Goal: Task Accomplishment & Management: Use online tool/utility

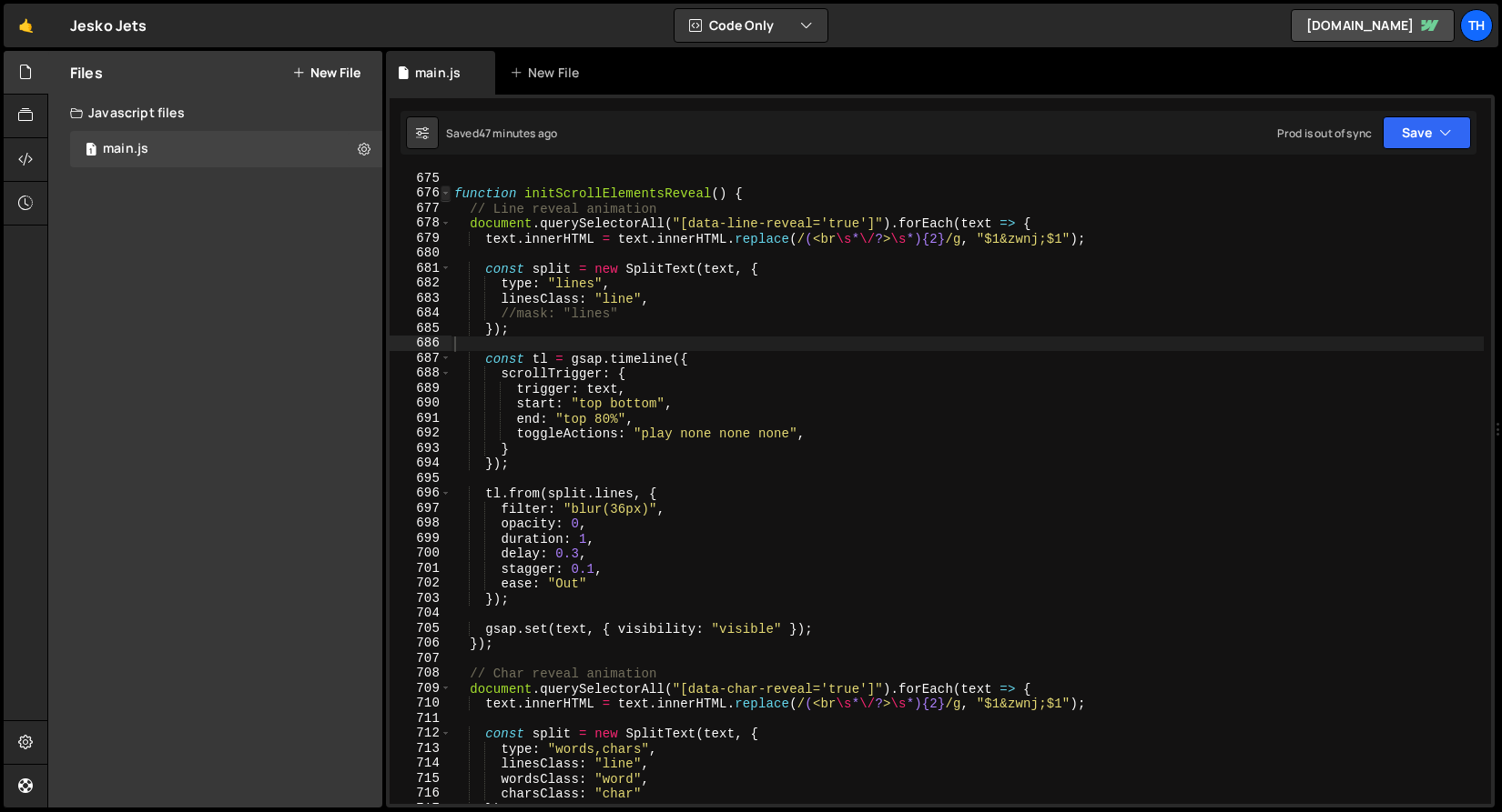
click at [449, 195] on span at bounding box center [445, 193] width 10 height 16
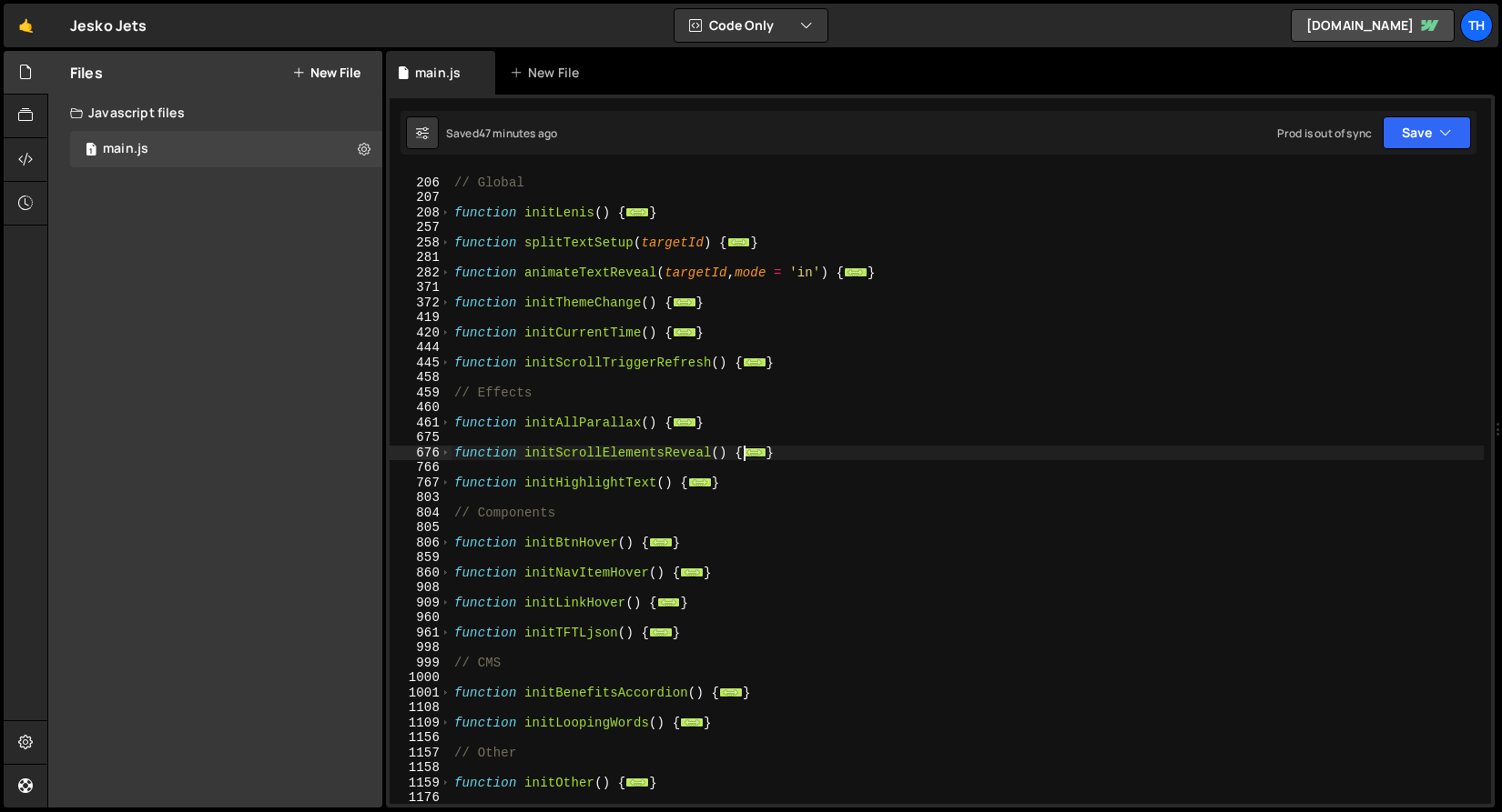
scroll to position [397, 0]
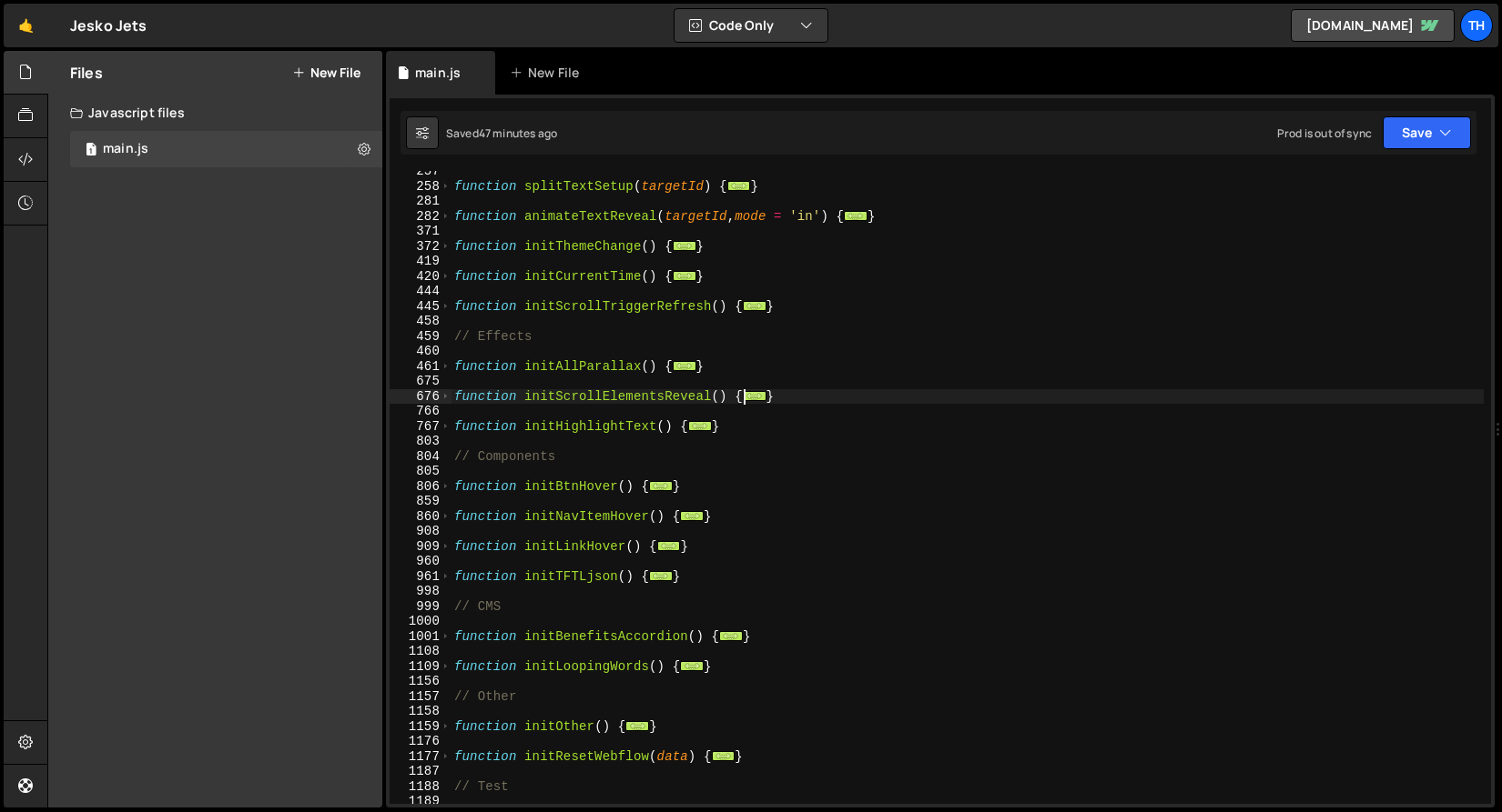
click at [580, 501] on div "function splitTextSetup ( targetId ) { ... } function animateTextReveal ( targe…" at bounding box center [967, 495] width 1033 height 663
click at [569, 519] on div "function splitTextSetup ( targetId ) { ... } function animateTextReveal ( targe…" at bounding box center [967, 495] width 1033 height 663
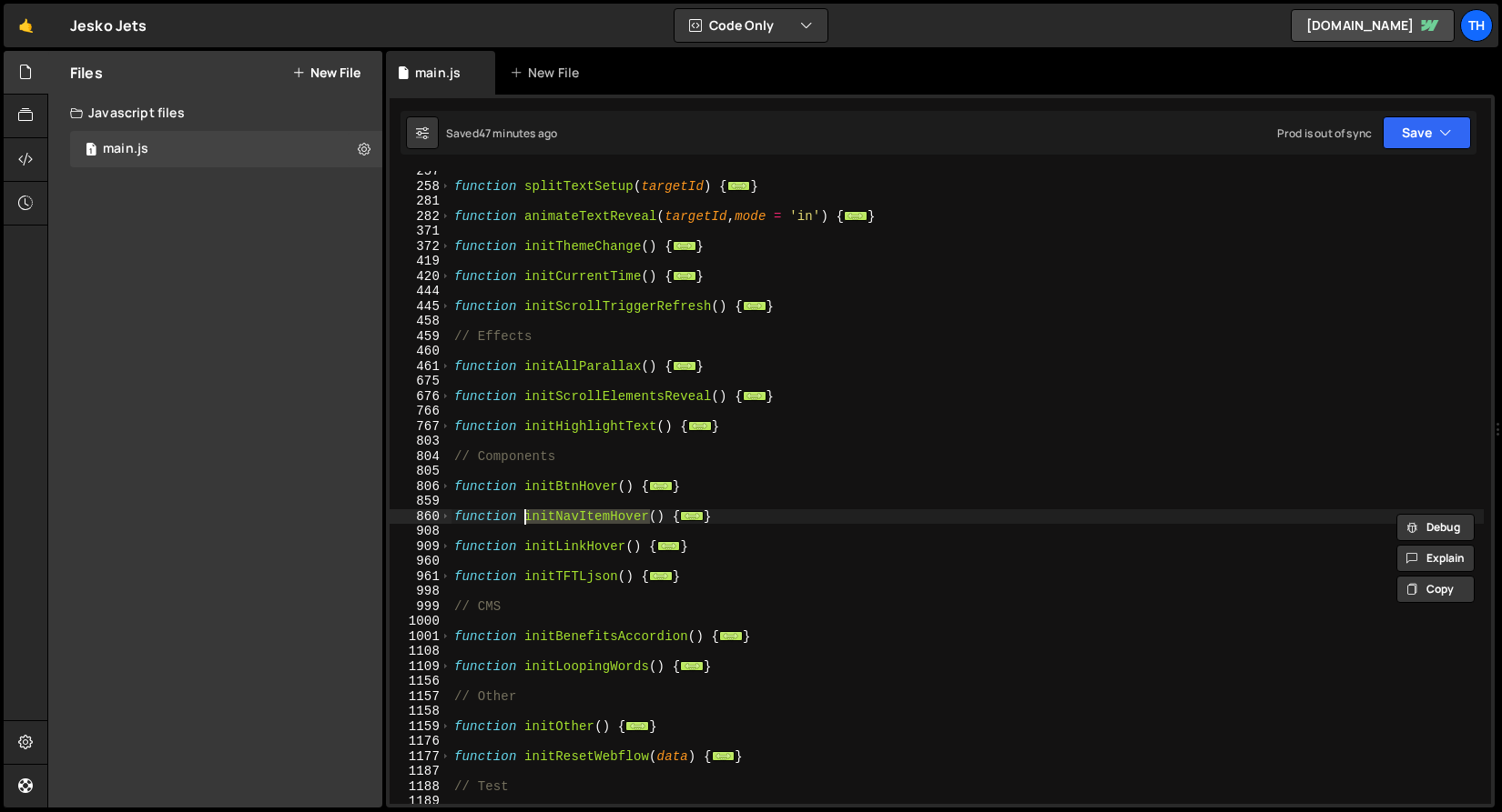
click at [583, 544] on div "function splitTextSetup ( targetId ) { ... } function animateTextReveal ( targe…" at bounding box center [967, 495] width 1033 height 663
click at [681, 549] on span "..." at bounding box center [668, 545] width 23 height 10
type textarea "}"
click at [691, 496] on div "function splitTextSetup ( targetId ) { ... } function animateTextReveal ( targe…" at bounding box center [967, 495] width 1033 height 663
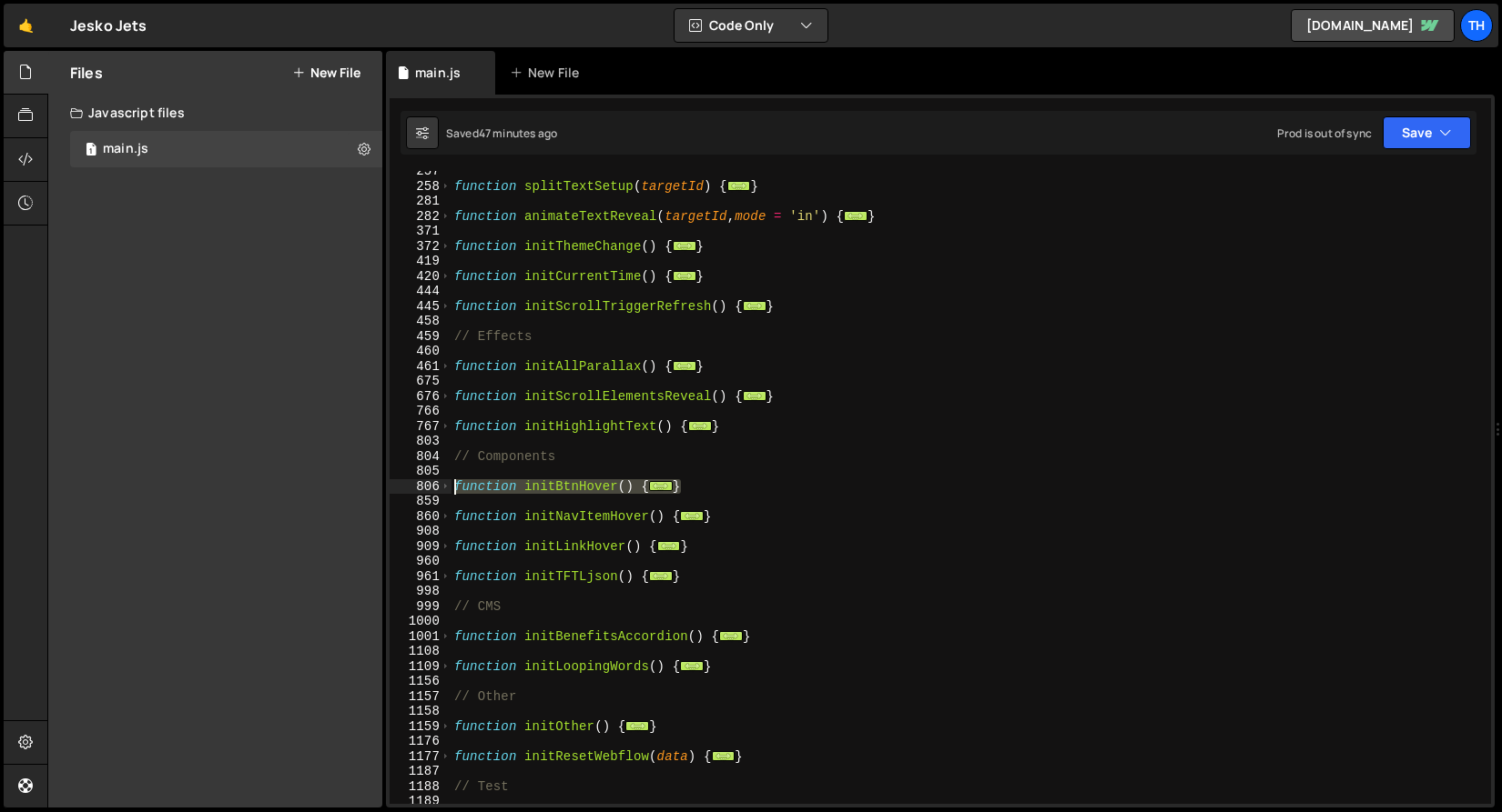
drag, startPoint x: 697, startPoint y: 490, endPoint x: 392, endPoint y: 486, distance: 305.0
click at [392, 486] on div "257 258 281 282 371 372 419 420 444 445 458 459 460 461 675 676 766 767 803 804…" at bounding box center [940, 487] width 1101 height 633
type textarea "function initBtnHover() { // Button hover in/out"
click at [561, 470] on div "function splitTextSetup ( targetId ) { ... } function animateTextReveal ( targe…" at bounding box center [967, 495] width 1033 height 663
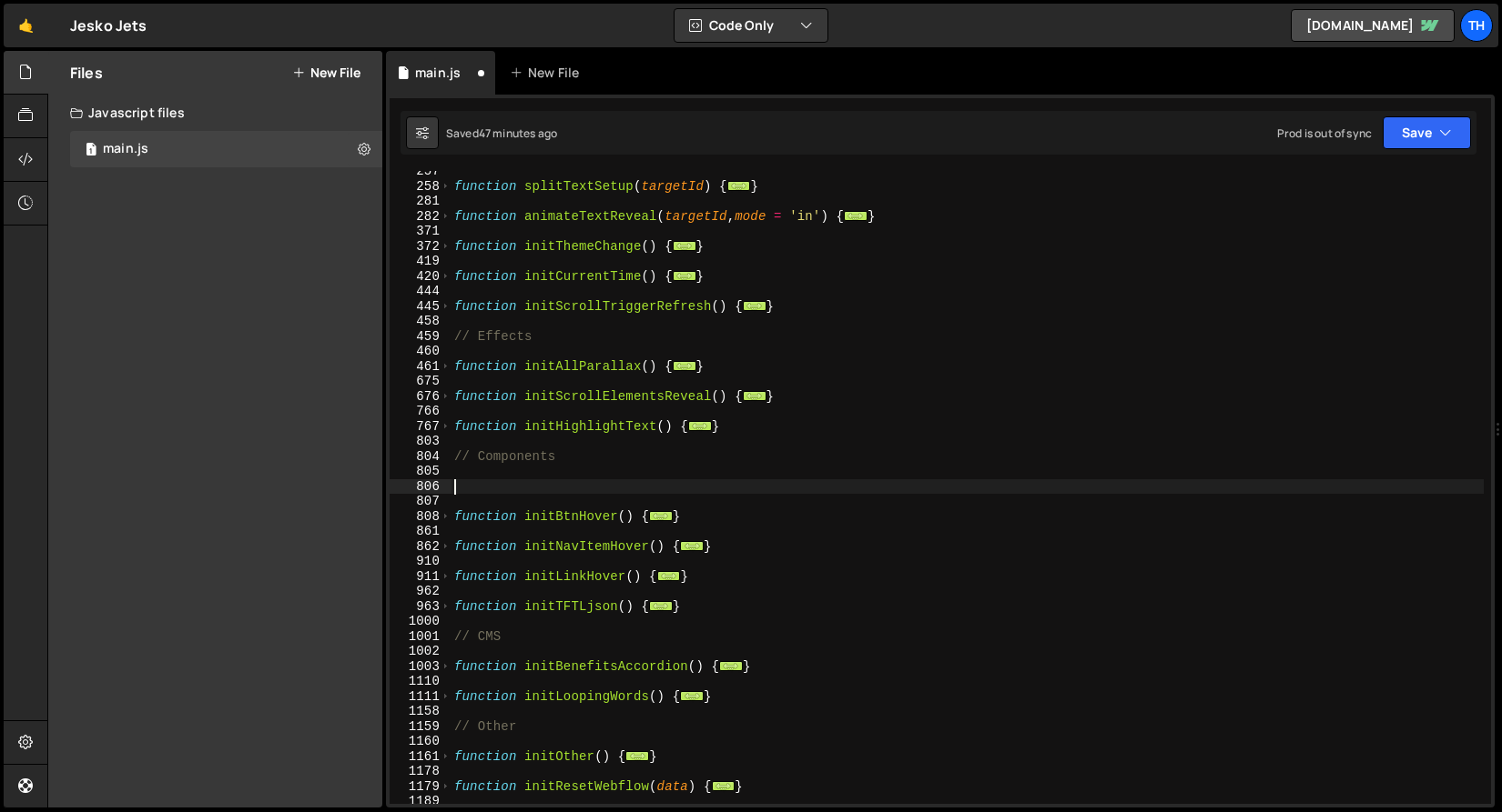
paste textarea "}"
type textarea "}"
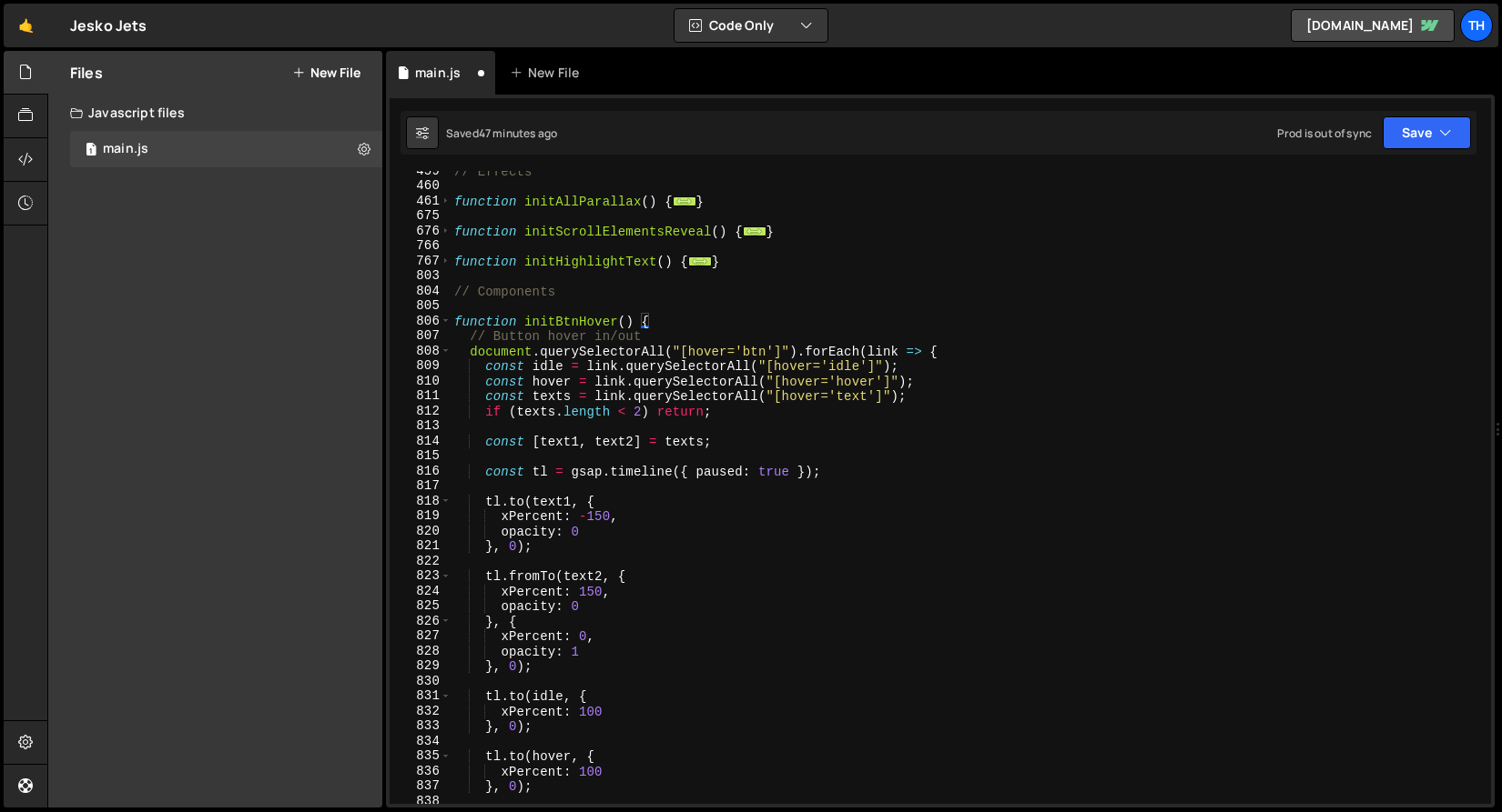
scroll to position [507, 0]
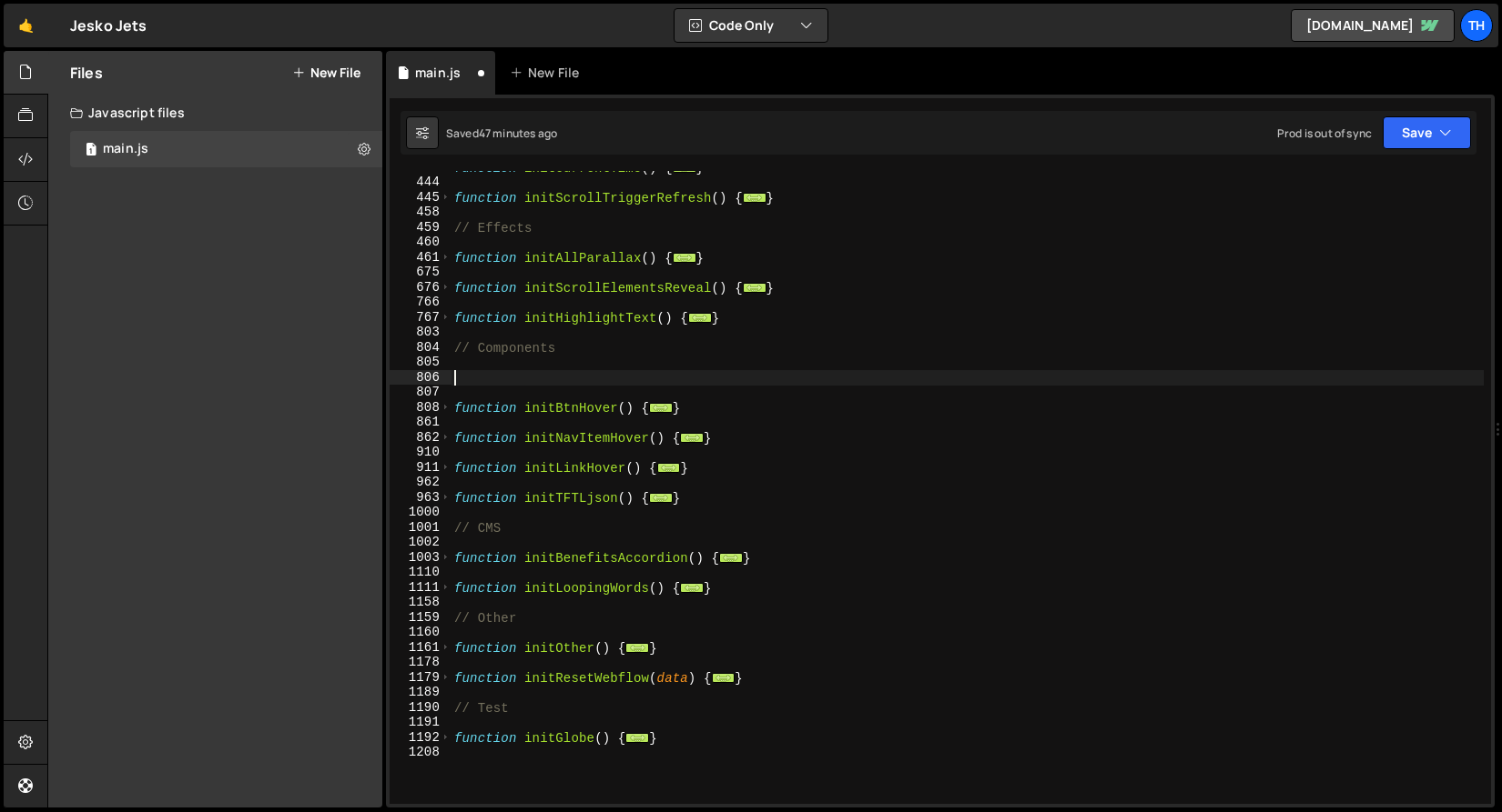
click at [554, 471] on div "function initCurrentTime ( ) { ... } function initScrollTriggerRefresh ( ) { ..…" at bounding box center [967, 491] width 1033 height 663
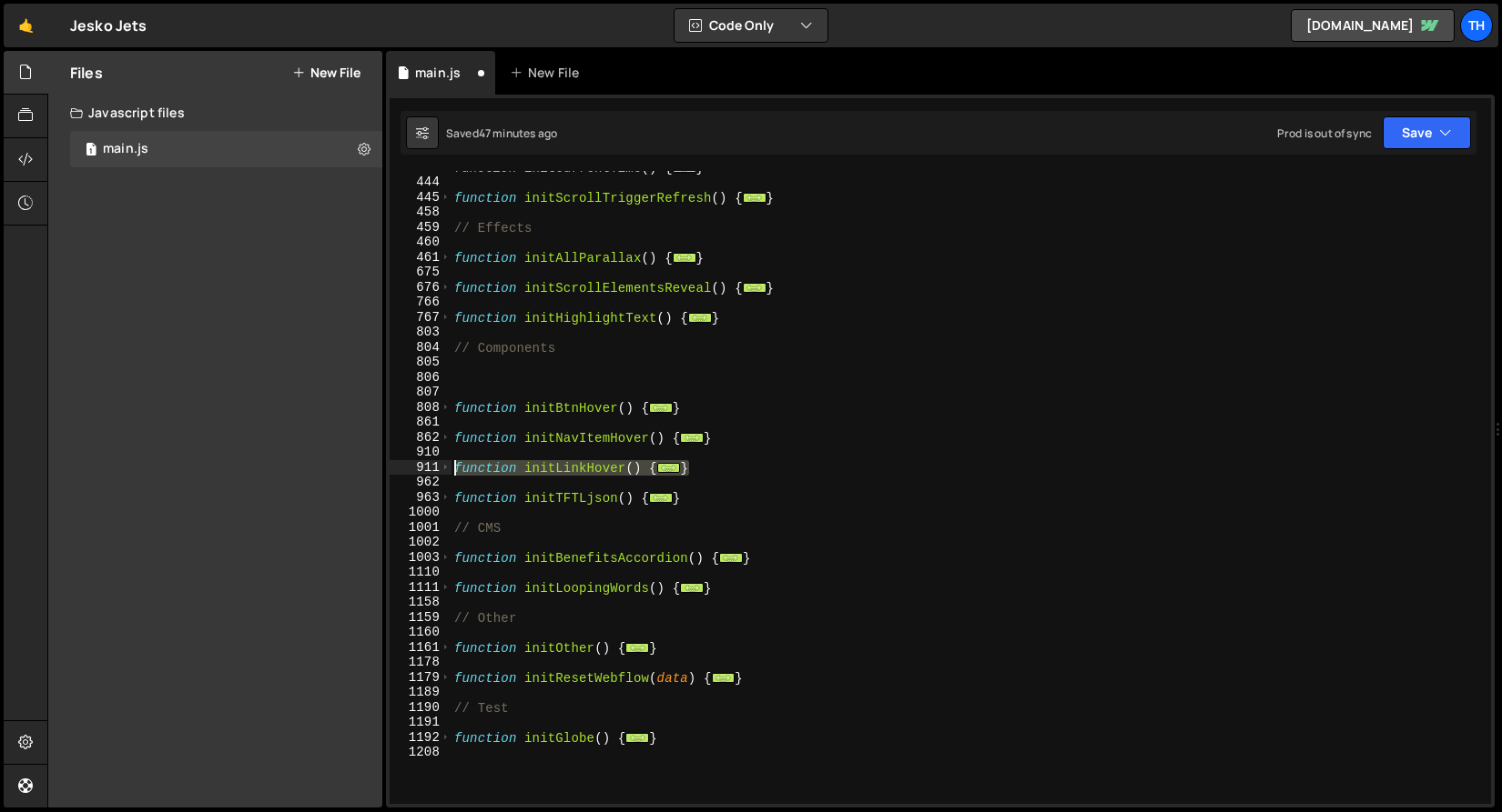
drag, startPoint x: 718, startPoint y: 470, endPoint x: 392, endPoint y: 465, distance: 326.0
click at [392, 465] on div "function initLinkHover() { 420 444 445 458 459 460 461 675 676 766 767 803 804 …" at bounding box center [940, 487] width 1101 height 633
type textarea "function initLinkHover() { // Link hover in/out"
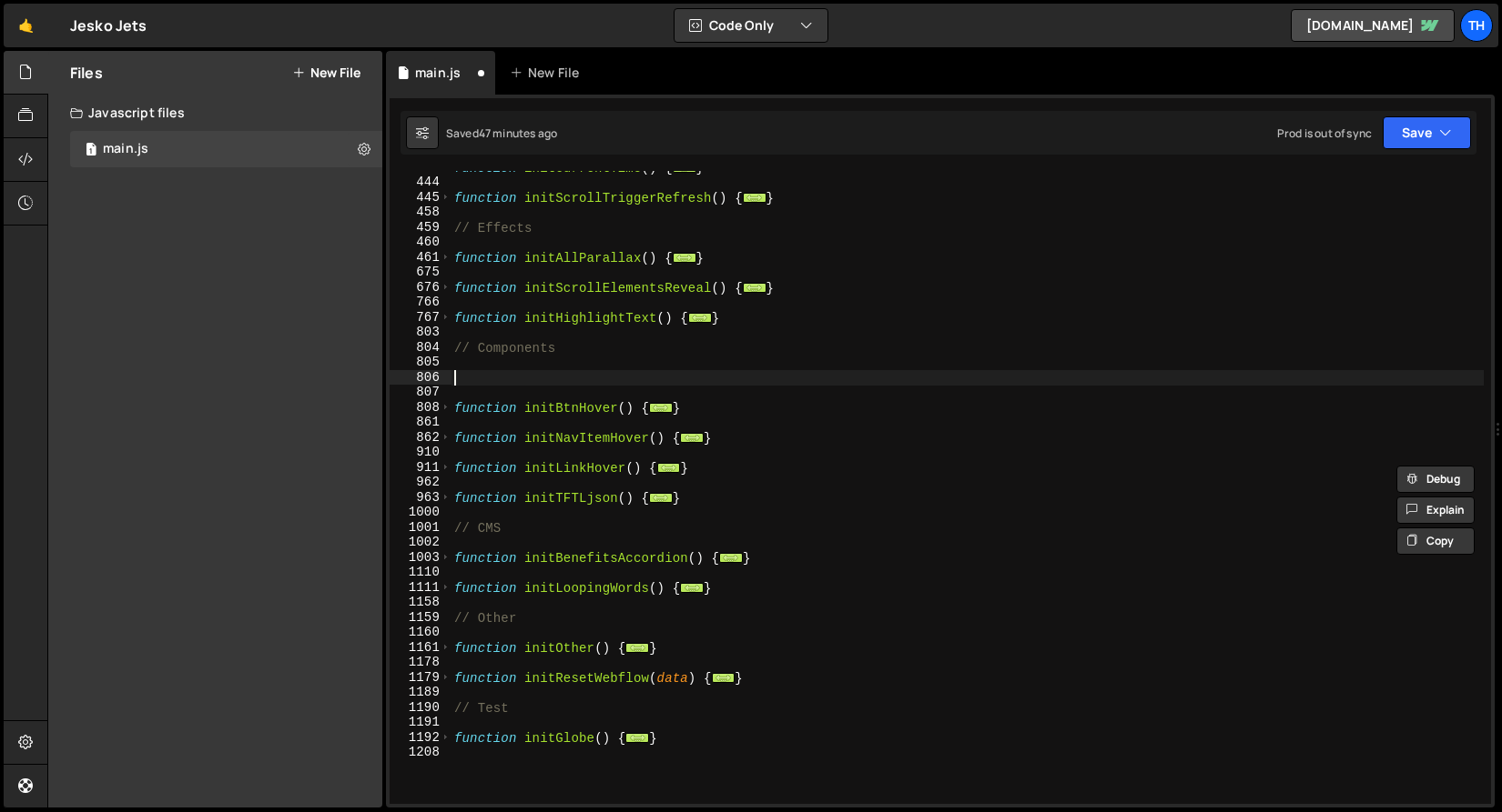
click at [498, 379] on div "function initCurrentTime ( ) { ... } function initScrollTriggerRefresh ( ) { ..…" at bounding box center [967, 491] width 1033 height 663
paste textarea "}"
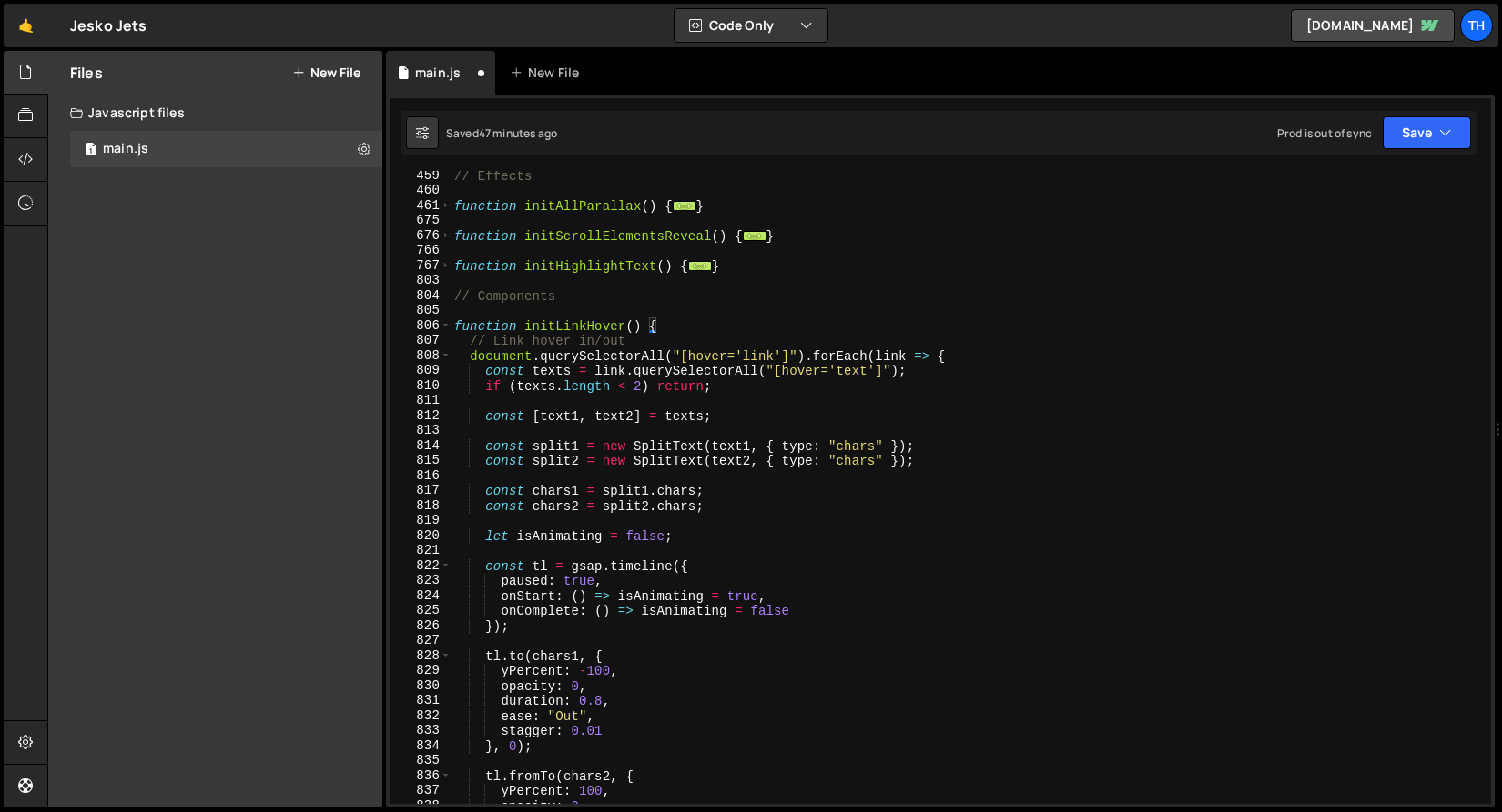
scroll to position [502, 0]
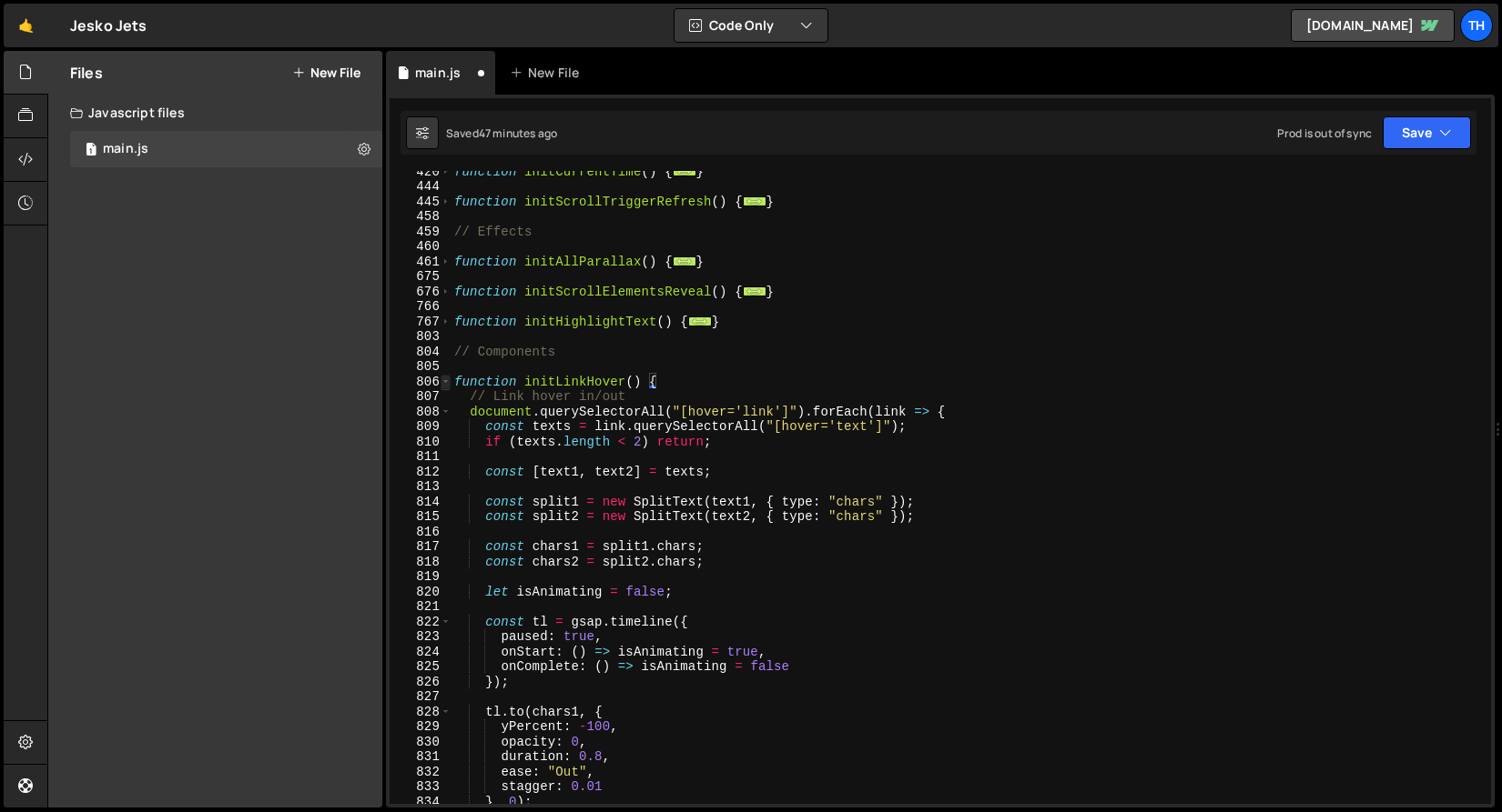
click at [449, 382] on span at bounding box center [445, 382] width 10 height 16
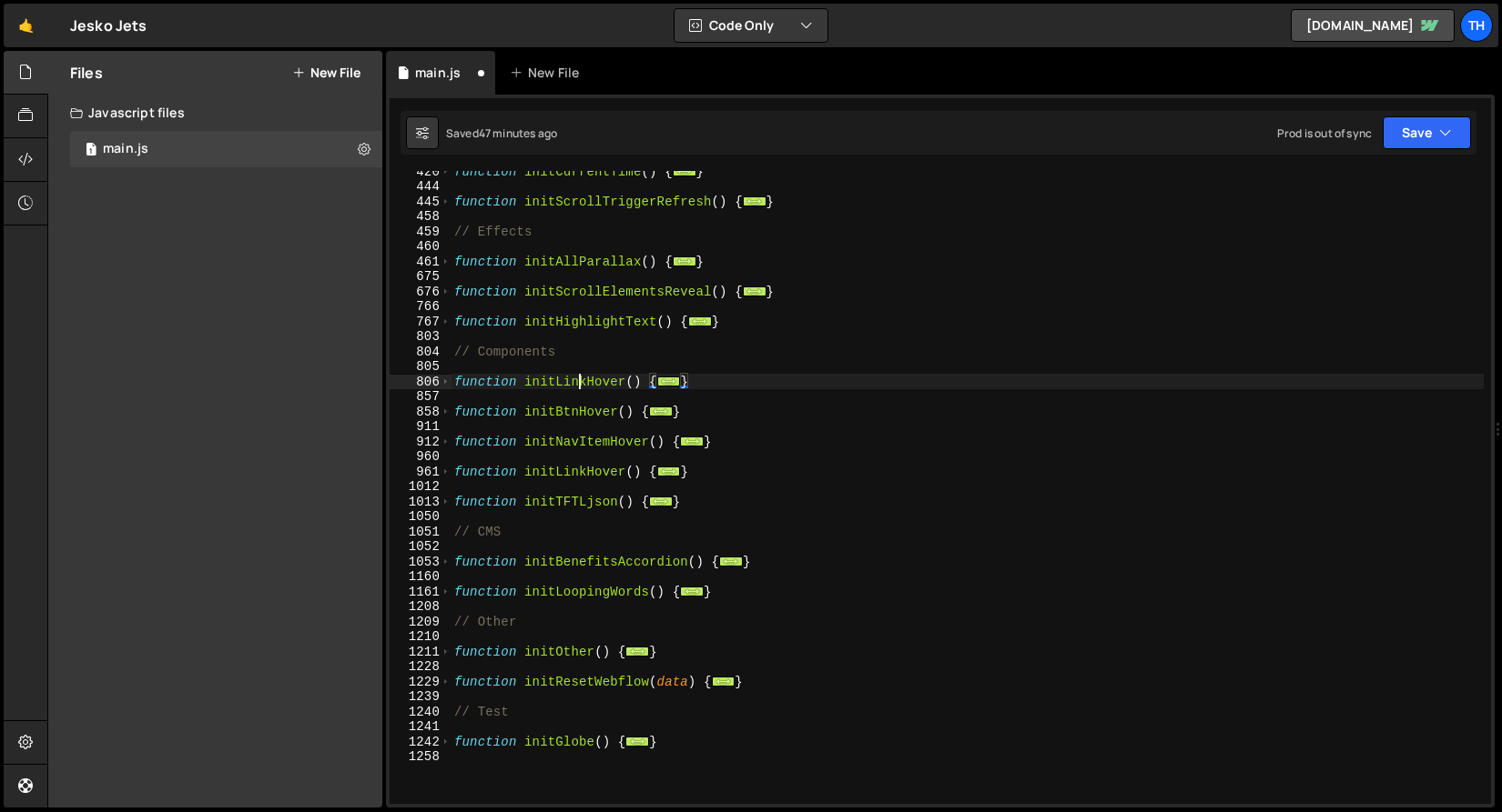
click at [579, 383] on div "function initCurrentTime ( ) { ... } function initScrollTriggerRefresh ( ) { ..…" at bounding box center [967, 495] width 1033 height 663
drag, startPoint x: 557, startPoint y: 381, endPoint x: 590, endPoint y: 379, distance: 33.1
click at [590, 379] on div "function initCurrentTime ( ) { ... } function initScrollTriggerRefresh ( ) { ..…" at bounding box center [967, 495] width 1033 height 663
click at [582, 389] on div "function initCurrentTime ( ) { ... } function initScrollTriggerRefresh ( ) { ..…" at bounding box center [967, 495] width 1033 height 663
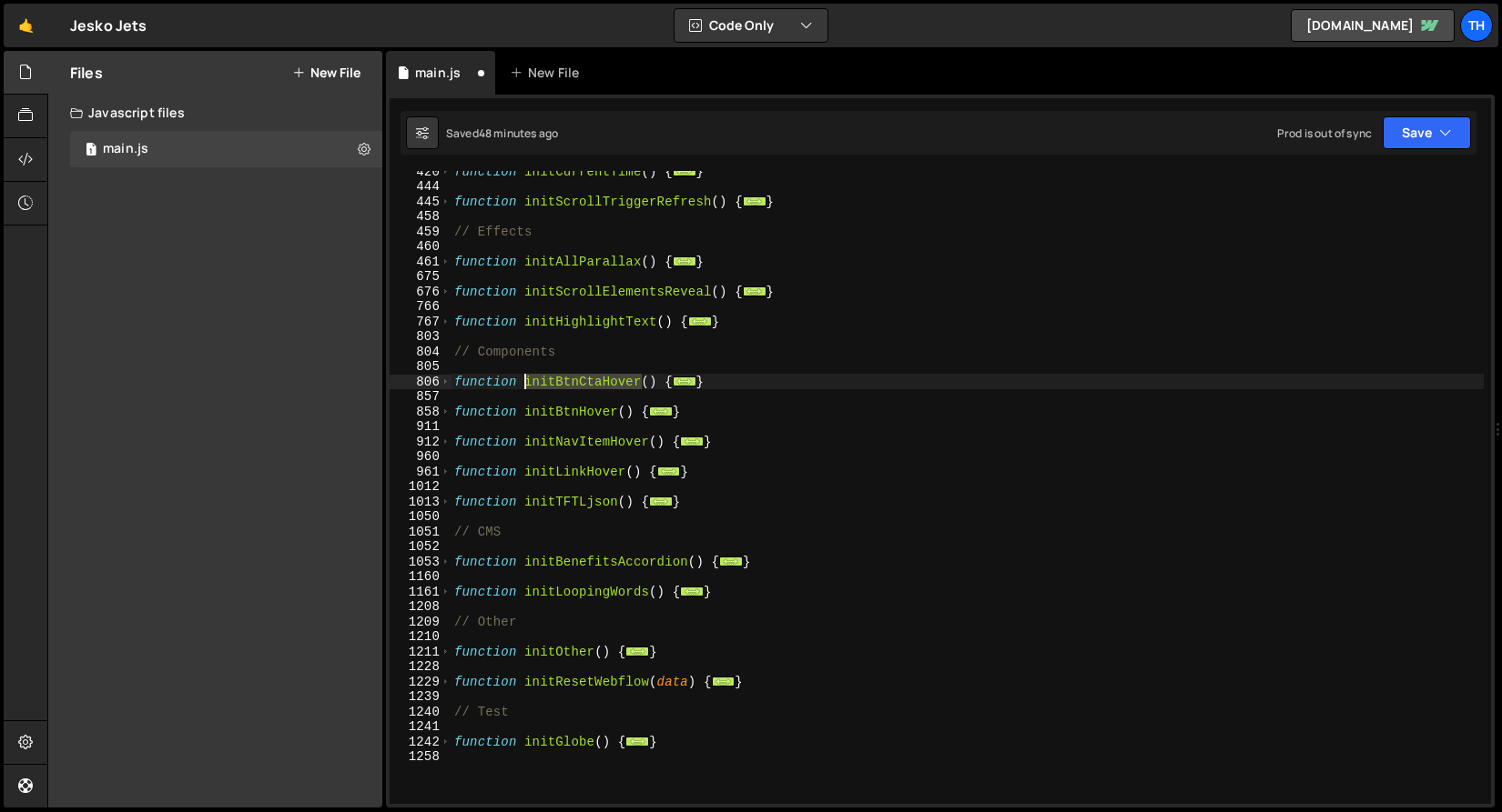
click at [582, 389] on div "function initCurrentTime ( ) { ... } function initScrollTriggerRefresh ( ) { ..…" at bounding box center [967, 495] width 1033 height 663
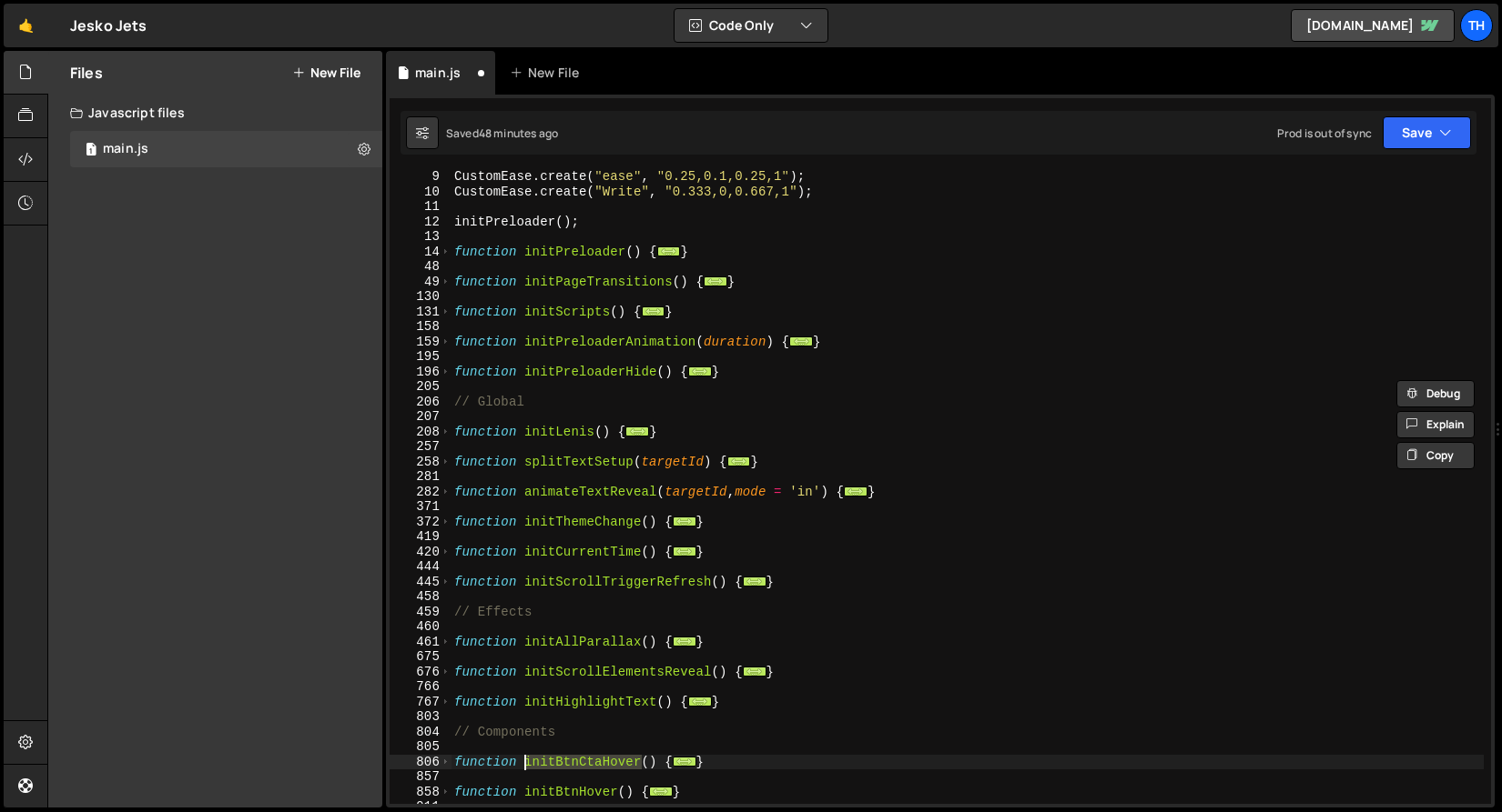
scroll to position [66, 0]
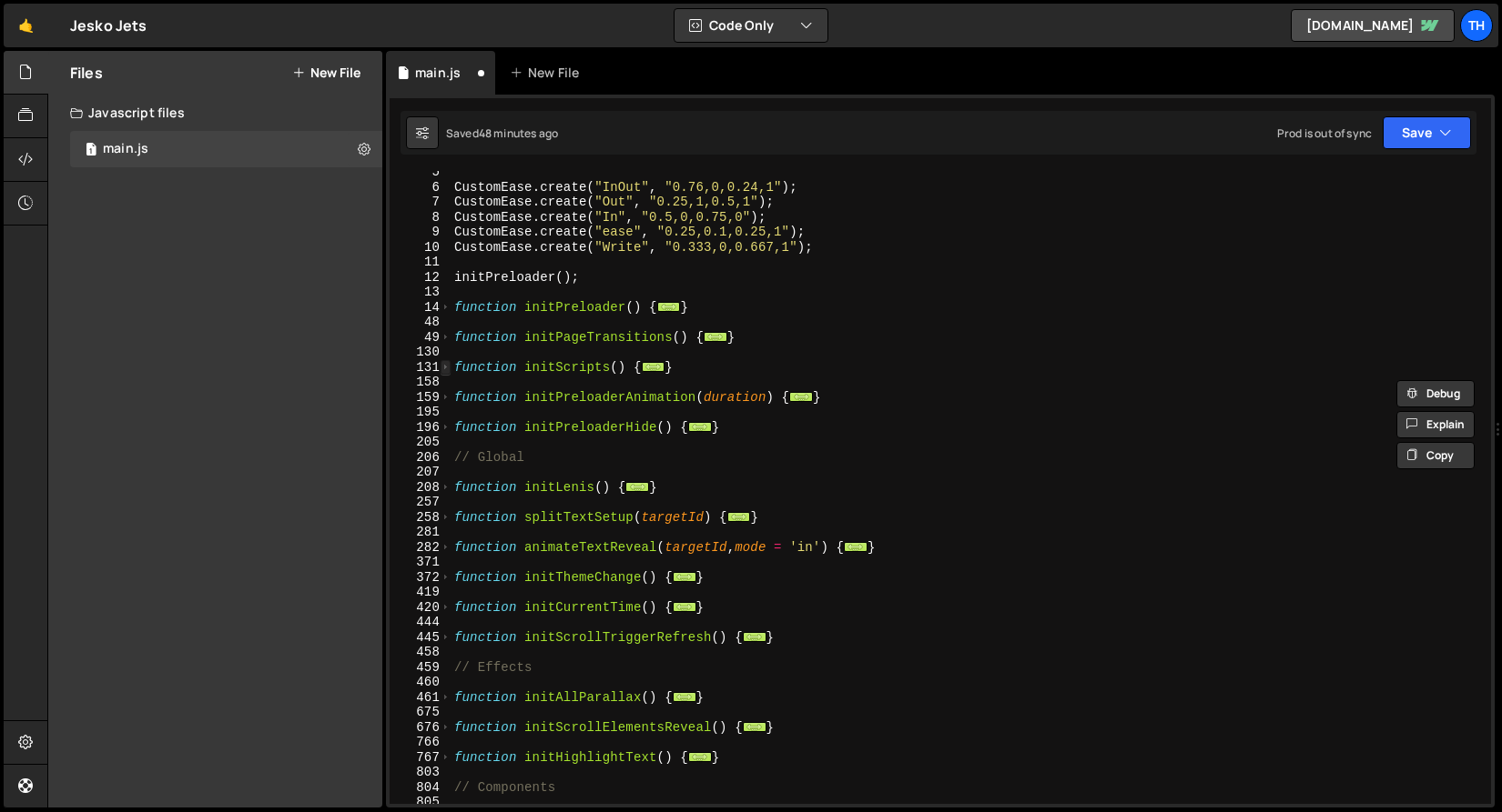
click at [448, 366] on span at bounding box center [445, 367] width 10 height 16
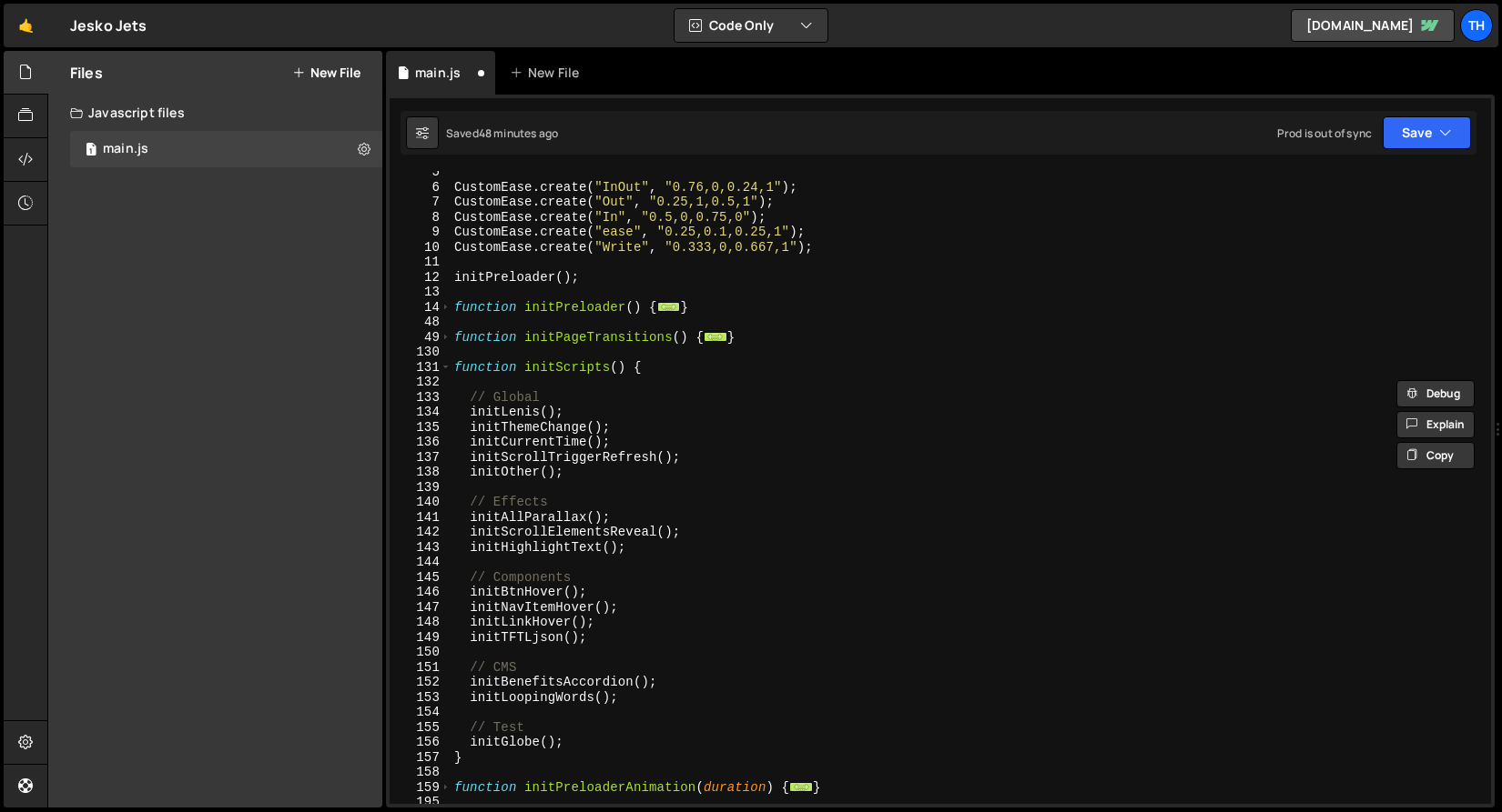
click at [597, 581] on div "CustomEase . create ( "InOut" , "0.76,0,0.24,1" ) ; CustomEase . create ( "Out"…" at bounding box center [967, 496] width 1033 height 663
type textarea "// Components"
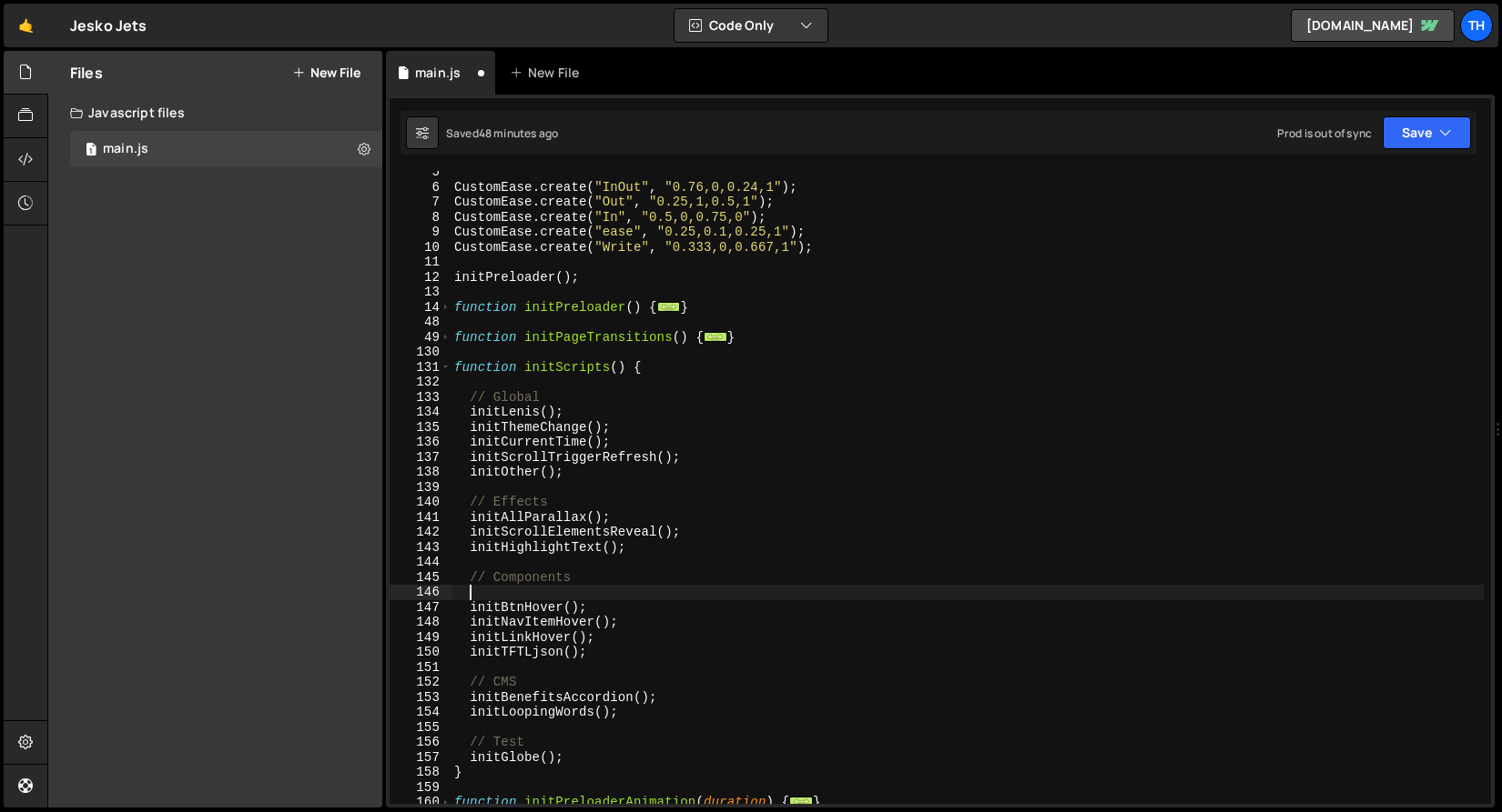
scroll to position [0, 0]
paste textarea "initBtnCtaHover"
drag, startPoint x: 565, startPoint y: 606, endPoint x: 594, endPoint y: 606, distance: 29.0
click at [594, 606] on div "CustomEase . create ( "InOut" , "0.76,0,0.24,1" ) ; CustomEase . create ( "Out"…" at bounding box center [967, 496] width 1033 height 663
click at [596, 597] on div "CustomEase . create ( "InOut" , "0.76,0,0.24,1" ) ; CustomEase . create ( "Out"…" at bounding box center [967, 496] width 1033 height 663
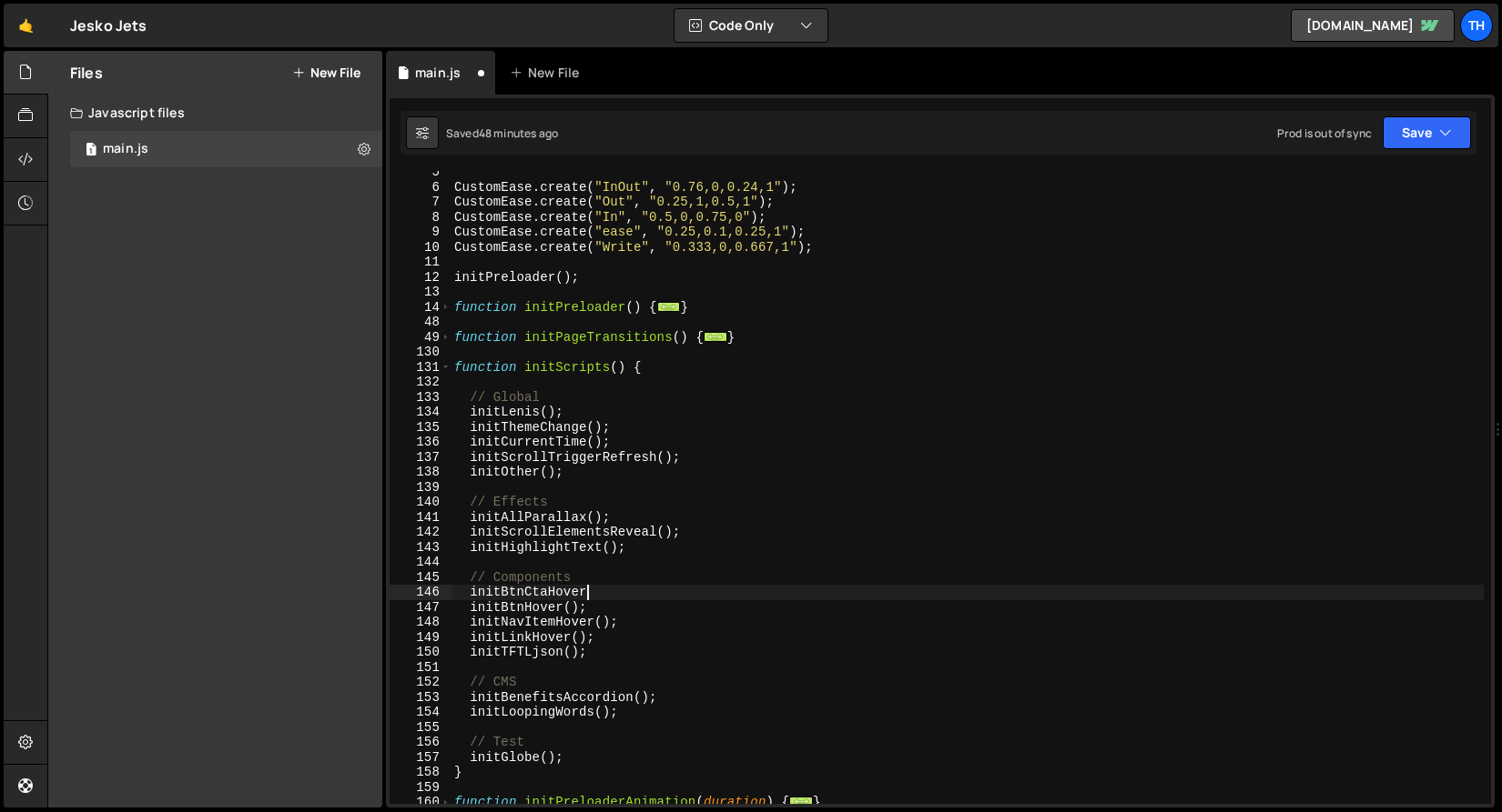
paste textarea "();"
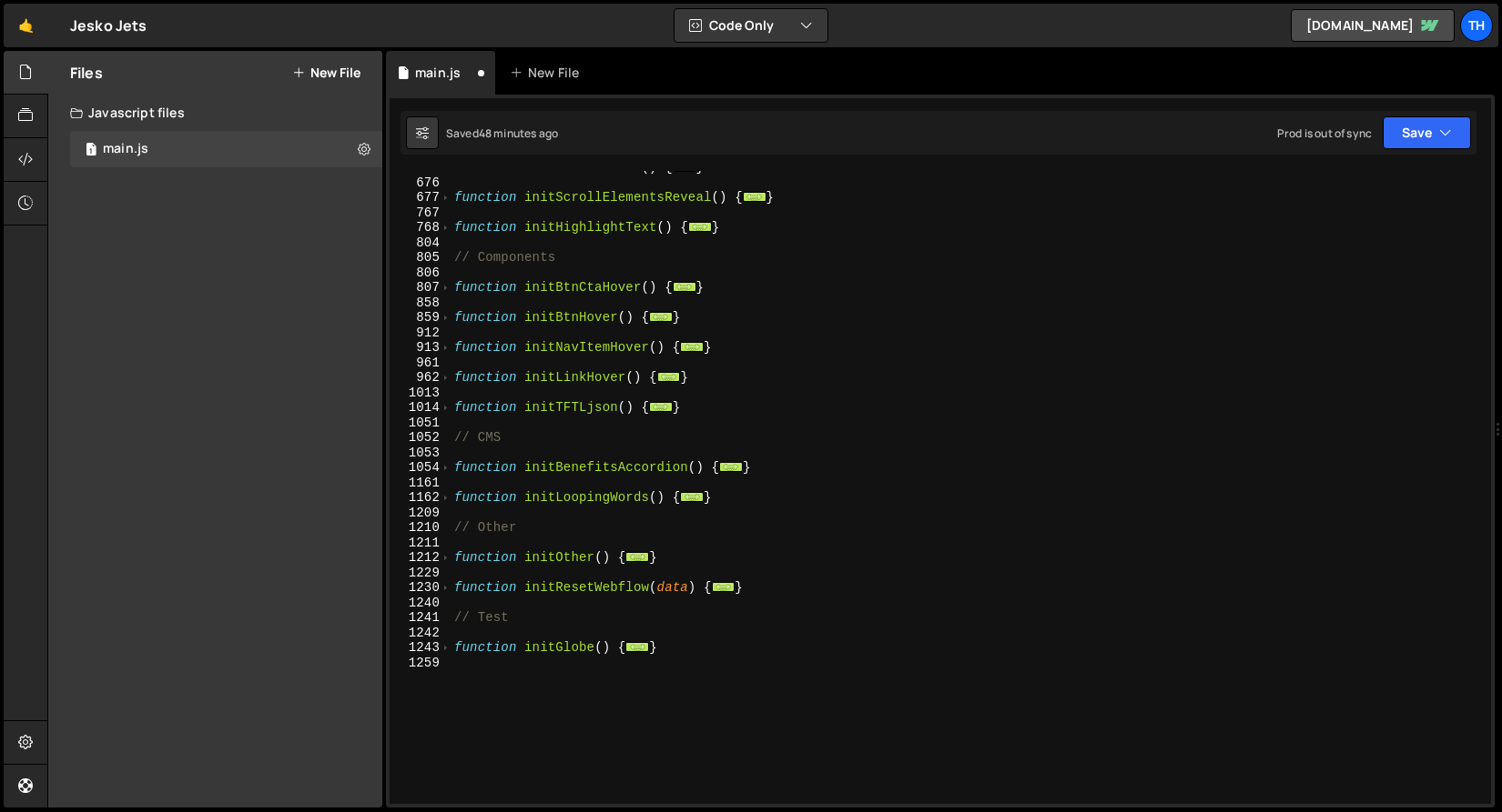
scroll to position [946, 0]
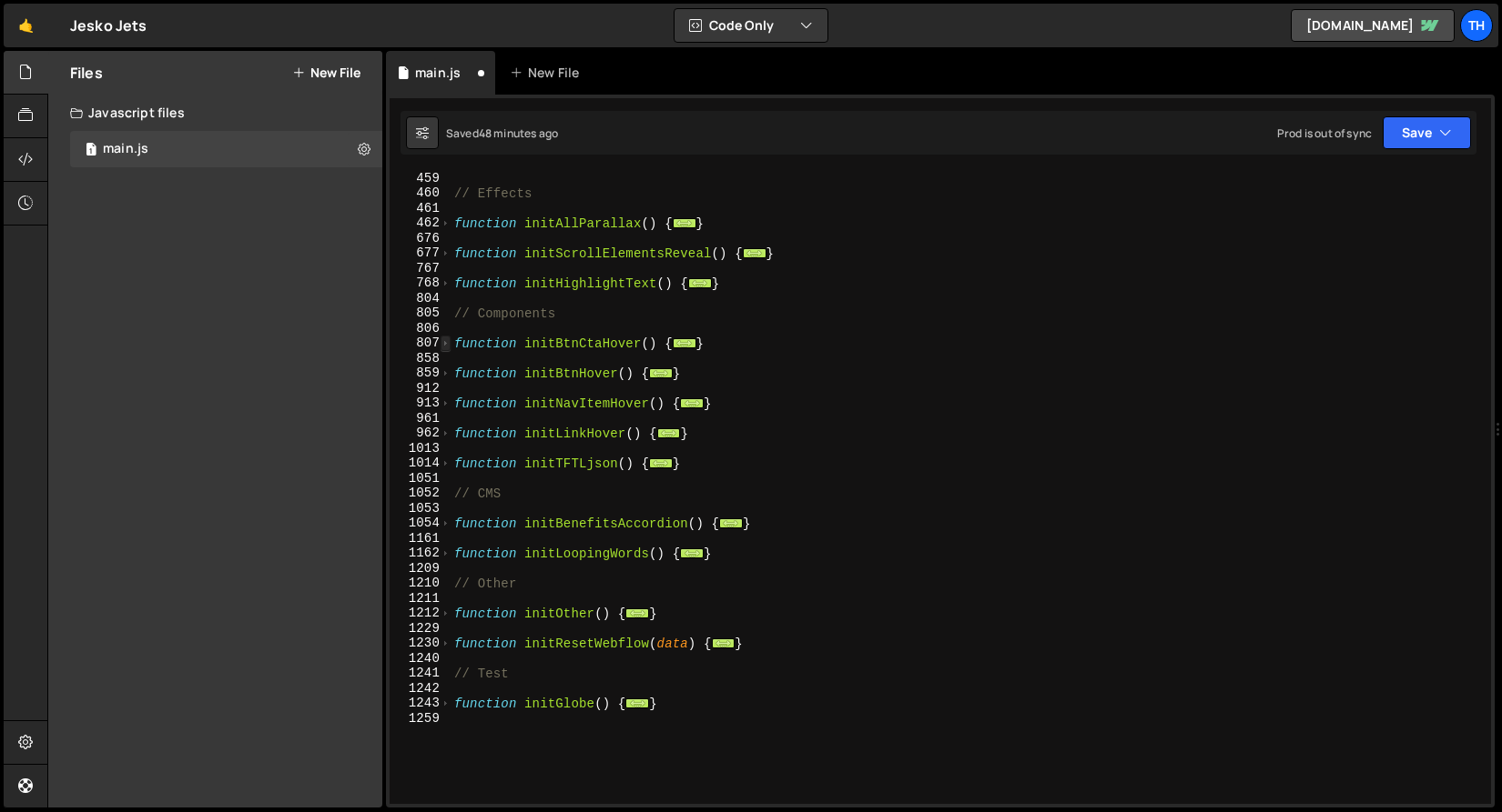
click at [446, 342] on span at bounding box center [445, 343] width 10 height 16
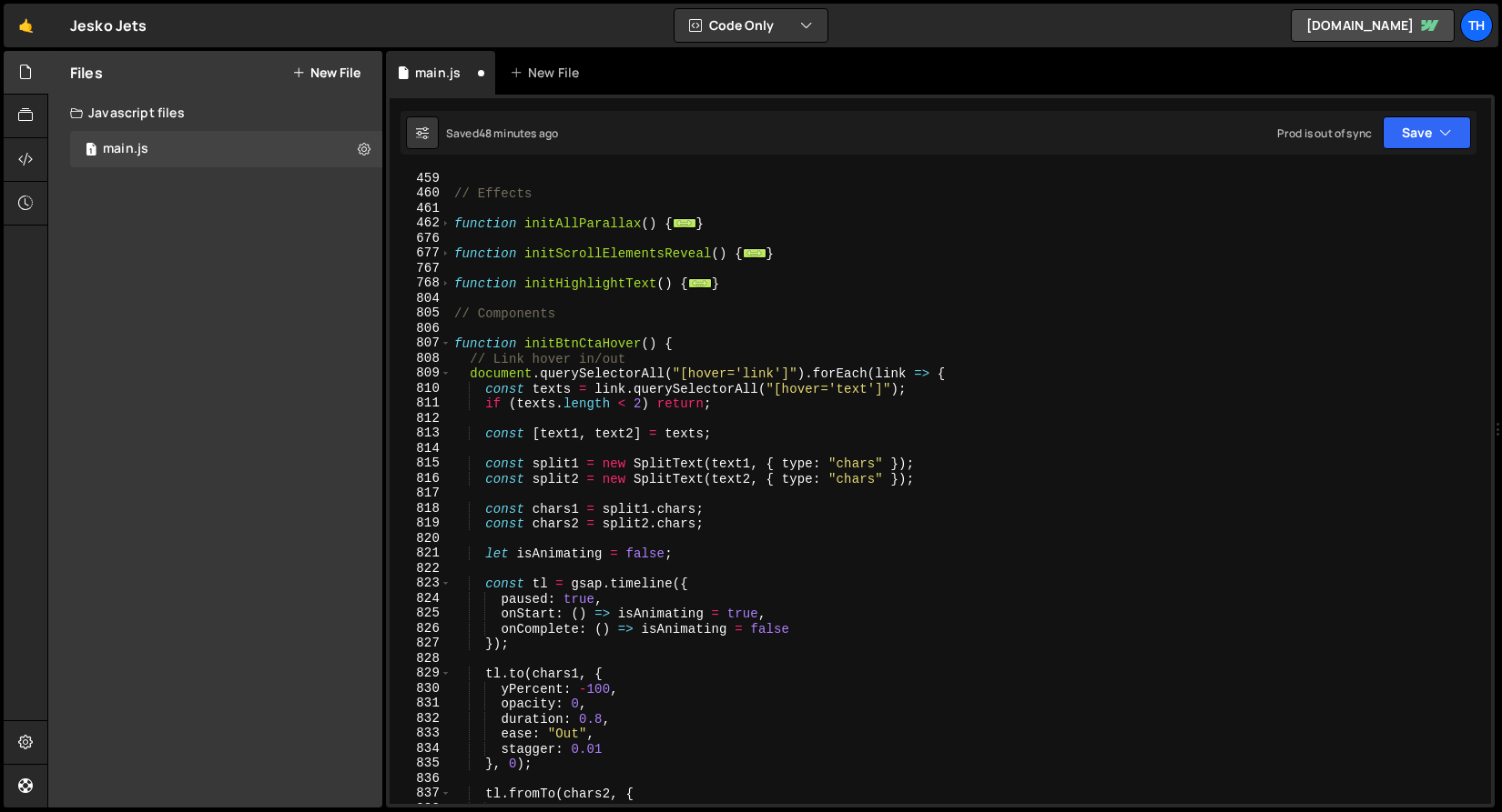
click at [761, 375] on div "// Effects function initAllParallax ( ) { ... } function initScrollElementsReve…" at bounding box center [967, 502] width 1033 height 663
click at [761, 374] on div "// Effects function initAllParallax ( ) { ... } function initScrollElementsReve…" at bounding box center [967, 502] width 1033 height 663
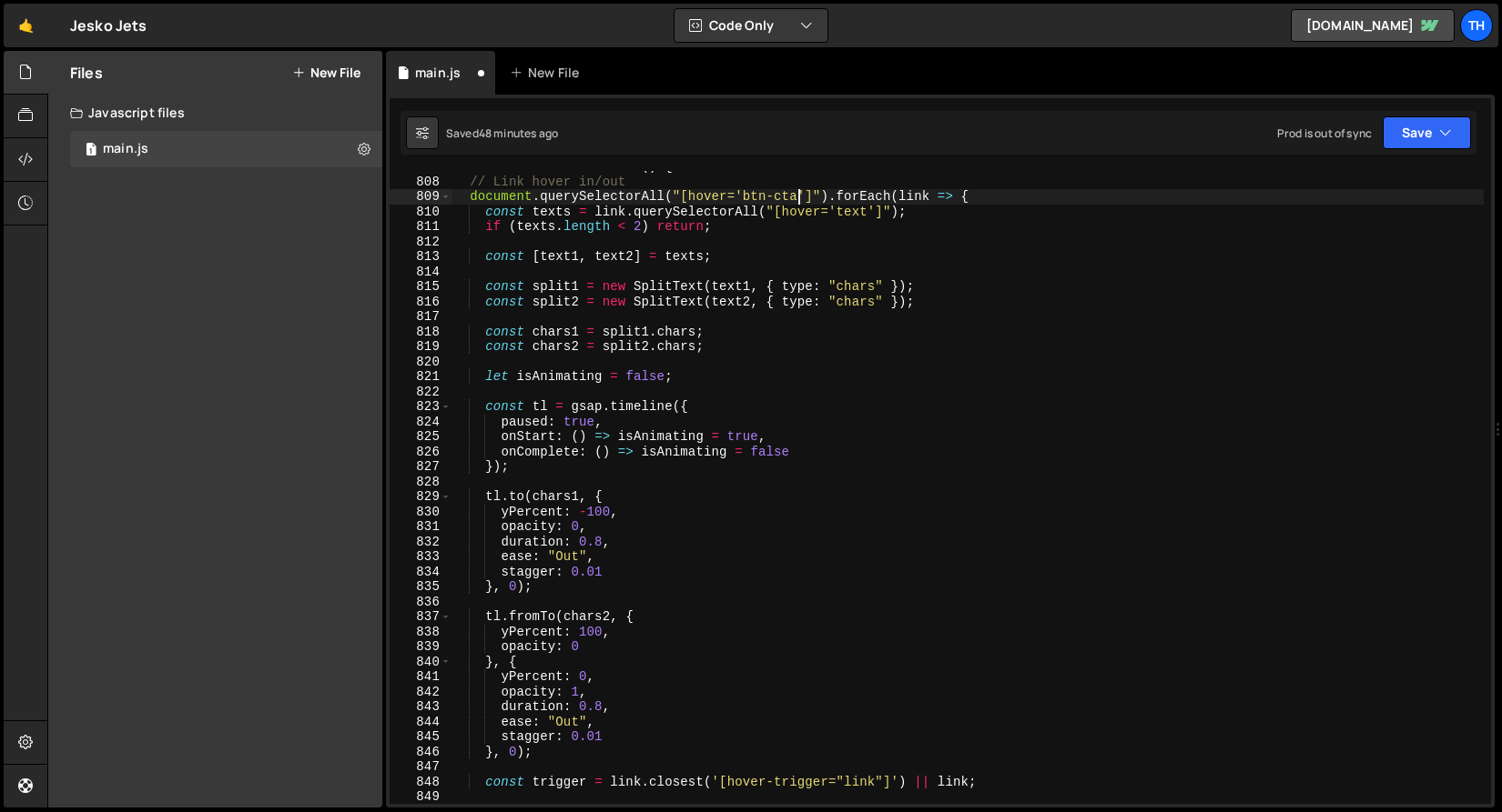
scroll to position [1253, 0]
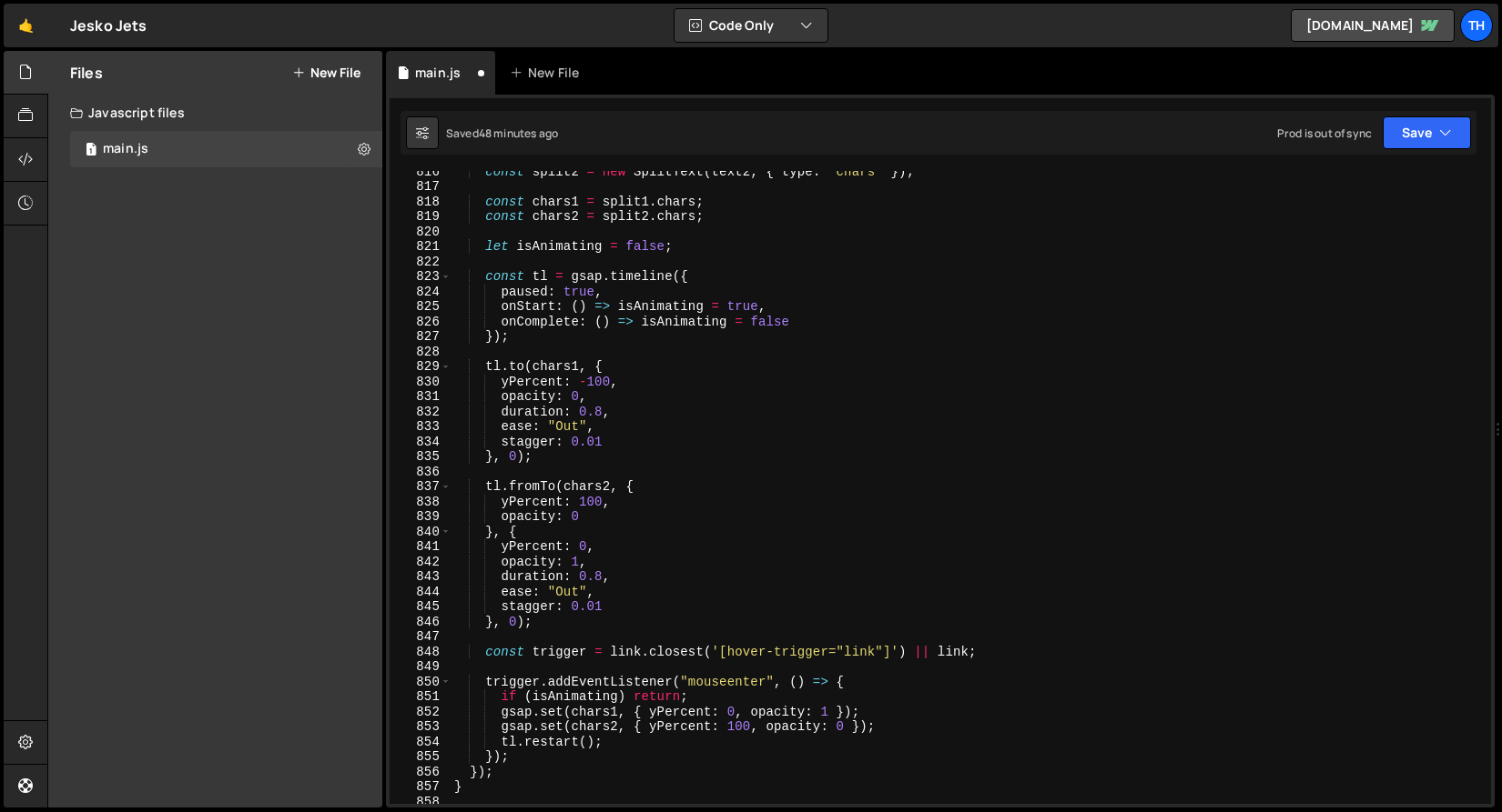
click at [868, 646] on div "const split2 = new SplitText ( text2 , { type : "chars" }) ; const chars1 = spl…" at bounding box center [967, 495] width 1033 height 663
click at [1409, 143] on button "Save" at bounding box center [1427, 132] width 88 height 33
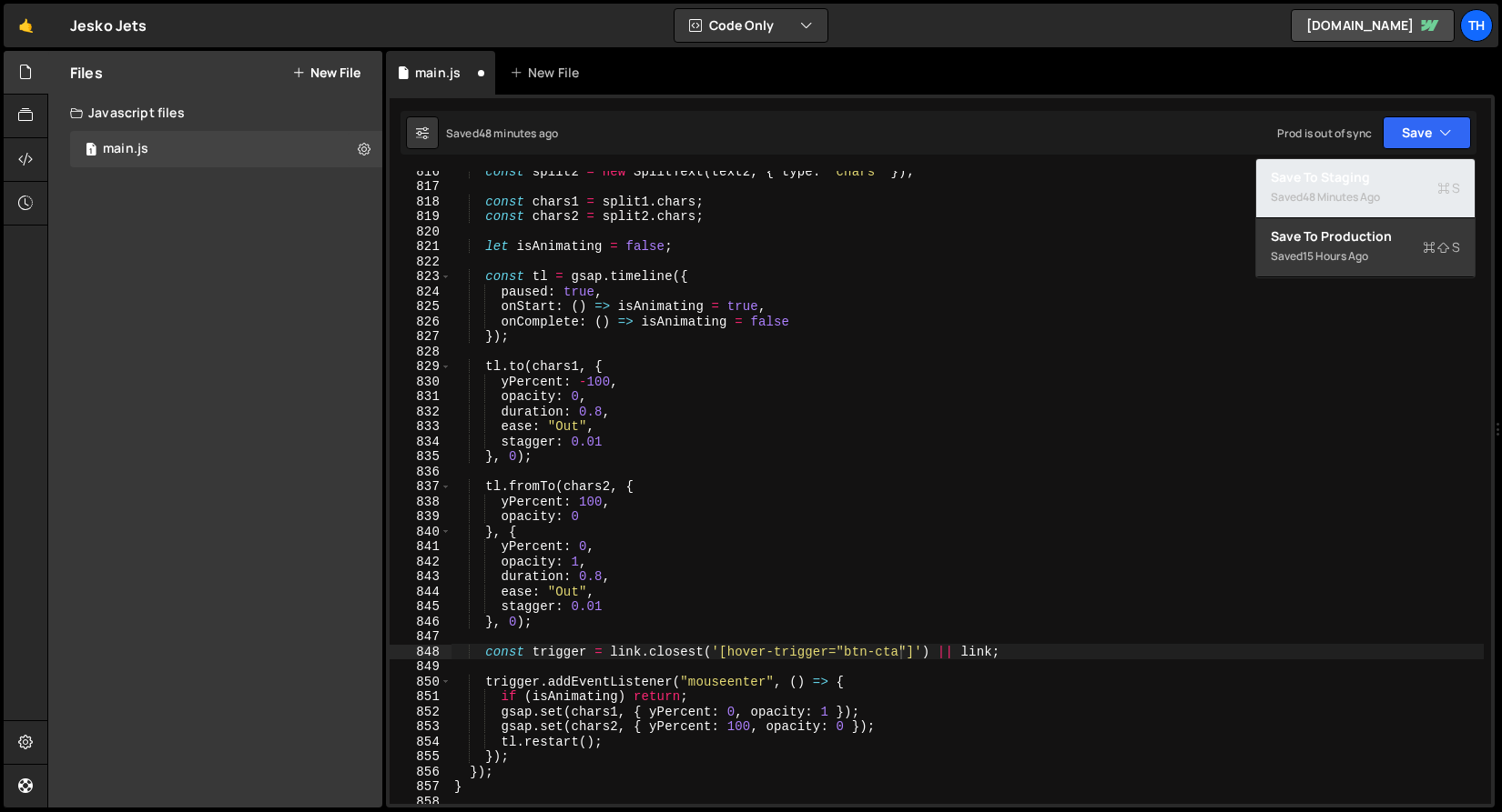
click at [1401, 170] on div "Save to Staging S" at bounding box center [1364, 178] width 189 height 19
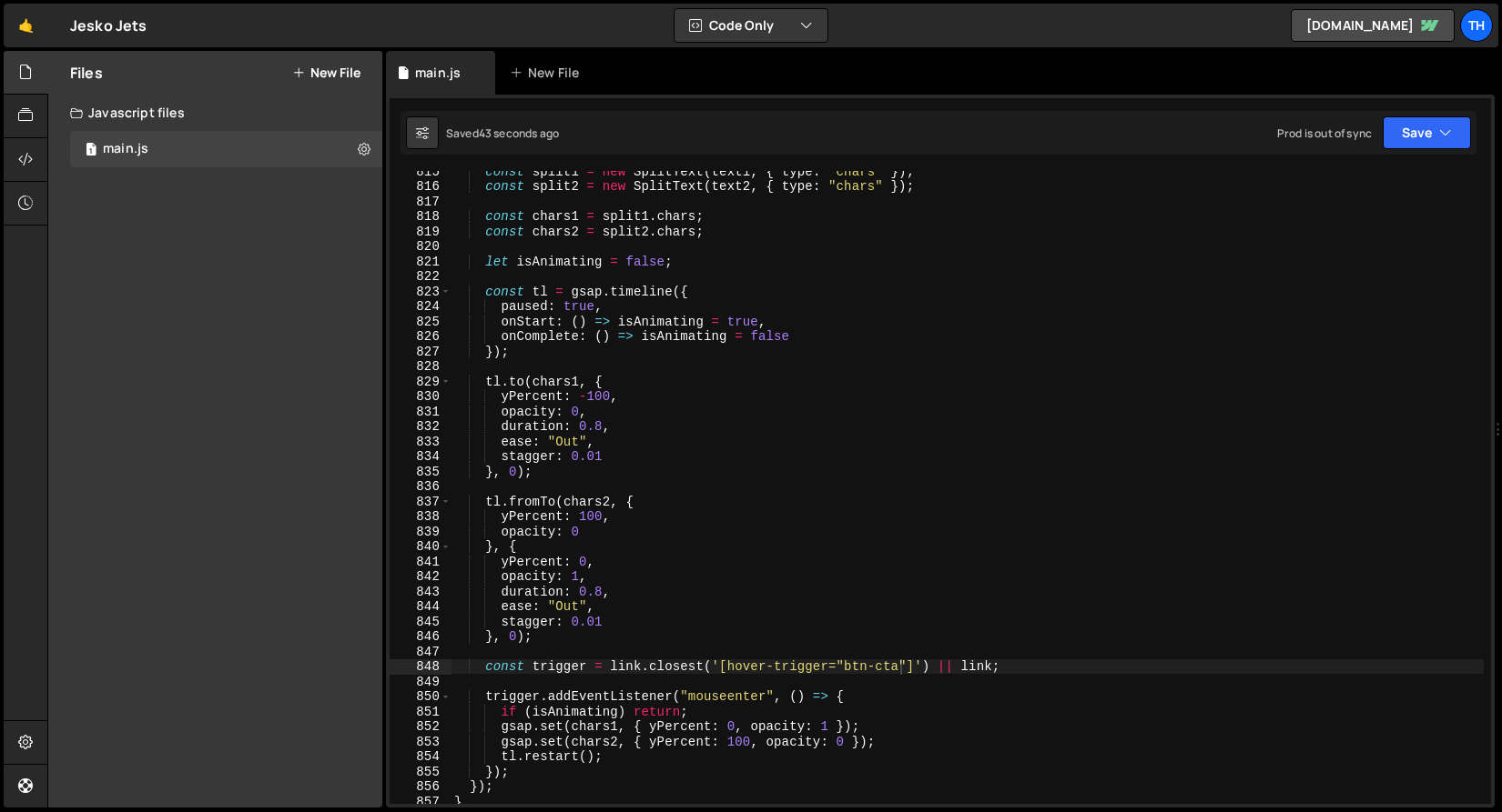
scroll to position [0, 10]
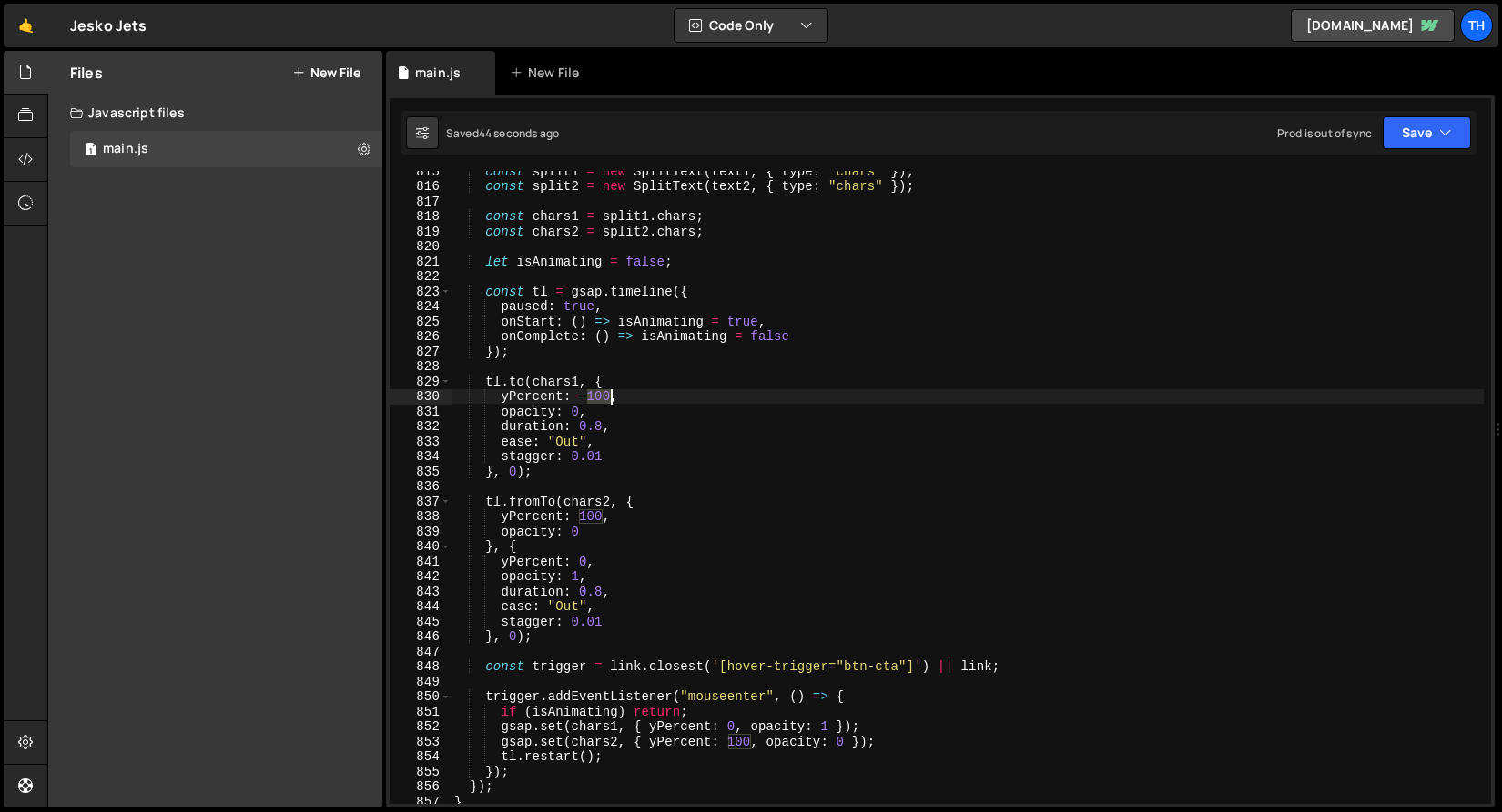
drag, startPoint x: 597, startPoint y: 393, endPoint x: 608, endPoint y: 395, distance: 11.2
click at [608, 395] on div "const split1 = new SplitText ( text1 , { type : "chars" }) ; const split2 = new…" at bounding box center [967, 495] width 1033 height 663
click at [518, 497] on div "const split1 = new SplitText ( text1 , { type : "chars" }) ; const split2 = new…" at bounding box center [967, 495] width 1033 height 663
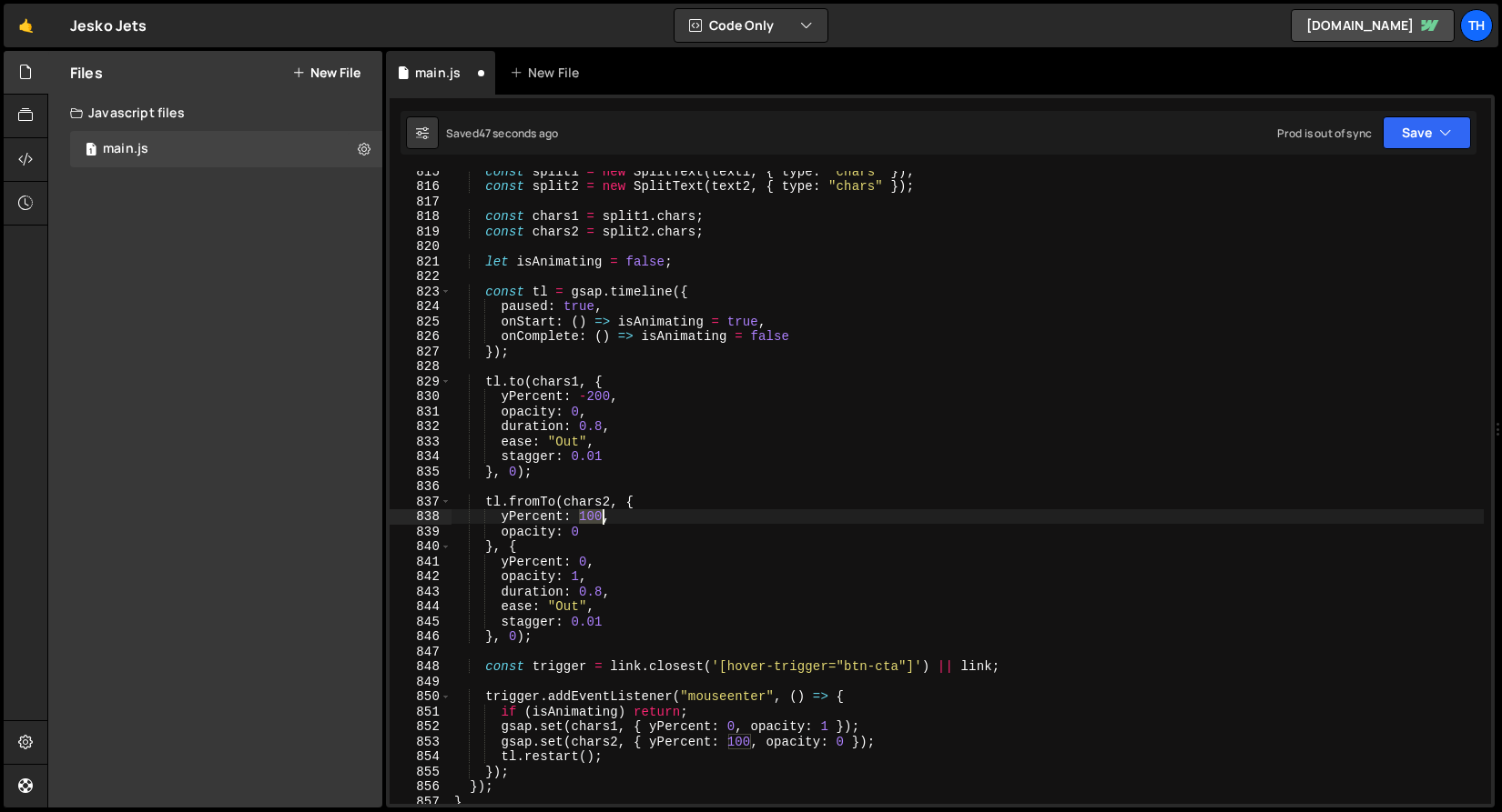
drag, startPoint x: 578, startPoint y: 515, endPoint x: 603, endPoint y: 516, distance: 25.0
click at [603, 516] on div "const split1 = new SplitText ( text1 , { type : "chars" }) ; const split2 = new…" at bounding box center [967, 495] width 1033 height 663
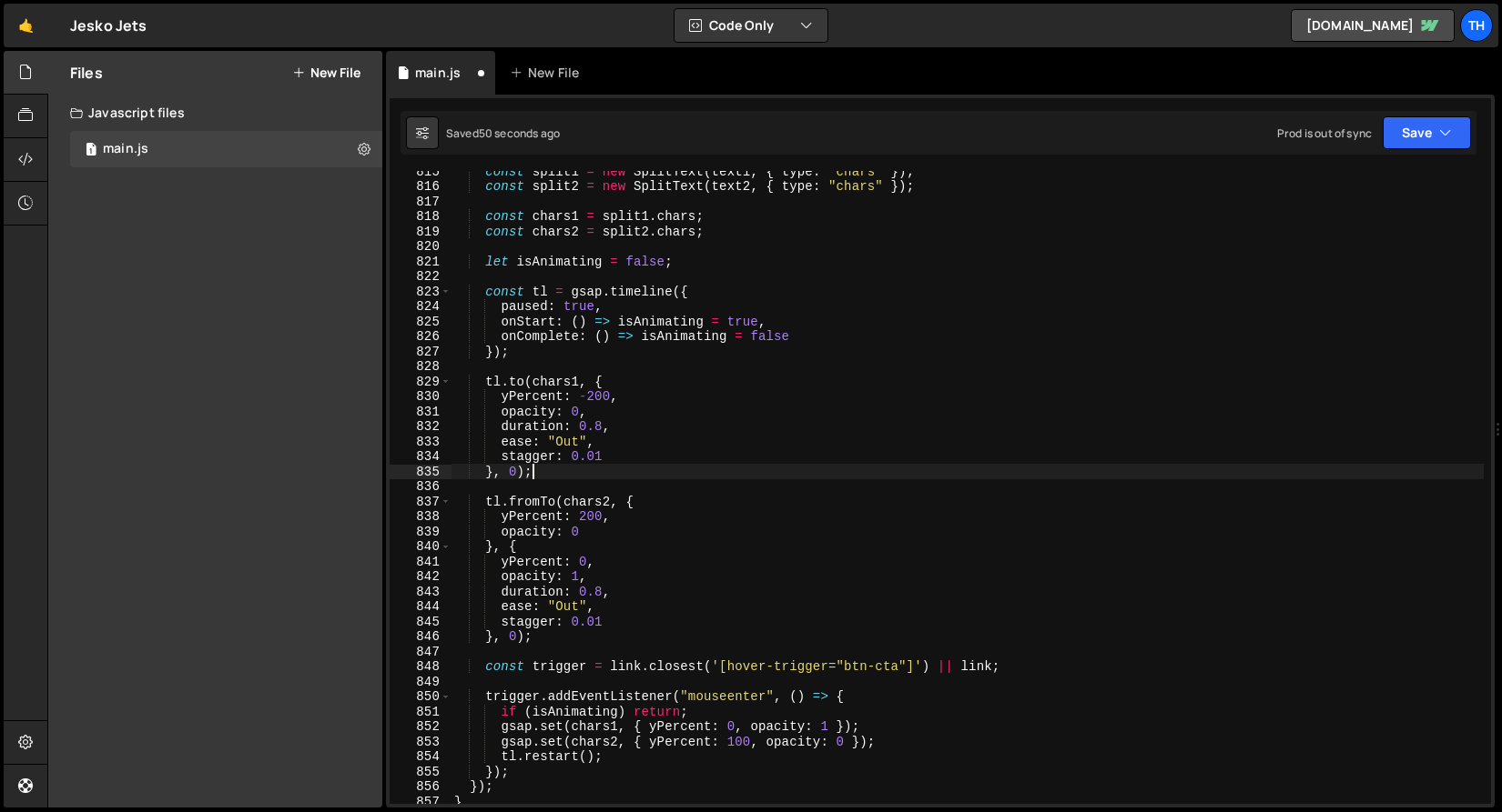
click at [557, 473] on div "const split1 = new SplitText ( text1 , { type : "chars" }) ; const split2 = new…" at bounding box center [967, 495] width 1033 height 663
click at [1417, 136] on button "Save" at bounding box center [1427, 132] width 88 height 33
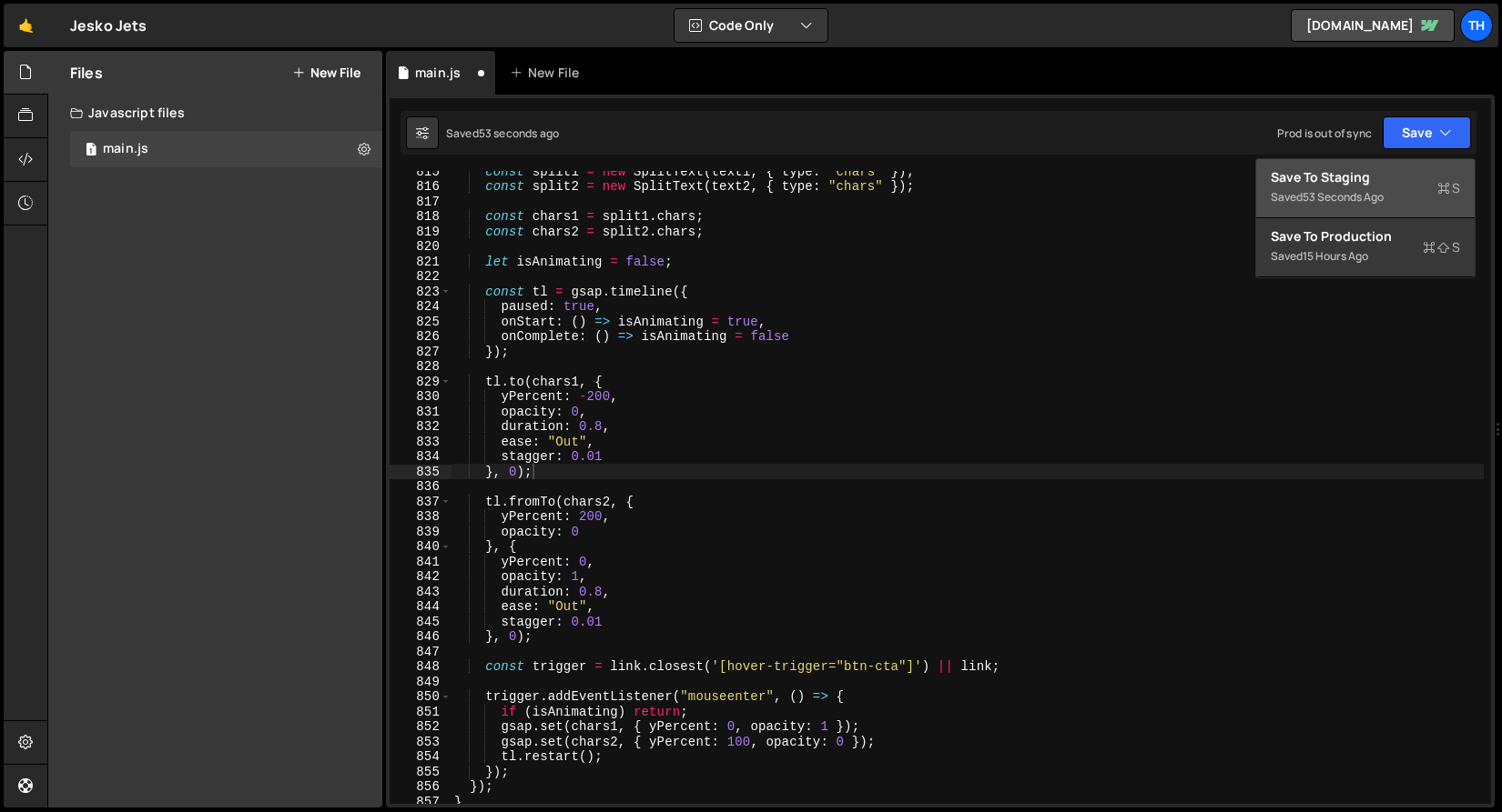
click at [1406, 177] on div "Save to Staging S" at bounding box center [1364, 178] width 189 height 19
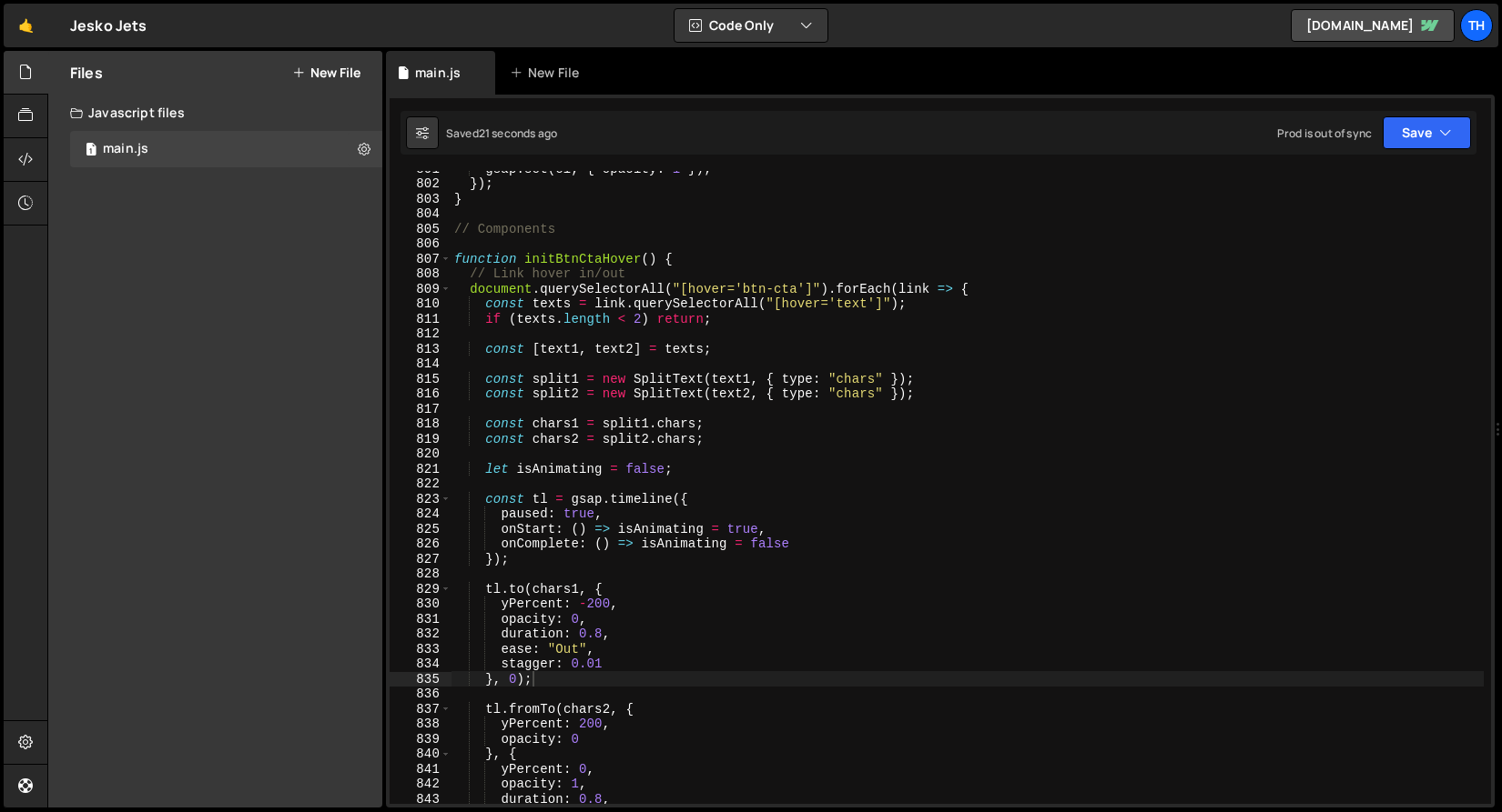
scroll to position [12032, 0]
click at [447, 262] on span at bounding box center [445, 260] width 10 height 16
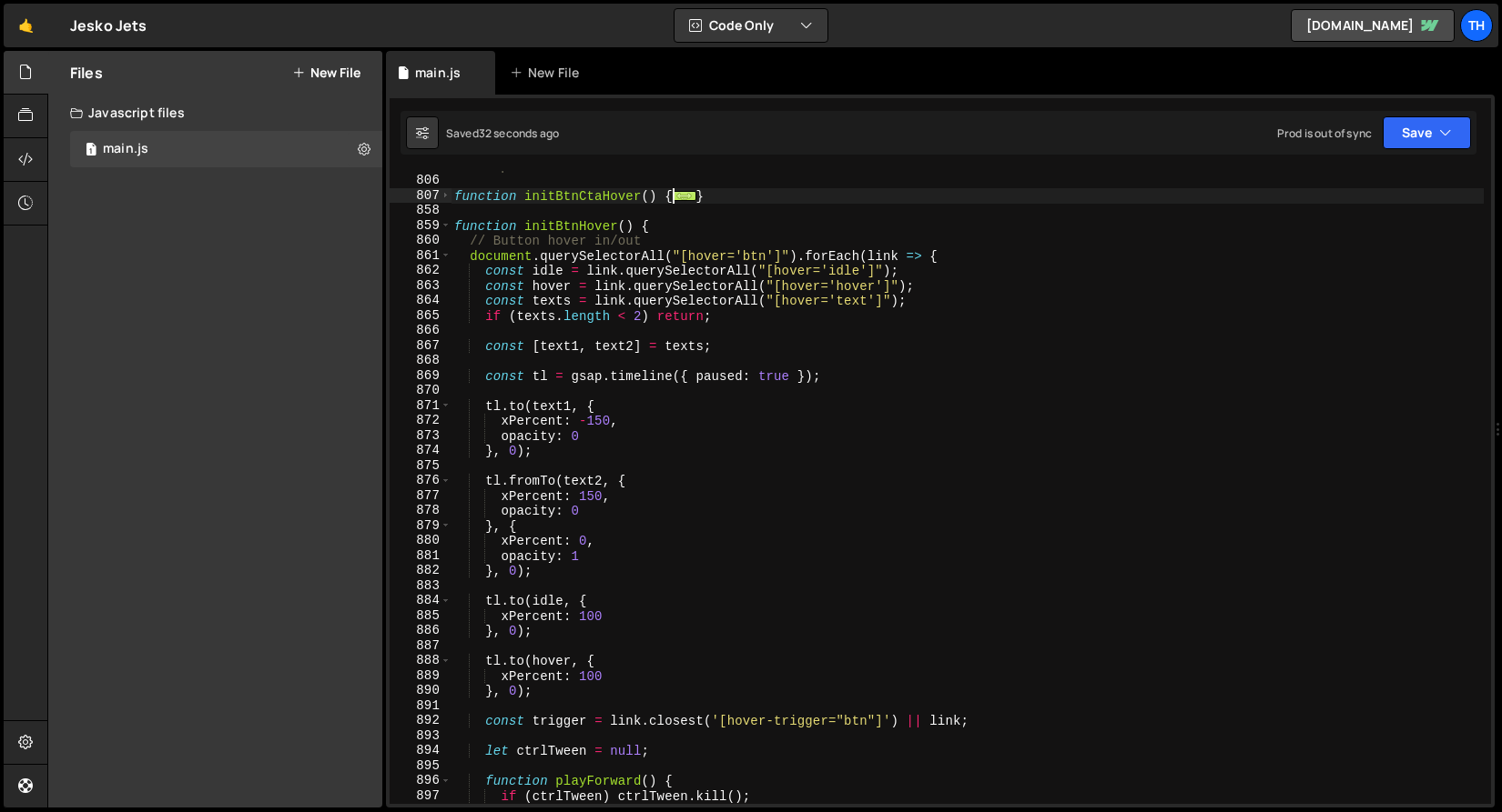
scroll to position [12095, 0]
click at [449, 258] on span at bounding box center [445, 256] width 10 height 16
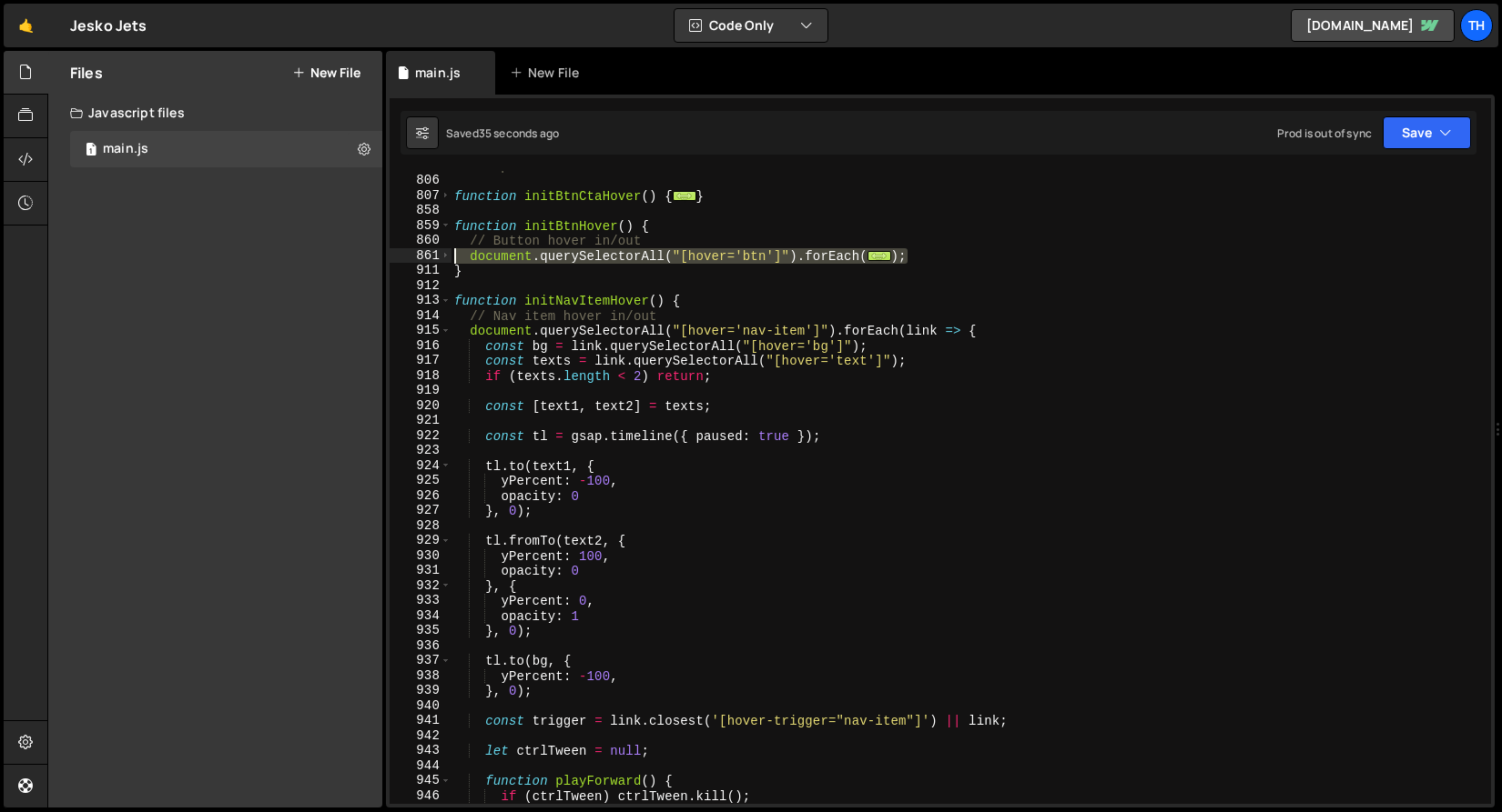
drag, startPoint x: 914, startPoint y: 256, endPoint x: 403, endPoint y: 252, distance: 511.0
click at [403, 252] on div "}, 0); 805 806 807 858 859 860 861 911 912 913 914 915 916 917 918 919 920 921 …" at bounding box center [940, 487] width 1101 height 633
click at [449, 200] on span at bounding box center [445, 195] width 10 height 16
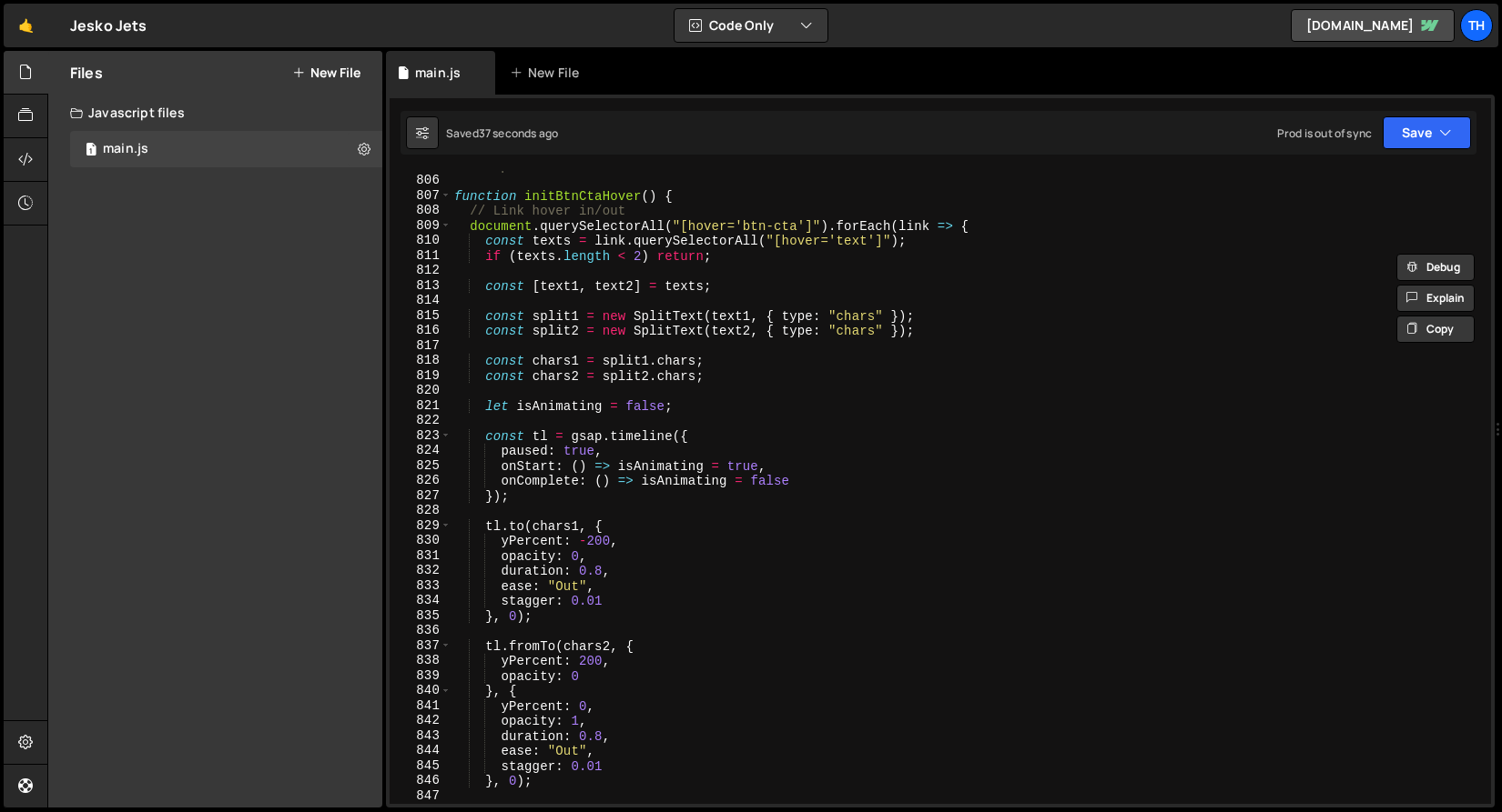
click at [500, 217] on div "// Components function initBtnCtaHover ( ) { // Link hover in/out document . qu…" at bounding box center [967, 489] width 1033 height 663
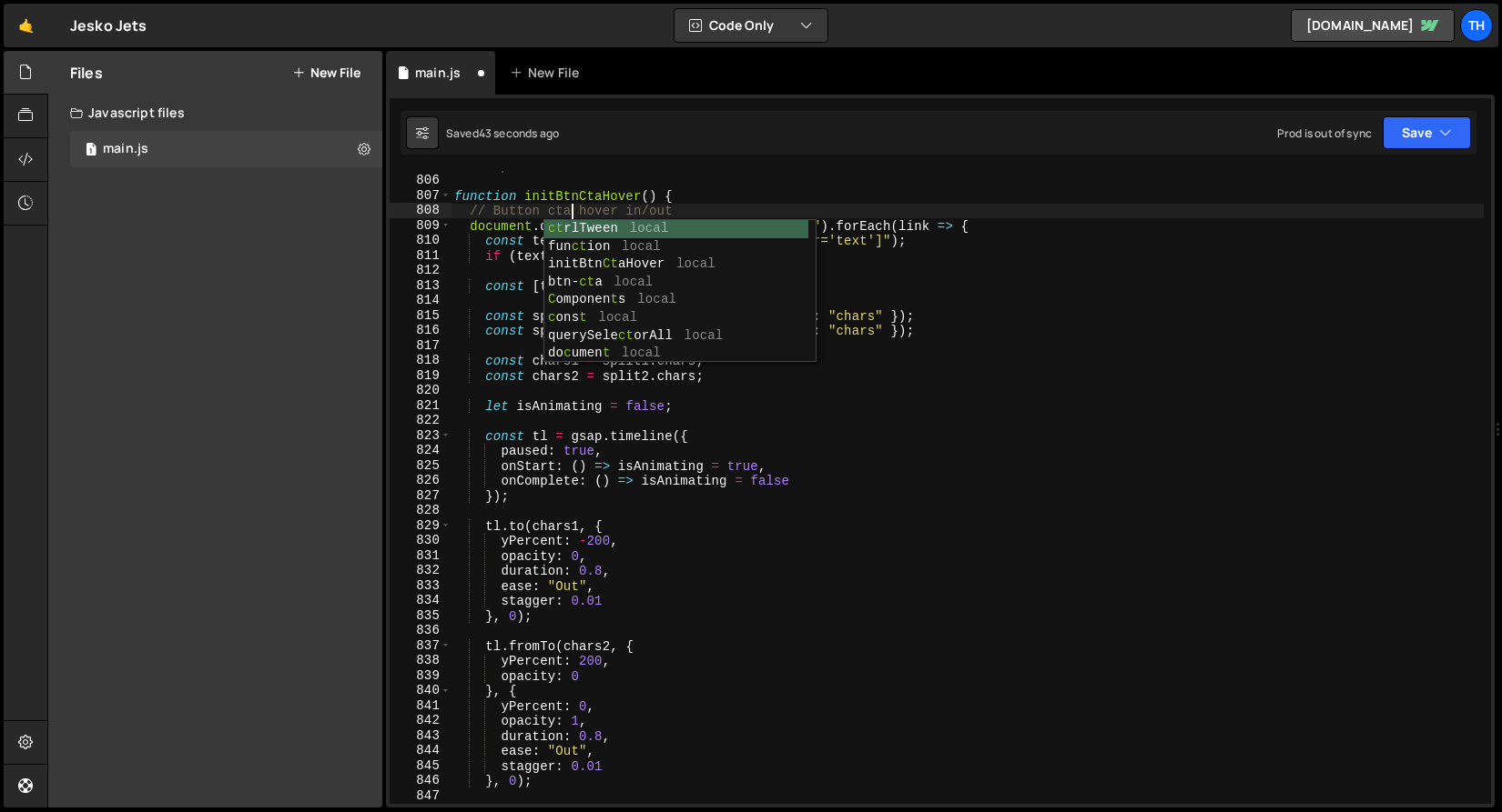
scroll to position [0, 7]
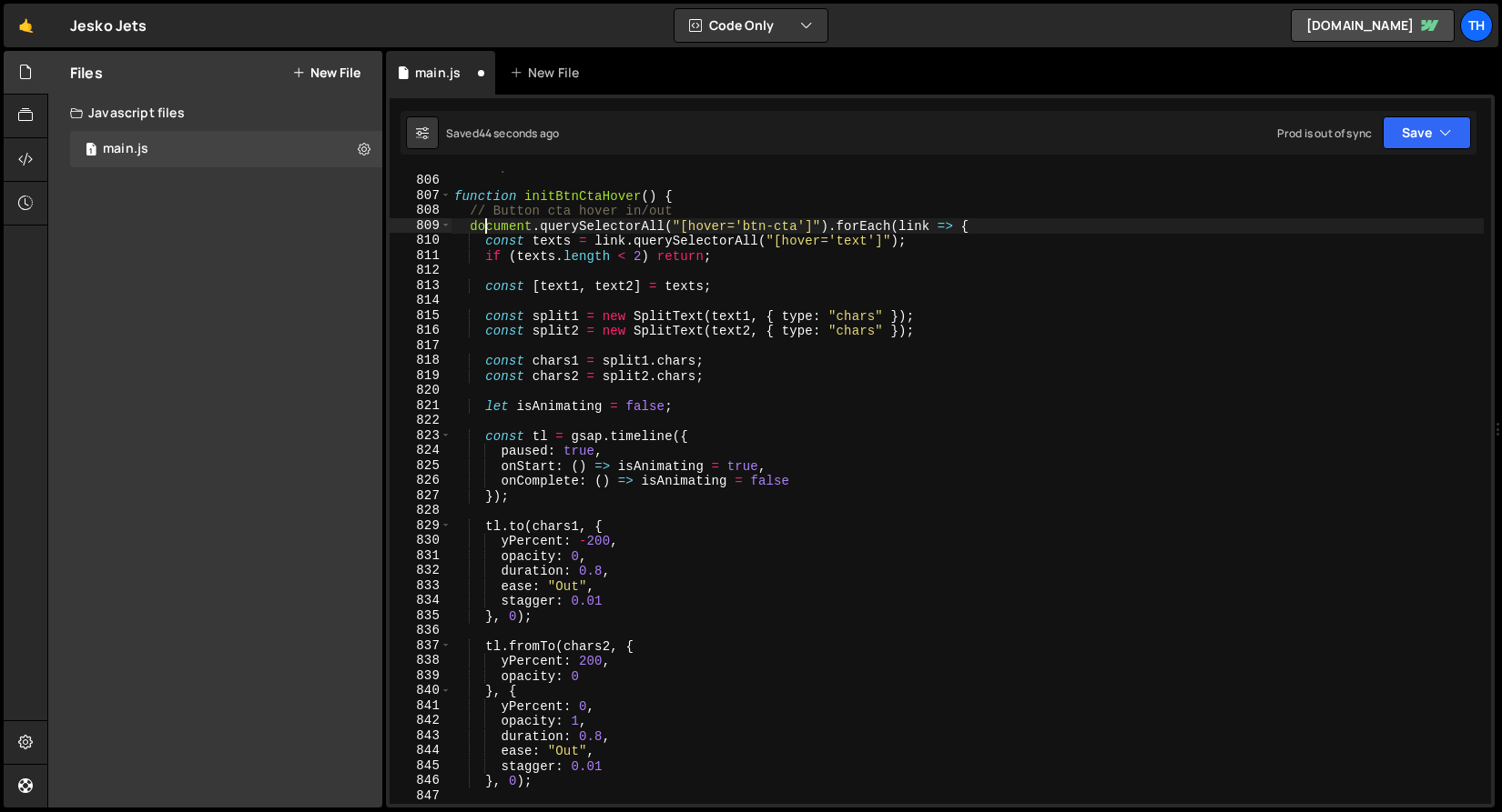
click at [488, 225] on div "// Components function initBtnCtaHover ( ) { // Button cta hover in/out documen…" at bounding box center [967, 489] width 1033 height 663
click at [440, 228] on span at bounding box center [445, 226] width 10 height 16
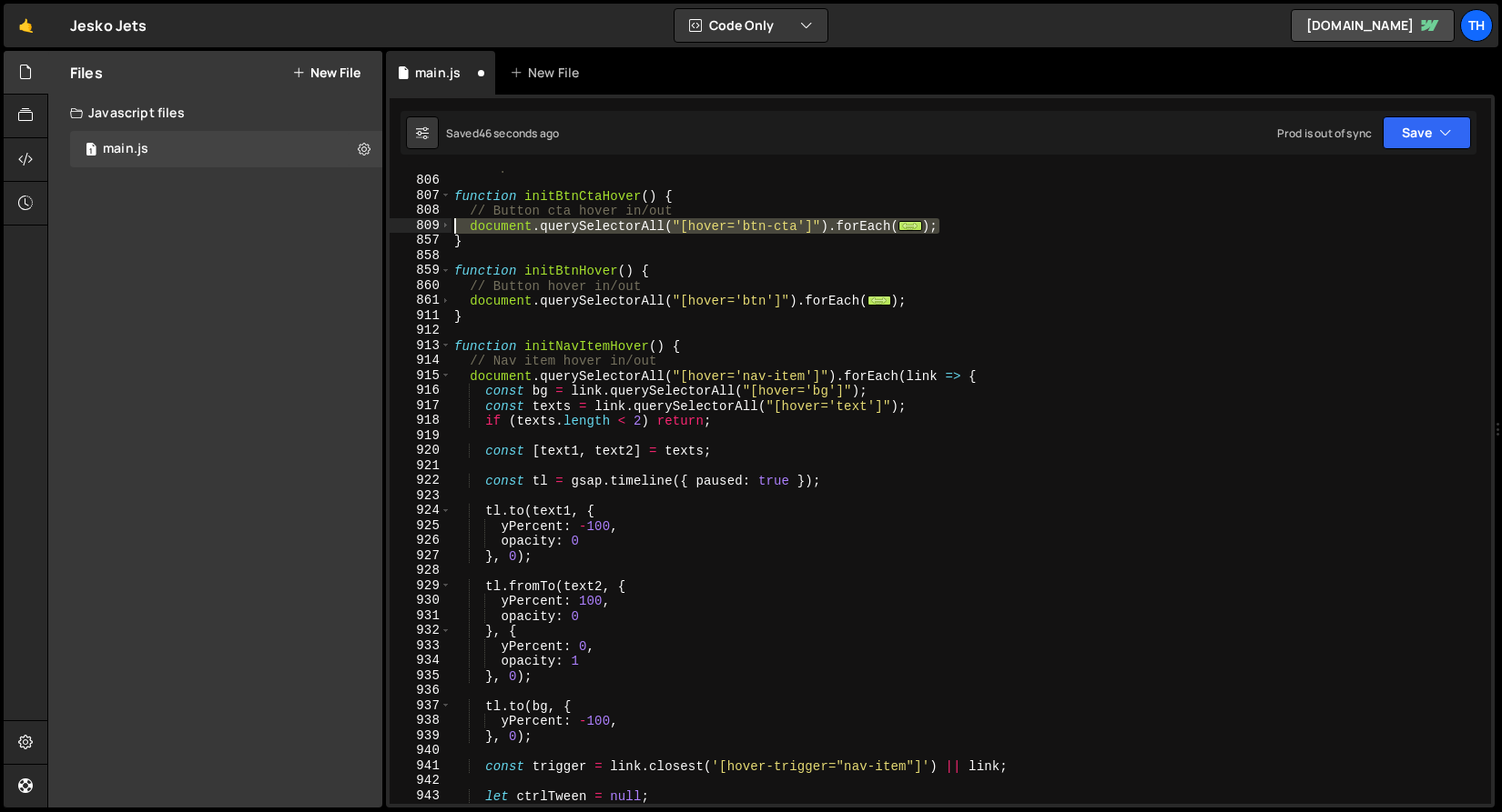
drag, startPoint x: 983, startPoint y: 225, endPoint x: 353, endPoint y: 224, distance: 630.0
click at [353, 224] on div "Files New File Javascript files 1 main.js 0 CSS files Copy share link Edit File…" at bounding box center [774, 430] width 1455 height 758
paste textarea "}"
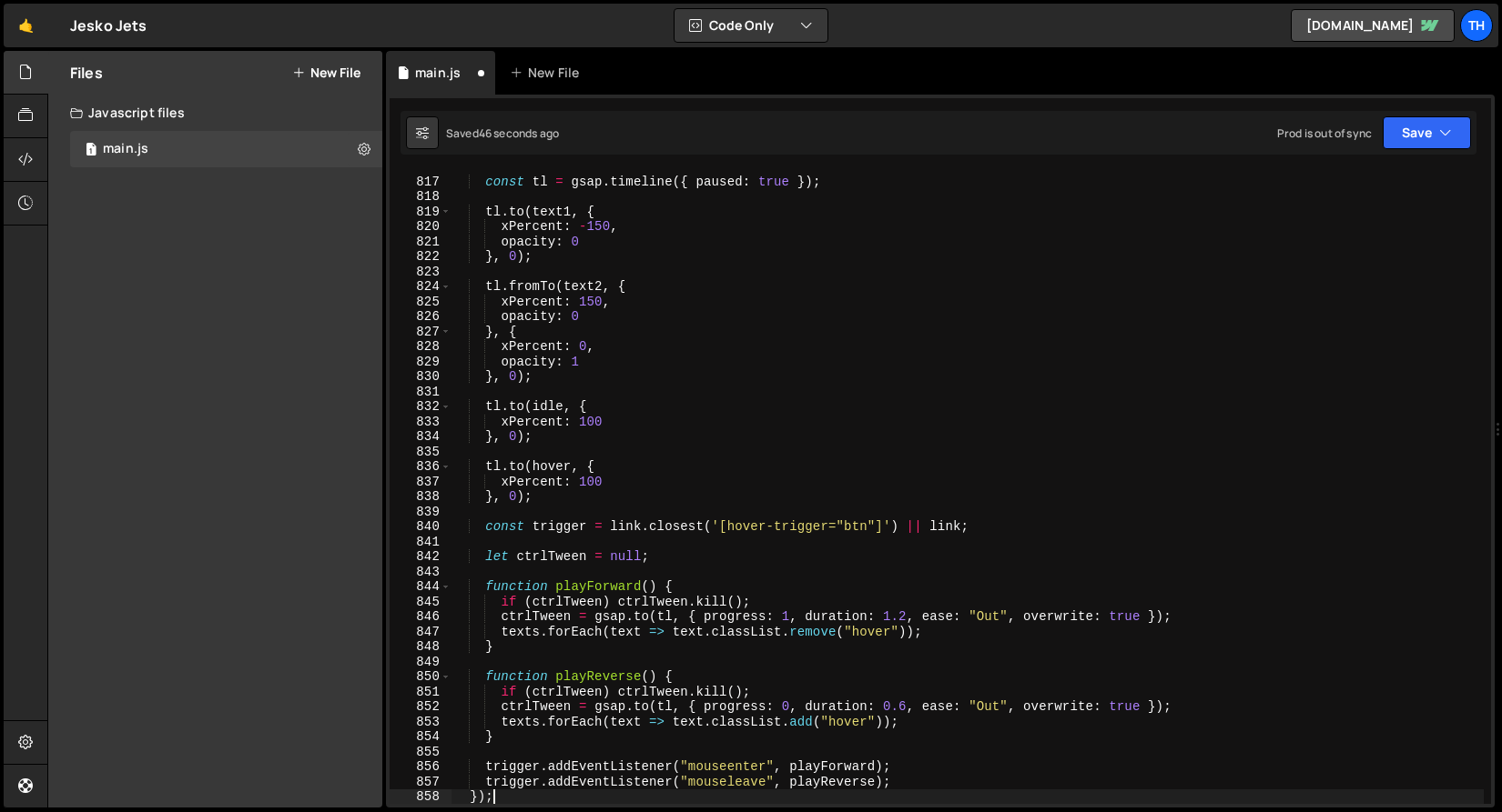
scroll to position [12012, 0]
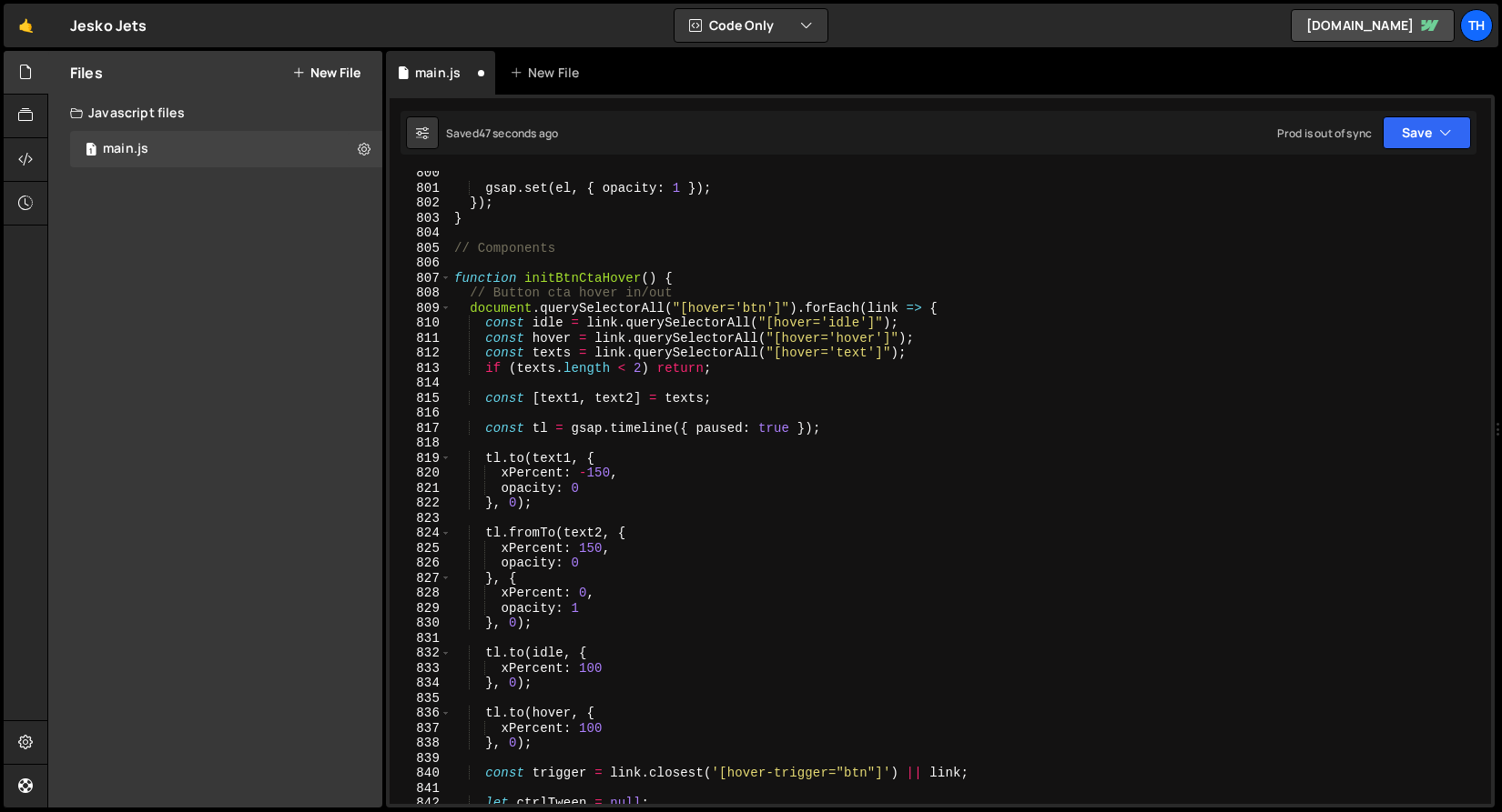
click at [766, 313] on div "gsap . set ( el , { opacity : 1 }) ; }) ; } // Components function initBtnCtaHo…" at bounding box center [967, 497] width 1033 height 663
click at [762, 309] on div "gsap . set ( el , { opacity : 1 }) ; }) ; } // Components function initBtnCtaHo…" at bounding box center [967, 497] width 1033 height 663
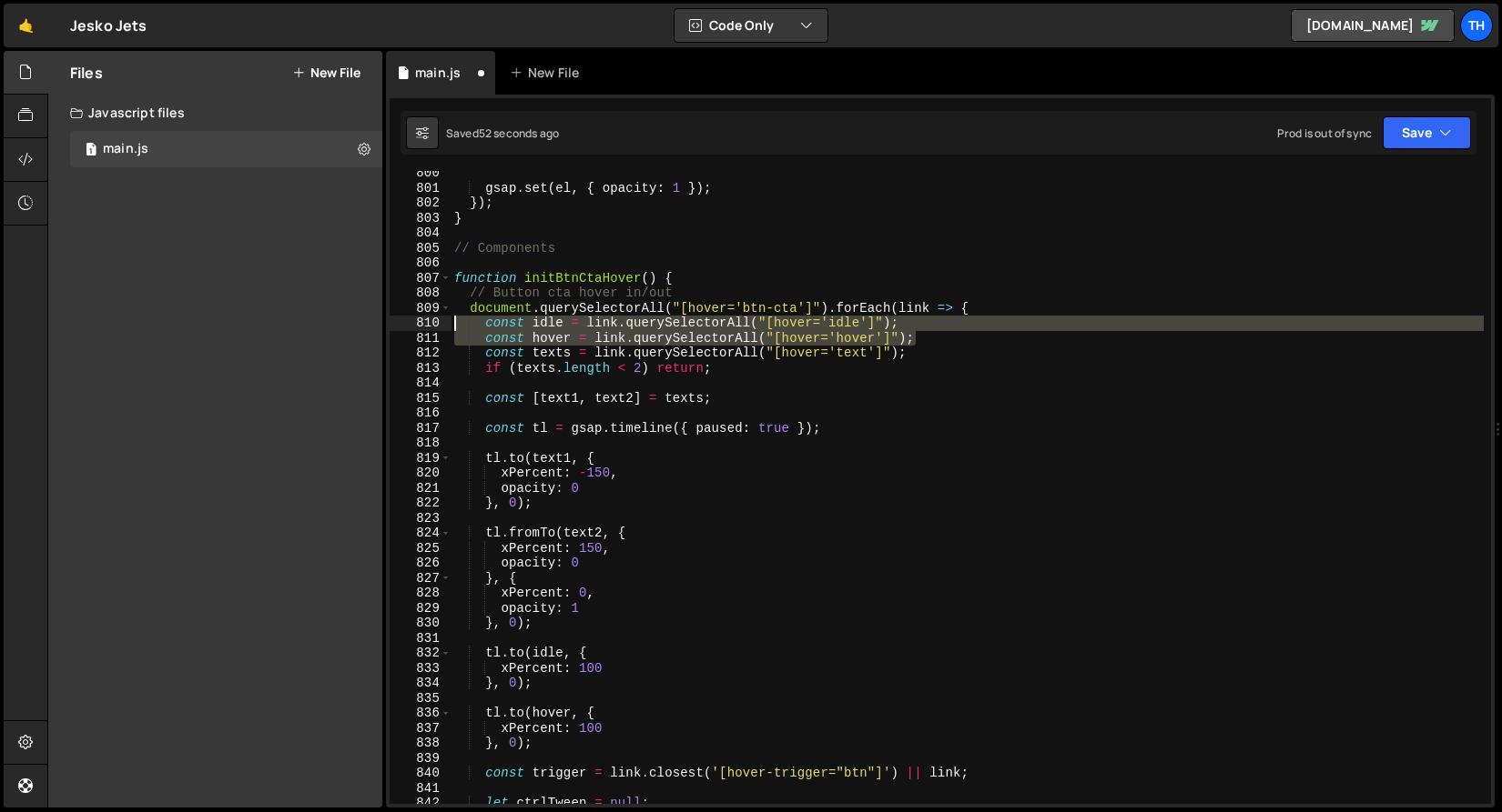
drag, startPoint x: 942, startPoint y: 342, endPoint x: 309, endPoint y: 317, distance: 633.5
click at [309, 317] on div "Files New File Javascript files 1 main.js 0 CSS files Copy share link Edit File…" at bounding box center [774, 430] width 1455 height 758
type textarea "const idle = link.querySelectorAll("[hover='idle']"); const hover = link.queryS…"
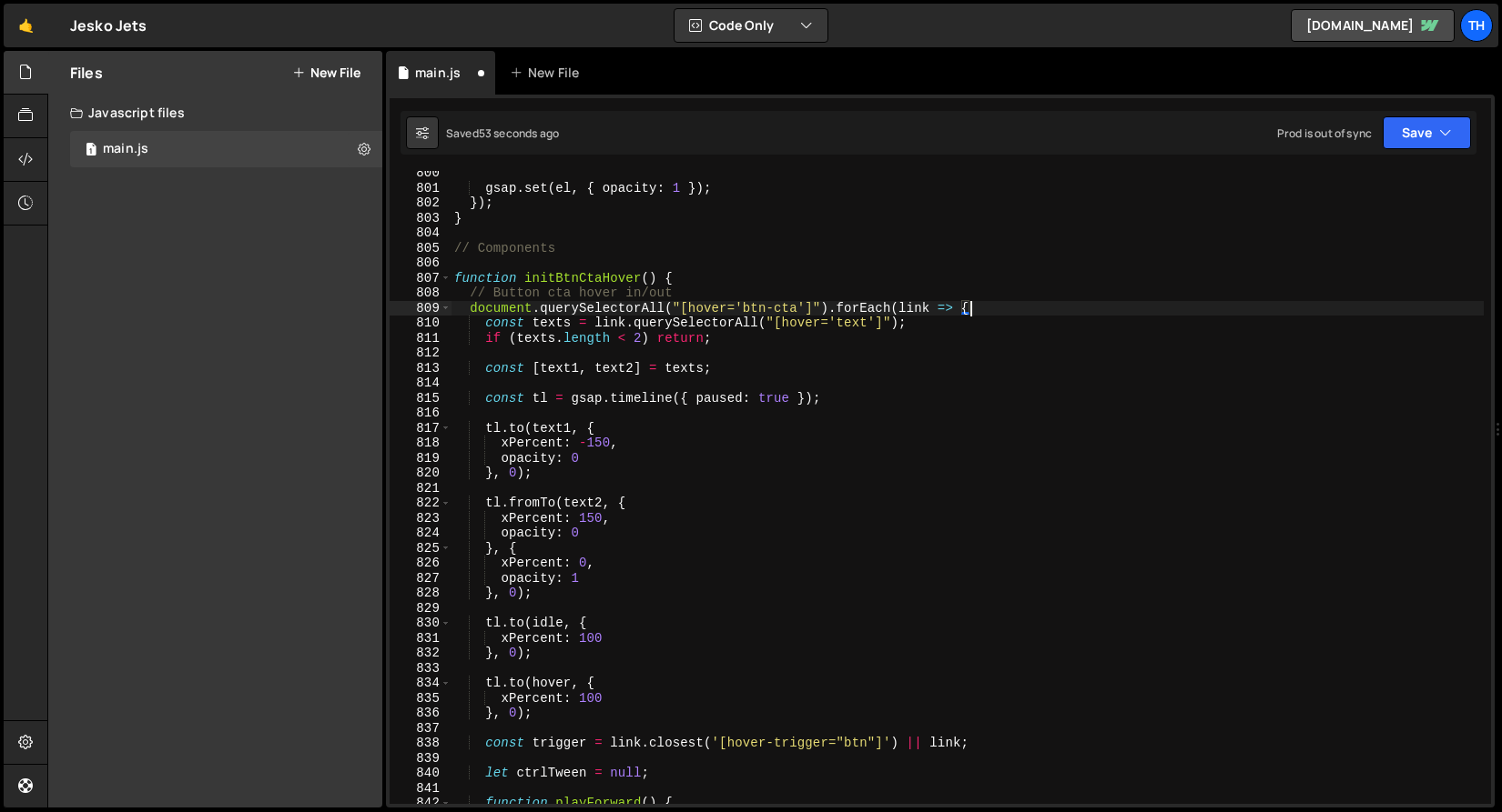
click at [506, 399] on div "gsap . set ( el , { opacity : 1 }) ; }) ; } // Components function initBtnCtaHo…" at bounding box center [967, 497] width 1033 height 663
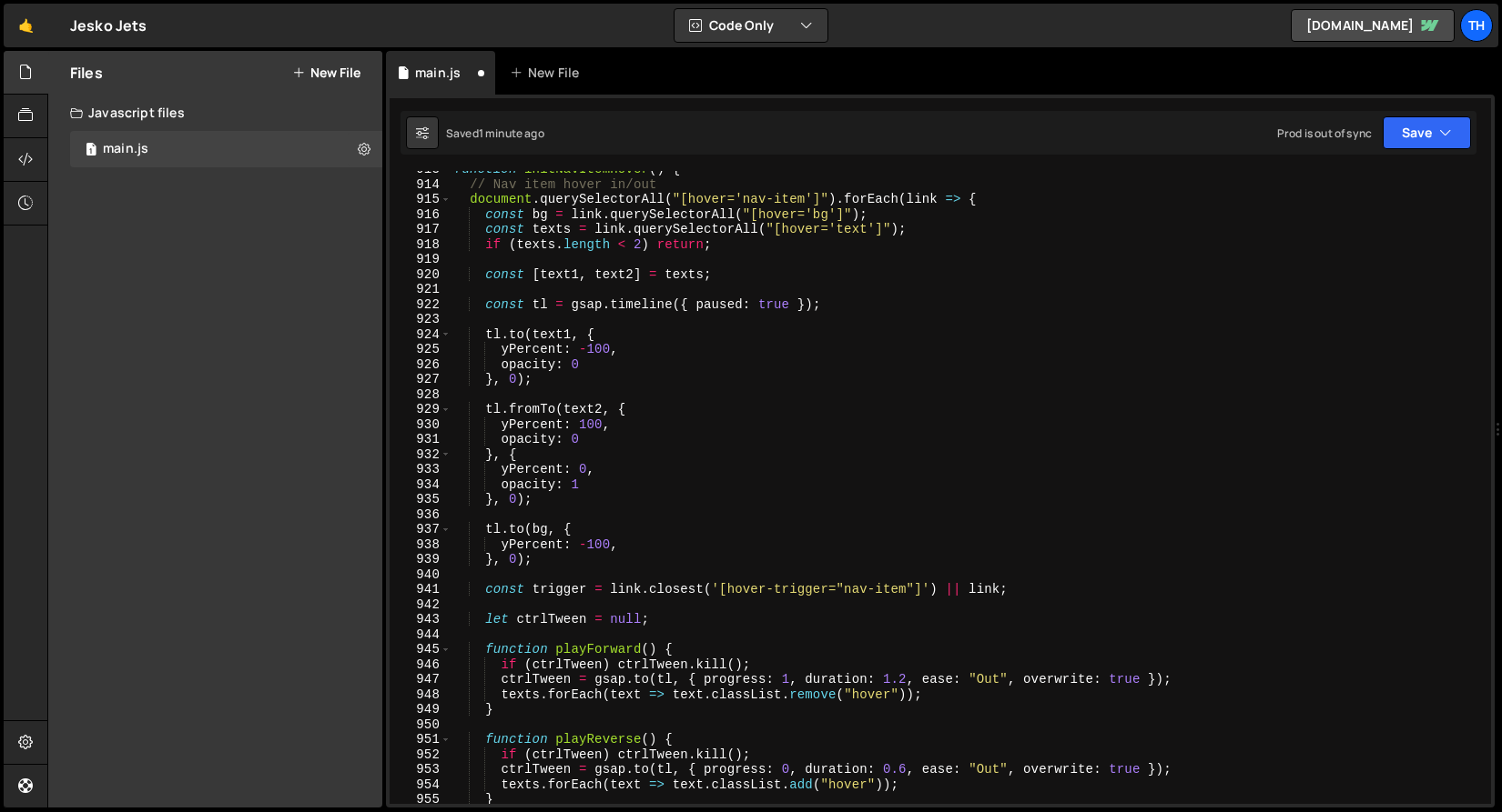
scroll to position [12789, 0]
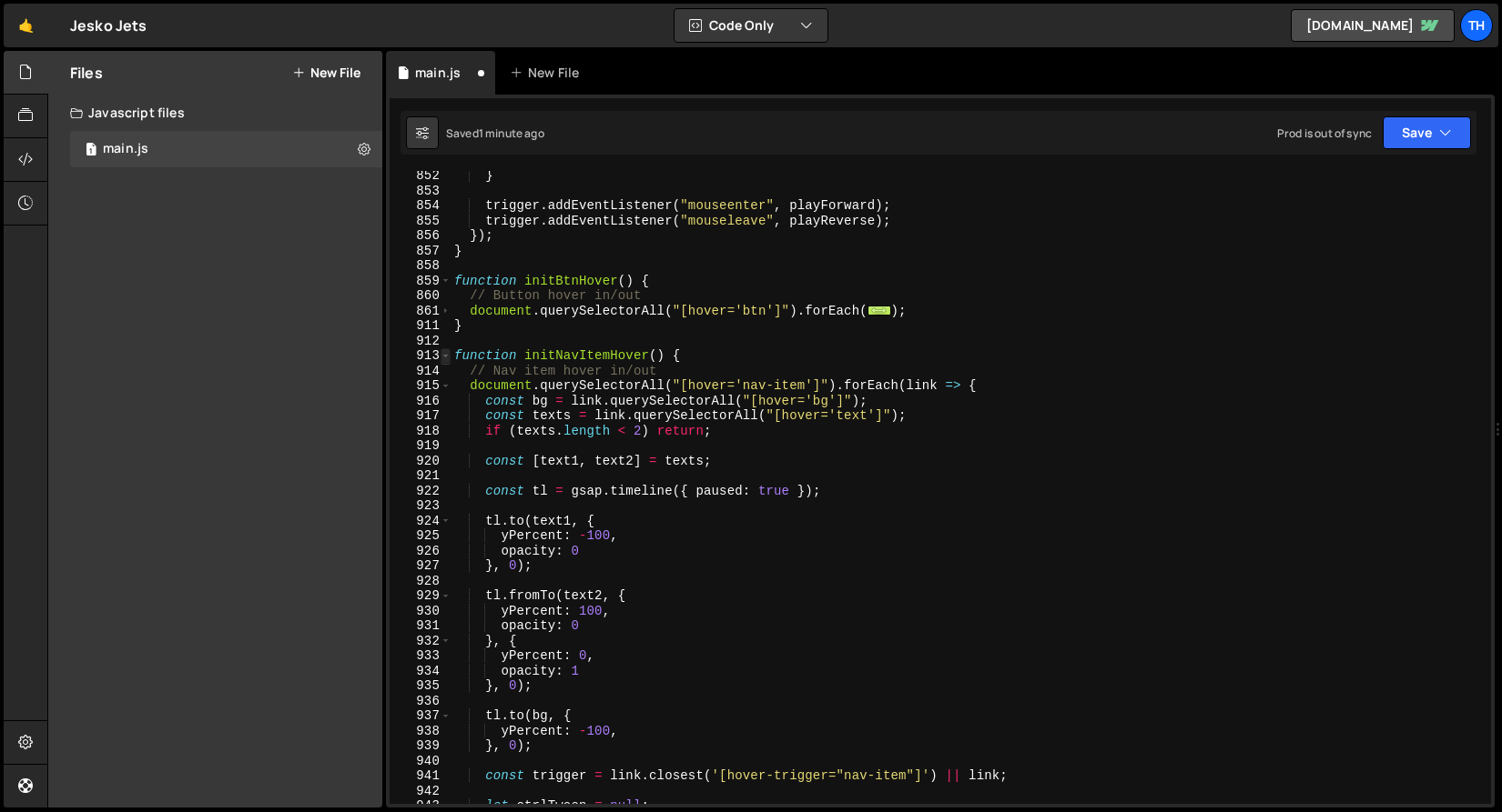
click at [446, 356] on span at bounding box center [445, 356] width 10 height 16
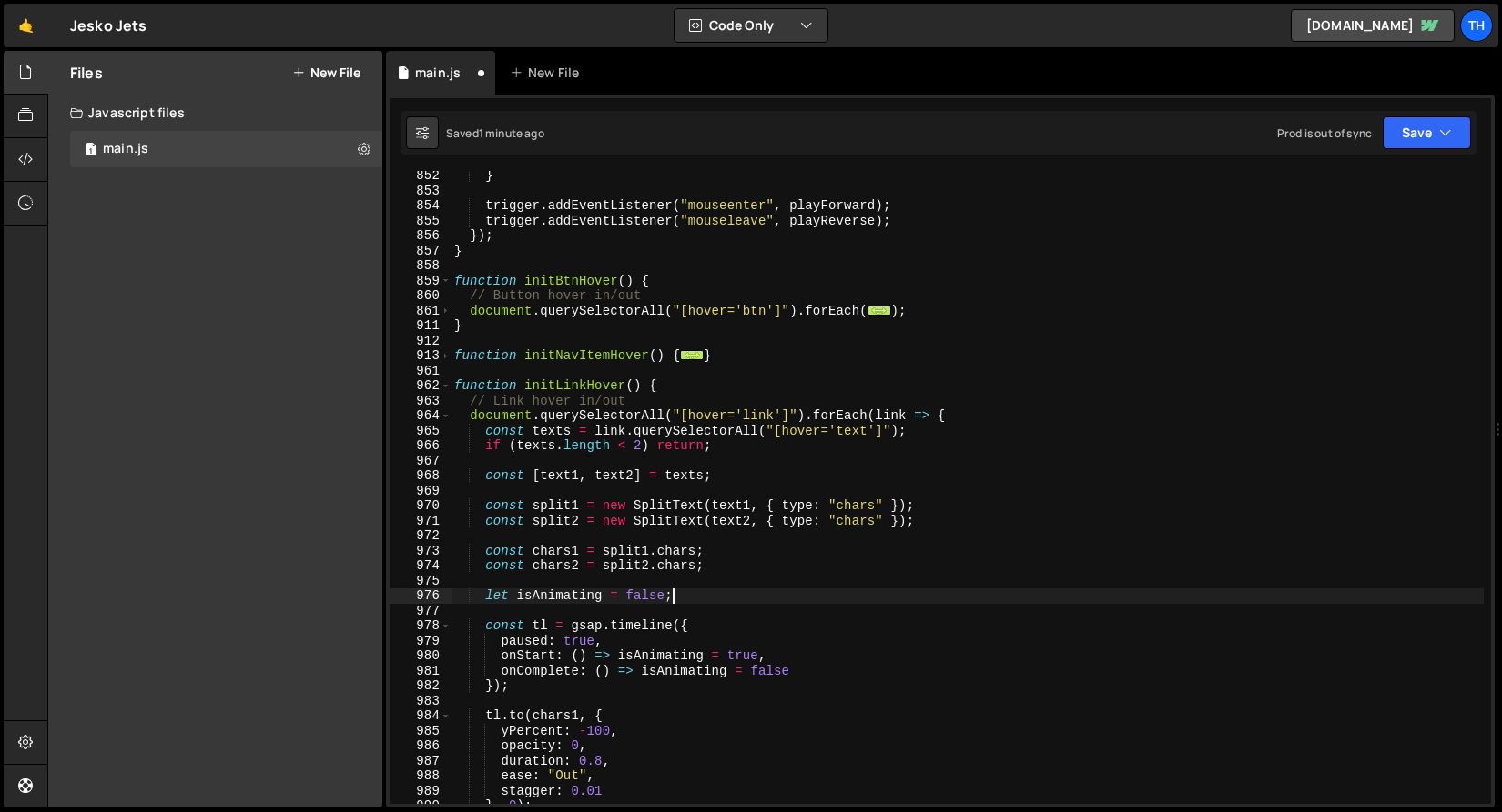
click at [679, 599] on div "} trigger . addEventListener ( "mouseenter" , playForward ) ; trigger . addEven…" at bounding box center [967, 499] width 1033 height 663
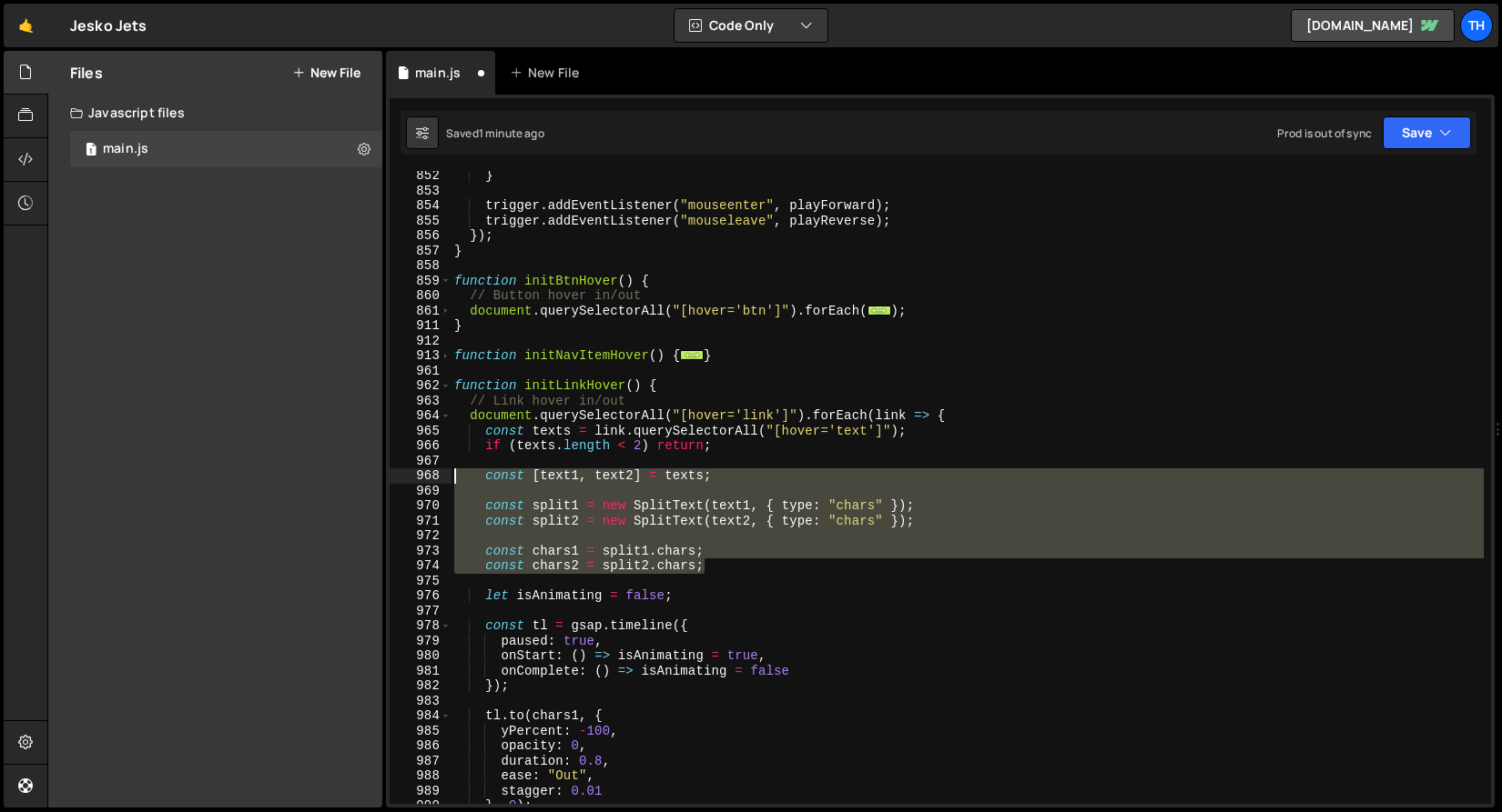
drag, startPoint x: 739, startPoint y: 573, endPoint x: 315, endPoint y: 481, distance: 433.9
click at [315, 481] on div "Files New File Javascript files 1 main.js 0 CSS files Copy share link Edit File…" at bounding box center [774, 430] width 1455 height 758
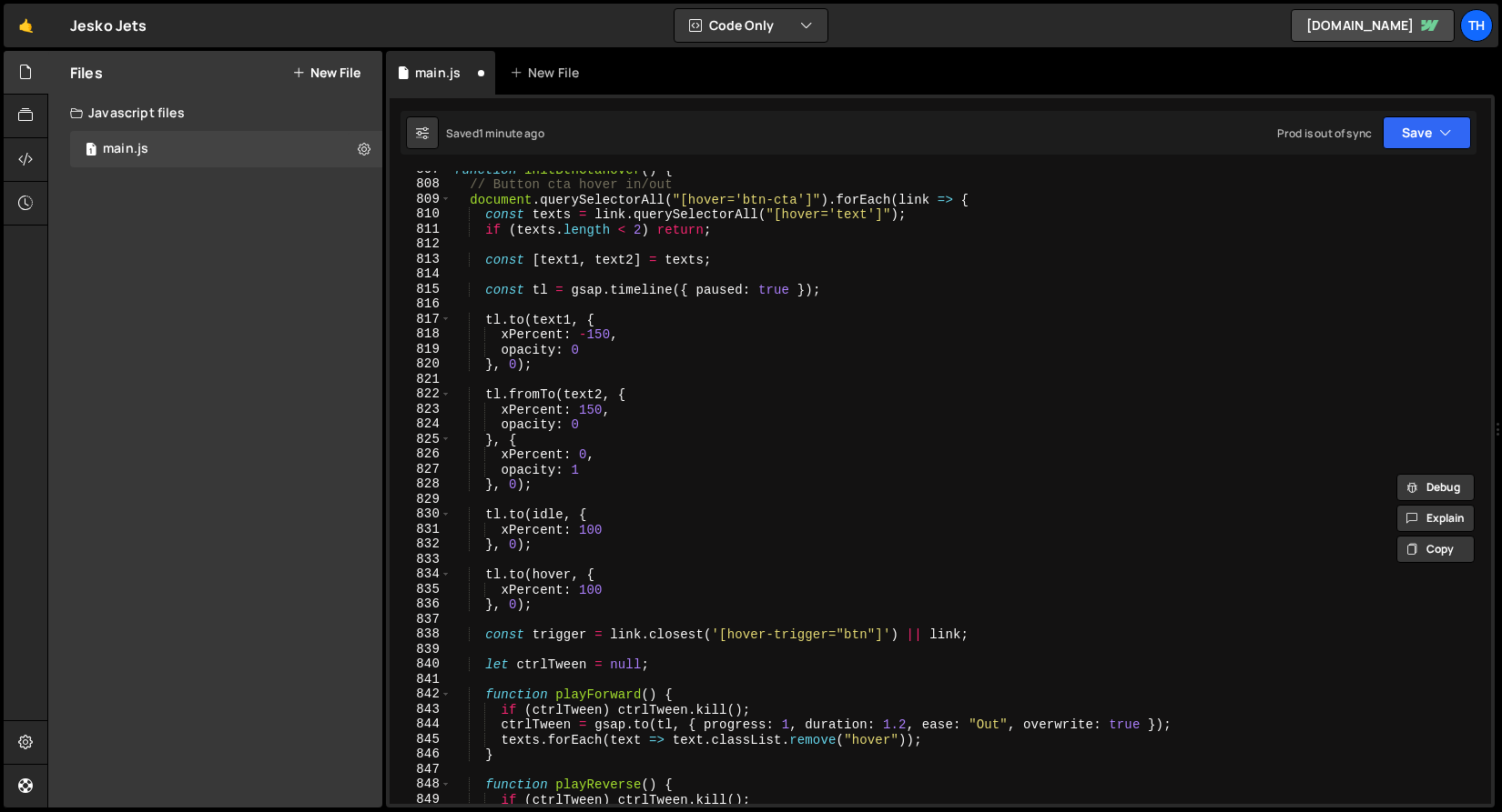
scroll to position [11953, 0]
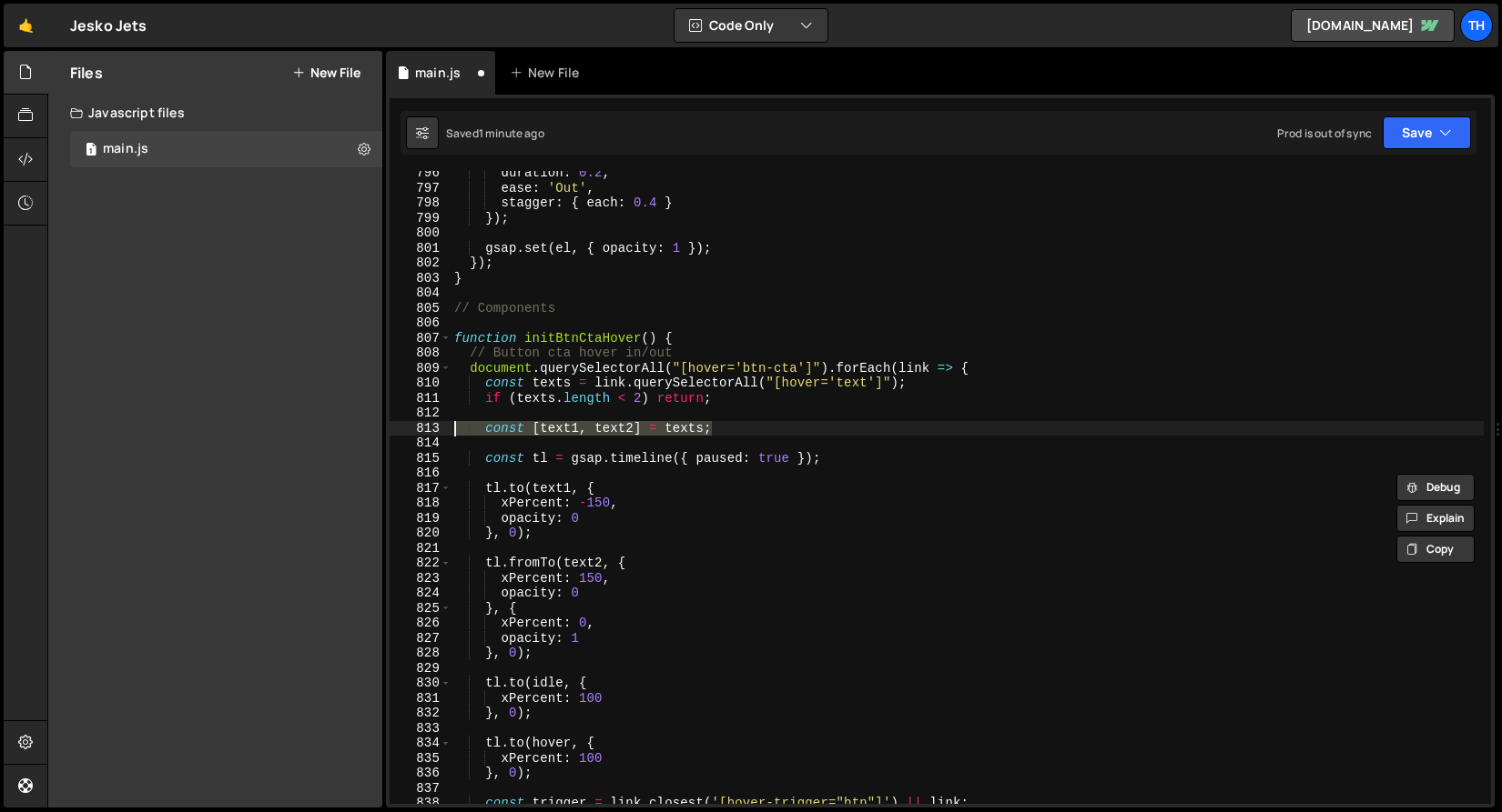
drag, startPoint x: 565, startPoint y: 431, endPoint x: 354, endPoint y: 431, distance: 211.0
click at [354, 431] on div "Files New File Javascript files 1 main.js 0 CSS files Copy share link Edit File…" at bounding box center [774, 430] width 1455 height 758
paste textarea "chars2 = split2.char"
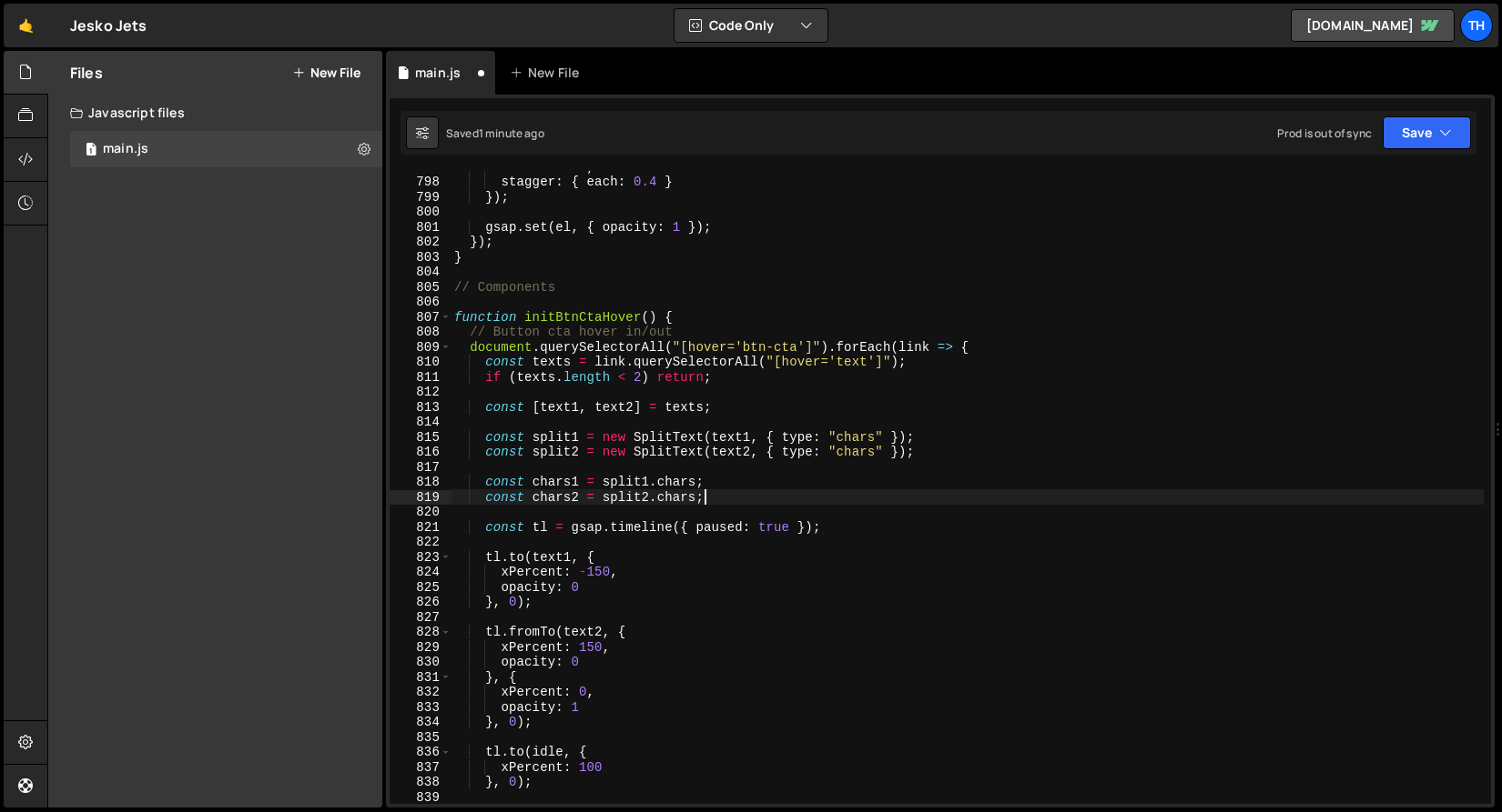
scroll to position [11981, 0]
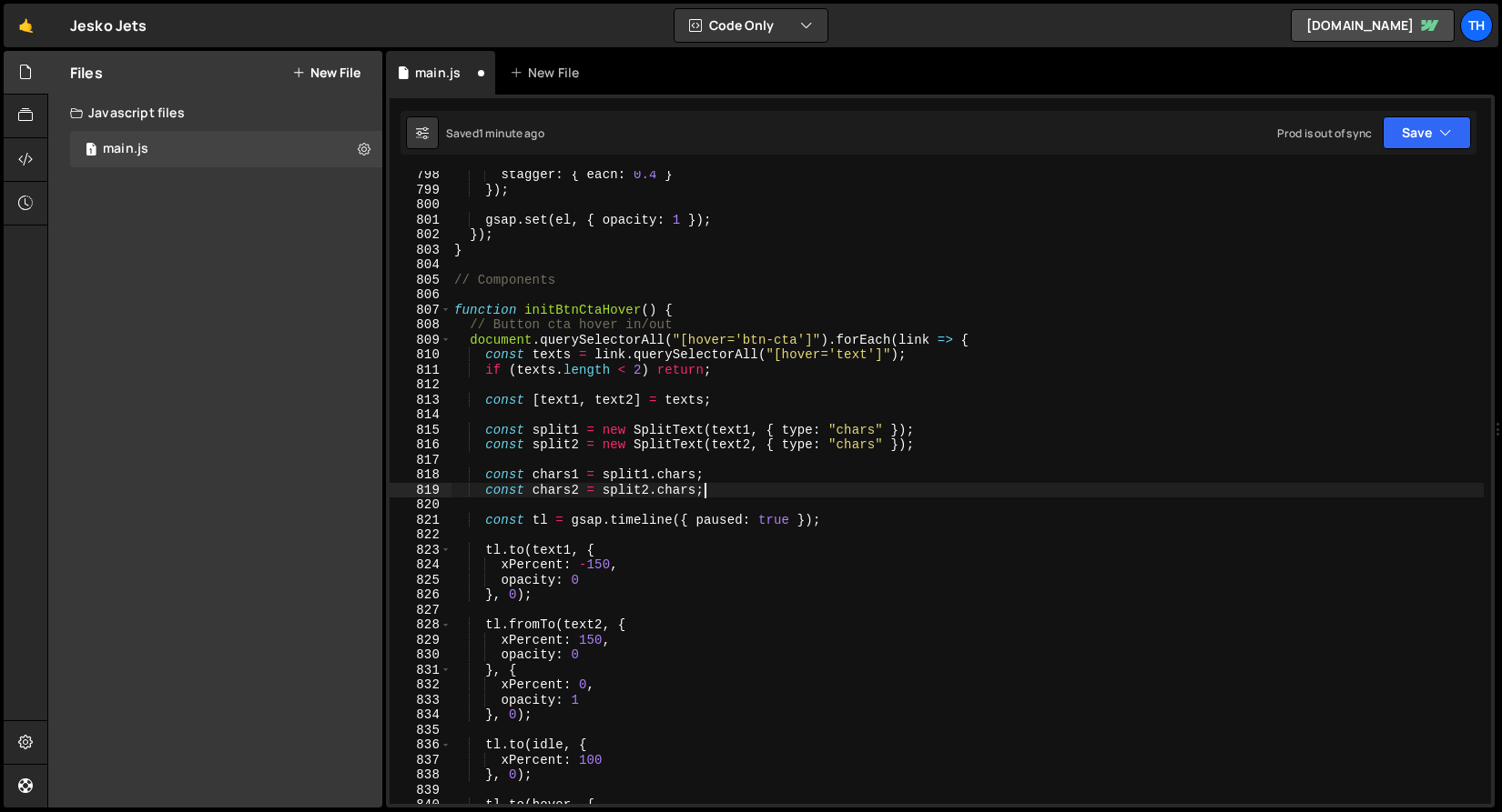
click at [632, 473] on div "stagger : { each : 0.4 } }) ; gsap . set ( el , { opacity : 1 }) ; }) ; } // Co…" at bounding box center [967, 499] width 1033 height 663
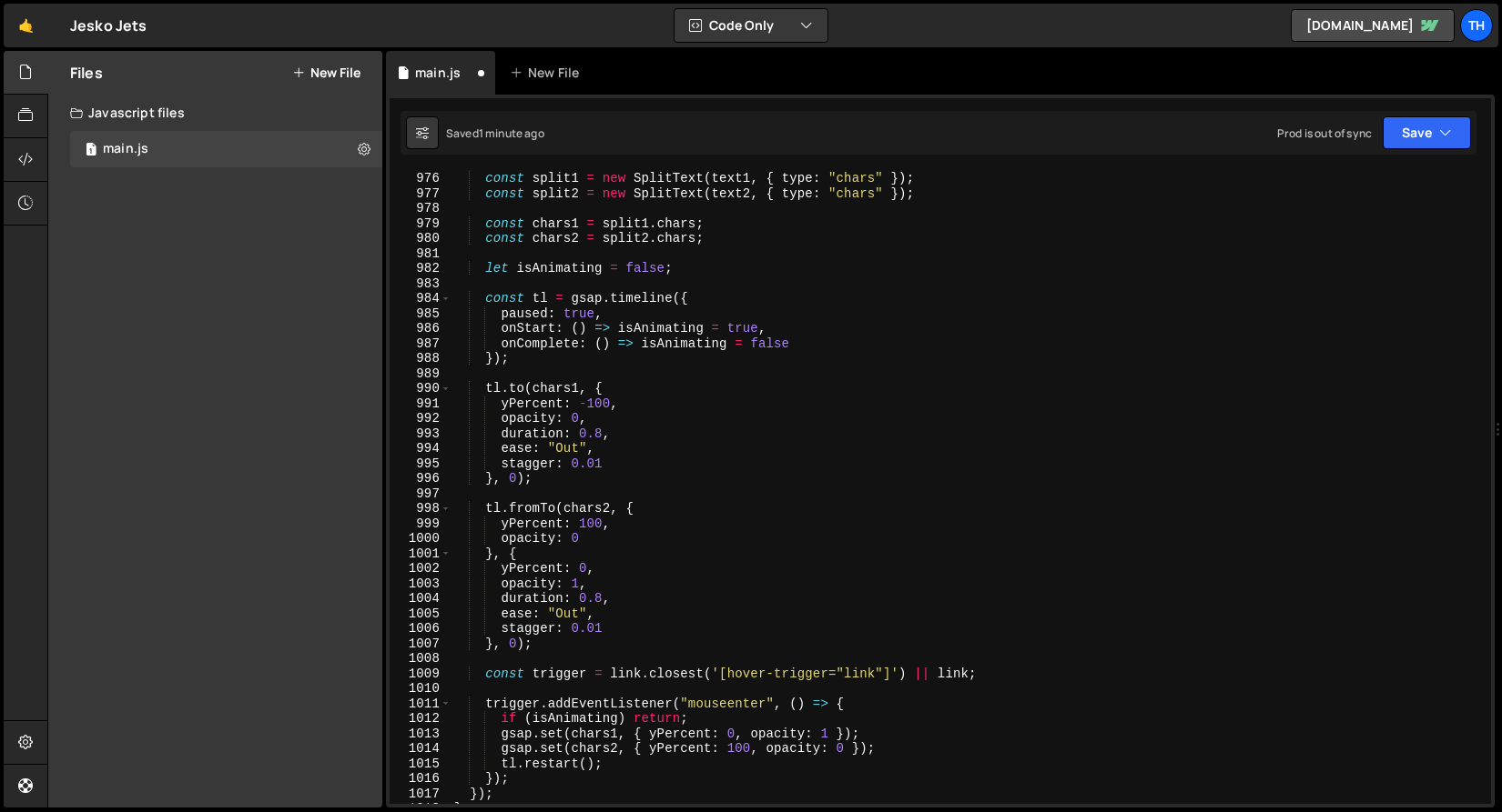
scroll to position [13208, 0]
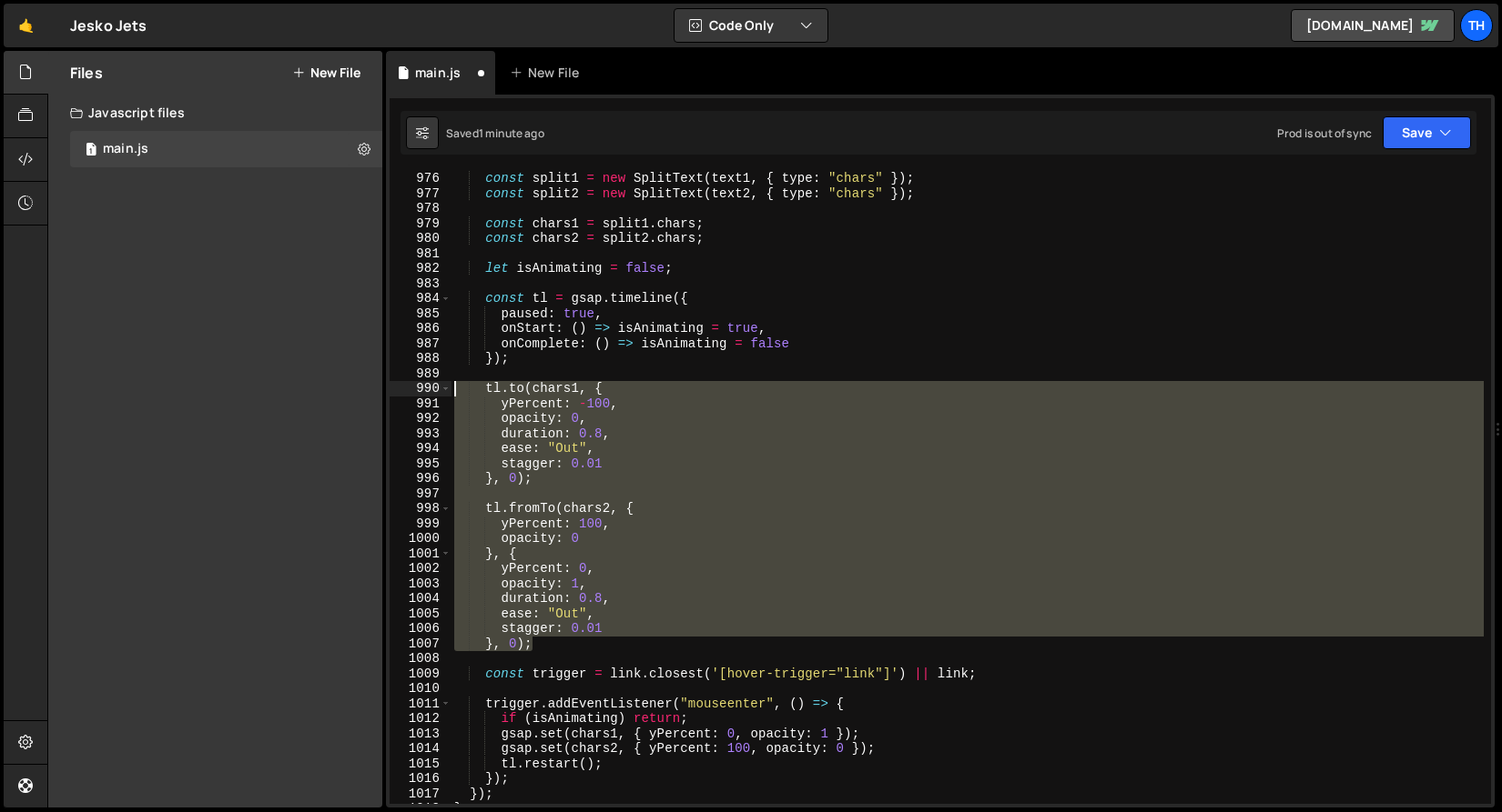
drag, startPoint x: 543, startPoint y: 647, endPoint x: 337, endPoint y: 393, distance: 327.0
click at [337, 393] on div "Files New File Javascript files 1 main.js 0 CSS files Copy share link Edit File…" at bounding box center [774, 430] width 1455 height 758
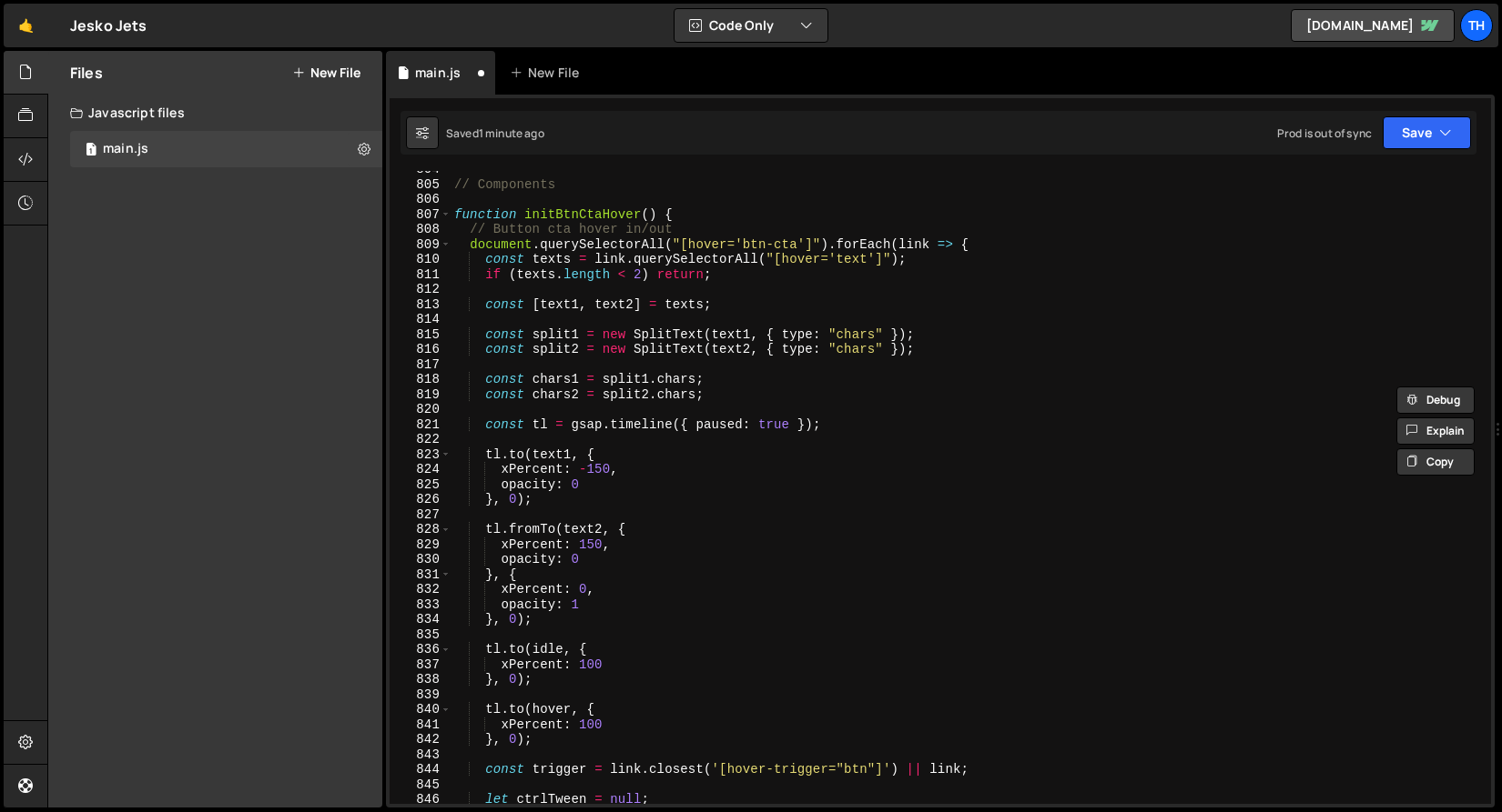
scroll to position [12089, 0]
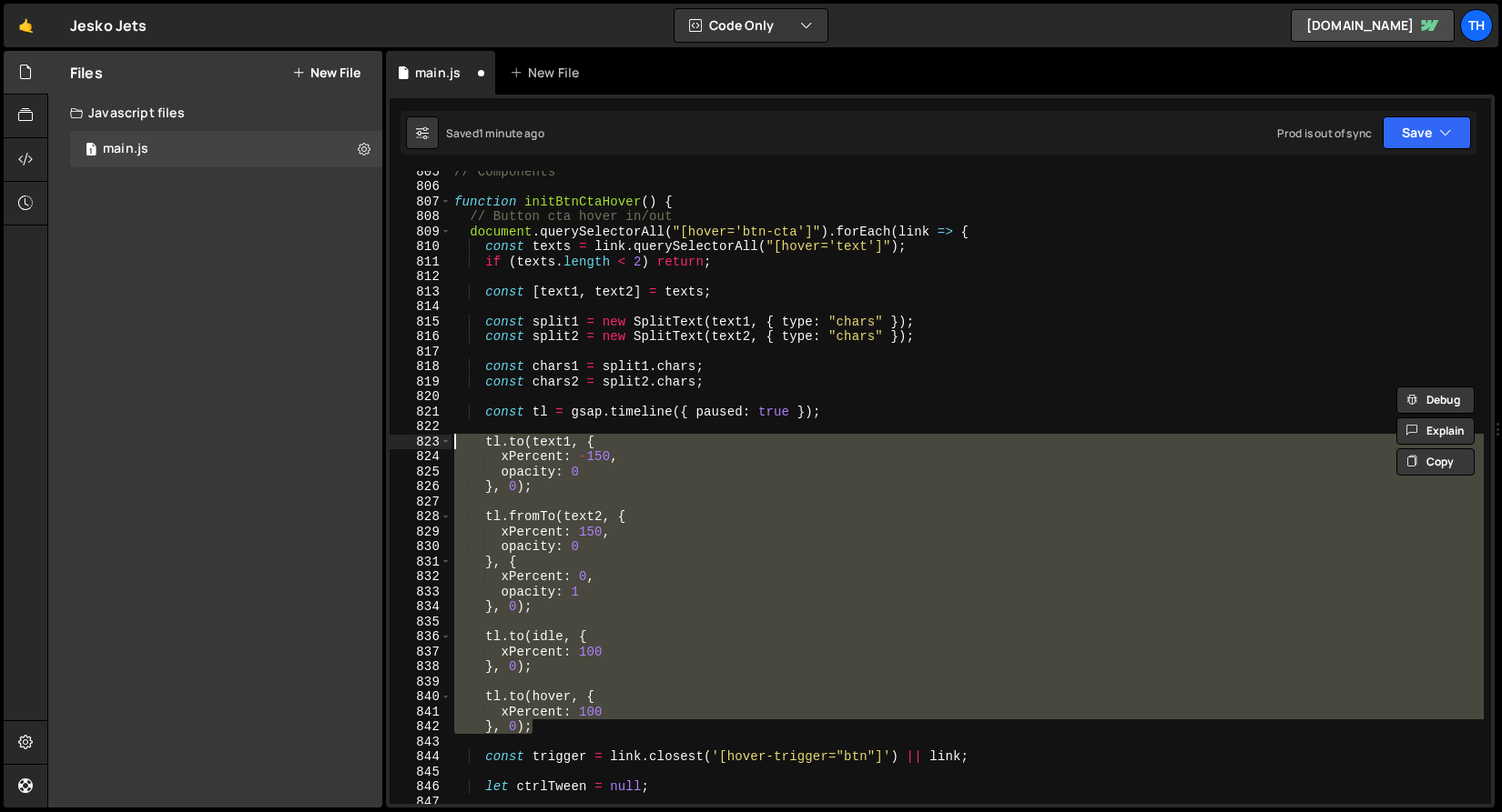
drag, startPoint x: 515, startPoint y: 701, endPoint x: 270, endPoint y: 442, distance: 356.5
click at [270, 442] on div "Files New File Javascript files 1 main.js 0 CSS files Copy share link Edit File…" at bounding box center [774, 430] width 1455 height 758
paste textarea "}, 0);"
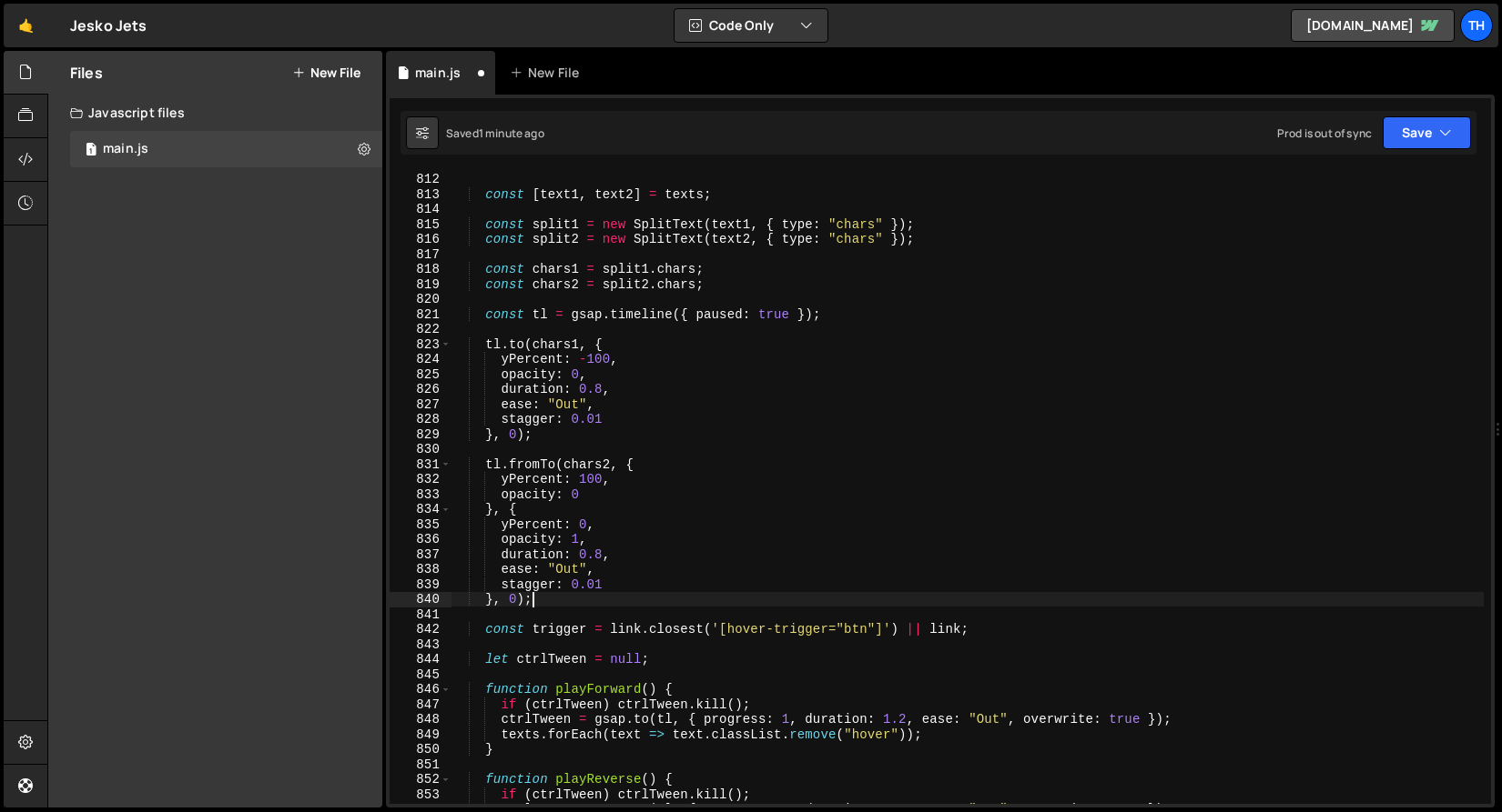
scroll to position [12200, 0]
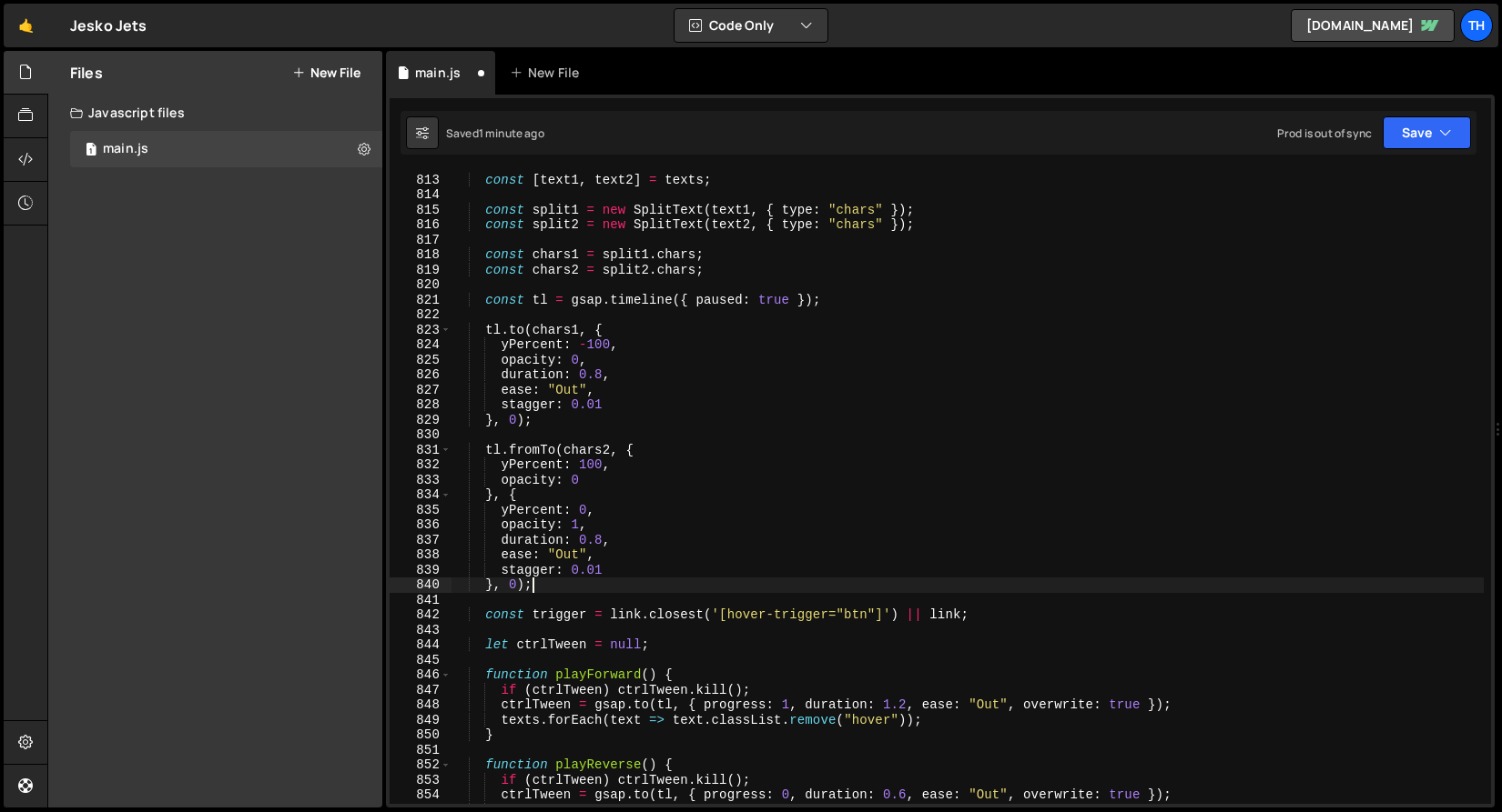
click at [870, 614] on div "const [ text1 , text2 ] = texts ; const split1 = new SplitText ( text1 , { type…" at bounding box center [967, 488] width 1033 height 663
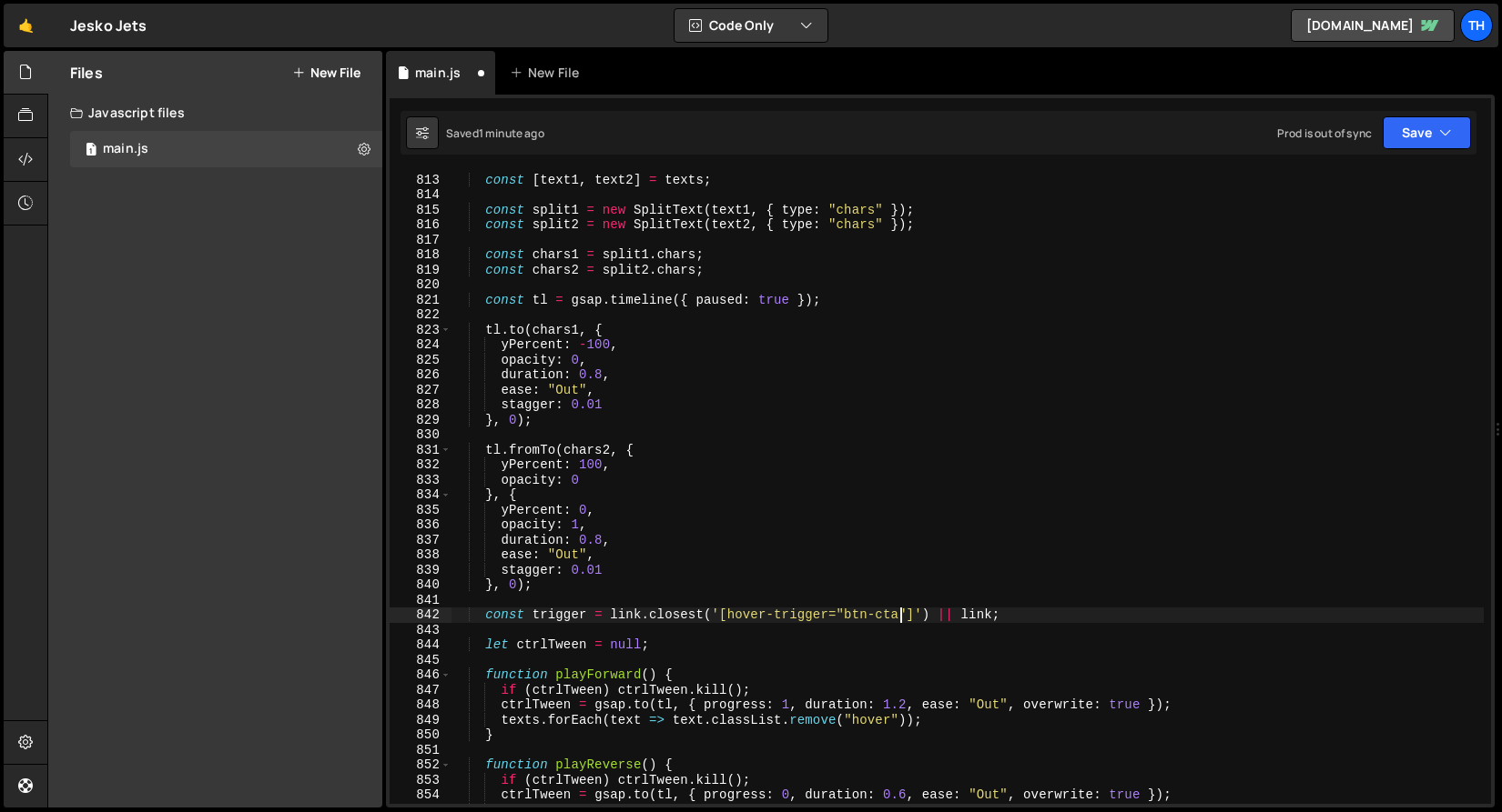
scroll to position [12333, 0]
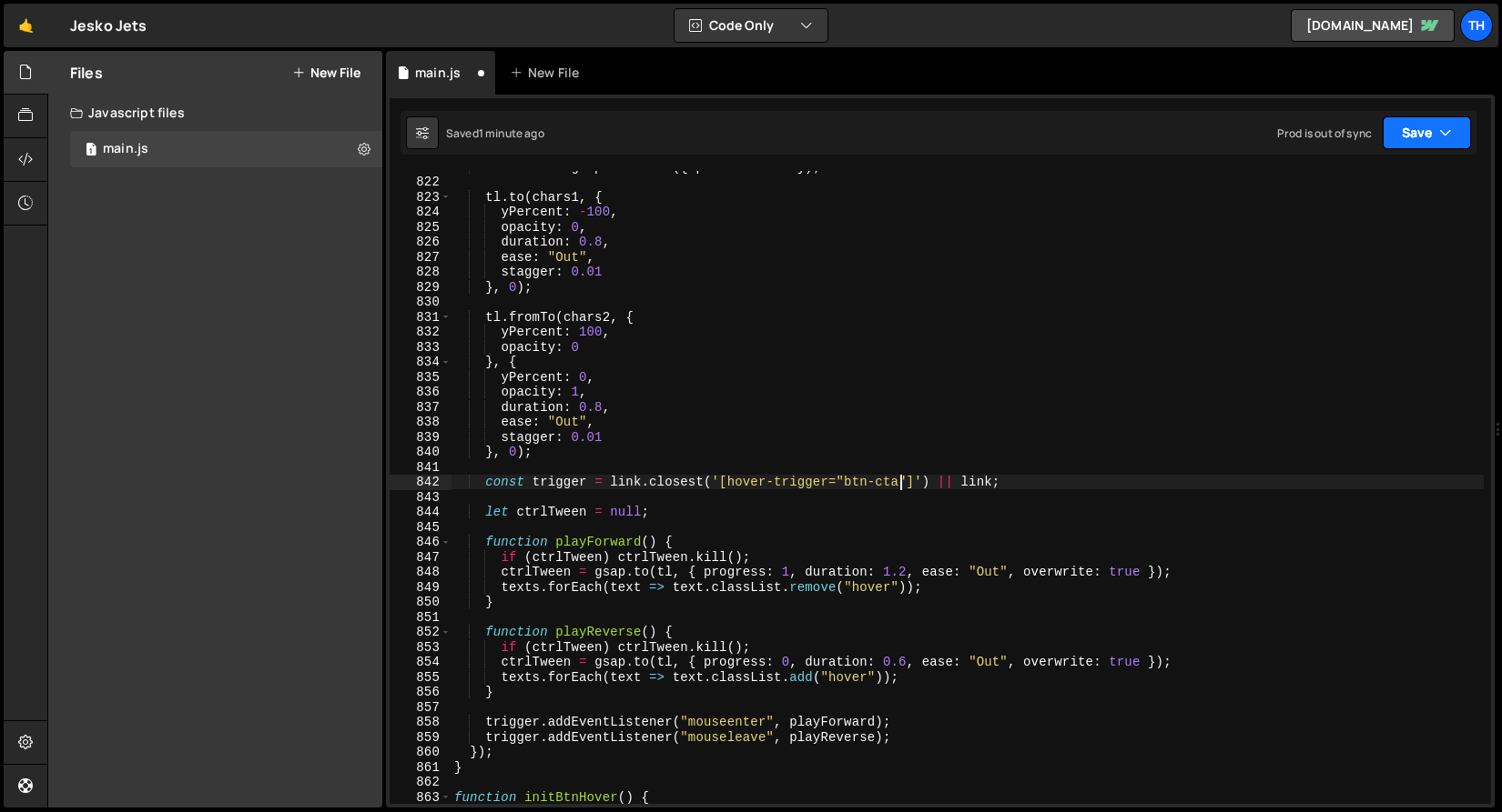
click at [1440, 120] on button "Save" at bounding box center [1427, 132] width 88 height 33
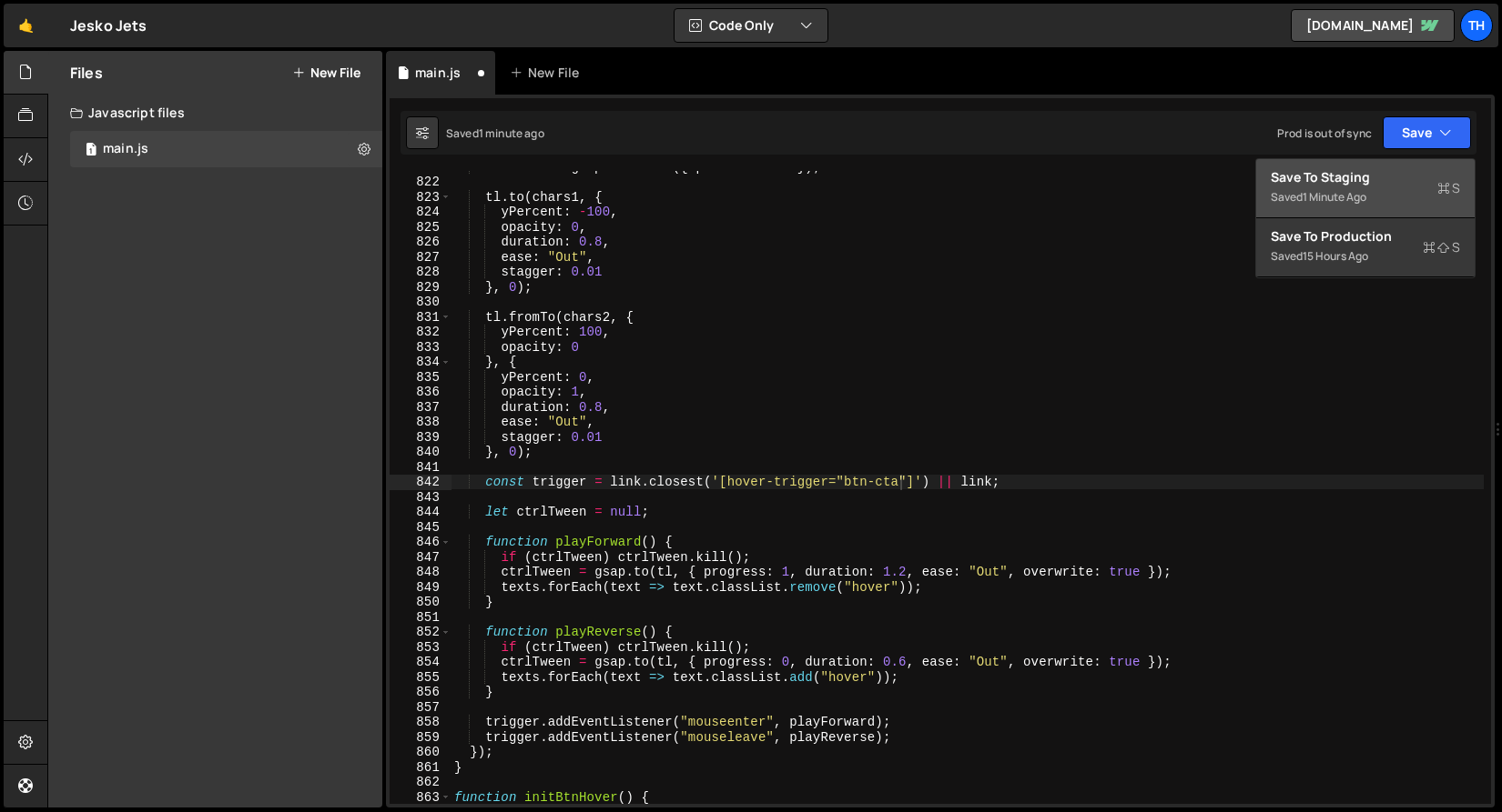
click at [1413, 163] on button "Save to Staging S Saved 1 minute ago" at bounding box center [1365, 189] width 219 height 60
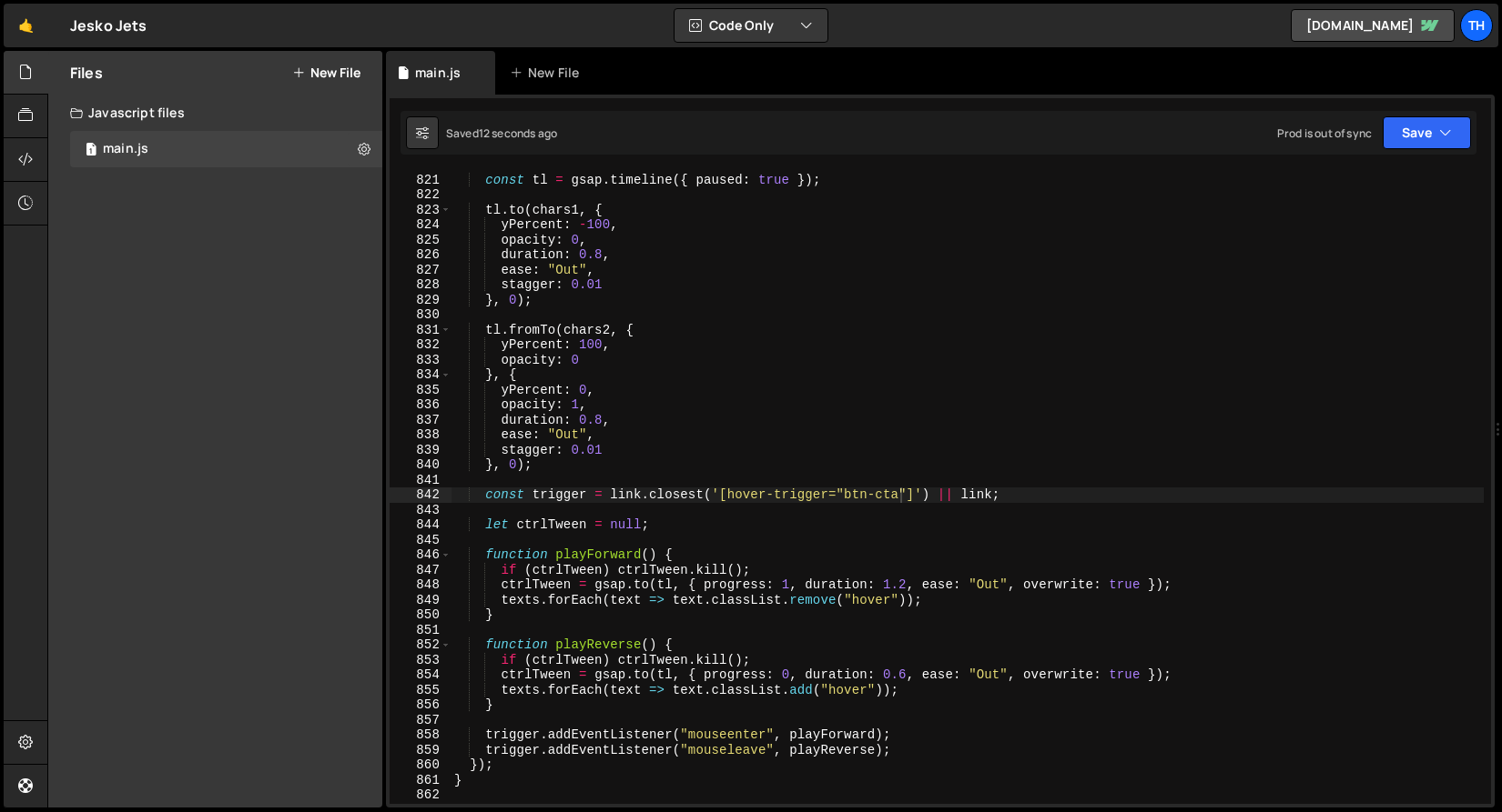
scroll to position [12320, 0]
click at [501, 256] on div "const tl = gsap . timeline ({ paused : true }) ; tl . to ( chars1 , { yPercent …" at bounding box center [967, 488] width 1033 height 663
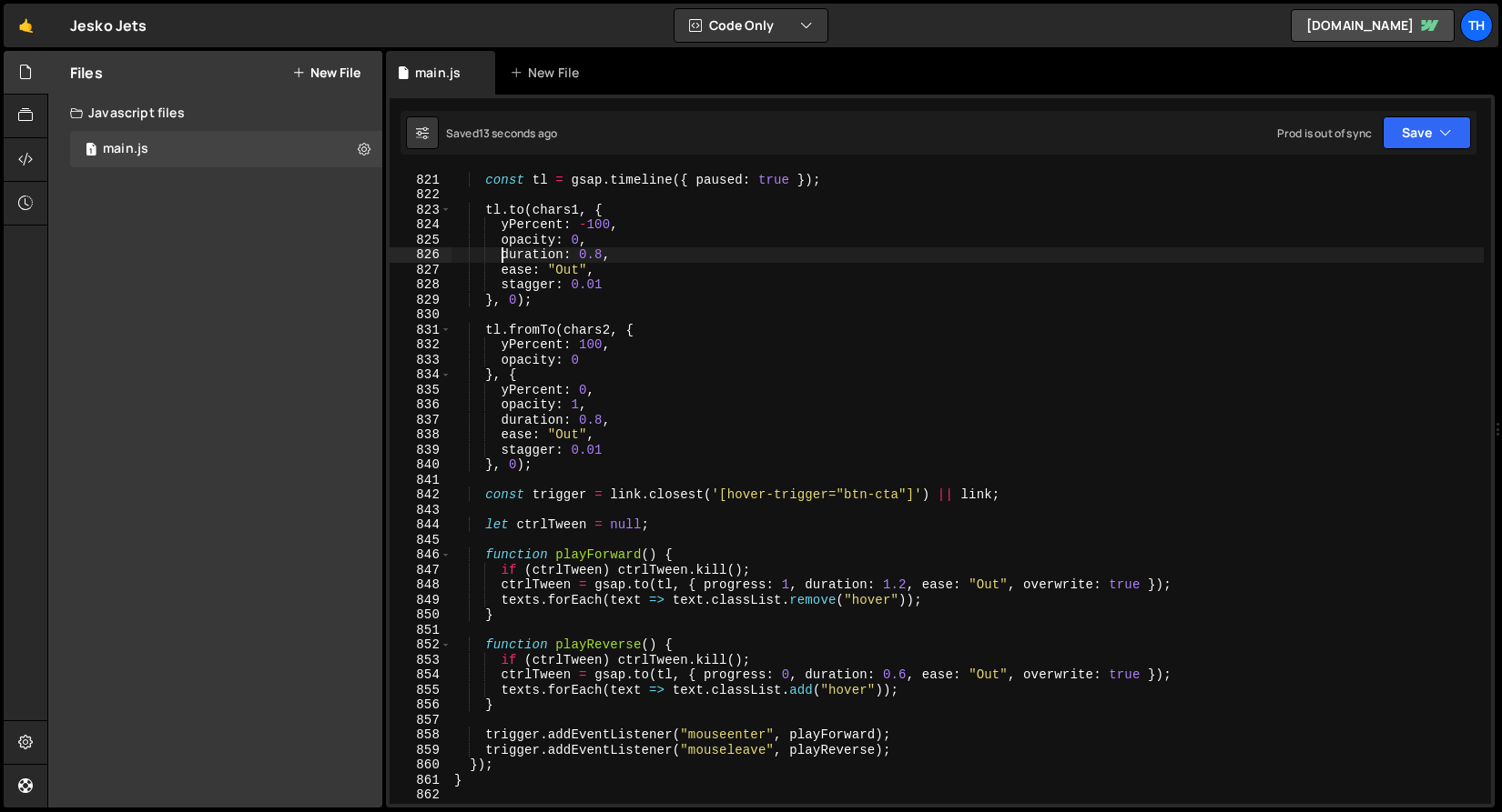
scroll to position [0, 4]
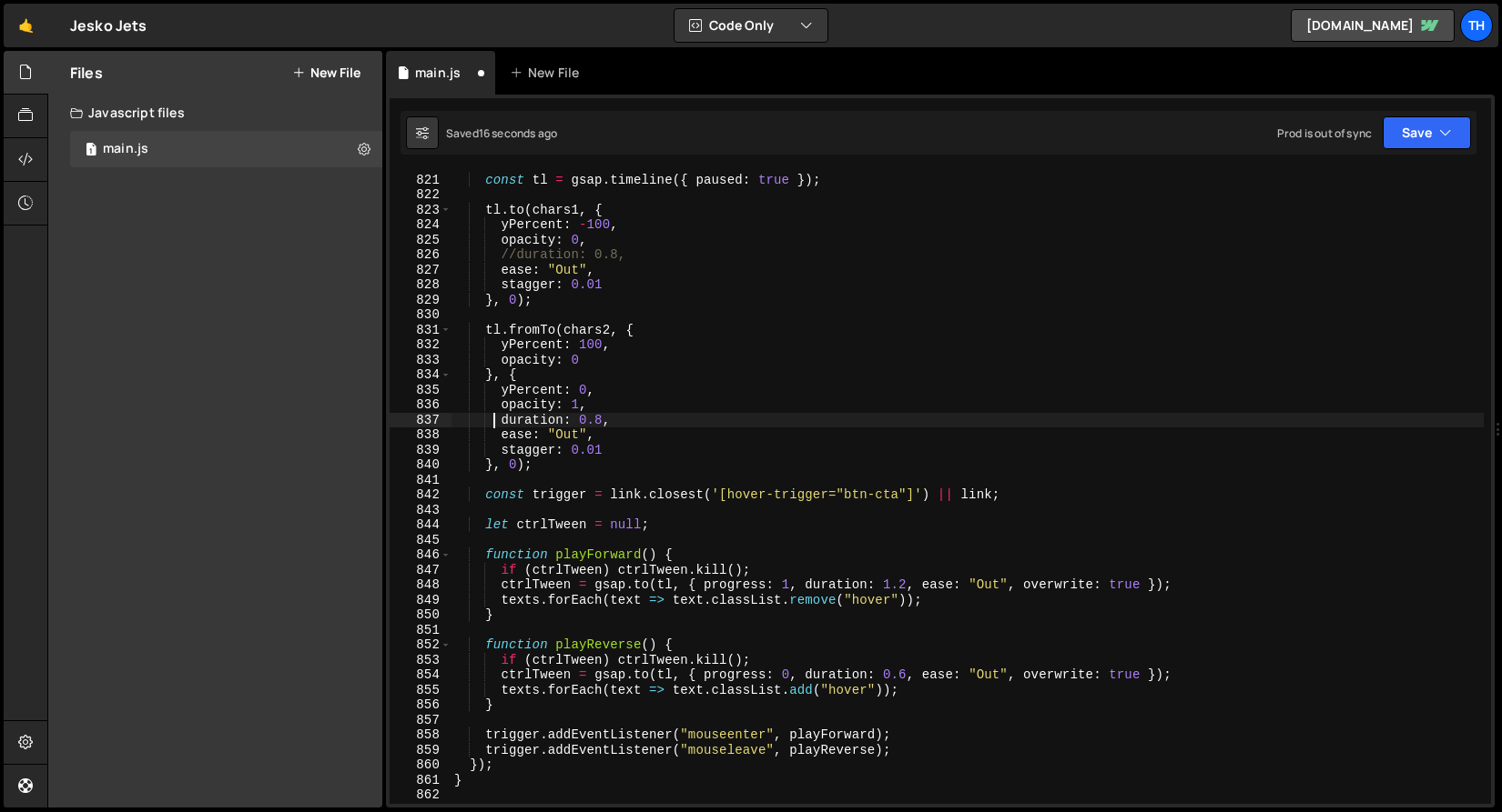
click at [496, 420] on div "const tl = gsap . timeline ({ paused : true }) ; tl . to ( chars1 , { yPercent …" at bounding box center [967, 488] width 1033 height 663
click at [1381, 144] on div "Prod is out of sync Upgrade to Edit Save Save to Staging S Saved 18 seconds ago…" at bounding box center [1374, 132] width 194 height 33
click at [1425, 126] on button "Save" at bounding box center [1427, 132] width 88 height 33
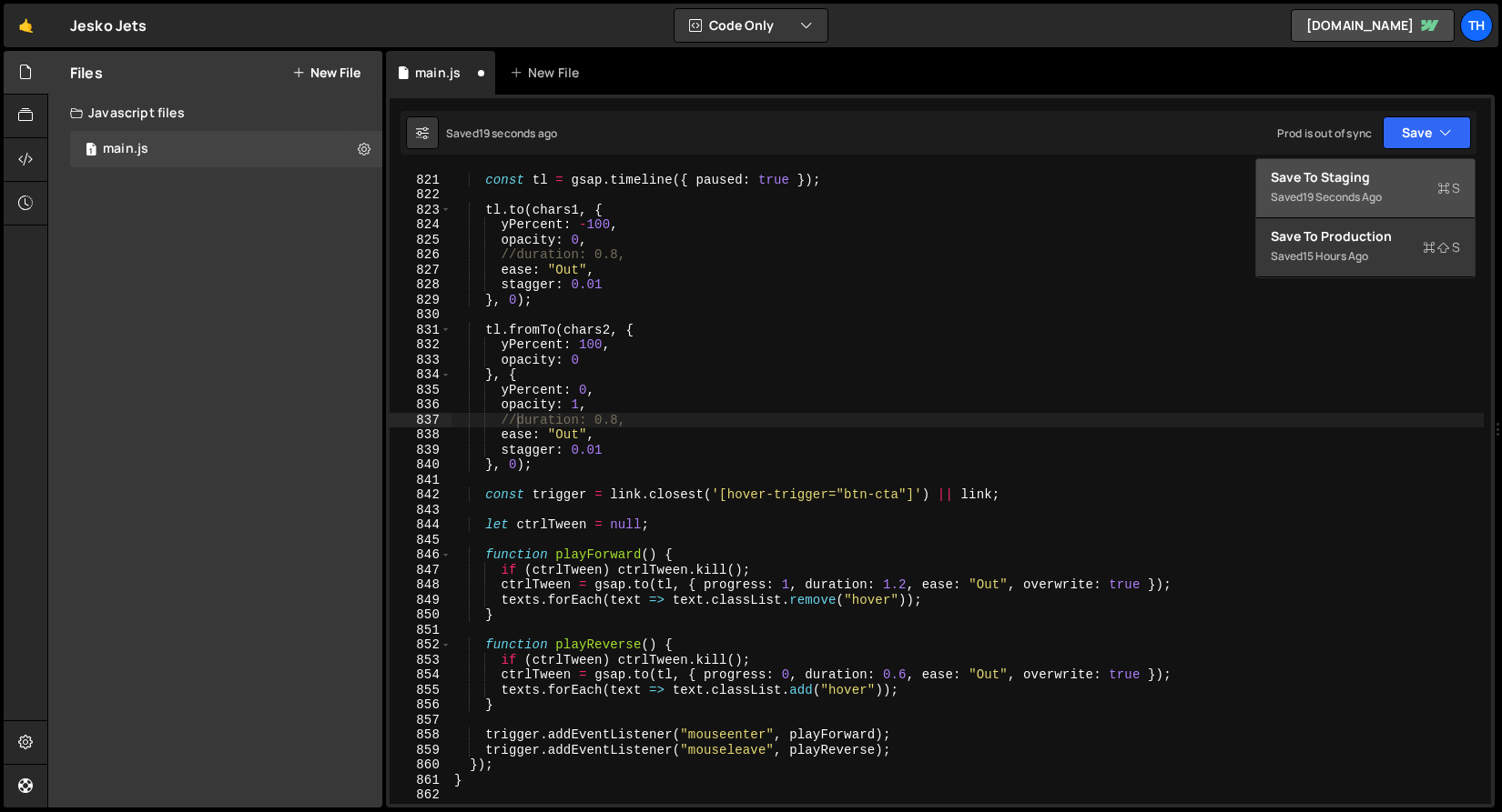
click at [1398, 173] on div "Save to Staging S" at bounding box center [1364, 178] width 189 height 19
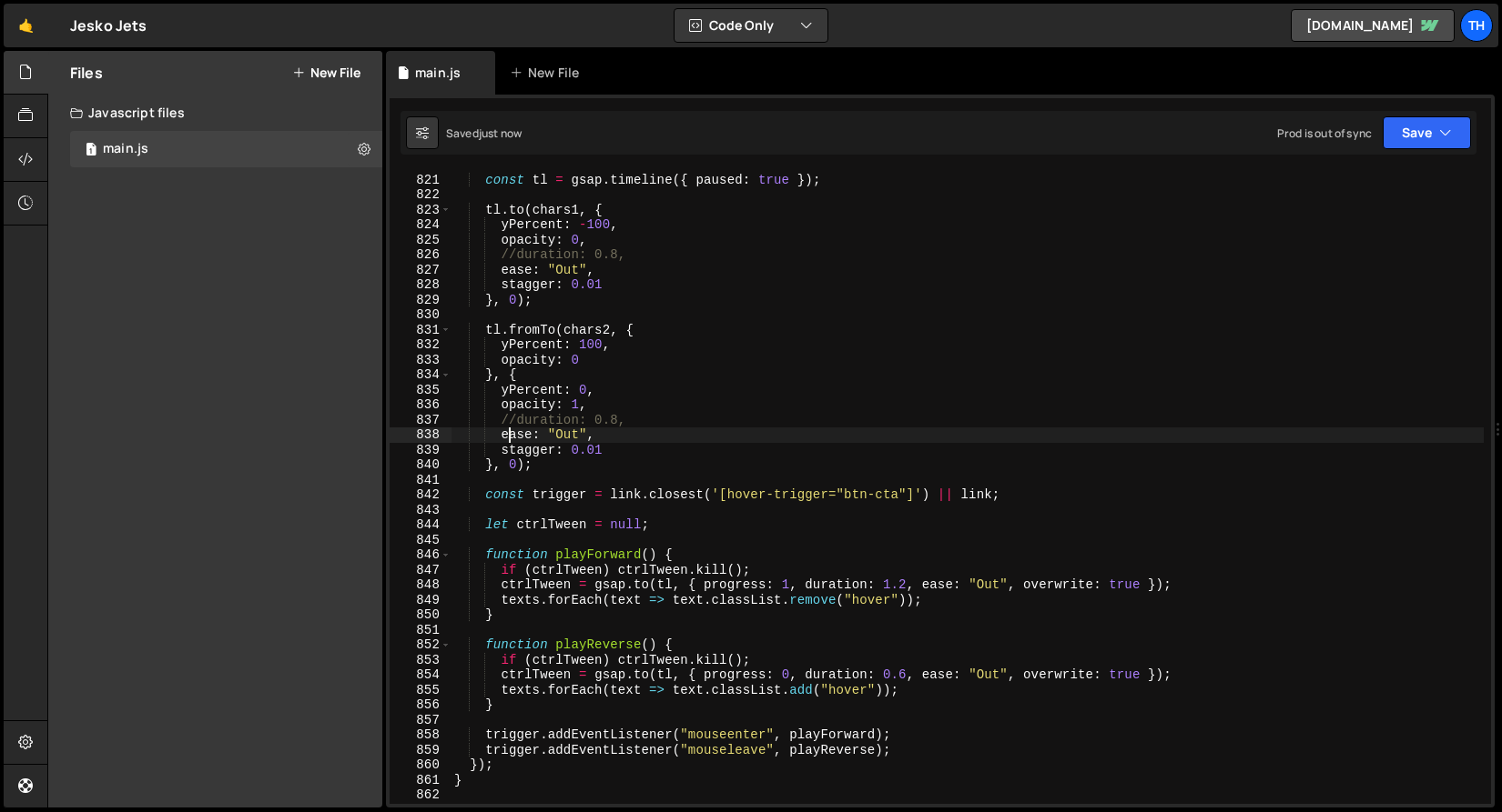
click at [506, 438] on div "const tl = gsap . timeline ({ paused : true }) ; tl . to ( chars1 , { yPercent …" at bounding box center [967, 488] width 1033 height 663
click at [502, 433] on div "const tl = gsap . timeline ({ paused : true }) ; tl . to ( chars1 , { yPercent …" at bounding box center [967, 488] width 1033 height 663
click at [496, 280] on div "const tl = gsap . timeline ({ paused : true }) ; tl . to ( chars1 , { yPercent …" at bounding box center [967, 488] width 1033 height 663
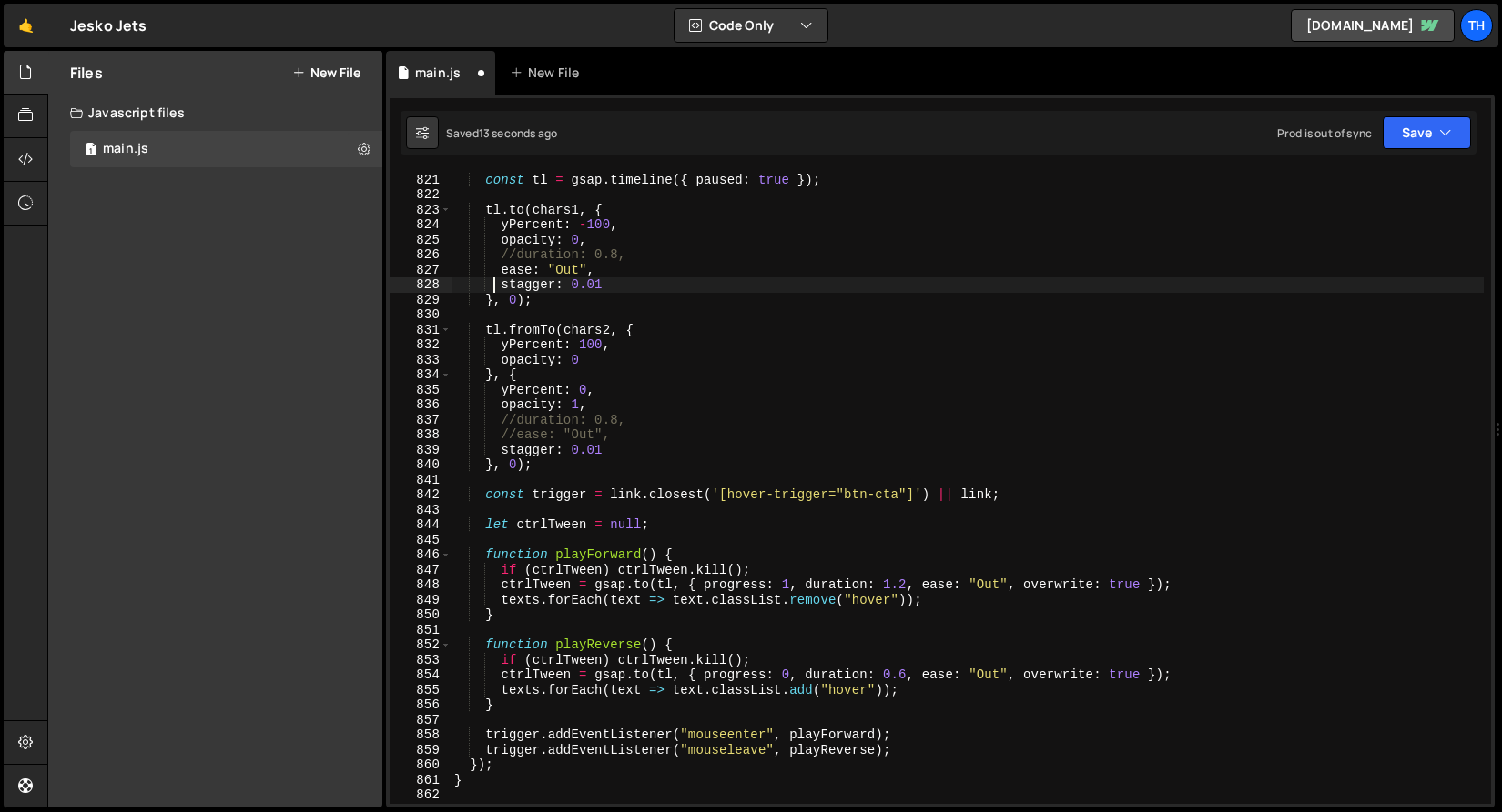
click at [503, 269] on div "const tl = gsap . timeline ({ paused : true }) ; tl . to ( chars1 , { yPercent …" at bounding box center [967, 488] width 1033 height 663
click at [1470, 126] on div "Saved 16 seconds ago Prod is out of sync Upgrade to Edit Save Save to Staging S…" at bounding box center [938, 132] width 1076 height 44
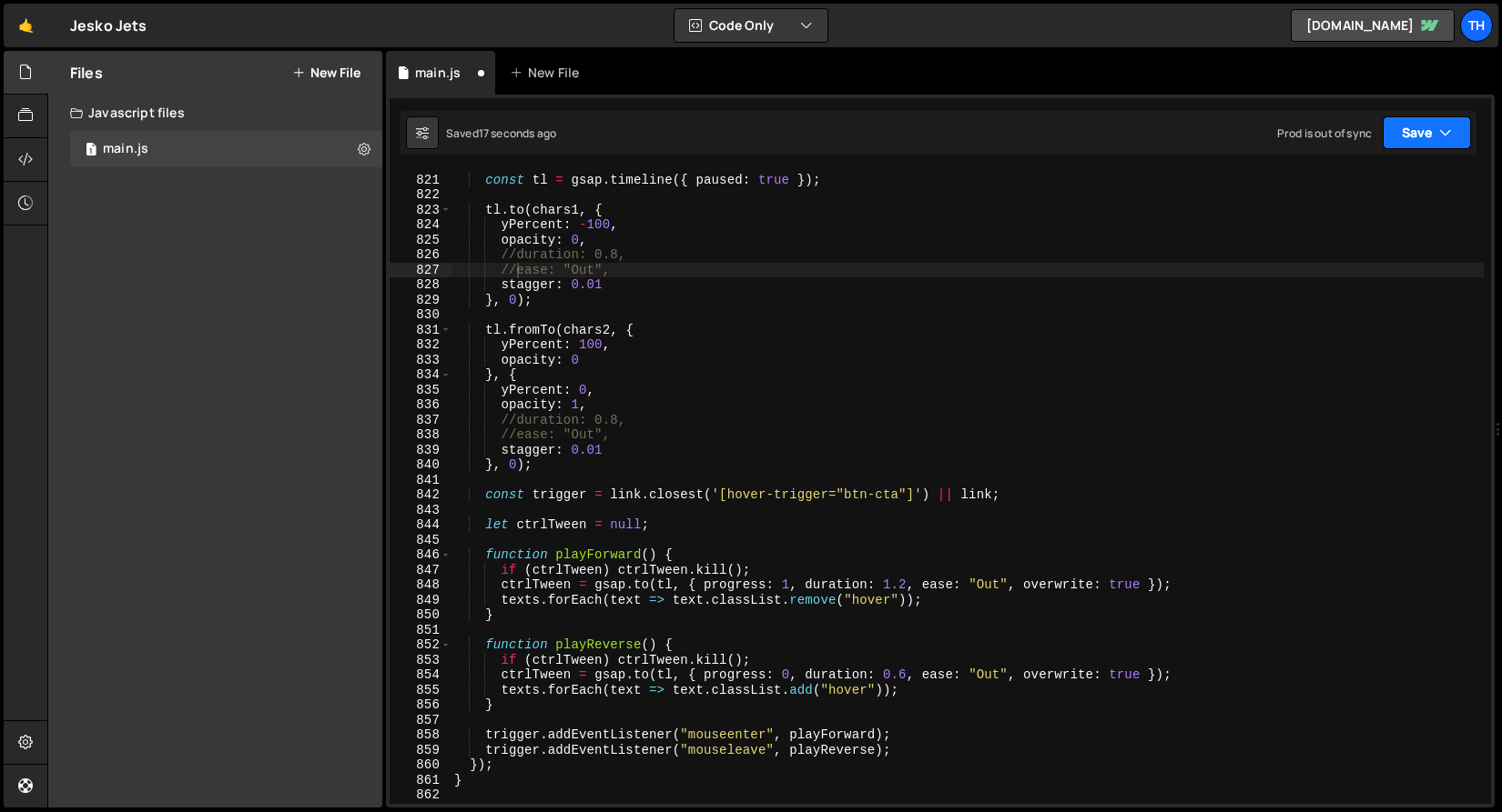
click at [1419, 129] on button "Save" at bounding box center [1427, 132] width 88 height 33
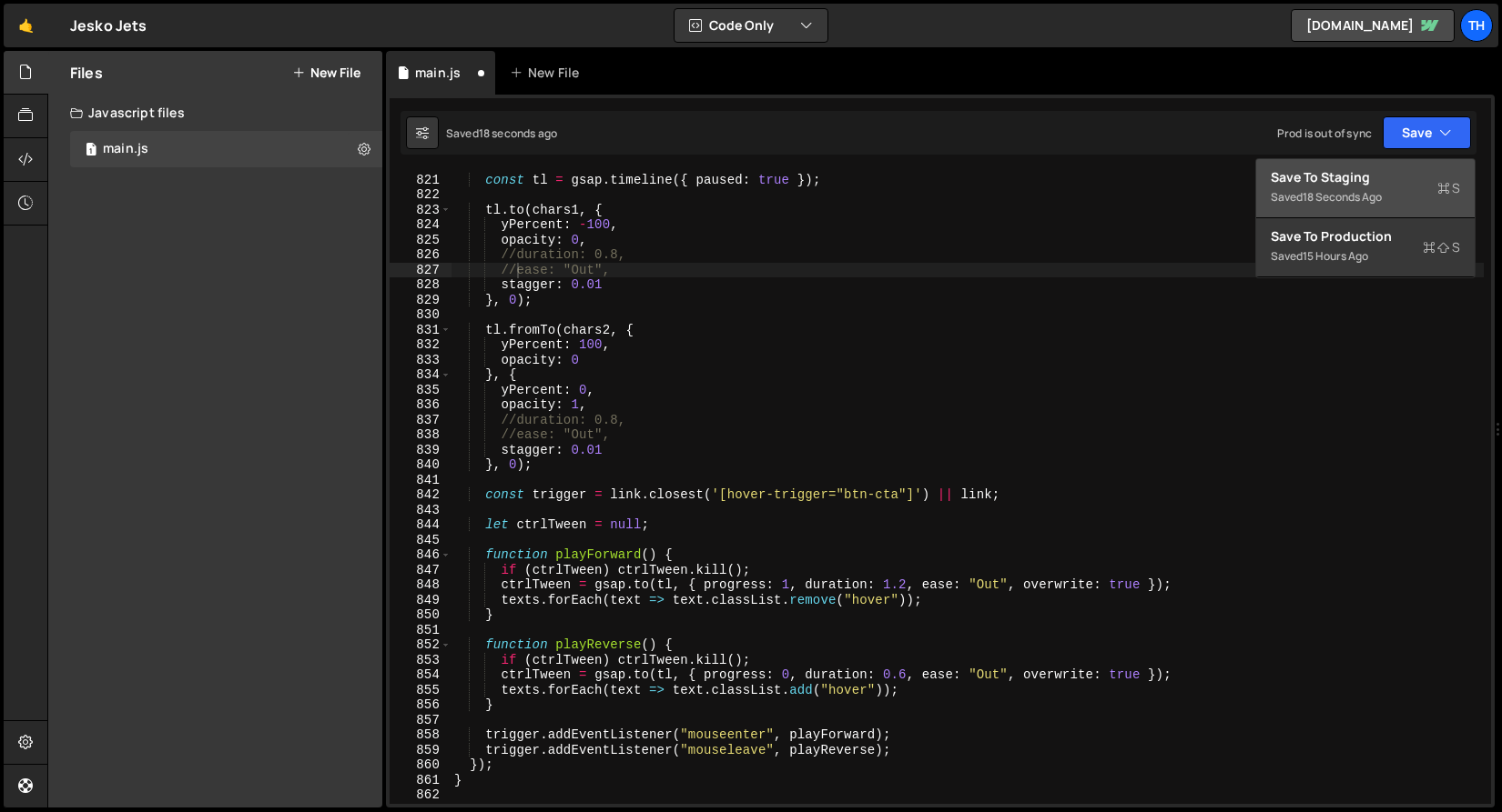
click at [1405, 180] on div "Save to Staging S" at bounding box center [1364, 178] width 189 height 19
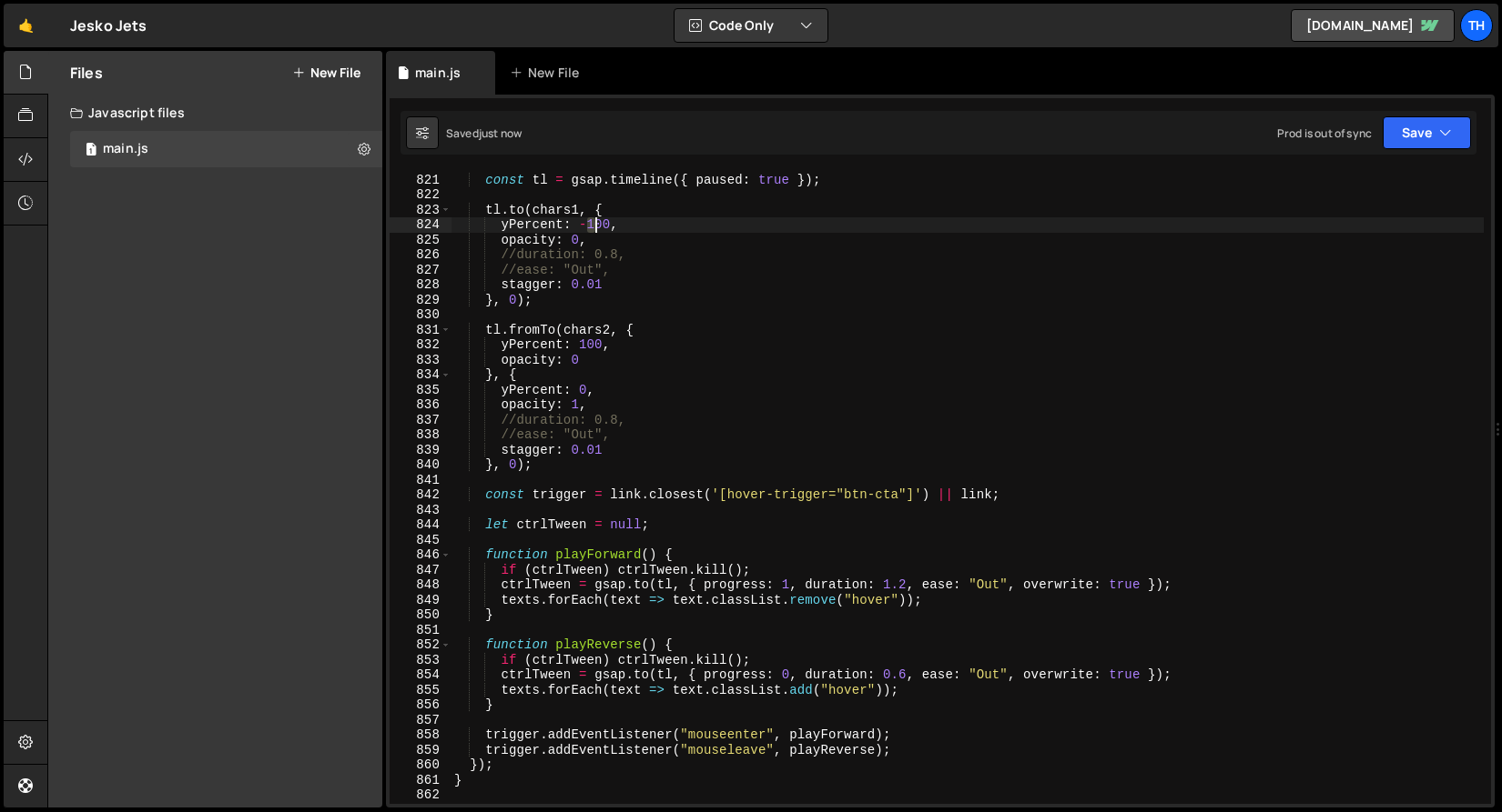
click at [593, 227] on div "const tl = gsap . timeline ({ paused : true }) ; tl . to ( chars1 , { yPercent …" at bounding box center [967, 488] width 1033 height 663
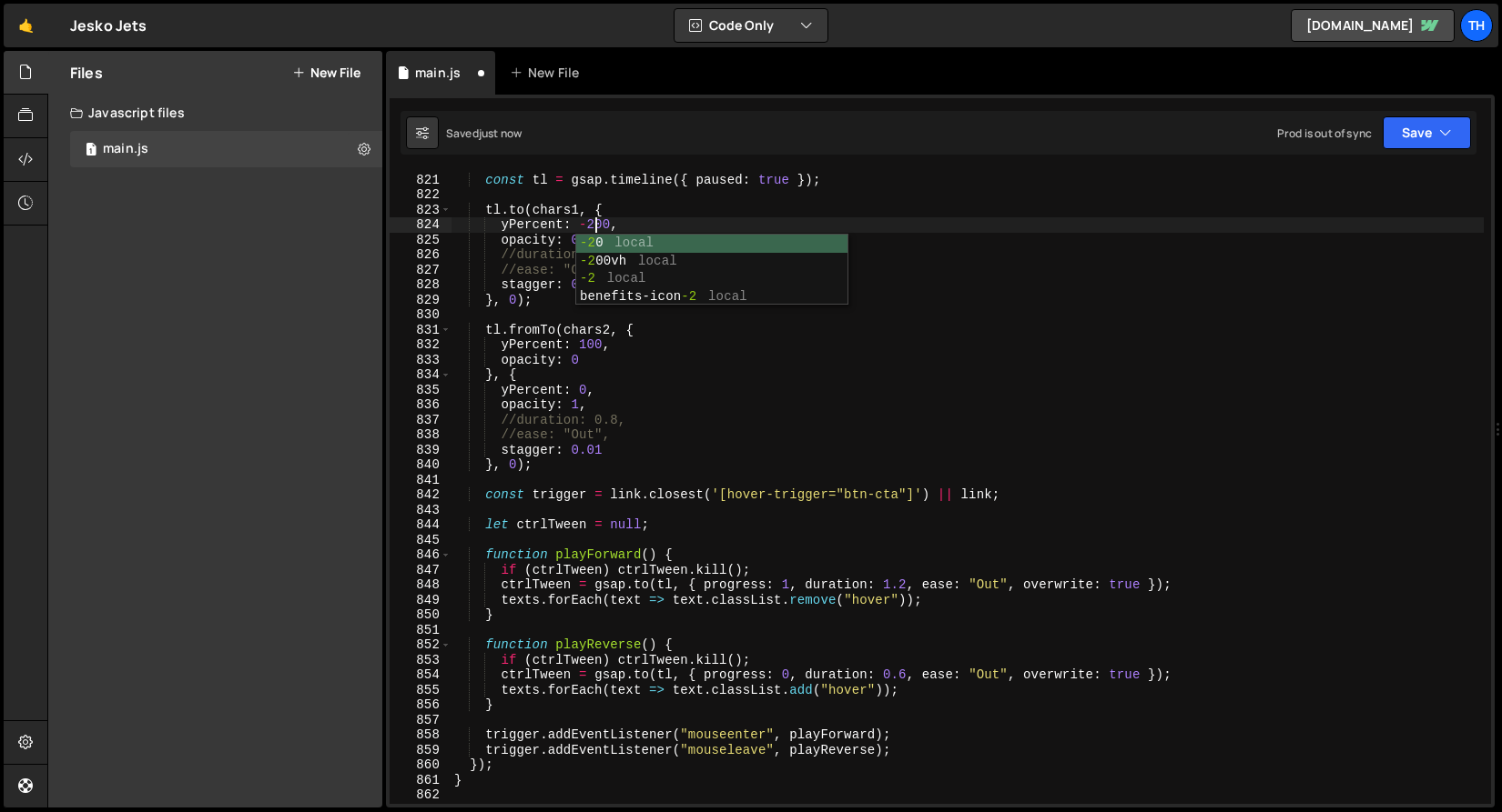
click at [598, 400] on div "const tl = gsap . timeline ({ paused : true }) ; tl . to ( chars1 , { yPercent …" at bounding box center [967, 488] width 1033 height 663
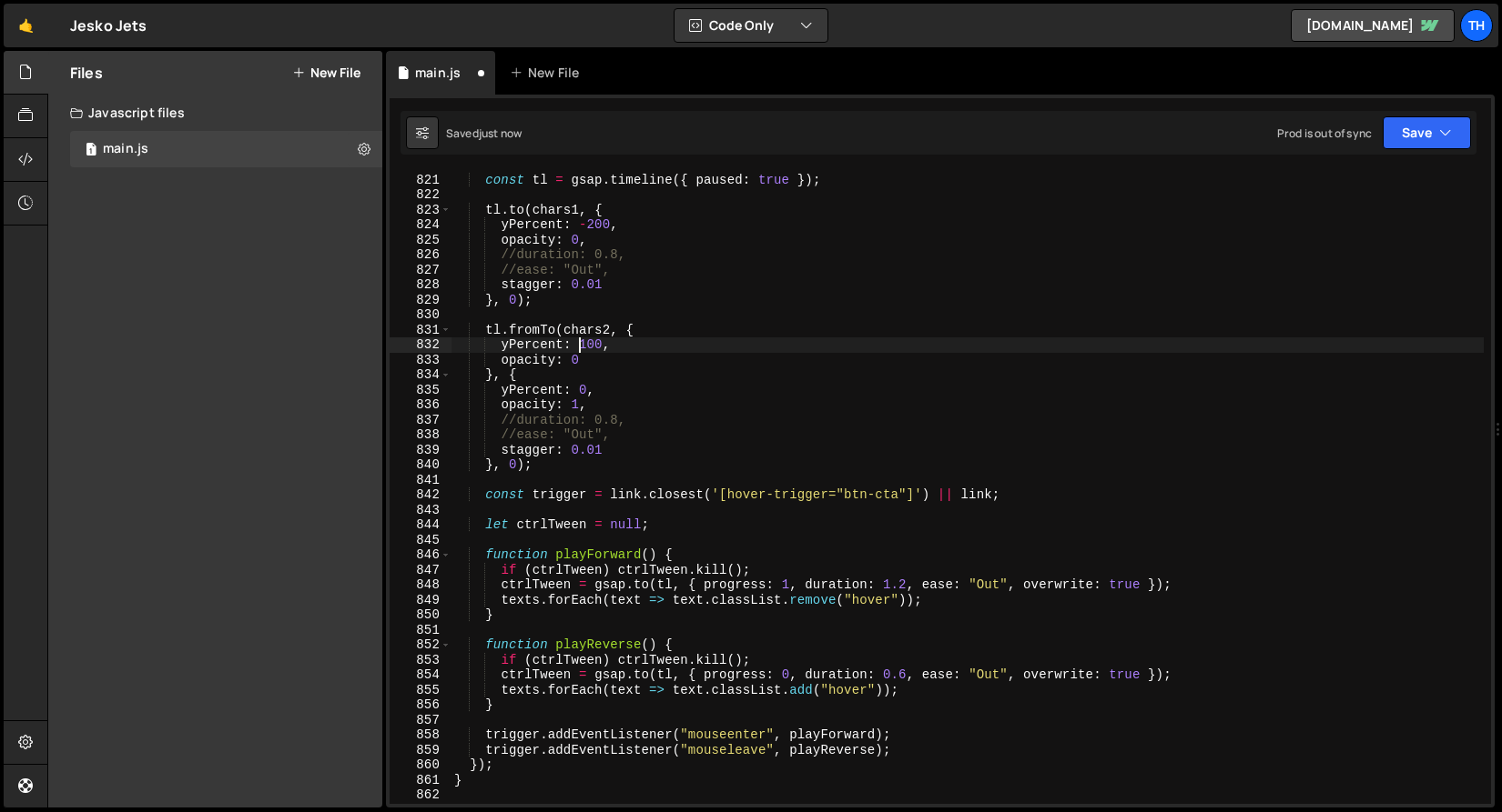
click at [586, 348] on div "const tl = gsap . timeline ({ paused : true }) ; tl . to ( chars1 , { yPercent …" at bounding box center [967, 488] width 1033 height 663
click at [530, 362] on div "const tl = gsap . timeline ({ paused : true }) ; tl . to ( chars1 , { yPercent …" at bounding box center [967, 488] width 1033 height 663
click at [1401, 135] on button "Save" at bounding box center [1427, 132] width 88 height 33
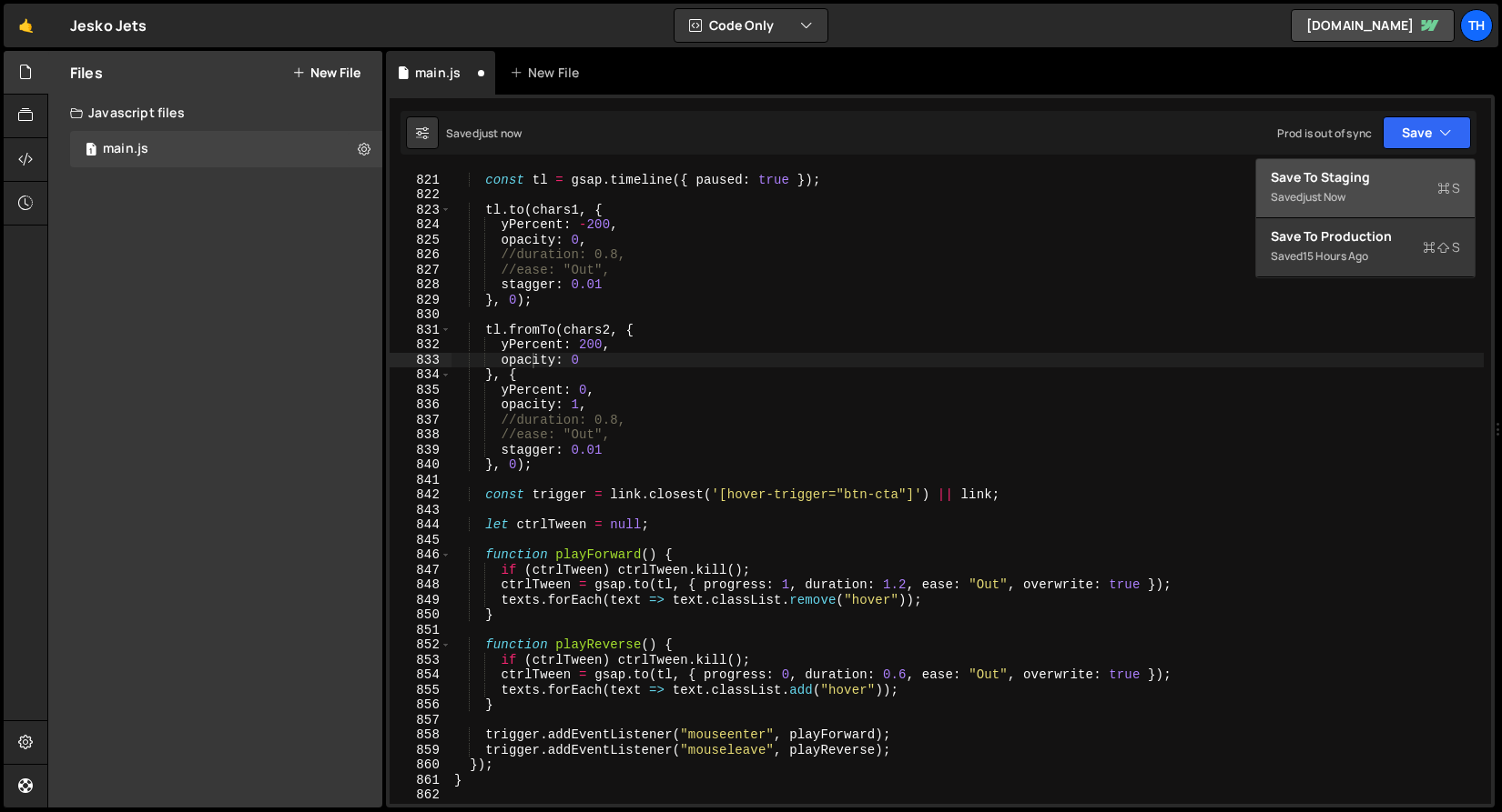
click at [1388, 195] on div "Saved just now" at bounding box center [1364, 196] width 189 height 21
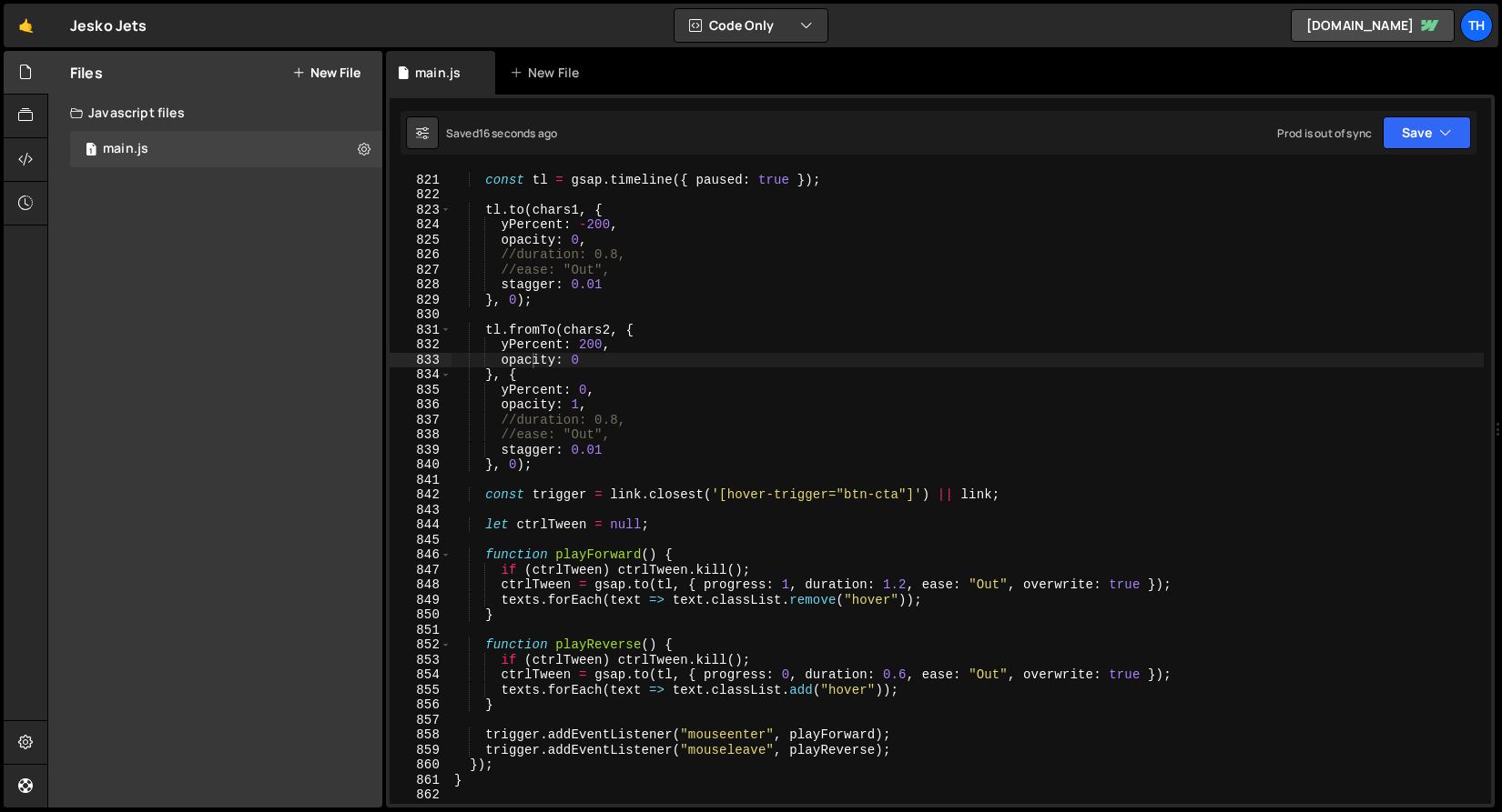
click at [901, 672] on div "const tl = gsap . timeline ({ paused : true }) ; tl . to ( chars1 , { yPercent …" at bounding box center [967, 488] width 1033 height 663
drag, startPoint x: 888, startPoint y: 672, endPoint x: 906, endPoint y: 672, distance: 18.0
click at [906, 672] on div "const tl = gsap . timeline ({ paused : true }) ; tl . to ( chars1 , { yPercent …" at bounding box center [967, 488] width 1033 height 663
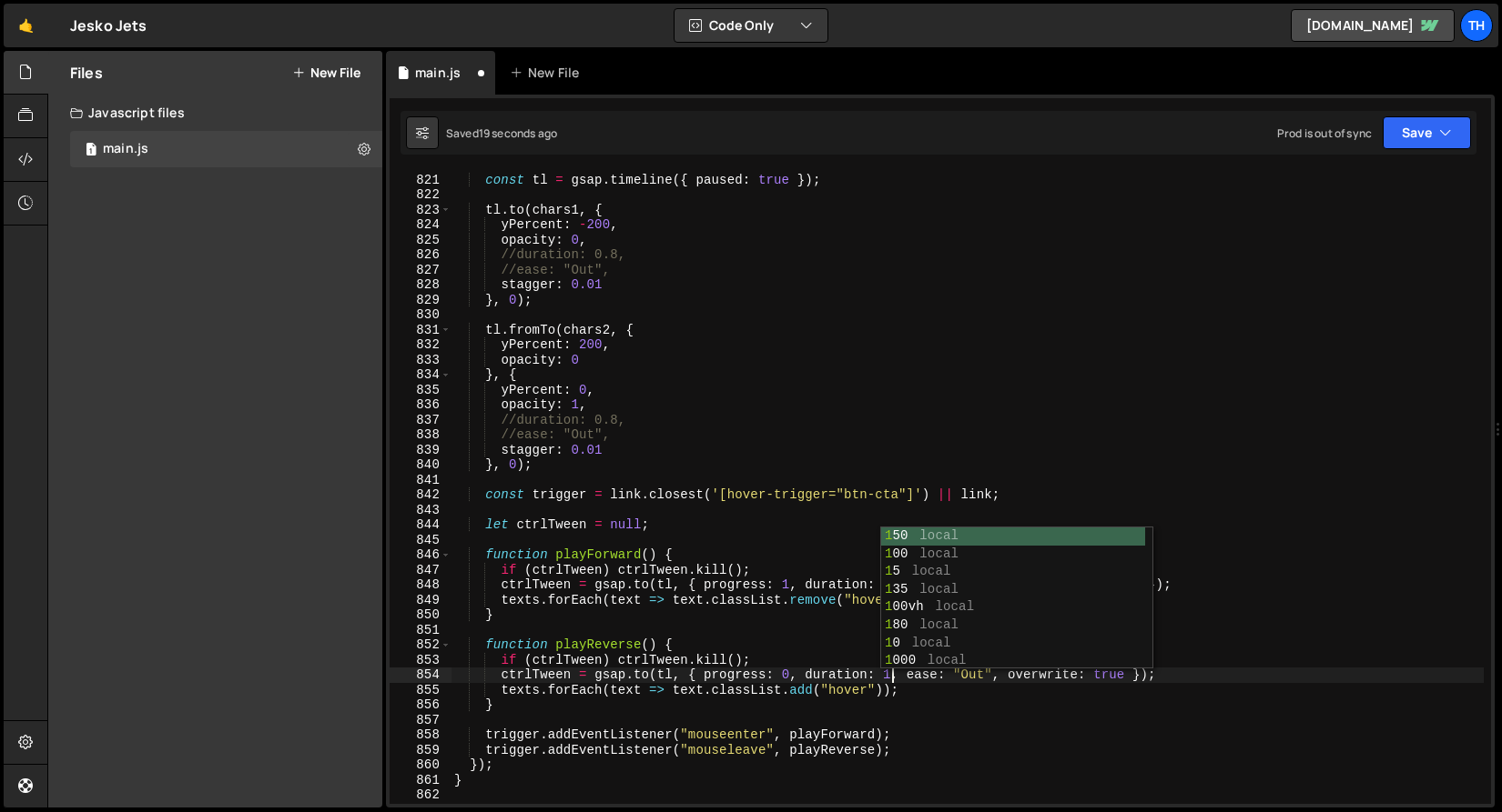
scroll to position [0, 31]
click at [1453, 136] on button "Save" at bounding box center [1427, 132] width 88 height 33
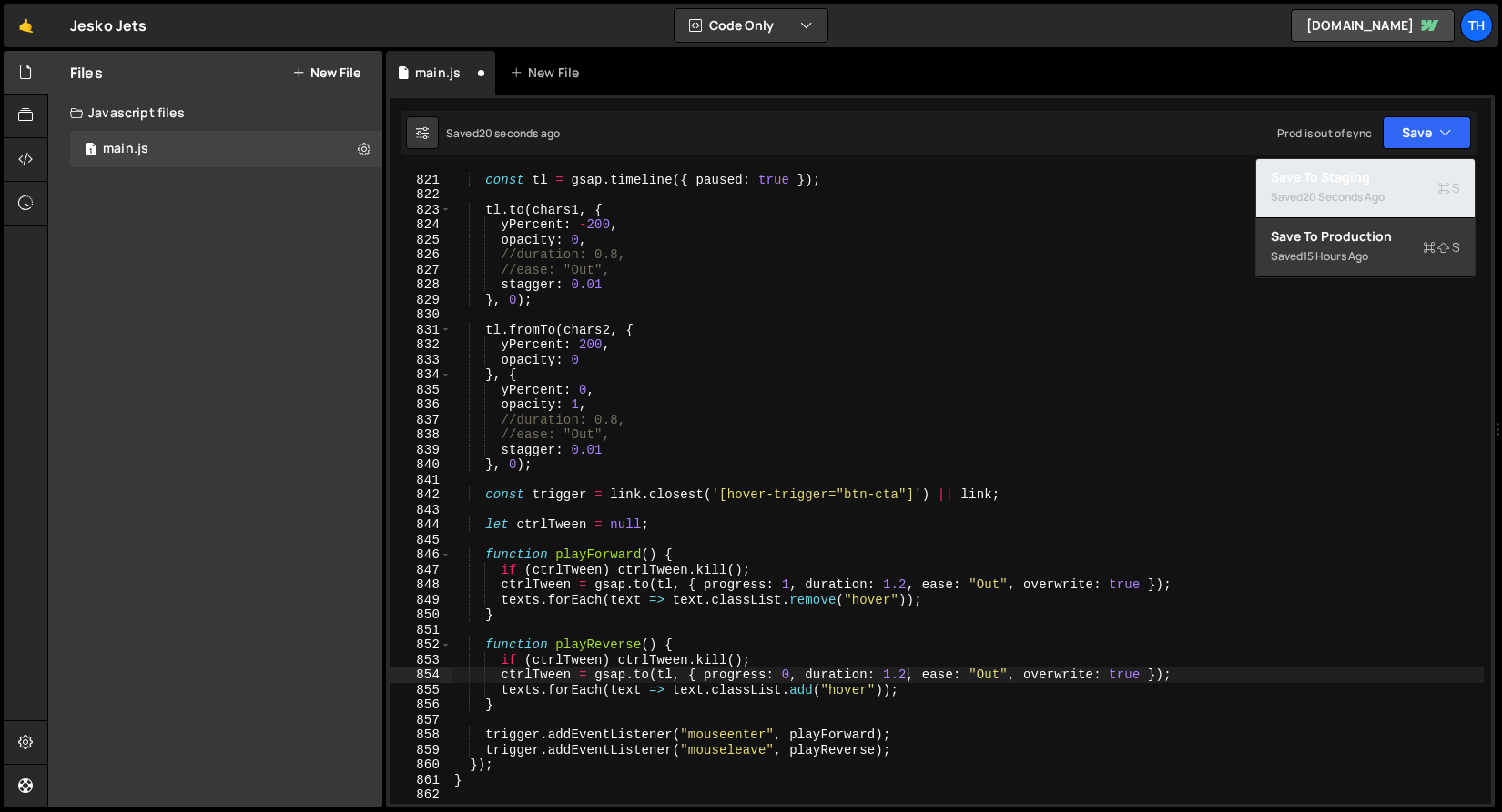
click at [1418, 178] on div "Save to Staging S" at bounding box center [1364, 178] width 189 height 19
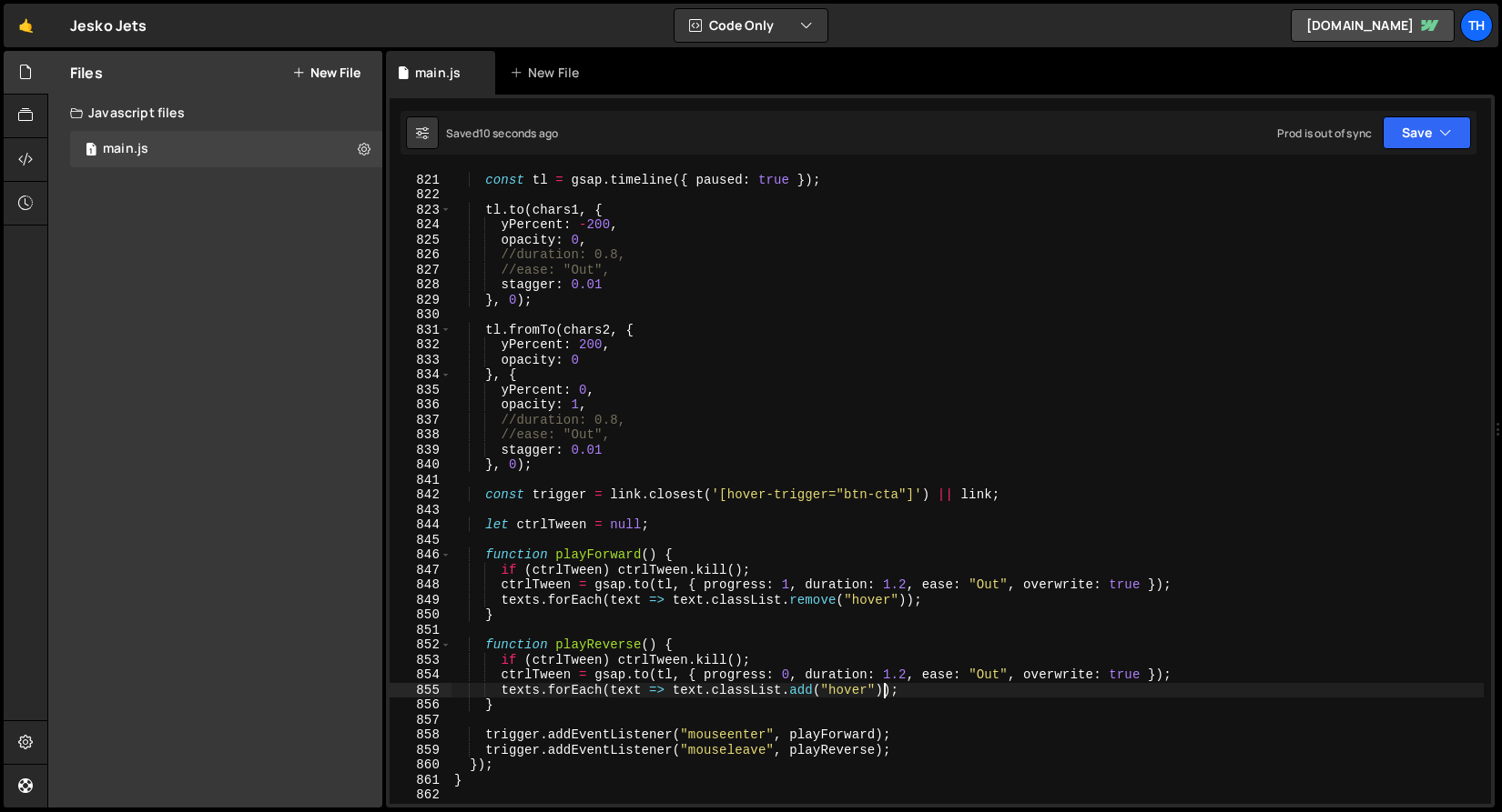
click at [881, 691] on div "const tl = gsap . timeline ({ paused : true }) ; tl . to ( chars1 , { yPercent …" at bounding box center [967, 488] width 1033 height 663
click at [975, 673] on div "const tl = gsap . timeline ({ paused : true }) ; tl . to ( chars1 , { yPercent …" at bounding box center [967, 488] width 1033 height 663
click at [988, 674] on div "const tl = gsap . timeline ({ paused : true }) ; tl . to ( chars1 , { yPercent …" at bounding box center [967, 488] width 1033 height 663
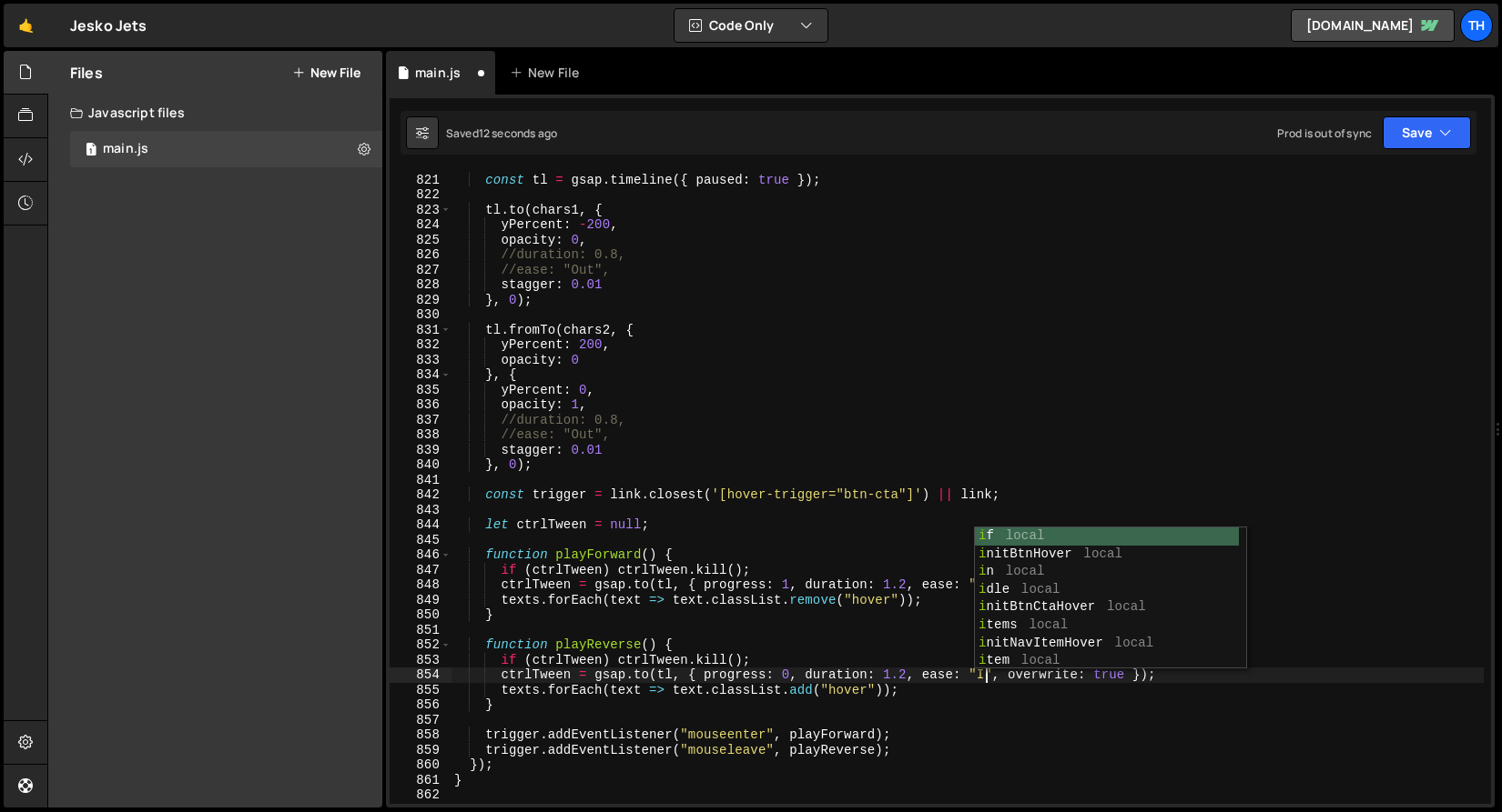
scroll to position [0, 37]
click at [1427, 132] on button "Save" at bounding box center [1427, 132] width 88 height 33
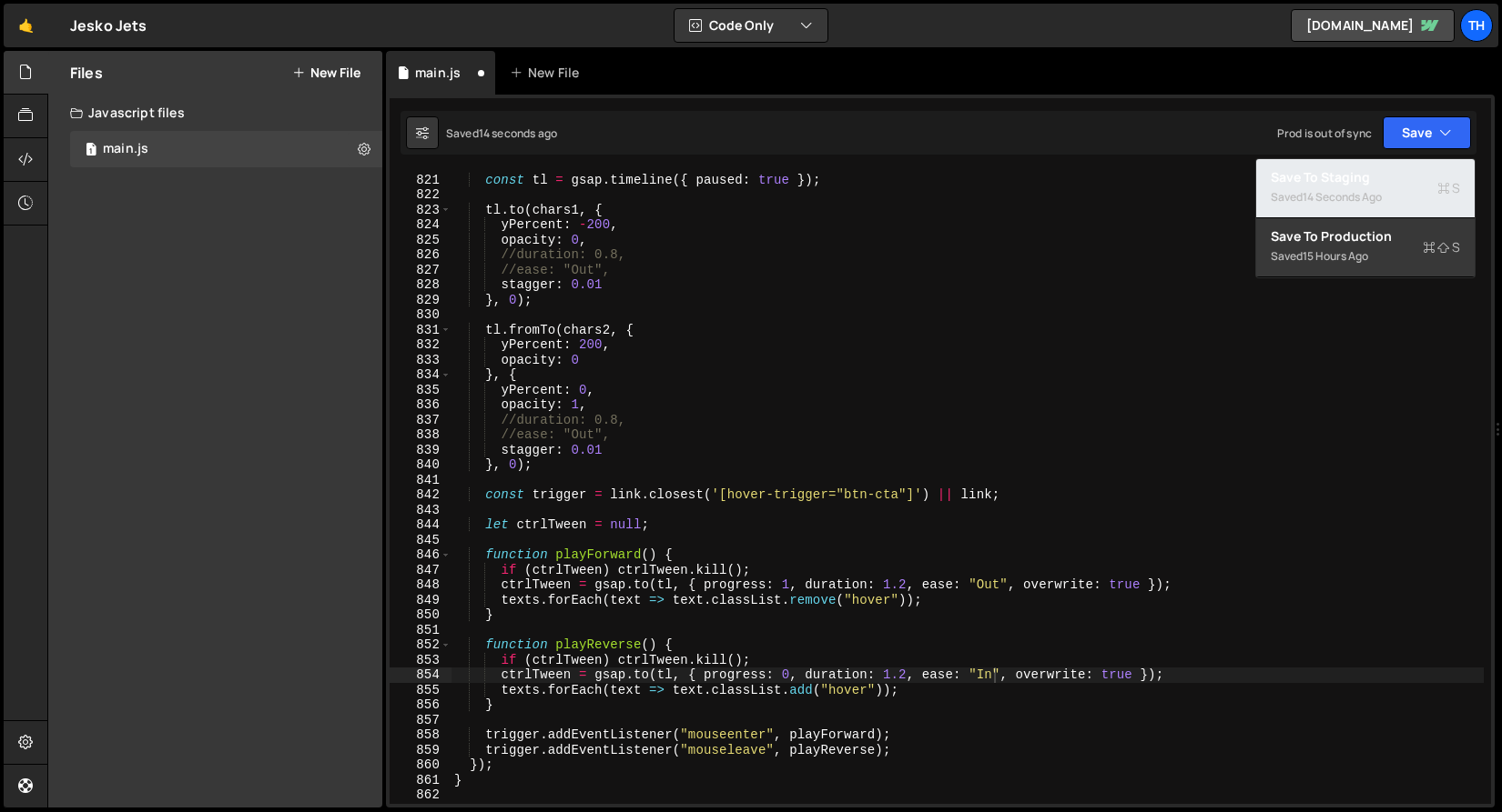
drag, startPoint x: 1362, startPoint y: 175, endPoint x: 1348, endPoint y: 184, distance: 16.6
click at [1362, 175] on div "Save to Staging S" at bounding box center [1364, 178] width 189 height 19
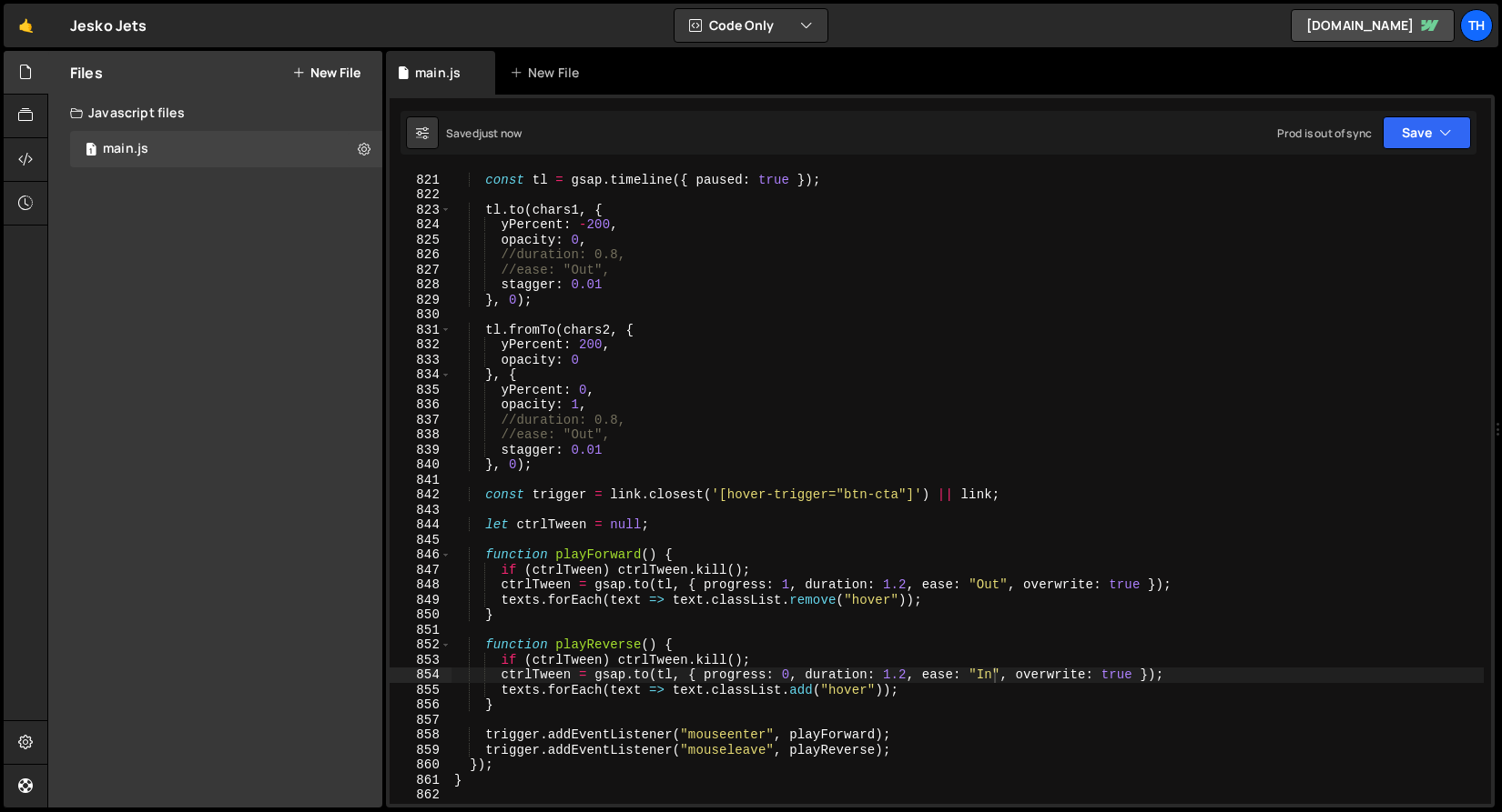
click at [984, 592] on div "const tl = gsap . timeline ({ paused : true }) ; tl . to ( chars1 , { yPercent …" at bounding box center [967, 488] width 1033 height 663
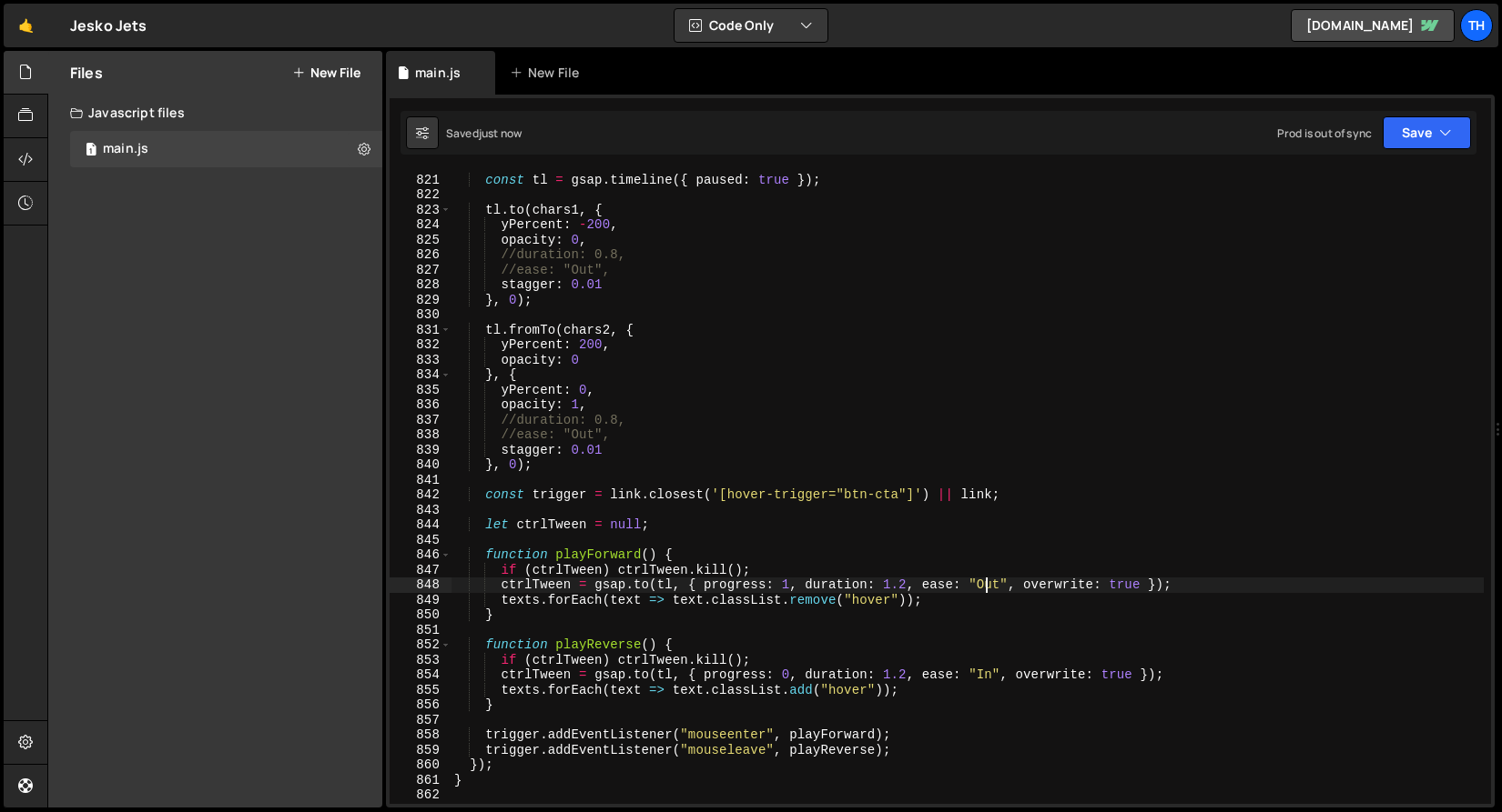
click at [984, 592] on div "const tl = gsap . timeline ({ paused : true }) ; tl . to ( chars1 , { yPercent …" at bounding box center [967, 488] width 1033 height 663
click at [978, 586] on div "const tl = gsap . timeline ({ paused : true }) ; tl . to ( chars1 , { yPercent …" at bounding box center [967, 487] width 1033 height 633
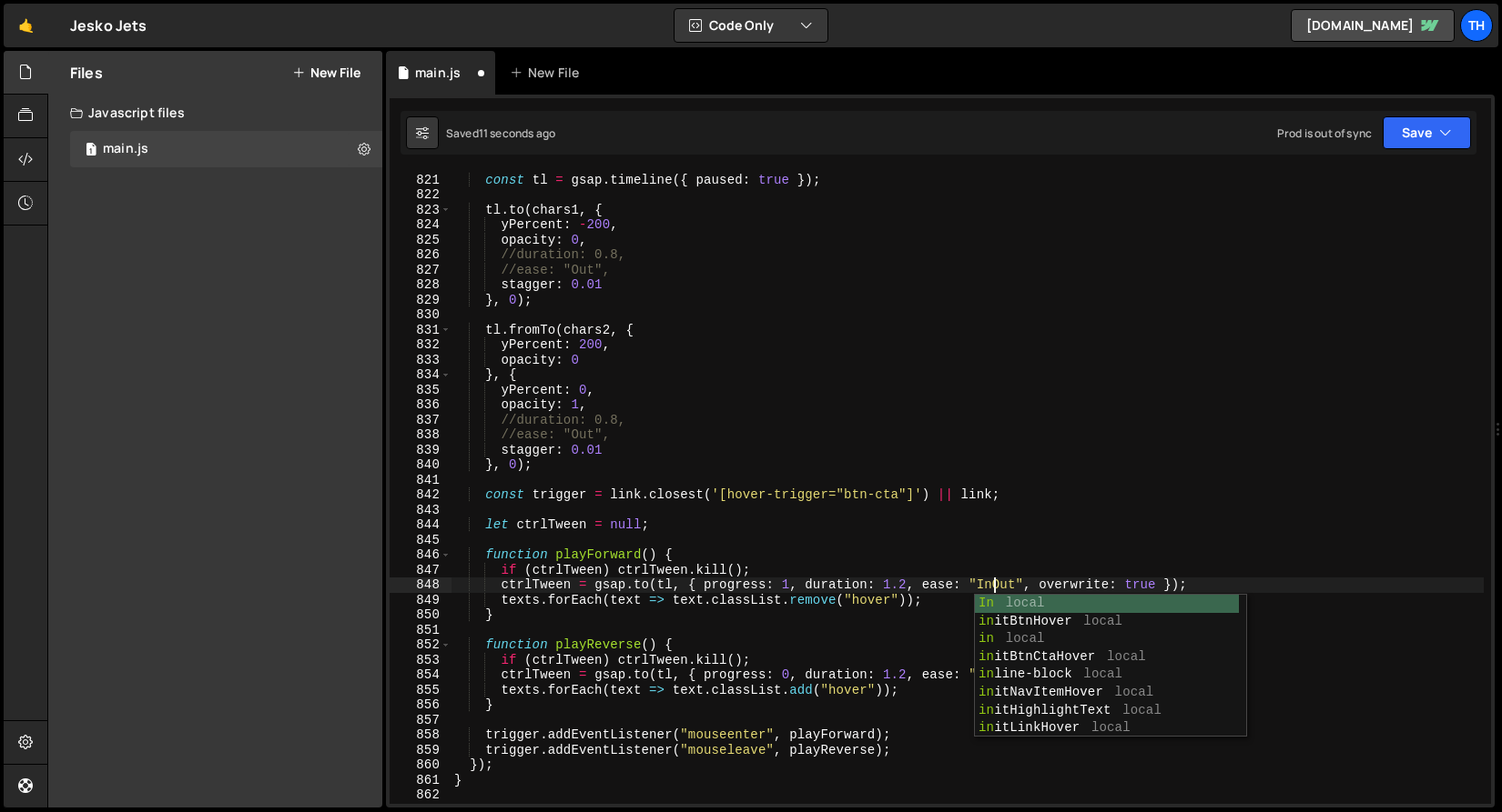
click at [999, 584] on div "const tl = gsap . timeline ({ paused : true }) ; tl . to ( chars1 , { yPercent …" at bounding box center [967, 488] width 1033 height 663
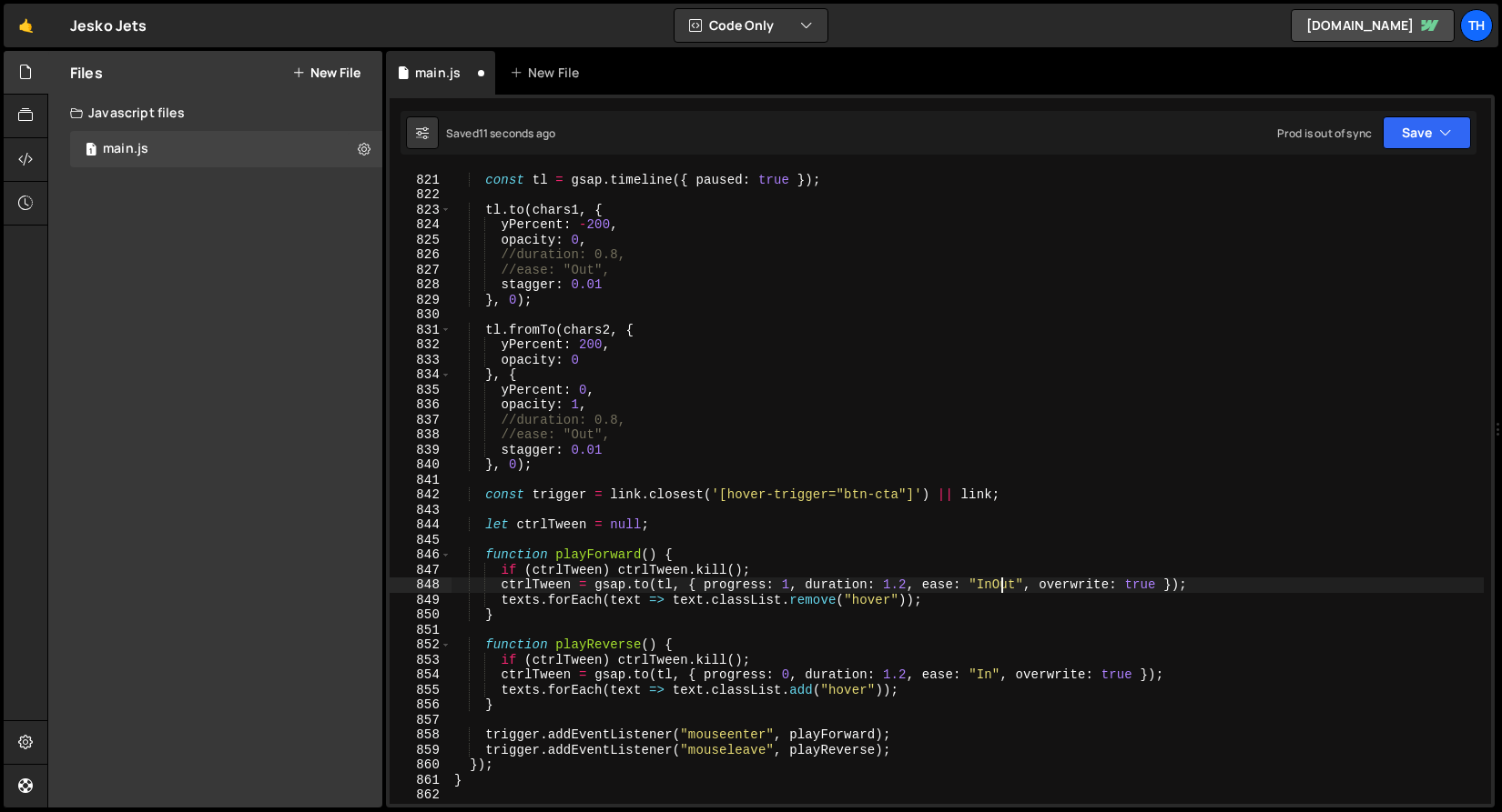
click at [999, 584] on div "const tl = gsap . timeline ({ paused : true }) ; tl . to ( chars1 , { yPercent …" at bounding box center [967, 488] width 1033 height 663
click at [995, 646] on div at bounding box center [995, 646] width 0 height 0
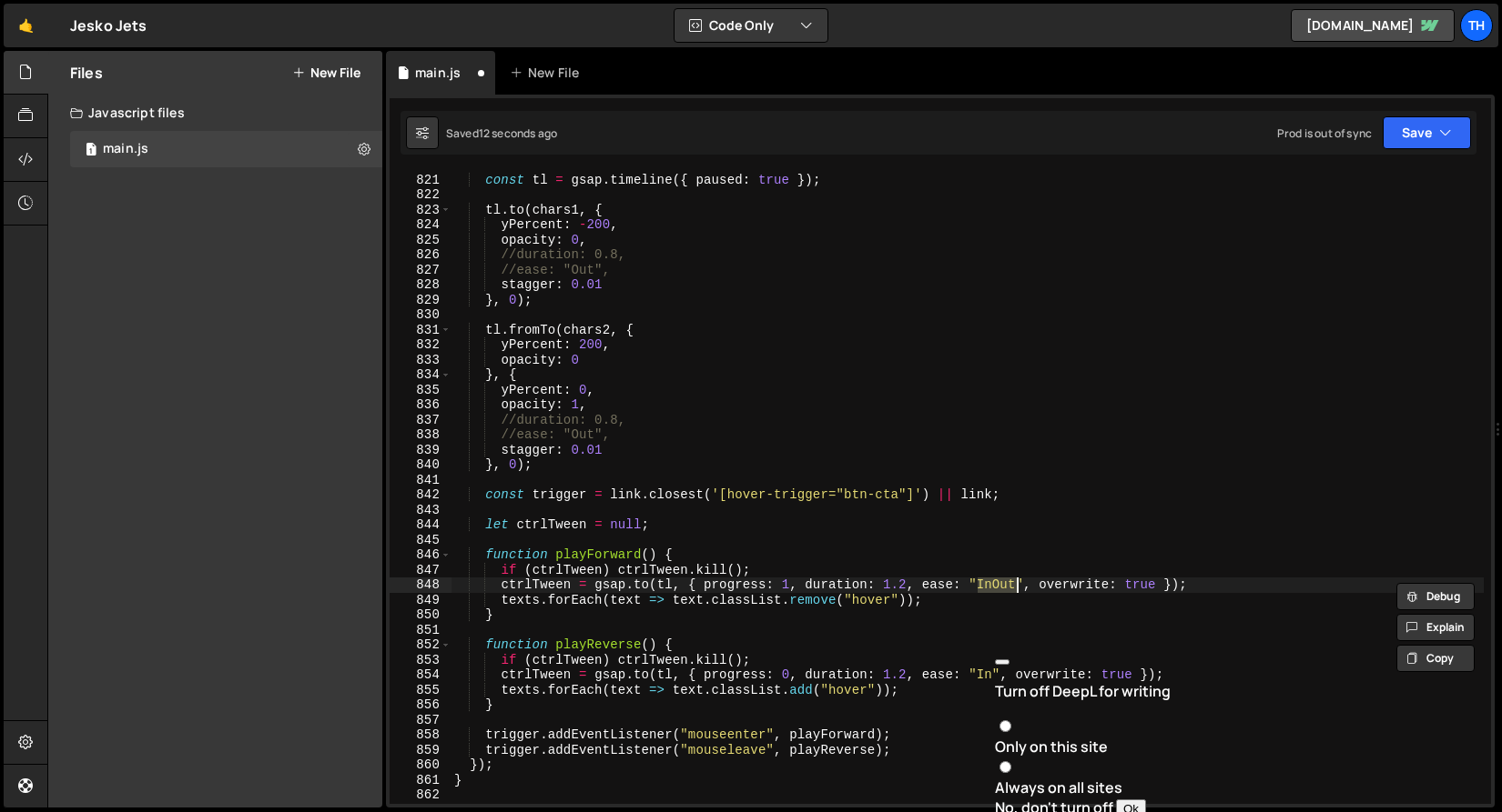
click at [988, 686] on div "const tl = gsap . timeline ({ paused : true }) ; tl . to ( chars1 , { yPercent …" at bounding box center [967, 488] width 1033 height 663
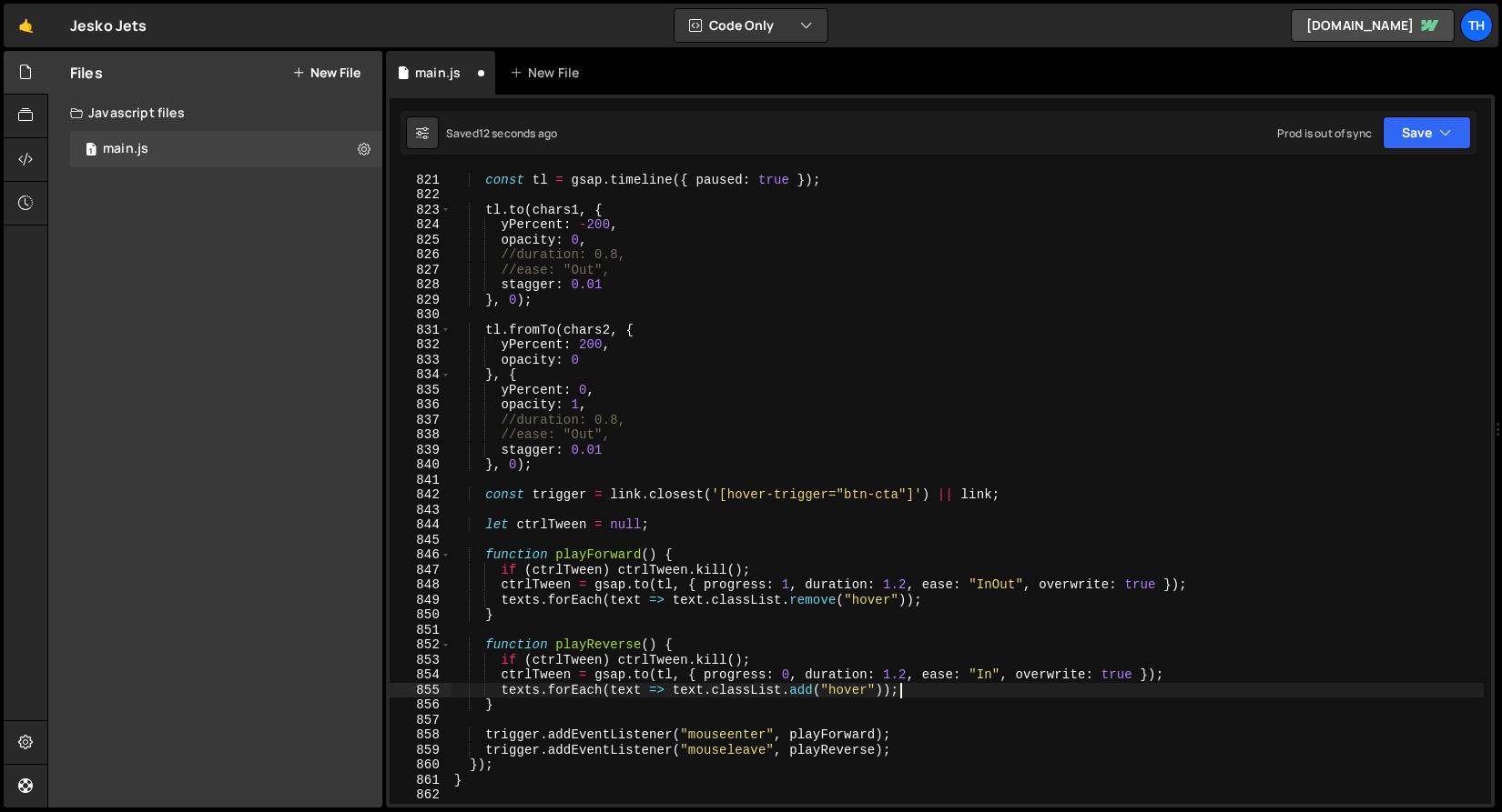
scroll to position [0, 30]
click at [988, 674] on div "const tl = gsap . timeline ({ paused : true }) ; tl . to ( chars1 , { yPercent …" at bounding box center [967, 488] width 1033 height 663
paste textarea "Out"
click at [1419, 128] on button "Save" at bounding box center [1427, 132] width 88 height 33
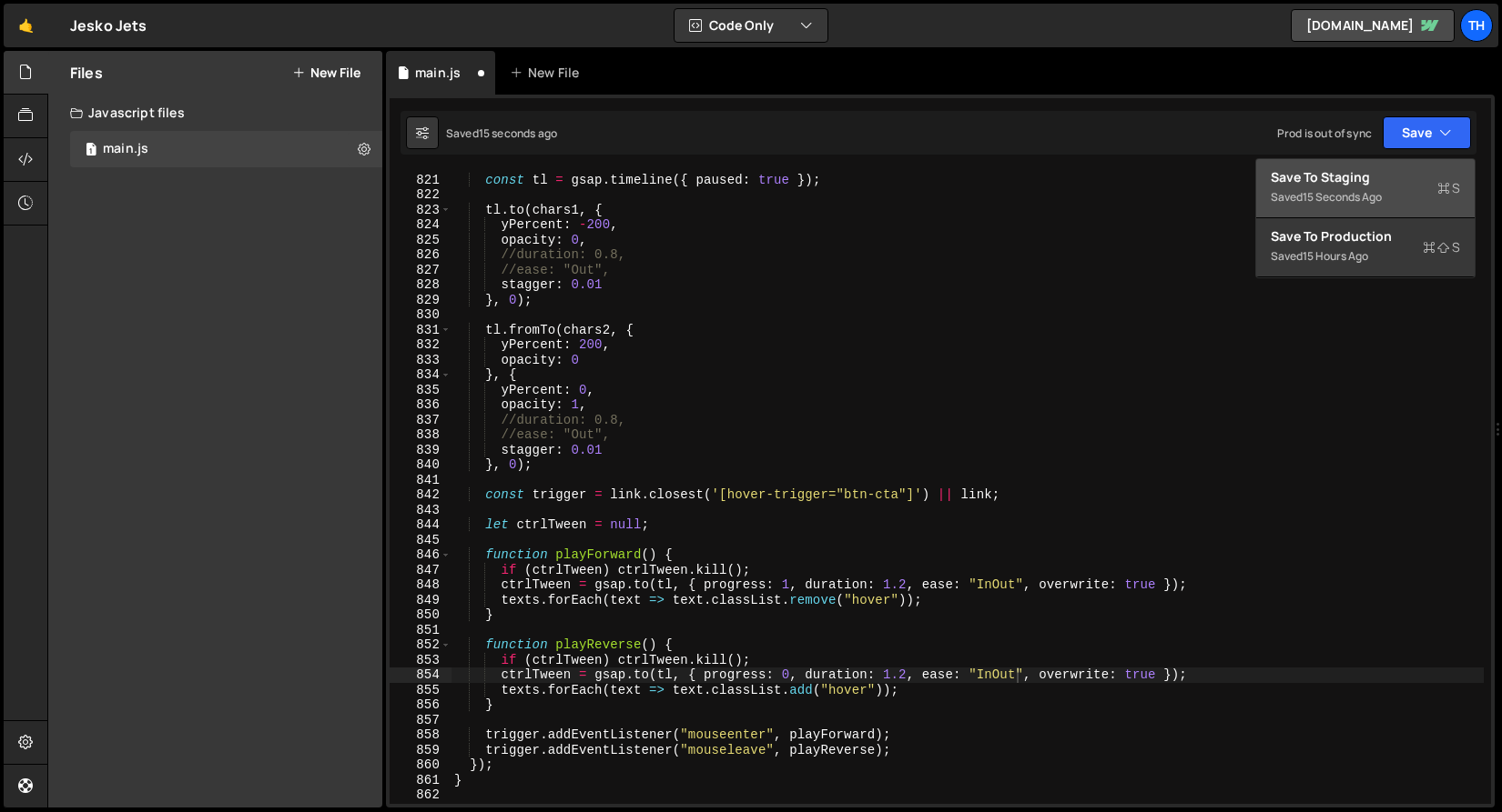
click at [1353, 184] on div "Save to Staging S" at bounding box center [1364, 178] width 189 height 19
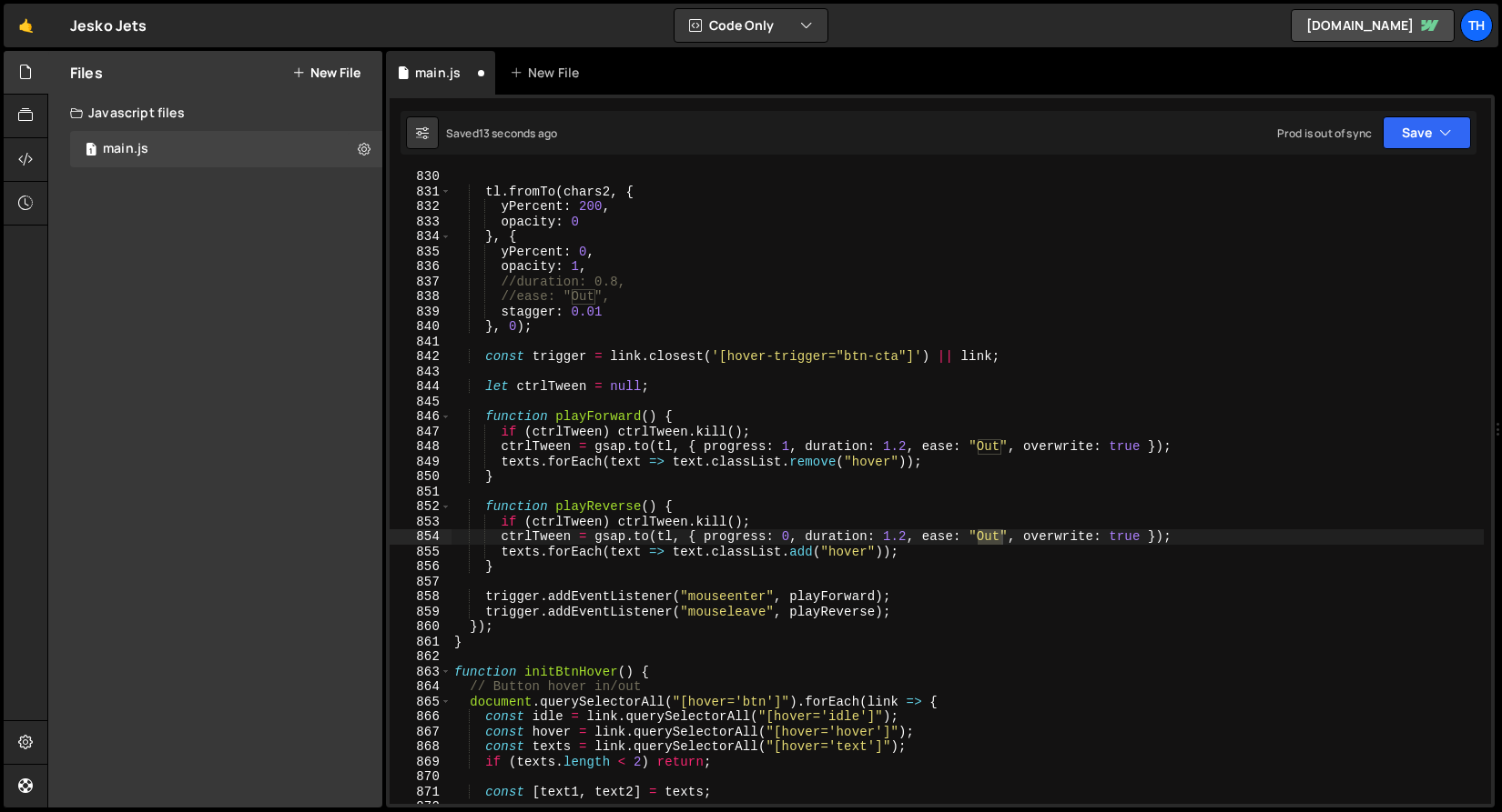
scroll to position [0, 10]
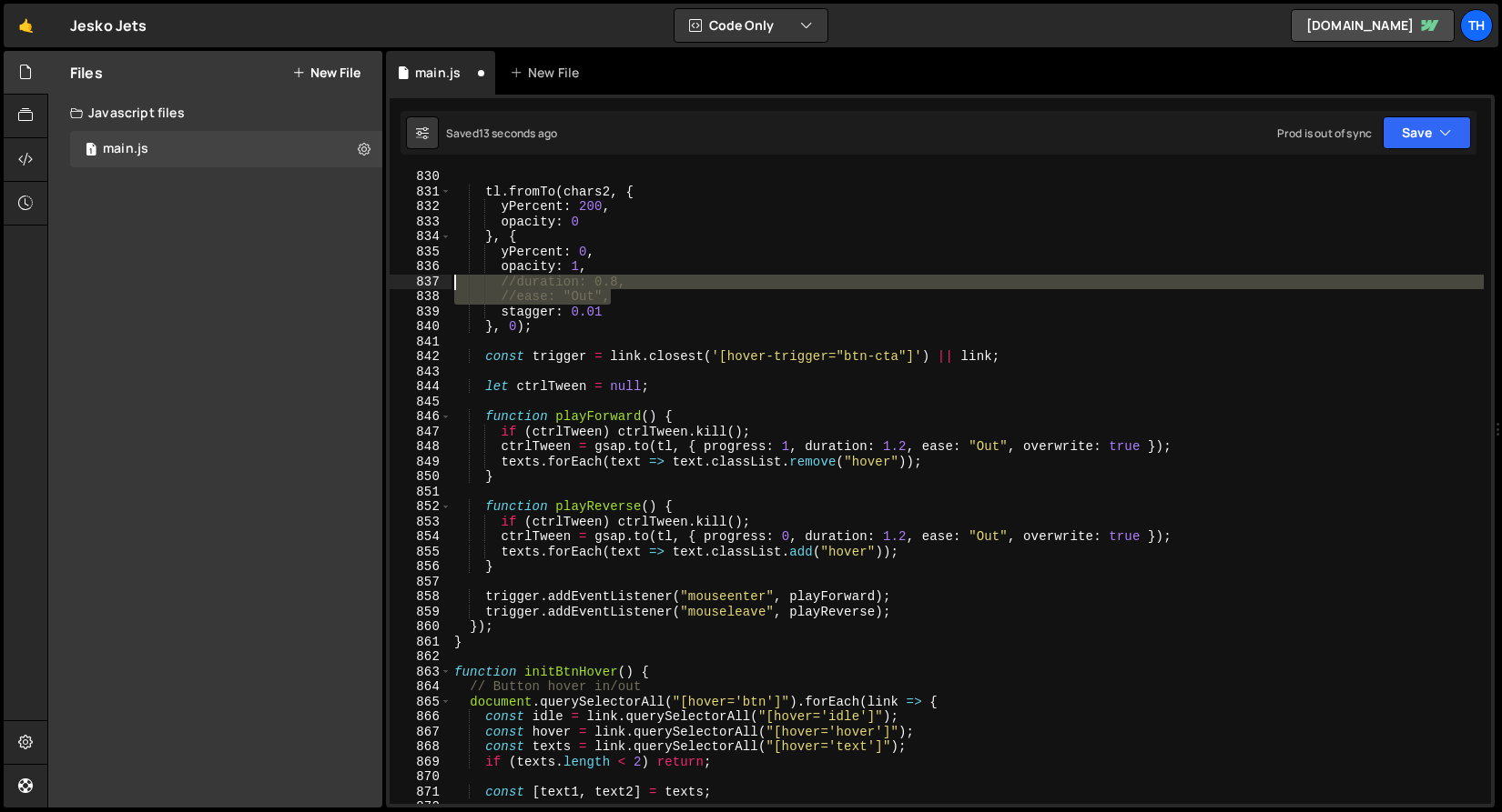
drag, startPoint x: 624, startPoint y: 299, endPoint x: 330, endPoint y: 278, distance: 294.7
click at [330, 278] on div "Files New File Javascript files 1 main.js 0 CSS files Copy share link Edit File…" at bounding box center [774, 430] width 1455 height 758
type textarea "//duration: 0.8, //ease: "Out","
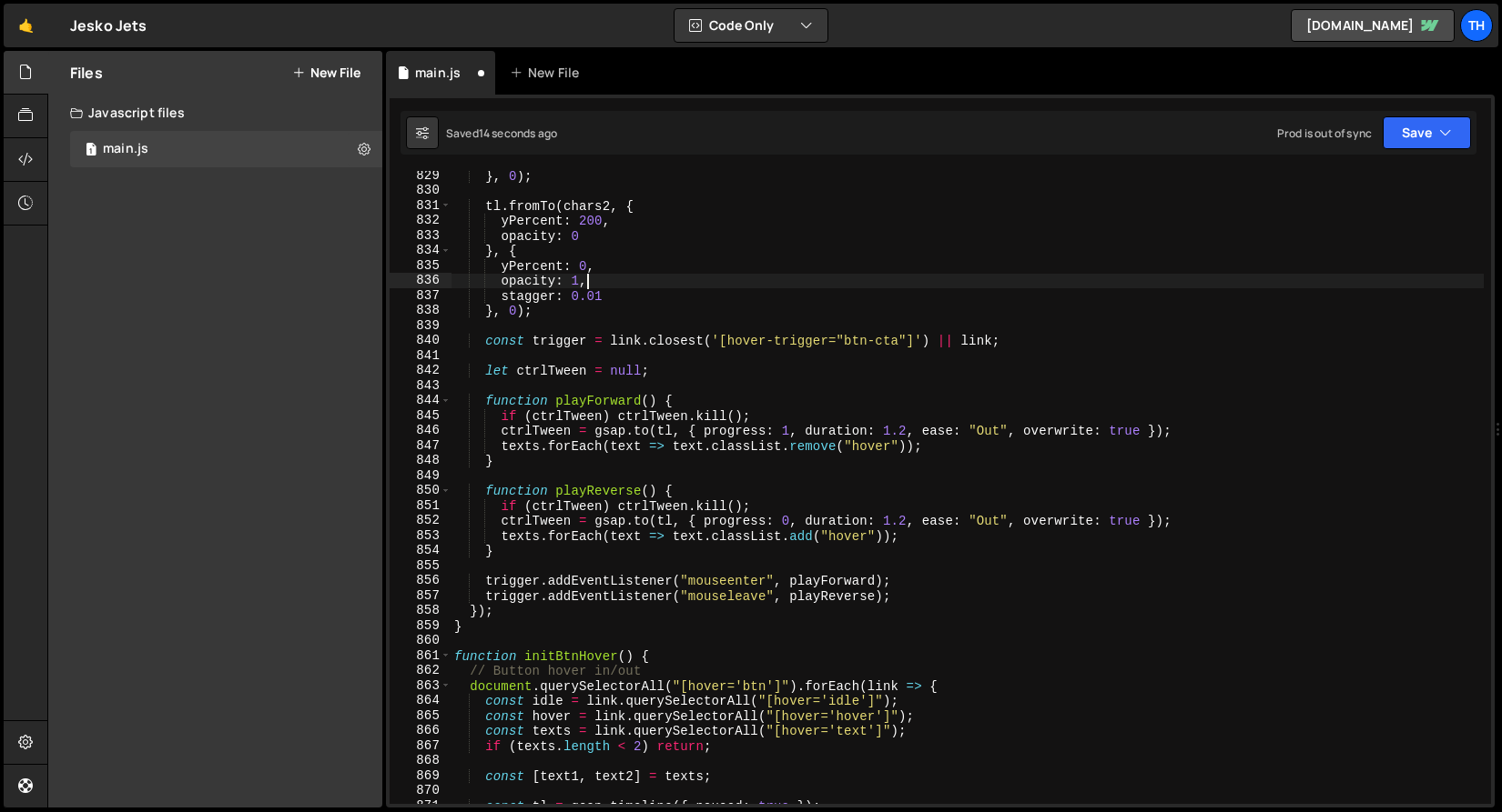
scroll to position [12293, 0]
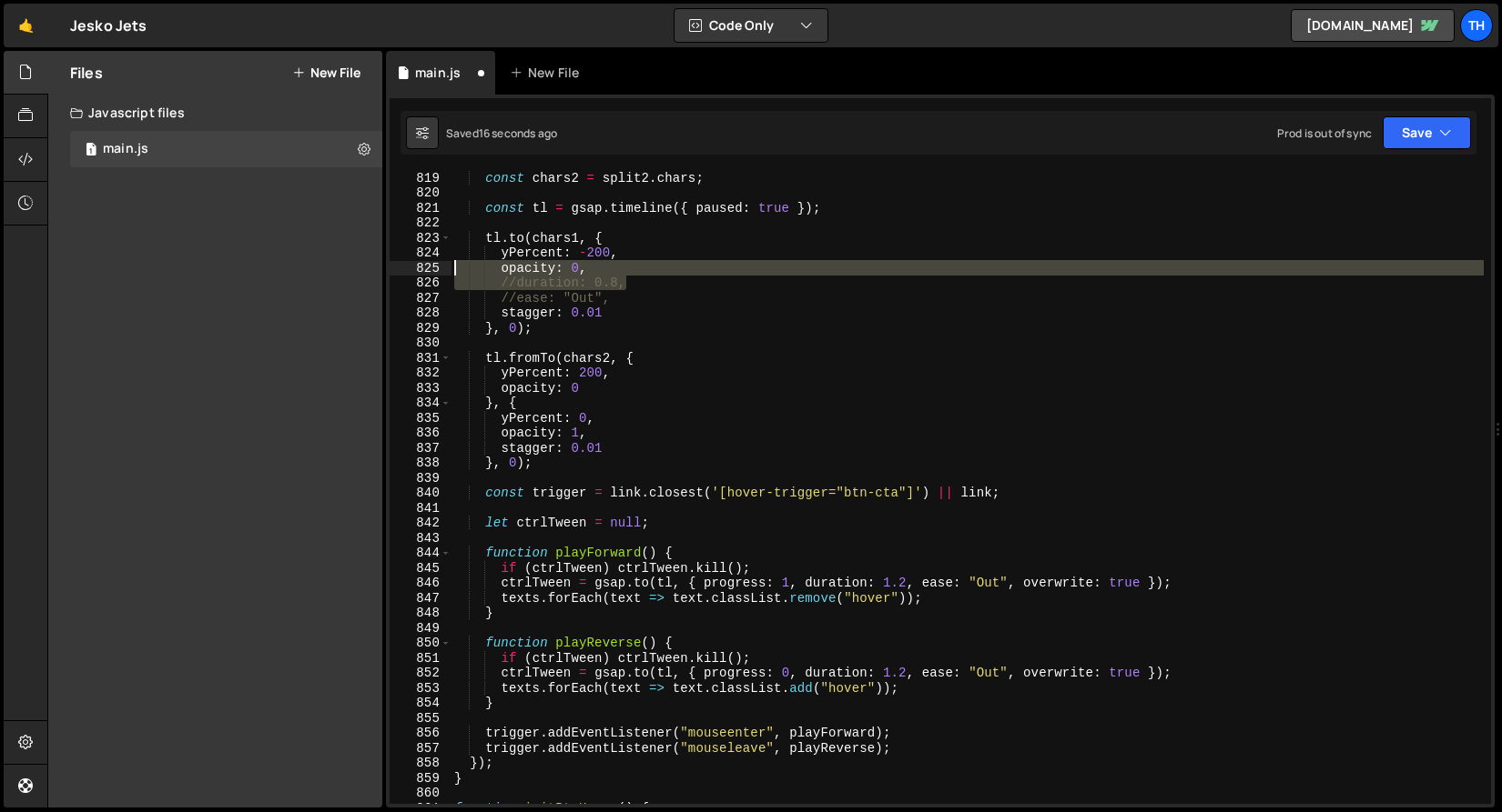
drag, startPoint x: 570, startPoint y: 304, endPoint x: 374, endPoint y: 273, distance: 198.4
click at [374, 273] on div "Files New File Javascript files 1 main.js 0 CSS files Copy share link Edit File…" at bounding box center [774, 430] width 1455 height 758
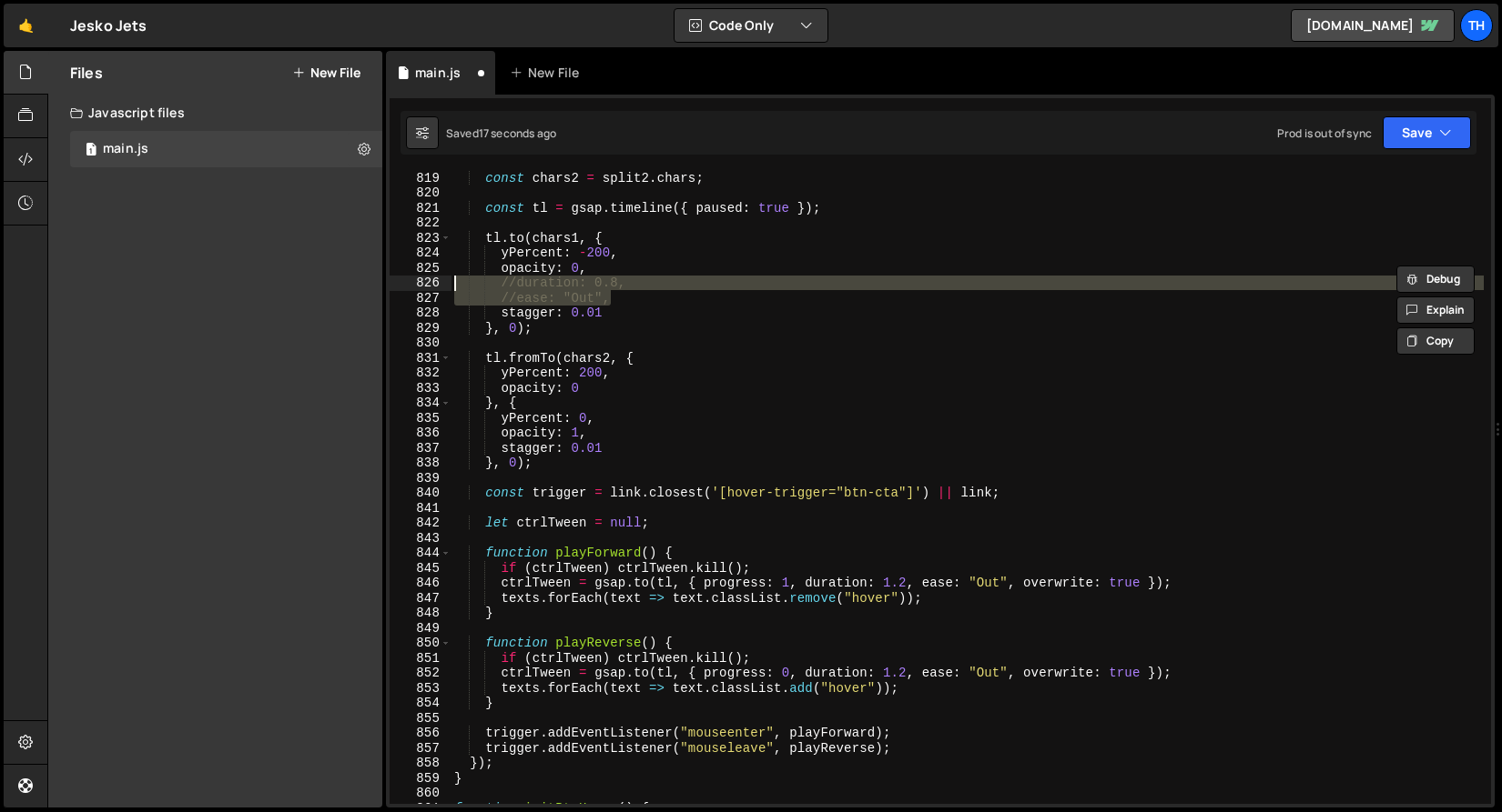
drag, startPoint x: 621, startPoint y: 301, endPoint x: 392, endPoint y: 284, distance: 229.6
click at [392, 284] on div "opacity: 0, //duration: 0.8, 819 820 821 822 823 824 825 826 827 828 829 830 83…" at bounding box center [940, 487] width 1101 height 633
type textarea "//duration: 0.8, //ease: "Out","
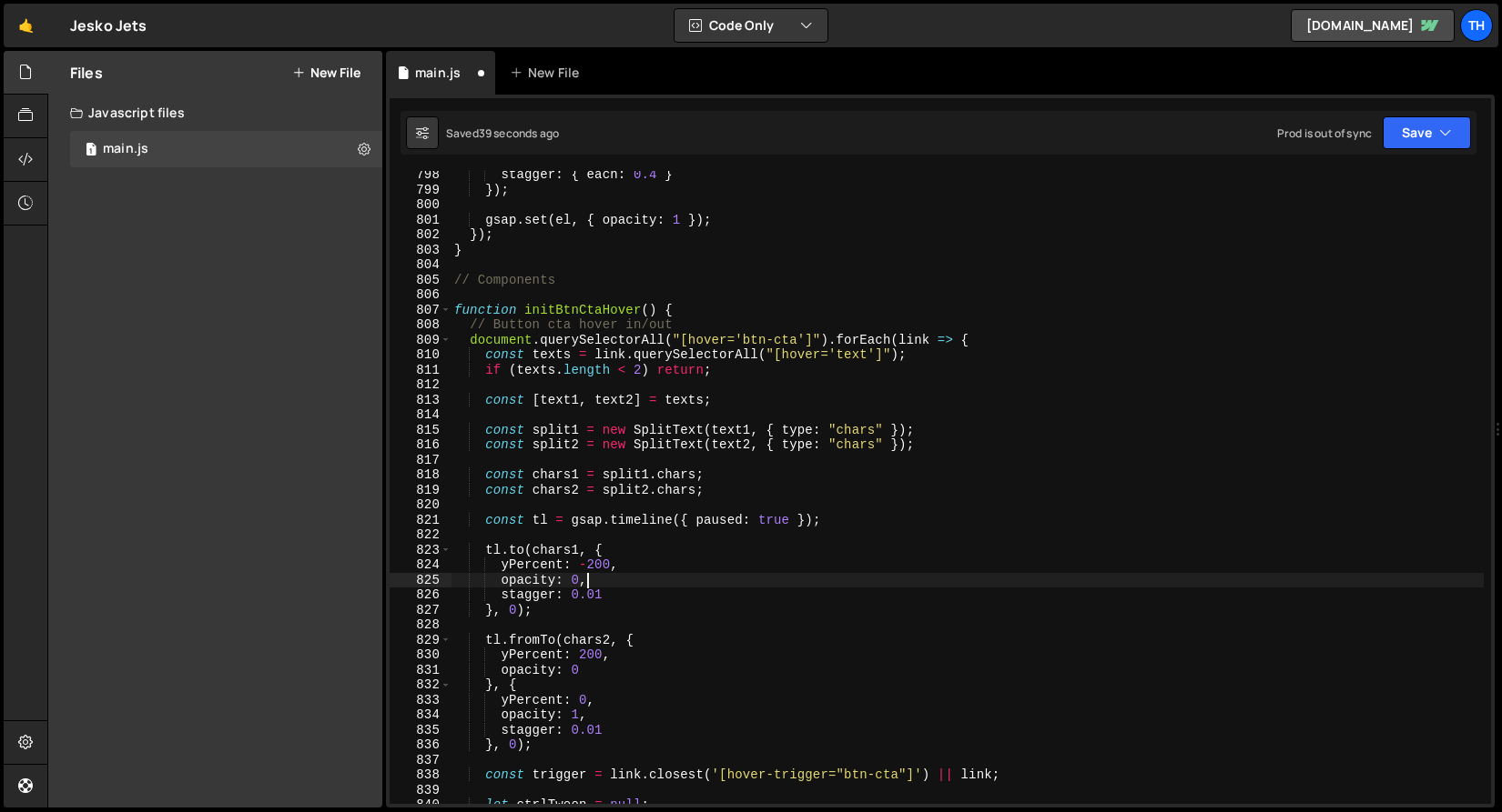
scroll to position [11981, 0]
click at [445, 305] on span at bounding box center [445, 311] width 10 height 16
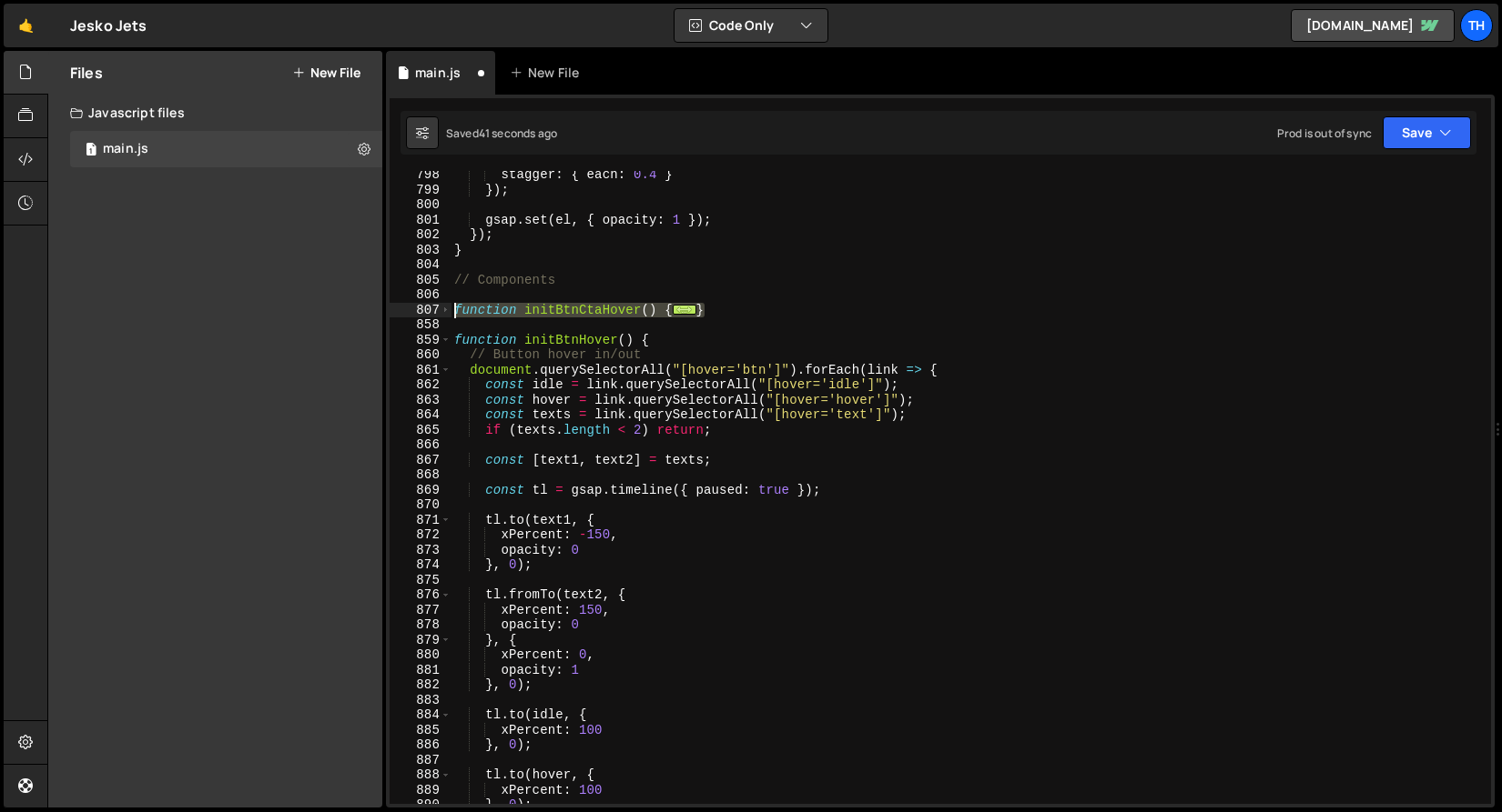
drag, startPoint x: 684, startPoint y: 310, endPoint x: 404, endPoint y: 312, distance: 280.0
click at [404, 312] on div "opacity: 0, 798 799 800 801 802 803 804 805 806 807 858 859 860 861 862 863 864…" at bounding box center [940, 487] width 1101 height 633
paste textarea "}"
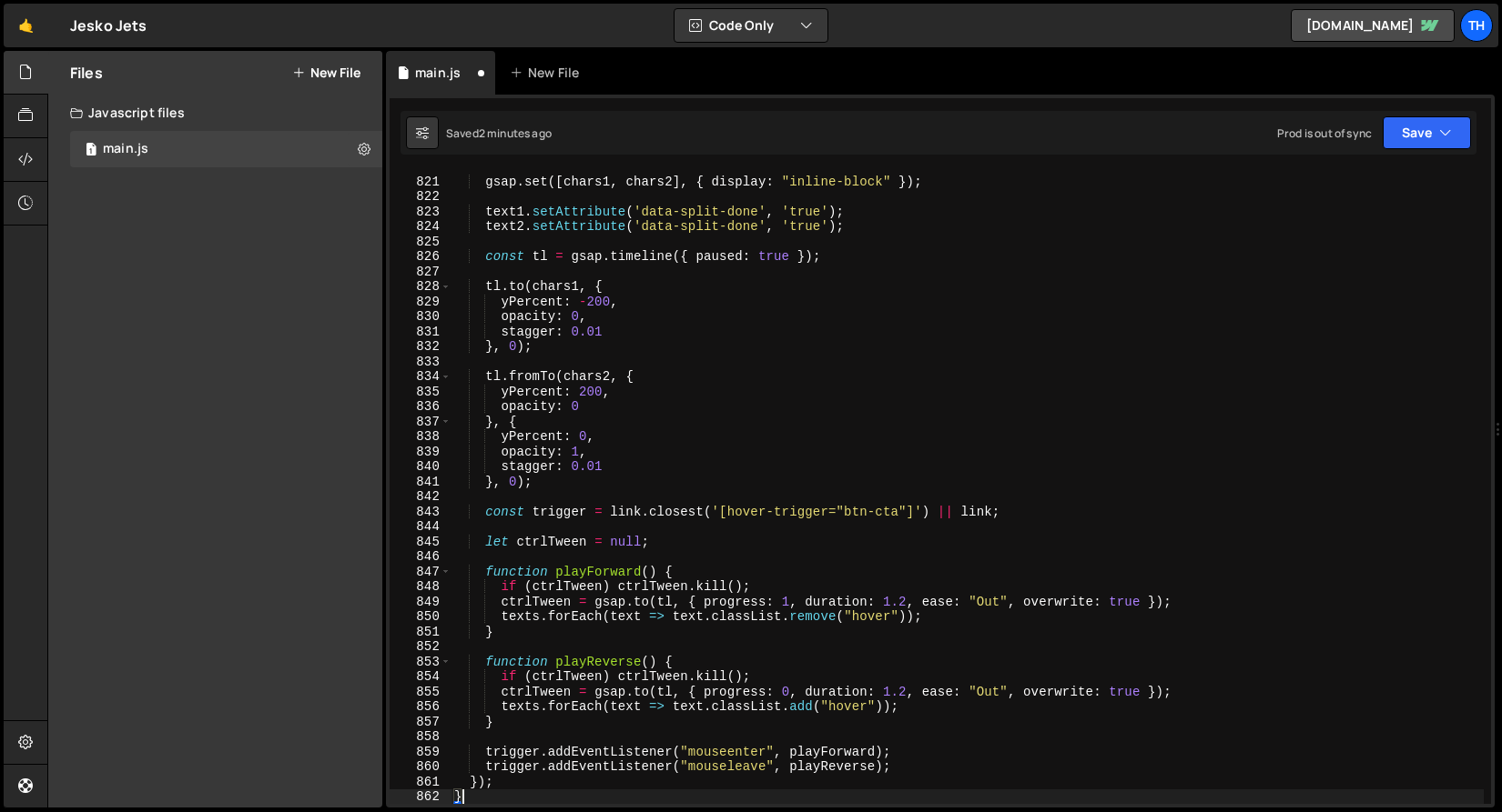
scroll to position [12320, 0]
click at [1395, 133] on button "Save" at bounding box center [1427, 132] width 88 height 33
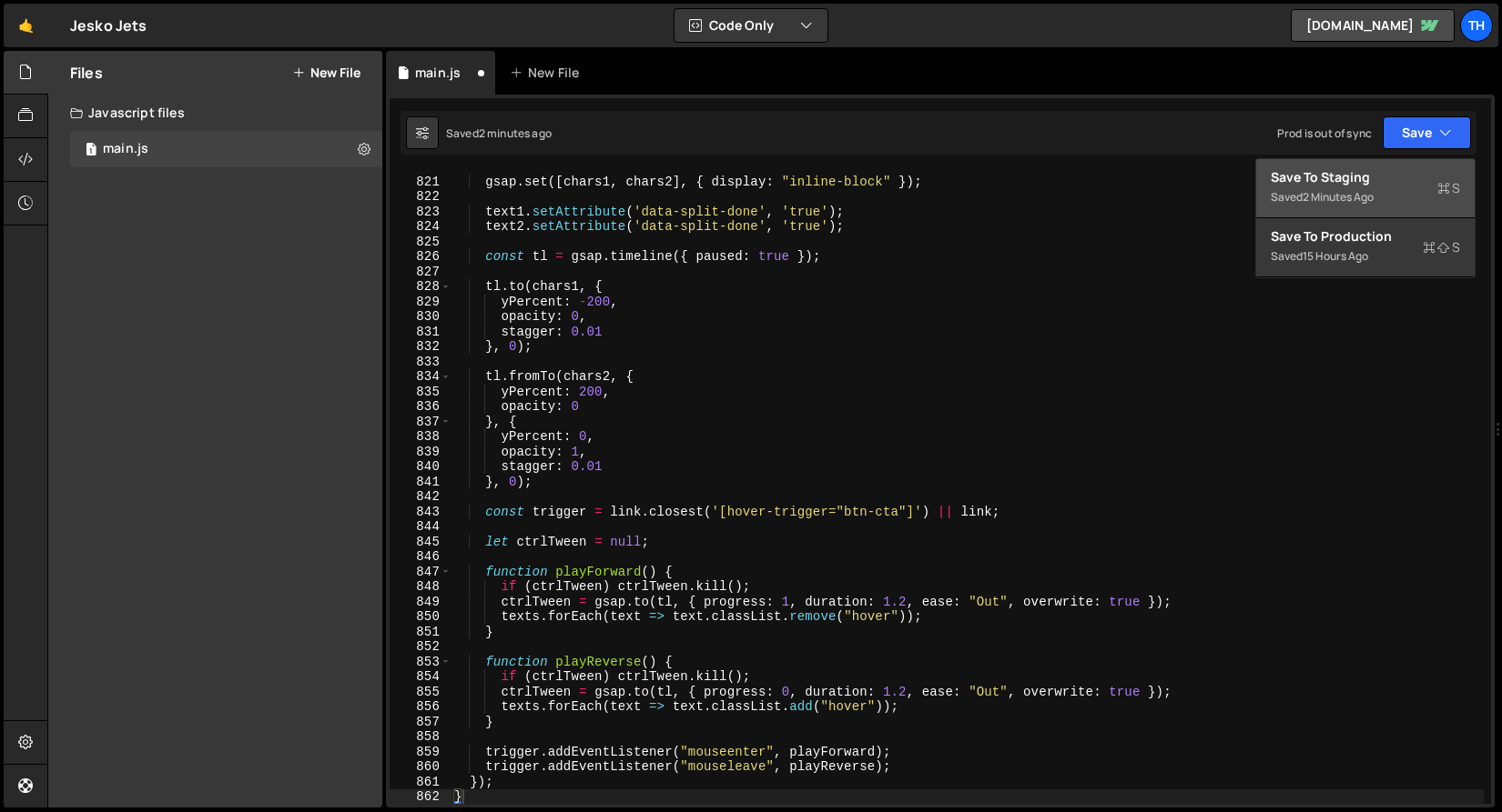
click at [1385, 174] on div "Save to Staging S" at bounding box center [1364, 178] width 189 height 19
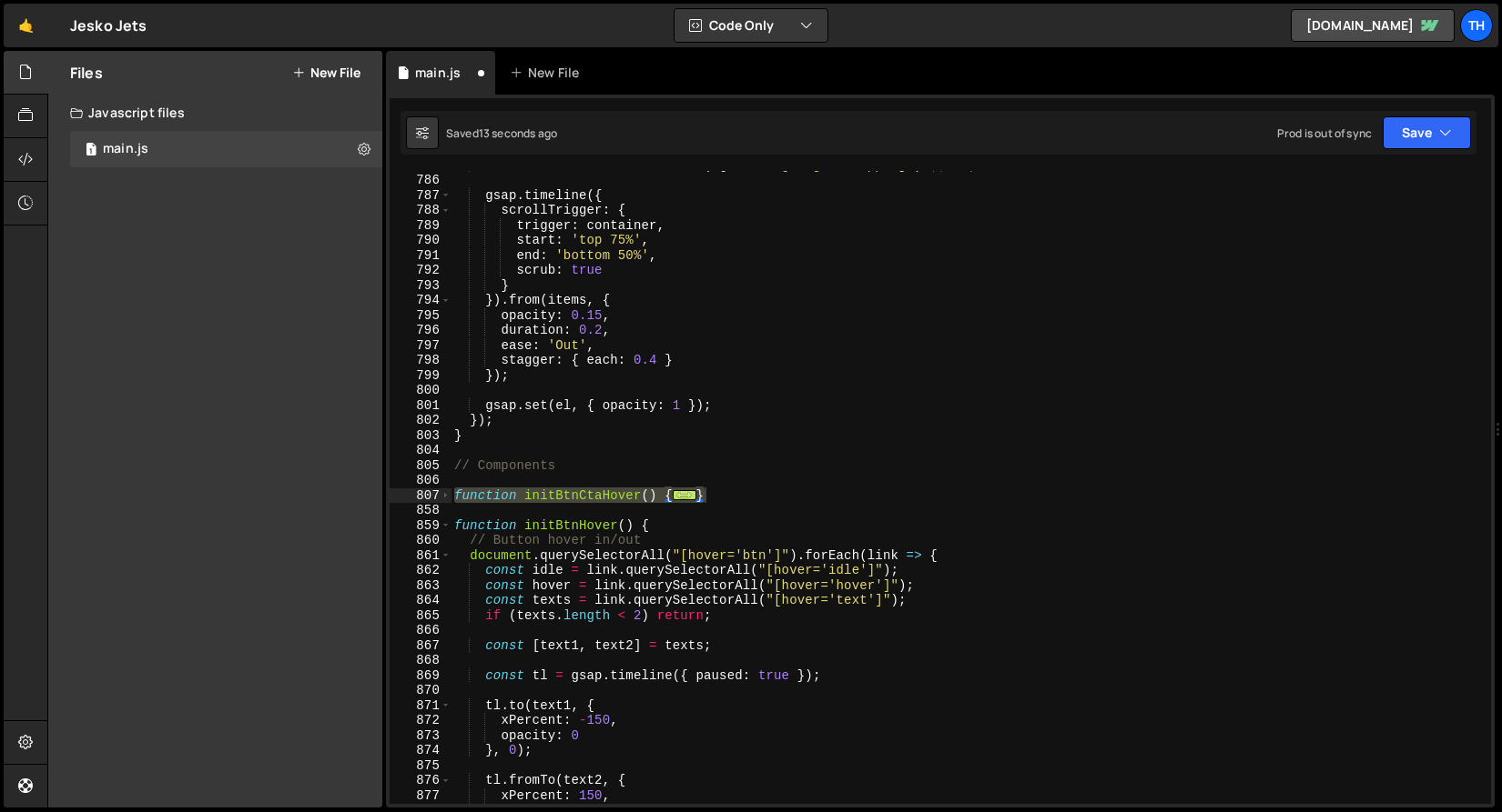
scroll to position [11796, 0]
click at [1412, 127] on button "Save" at bounding box center [1427, 132] width 88 height 33
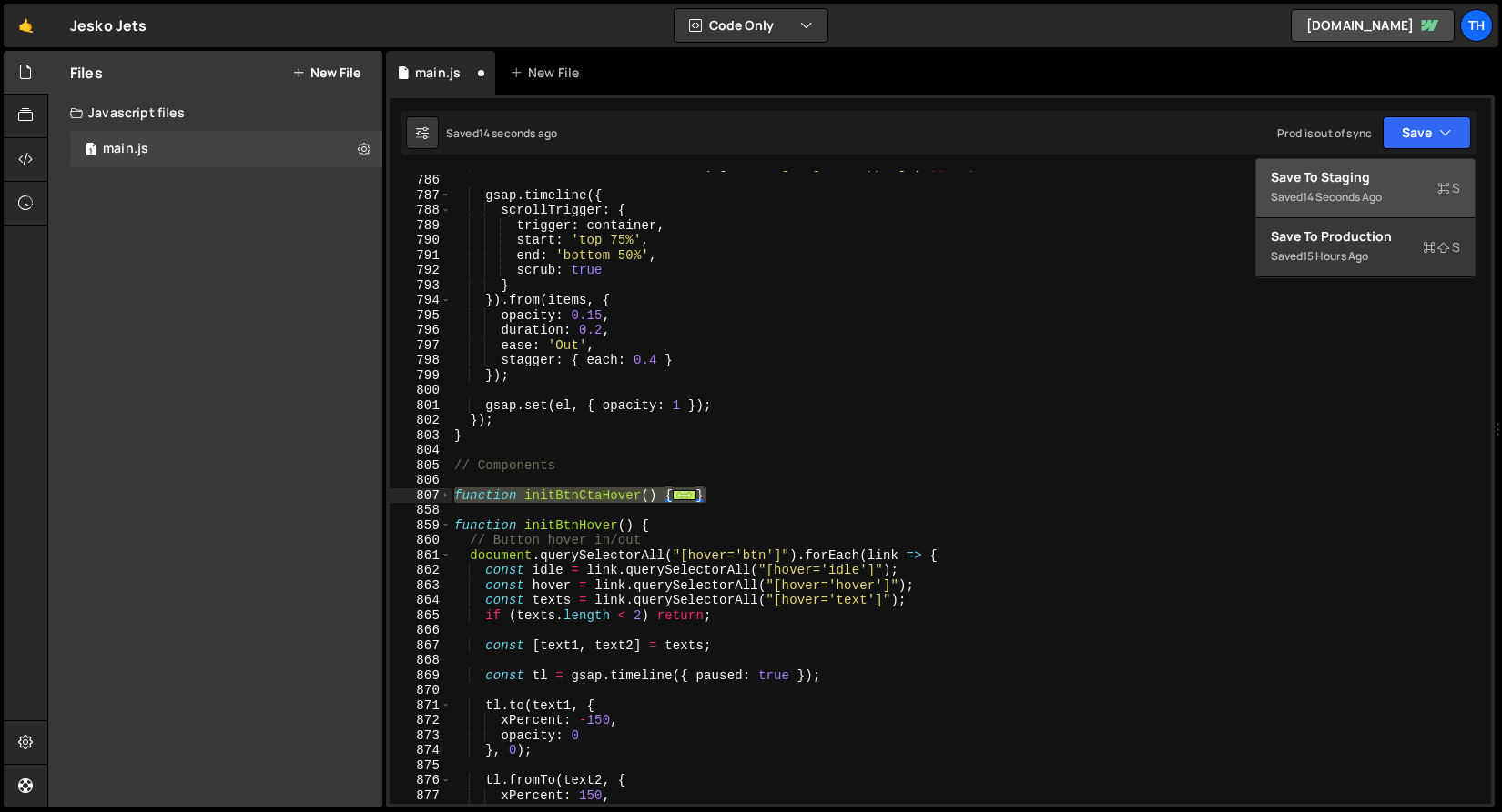
click at [1385, 183] on div "Save to Staging S" at bounding box center [1364, 178] width 189 height 19
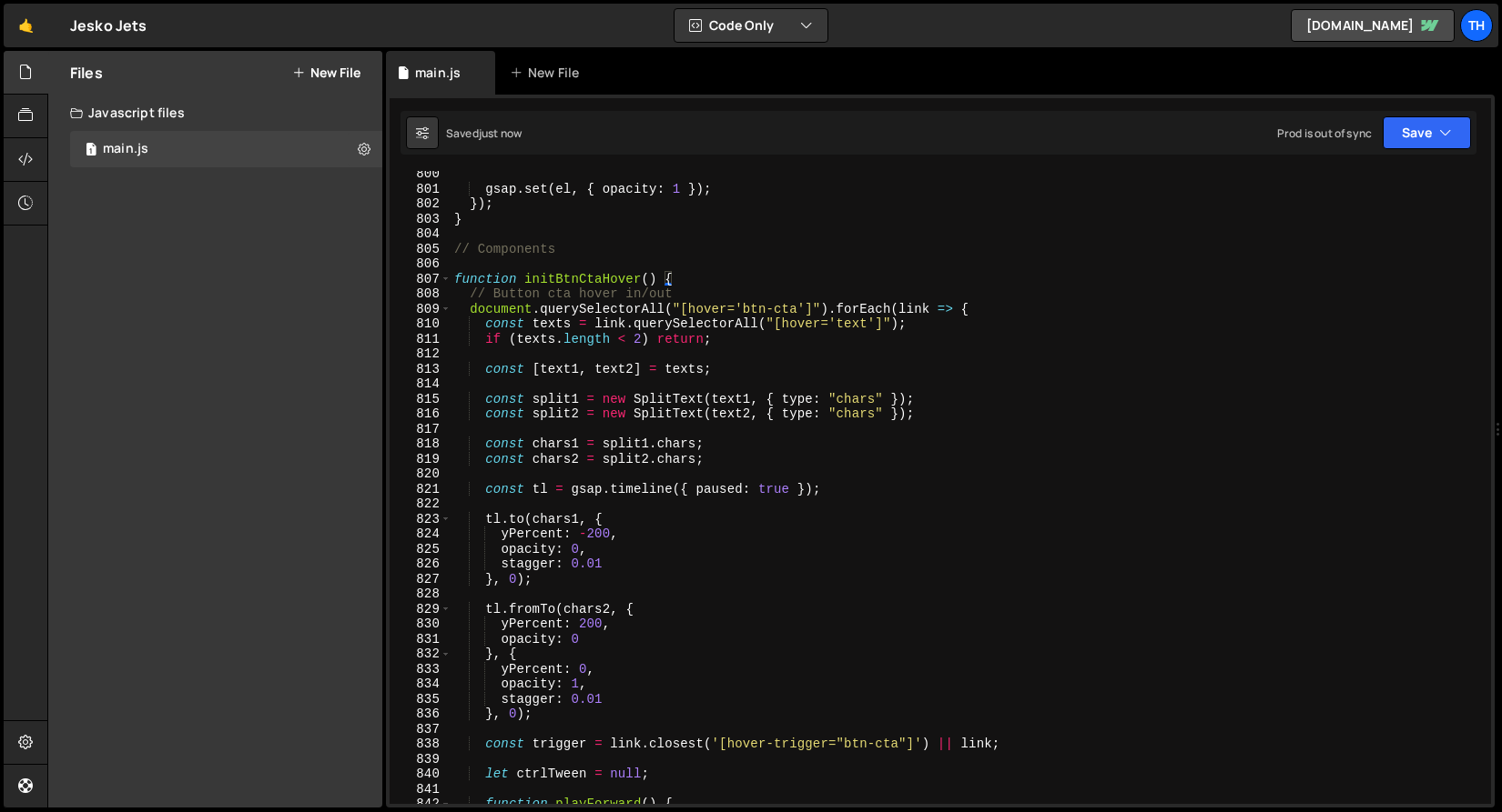
scroll to position [12067, 0]
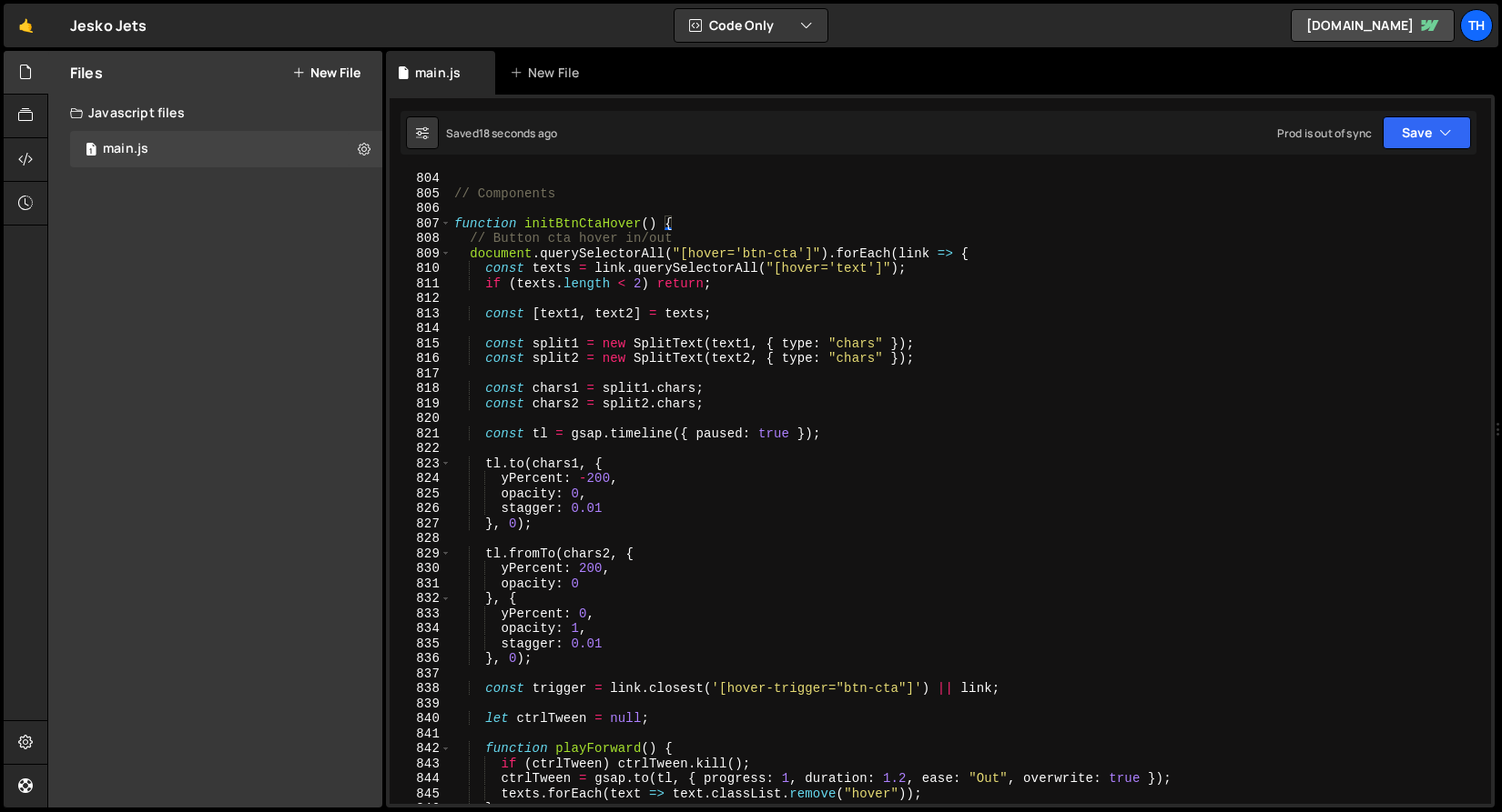
click at [506, 585] on div "// Components function initBtnCtaHover ( ) { // Button cta hover in/out documen…" at bounding box center [967, 502] width 1033 height 663
click at [503, 579] on div "// Components function initBtnCtaHover ( ) { // Button cta hover in/out documen…" at bounding box center [967, 502] width 1033 height 663
click at [503, 494] on div "// Components function initBtnCtaHover ( ) { // Button cta hover in/out documen…" at bounding box center [967, 502] width 1033 height 663
click at [505, 631] on div "// Components function initBtnCtaHover ( ) { // Button cta hover in/out documen…" at bounding box center [967, 502] width 1033 height 663
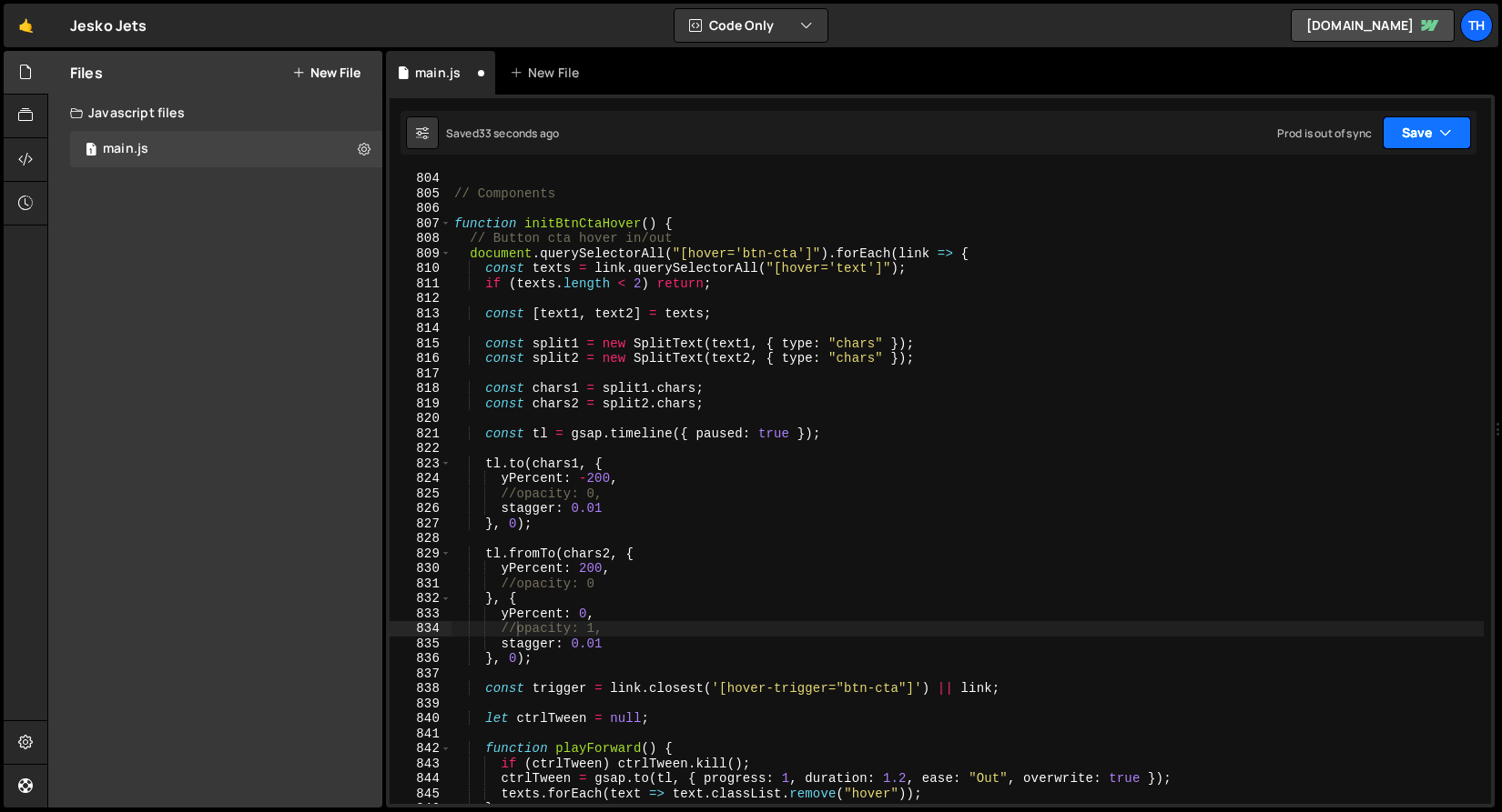
click at [1454, 134] on button "Save" at bounding box center [1427, 132] width 88 height 33
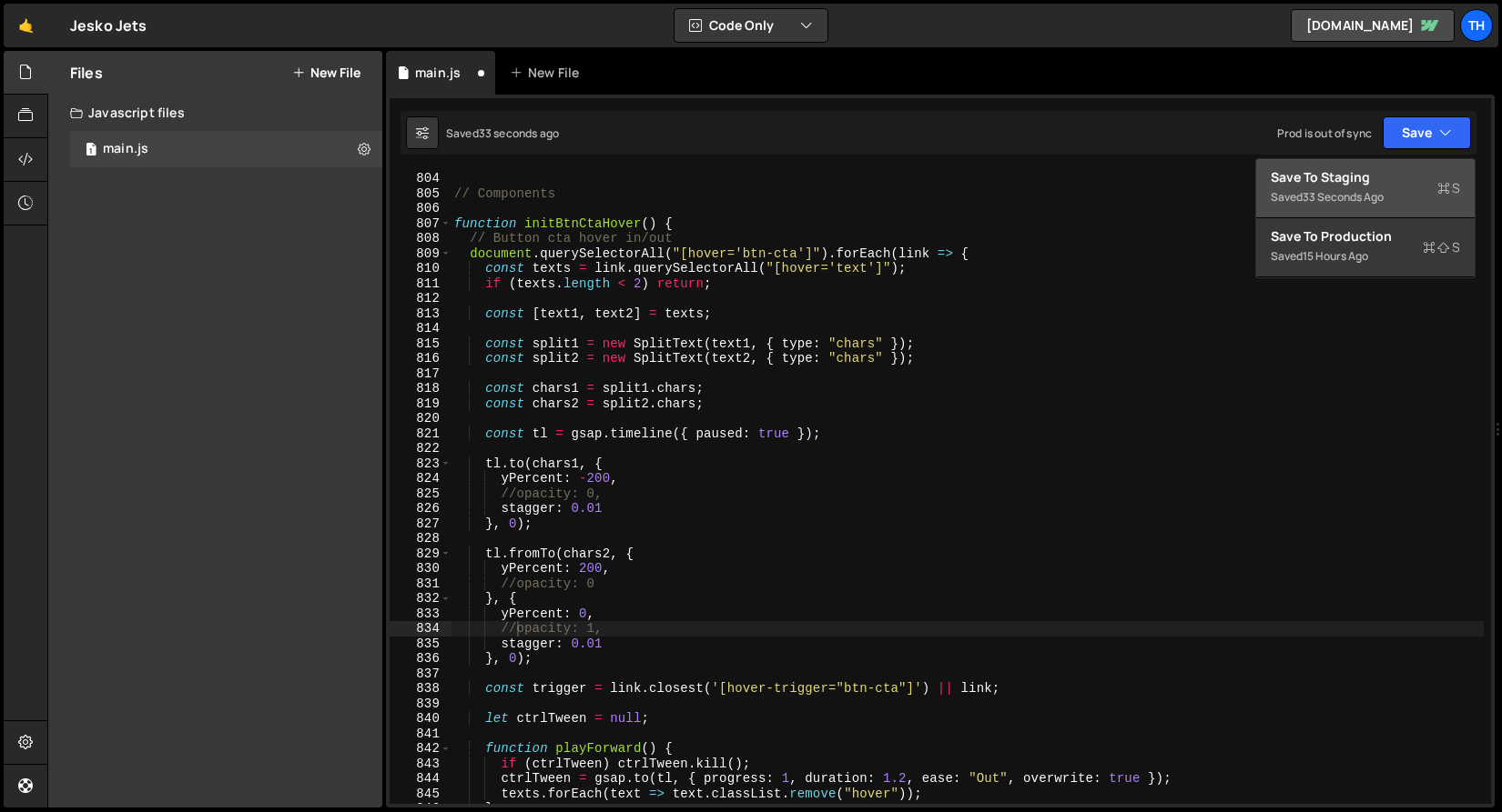
click at [1438, 178] on div "Save to Staging S" at bounding box center [1364, 178] width 189 height 19
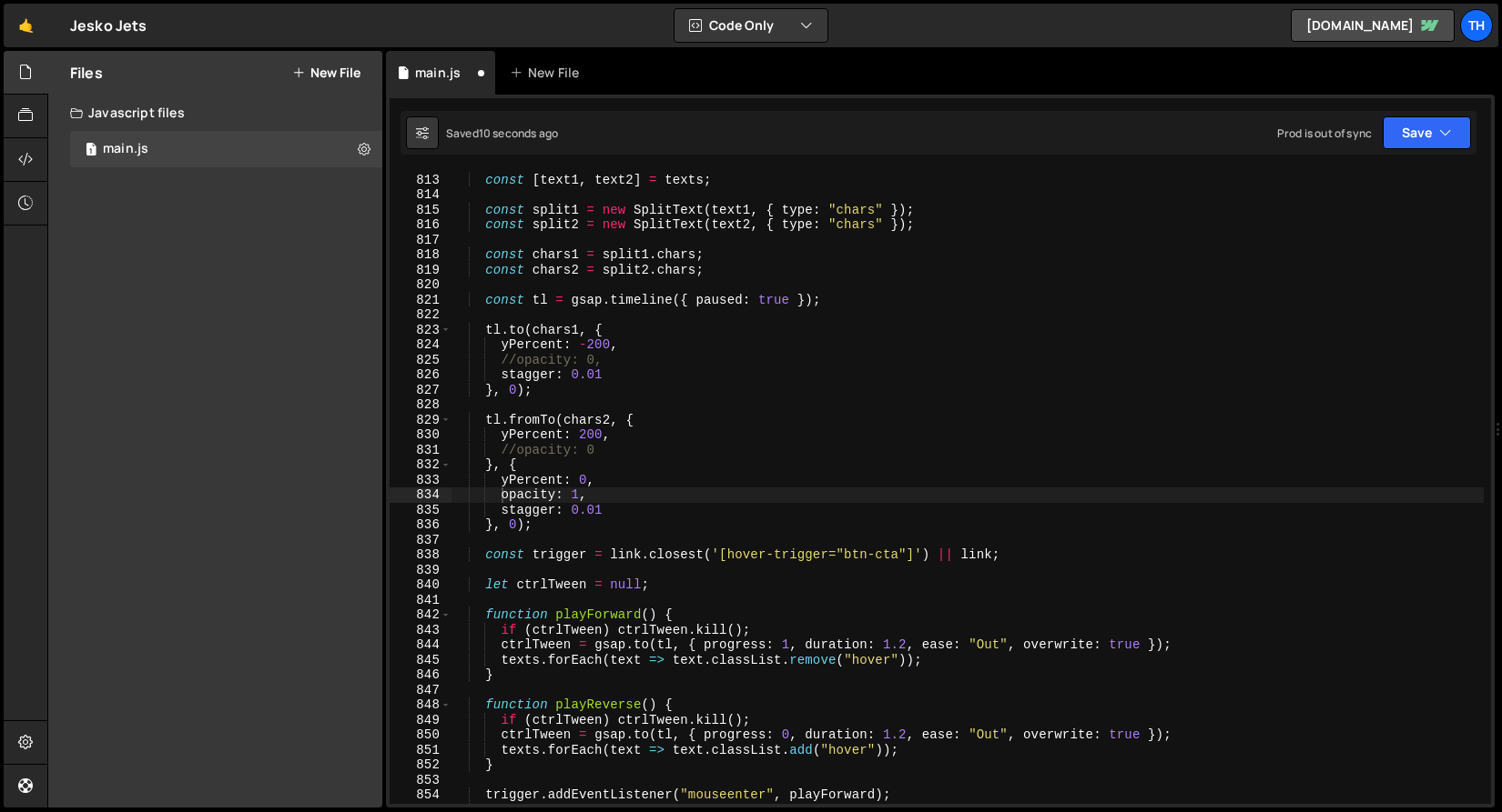
scroll to position [12201, 0]
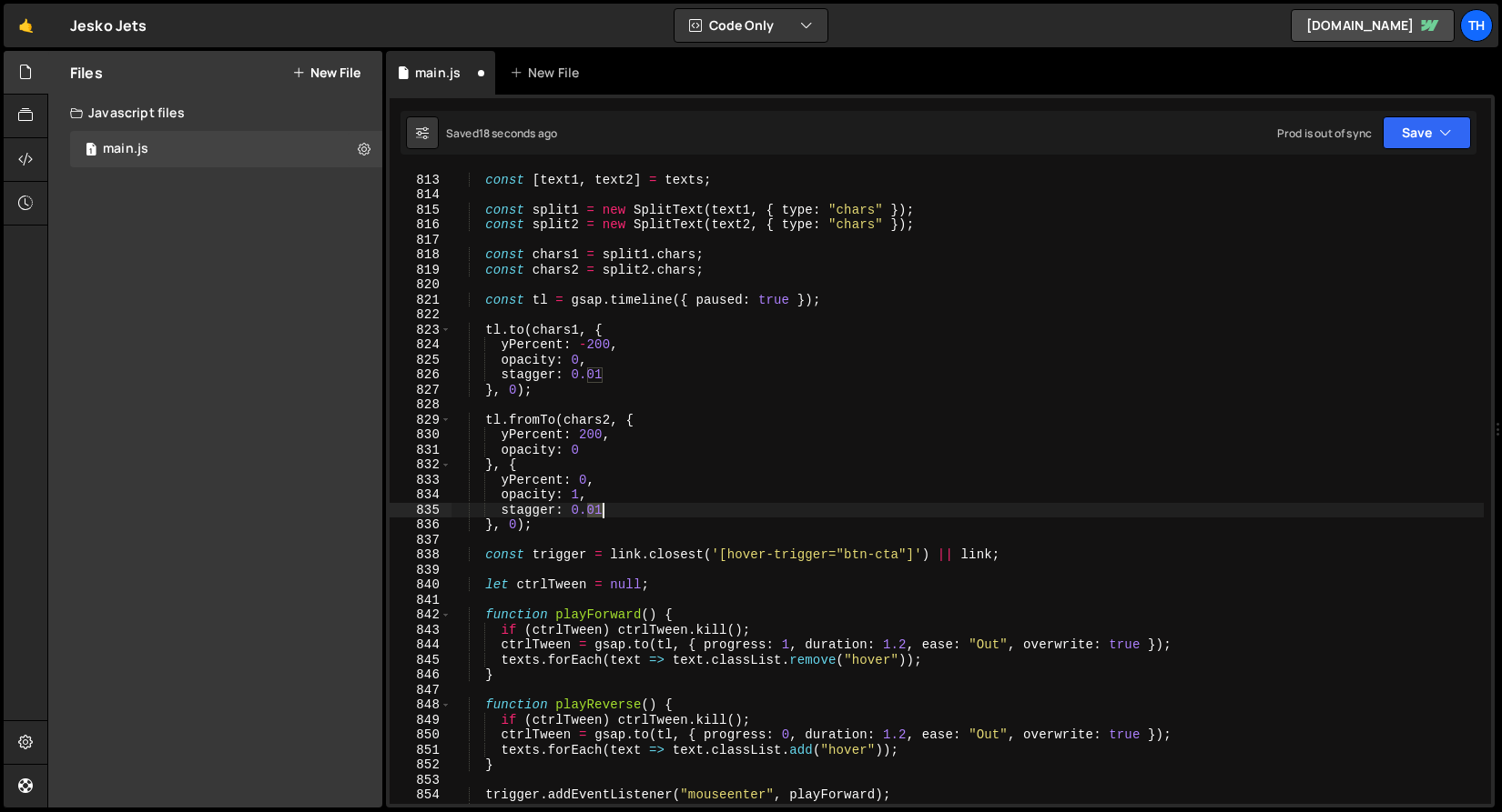
drag, startPoint x: 586, startPoint y: 507, endPoint x: 603, endPoint y: 507, distance: 17.0
click at [603, 507] on div "const [ text1 , text2 ] = texts ; const split1 = new SplitText ( text1 , { type…" at bounding box center [967, 488] width 1033 height 663
click at [1401, 140] on button "Save" at bounding box center [1427, 132] width 88 height 33
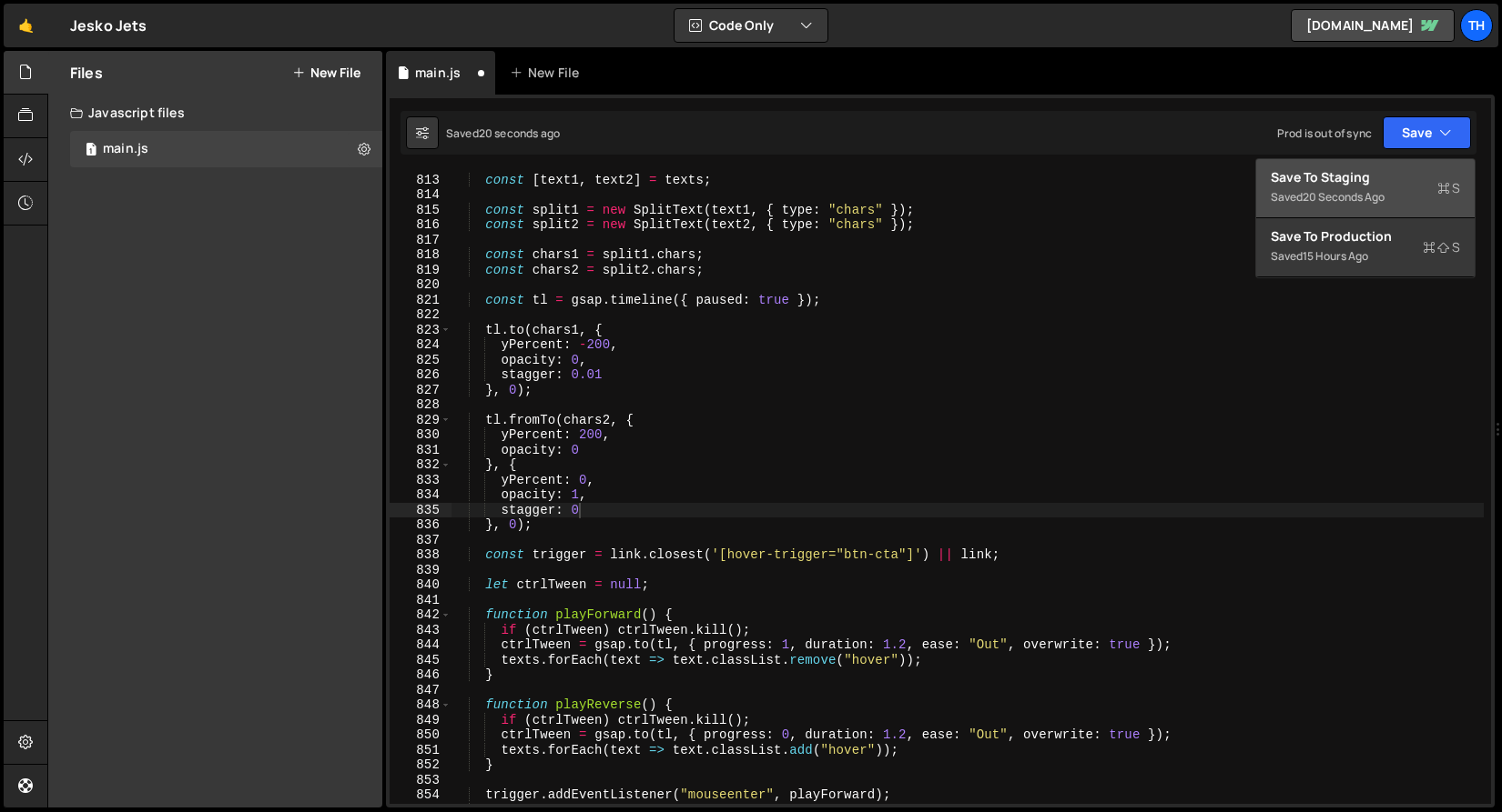
click at [1379, 184] on div "Save to Staging S" at bounding box center [1364, 178] width 189 height 19
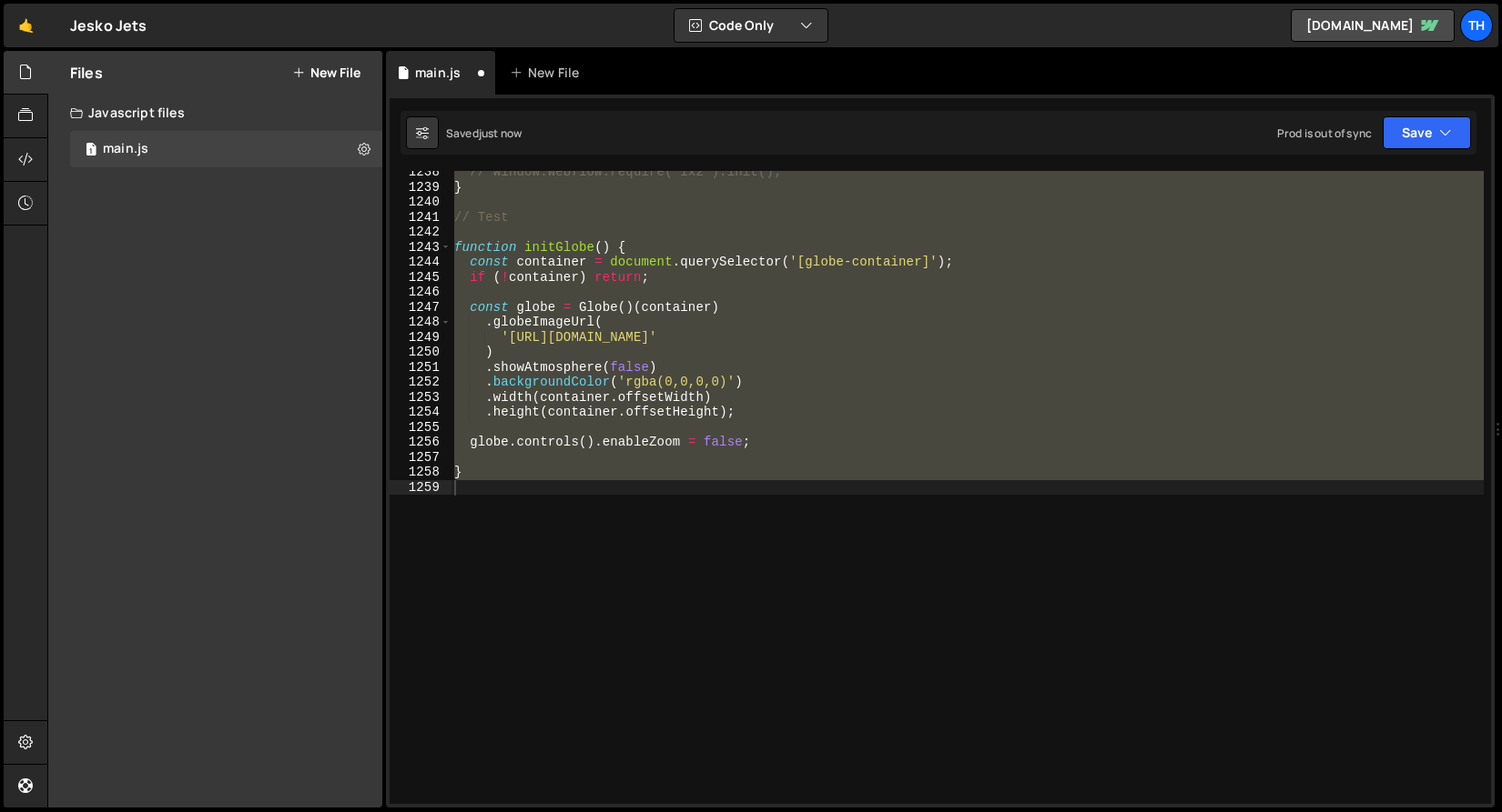
scroll to position [12215, 0]
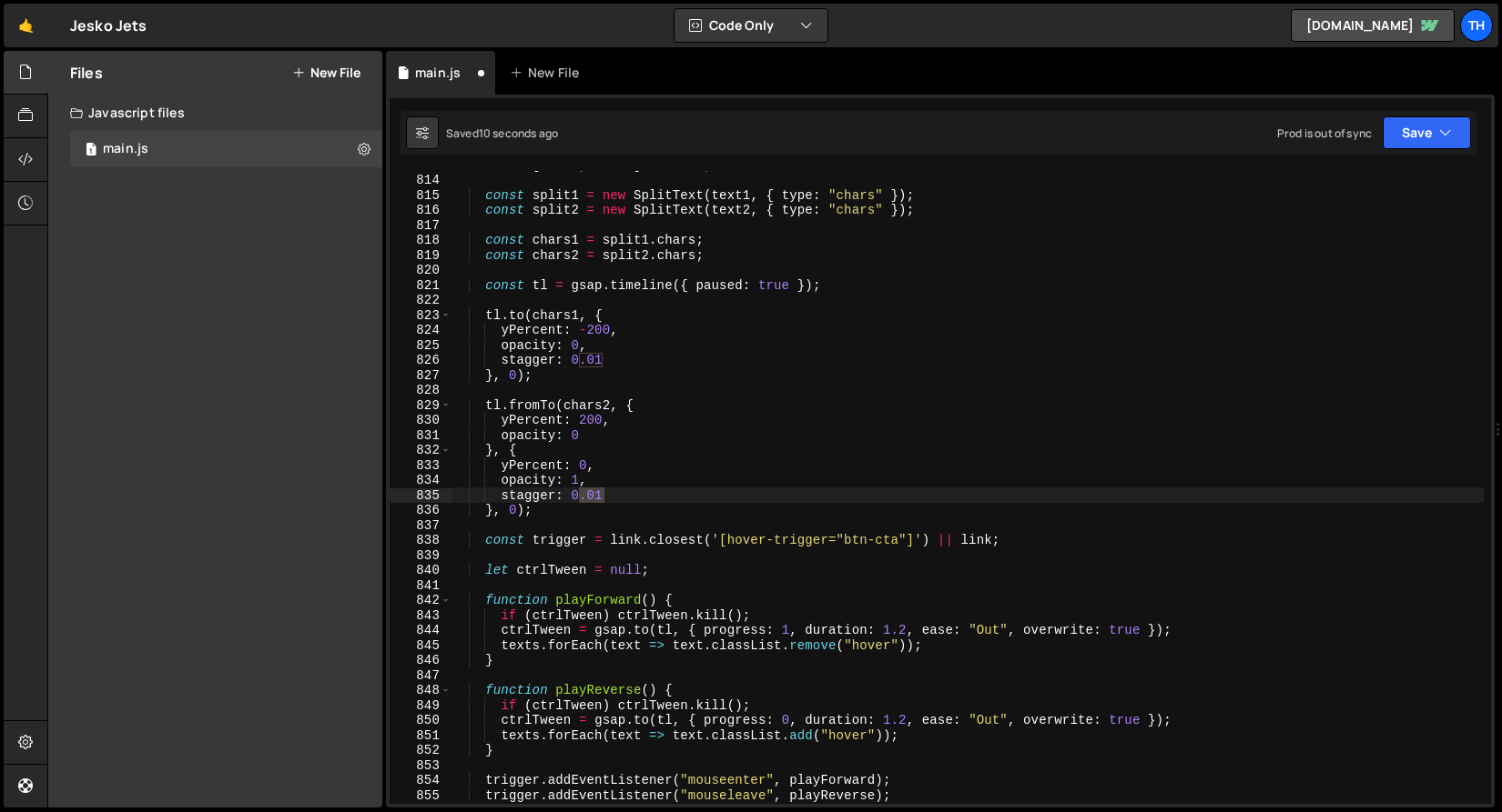
click at [646, 374] on div "const [ text1 , text2 ] = texts ; const split1 = new SplitText ( text1 , { type…" at bounding box center [967, 488] width 1033 height 663
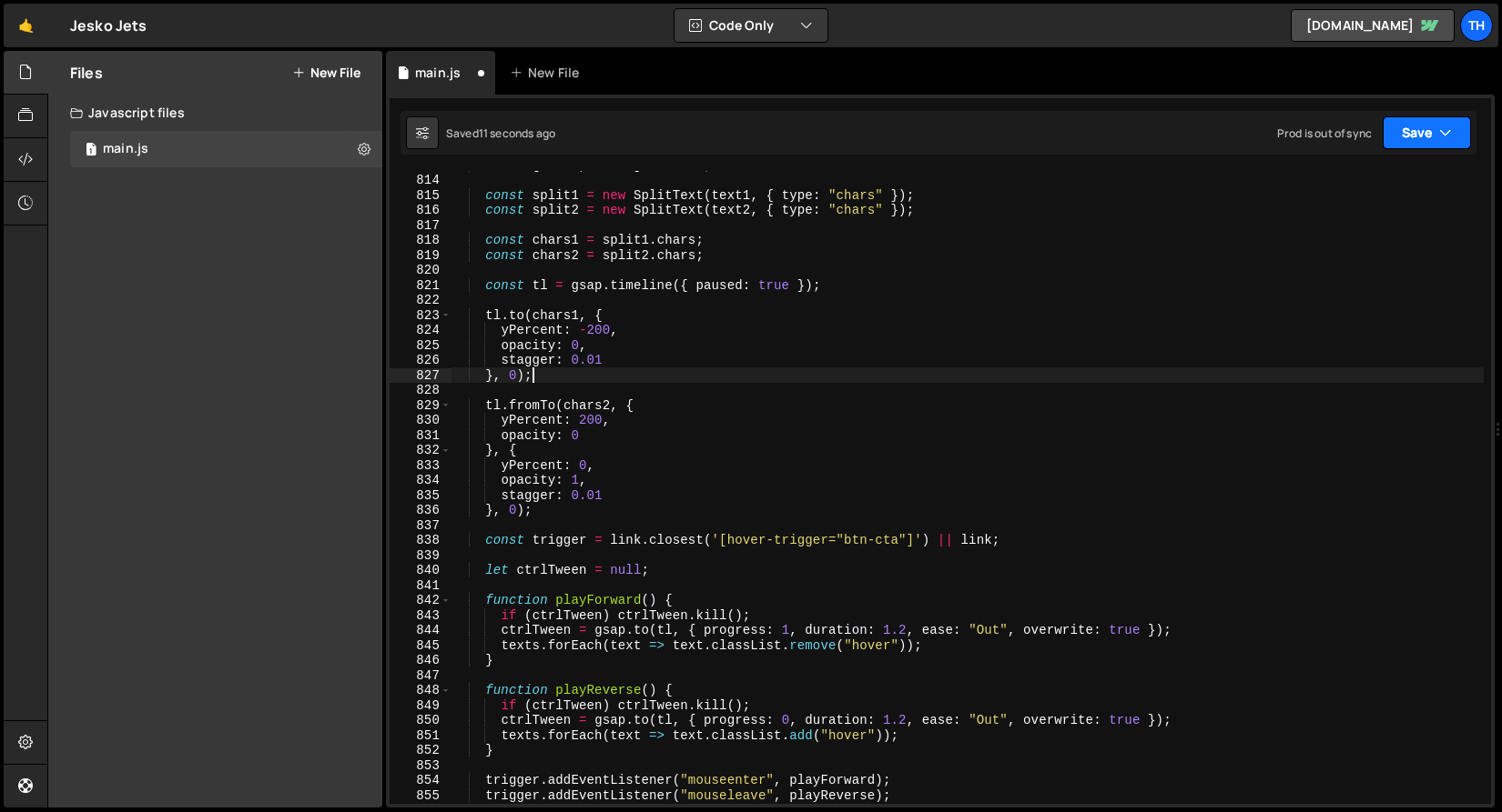
click at [1435, 134] on button "Save" at bounding box center [1427, 132] width 88 height 33
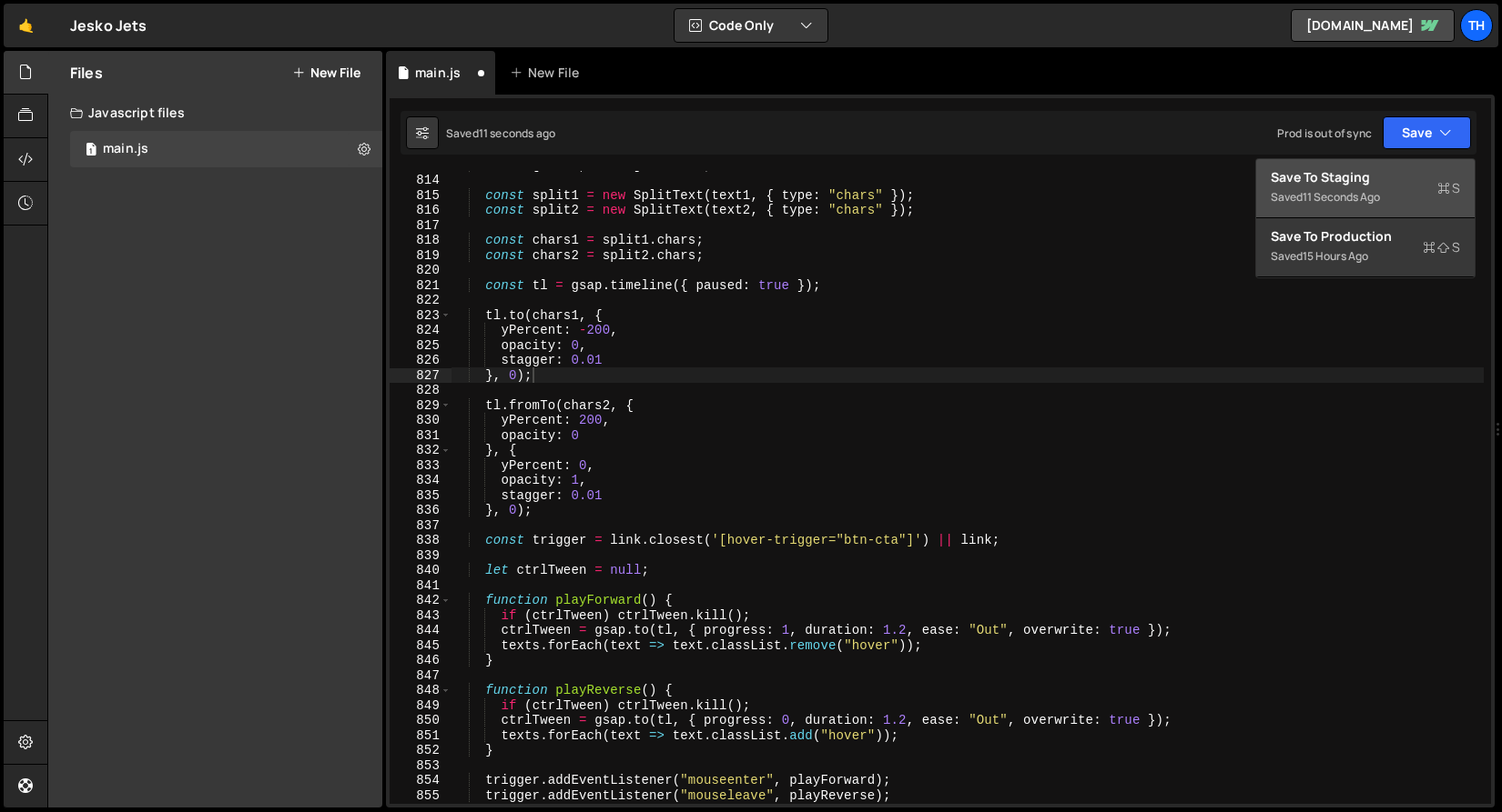
click at [1379, 186] on div "Saved 11 seconds ago" at bounding box center [1364, 196] width 189 height 21
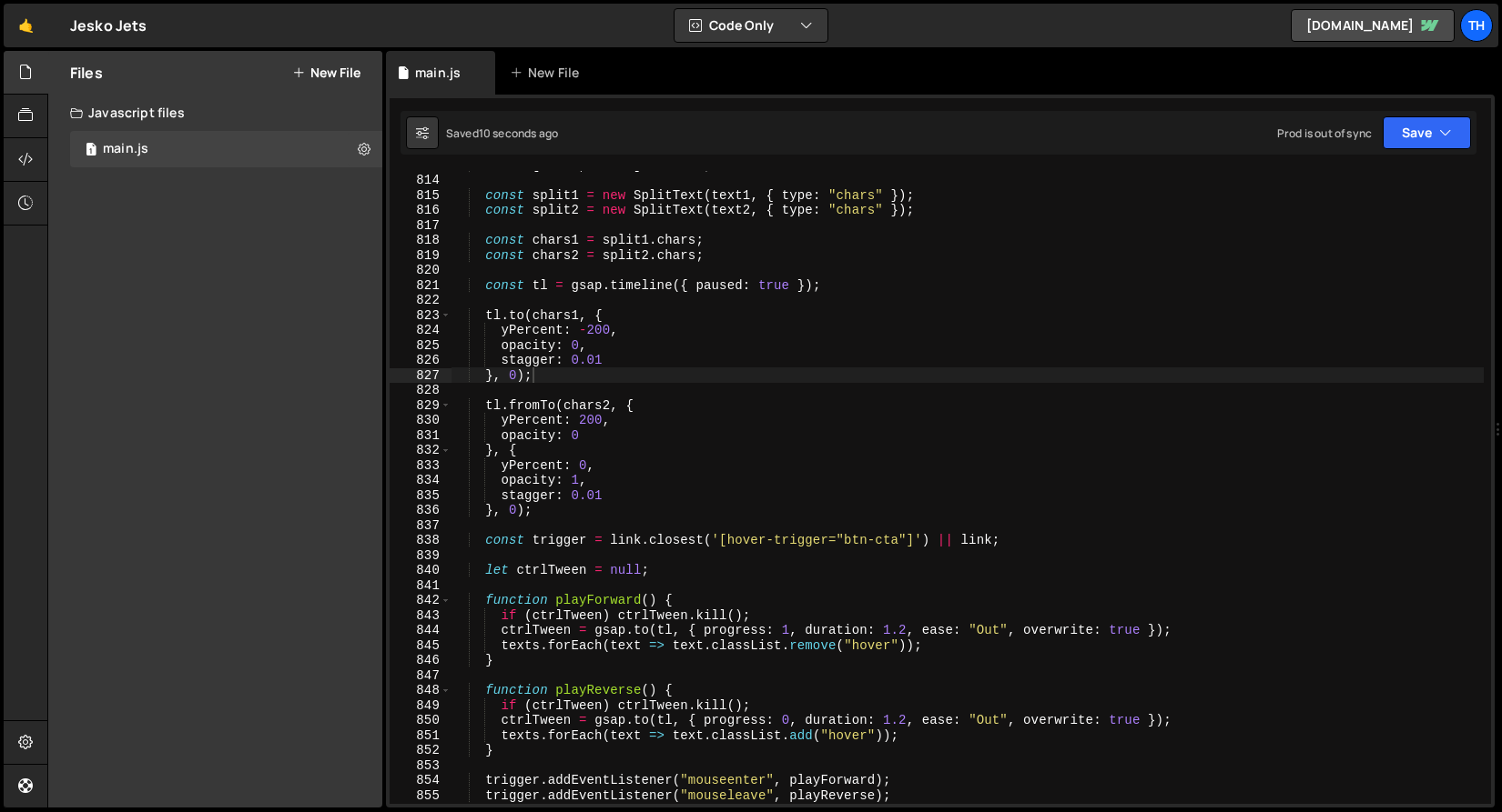
type textarea "stagger: 0.01"
drag, startPoint x: 505, startPoint y: 358, endPoint x: 648, endPoint y: 359, distance: 143.0
click at [648, 359] on div "const [ text1 , text2 ] = texts ; const split1 = new SplitText ( text1 , { type…" at bounding box center [967, 488] width 1033 height 663
click at [1027, 632] on div "const [ text1 , text2 ] = texts ; const split1 = new SplitText ( text1 , { type…" at bounding box center [967, 488] width 1033 height 663
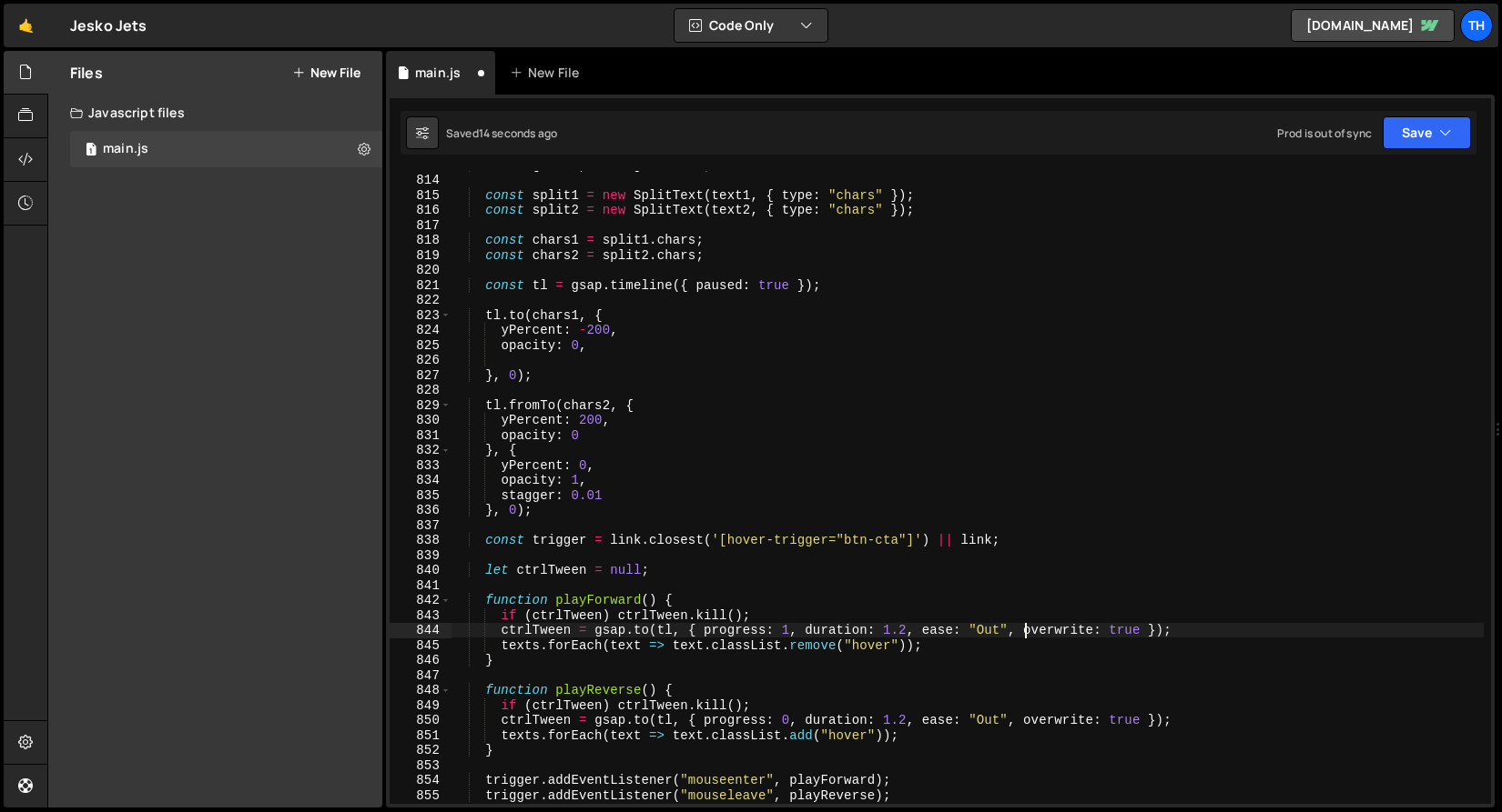
paste textarea "stagger: 0.01"
drag, startPoint x: 1027, startPoint y: 633, endPoint x: 1141, endPoint y: 632, distance: 114.0
click at [1141, 632] on div "const [ text1 , text2 ] = texts ; const split1 = new SplitText ( text1 , { type…" at bounding box center [967, 488] width 1033 height 663
click at [1026, 718] on div "const [ text1 , text2 ] = texts ; const split1 = new SplitText ( text1 , { type…" at bounding box center [967, 488] width 1033 height 663
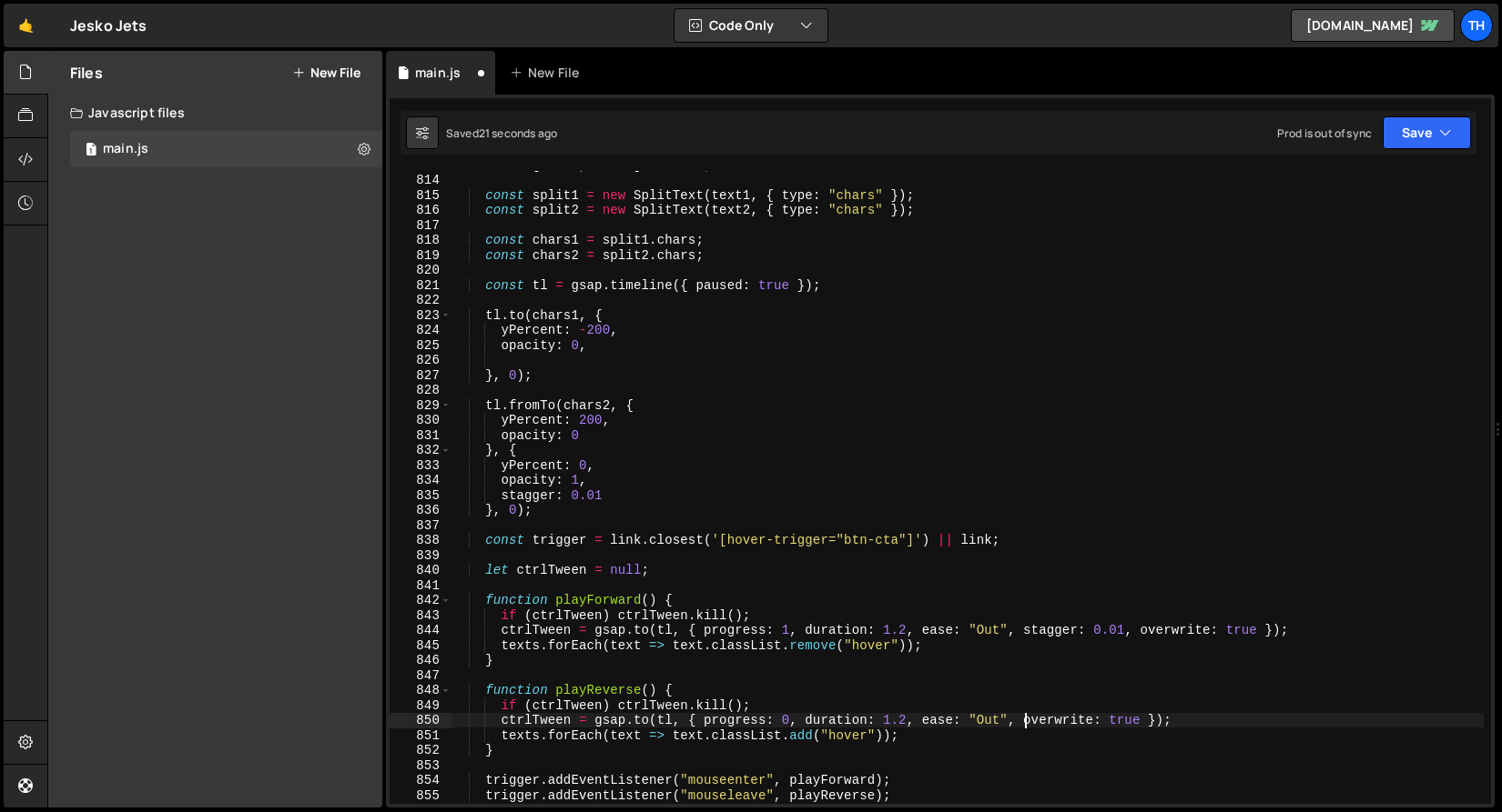
paste textarea "stagger: 0.01,"
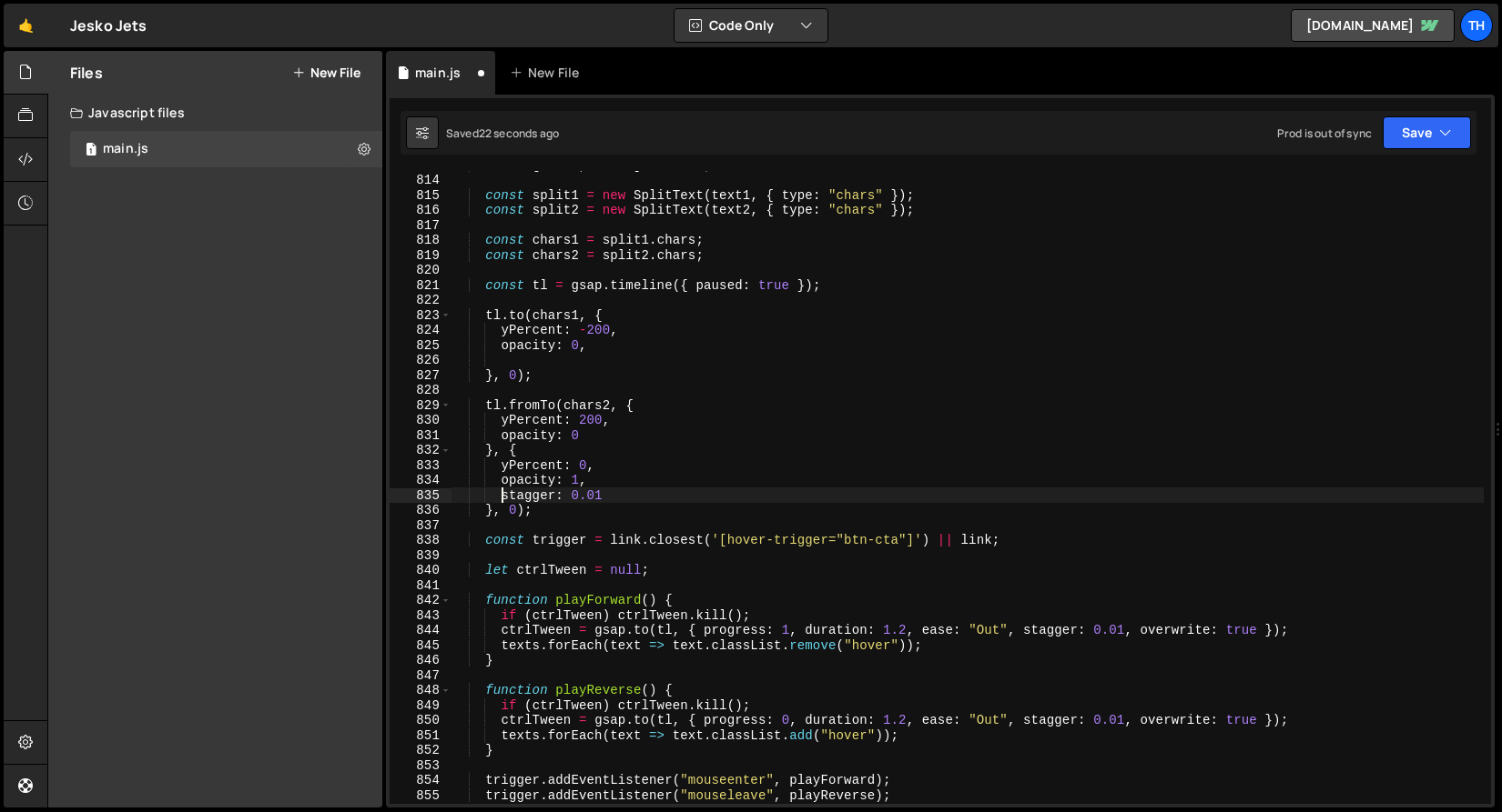
click at [504, 497] on div "const [ text1 , text2 ] = texts ; const split1 = new SplitText ( text1 , { type…" at bounding box center [967, 488] width 1033 height 663
click at [1378, 143] on div "Prod is out of sync Upgrade to Edit Save Save to Staging S Saved 26 seconds ago…" at bounding box center [1374, 132] width 194 height 33
click at [1401, 132] on button "Save" at bounding box center [1427, 132] width 88 height 33
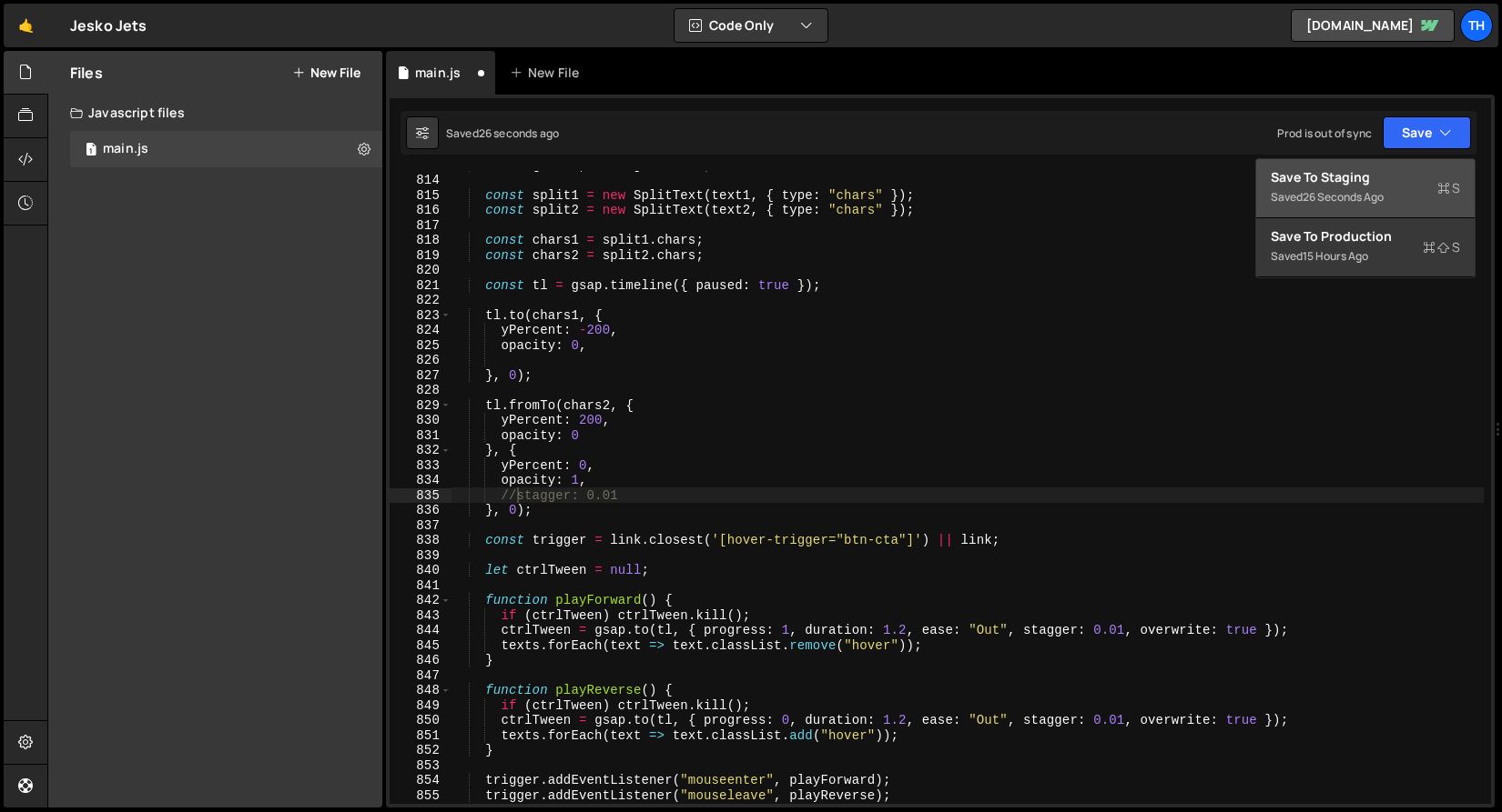
click at [1377, 162] on button "Save to Staging S Saved 26 seconds ago" at bounding box center [1365, 189] width 219 height 60
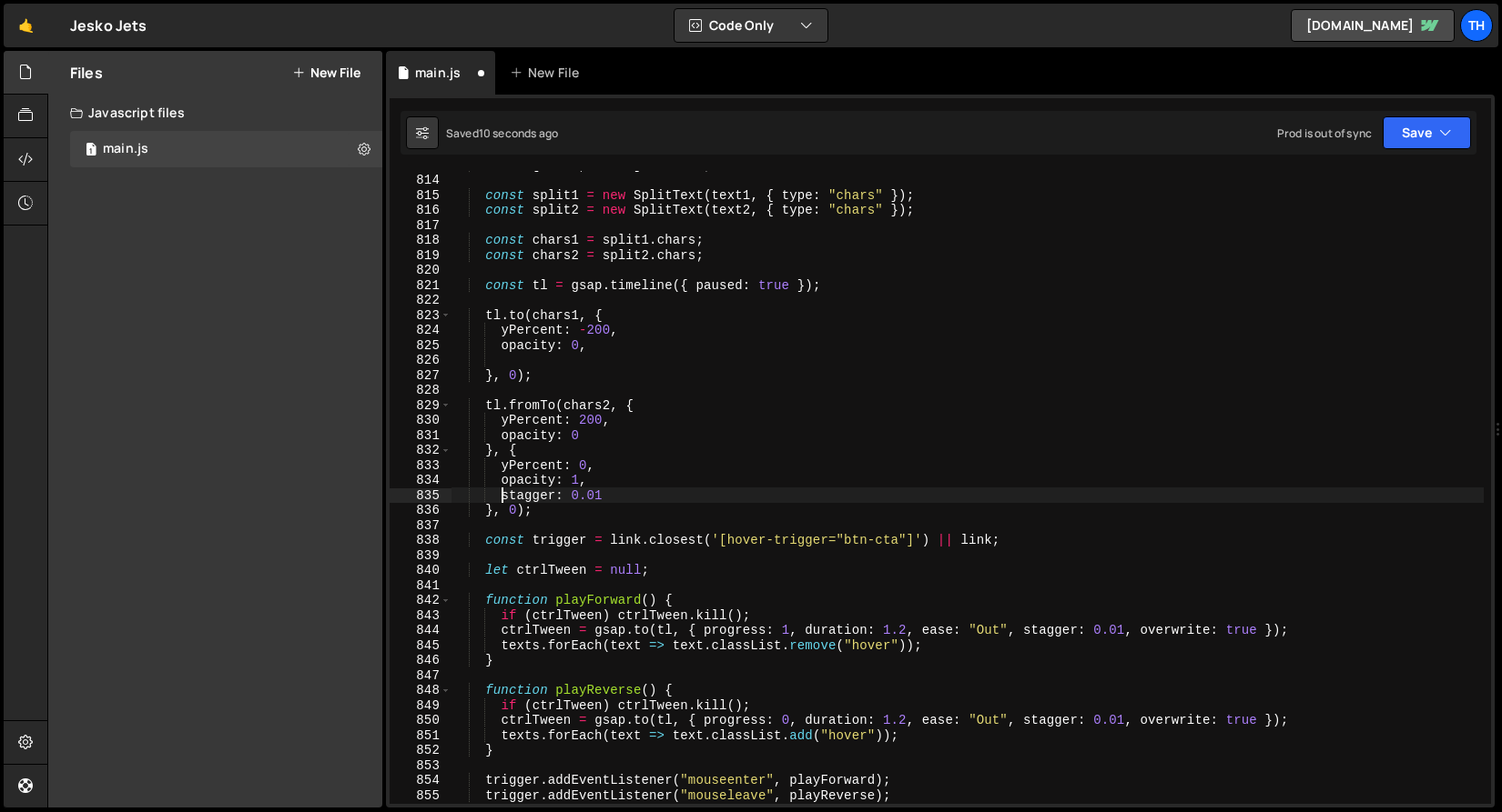
scroll to position [12215, 0]
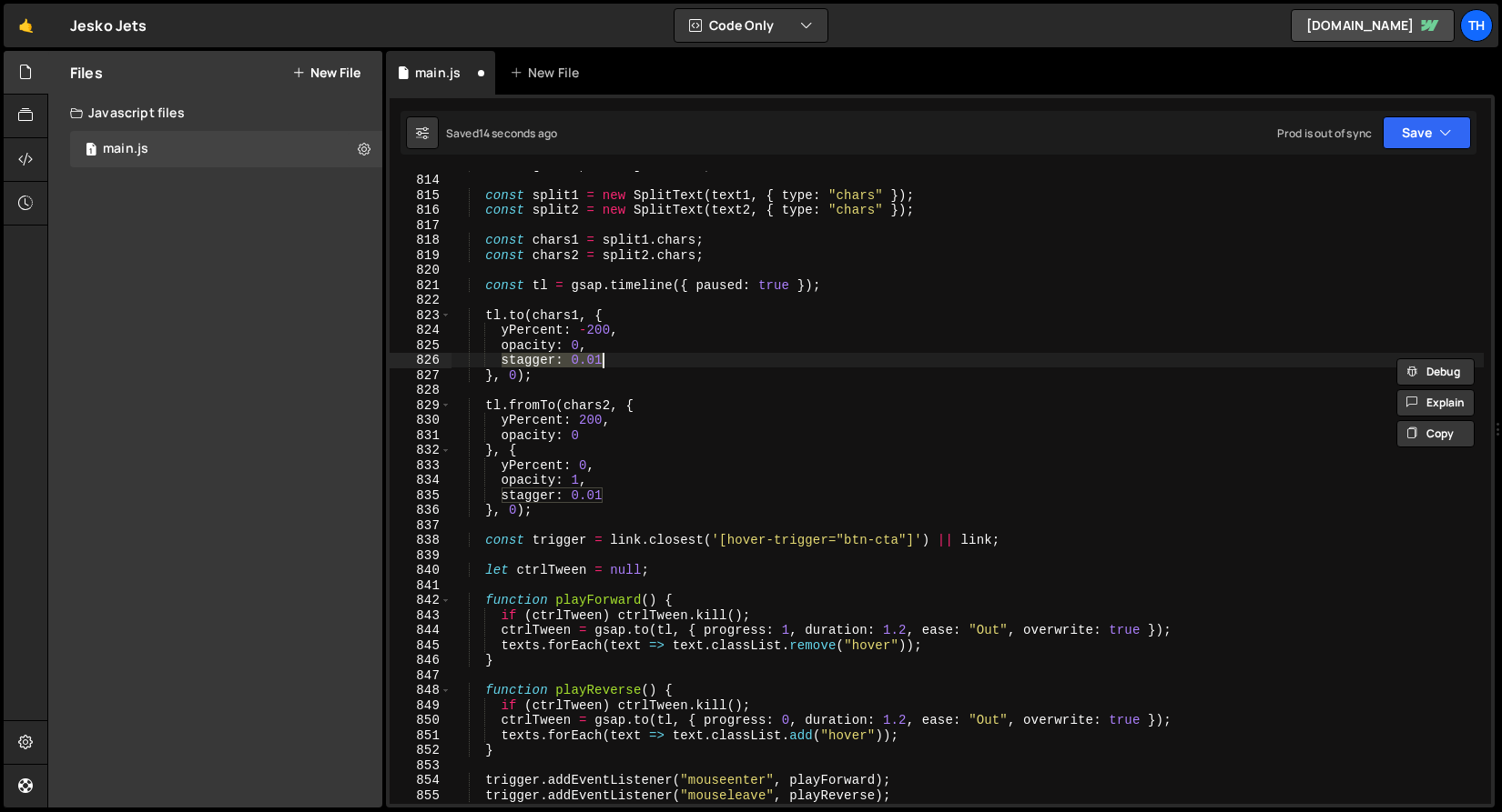
type textarea "}"
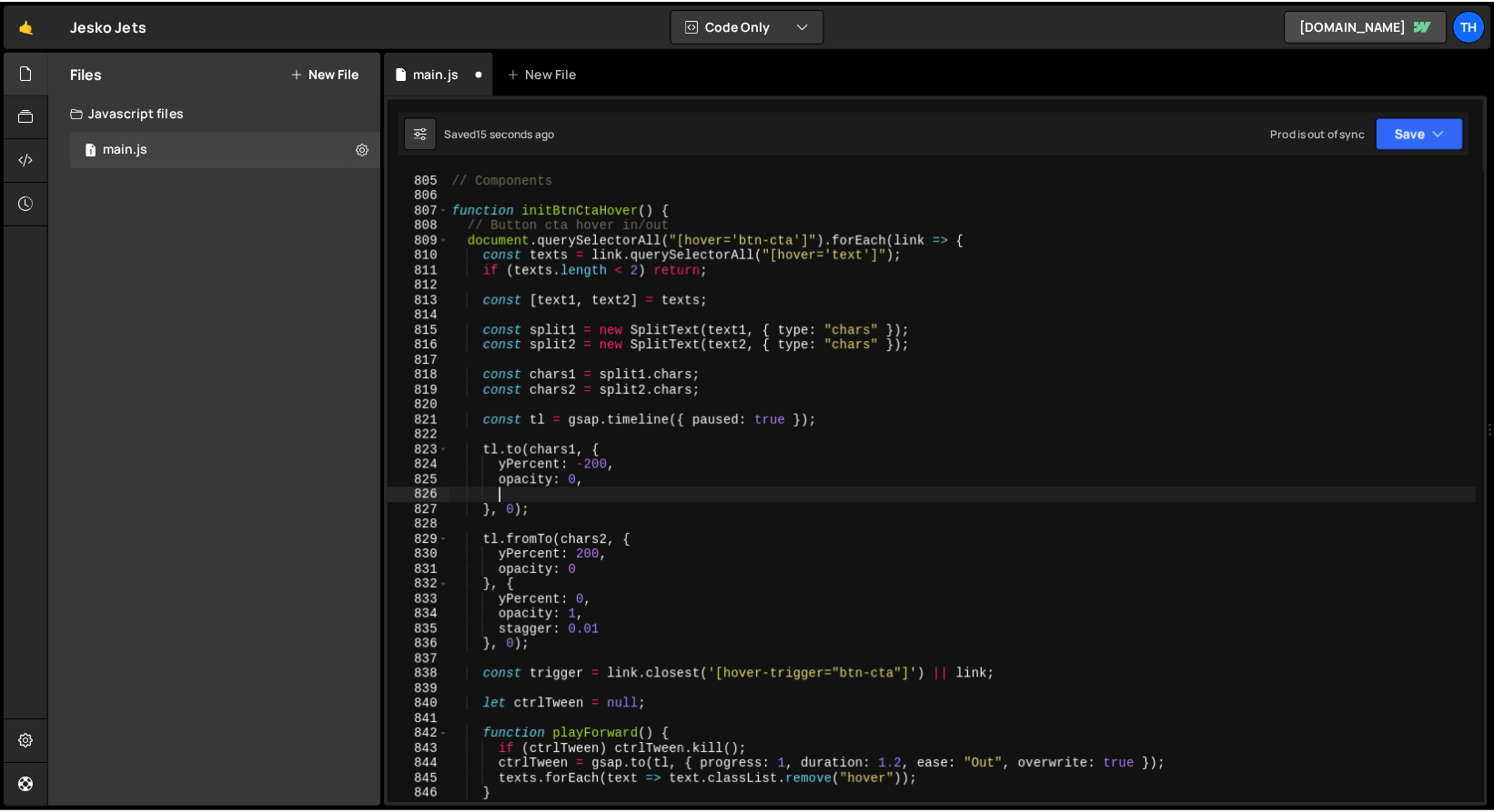
scroll to position [12081, 0]
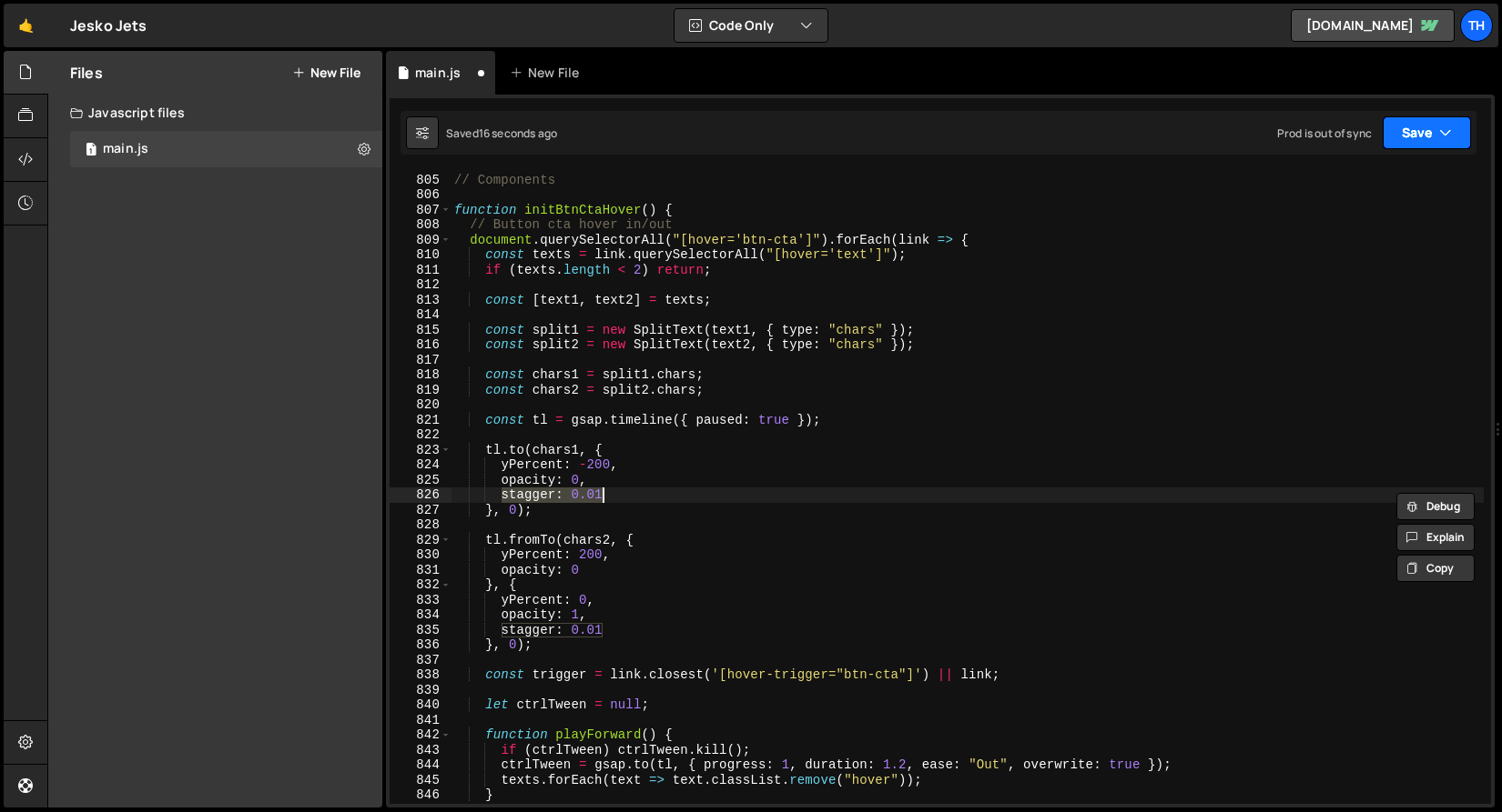
click at [1421, 124] on button "Save" at bounding box center [1427, 132] width 88 height 33
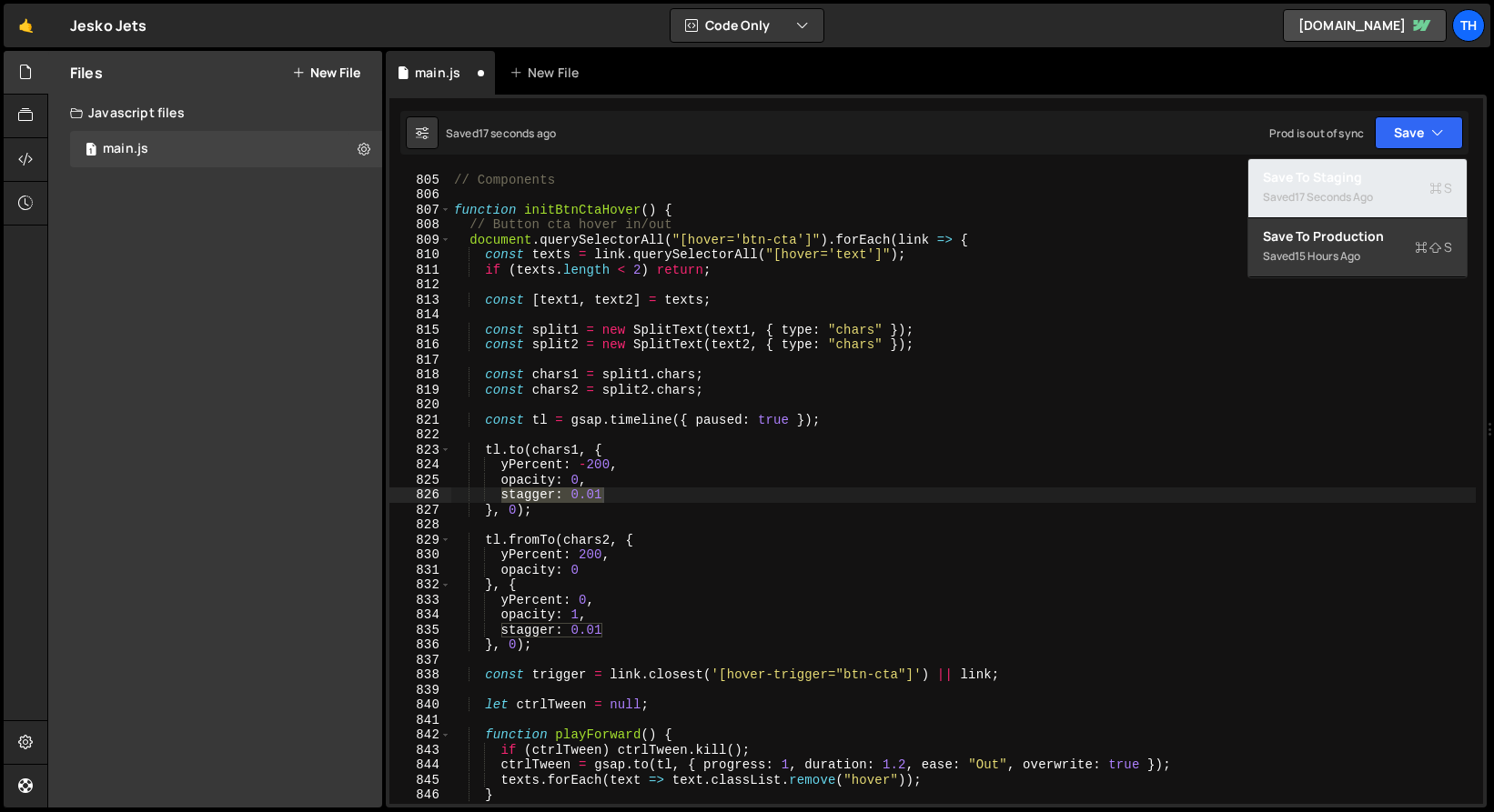
click at [1383, 173] on div "Save to Staging S" at bounding box center [1356, 178] width 189 height 19
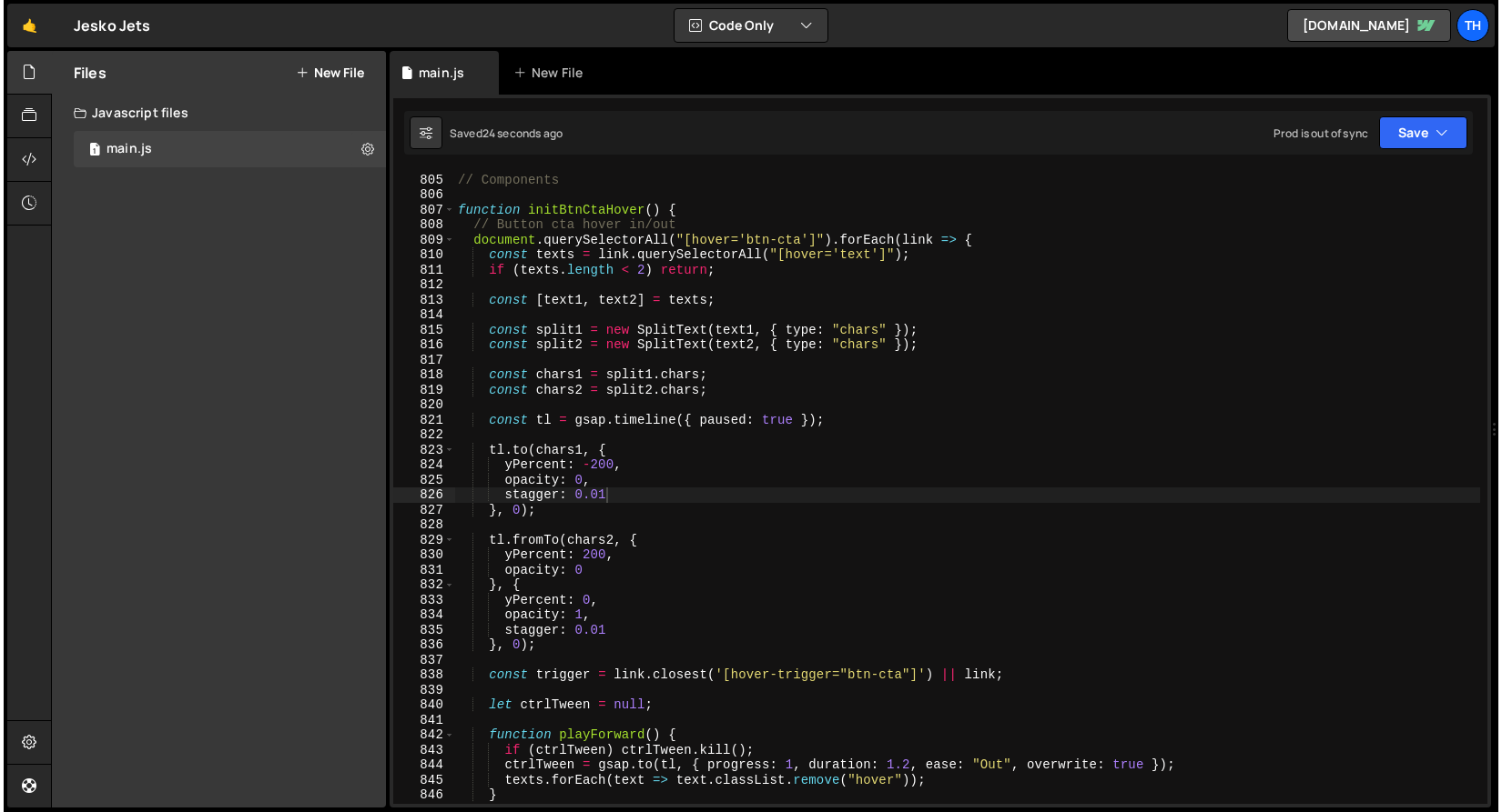
scroll to position [12226, 0]
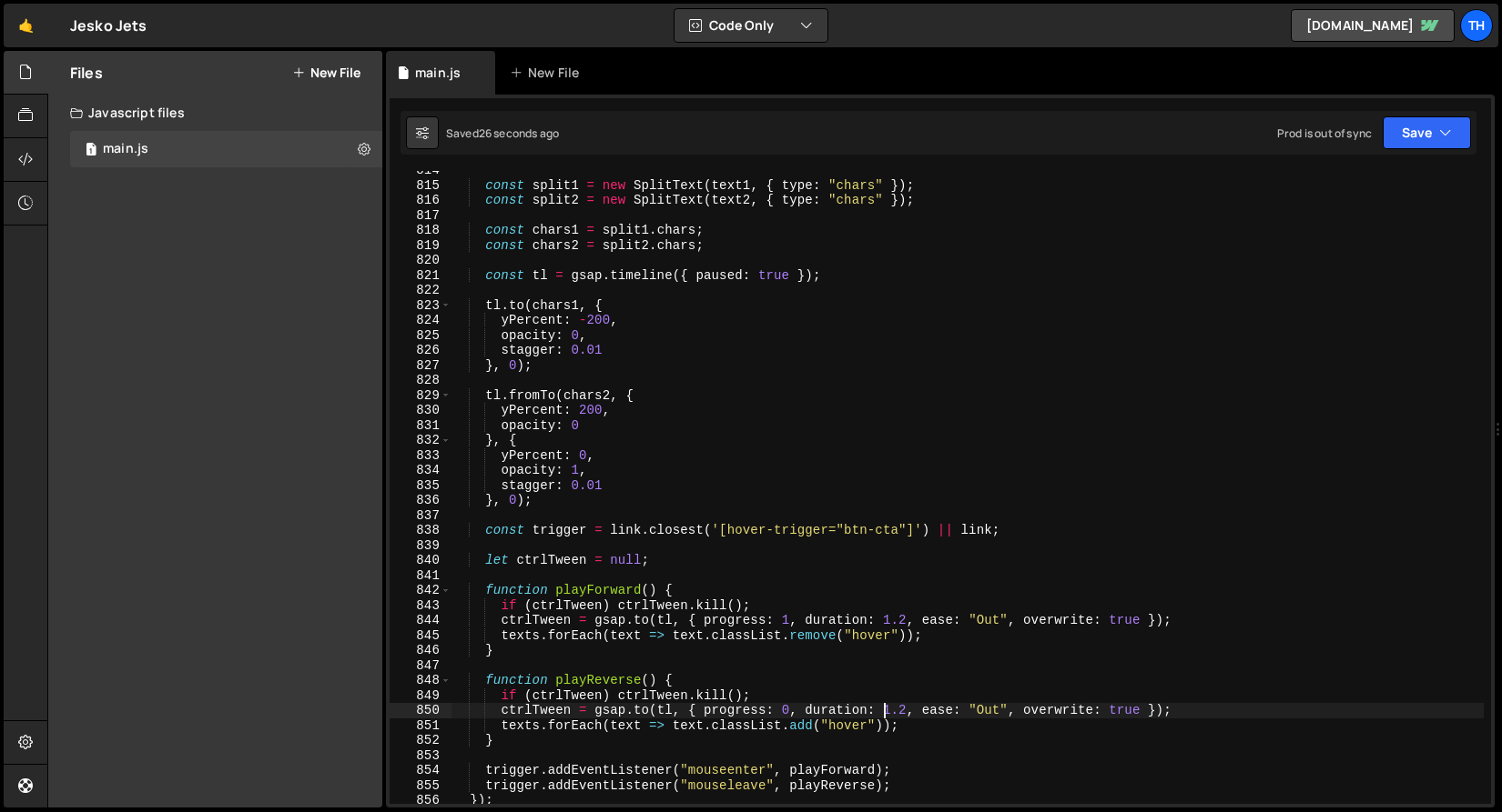
click at [889, 708] on div "const split1 = new SplitText ( text1 , { type : "chars" }) ; const split2 = new…" at bounding box center [967, 494] width 1033 height 663
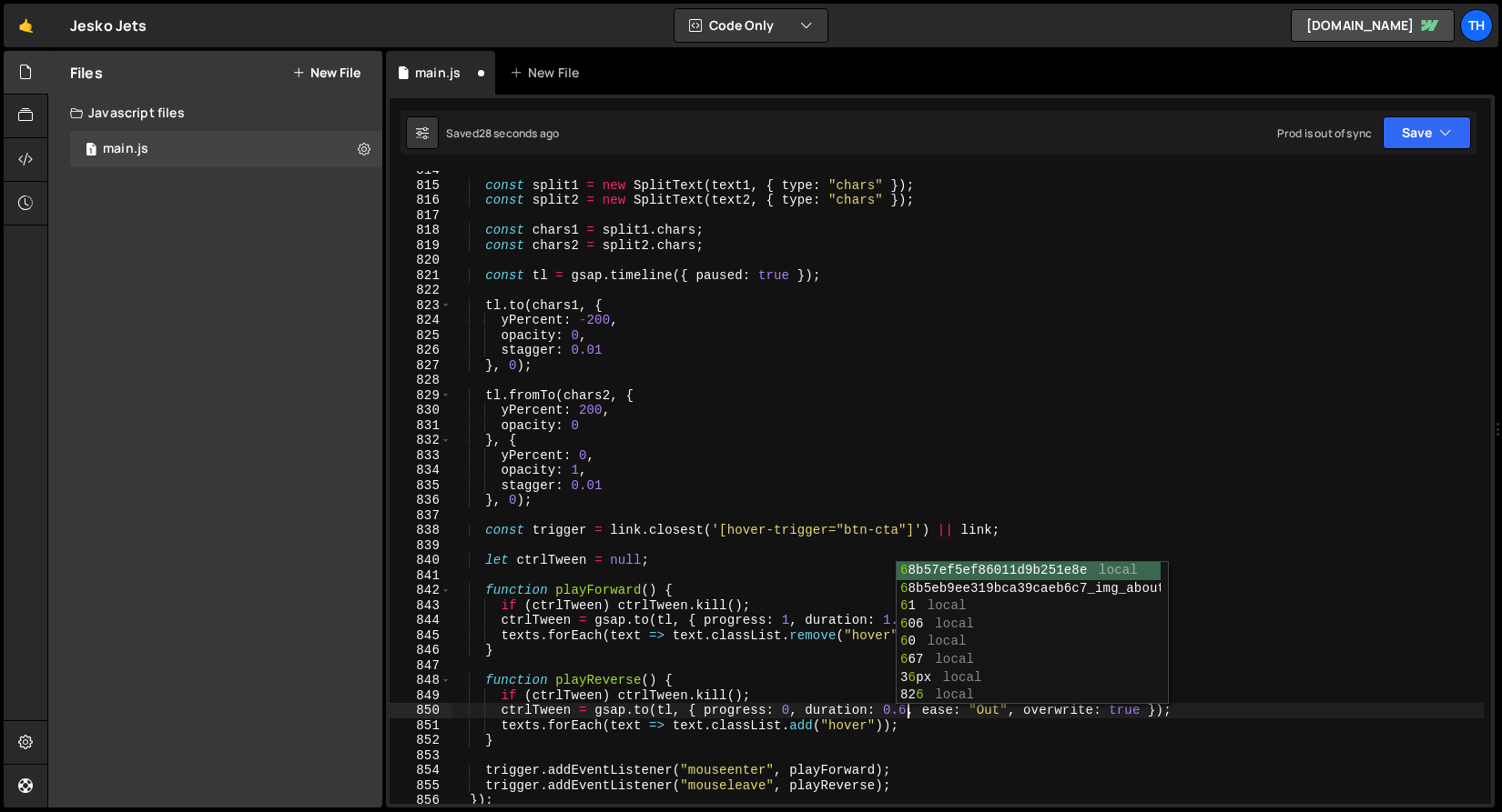
scroll to position [0, 31]
click at [1434, 138] on button "Save" at bounding box center [1427, 132] width 88 height 33
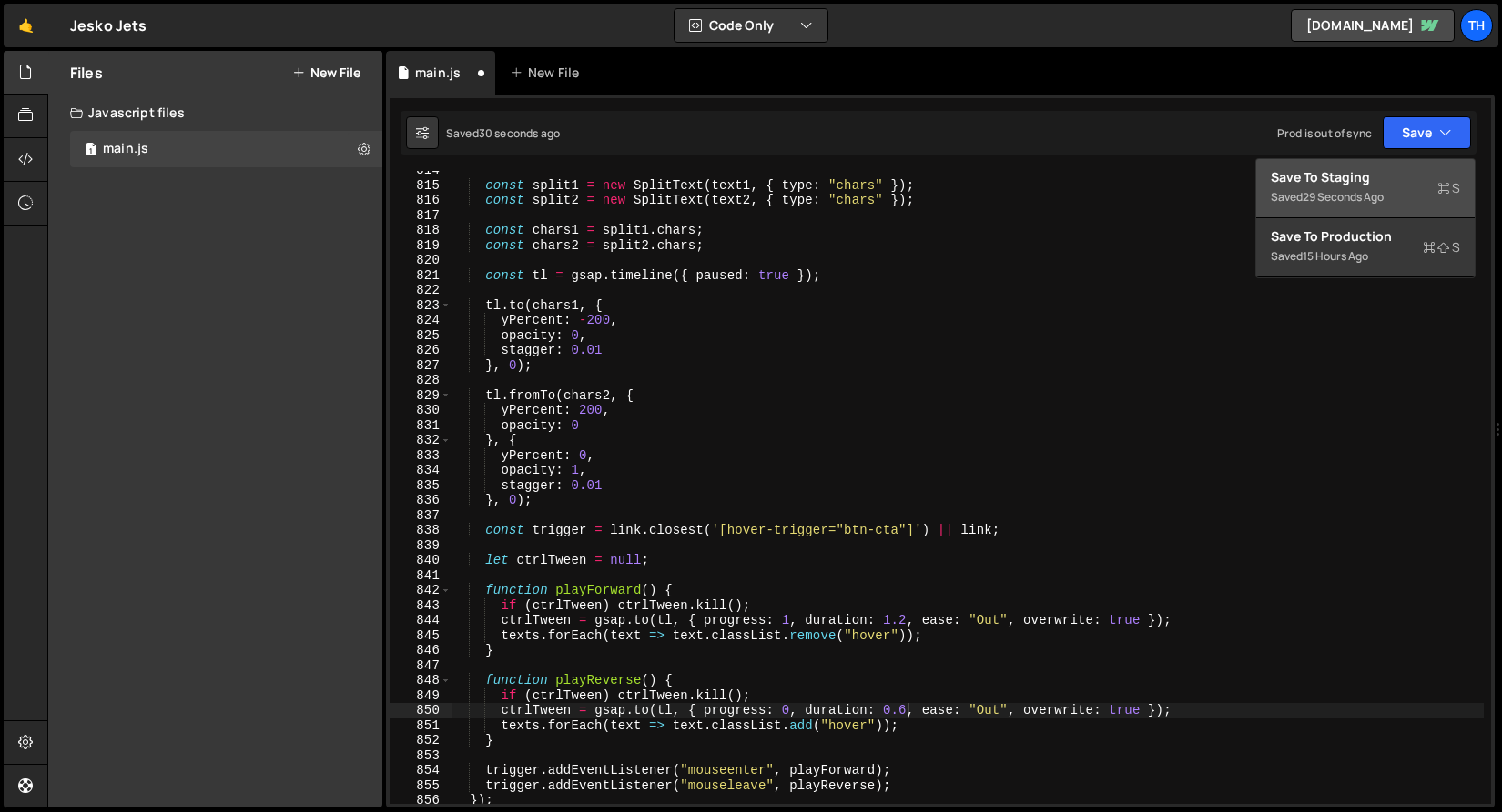
click at [1412, 181] on div "Save to Staging S" at bounding box center [1364, 178] width 189 height 19
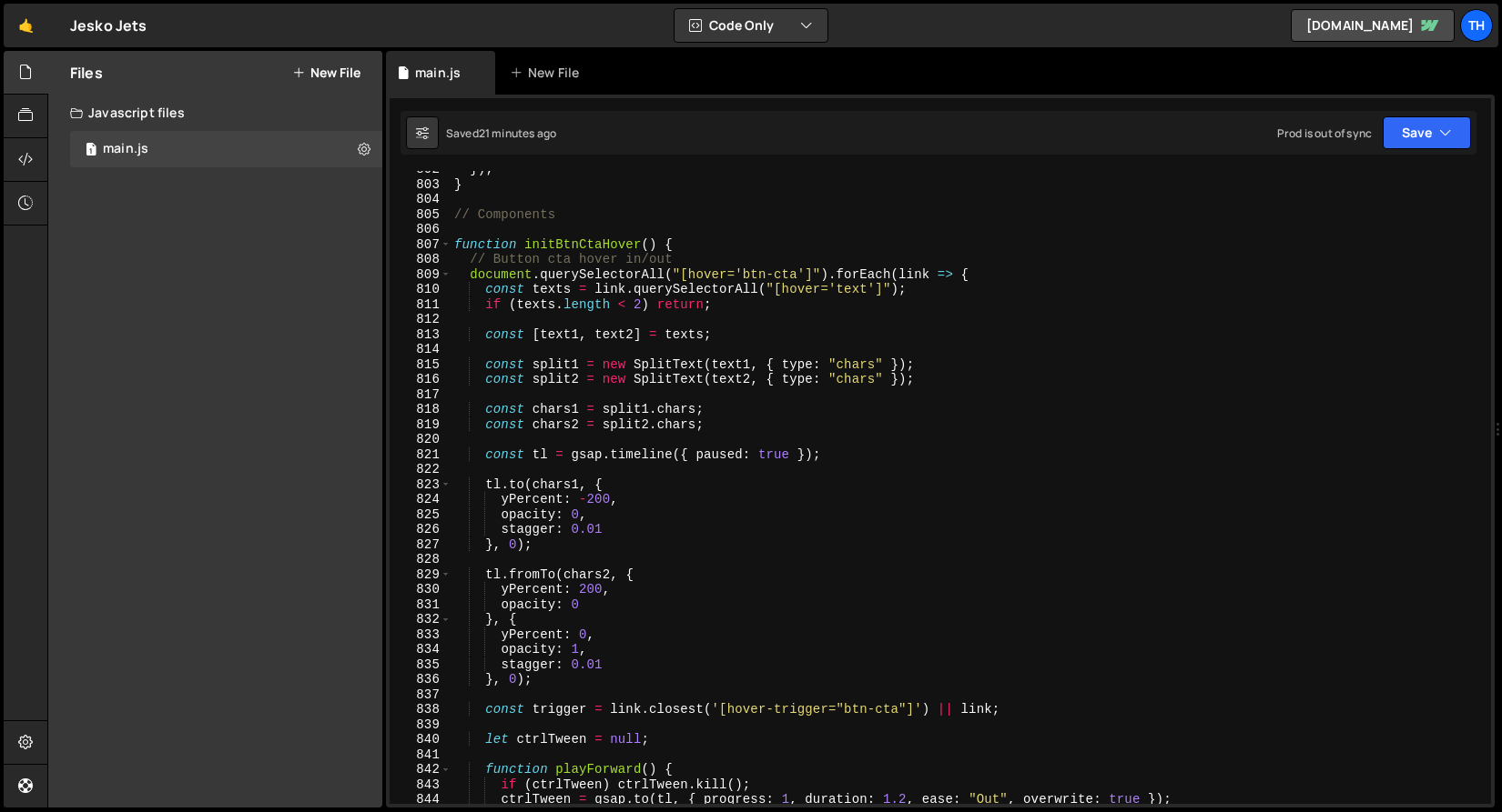
scroll to position [0, 10]
drag, startPoint x: 508, startPoint y: 499, endPoint x: 494, endPoint y: 498, distance: 14.0
click at [494, 498] on div "}) ; } // Components function initBtnCtaHover ( ) { // Button cta hover in/out …" at bounding box center [967, 493] width 1033 height 663
click at [499, 495] on div "}) ; } // Components function initBtnCtaHover ( ) { // Button cta hover in/out …" at bounding box center [967, 487] width 1033 height 633
click at [506, 499] on div "}) ; } // Components function initBtnCtaHover ( ) { // Button cta hover in/out …" at bounding box center [967, 493] width 1033 height 663
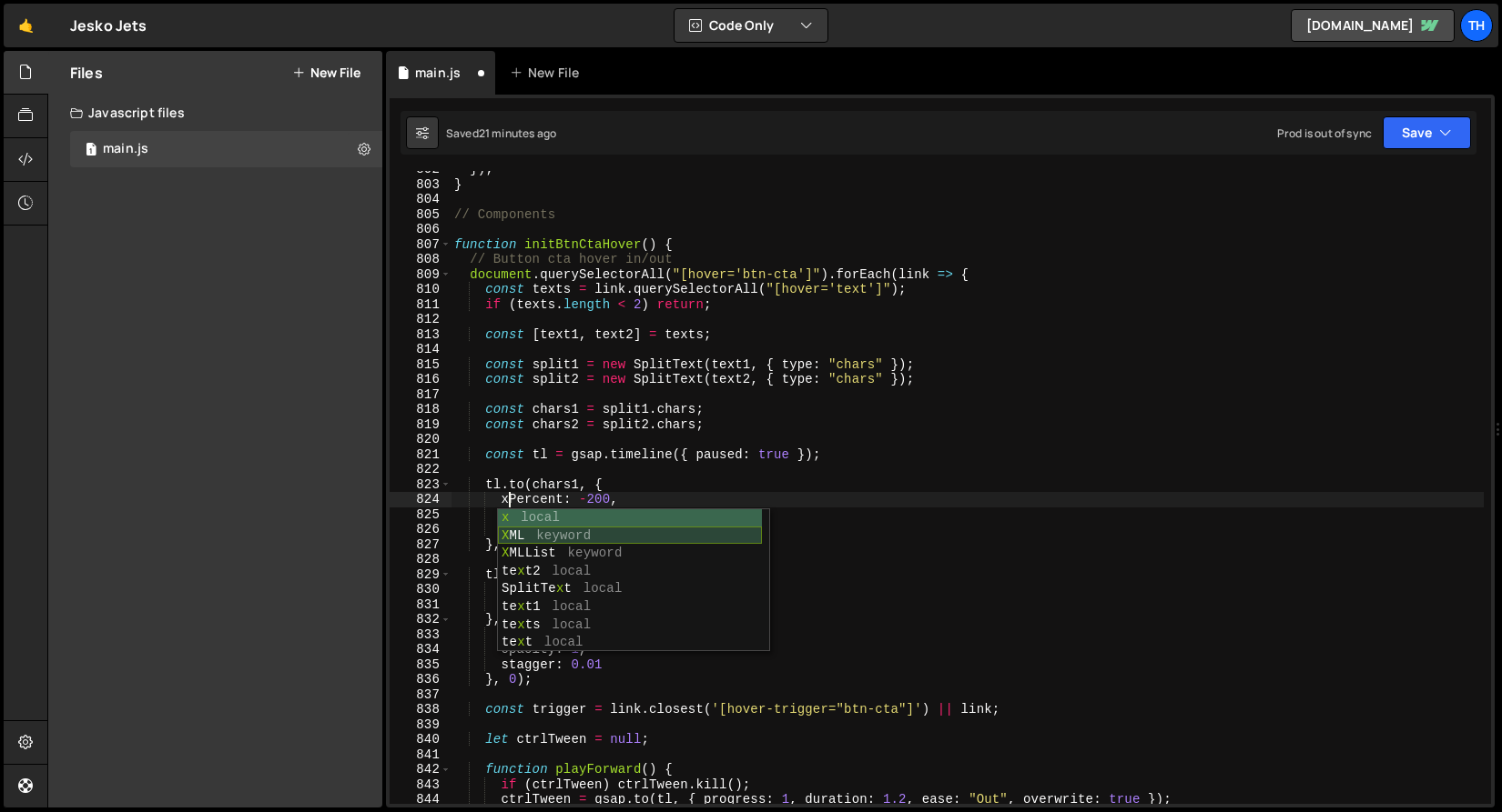
scroll to position [0, 4]
click at [507, 459] on div "}) ; } // Components function initBtnCtaHover ( ) { // Button cta hover in/out …" at bounding box center [967, 493] width 1033 height 663
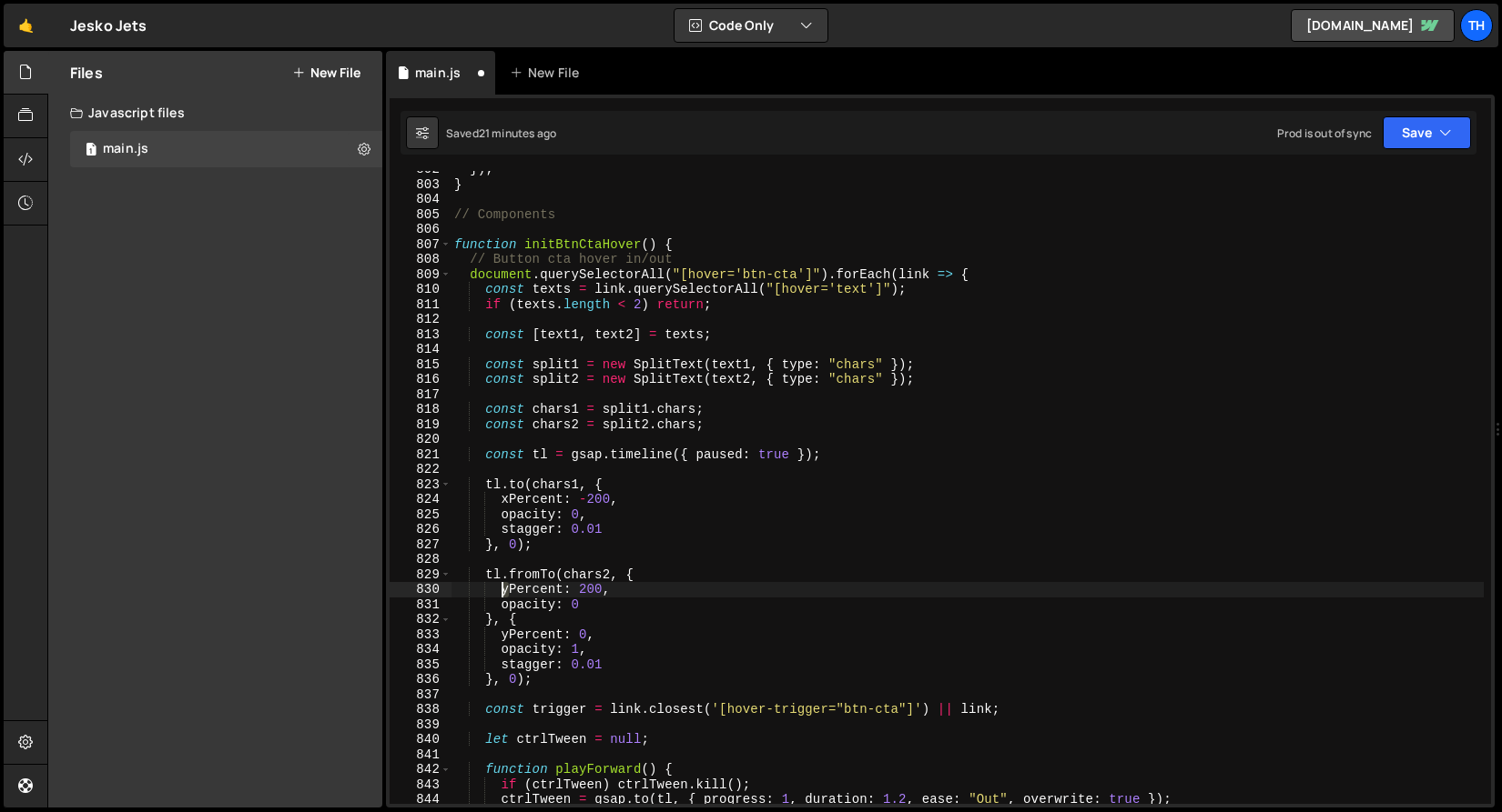
click at [503, 588] on div "}) ; } // Components function initBtnCtaHover ( ) { // Button cta hover in/out …" at bounding box center [967, 493] width 1033 height 663
click at [477, 603] on div "}) ; } // Components function initBtnCtaHover ( ) { // Button cta hover in/out …" at bounding box center [967, 493] width 1033 height 663
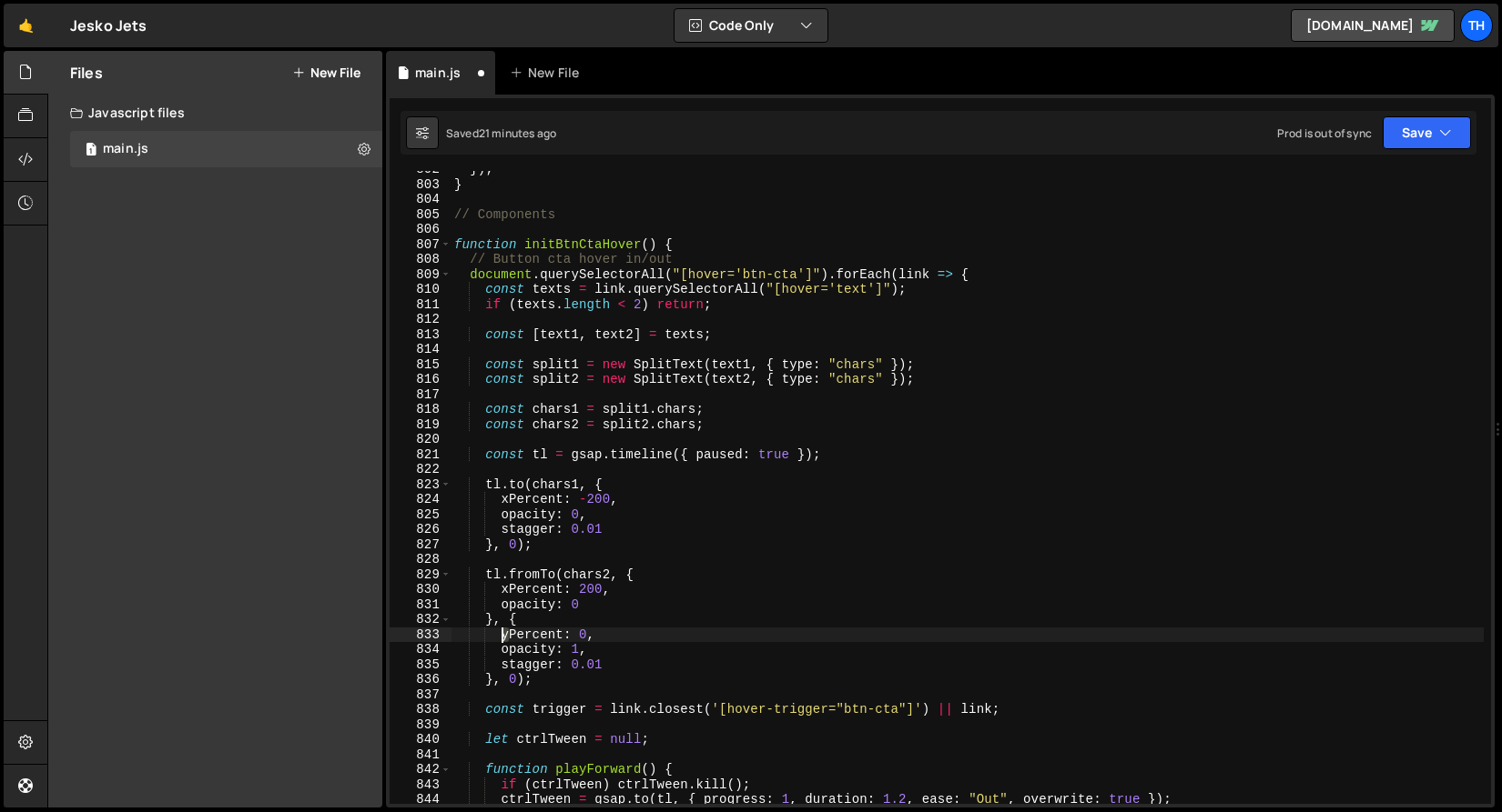
click at [504, 635] on div "}) ; } // Components function initBtnCtaHover ( ) { // Button cta hover in/out …" at bounding box center [967, 493] width 1033 height 663
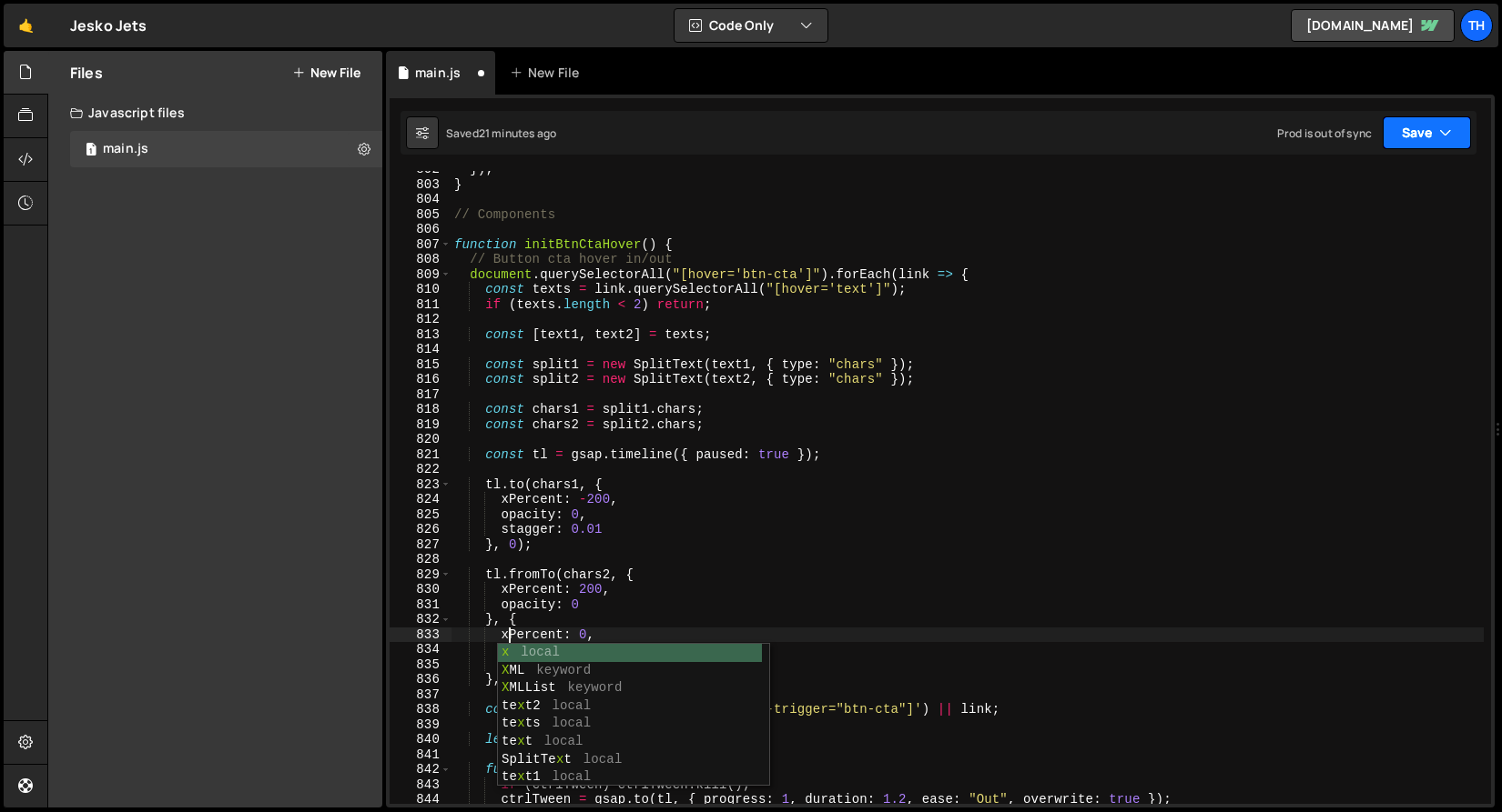
click at [1407, 138] on button "Save" at bounding box center [1427, 132] width 88 height 33
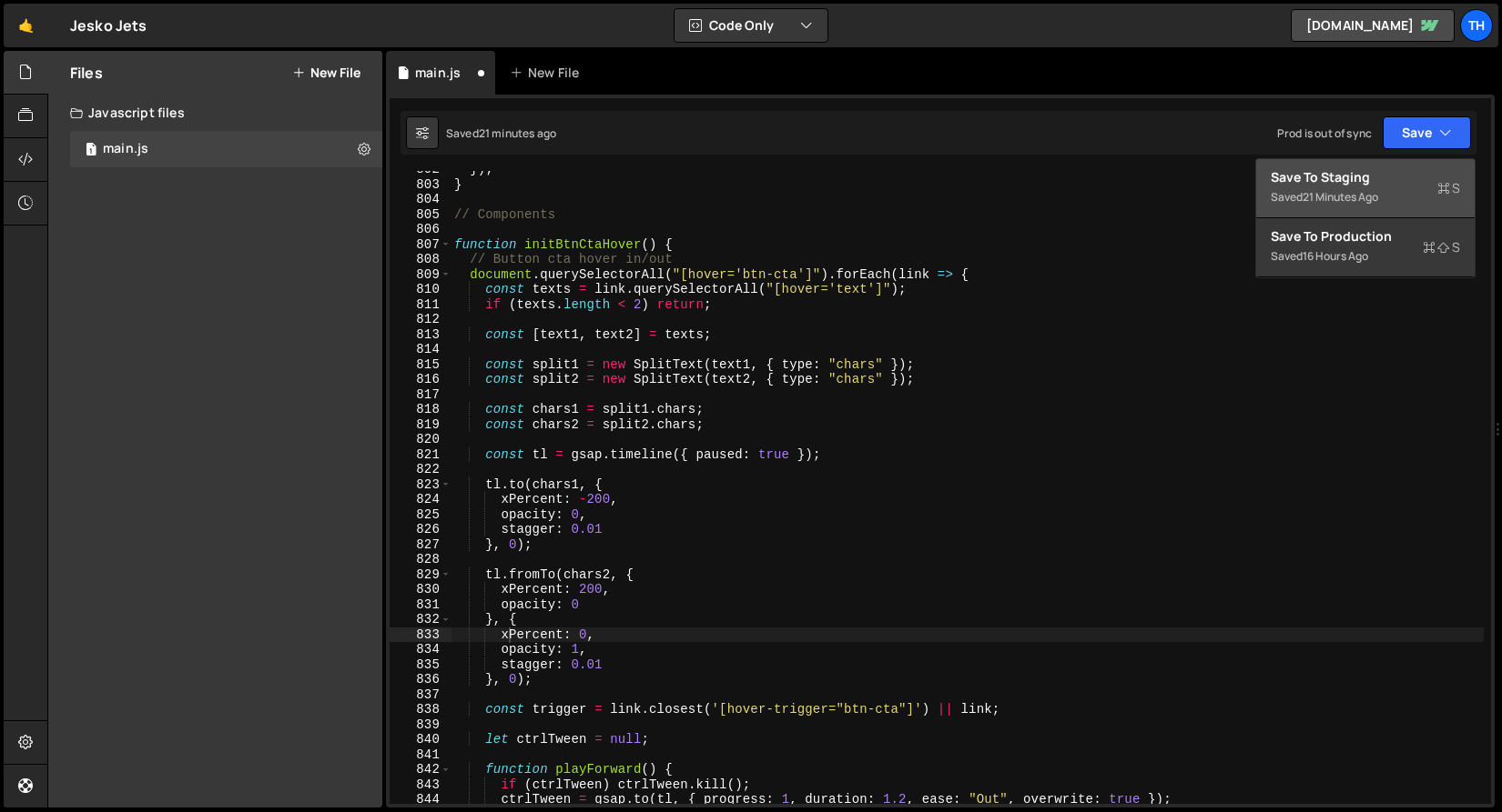
click at [1387, 197] on div "Saved 21 minutes ago" at bounding box center [1364, 196] width 189 height 21
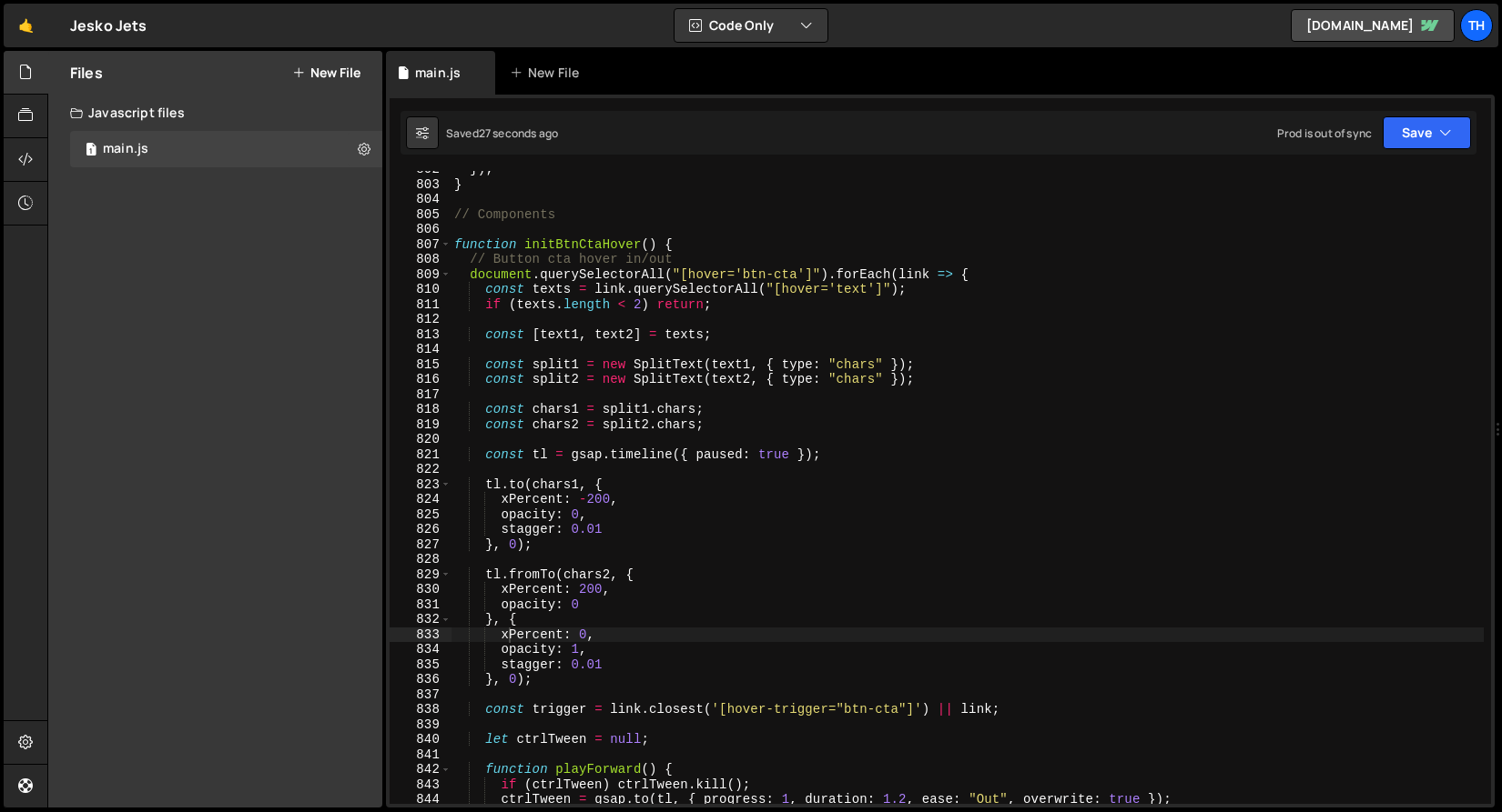
drag, startPoint x: 504, startPoint y: 530, endPoint x: 524, endPoint y: 542, distance: 23.3
click at [505, 530] on div "}) ; } // Components function initBtnCtaHover ( ) { // Button cta hover in/out …" at bounding box center [967, 493] width 1033 height 663
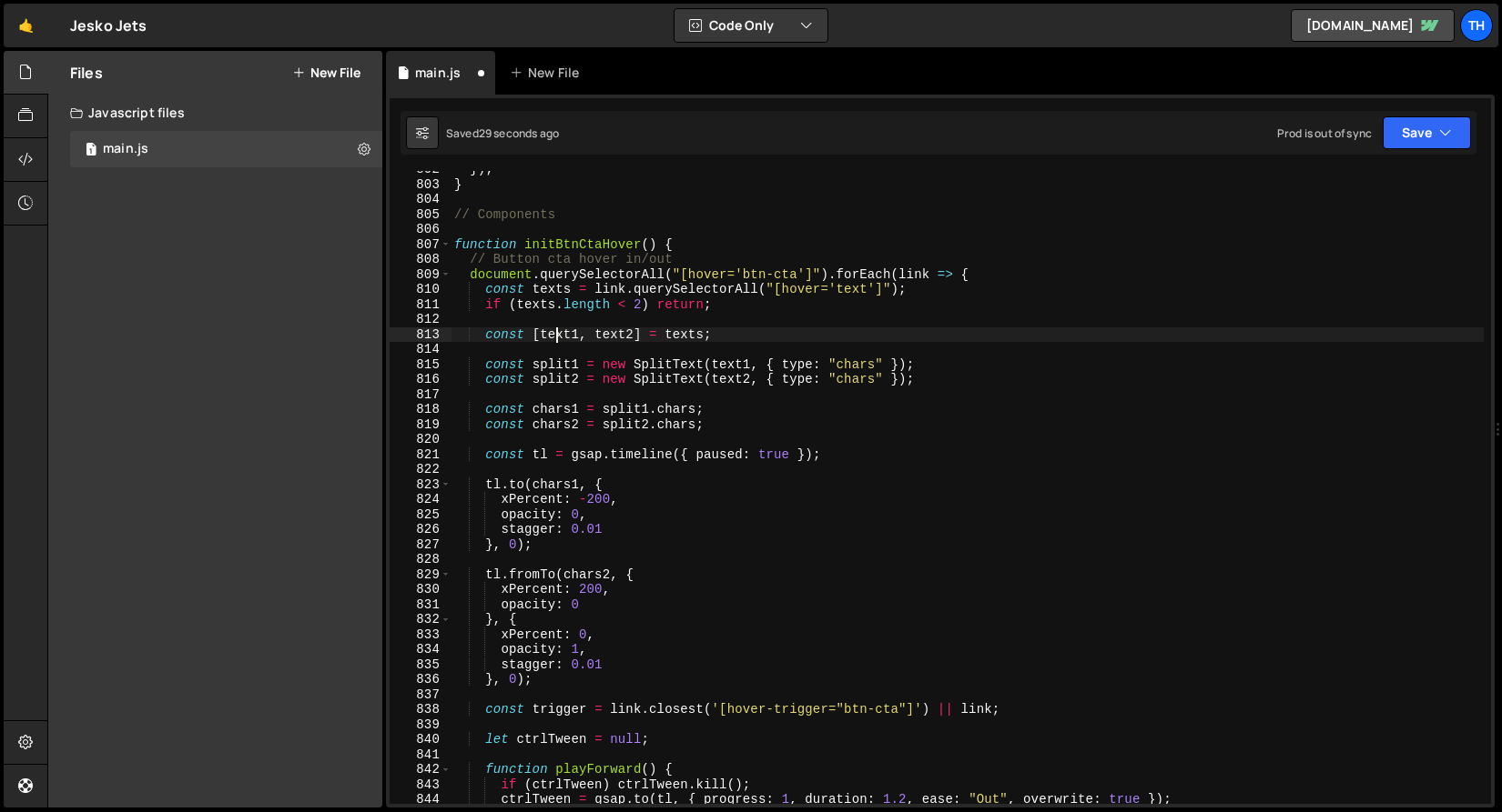
click at [555, 333] on div "}) ; } // Components function initBtnCtaHover ( ) { // Button cta hover in/out …" at bounding box center [967, 493] width 1033 height 663
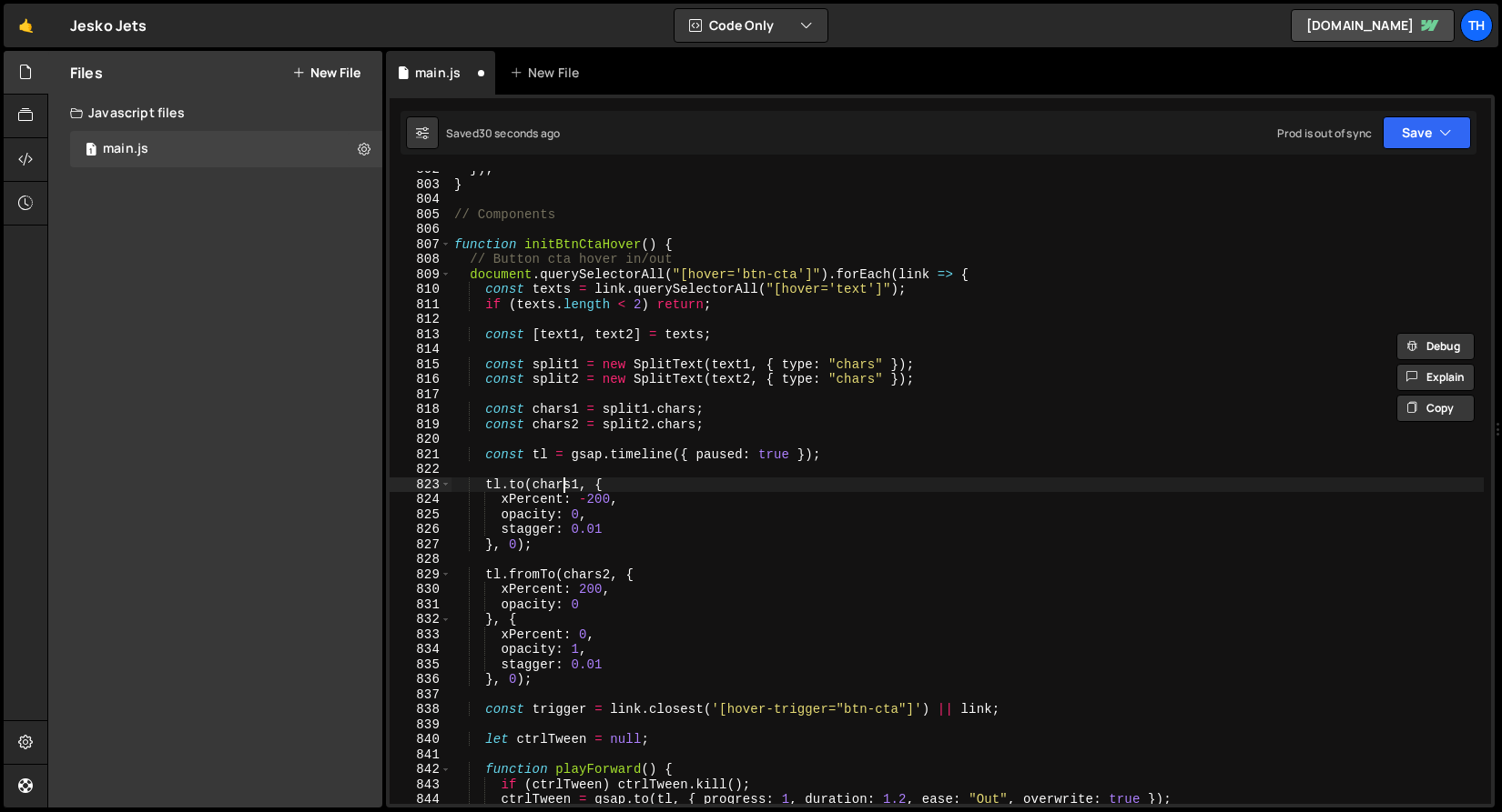
click at [560, 480] on div "}) ; } // Components function initBtnCtaHover ( ) { // Button cta hover in/out …" at bounding box center [967, 493] width 1033 height 663
paste textarea "text"
click at [581, 576] on div "}) ; } // Components function initBtnCtaHover ( ) { // Button cta hover in/out …" at bounding box center [967, 493] width 1033 height 663
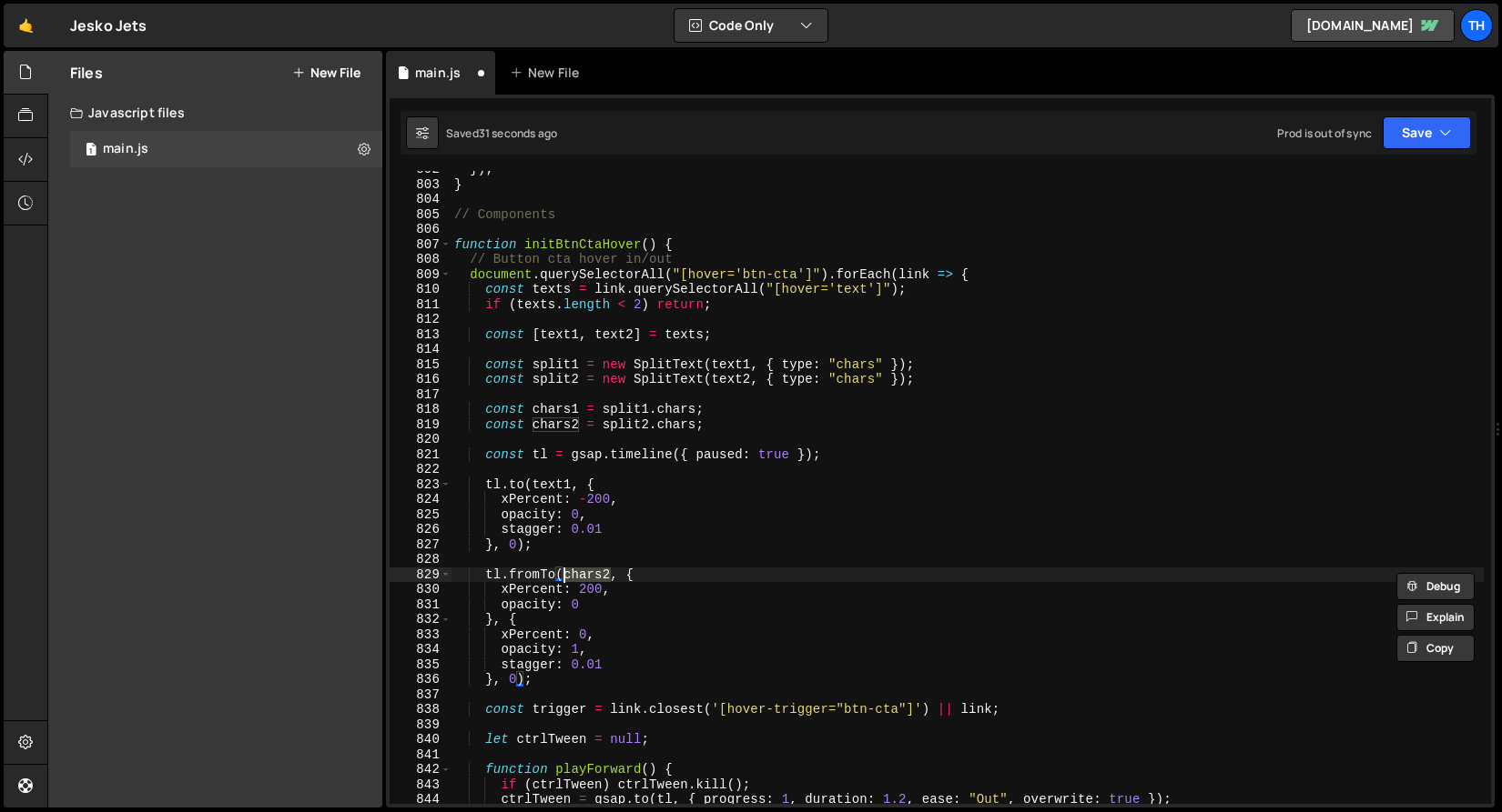
paste textarea "text1"
click at [581, 574] on div "}) ; } // Components function initBtnCtaHover ( ) { // Button cta hover in/out …" at bounding box center [967, 493] width 1033 height 663
click at [530, 640] on div "}) ; } // Components function initBtnCtaHover ( ) { // Button cta hover in/out …" at bounding box center [967, 493] width 1033 height 663
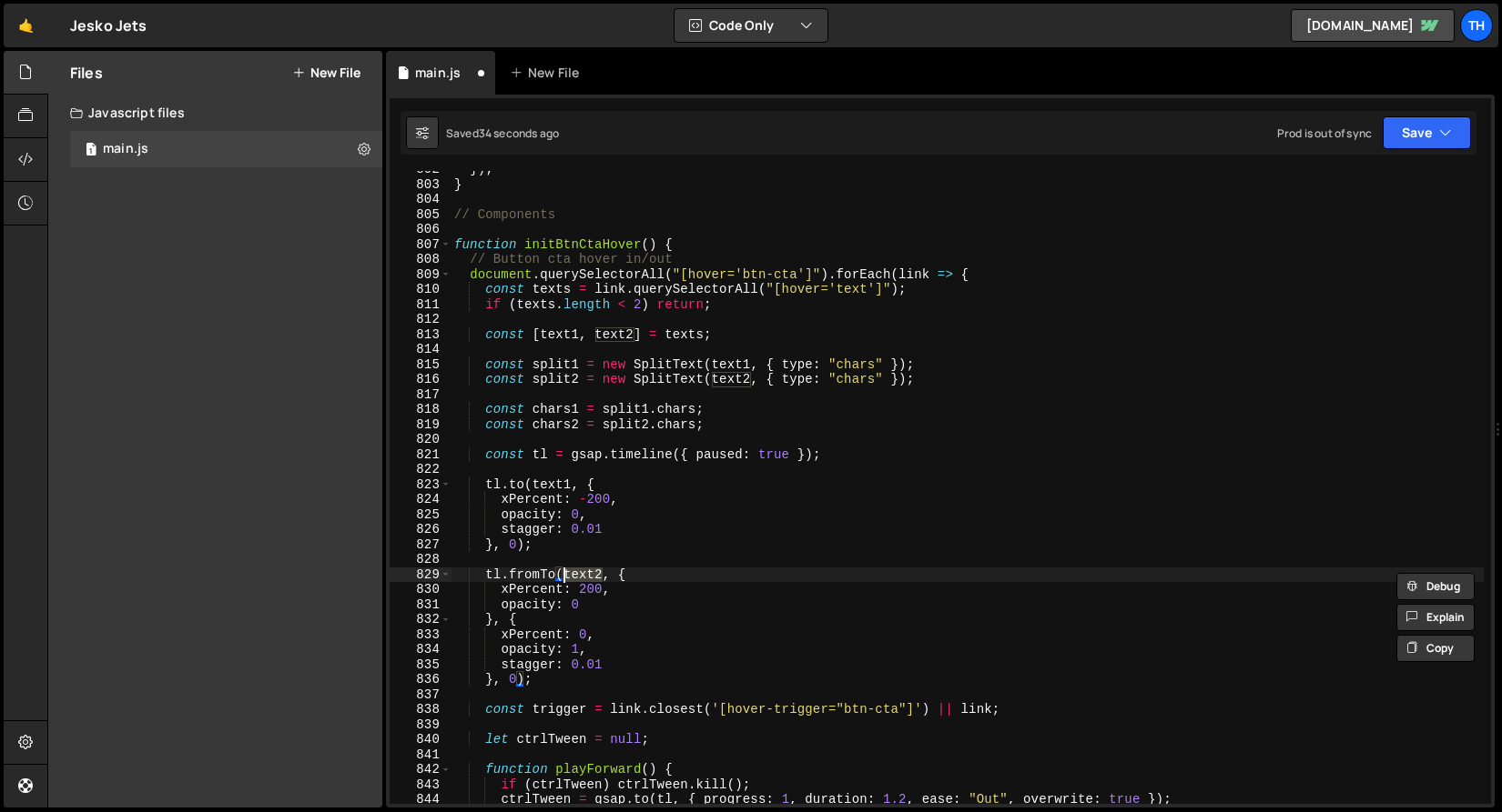
scroll to position [0, 9]
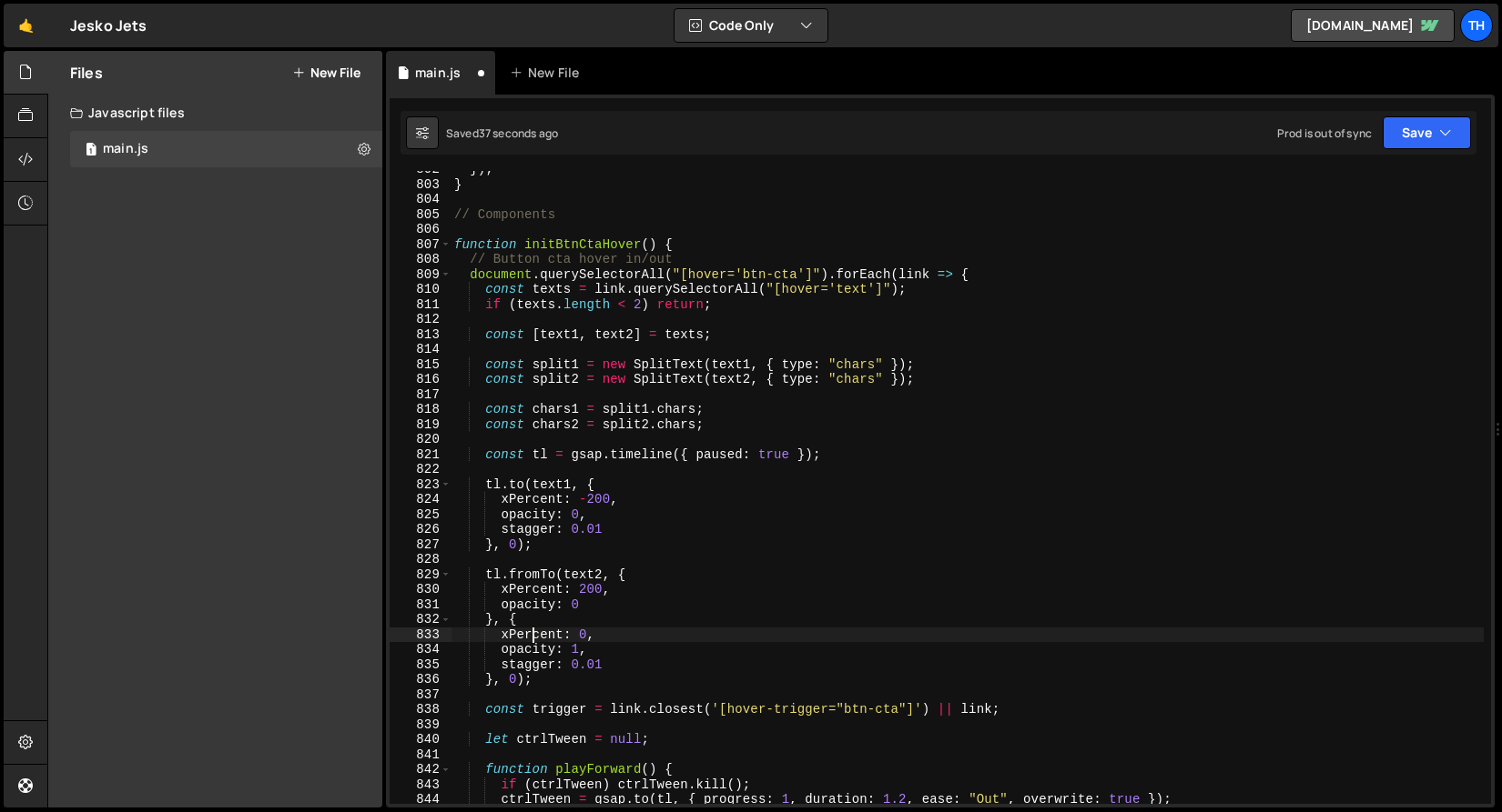
click at [504, 531] on div "}) ; } // Components function initBtnCtaHover ( ) { // Button cta hover in/out …" at bounding box center [967, 493] width 1033 height 663
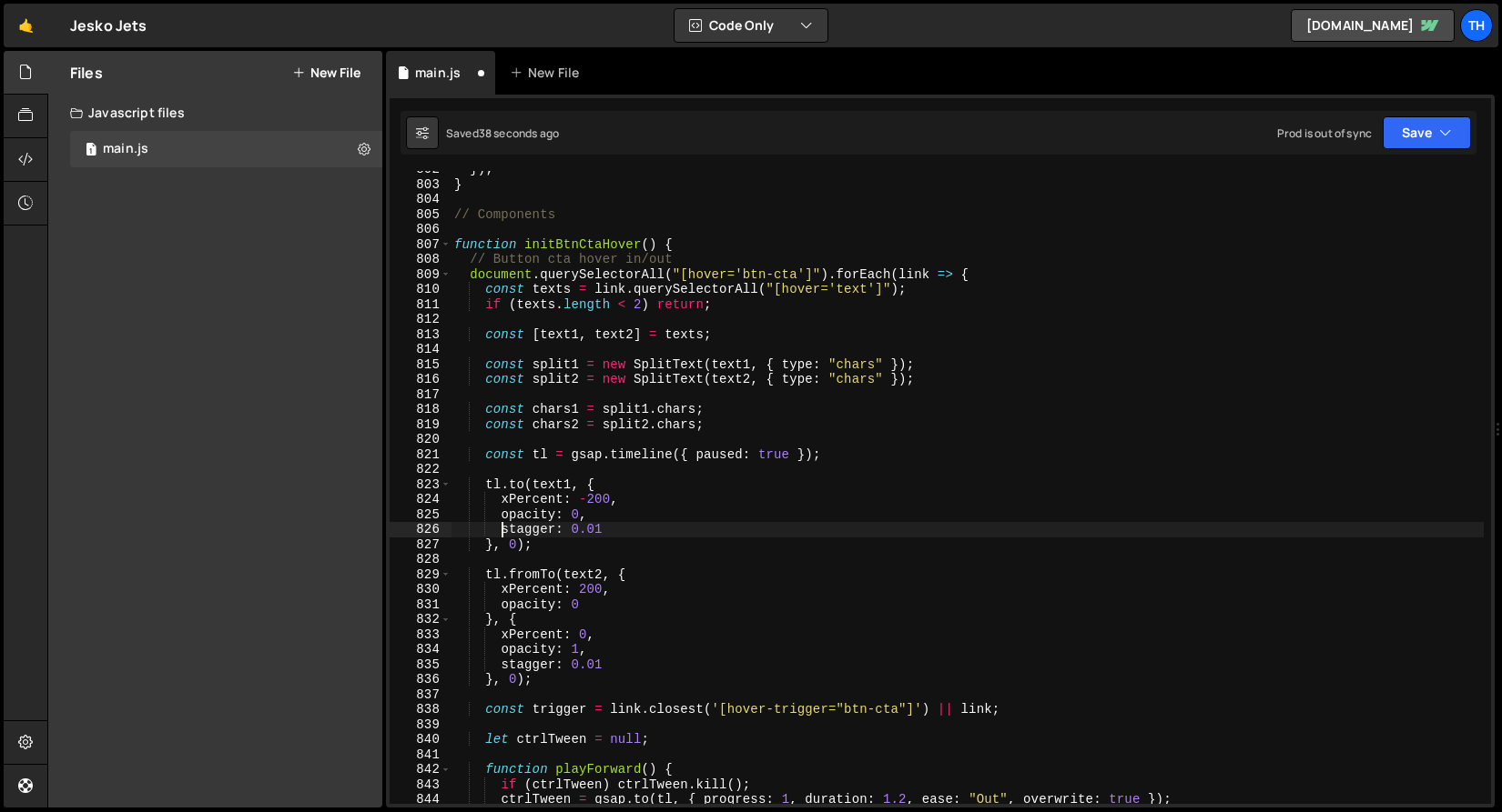
scroll to position [0, 4]
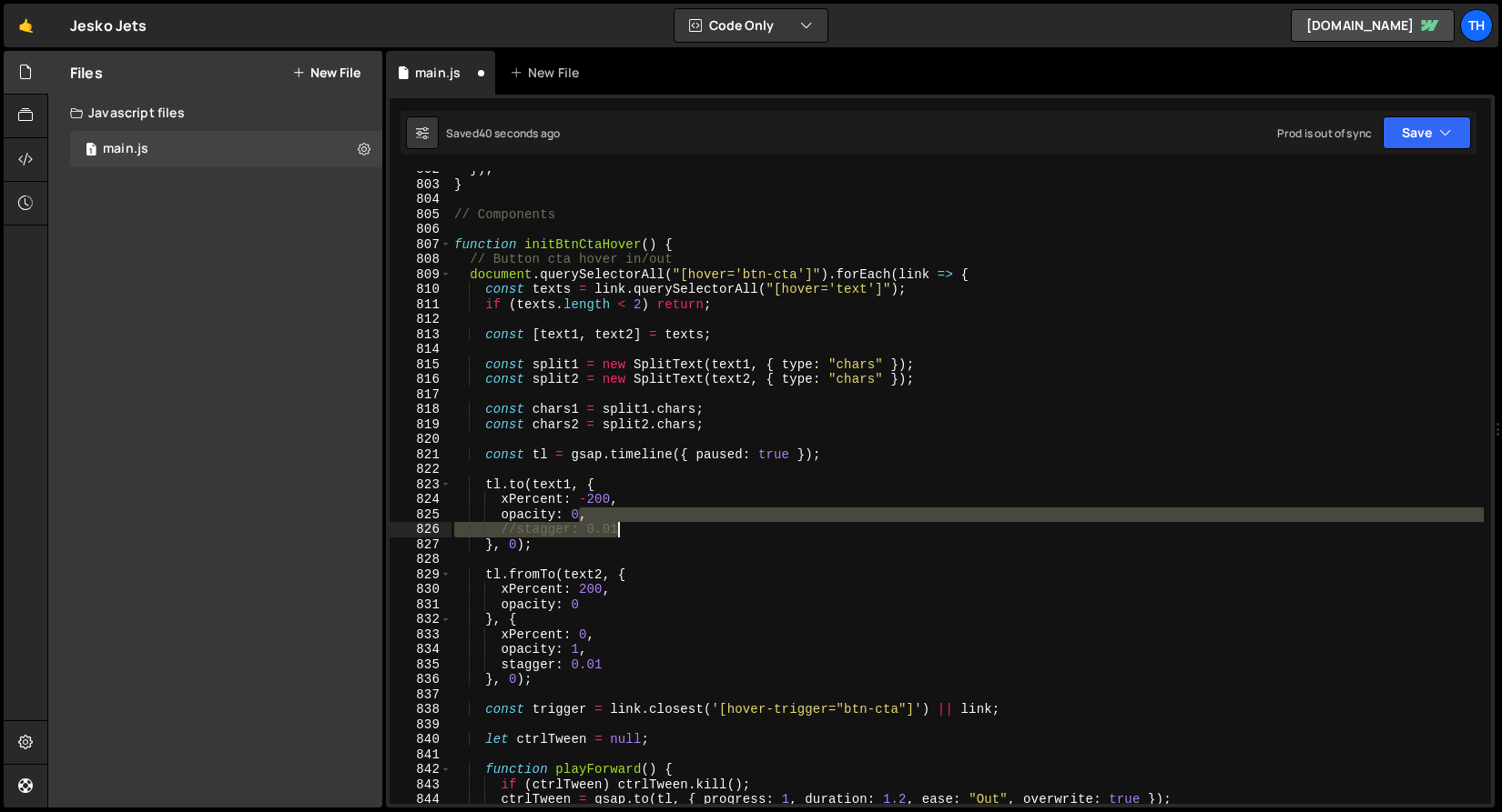
drag, startPoint x: 582, startPoint y: 515, endPoint x: 674, endPoint y: 534, distance: 93.9
click at [674, 534] on div "}) ; } // Components function initBtnCtaHover ( ) { // Button cta hover in/out …" at bounding box center [967, 493] width 1033 height 663
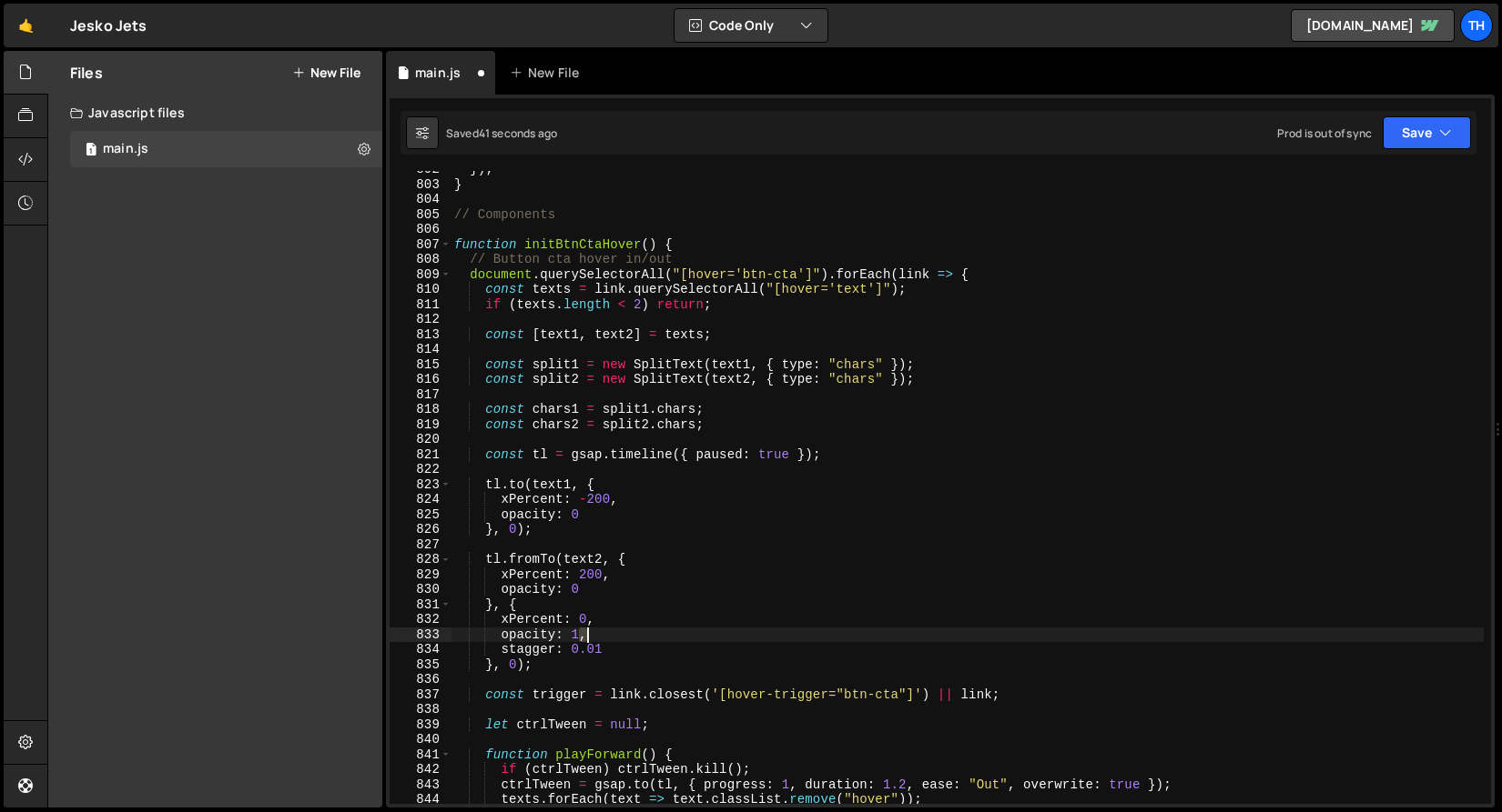
drag, startPoint x: 580, startPoint y: 640, endPoint x: 626, endPoint y: 639, distance: 46.0
click at [626, 639] on div "}) ; } // Components function initBtnCtaHover ( ) { // Button cta hover in/out …" at bounding box center [967, 493] width 1033 height 663
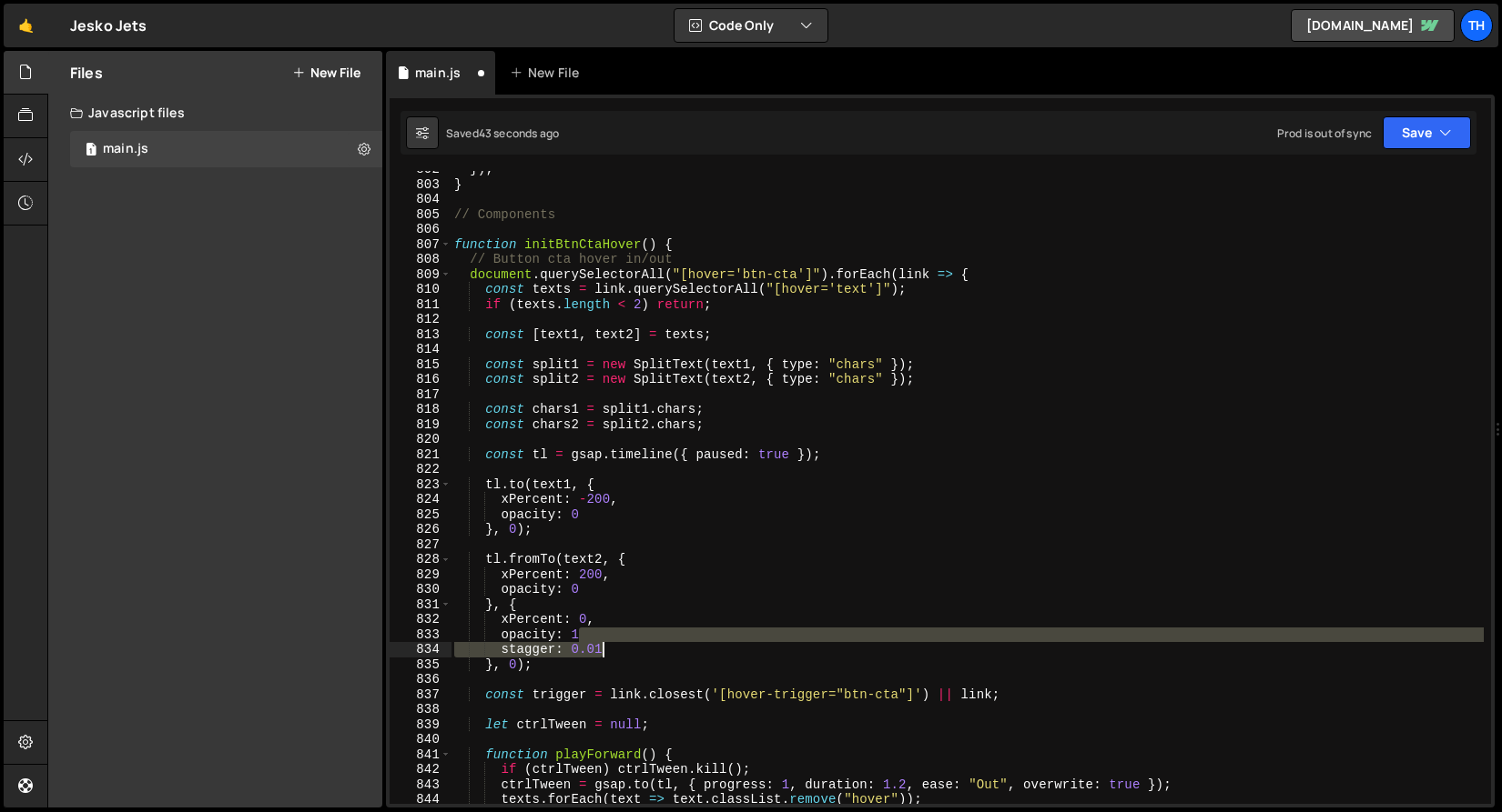
drag, startPoint x: 590, startPoint y: 637, endPoint x: 636, endPoint y: 646, distance: 46.9
click at [636, 646] on div "}) ; } // Components function initBtnCtaHover ( ) { // Button cta hover in/out …" at bounding box center [967, 493] width 1033 height 663
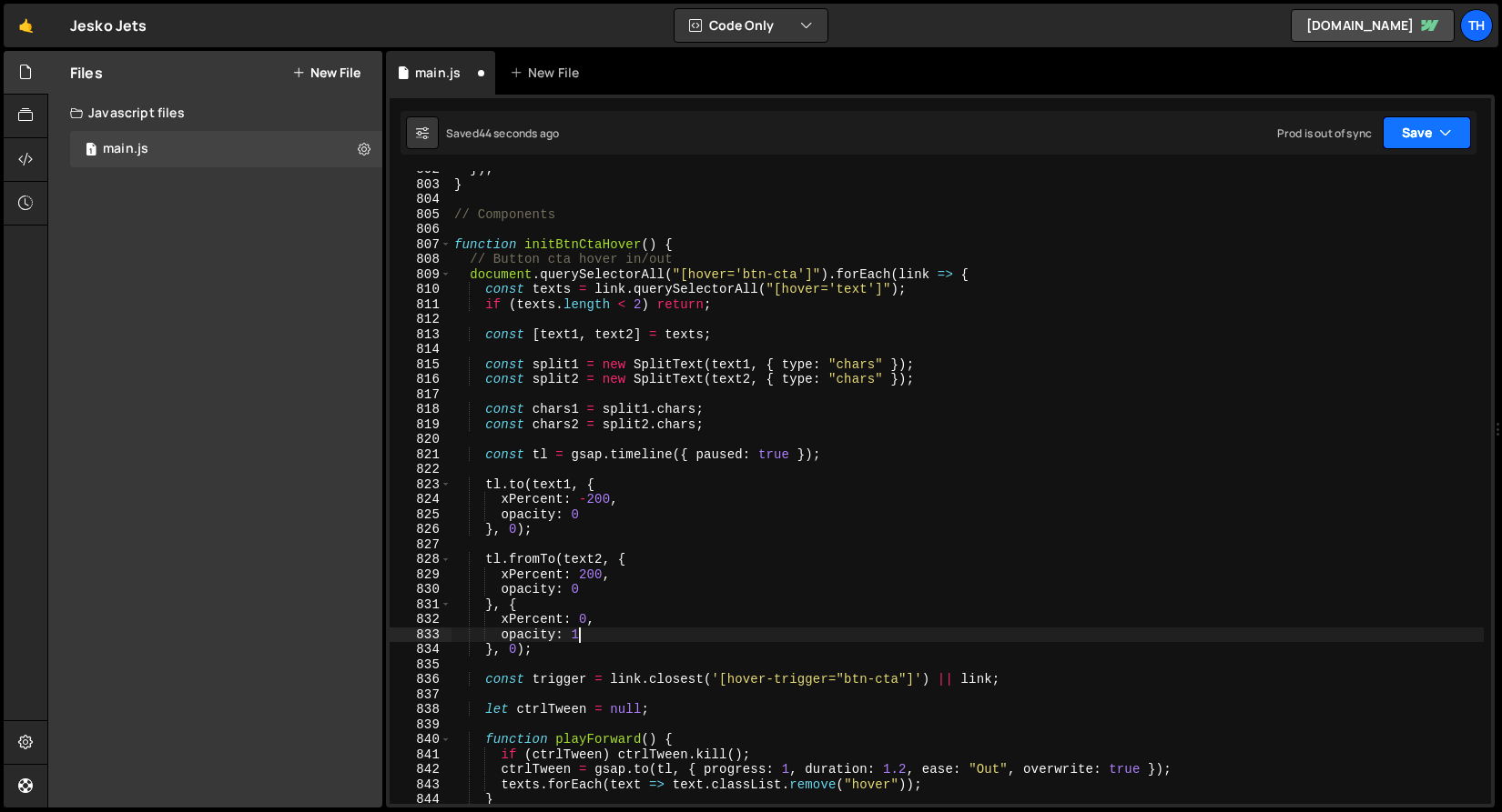
click at [1439, 147] on button "Save" at bounding box center [1427, 132] width 88 height 33
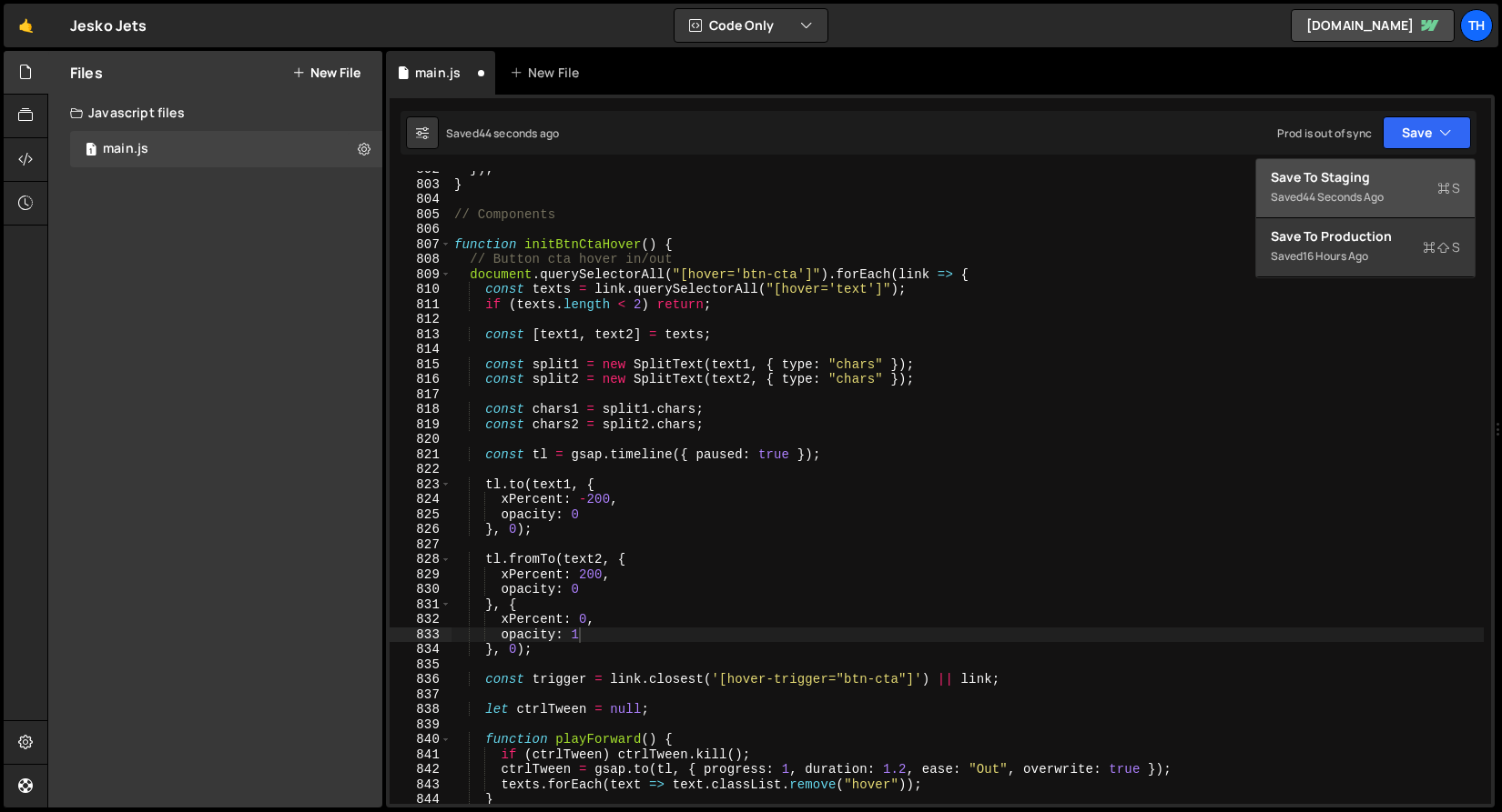
click at [1416, 183] on div "Save to Staging S" at bounding box center [1364, 178] width 189 height 19
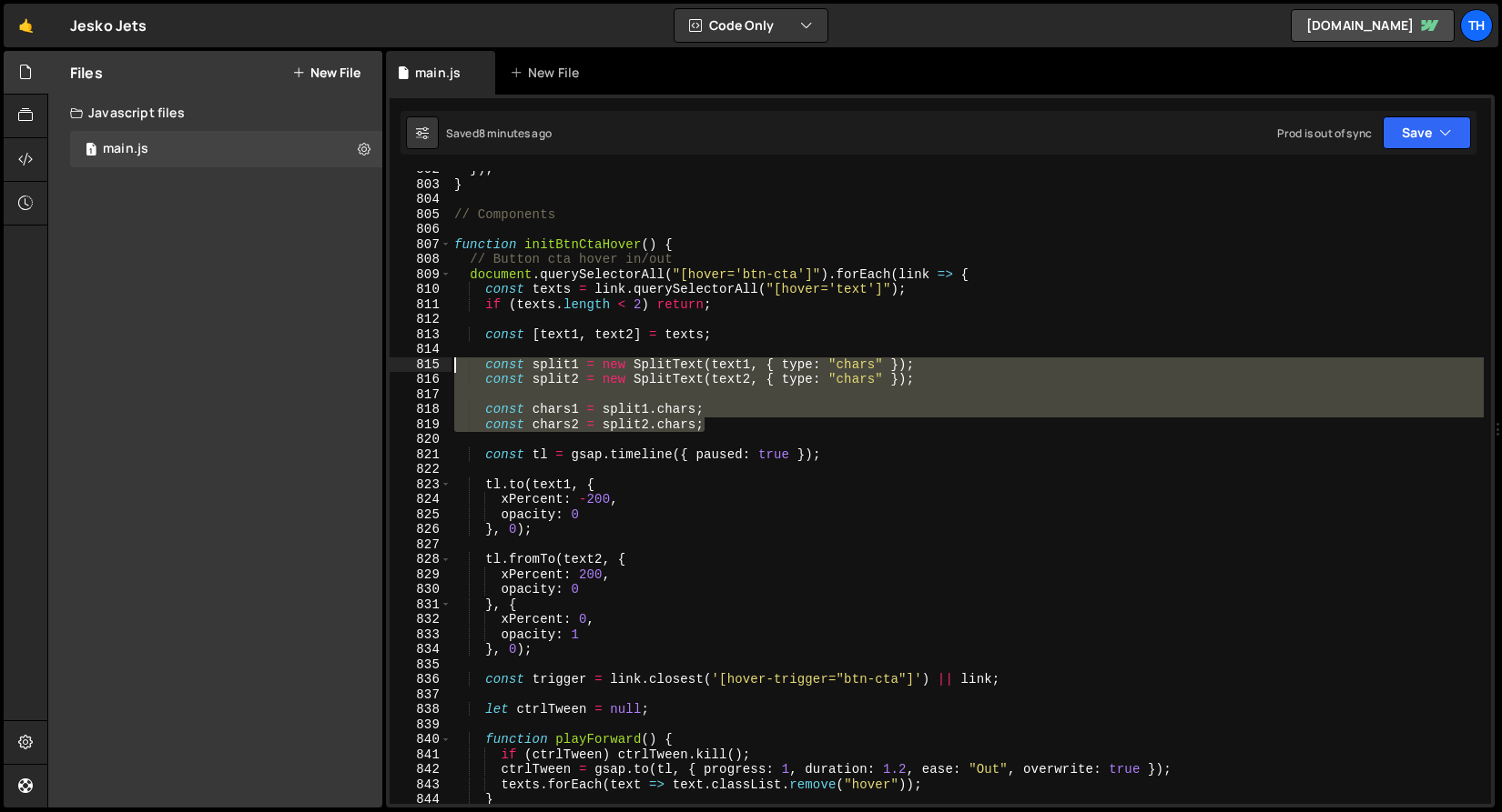
drag, startPoint x: 765, startPoint y: 431, endPoint x: 317, endPoint y: 368, distance: 452.4
click at [317, 368] on div "Files New File Javascript files 1 main.js 0 CSS files Copy share link Edit File…" at bounding box center [774, 430] width 1455 height 758
type textarea "const split1 = new SplitText(text1, { type: "chars" }); const split2 = new Spli…"
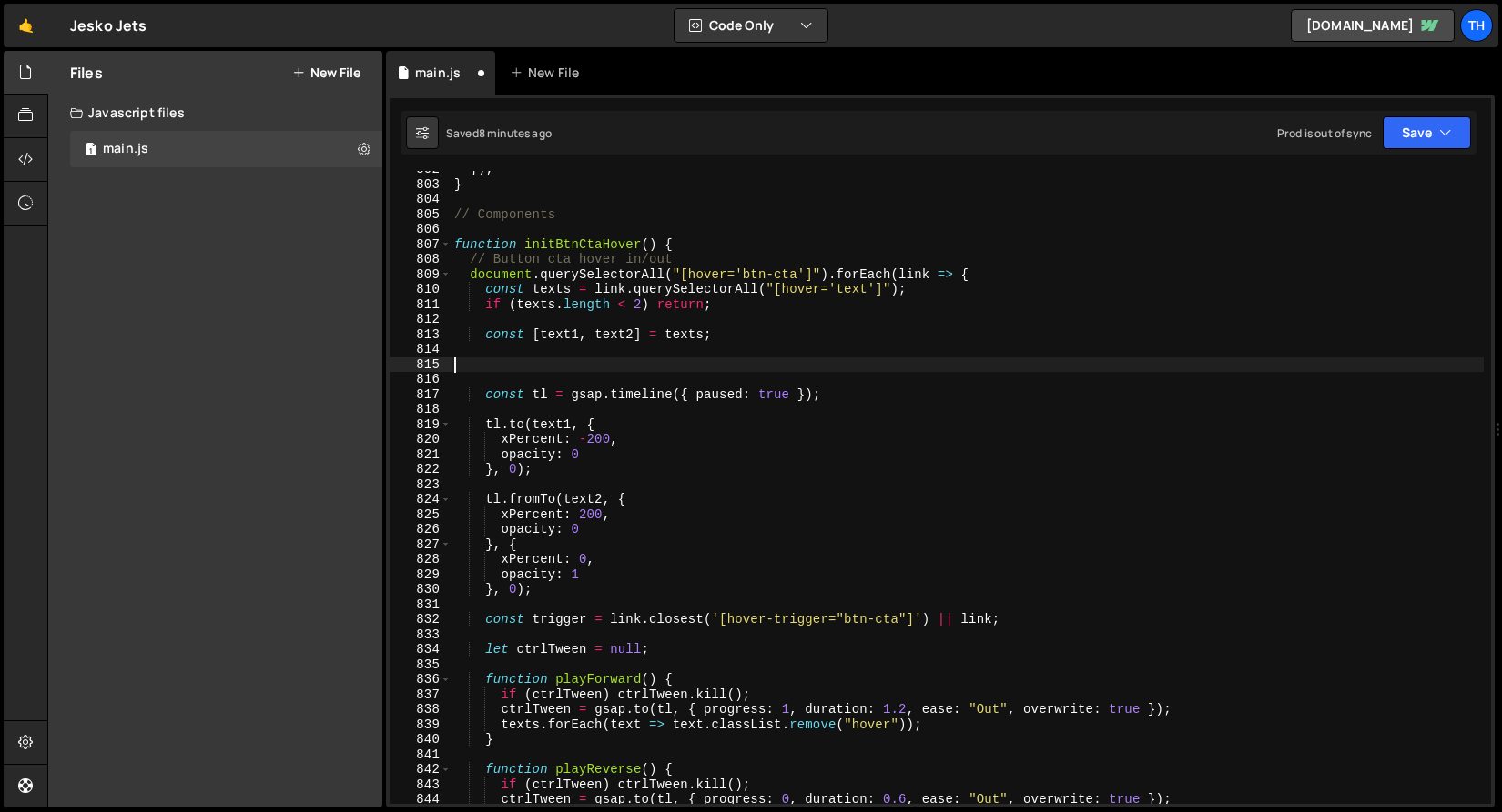
scroll to position [0, 0]
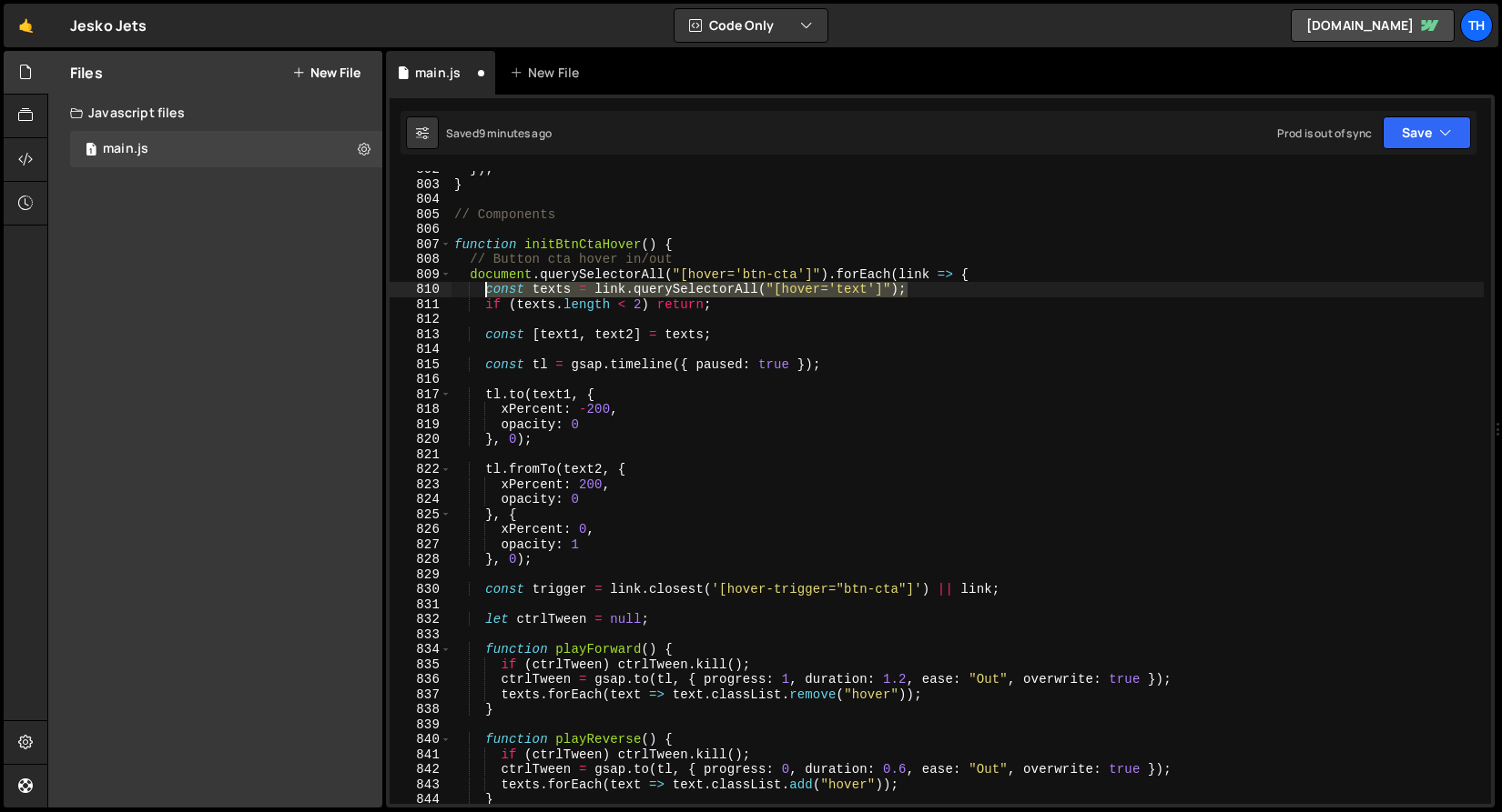
drag, startPoint x: 915, startPoint y: 286, endPoint x: 486, endPoint y: 290, distance: 429.0
click at [486, 290] on div "}) ; } // Components function initBtnCtaHover ( ) { // Button cta hover in/out …" at bounding box center [967, 493] width 1033 height 663
type textarea "const texts = link.querySelectorAll("[hover='text']");"
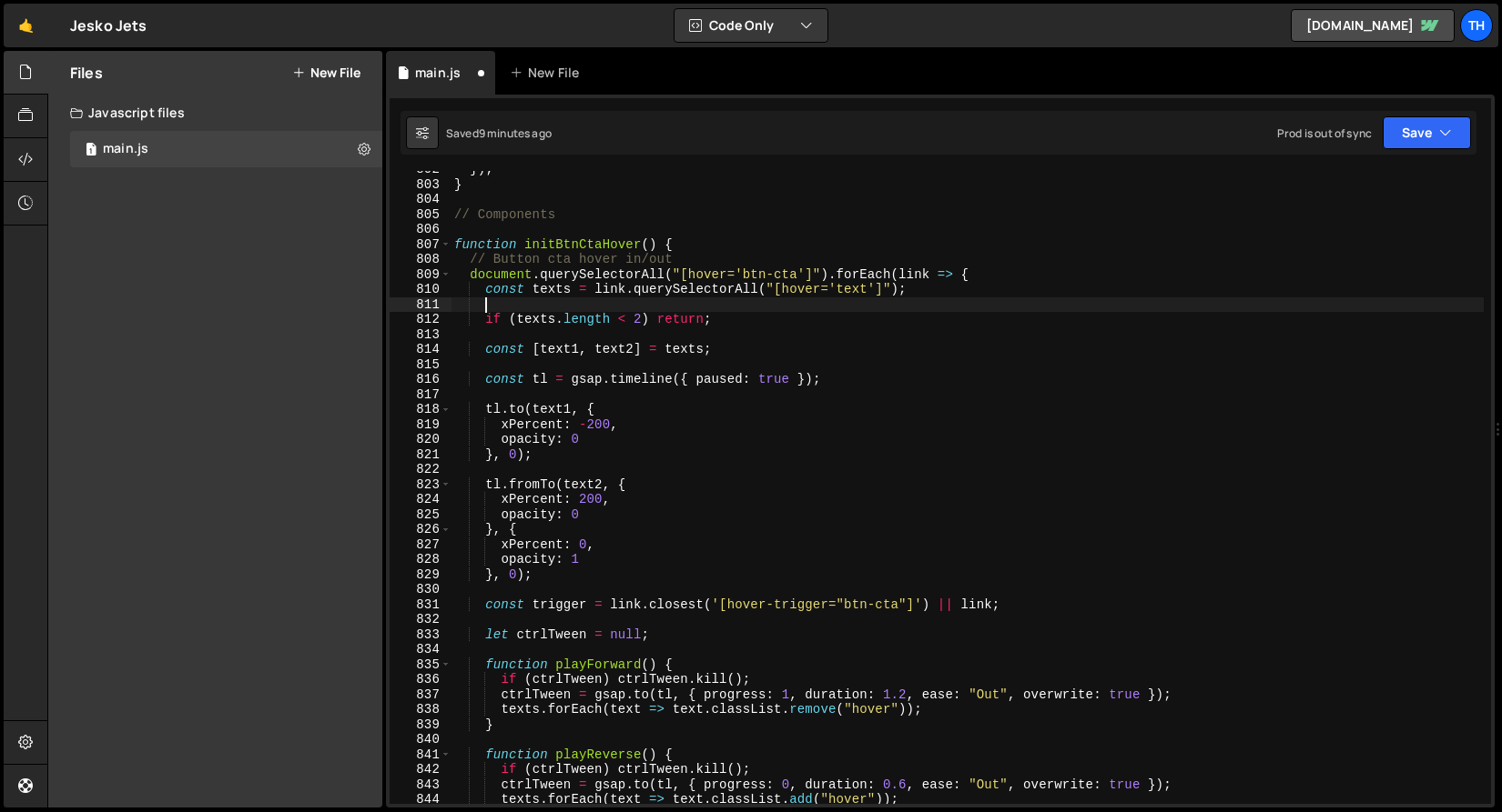
scroll to position [0, 1]
paste textarea "const texts = link.querySelectorAll("[hover='text']");"
click at [564, 301] on div "}) ; } // Components function initBtnCtaHover ( ) { // Button cta hover in/out …" at bounding box center [967, 493] width 1033 height 663
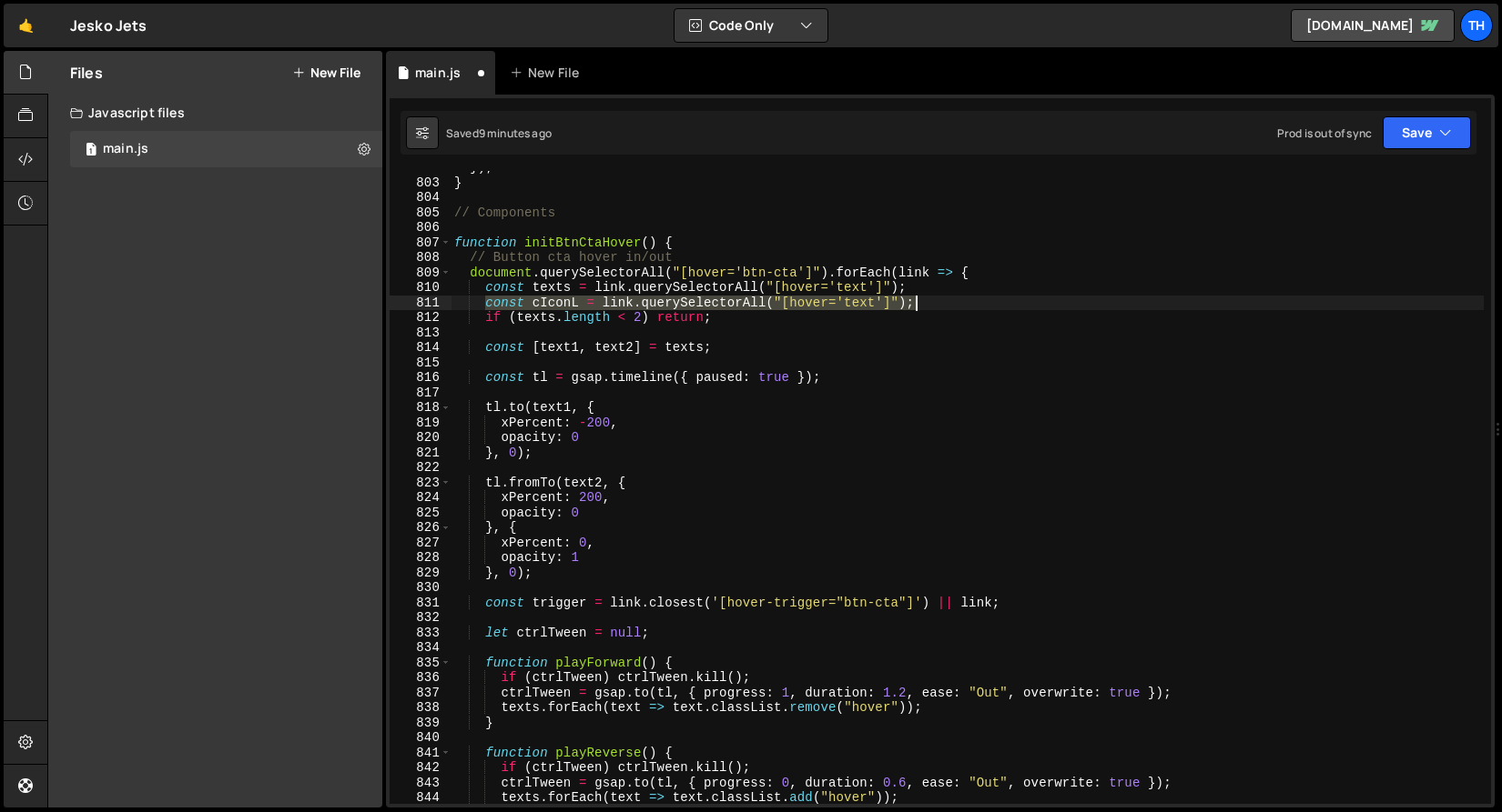
drag, startPoint x: 488, startPoint y: 303, endPoint x: 1000, endPoint y: 308, distance: 512.0
click at [1000, 308] on div "}) ; } // Components function initBtnCtaHover ( ) { // Button cta hover in/out …" at bounding box center [967, 491] width 1033 height 663
paste textarea "const cIconL = link.querySelectorAll("[hover='text']");"
type textarea "const cIconL = link.querySelectorAll("[hover='text']");"
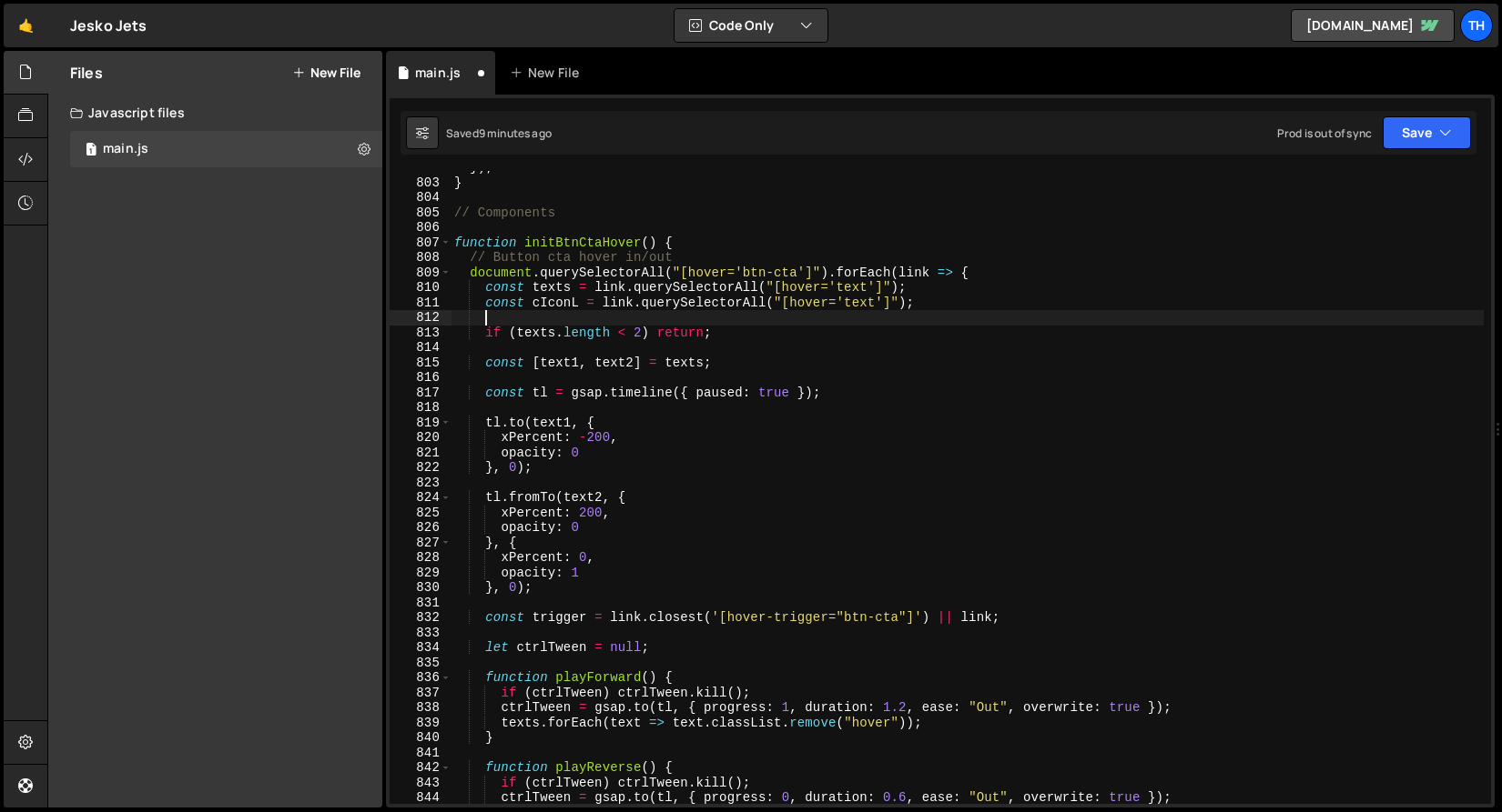
scroll to position [0, 1]
paste textarea "const cIconL = link.querySelectorAll("[hover='text']");"
drag, startPoint x: 569, startPoint y: 318, endPoint x: 581, endPoint y: 317, distance: 12.0
click at [581, 317] on div "}) ; } // Components function initBtnCtaHover ( ) { // Button cta hover in/out …" at bounding box center [967, 491] width 1033 height 663
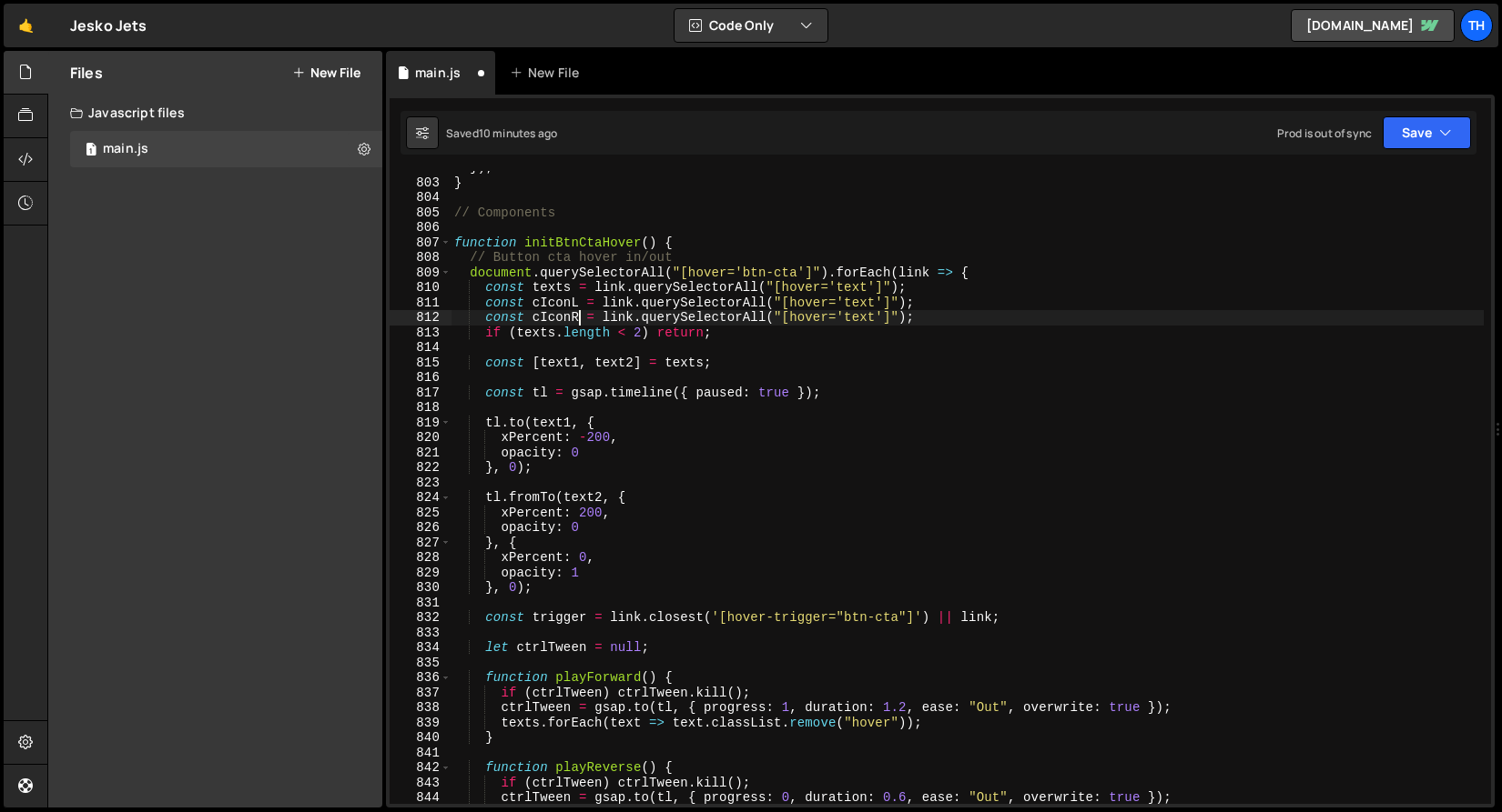
click at [652, 271] on div "}) ; } // Components function initBtnCtaHover ( ) { // Button cta hover in/out …" at bounding box center [967, 491] width 1033 height 663
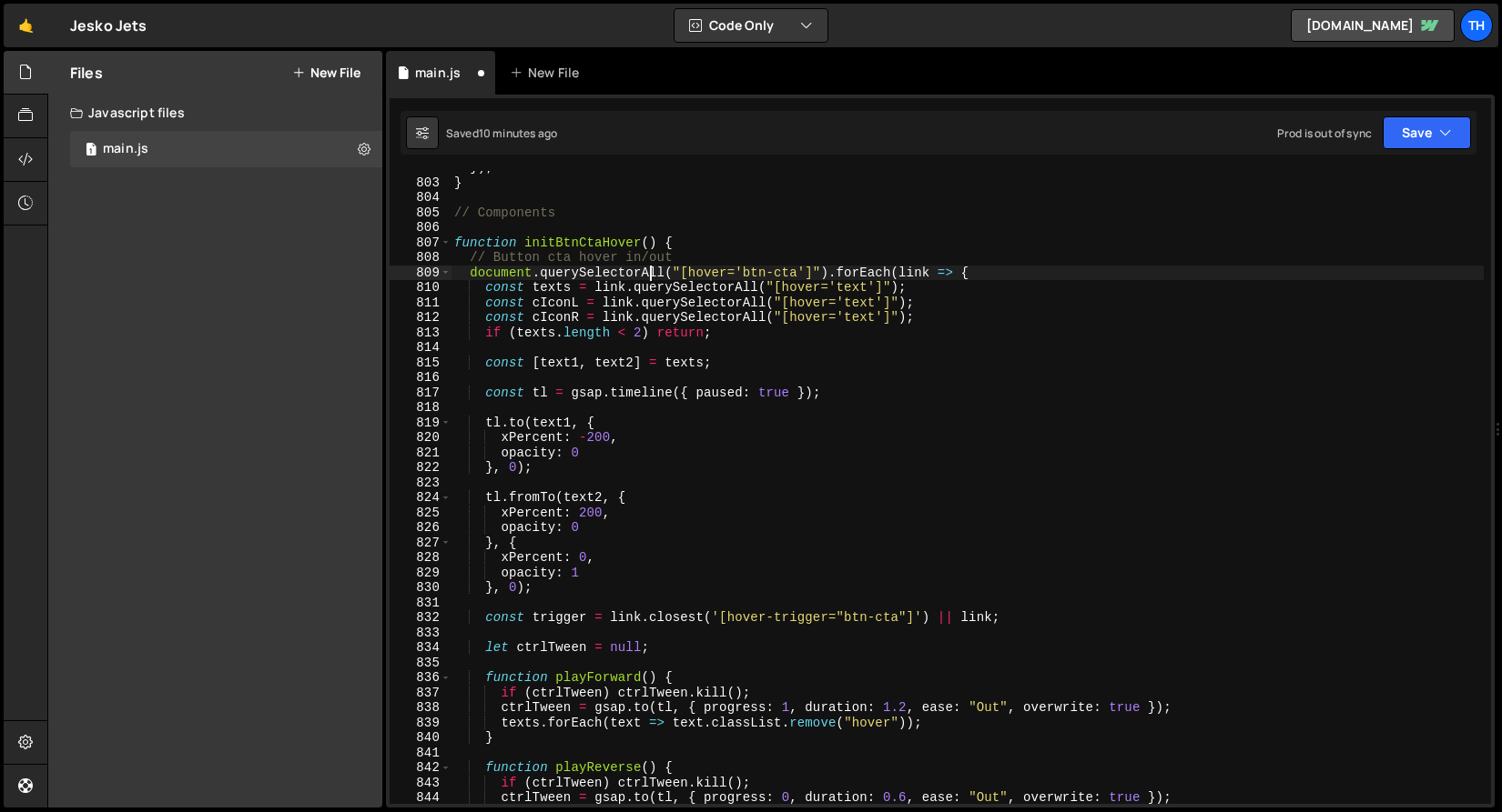
click at [860, 302] on div "}) ; } // Components function initBtnCtaHover ( ) { // Button cta hover in/out …" at bounding box center [967, 491] width 1033 height 663
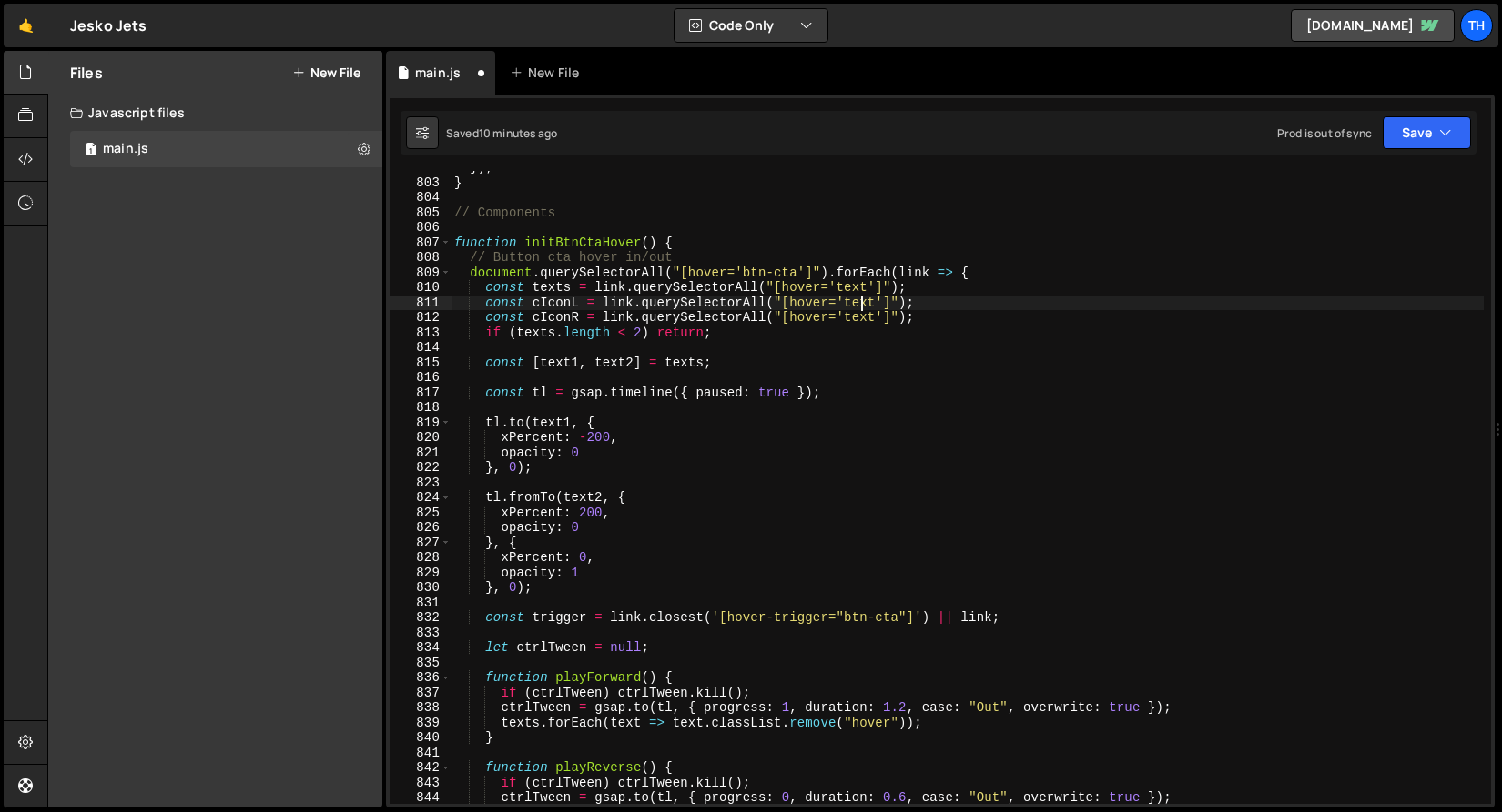
click at [860, 302] on div "}) ; } // Components function initBtnCtaHover ( ) { // Button cta hover in/out …" at bounding box center [967, 491] width 1033 height 663
paste textarea "c-icon-r"
drag, startPoint x: 844, startPoint y: 304, endPoint x: 905, endPoint y: 304, distance: 61.0
click at [905, 304] on div "}) ; } // Components function initBtnCtaHover ( ) { // Button cta hover in/out …" at bounding box center [967, 491] width 1033 height 663
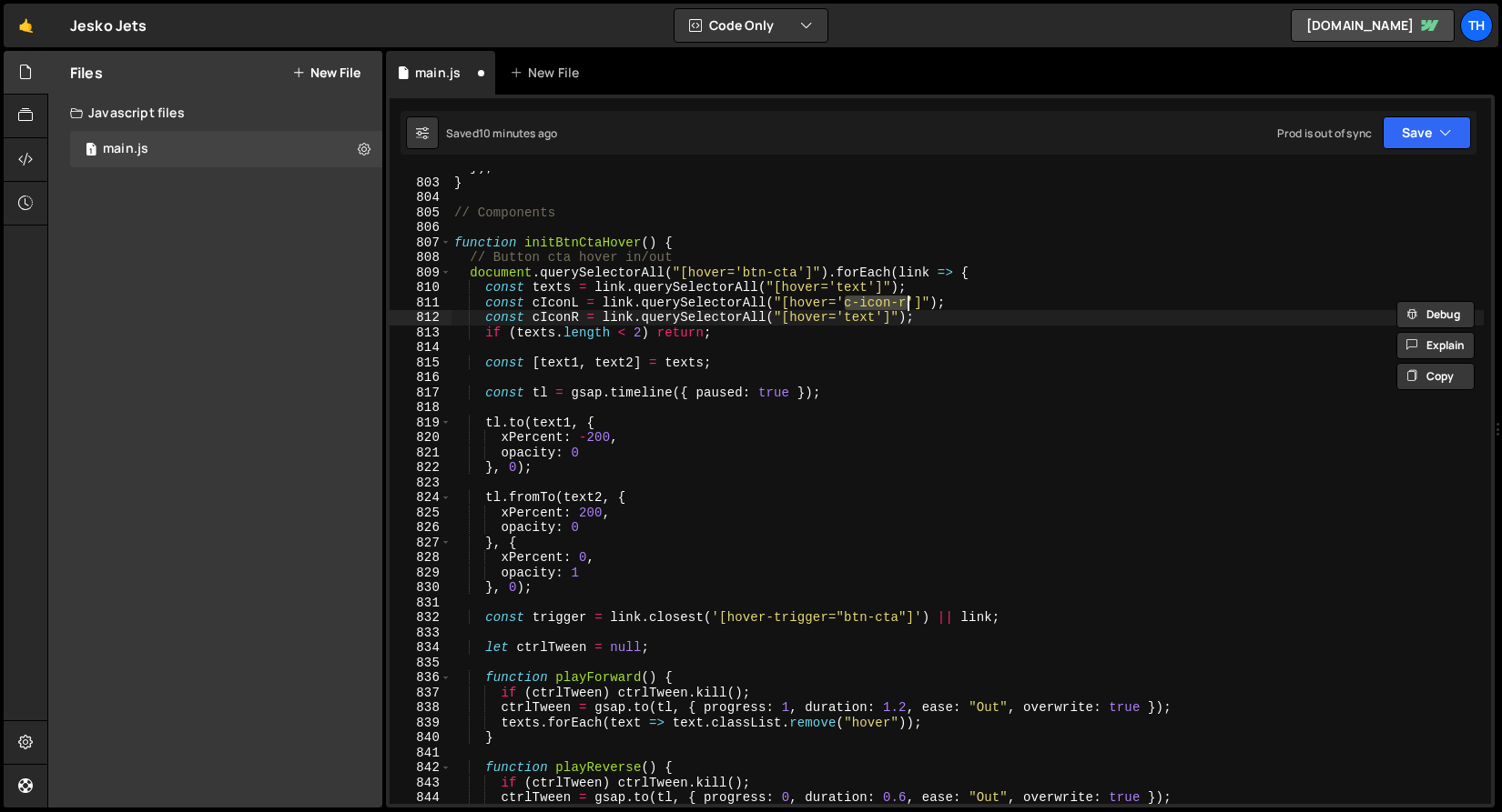
click at [855, 323] on div "}) ; } // Components function initBtnCtaHover ( ) { // Button cta hover in/out …" at bounding box center [967, 491] width 1033 height 663
paste textarea "c-icon-r"
click at [866, 318] on div "}) ; } // Components function initBtnCtaHover ( ) { // Button cta hover in/out …" at bounding box center [967, 491] width 1033 height 663
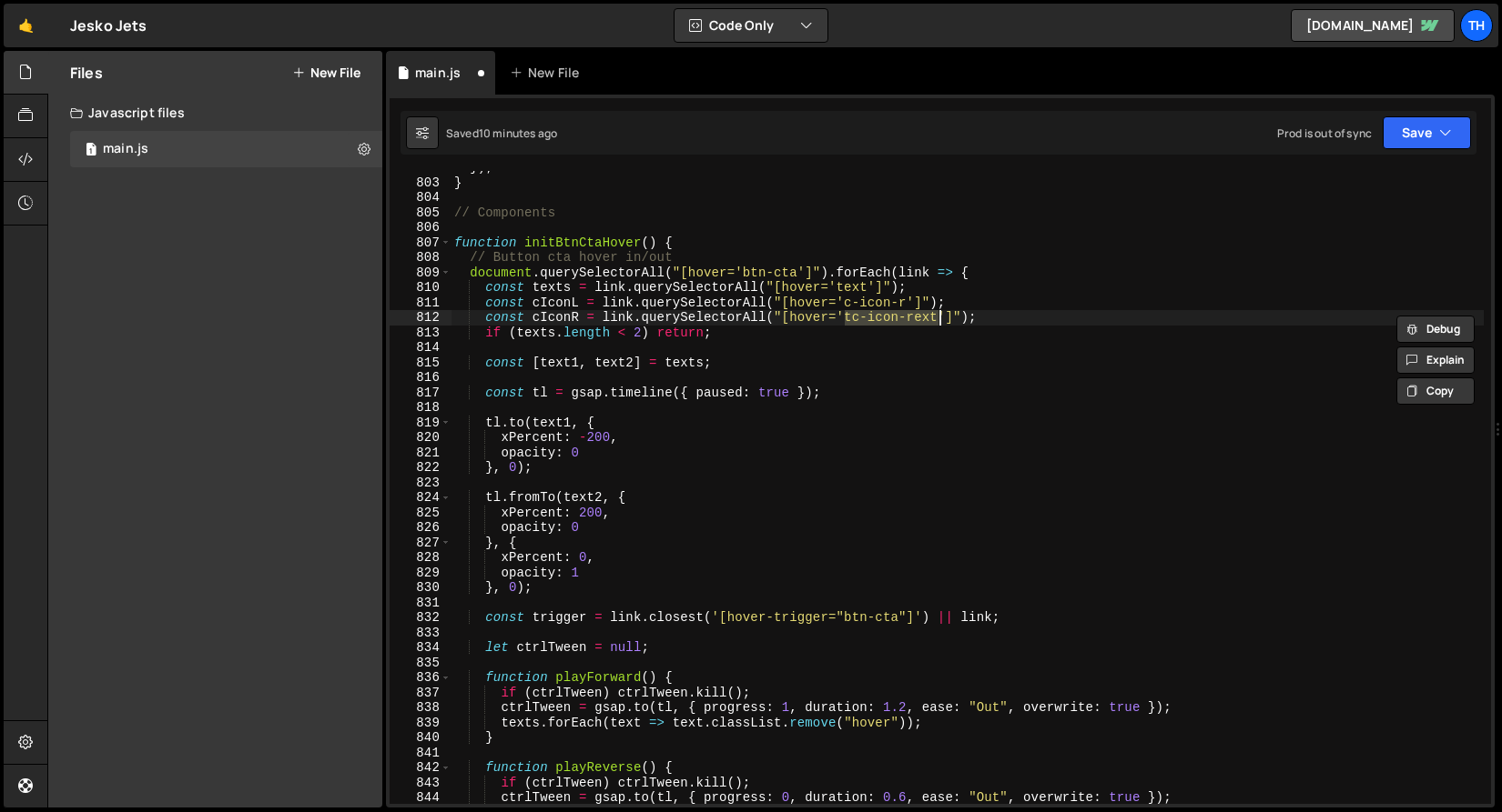
drag, startPoint x: 845, startPoint y: 314, endPoint x: 938, endPoint y: 323, distance: 93.4
click at [938, 323] on div "}) ; } // Components function initBtnCtaHover ( ) { // Button cta hover in/out …" at bounding box center [967, 491] width 1033 height 663
paste textarea "c-icon-r"
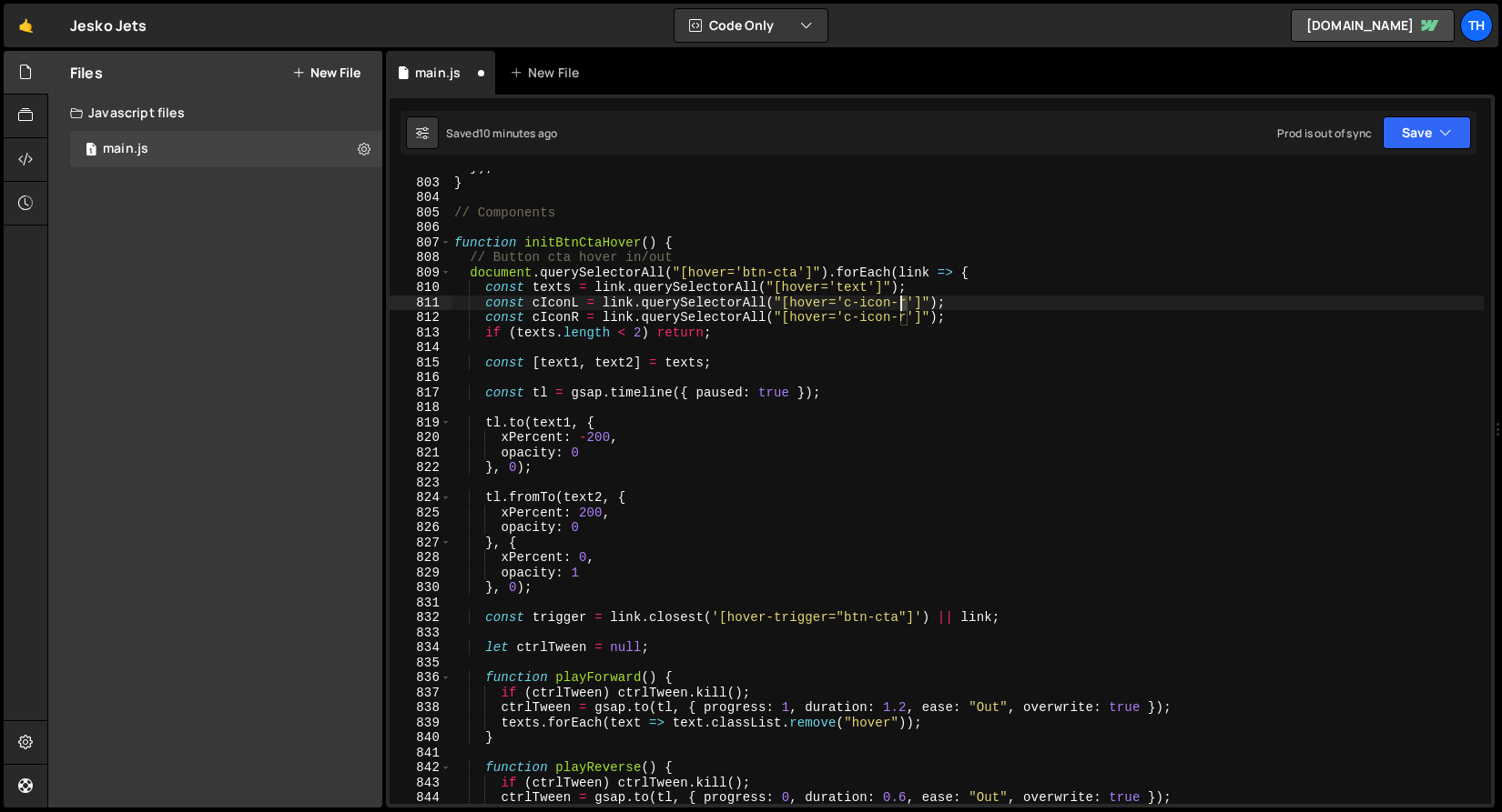
click at [899, 304] on div "}) ; } // Components function initBtnCtaHover ( ) { // Button cta hover in/out …" at bounding box center [967, 491] width 1033 height 663
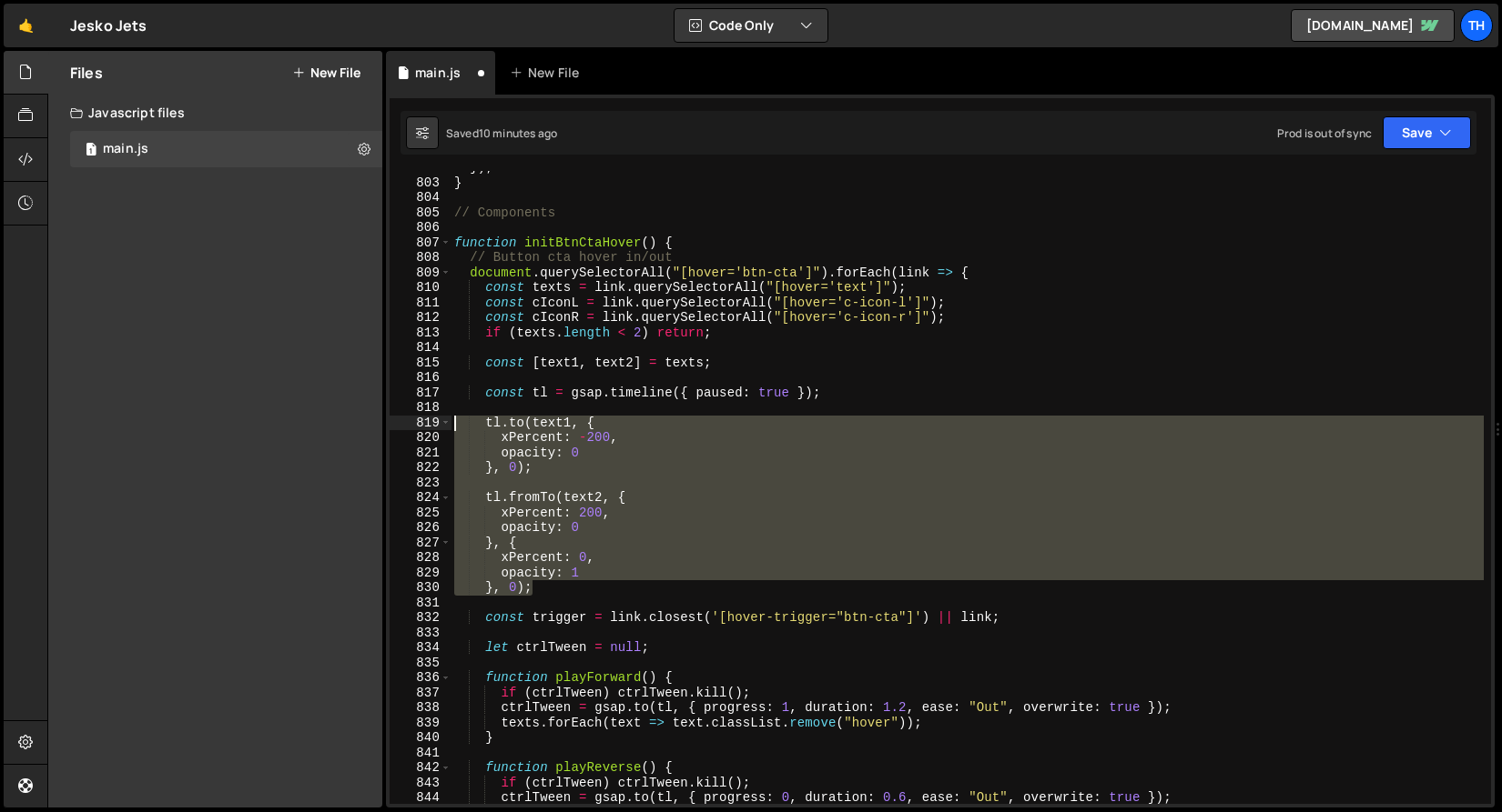
drag, startPoint x: 562, startPoint y: 588, endPoint x: 384, endPoint y: 424, distance: 242.0
click at [384, 424] on div "Files New File Javascript files 1 main.js 0 CSS files Copy share link Edit File…" at bounding box center [774, 430] width 1455 height 758
click at [541, 584] on div "}) ; } // Components function initBtnCtaHover ( ) { // Button cta hover in/out …" at bounding box center [967, 487] width 1033 height 633
type textarea "}, 0);"
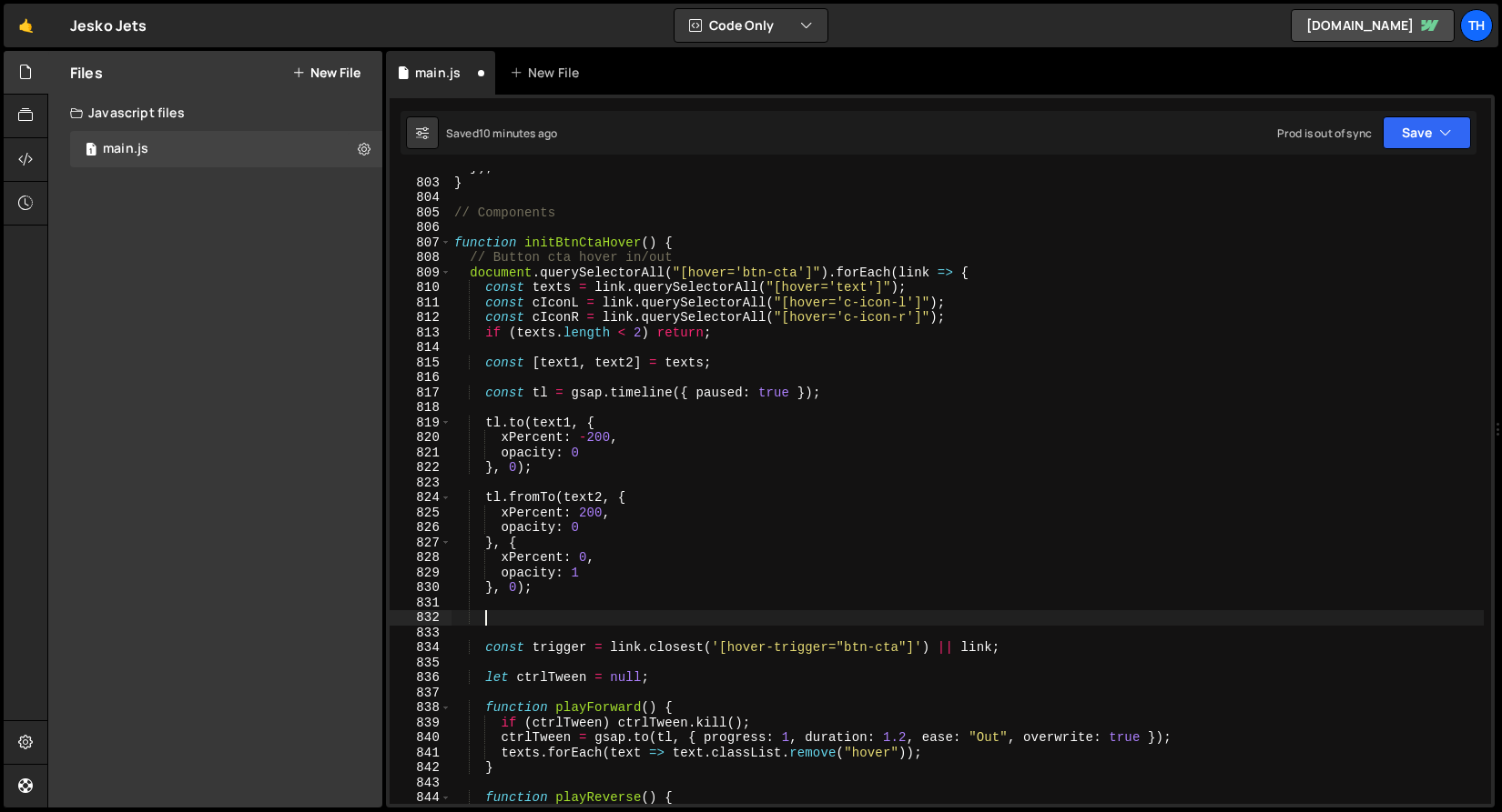
scroll to position [0, 0]
paste textarea "}, 0);"
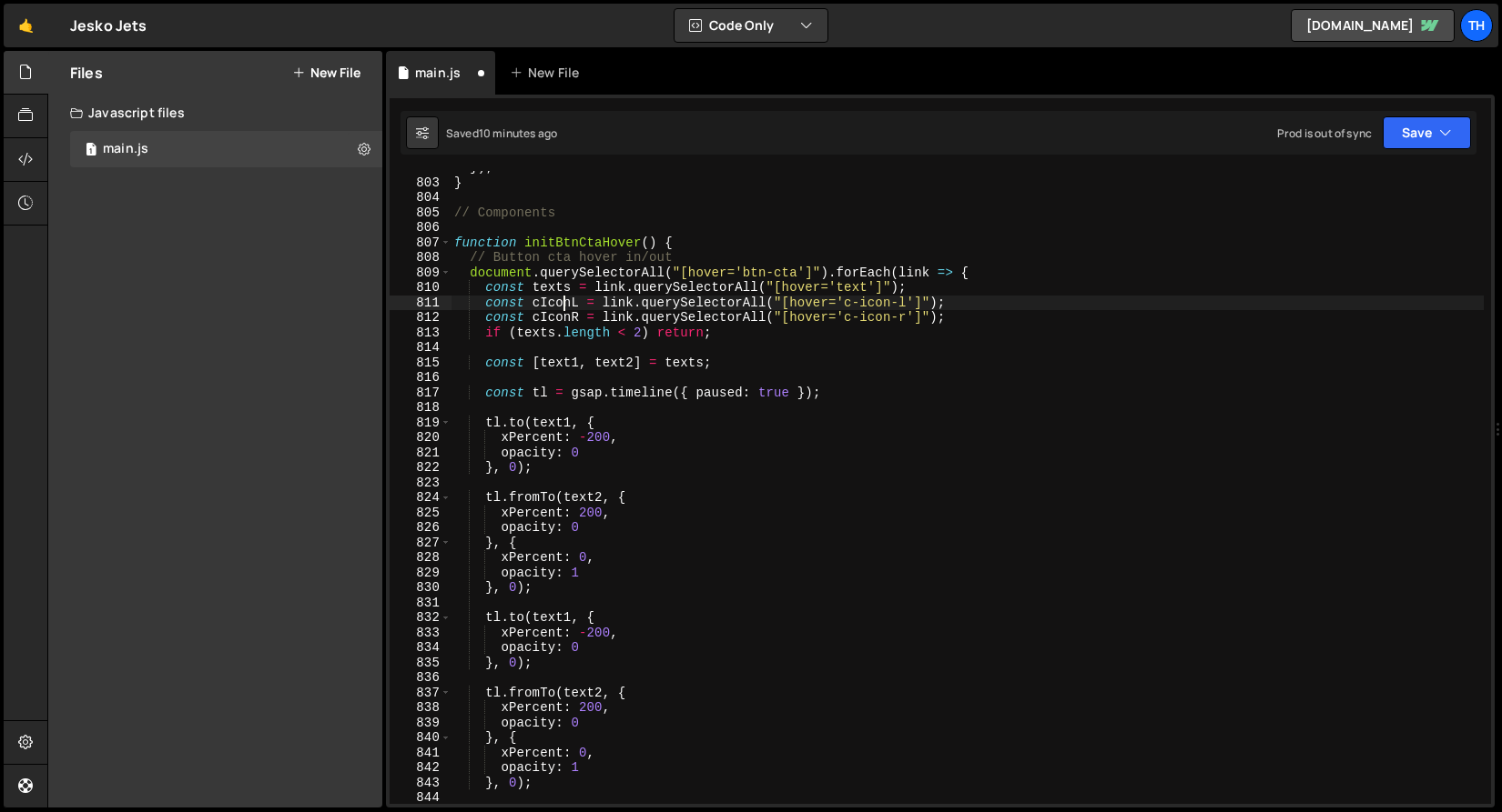
click at [563, 300] on div "}) ; } // Components function initBtnCtaHover ( ) { // Button cta hover in/out …" at bounding box center [967, 491] width 1033 height 663
click at [559, 618] on div "}) ; } // Components function initBtnCtaHover ( ) { // Button cta hover in/out …" at bounding box center [967, 491] width 1033 height 663
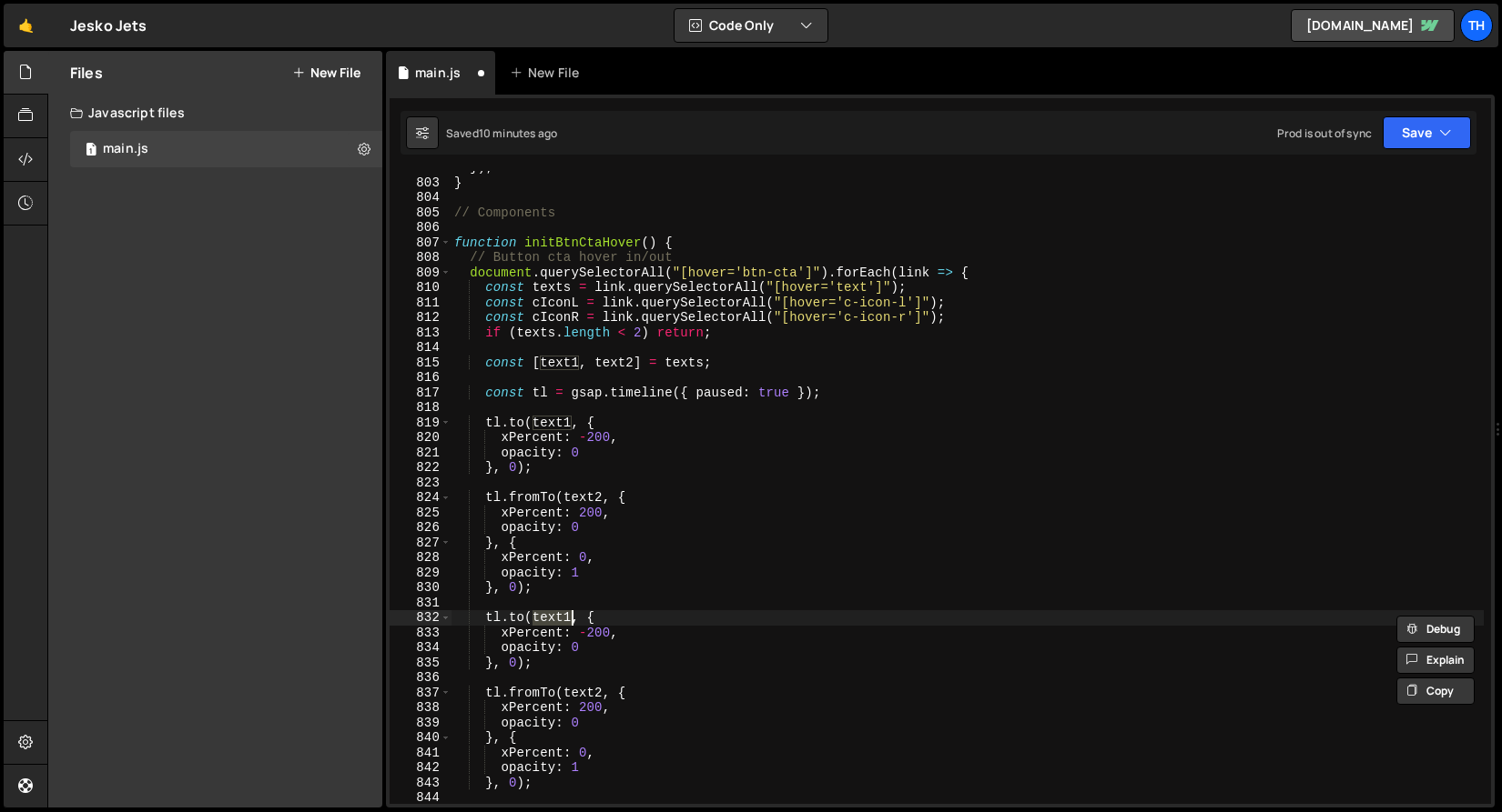
paste textarea "cIconL"
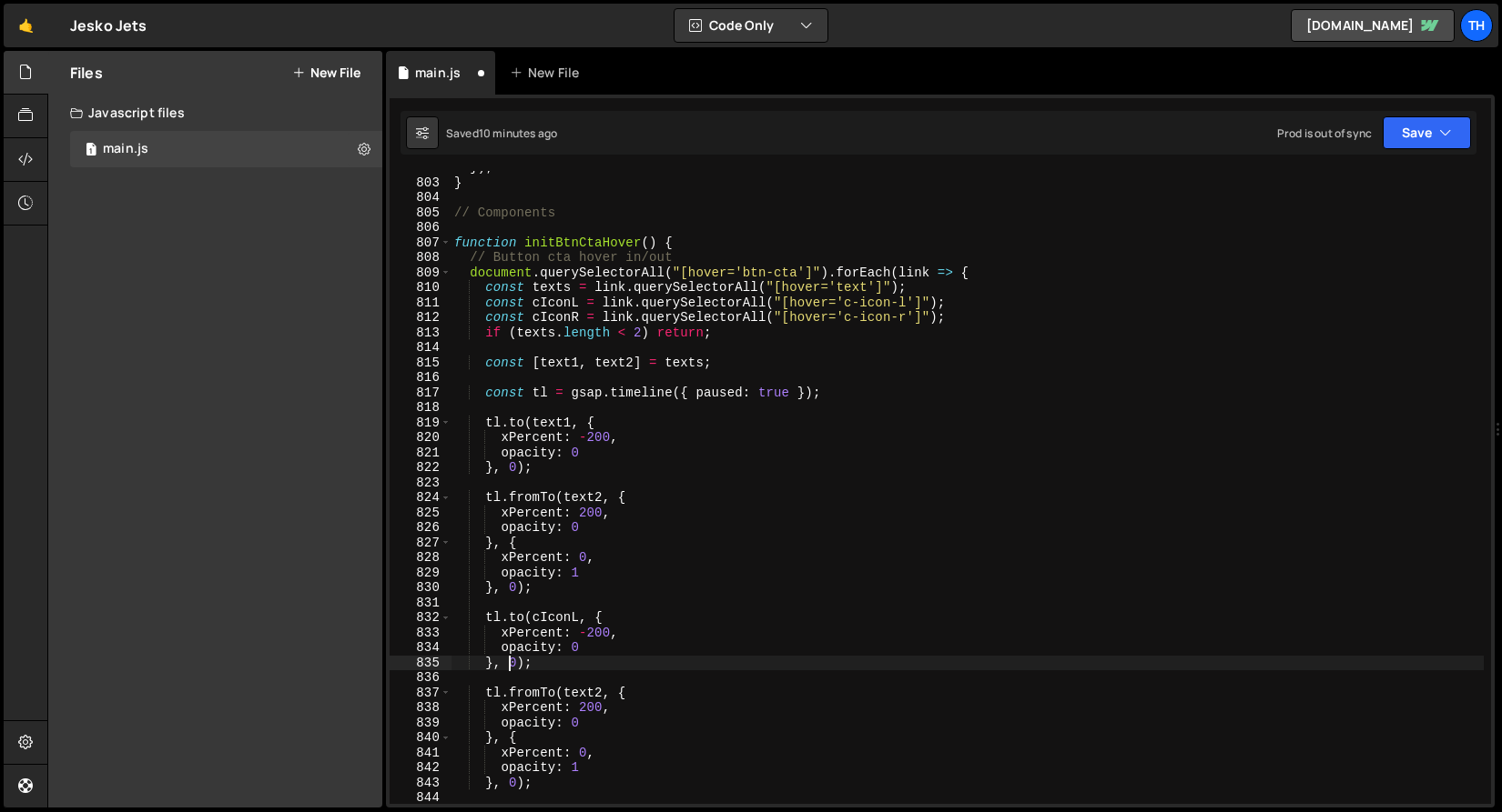
click at [511, 660] on div "}) ; } // Components function initBtnCtaHover ( ) { // Button cta hover in/out …" at bounding box center [967, 491] width 1033 height 663
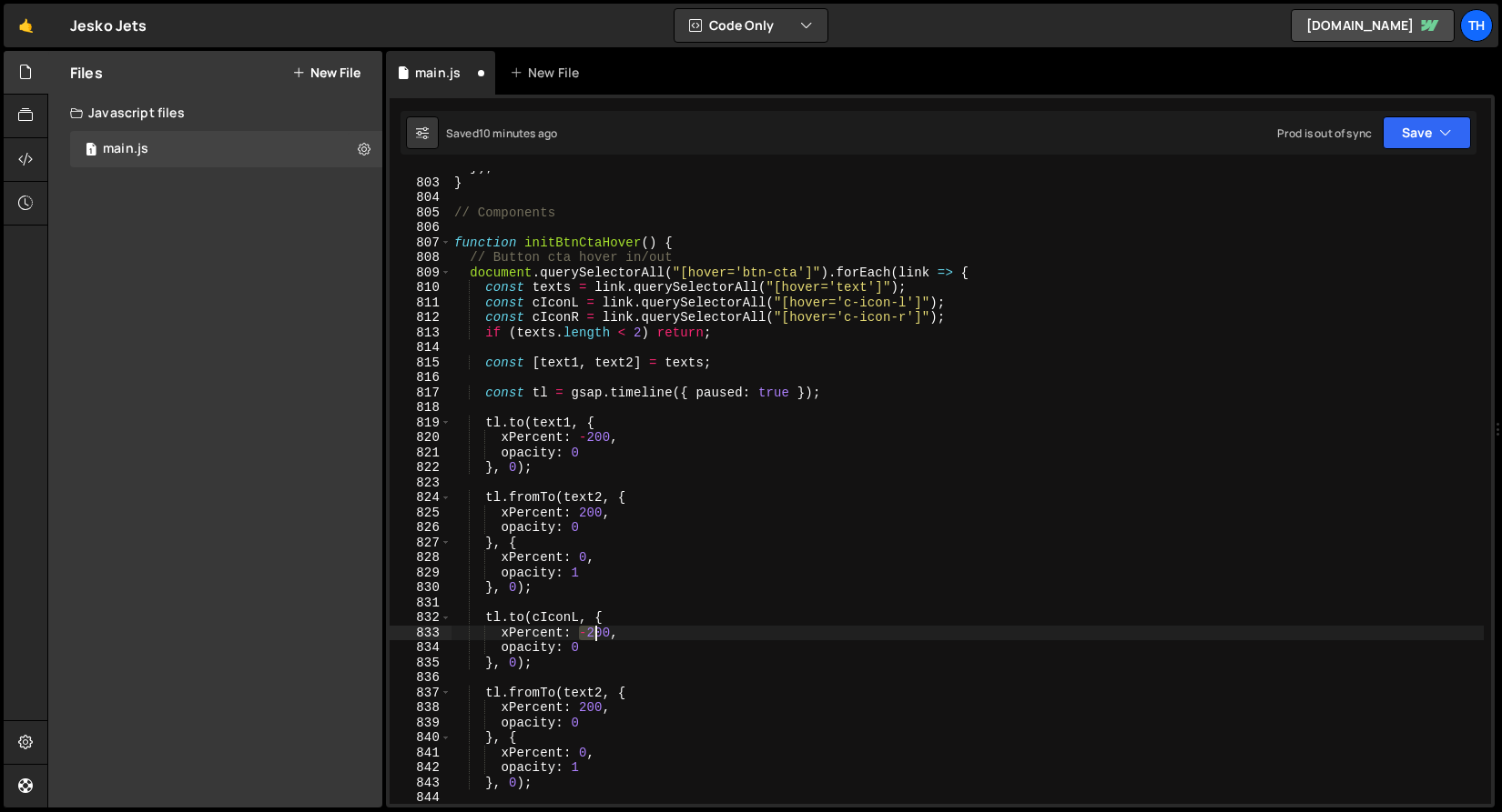
drag, startPoint x: 579, startPoint y: 632, endPoint x: 597, endPoint y: 632, distance: 18.0
click at [597, 632] on div "}) ; } // Components function initBtnCtaHover ( ) { // Button cta hover in/out …" at bounding box center [967, 491] width 1033 height 663
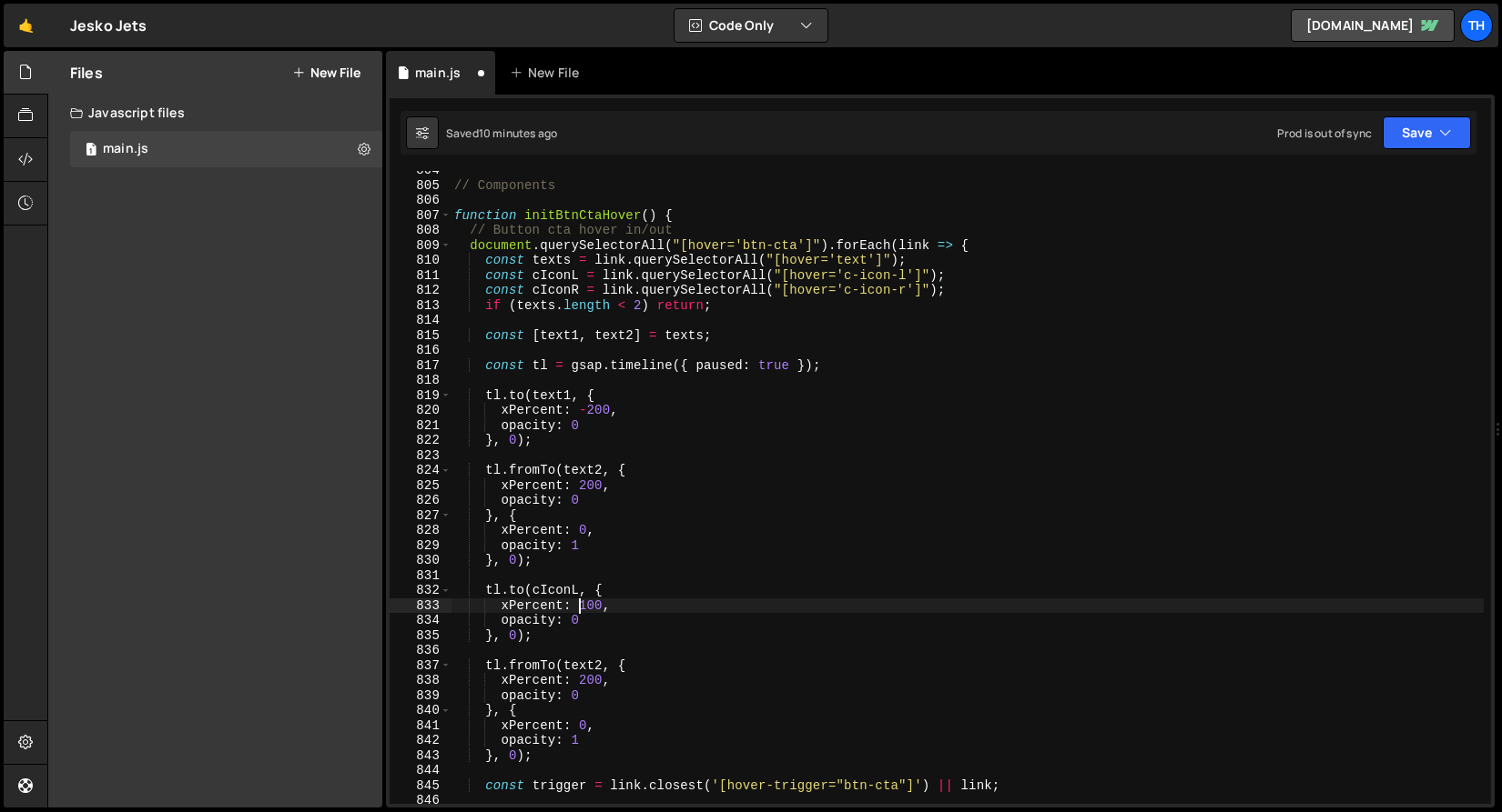
scroll to position [12076, 0]
drag, startPoint x: 594, startPoint y: 617, endPoint x: 359, endPoint y: 615, distance: 235.0
click at [359, 615] on div "Files New File Javascript files 1 main.js 0 CSS files Copy share link Edit File…" at bounding box center [774, 430] width 1455 height 758
type textarea "opacity: 0"
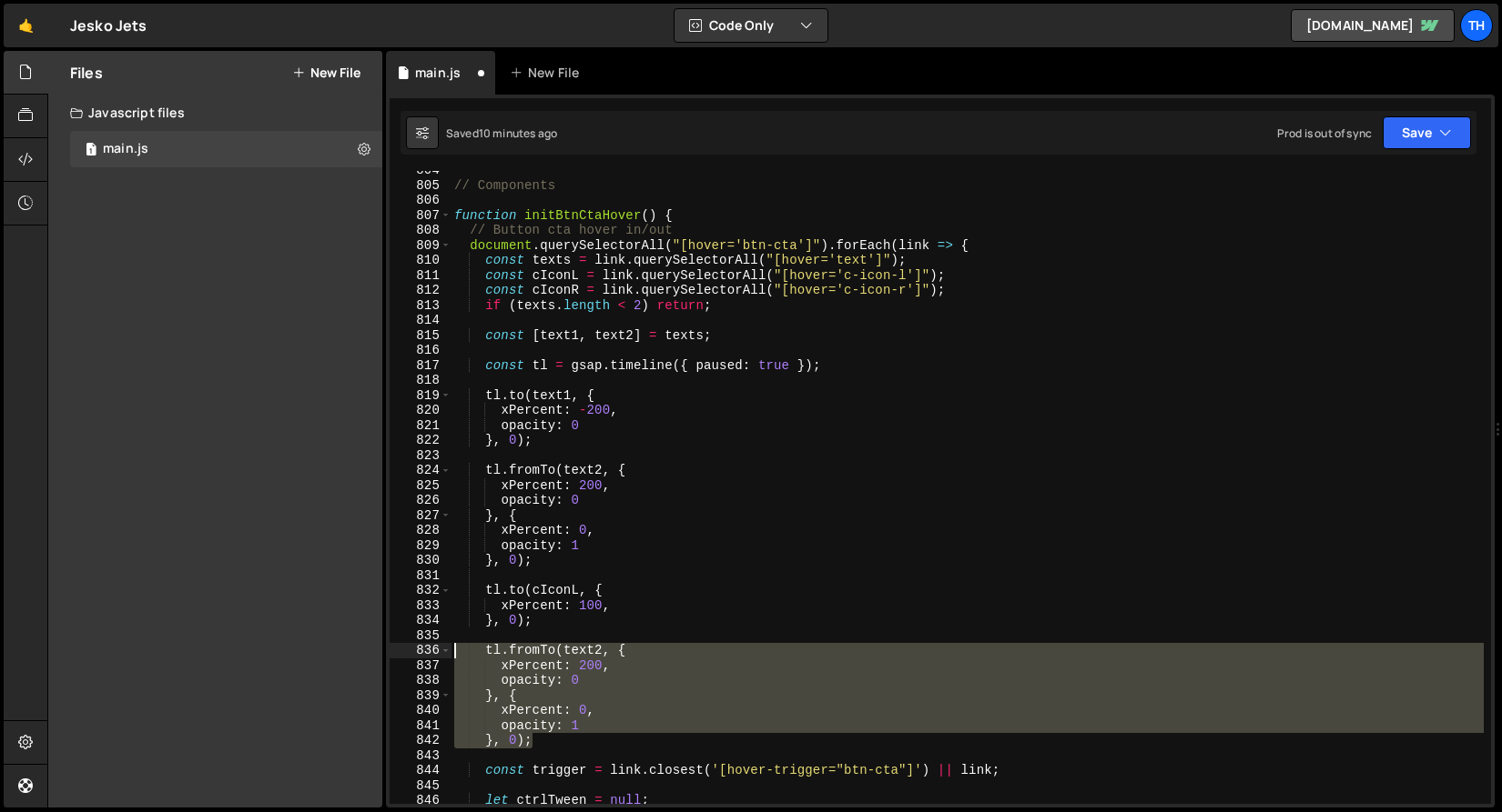
drag, startPoint x: 531, startPoint y: 739, endPoint x: 395, endPoint y: 652, distance: 161.4
click at [395, 652] on div "xPercent: 100, 804 805 806 807 808 809 810 811 812 813 814 815 816 817 818 819 …" at bounding box center [940, 487] width 1101 height 633
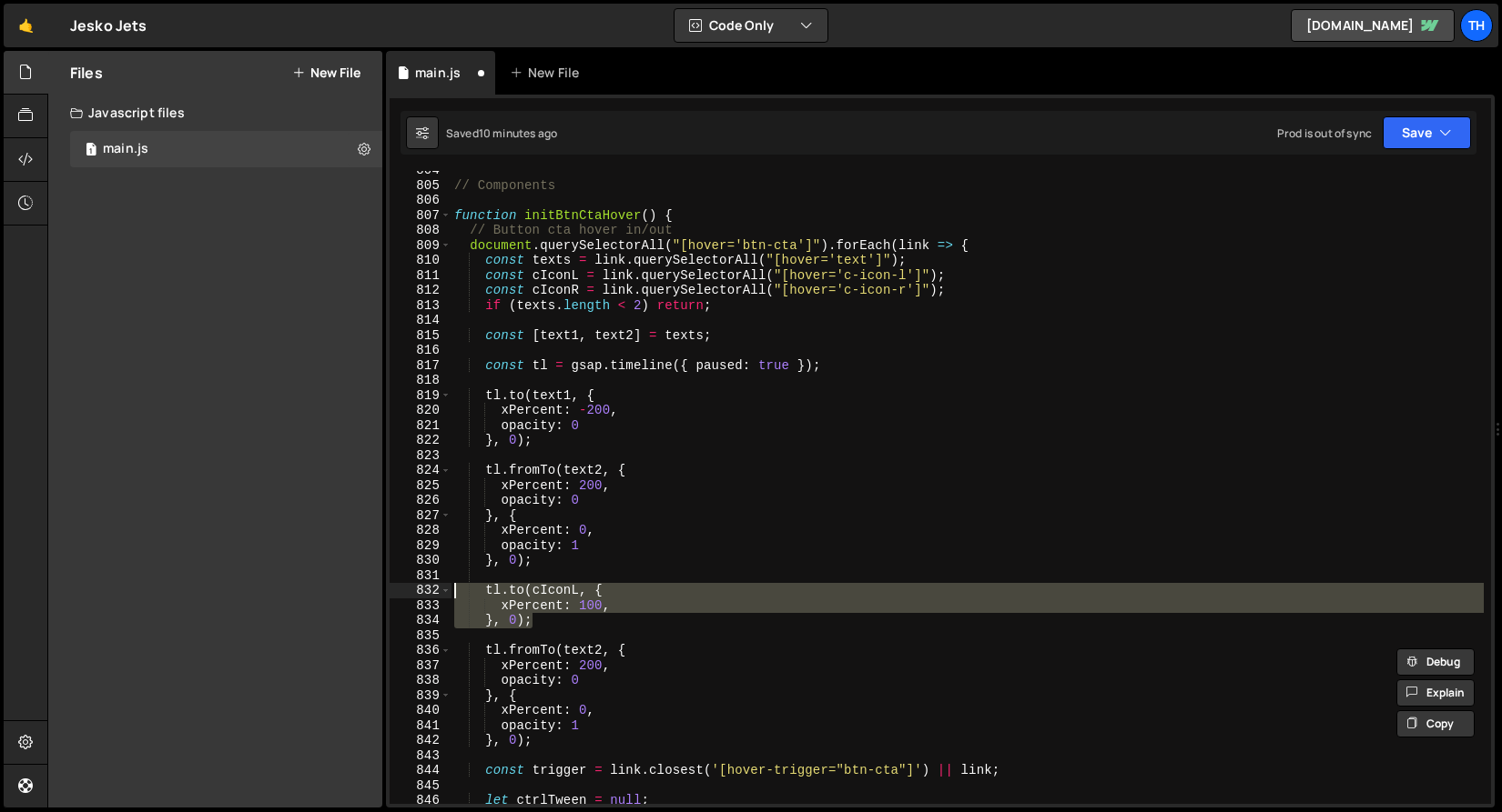
drag, startPoint x: 560, startPoint y: 619, endPoint x: 368, endPoint y: 594, distance: 193.6
click at [368, 594] on div "Files New File Javascript files 1 main.js 0 CSS files Copy share link Edit File…" at bounding box center [774, 430] width 1455 height 758
paste textarea "}, 0);"
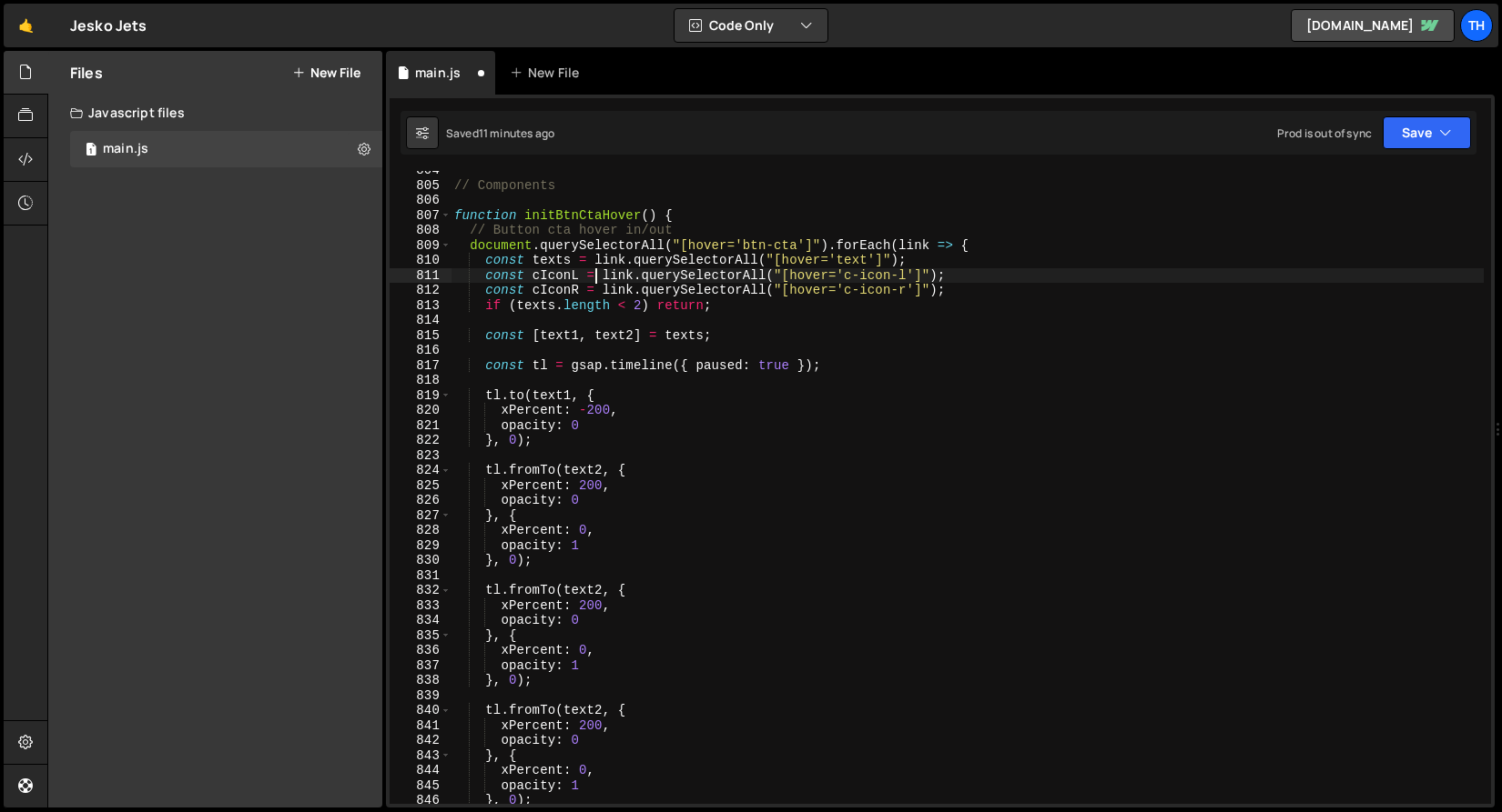
click at [593, 281] on div "// Components function initBtnCtaHover ( ) { // Button cta hover in/out documen…" at bounding box center [967, 494] width 1033 height 663
click at [549, 277] on div "// Components function initBtnCtaHover ( ) { // Button cta hover in/out documen…" at bounding box center [967, 494] width 1033 height 663
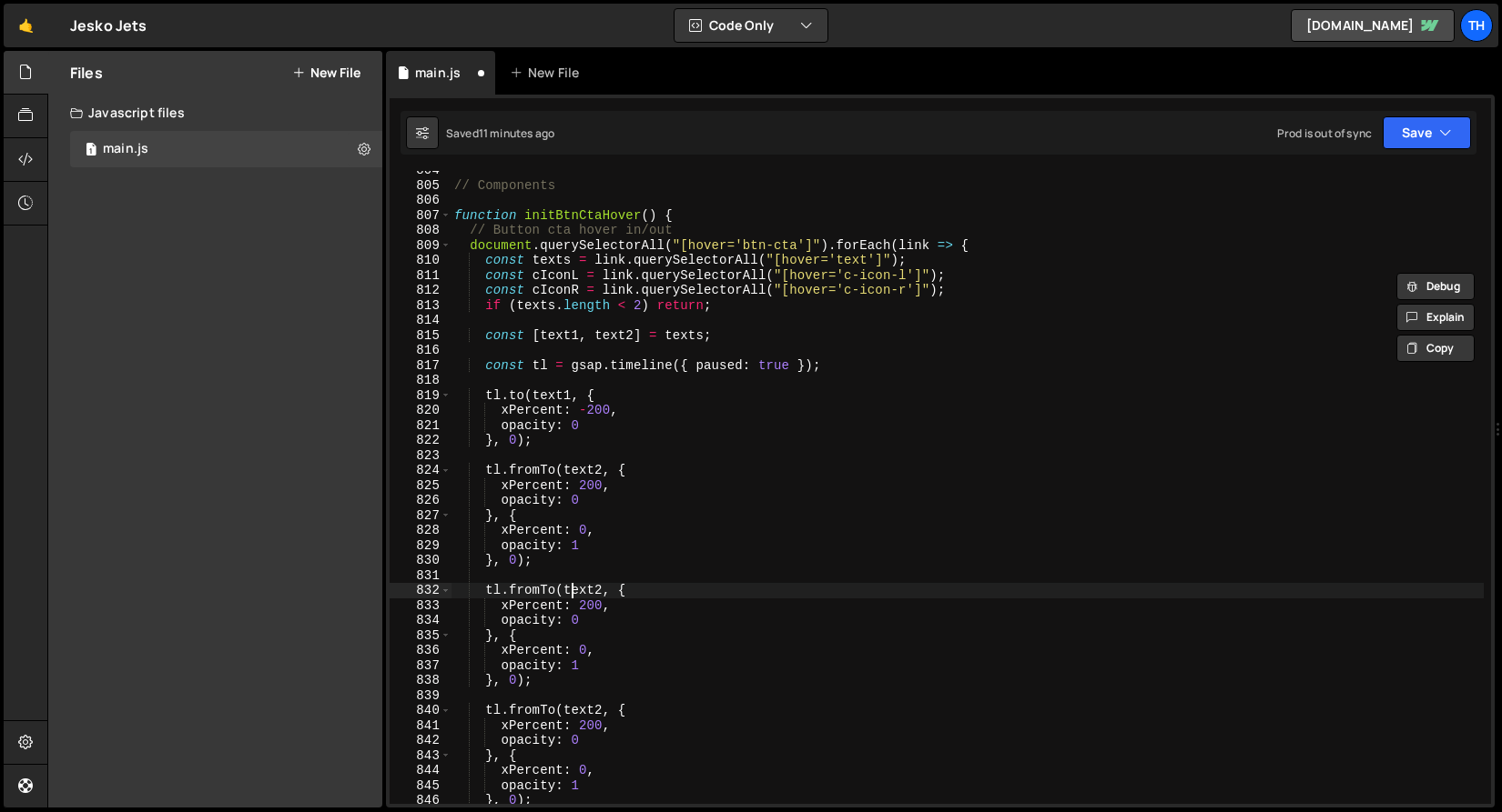
click at [574, 591] on div "// Components function initBtnCtaHover ( ) { // Button cta hover in/out documen…" at bounding box center [967, 494] width 1033 height 663
paste textarea "cIconL"
click at [597, 605] on div "// Components function initBtnCtaHover ( ) { // Button cta hover in/out documen…" at bounding box center [967, 494] width 1033 height 663
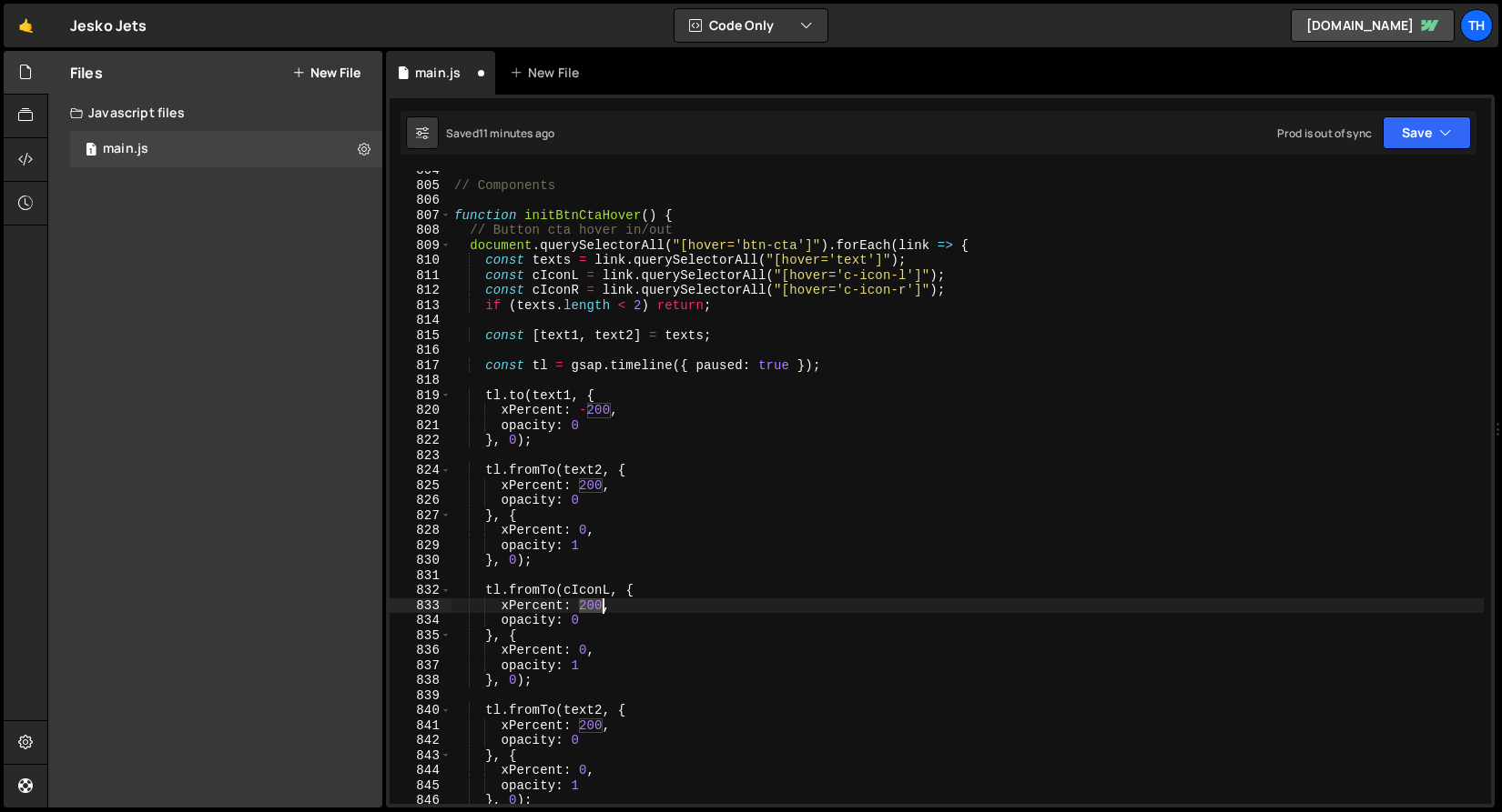
click at [597, 605] on div "// Components function initBtnCtaHover ( ) { // Button cta hover in/out documen…" at bounding box center [967, 494] width 1033 height 663
click at [574, 596] on div "// Components function initBtnCtaHover ( ) { // Button cta hover in/out documen…" at bounding box center [967, 494] width 1033 height 663
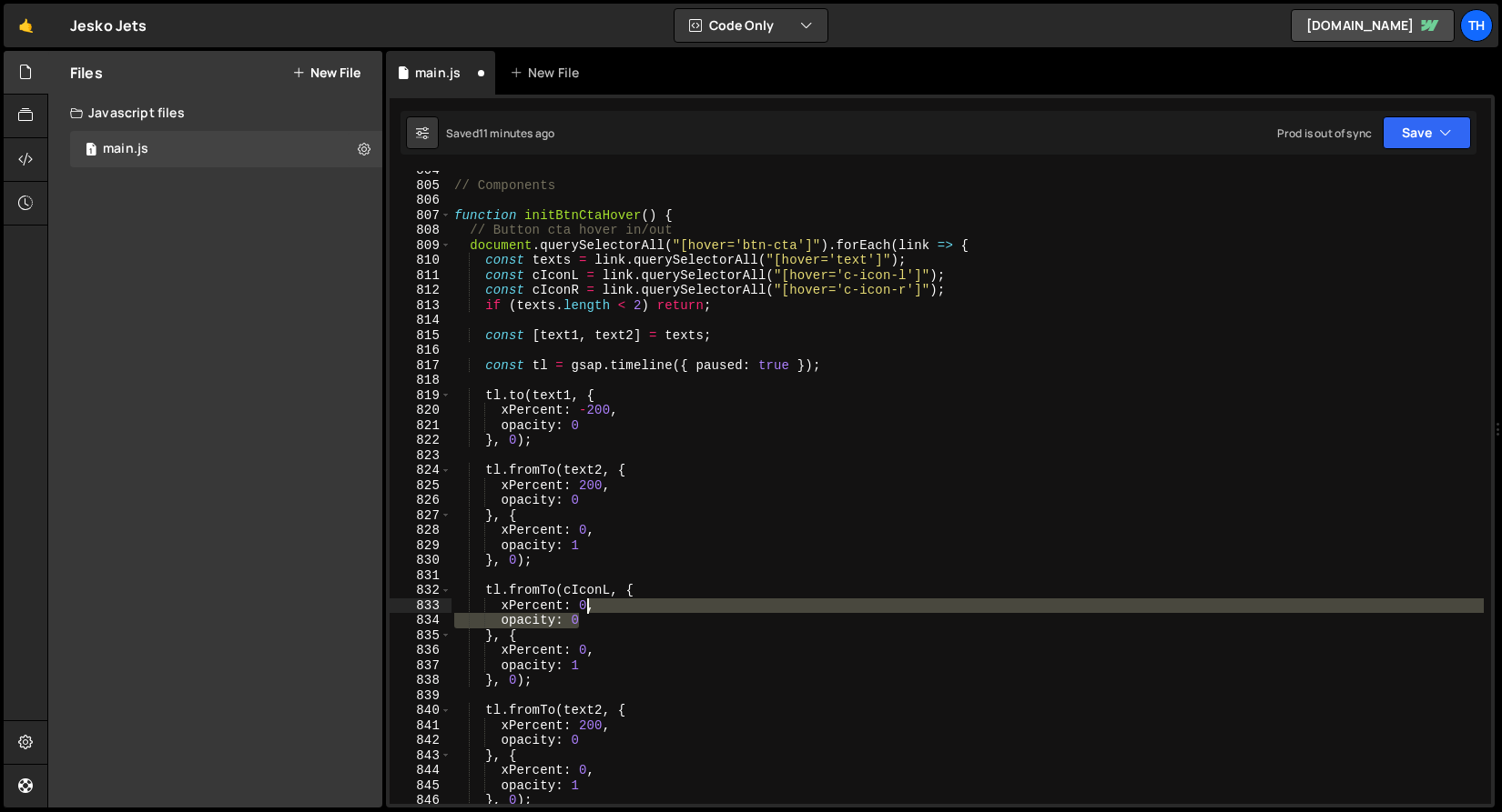
drag, startPoint x: 621, startPoint y: 624, endPoint x: 588, endPoint y: 604, distance: 38.6
click at [588, 604] on div "// Components function initBtnCtaHover ( ) { // Button cta hover in/out documen…" at bounding box center [967, 494] width 1033 height 663
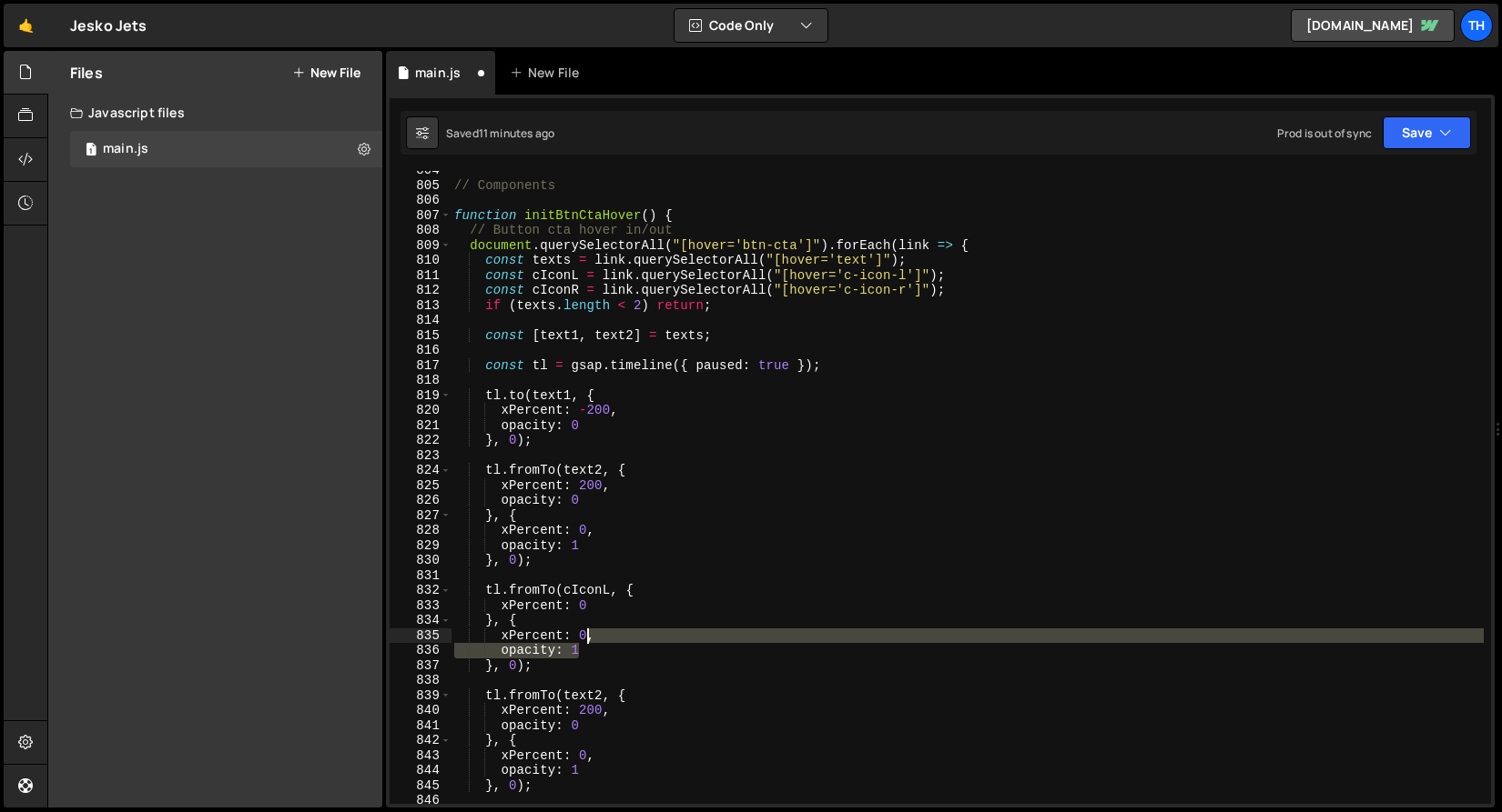
drag, startPoint x: 599, startPoint y: 647, endPoint x: 589, endPoint y: 632, distance: 18.0
click at [589, 632] on div "// Components function initBtnCtaHover ( ) { // Button cta hover in/out documen…" at bounding box center [967, 494] width 1033 height 663
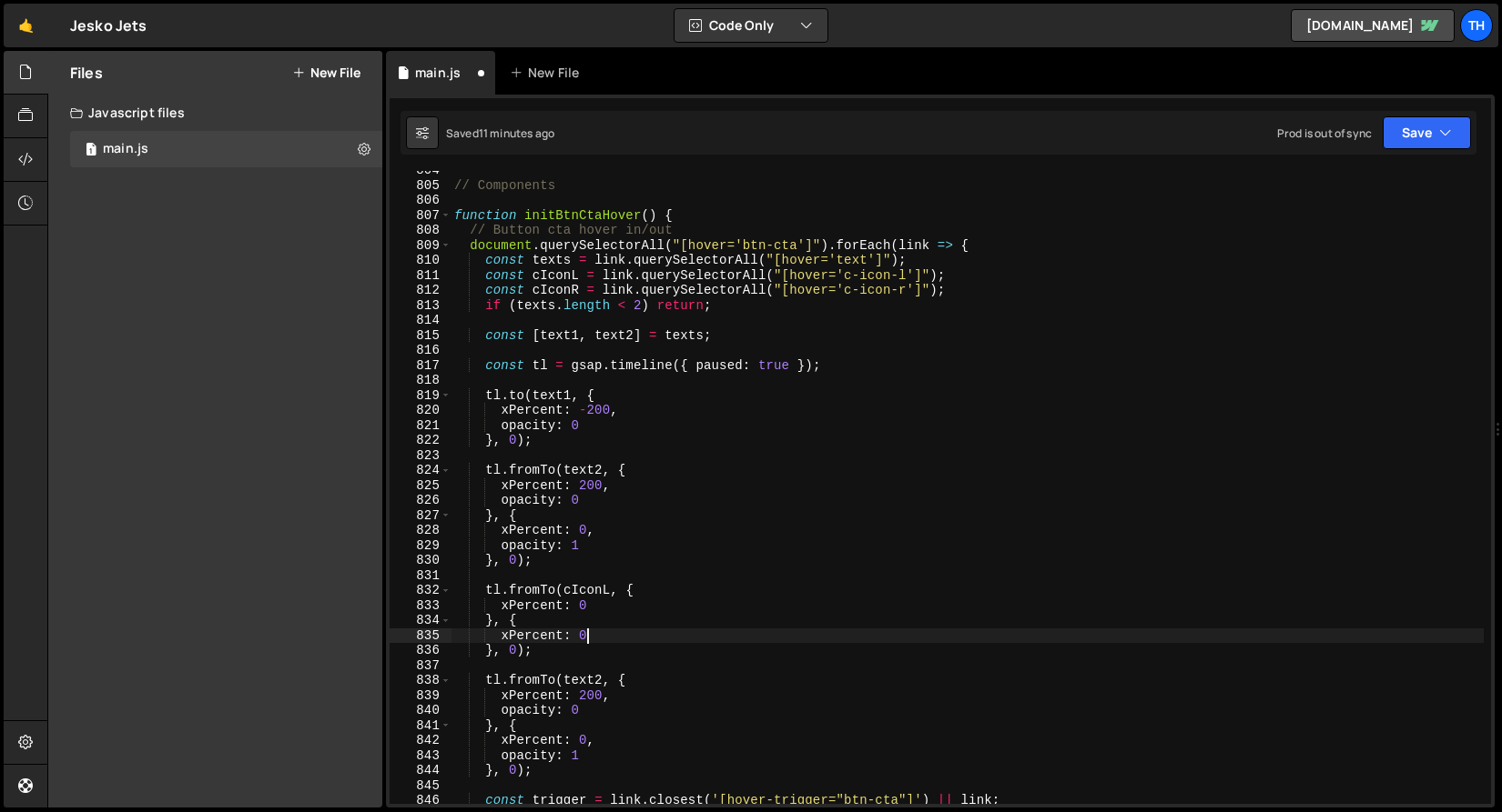
click at [583, 631] on div "// Components function initBtnCtaHover ( ) { // Button cta hover in/out documen…" at bounding box center [967, 494] width 1033 height 663
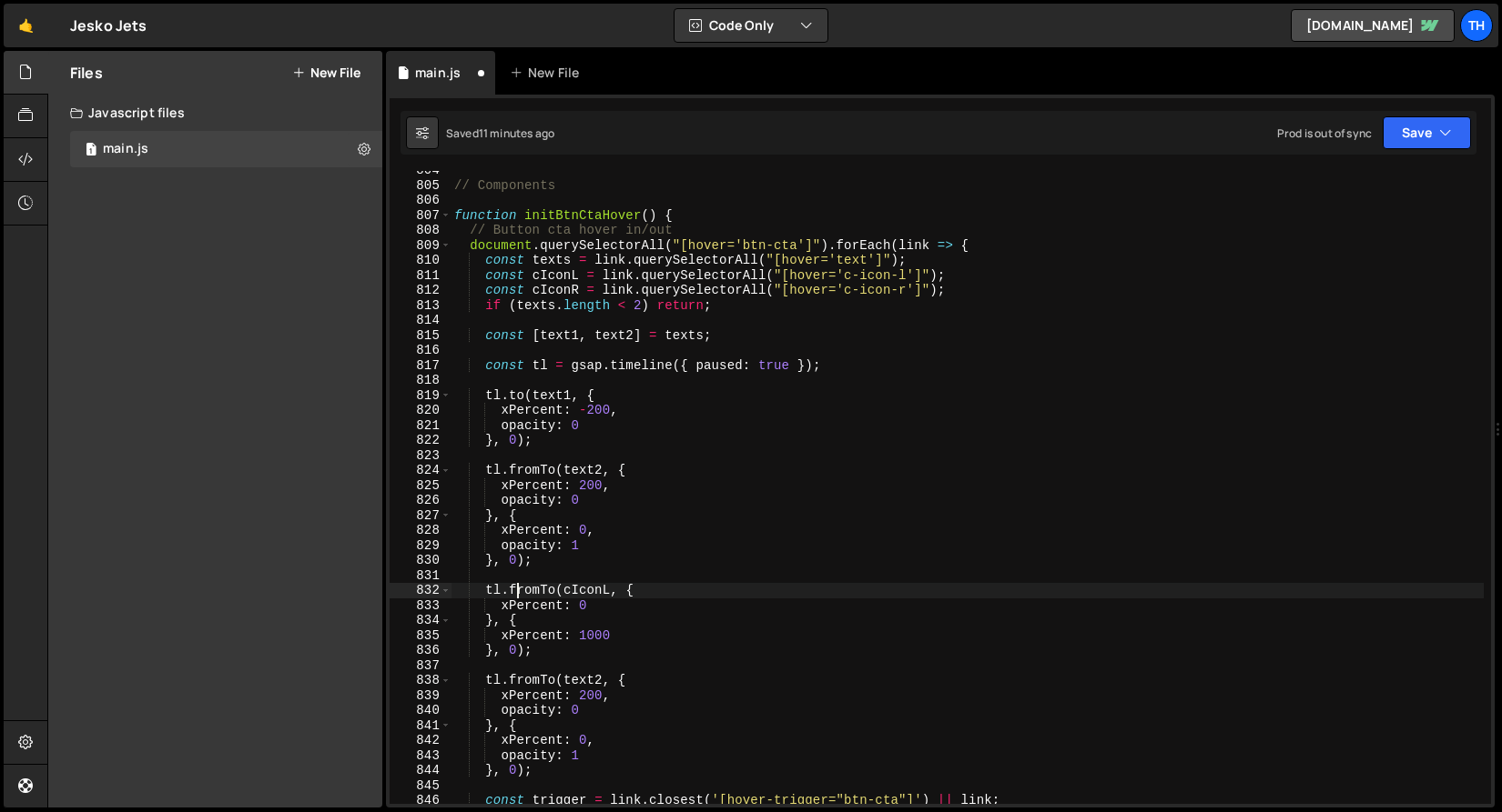
click at [515, 591] on div "// Components function initBtnCtaHover ( ) { // Button cta hover in/out documen…" at bounding box center [967, 494] width 1033 height 663
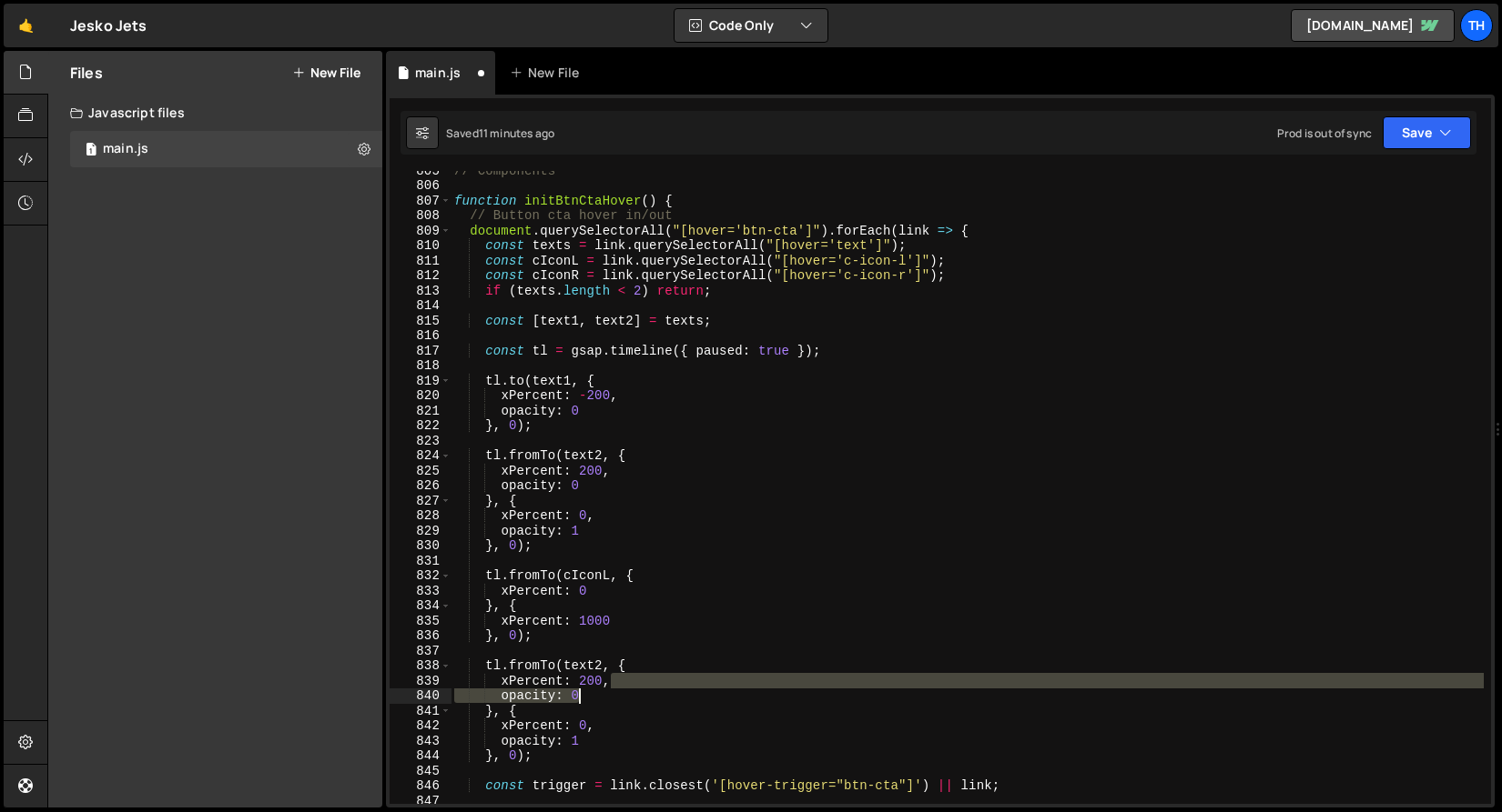
drag, startPoint x: 608, startPoint y: 679, endPoint x: 624, endPoint y: 695, distance: 22.6
click at [624, 695] on div "// Components function initBtnCtaHover ( ) { // Button cta hover in/out documen…" at bounding box center [967, 494] width 1033 height 663
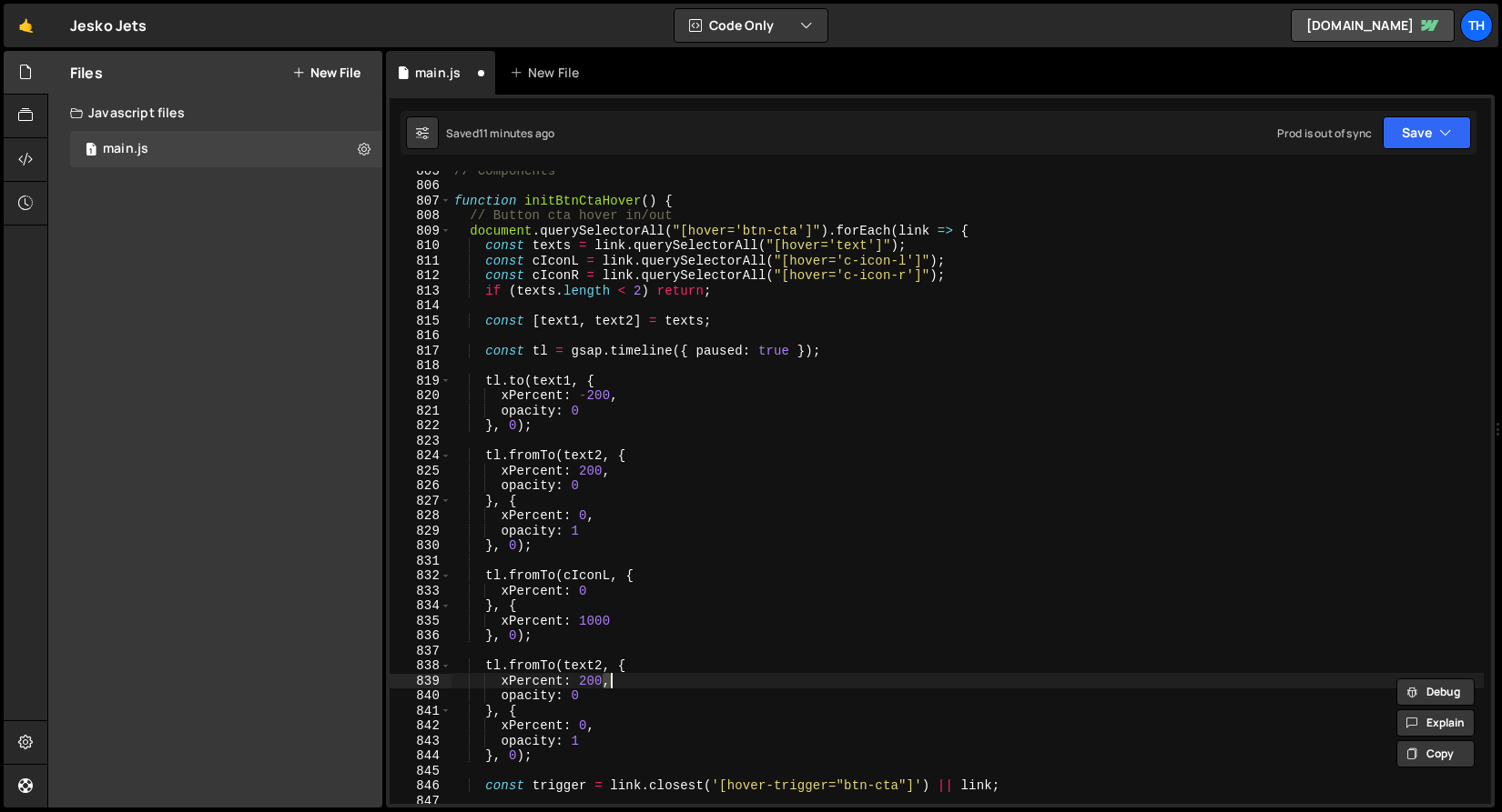
drag, startPoint x: 602, startPoint y: 682, endPoint x: 622, endPoint y: 686, distance: 20.4
click at [622, 686] on div "// Components function initBtnCtaHover ( ) { // Button cta hover in/out documen…" at bounding box center [967, 494] width 1033 height 663
click at [623, 686] on div "// Components function initBtnCtaHover ( ) { // Button cta hover in/out documen…" at bounding box center [967, 487] width 1033 height 633
click at [613, 682] on div "// Components function initBtnCtaHover ( ) { // Button cta hover in/out documen…" at bounding box center [967, 494] width 1033 height 663
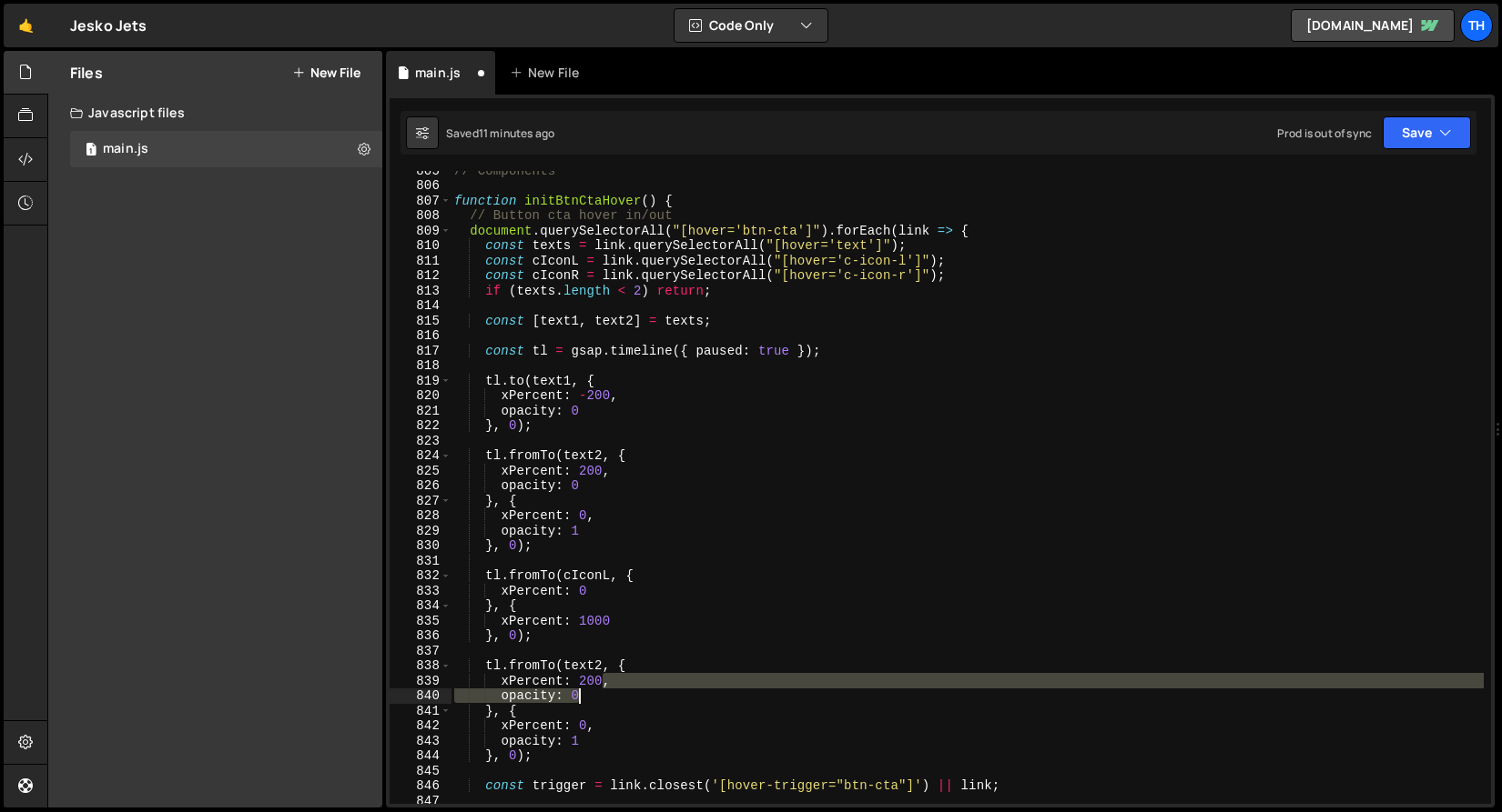
drag, startPoint x: 603, startPoint y: 678, endPoint x: 634, endPoint y: 693, distance: 34.4
click at [634, 693] on div "// Components function initBtnCtaHover ( ) { // Button cta hover in/out documen…" at bounding box center [967, 494] width 1033 height 663
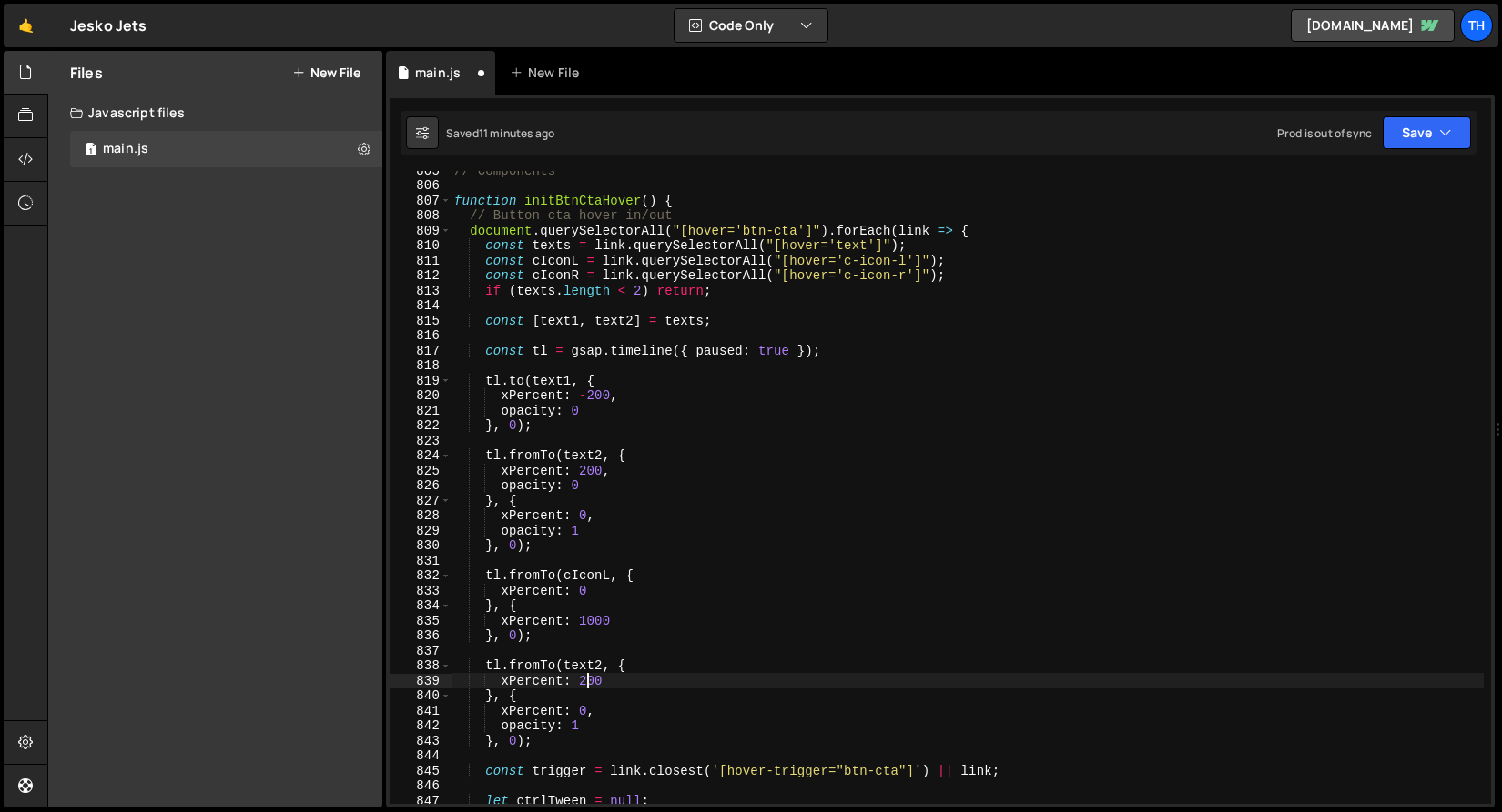
click at [587, 679] on div "// Components function initBtnCtaHover ( ) { // Button cta hover in/out documen…" at bounding box center [967, 494] width 1033 height 663
click at [595, 680] on div "// Components function initBtnCtaHover ( ) { // Button cta hover in/out documen…" at bounding box center [967, 494] width 1033 height 663
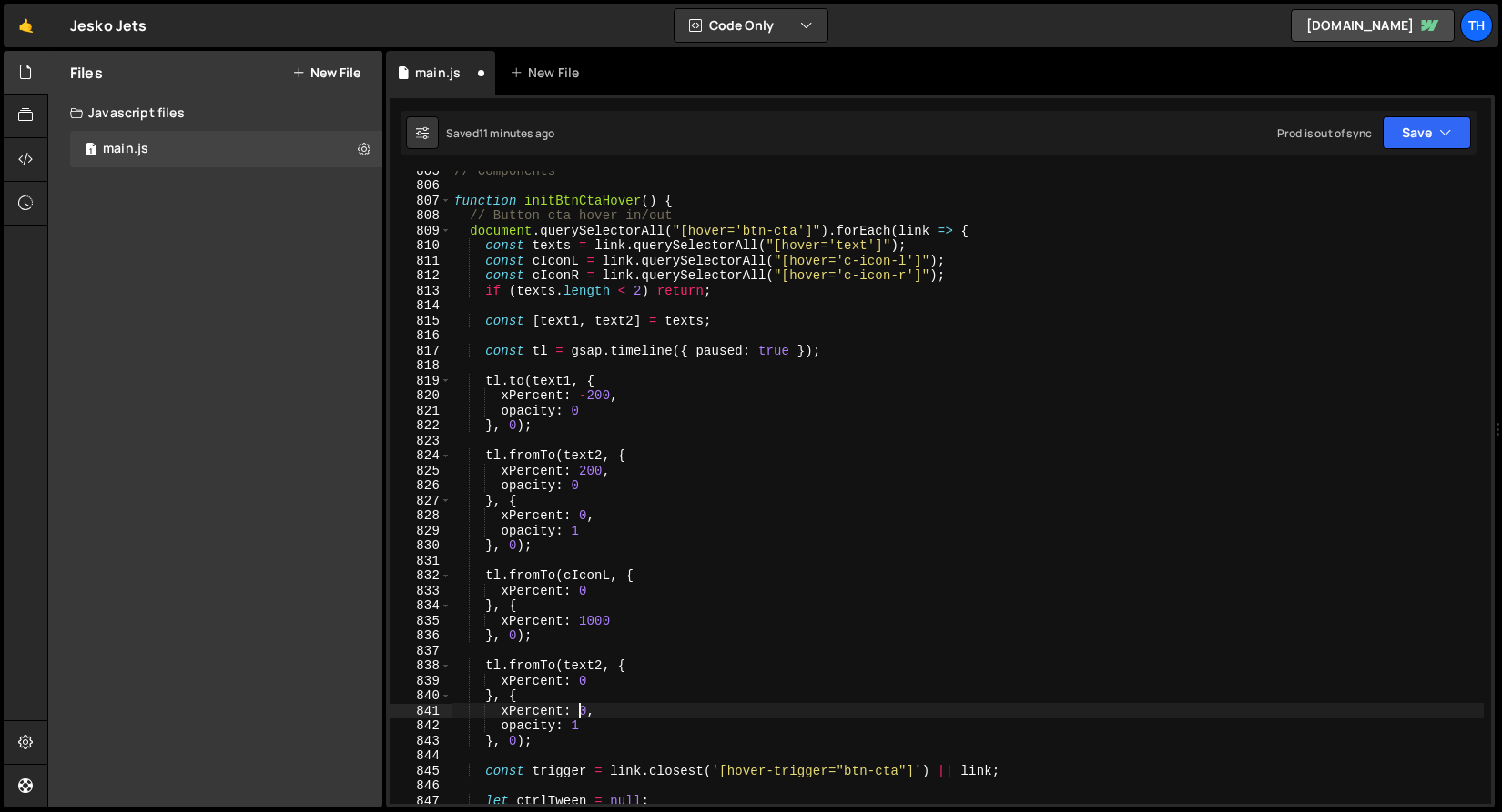
click at [588, 712] on div "// Components function initBtnCtaHover ( ) { // Button cta hover in/out documen…" at bounding box center [967, 494] width 1033 height 663
drag, startPoint x: 568, startPoint y: 746, endPoint x: 583, endPoint y: 738, distance: 17.0
click at [569, 746] on div "// Components function initBtnCtaHover ( ) { // Button cta hover in/out documen…" at bounding box center [967, 494] width 1033 height 663
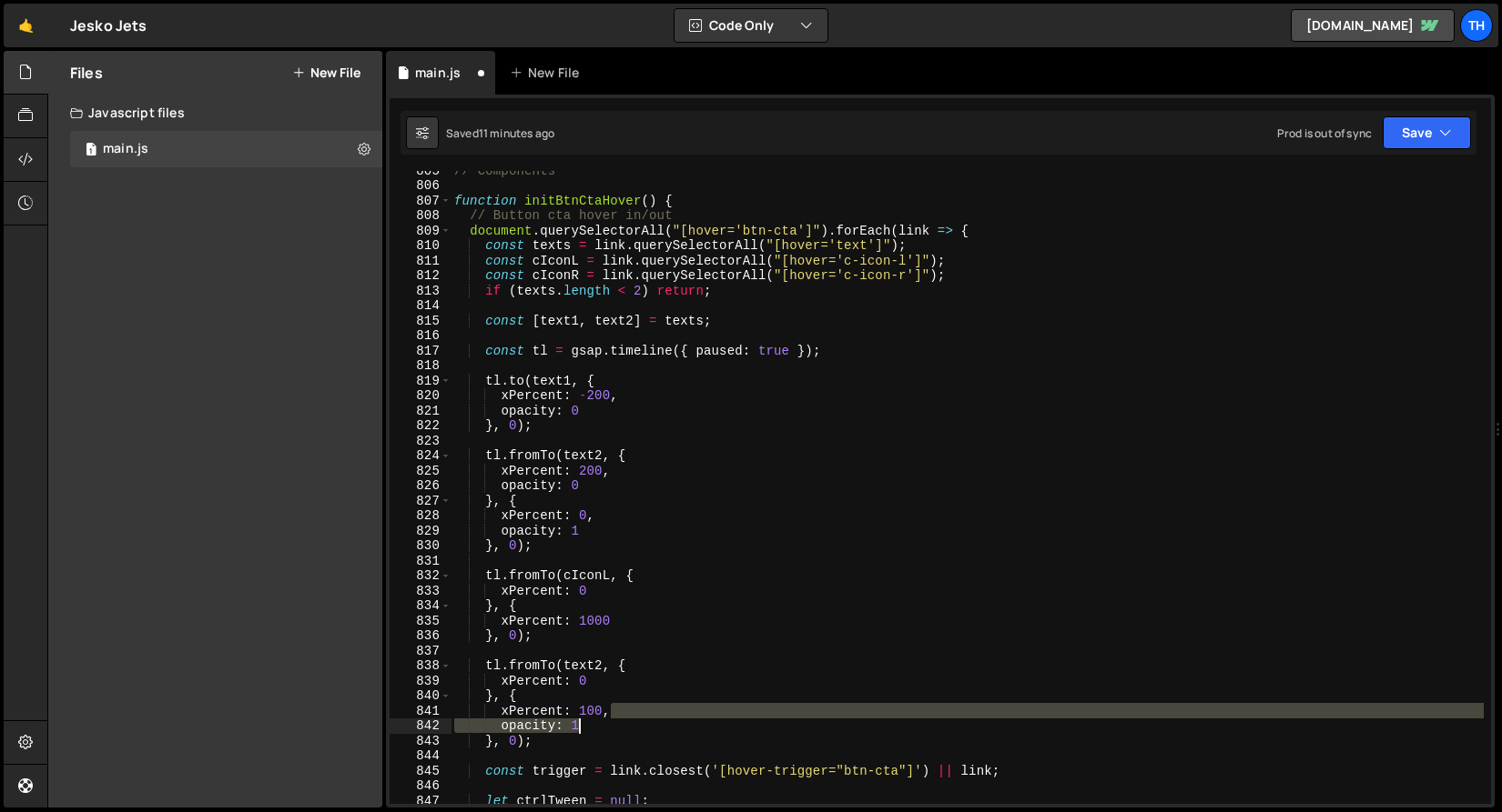
drag, startPoint x: 610, startPoint y: 711, endPoint x: 649, endPoint y: 723, distance: 40.8
click at [649, 723] on div "// Components function initBtnCtaHover ( ) { // Button cta hover in/out documen…" at bounding box center [967, 494] width 1033 height 663
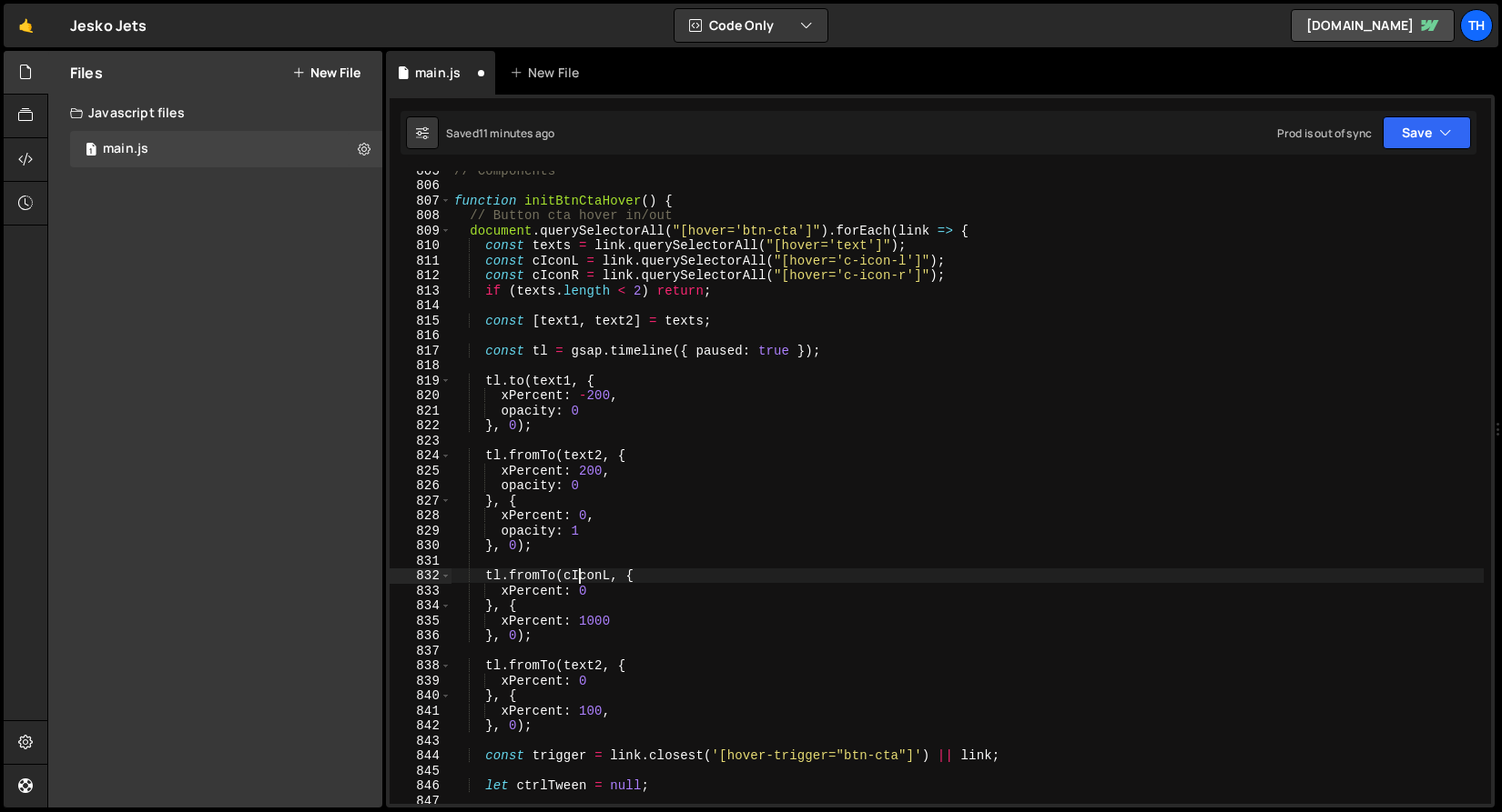
click at [577, 579] on div "// Components function initBtnCtaHover ( ) { // Button cta hover in/out documen…" at bounding box center [967, 494] width 1033 height 663
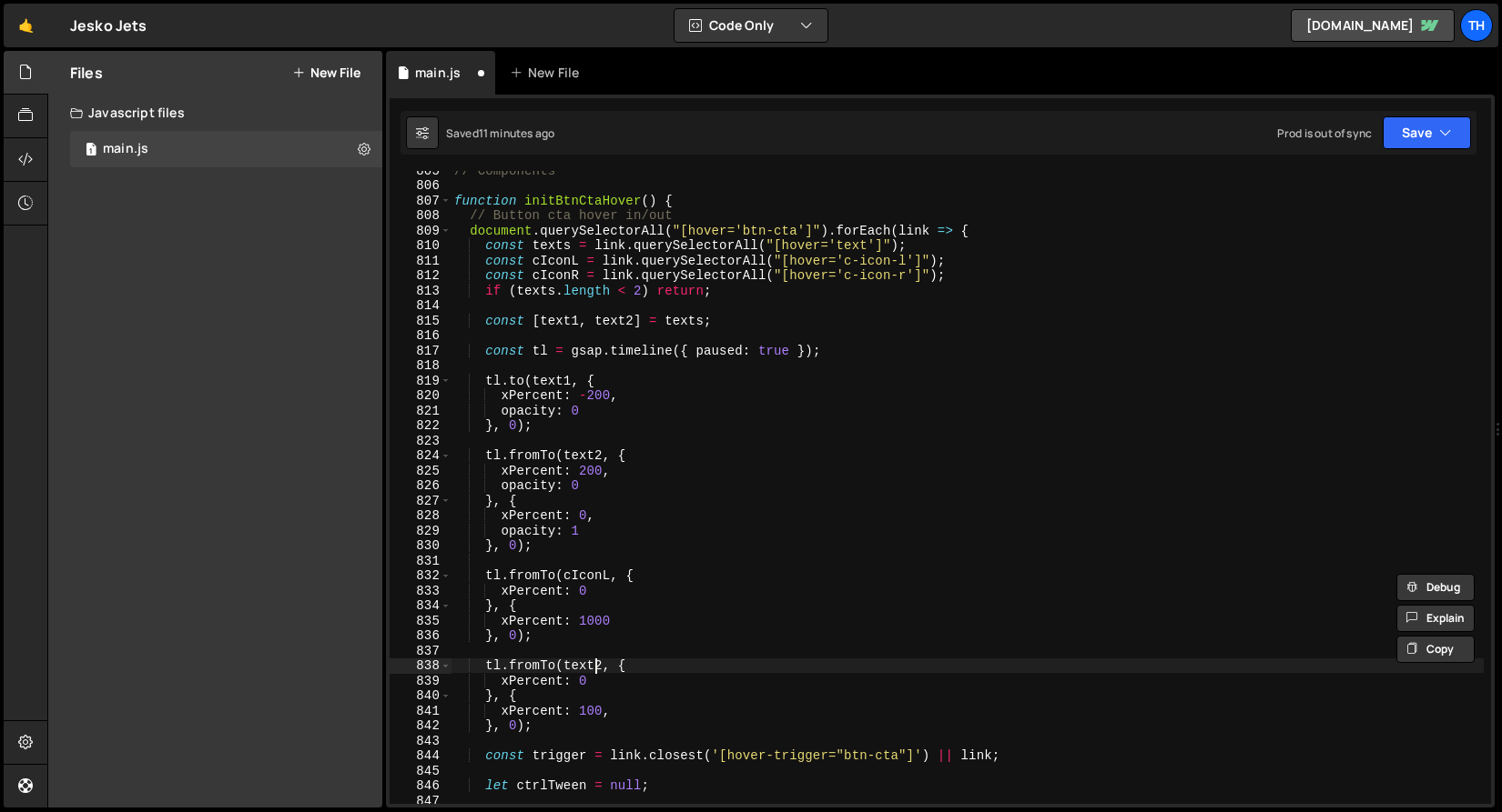
click at [598, 660] on div "// Components function initBtnCtaHover ( ) { // Button cta hover in/out documen…" at bounding box center [967, 494] width 1033 height 663
paste textarea "cIconL"
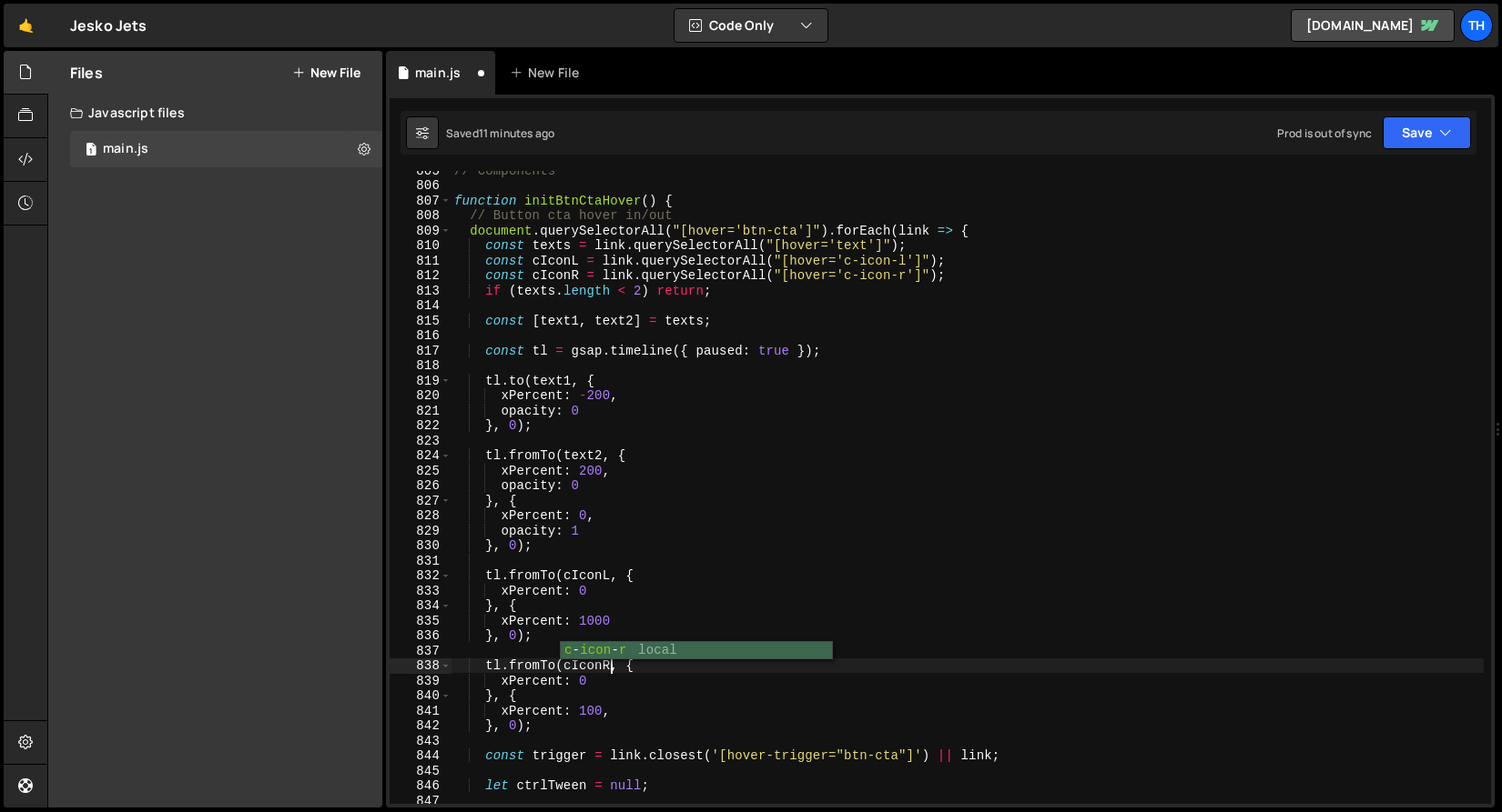
scroll to position [0, 10]
click at [1419, 140] on button "Save" at bounding box center [1427, 132] width 88 height 33
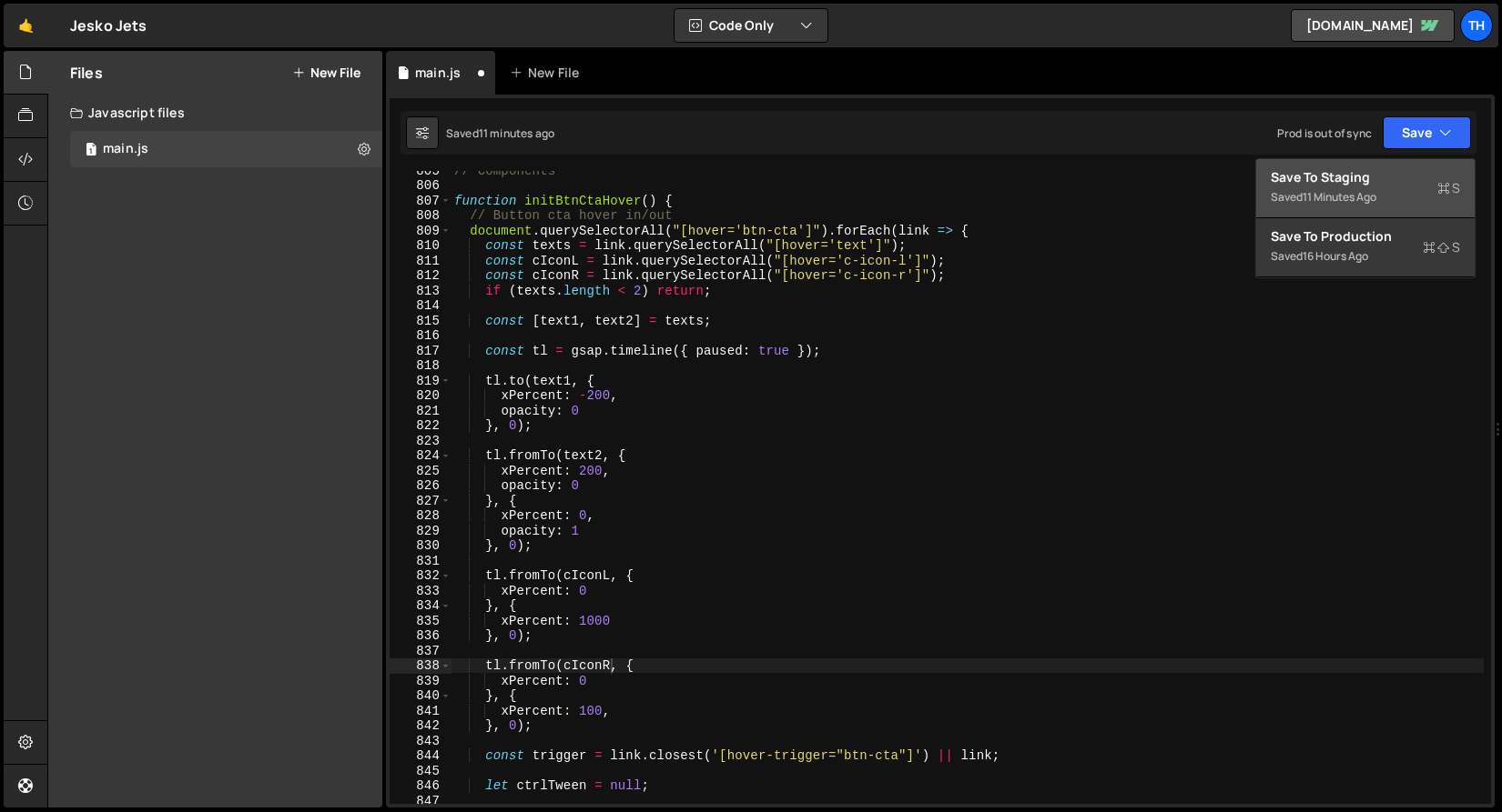
click at [1416, 163] on button "Save to Staging S Saved 11 minutes ago" at bounding box center [1365, 189] width 219 height 60
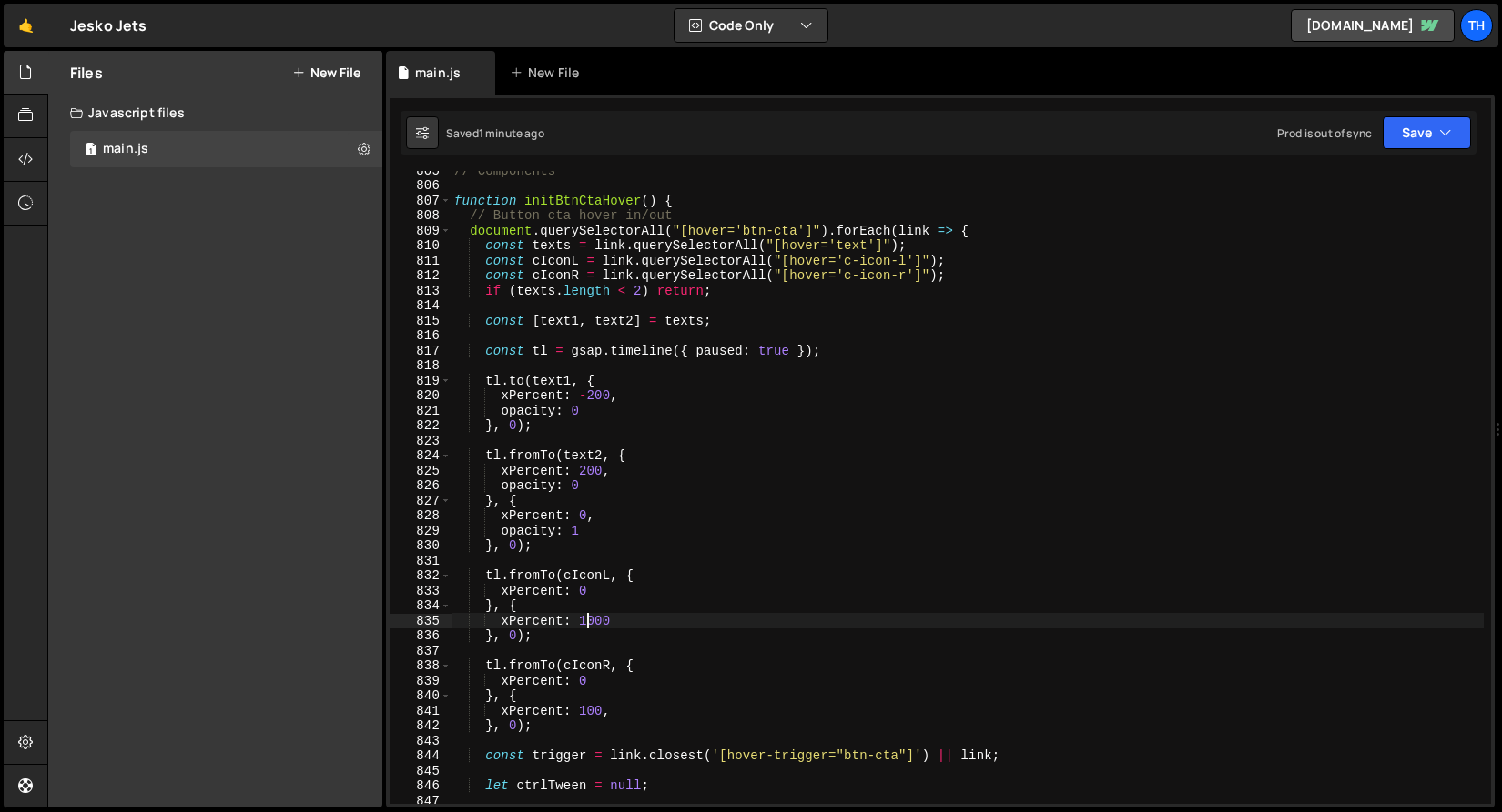
click at [587, 621] on div "// Components function initBtnCtaHover ( ) { // Button cta hover in/out documen…" at bounding box center [967, 494] width 1033 height 663
click at [616, 623] on div "// Components function initBtnCtaHover ( ) { // Button cta hover in/out documen…" at bounding box center [967, 487] width 1033 height 633
drag, startPoint x: 509, startPoint y: 620, endPoint x: 567, endPoint y: 619, distance: 58.0
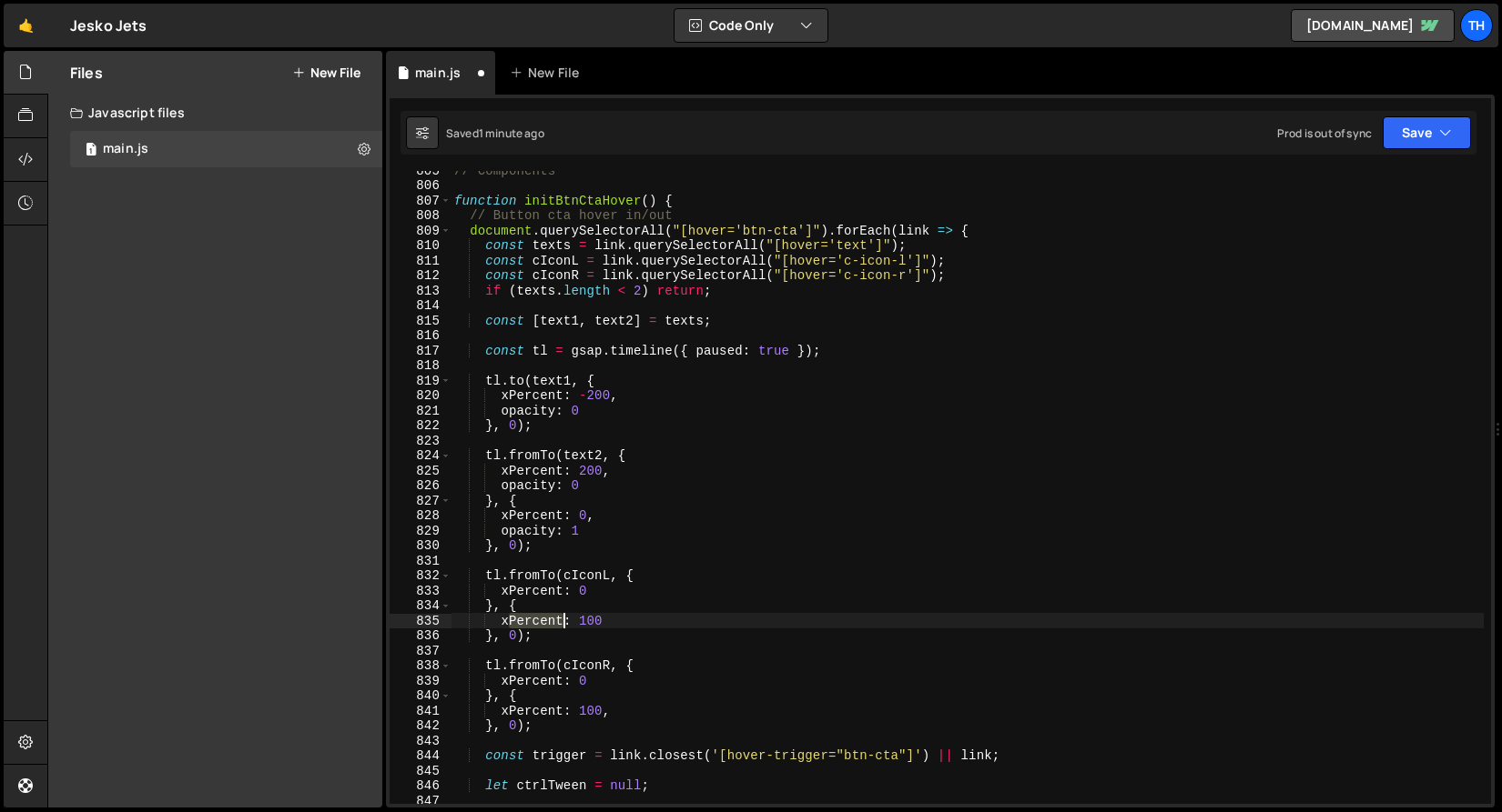
click at [564, 618] on div "// Components function initBtnCtaHover ( ) { // Button cta hover in/out documen…" at bounding box center [967, 494] width 1033 height 663
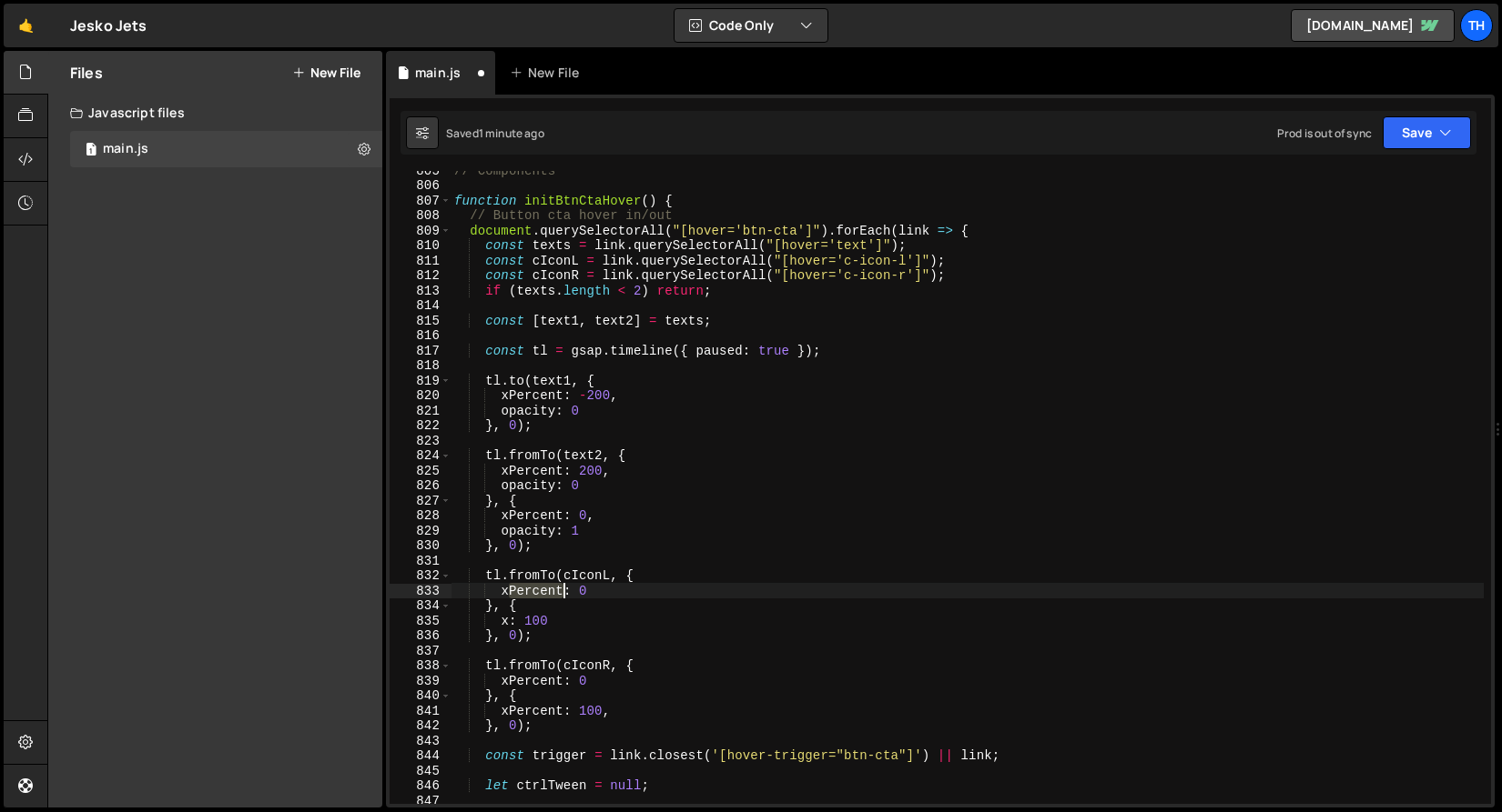
drag, startPoint x: 513, startPoint y: 587, endPoint x: 567, endPoint y: 587, distance: 54.0
click at [566, 587] on div "// Components function initBtnCtaHover ( ) { // Button cta hover in/out documen…" at bounding box center [967, 494] width 1033 height 663
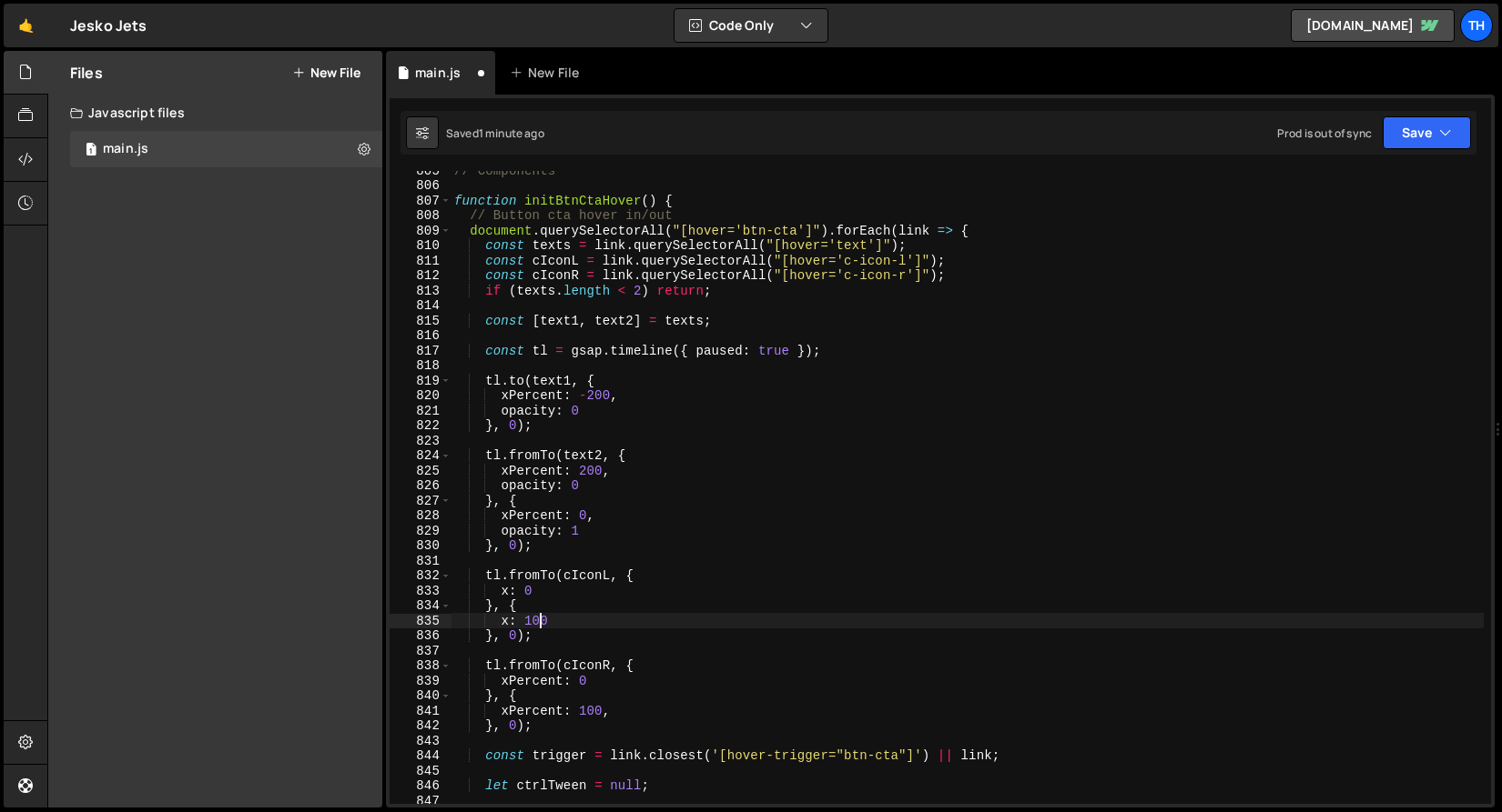
click at [542, 616] on div "// Components function initBtnCtaHover ( ) { // Button cta hover in/out documen…" at bounding box center [967, 494] width 1033 height 663
paste textarea "2.916666667"
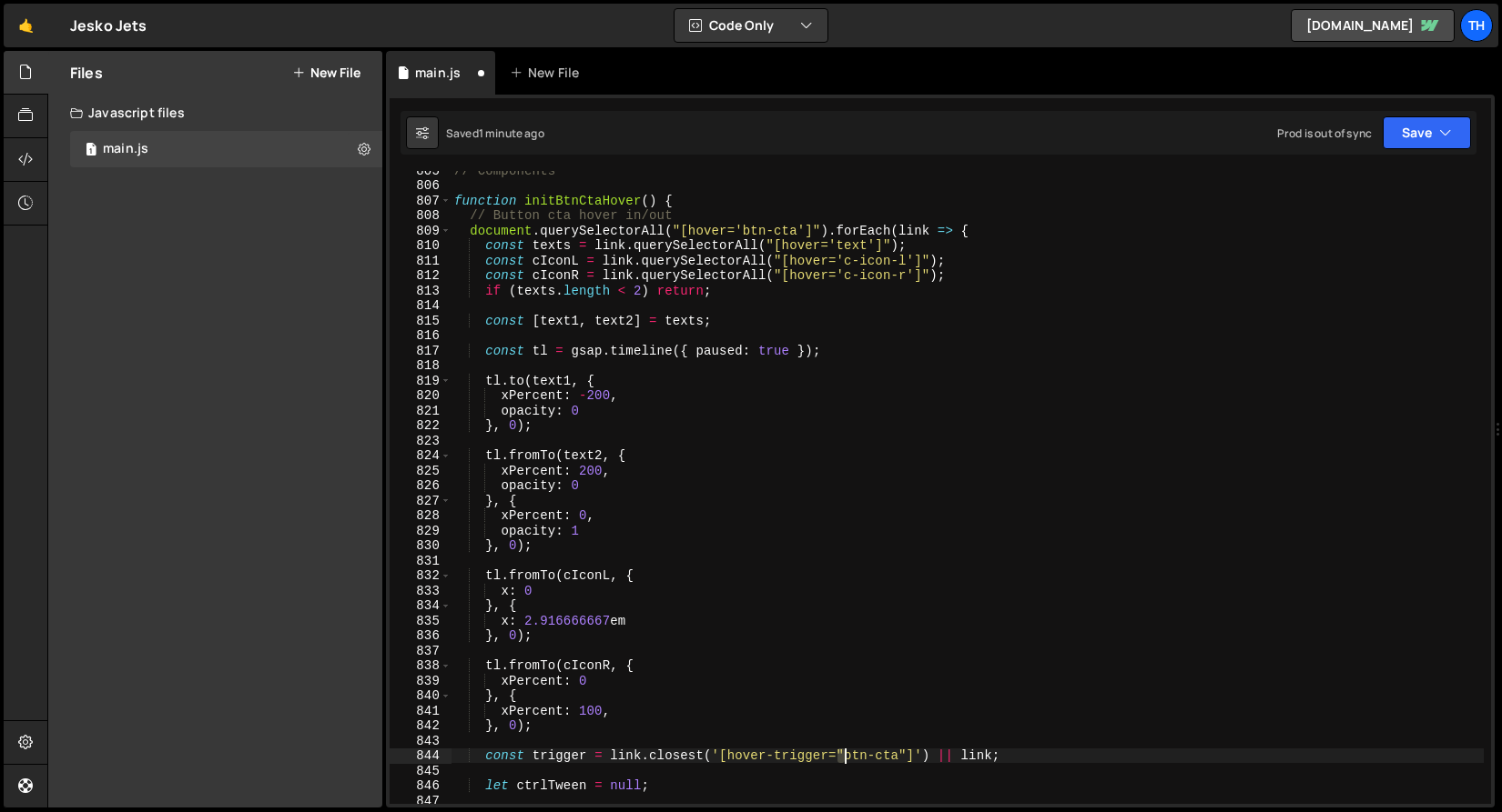
click at [845, 758] on div "// Components function initBtnCtaHover ( ) { // Button cta hover in/out documen…" at bounding box center [967, 494] width 1033 height 663
click at [524, 623] on div "// Components function initBtnCtaHover ( ) { // Button cta hover in/out documen…" at bounding box center [967, 494] width 1033 height 663
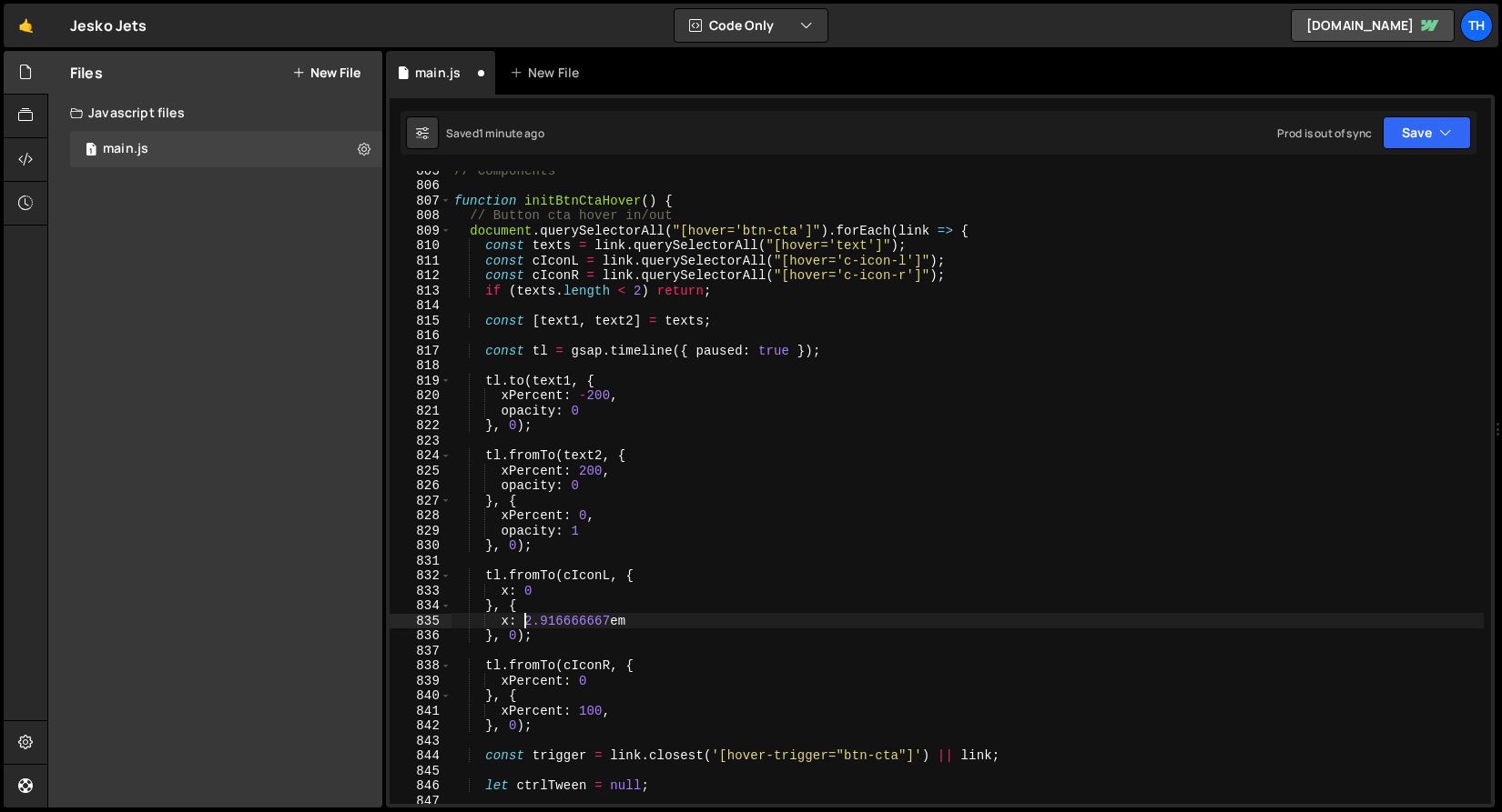
paste textarea """
click at [641, 630] on div "// Components function initBtnCtaHover ( ) { // Button cta hover in/out documen…" at bounding box center [967, 494] width 1033 height 663
click at [642, 623] on div "// Components function initBtnCtaHover ( ) { // Button cta hover in/out documen…" at bounding box center [967, 494] width 1033 height 663
paste textarea """
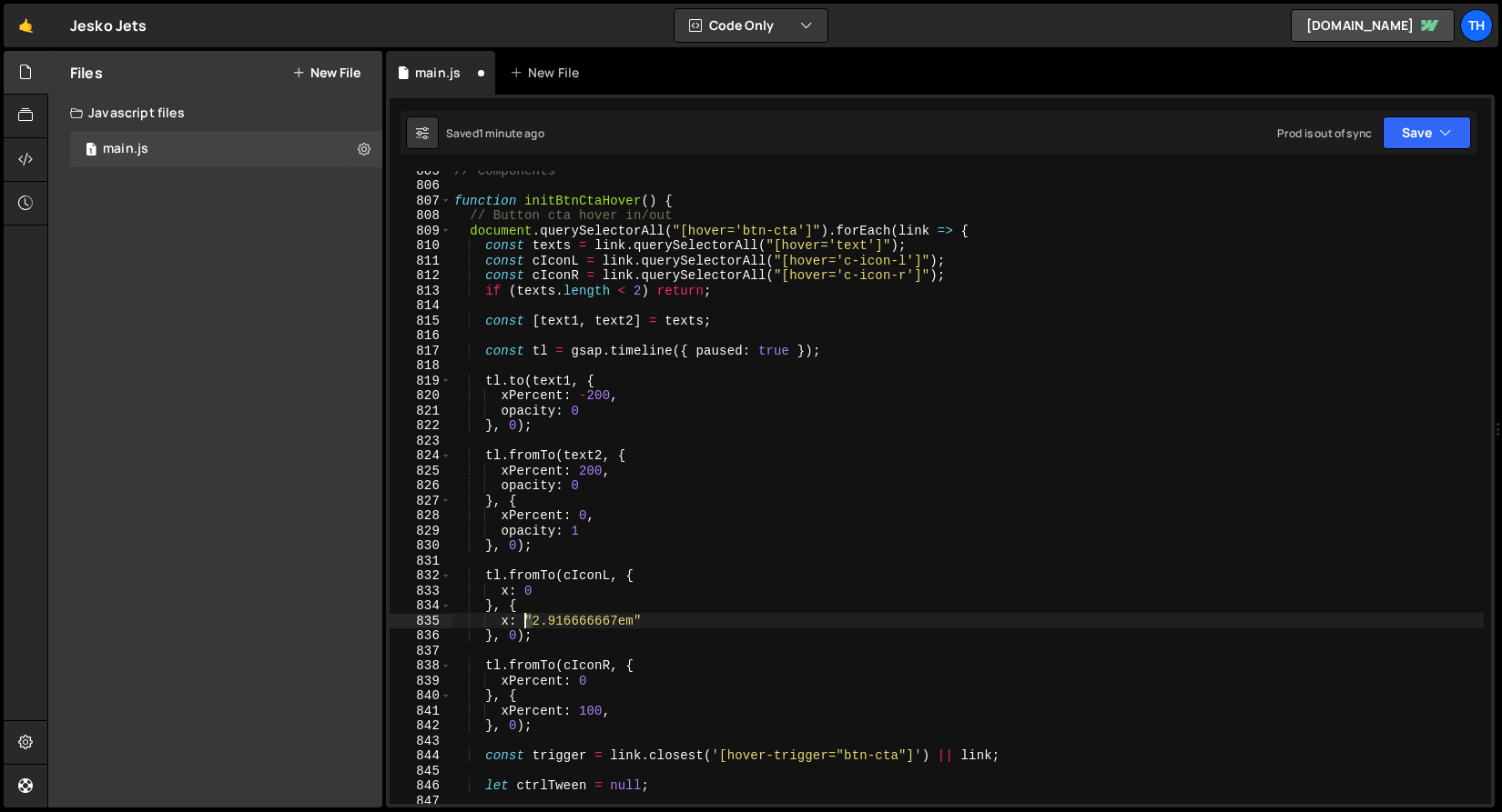
click at [526, 615] on div "// Components function initBtnCtaHover ( ) { // Button cta hover in/out documen…" at bounding box center [967, 494] width 1033 height 663
click at [525, 589] on div "// Components function initBtnCtaHover ( ) { // Button cta hover in/out documen…" at bounding box center [967, 494] width 1033 height 663
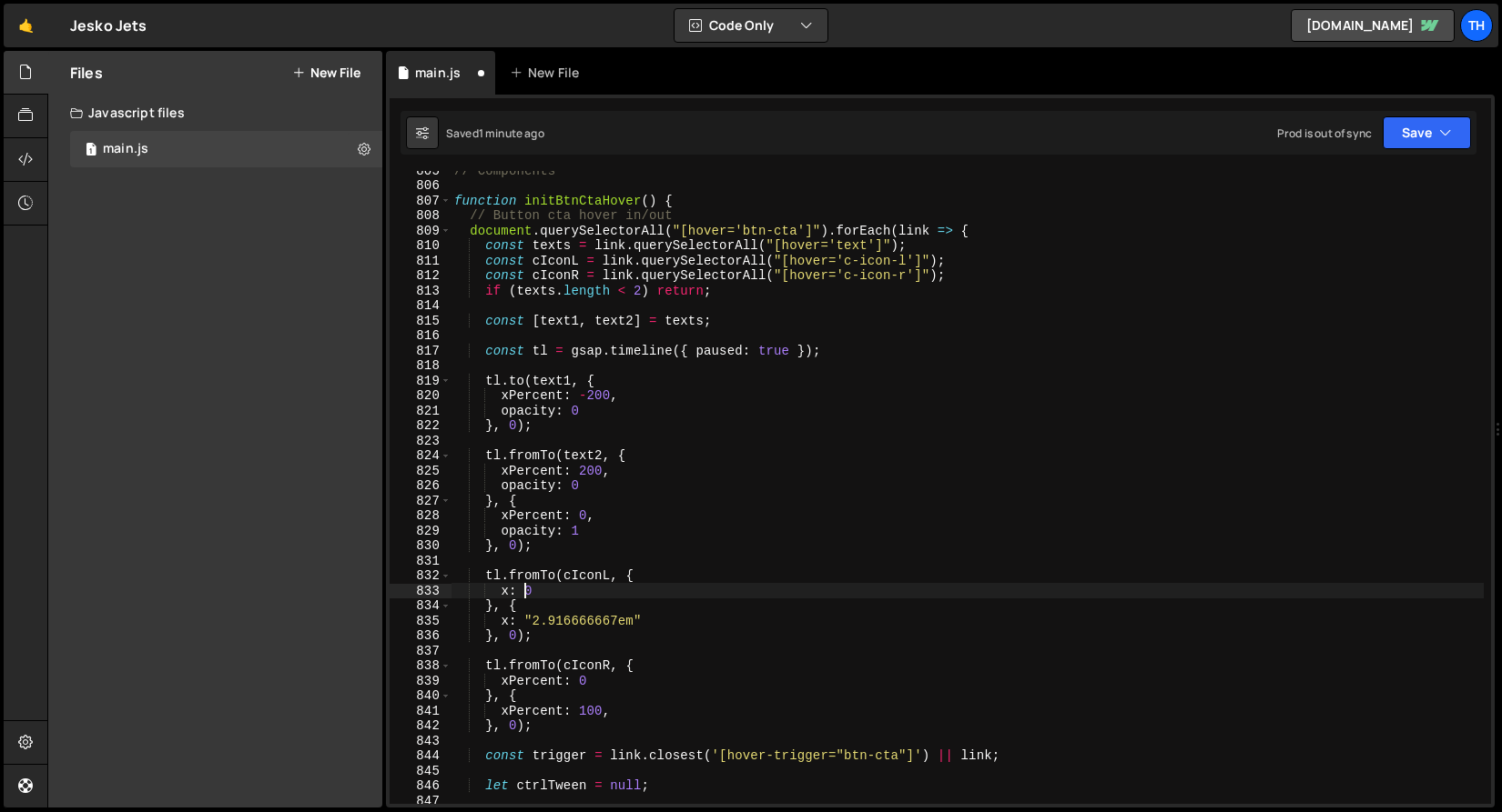
paste textarea """
click at [545, 588] on div "// Components function initBtnCtaHover ( ) { // Button cta hover in/out documen…" at bounding box center [967, 494] width 1033 height 663
paste textarea """
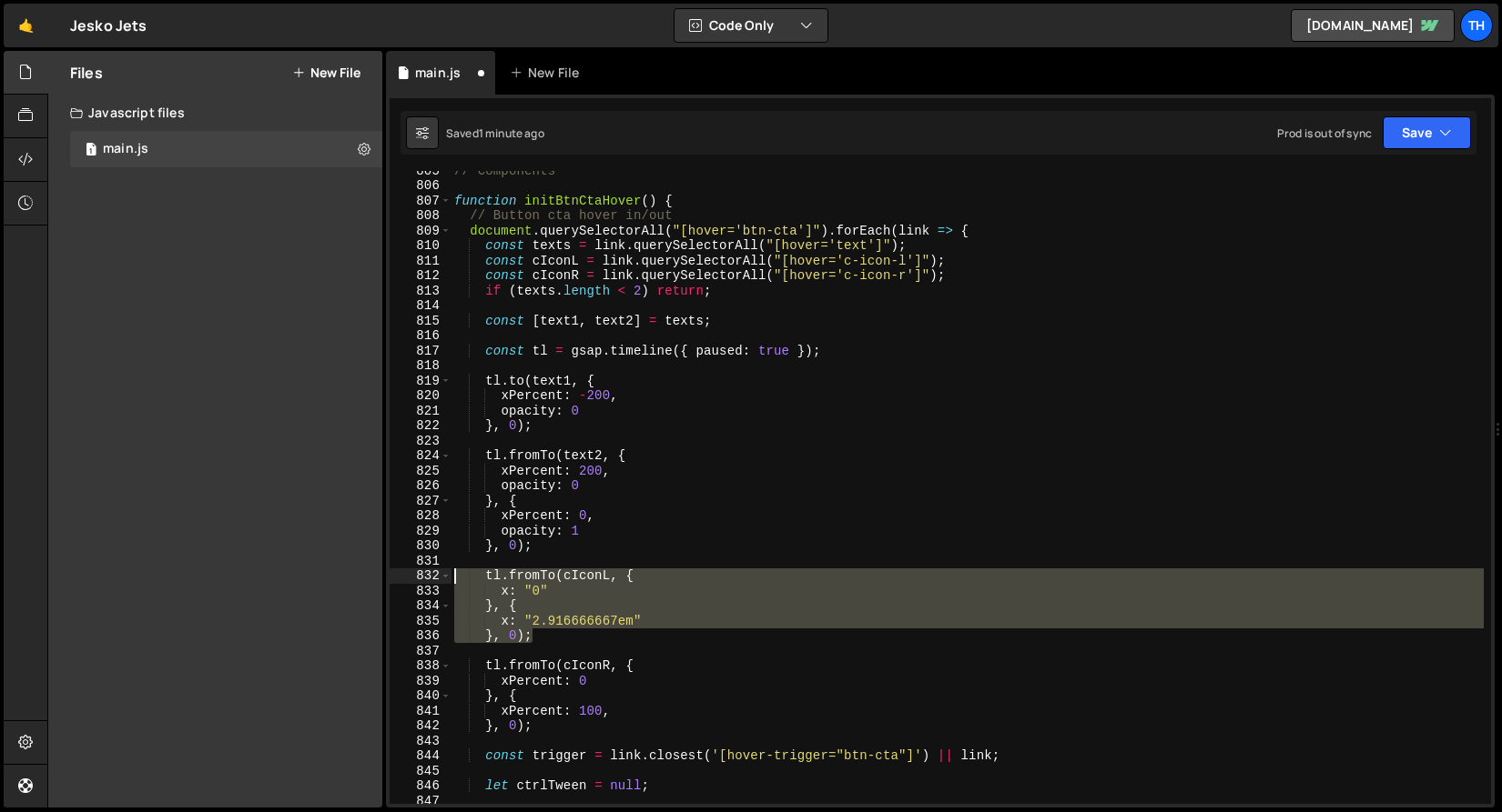
drag, startPoint x: 483, startPoint y: 619, endPoint x: 422, endPoint y: 580, distance: 72.4
click at [422, 580] on div "x: "0" 805 806 807 808 809 810 811 812 813 814 815 816 817 818 819 820 821 822 …" at bounding box center [940, 487] width 1101 height 633
click at [568, 643] on div "// Components function initBtnCtaHover ( ) { // Button cta hover in/out documen…" at bounding box center [967, 487] width 1033 height 633
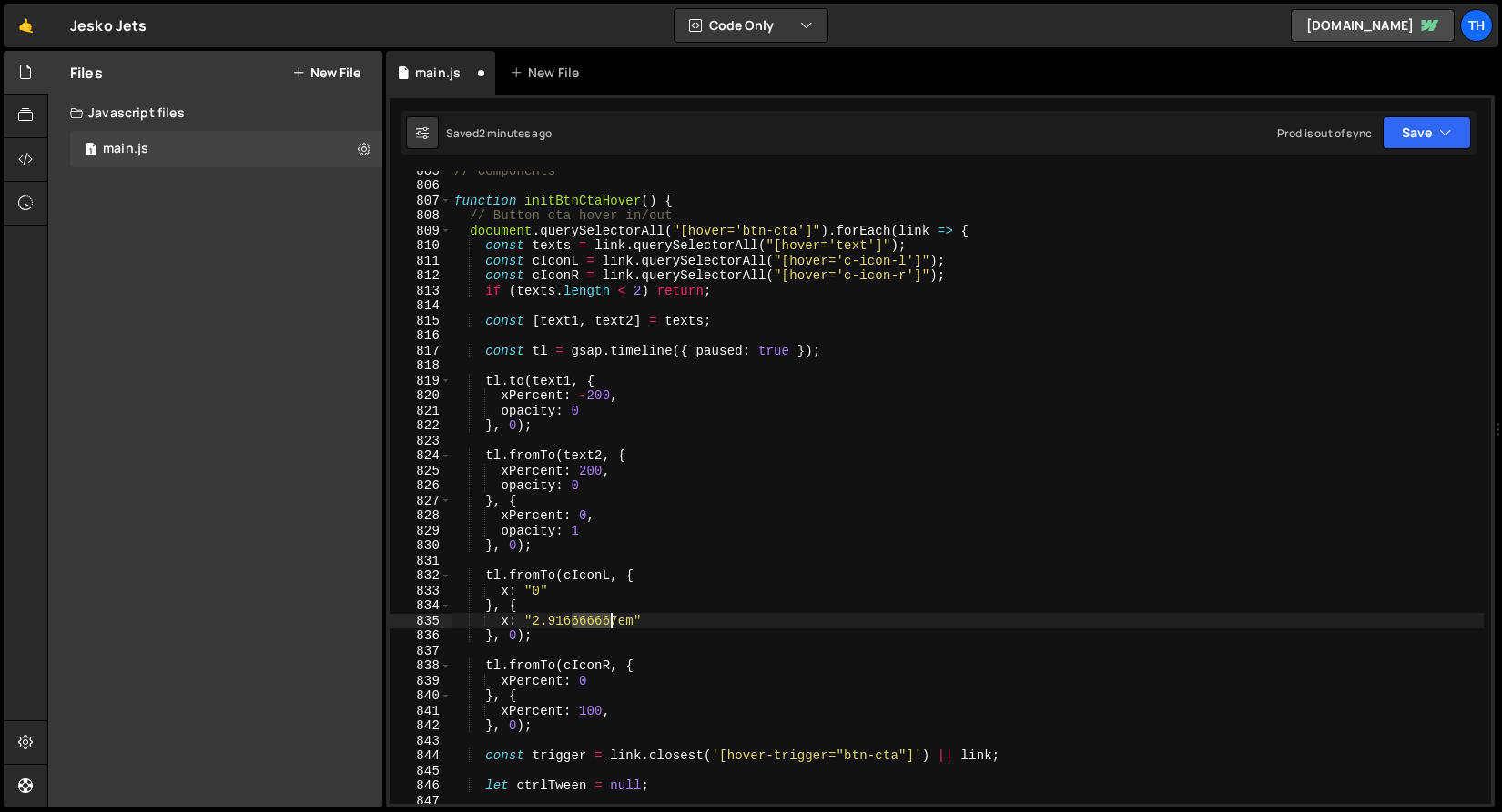
drag, startPoint x: 573, startPoint y: 621, endPoint x: 608, endPoint y: 626, distance: 35.4
click at [608, 626] on div "// Components function initBtnCtaHover ( ) { // Button cta hover in/out documen…" at bounding box center [967, 494] width 1033 height 663
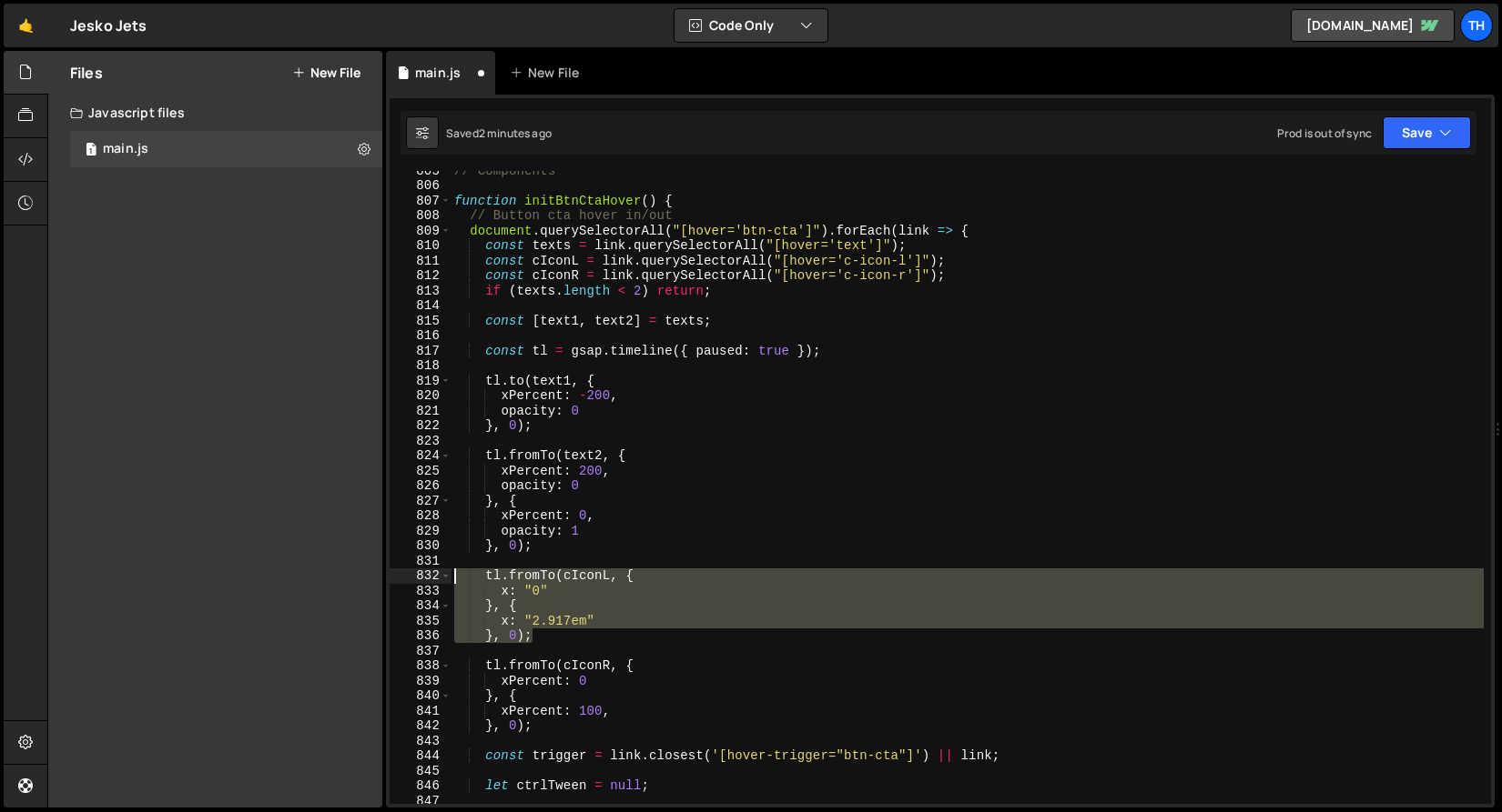
drag, startPoint x: 556, startPoint y: 639, endPoint x: 416, endPoint y: 581, distance: 151.5
click at [416, 581] on div "x: "2.917em" 805 806 807 808 809 810 811 812 813 814 815 816 817 818 819 820 82…" at bounding box center [940, 487] width 1101 height 633
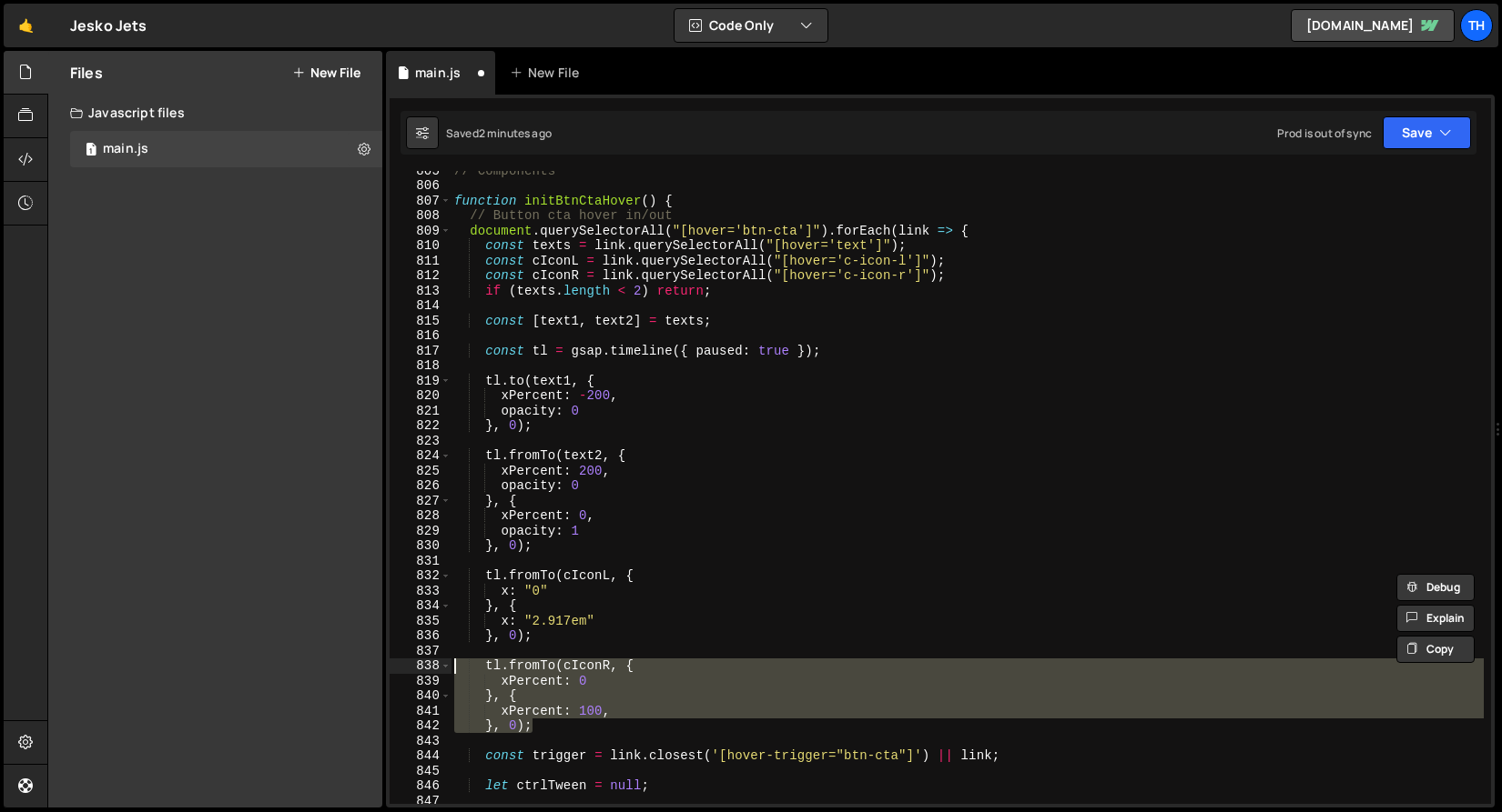
drag, startPoint x: 541, startPoint y: 723, endPoint x: 430, endPoint y: 660, distance: 127.6
click at [430, 660] on div "tl.fromTo(cIconL, { x: "0" 805 806 807 808 809 810 811 812 813 814 815 816 817 …" at bounding box center [940, 487] width 1101 height 633
paste textarea "}, 0);"
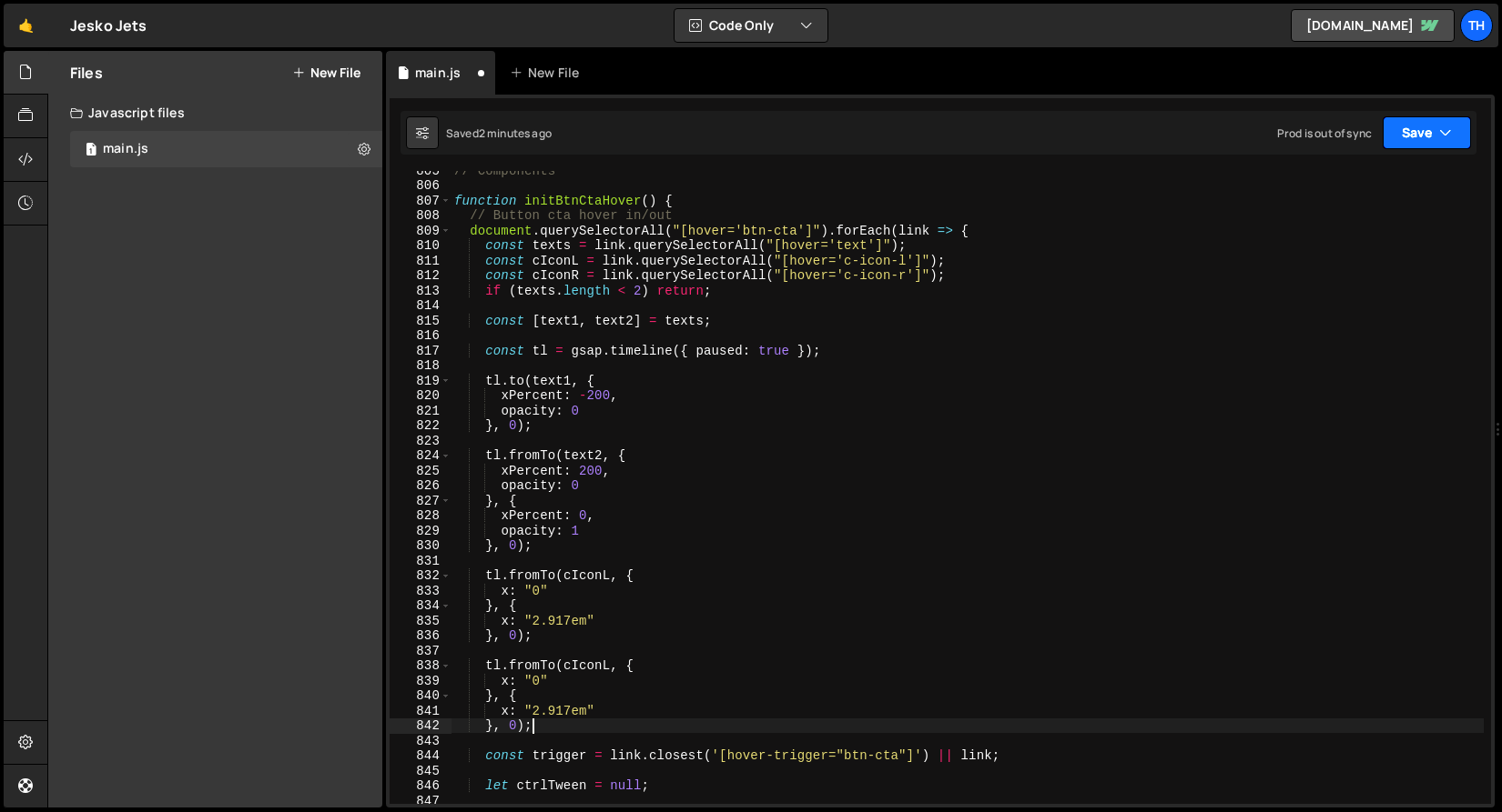
click at [1415, 141] on button "Save" at bounding box center [1427, 132] width 88 height 33
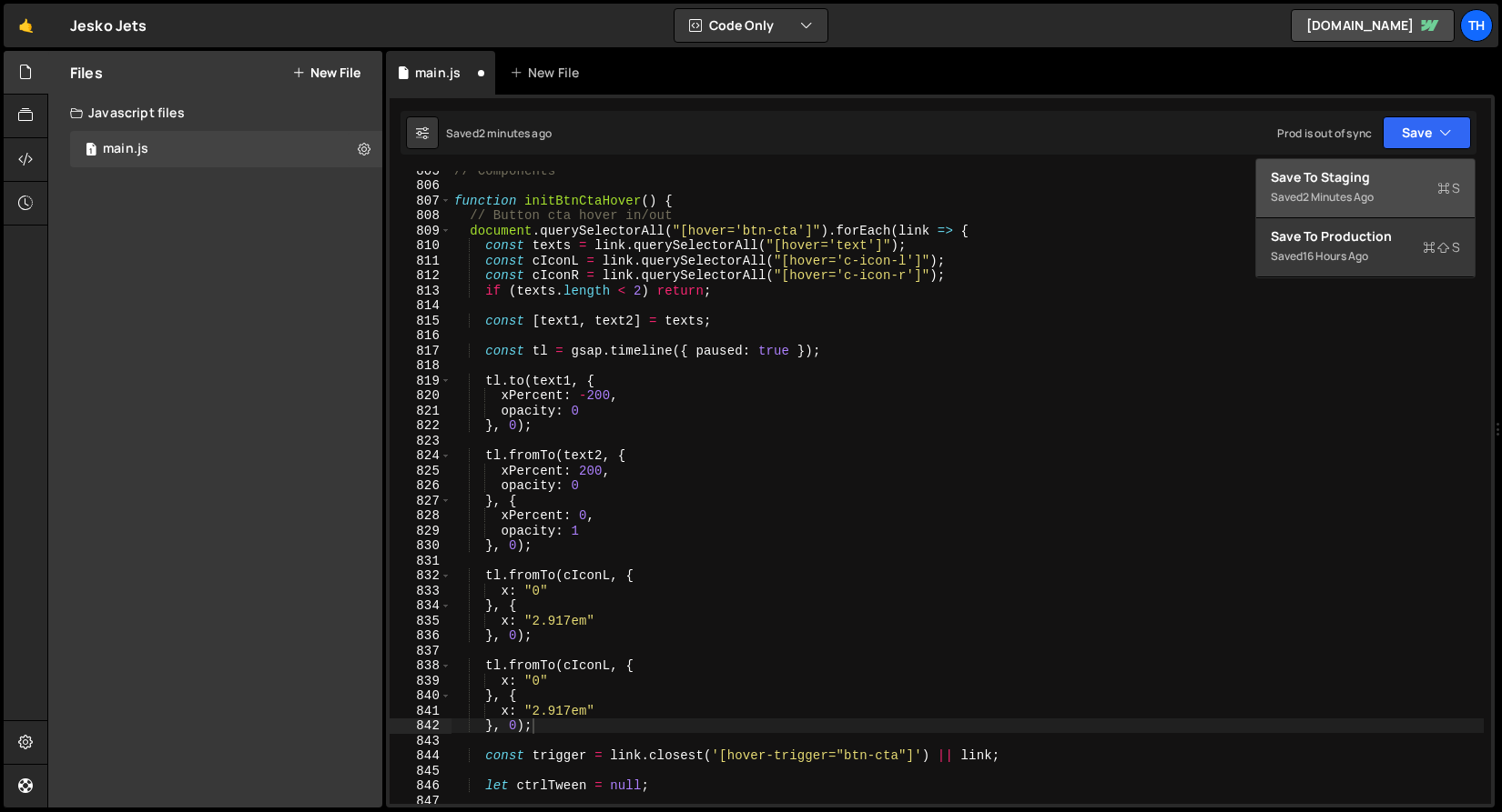
click at [1408, 183] on div "Save to Staging S" at bounding box center [1364, 178] width 189 height 19
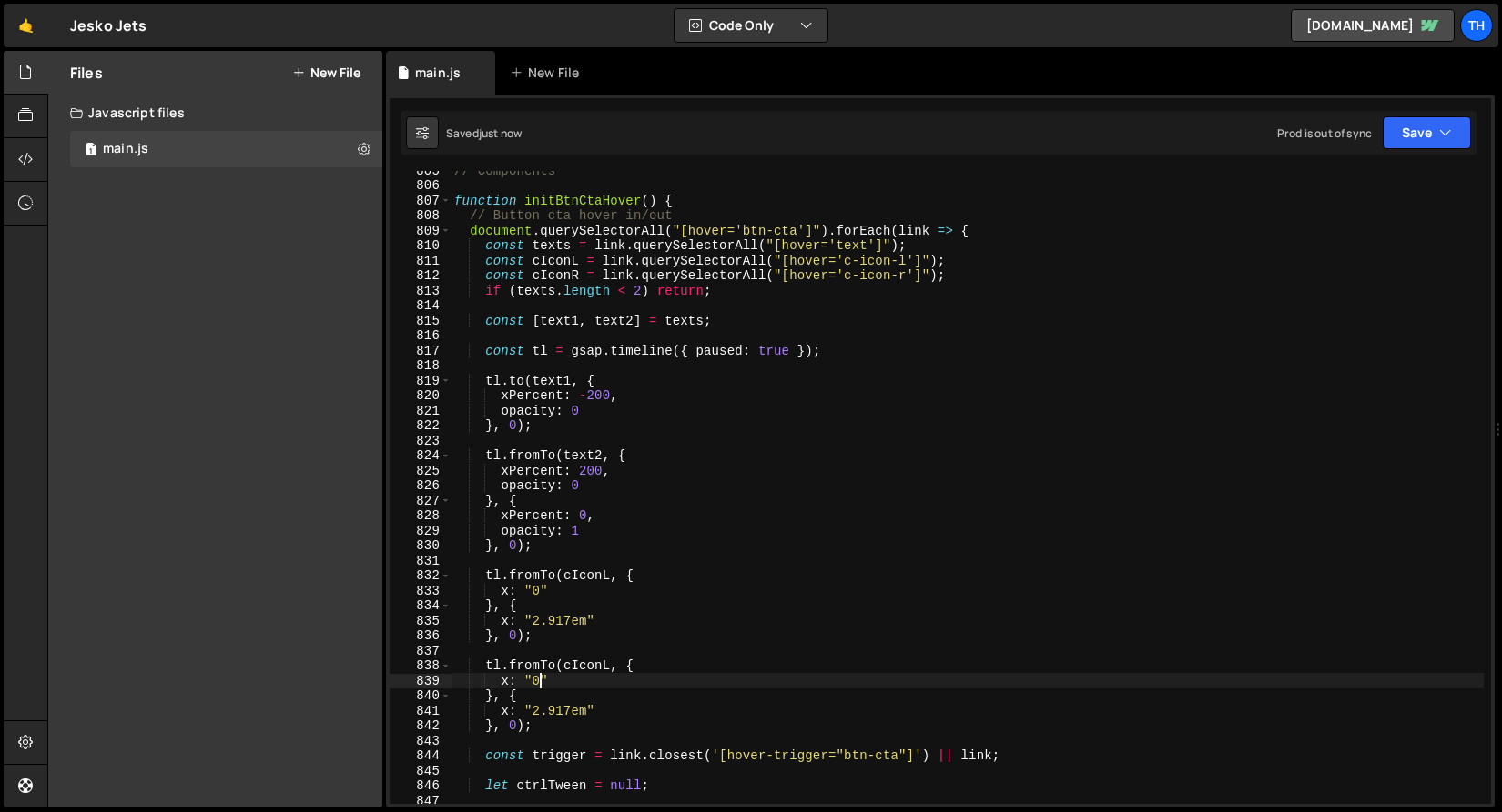
click at [543, 678] on div "// Components function initBtnCtaHover ( ) { // Button cta hover in/out documen…" at bounding box center [967, 494] width 1033 height 663
click at [539, 588] on div "// Components function initBtnCtaHover ( ) { // Button cta hover in/out documen…" at bounding box center [967, 494] width 1033 height 663
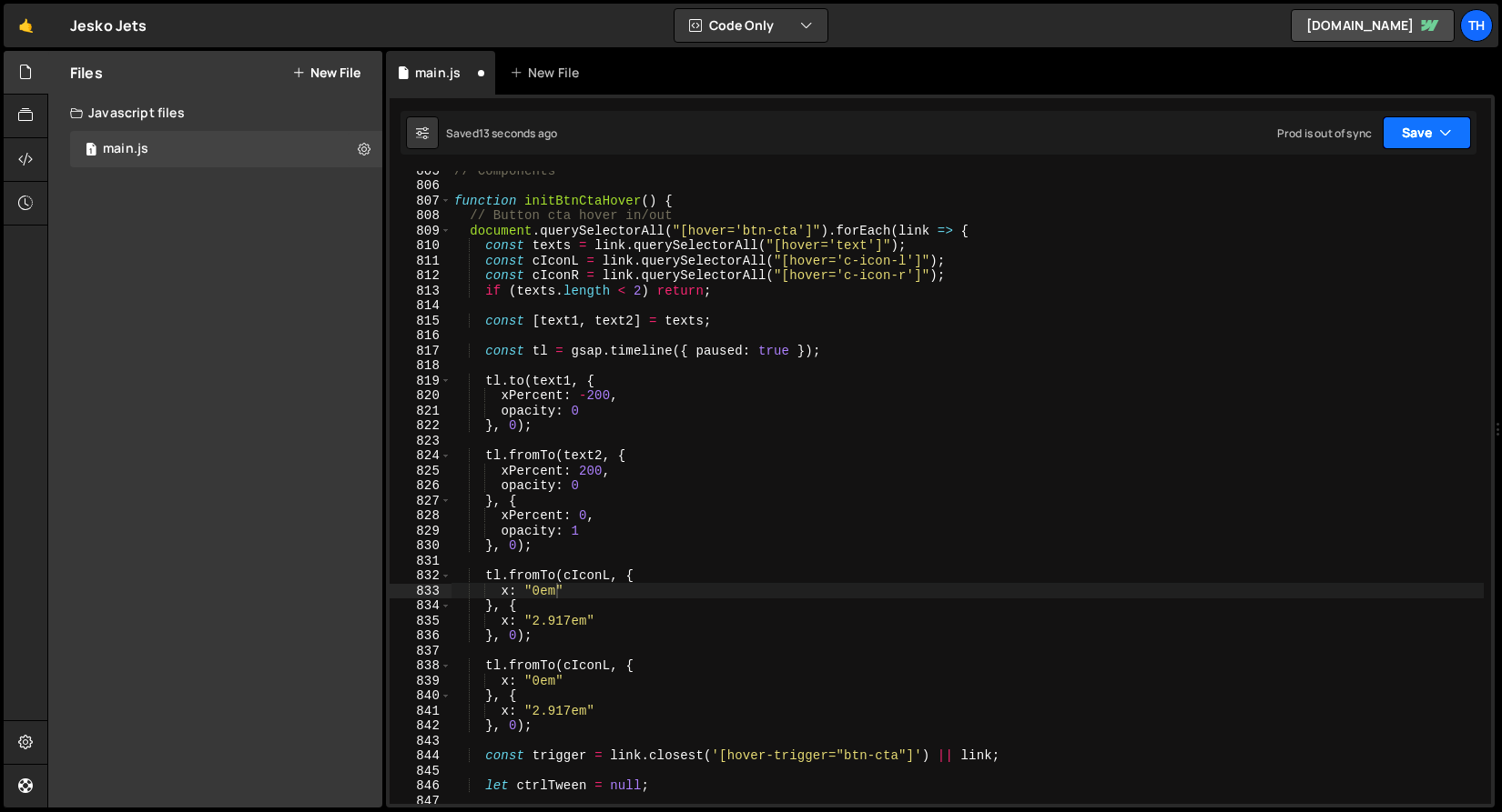
click at [1415, 131] on button "Save" at bounding box center [1427, 132] width 88 height 33
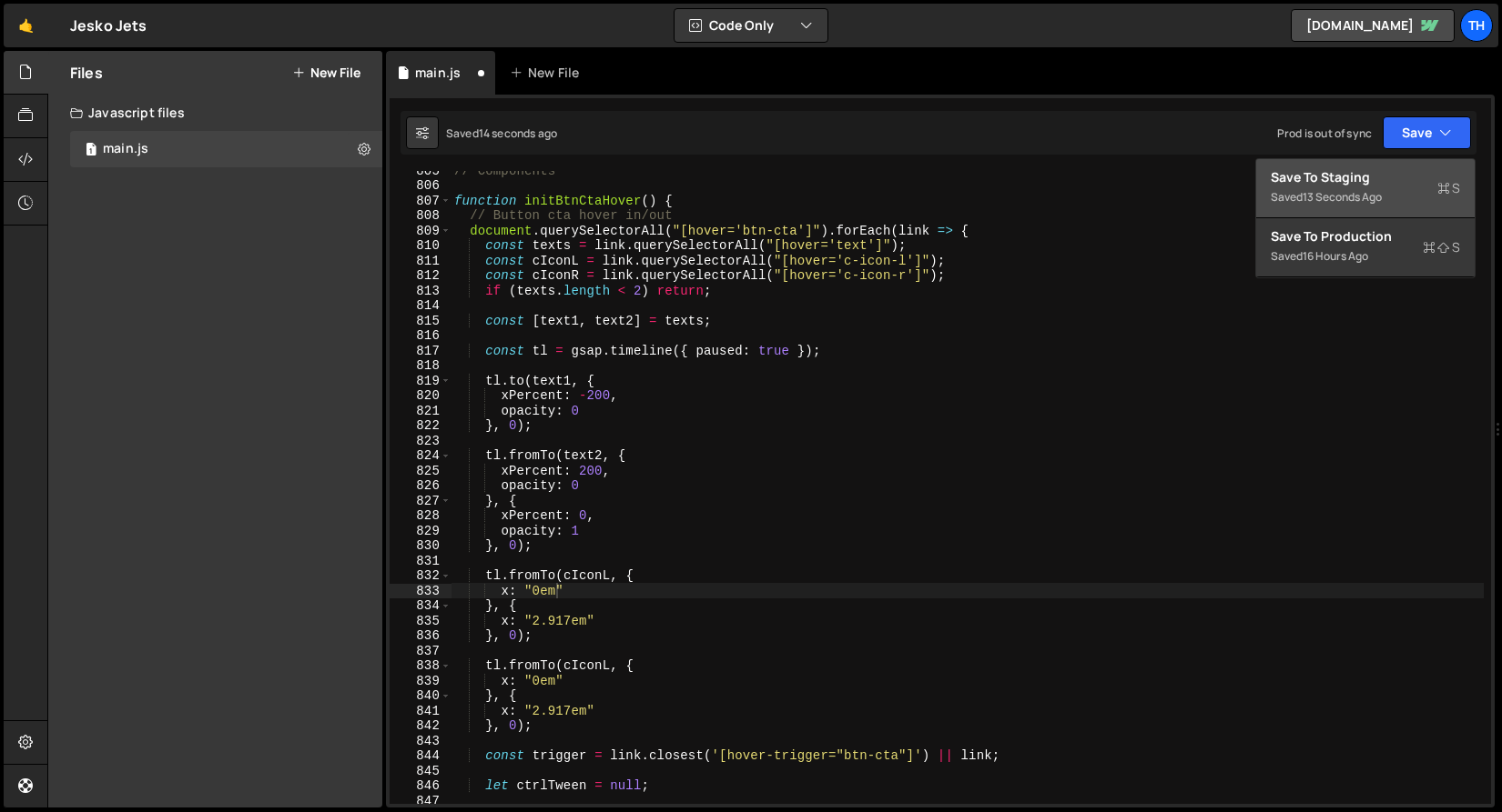
click at [1392, 190] on div "Saved 13 seconds ago" at bounding box center [1364, 196] width 189 height 21
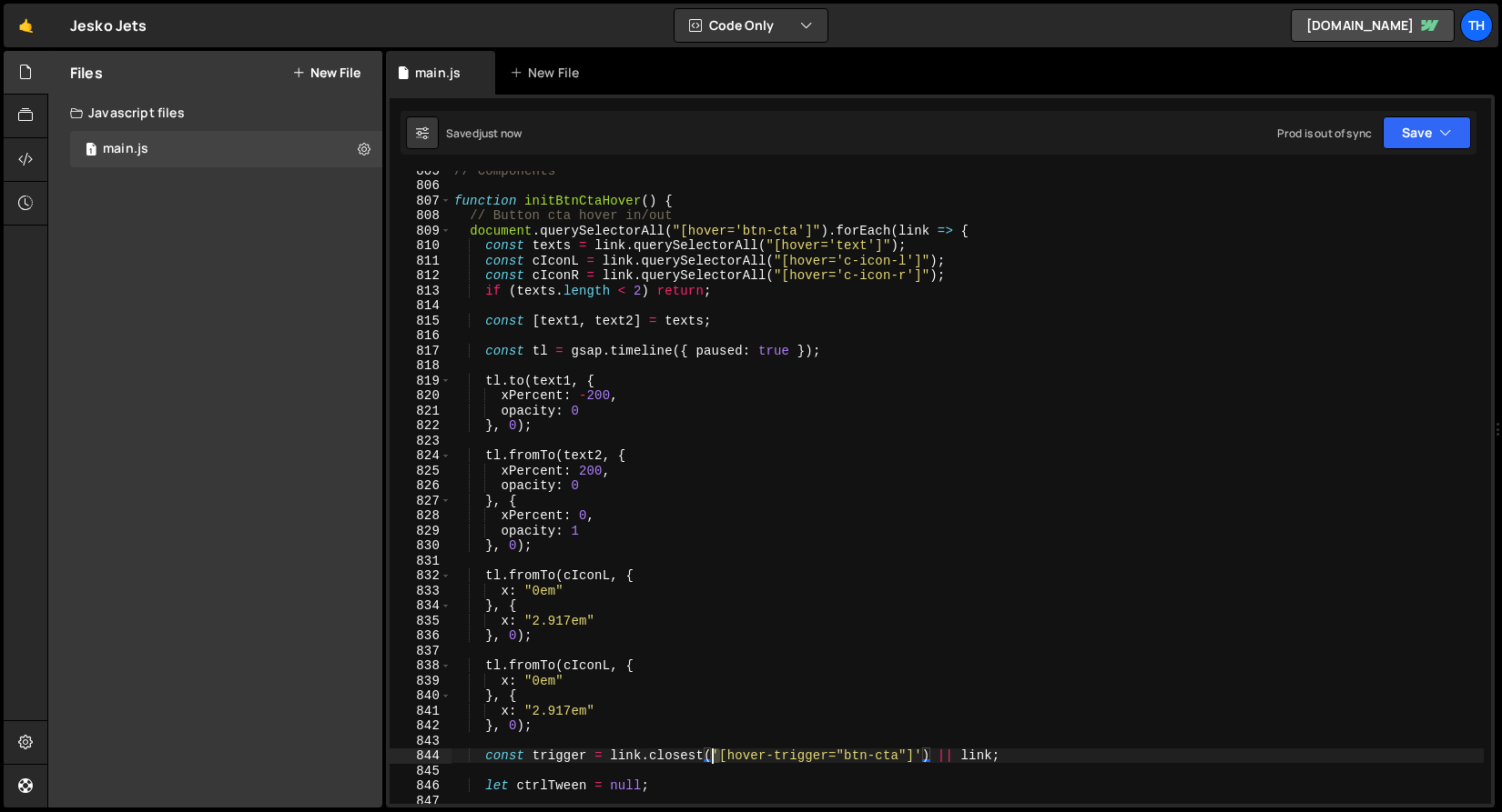
click at [713, 752] on div "// Components function initBtnCtaHover ( ) { // Button cta hover in/out documen…" at bounding box center [967, 494] width 1033 height 663
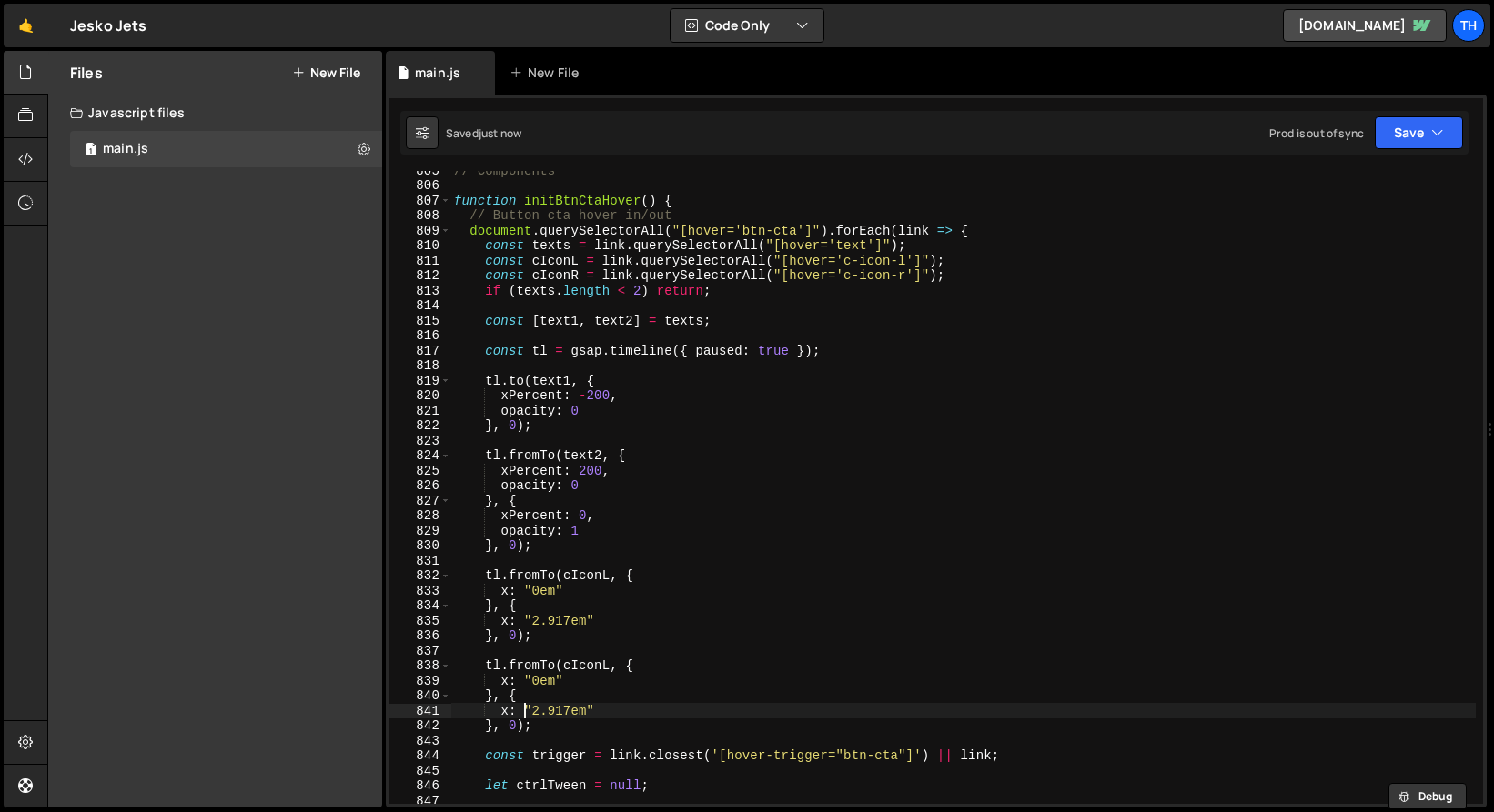
click at [530, 708] on div "// Components function initBtnCtaHover ( ) { // Button cta hover in/out documen…" at bounding box center [967, 494] width 1033 height 663
paste textarea "'"
drag, startPoint x: 591, startPoint y: 710, endPoint x: 599, endPoint y: 712, distance: 8.2
click at [599, 712] on div "// Components function initBtnCtaHover ( ) { // Button cta hover in/out documen…" at bounding box center [967, 494] width 1033 height 663
paste textarea "'"
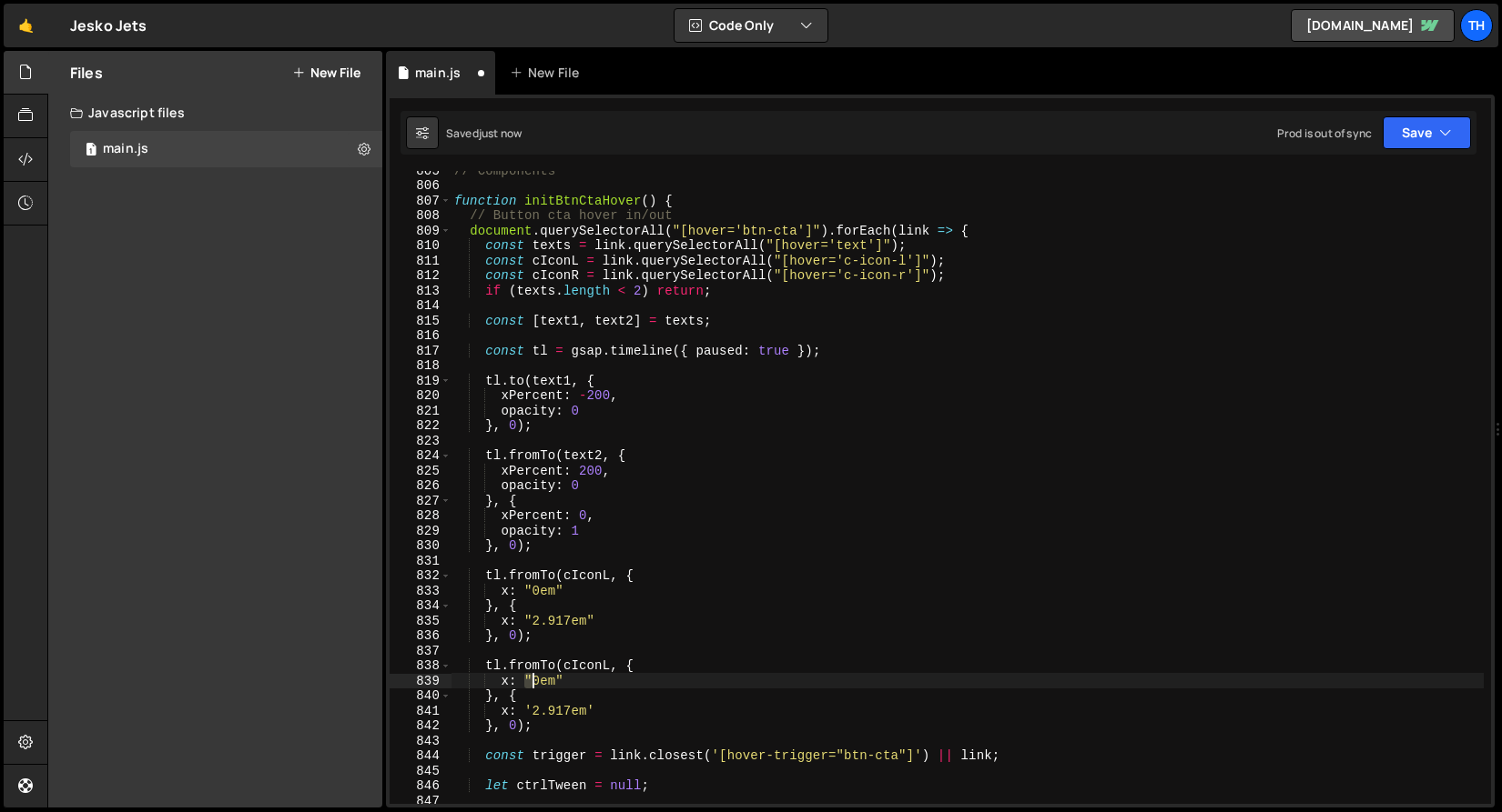
click at [535, 681] on div "// Components function initBtnCtaHover ( ) { // Button cta hover in/out documen…" at bounding box center [967, 494] width 1033 height 663
paste textarea "'"
click at [563, 682] on div "// Components function initBtnCtaHover ( ) { // Button cta hover in/out documen…" at bounding box center [967, 494] width 1033 height 663
paste textarea "'"
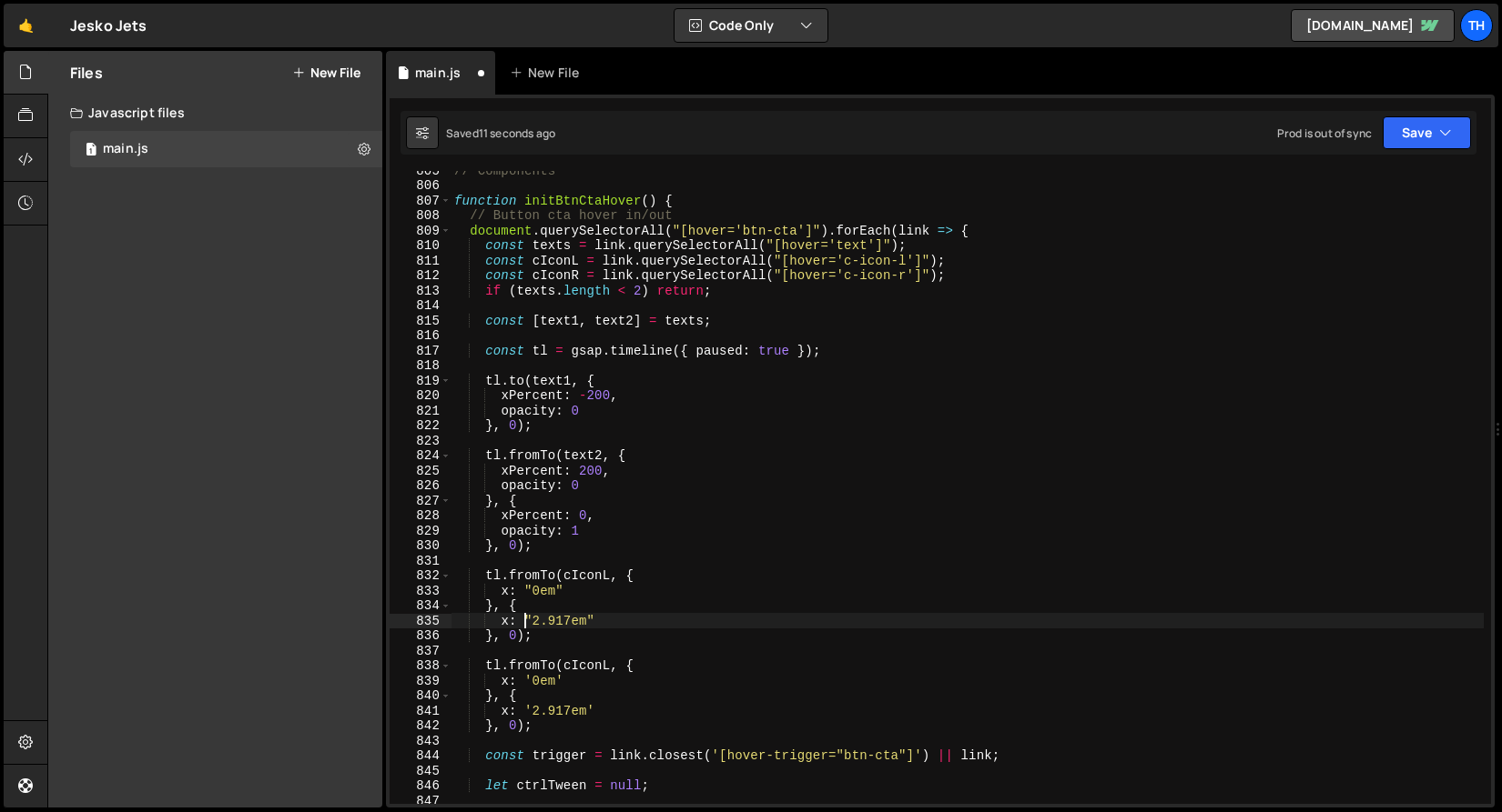
click at [528, 620] on div "// Components function initBtnCtaHover ( ) { // Button cta hover in/out documen…" at bounding box center [967, 494] width 1033 height 663
click at [528, 619] on div "// Components function initBtnCtaHover ( ) { // Button cta hover in/out documen…" at bounding box center [967, 494] width 1033 height 663
click at [527, 619] on div "// Components function initBtnCtaHover ( ) { // Button cta hover in/out documen…" at bounding box center [967, 487] width 1033 height 633
paste textarea "'"
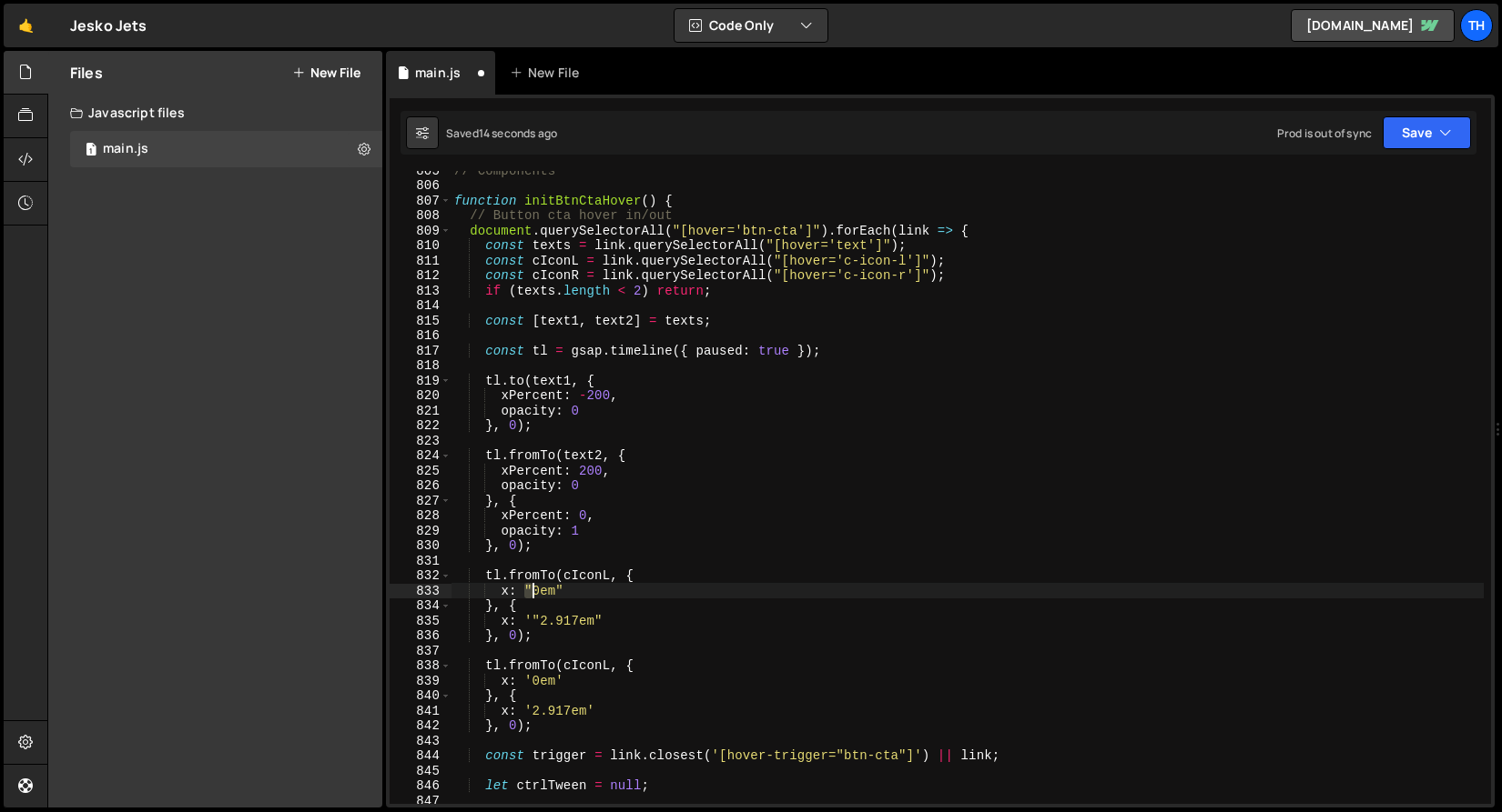
click at [530, 589] on div "// Components function initBtnCtaHover ( ) { // Button cta hover in/out documen…" at bounding box center [967, 494] width 1033 height 663
paste textarea "'"
click at [562, 589] on div "// Components function initBtnCtaHover ( ) { // Button cta hover in/out documen…" at bounding box center [967, 494] width 1033 height 663
paste textarea "'"
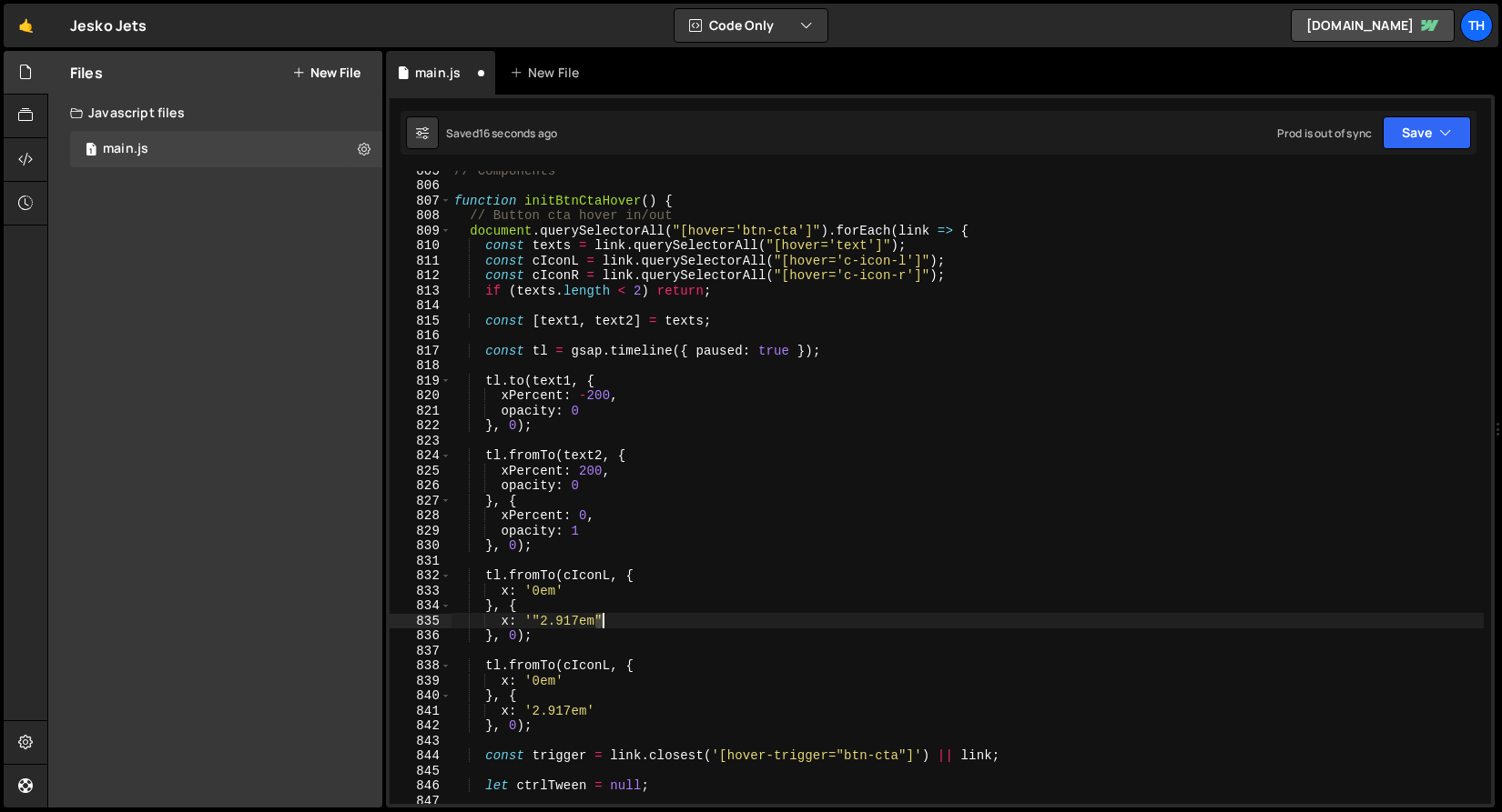
drag, startPoint x: 599, startPoint y: 619, endPoint x: 612, endPoint y: 622, distance: 13.3
click at [612, 622] on div "// Components function initBtnCtaHover ( ) { // Button cta hover in/out documen…" at bounding box center [967, 494] width 1033 height 663
paste textarea "'"
click at [535, 626] on div "// Components function initBtnCtaHover ( ) { // Button cta hover in/out documen…" at bounding box center [967, 494] width 1033 height 663
click at [536, 626] on div "// Components function initBtnCtaHover ( ) { // Button cta hover in/out documen…" at bounding box center [967, 494] width 1033 height 663
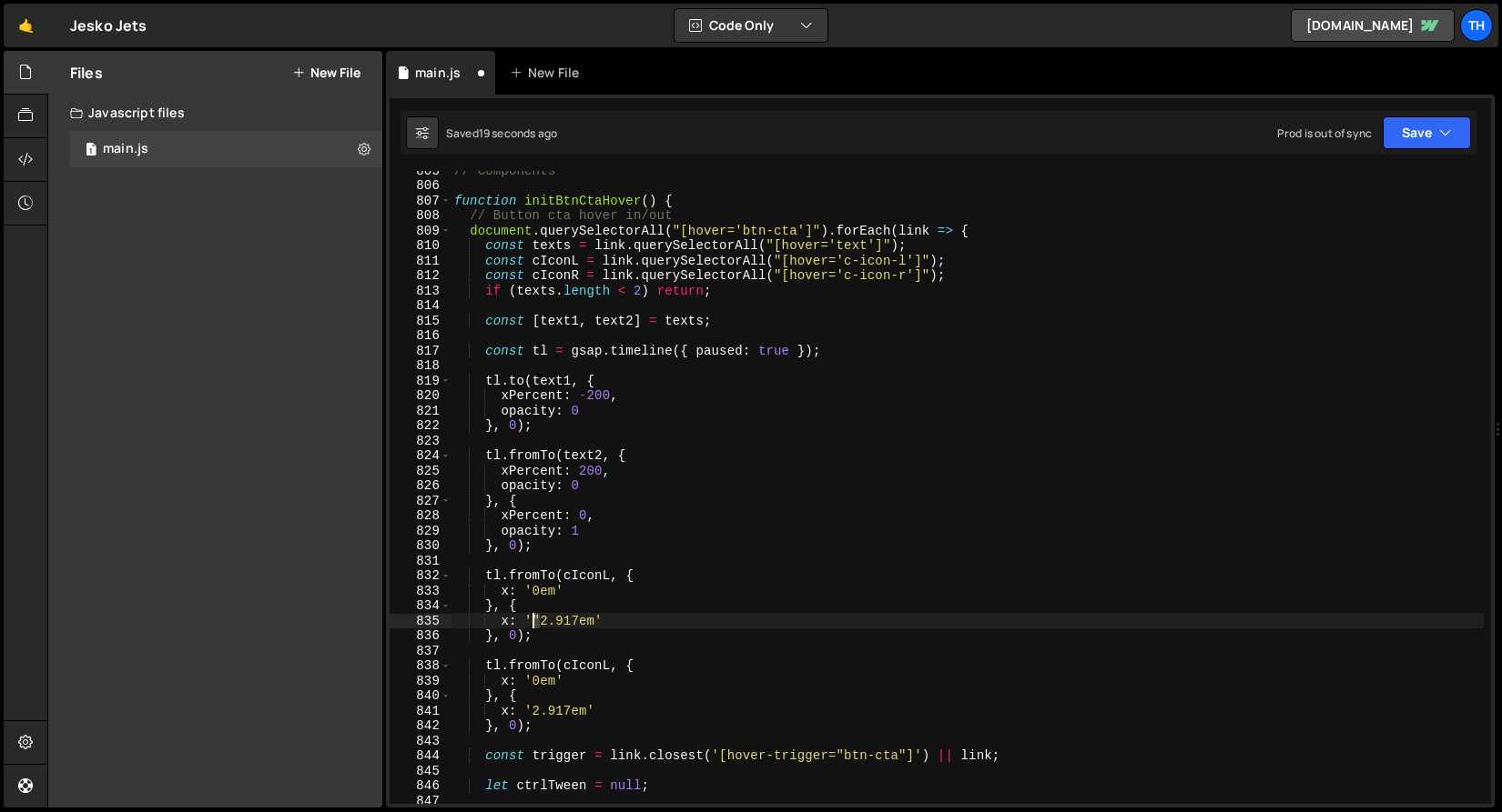
drag, startPoint x: 539, startPoint y: 619, endPoint x: 534, endPoint y: 628, distance: 10.3
click at [534, 628] on div "// Components function initBtnCtaHover ( ) { // Button cta hover in/out documen…" at bounding box center [967, 494] width 1033 height 663
click at [1479, 129] on div "x: '2.917em' 805 806 807 808 809 810 811 812 813 814 815 816 817 818 819 820 82…" at bounding box center [940, 451] width 1108 height 713
click at [1442, 129] on icon "button" at bounding box center [1445, 133] width 13 height 19
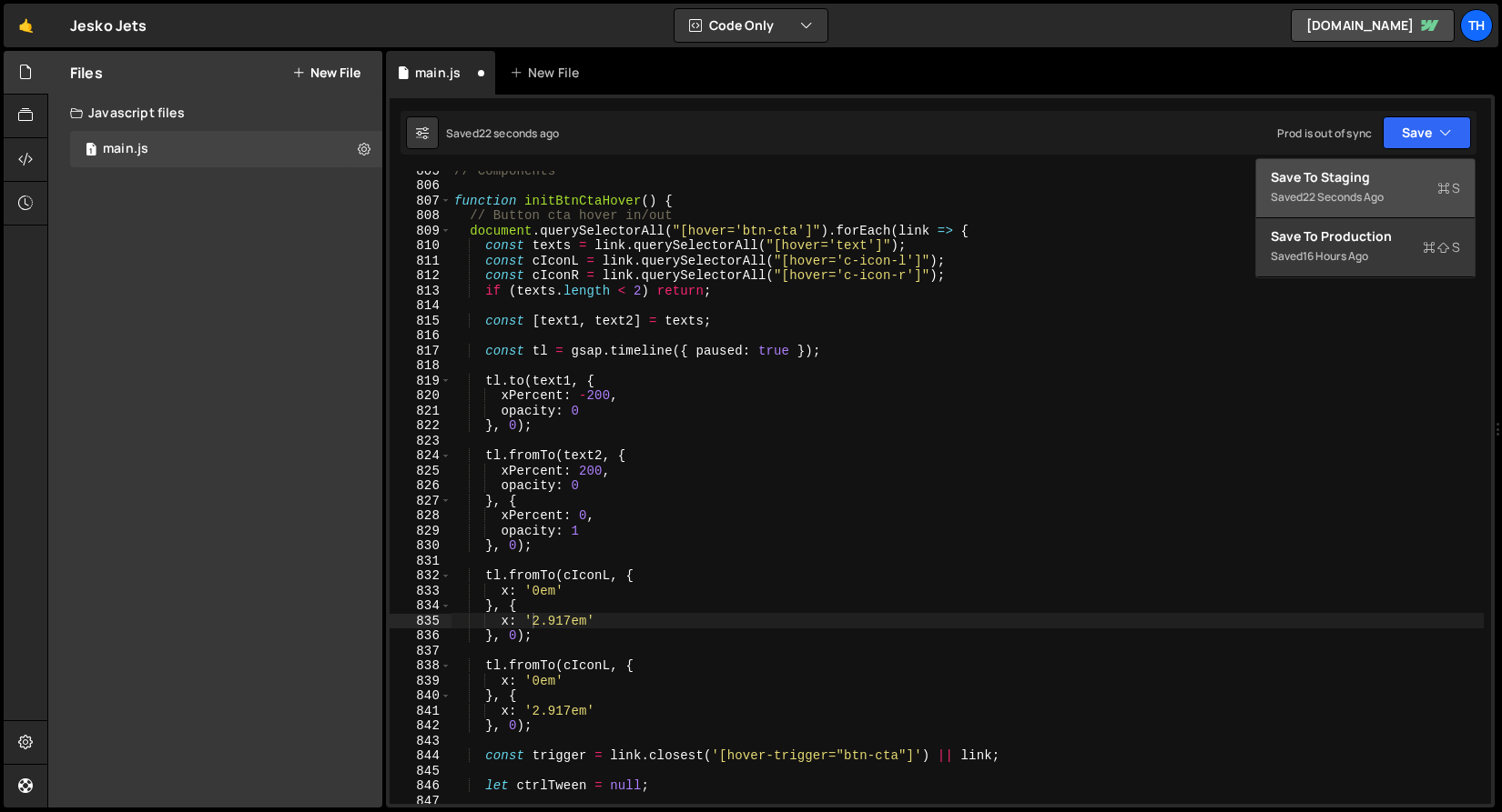
drag, startPoint x: 1413, startPoint y: 182, endPoint x: 1281, endPoint y: 200, distance: 133.2
click at [1409, 184] on div "Save to Staging S" at bounding box center [1364, 178] width 189 height 19
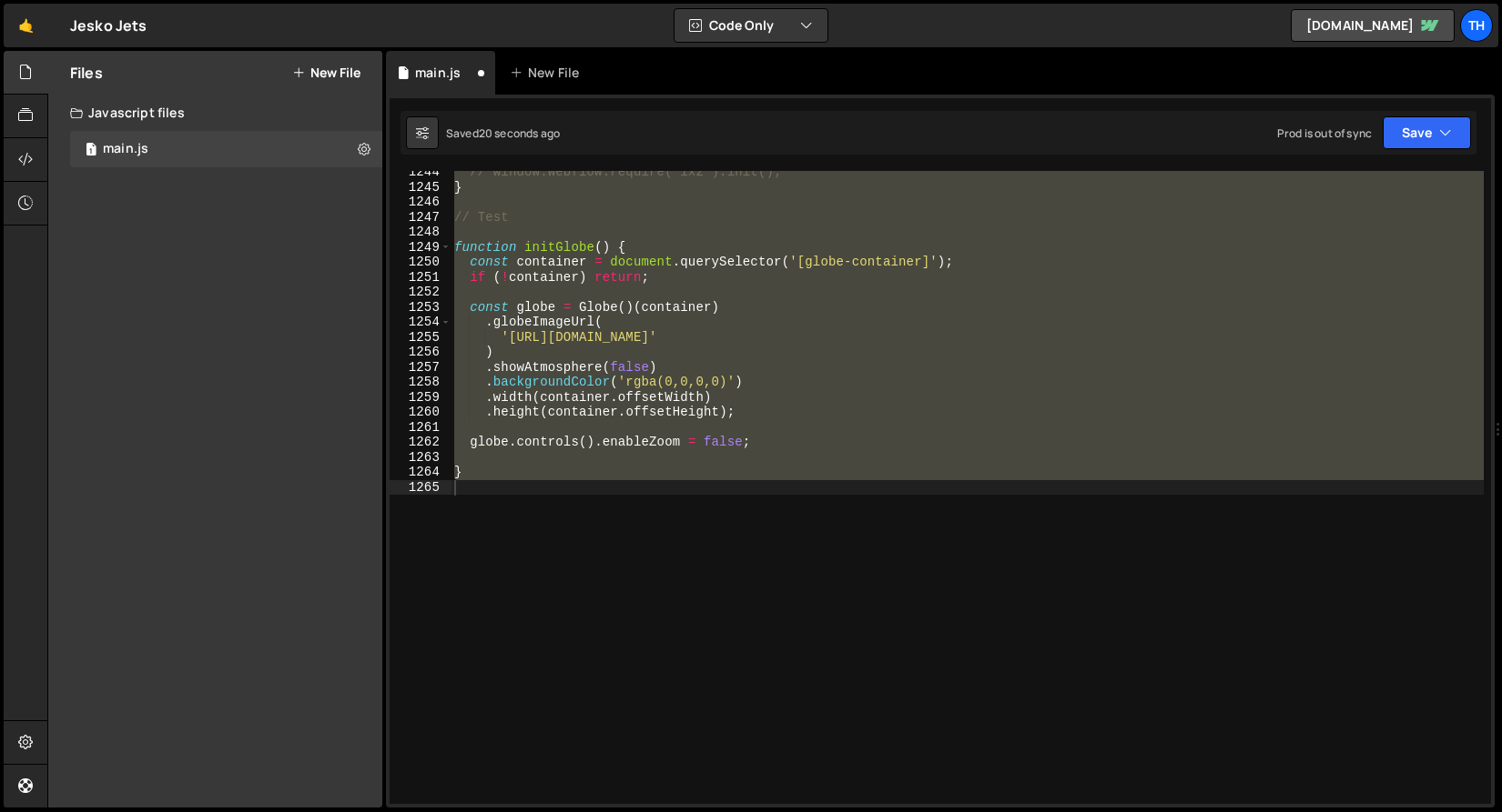
scroll to position [12261, 0]
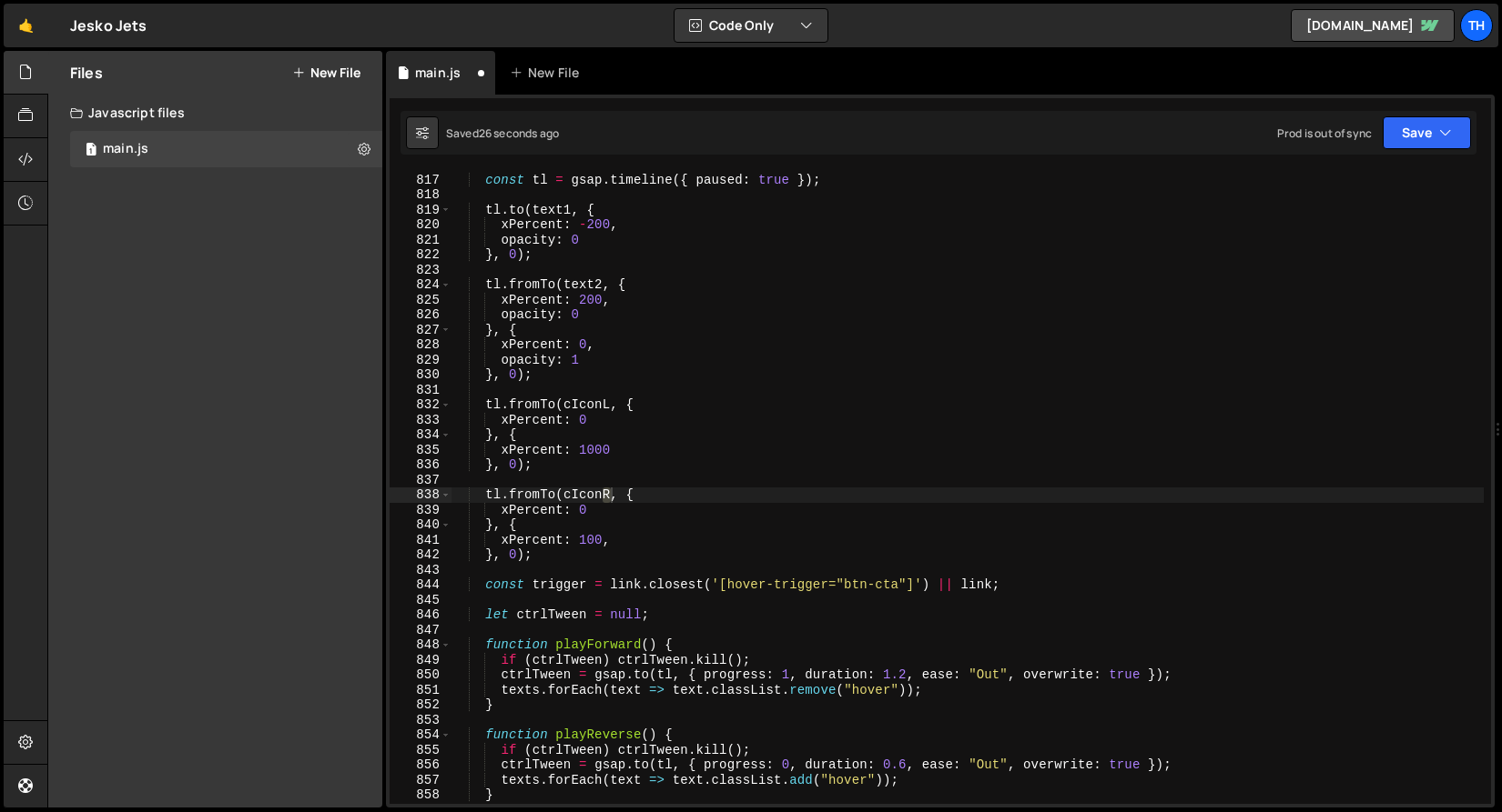
click at [558, 536] on div "const tl = gsap . timeline ({ paused : true }) ; tl . to ( text1 , { xPercent :…" at bounding box center [967, 488] width 1033 height 663
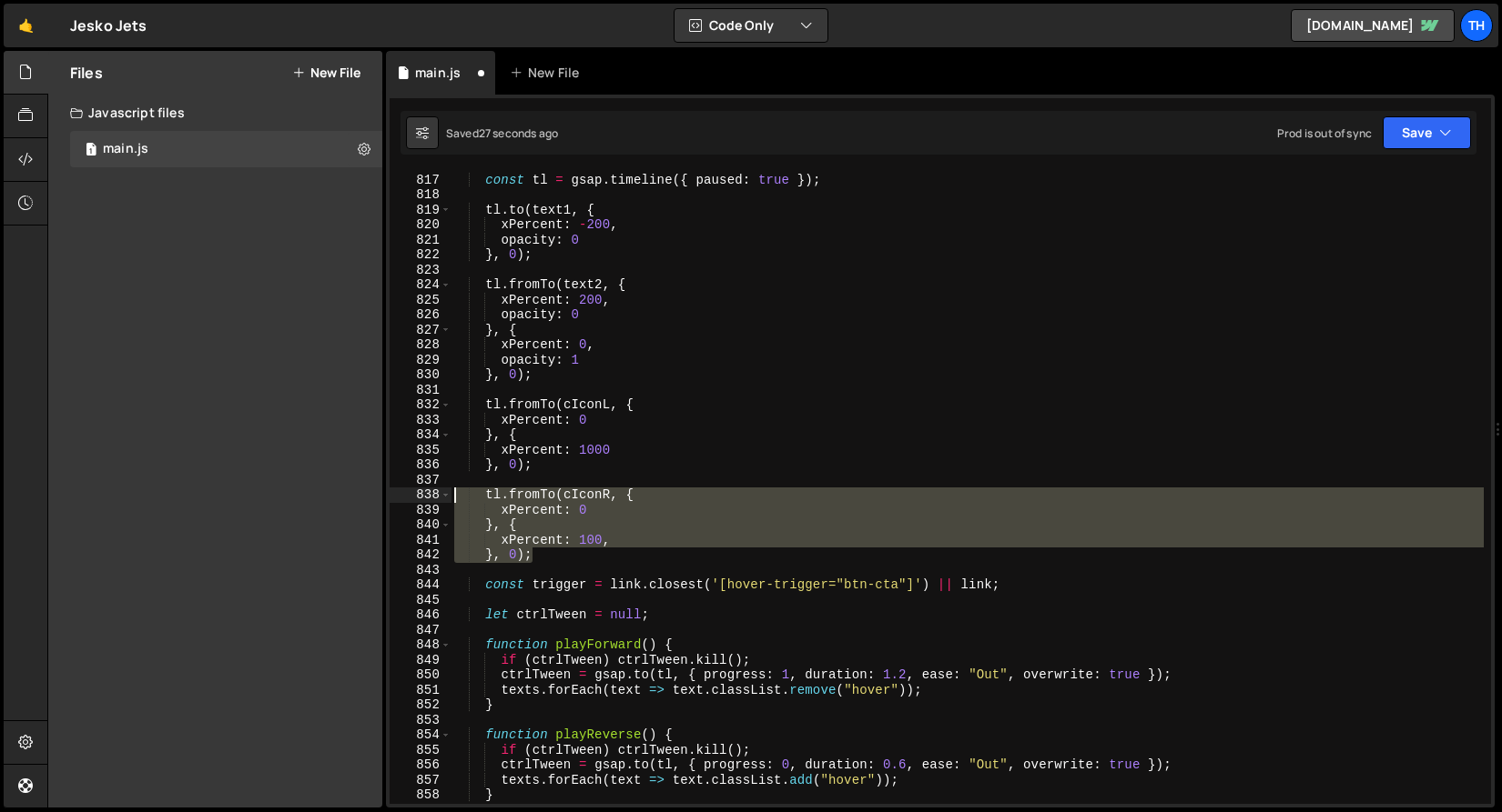
drag, startPoint x: 562, startPoint y: 552, endPoint x: 422, endPoint y: 499, distance: 149.7
click at [422, 499] on div "xPercent: 100, 816 817 818 819 820 821 822 823 824 825 826 827 828 829 830 831 …" at bounding box center [940, 487] width 1101 height 633
paste textarea "}, 0);"
click at [1478, 108] on div "x: "2.917em" }, 0); 816 817 818 819 820 821 822 823 824 825 826 827 828 829 830…" at bounding box center [940, 451] width 1108 height 713
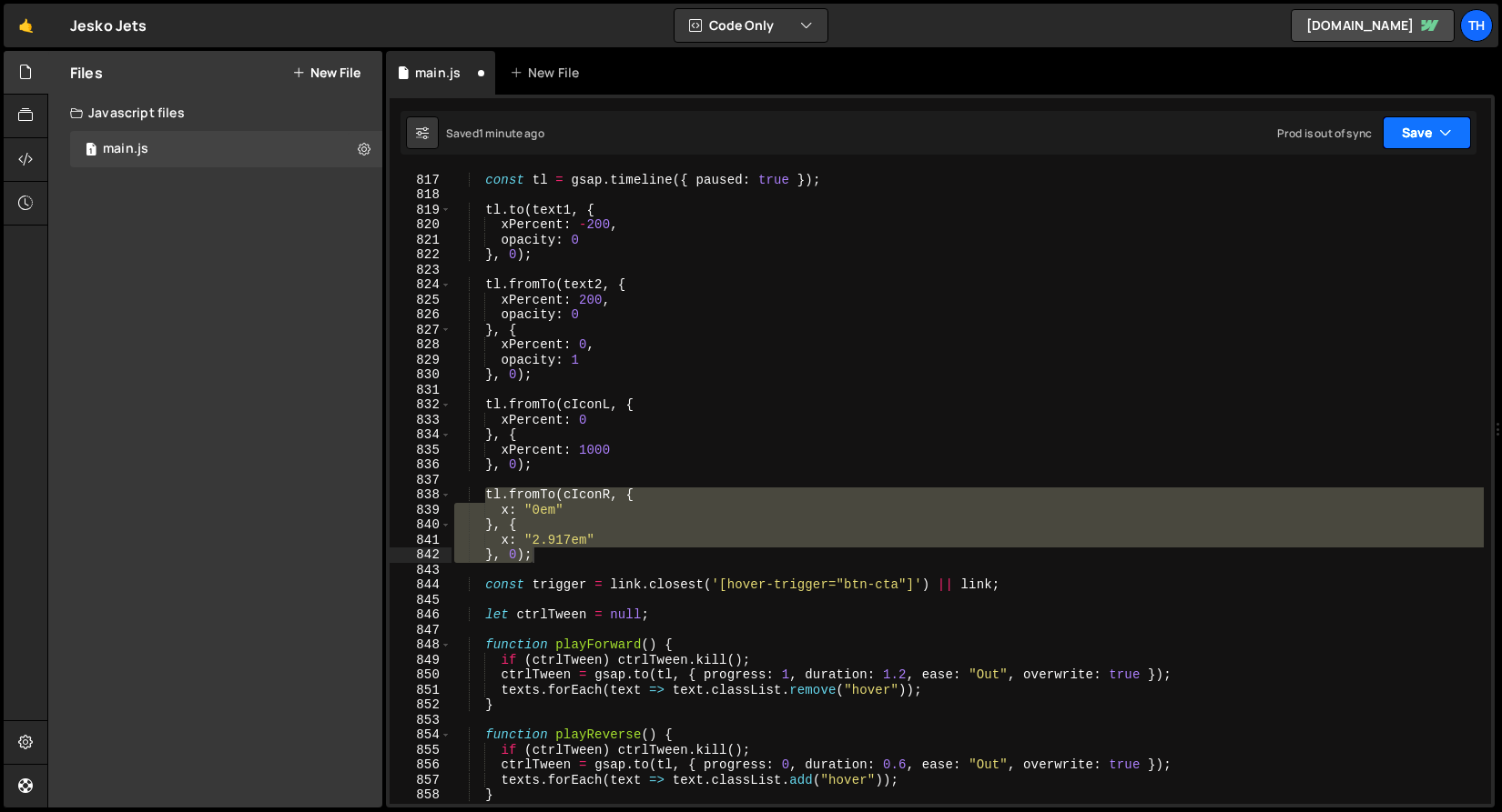
click at [1445, 127] on icon "button" at bounding box center [1445, 133] width 13 height 19
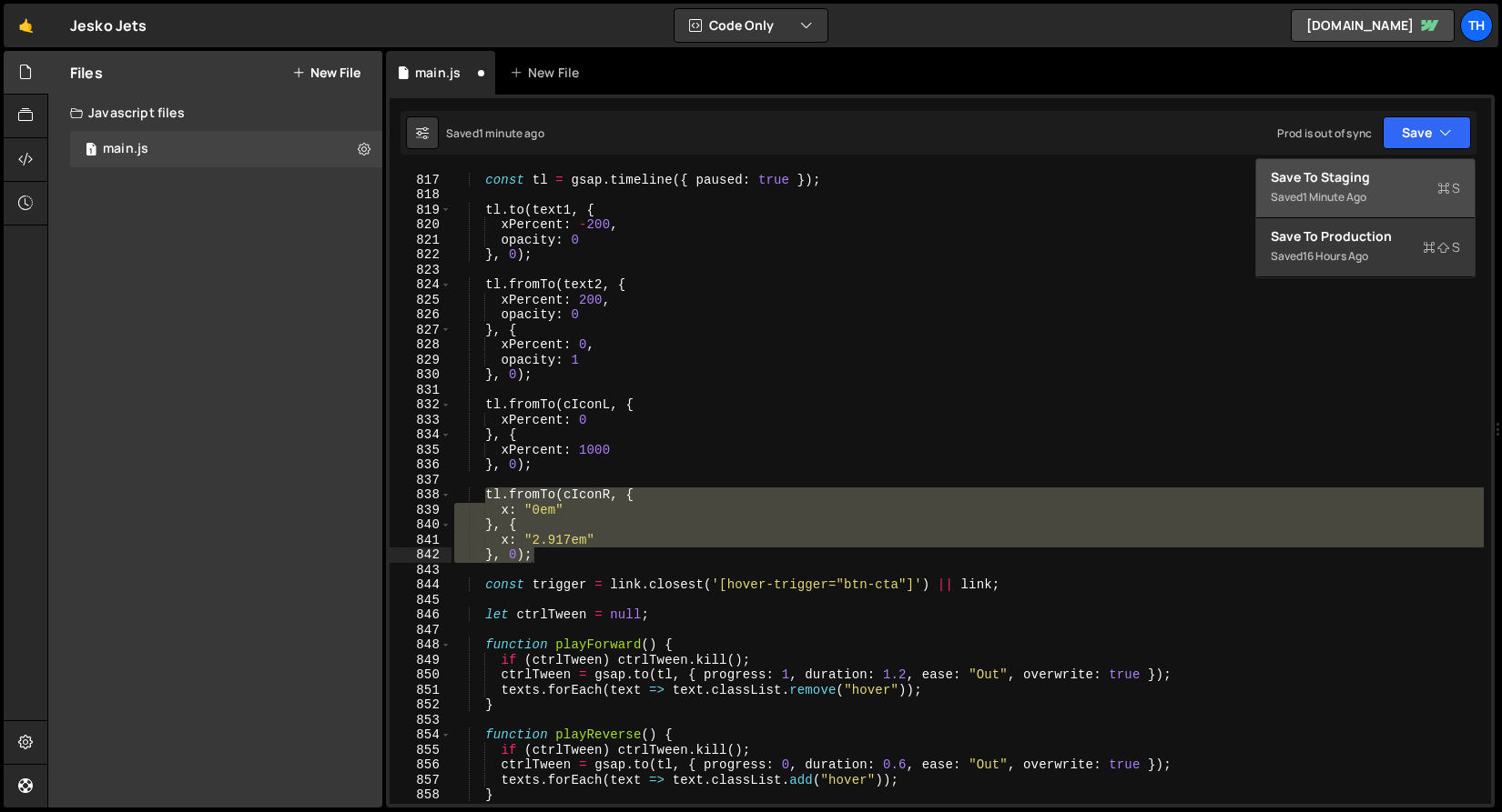
click at [1421, 170] on div "Save to Staging S" at bounding box center [1364, 178] width 189 height 19
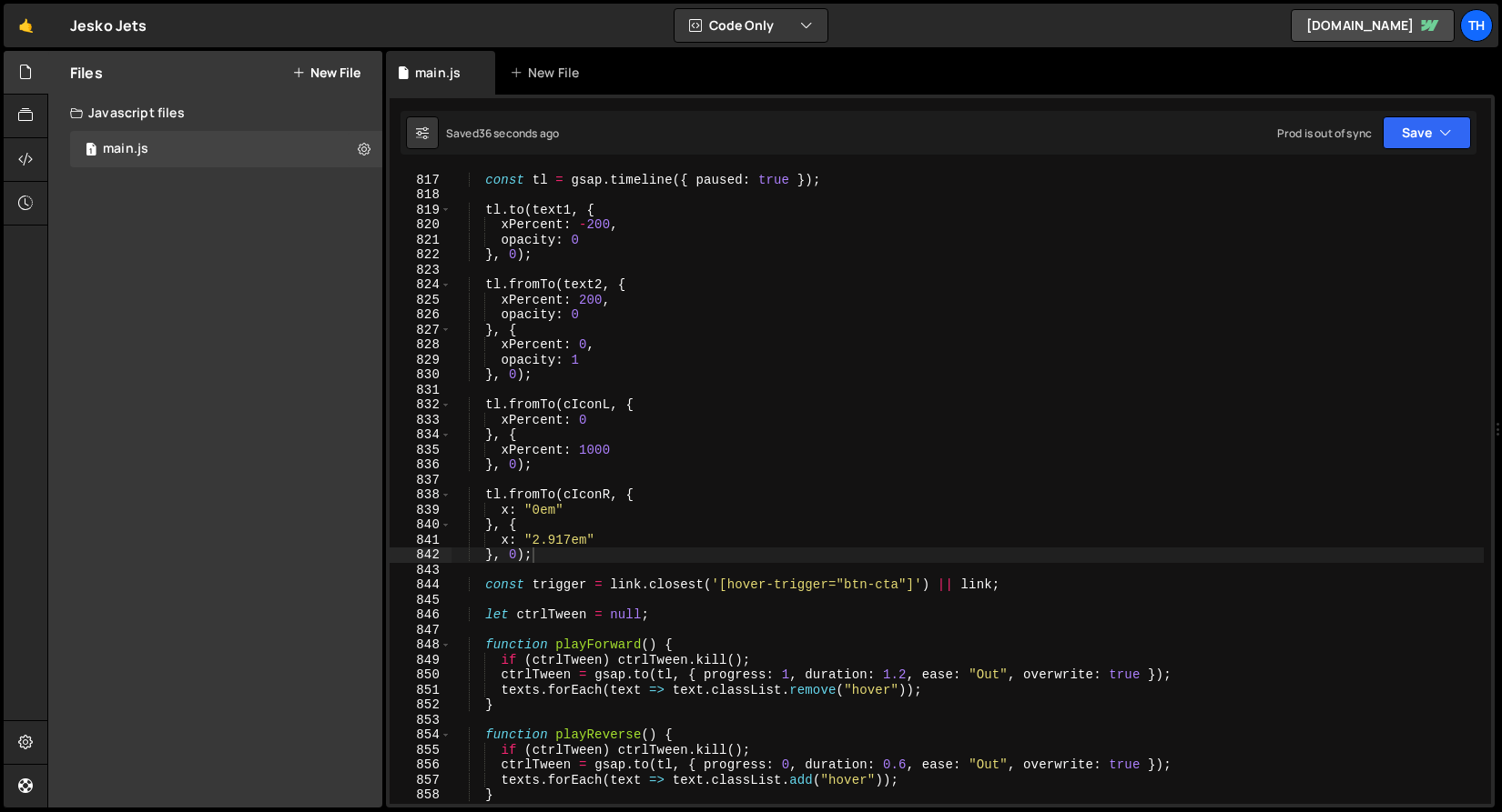
scroll to position [12087, 0]
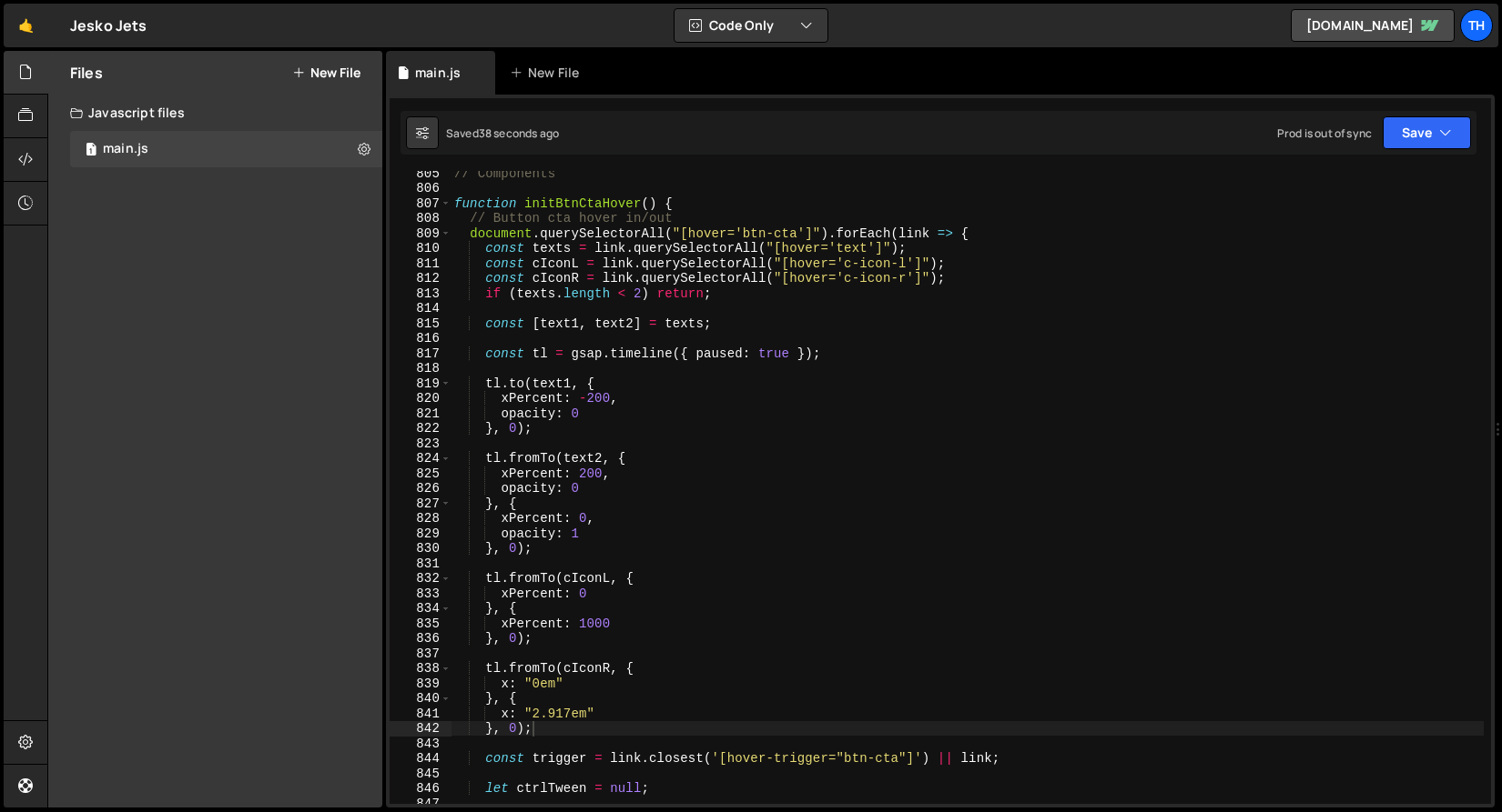
type textarea "const cIconR = link.querySelectorAll("[hover='c-icon-r']");"
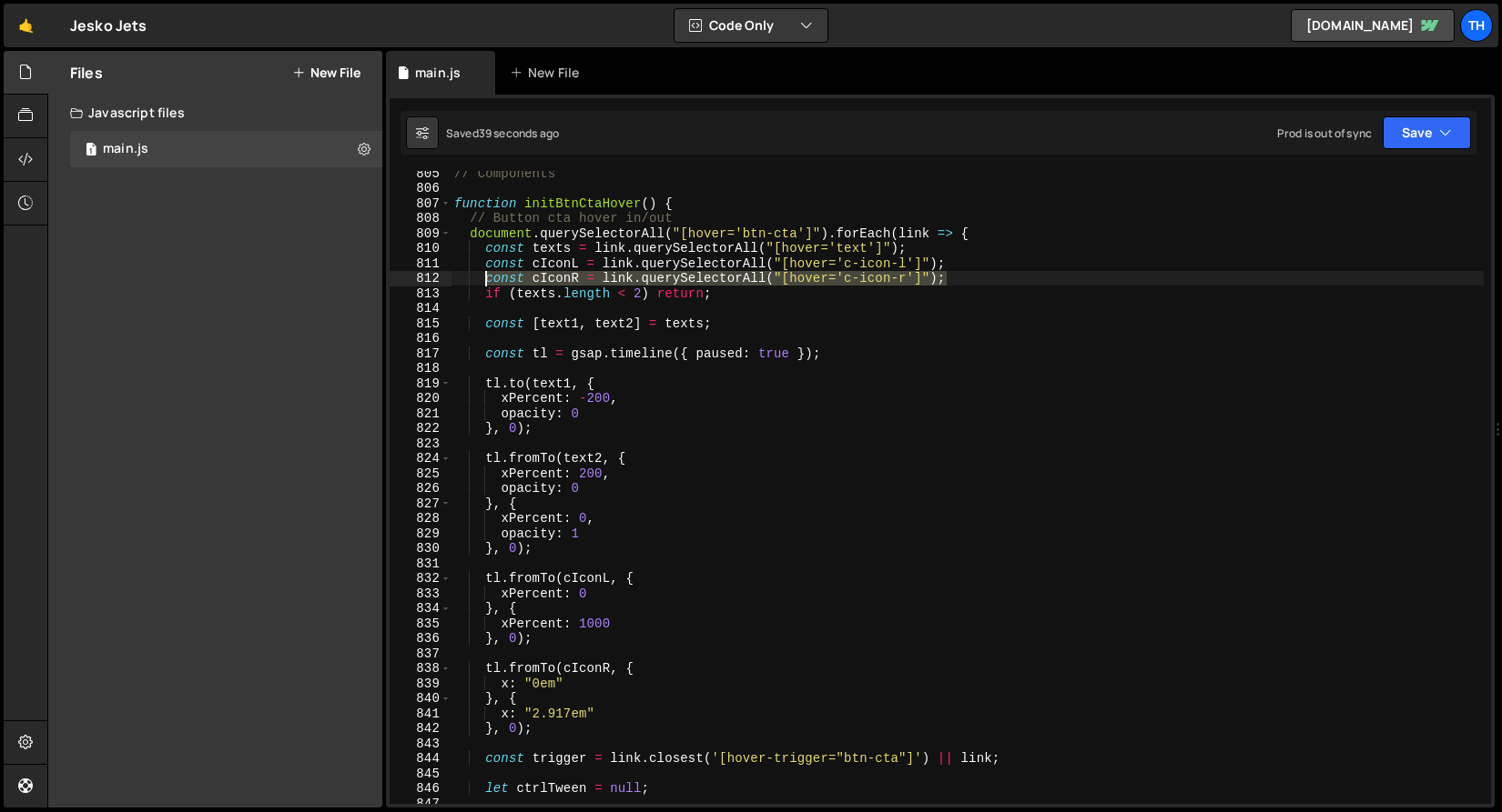
drag, startPoint x: 960, startPoint y: 279, endPoint x: 486, endPoint y: 275, distance: 474.0
click at [486, 275] on div "// Components function initBtnCtaHover ( ) { // Button cta hover in/out documen…" at bounding box center [967, 497] width 1033 height 663
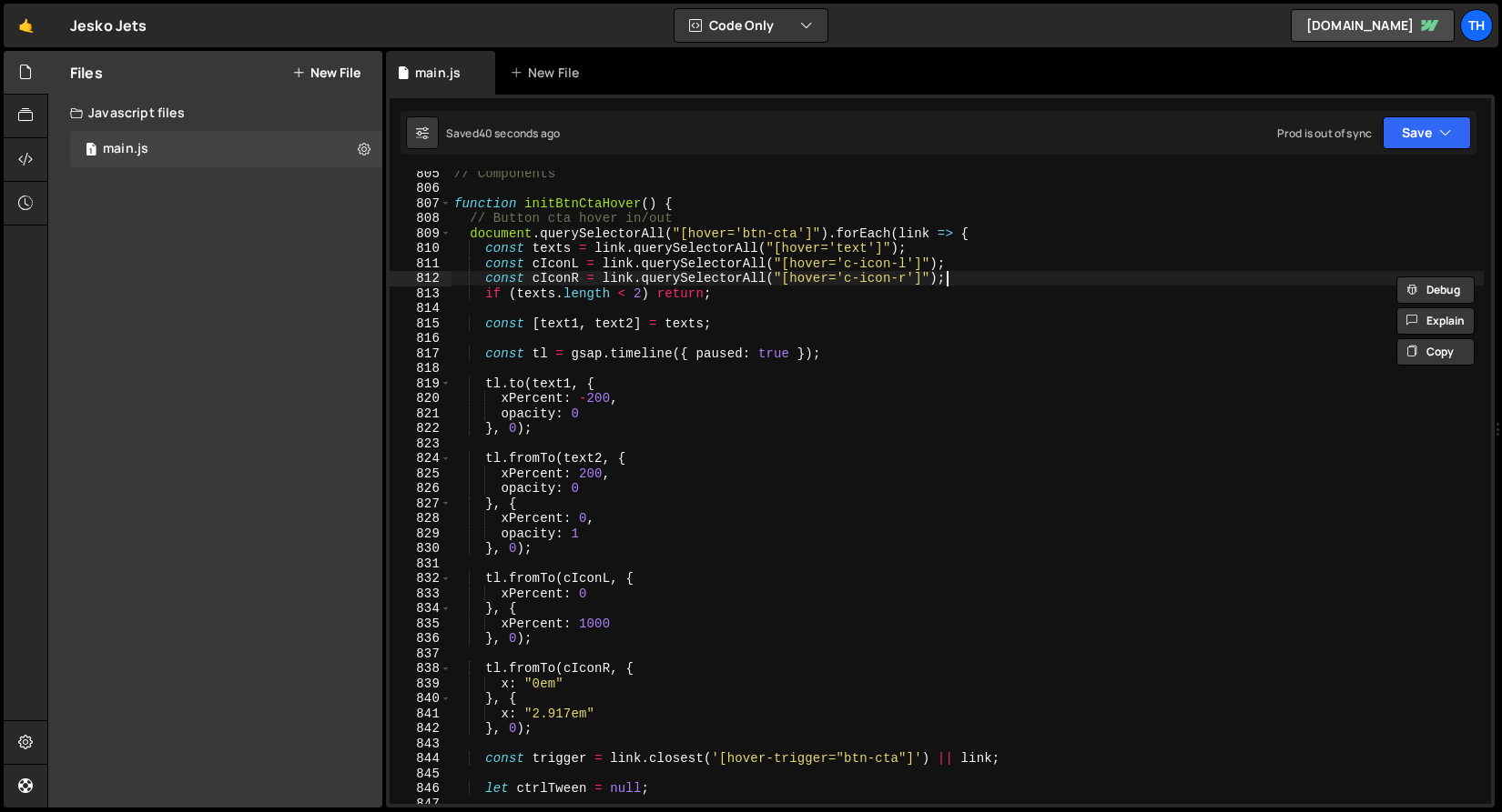
scroll to position [0, 1]
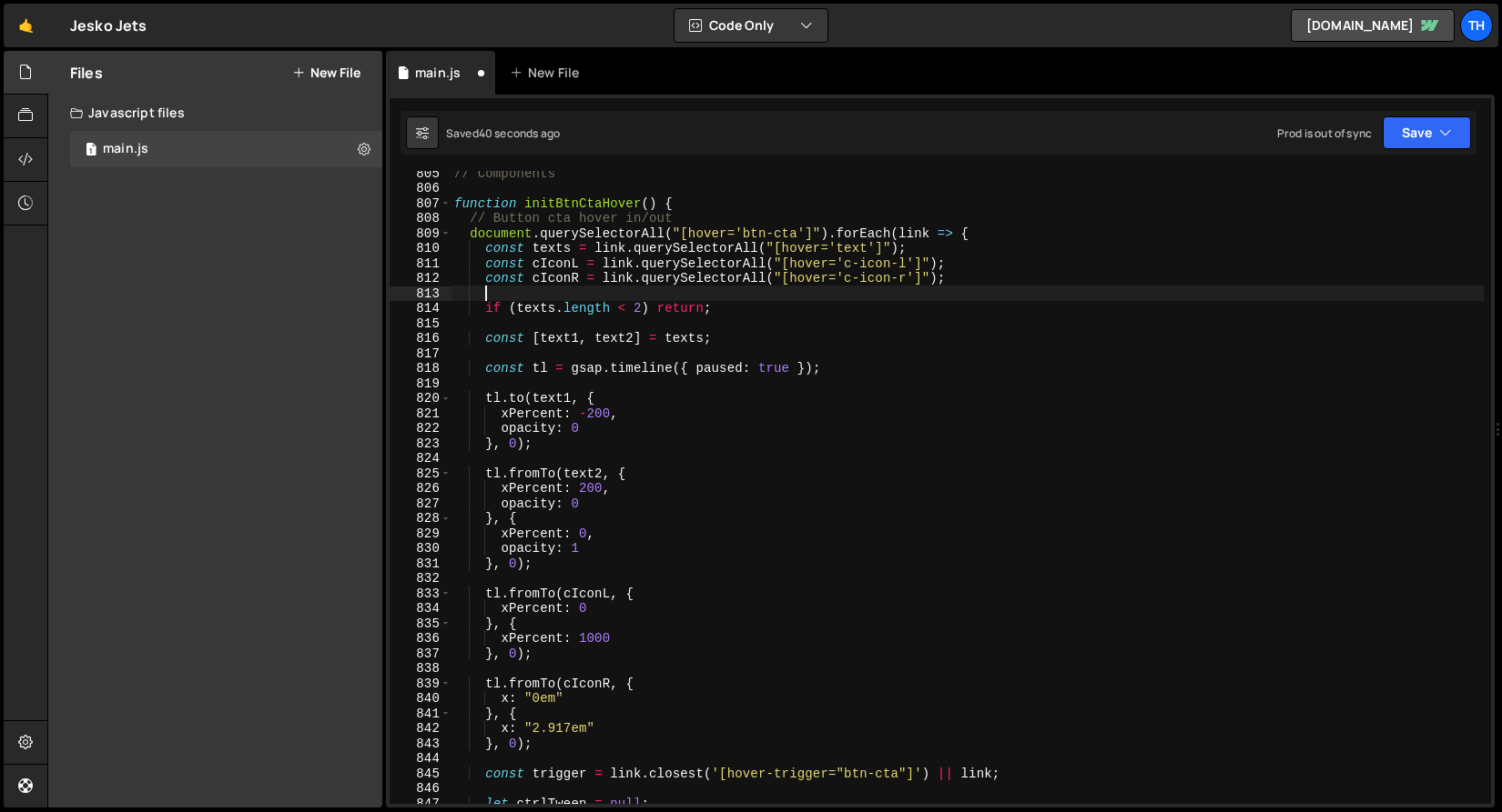
paste textarea "const cIconR = link.querySelectorAll("[hover='c-icon-r']");"
click at [558, 288] on div "// Components function initBtnCtaHover ( ) { // Button cta hover in/out documen…" at bounding box center [967, 497] width 1033 height 663
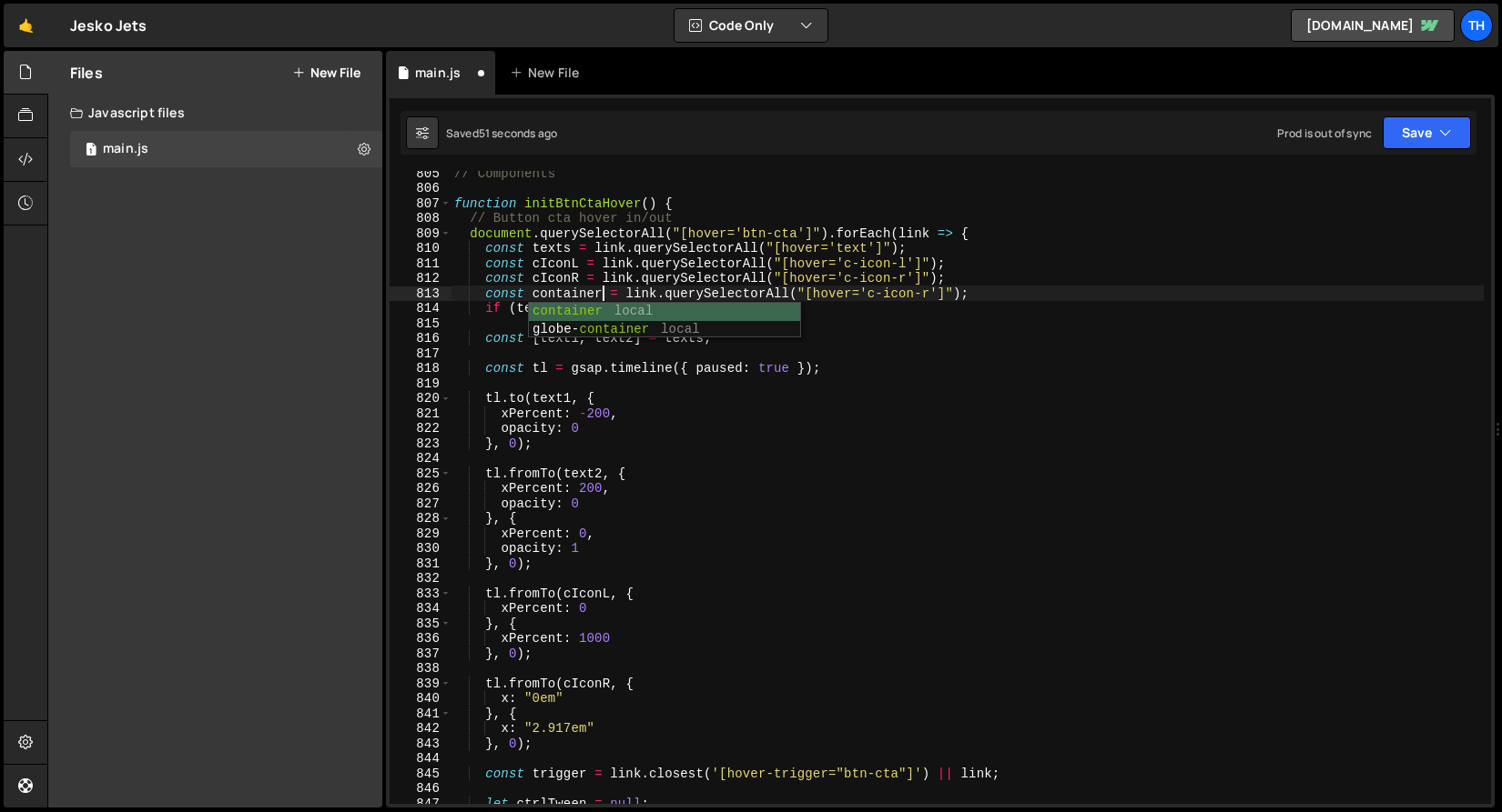
click at [609, 275] on div "// Components function initBtnCtaHover ( ) { // Button cta hover in/out documen…" at bounding box center [967, 497] width 1033 height 663
drag, startPoint x: 878, startPoint y: 296, endPoint x: 931, endPoint y: 295, distance: 53.0
click at [931, 295] on div "// Components function initBtnCtaHover ( ) { // Button cta hover in/out documen…" at bounding box center [967, 497] width 1033 height 663
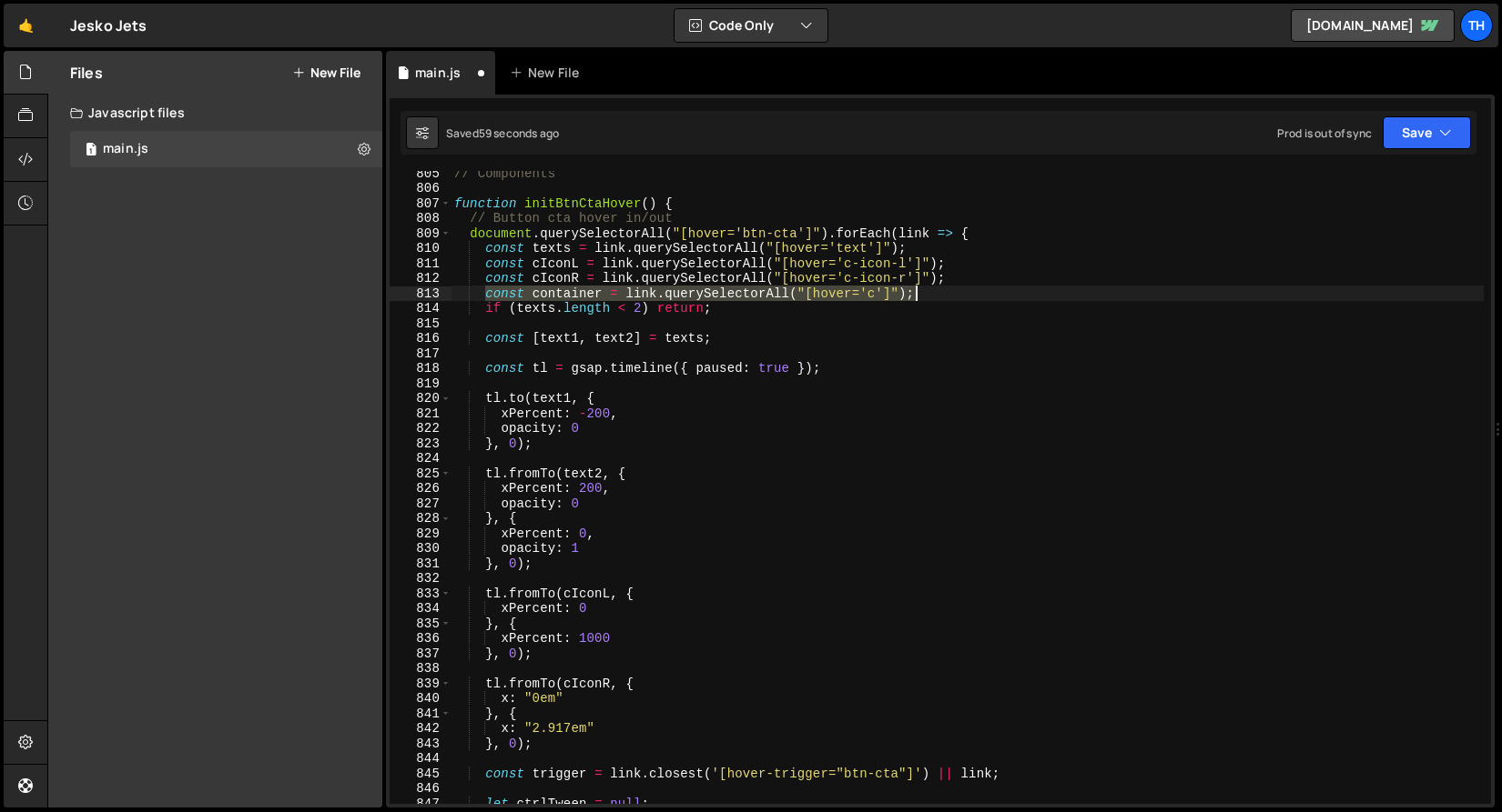
drag, startPoint x: 491, startPoint y: 297, endPoint x: 938, endPoint y: 288, distance: 447.1
click at [938, 288] on div "// Components function initBtnCtaHover ( ) { // Button cta hover in/out documen…" at bounding box center [967, 497] width 1033 height 663
click at [585, 297] on div "// Components function initBtnCtaHover ( ) { // Button cta hover in/out documen…" at bounding box center [967, 487] width 1033 height 633
click at [585, 297] on div "// Components function initBtnCtaHover ( ) { // Button cta hover in/out documen…" at bounding box center [967, 497] width 1033 height 663
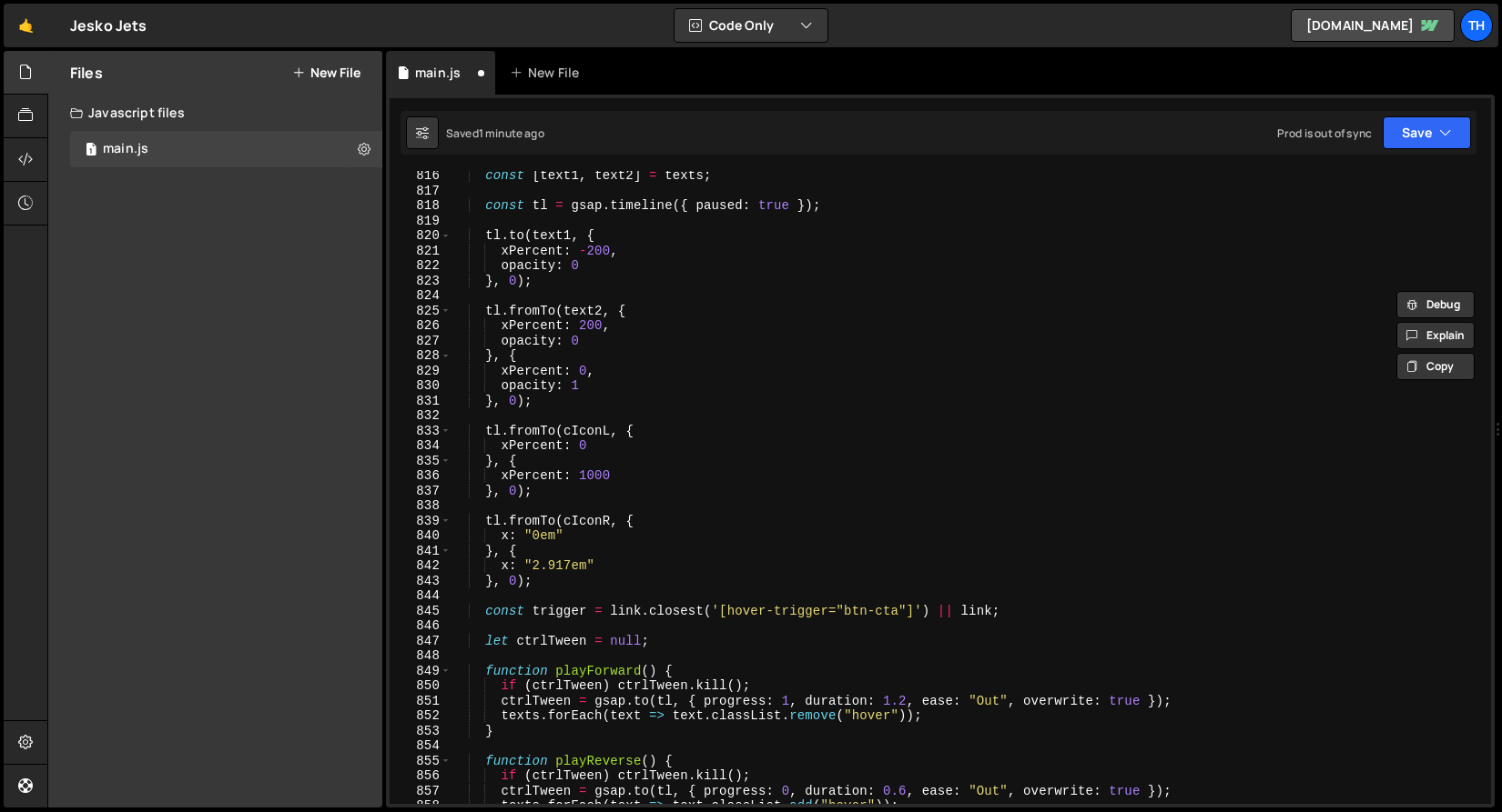
scroll to position [12251, 0]
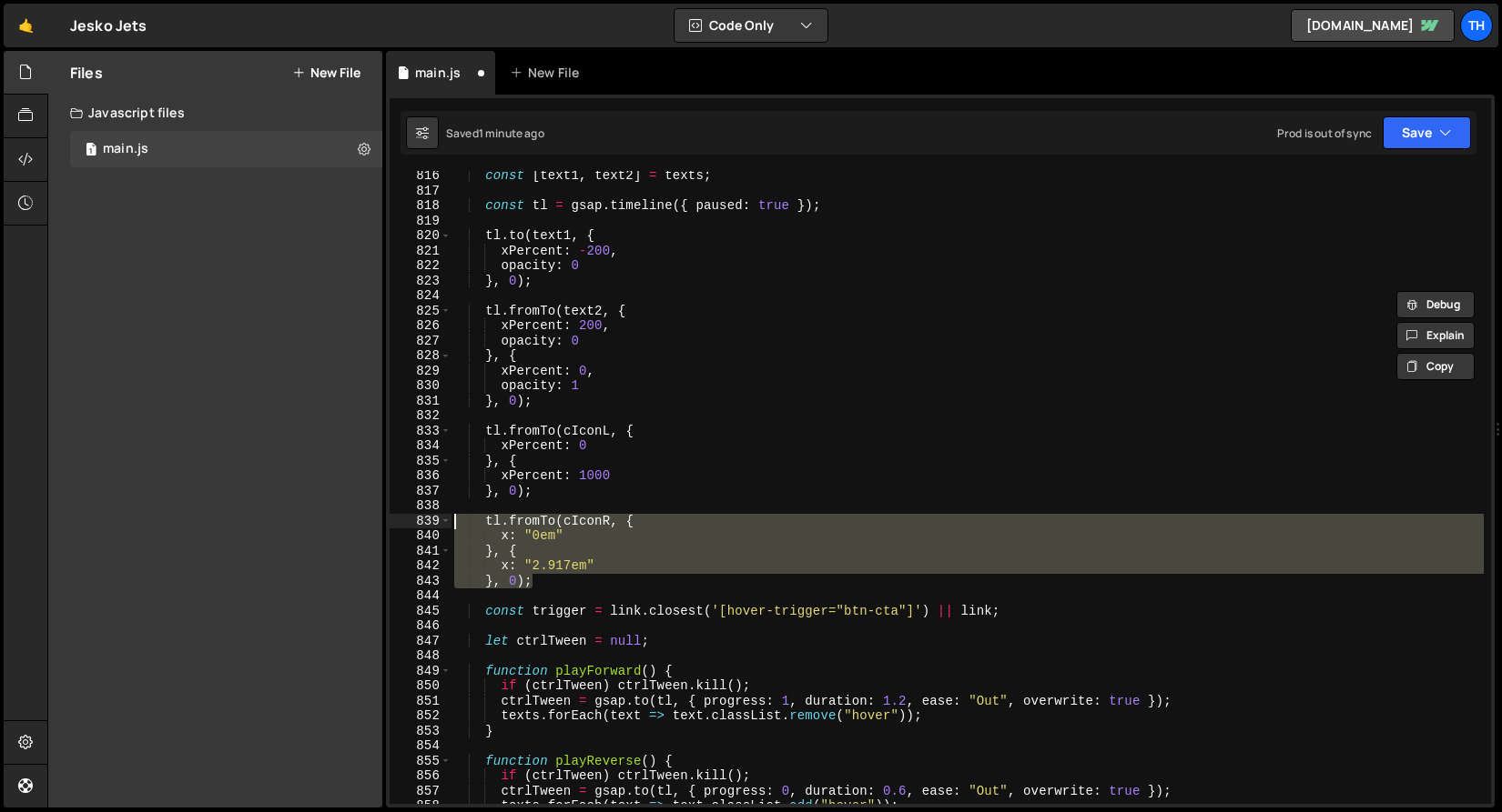
drag, startPoint x: 541, startPoint y: 580, endPoint x: 363, endPoint y: 521, distance: 187.5
click at [363, 521] on div "Files New File Javascript files 1 main.js 0 CSS files Copy share link Edit File…" at bounding box center [774, 430] width 1455 height 758
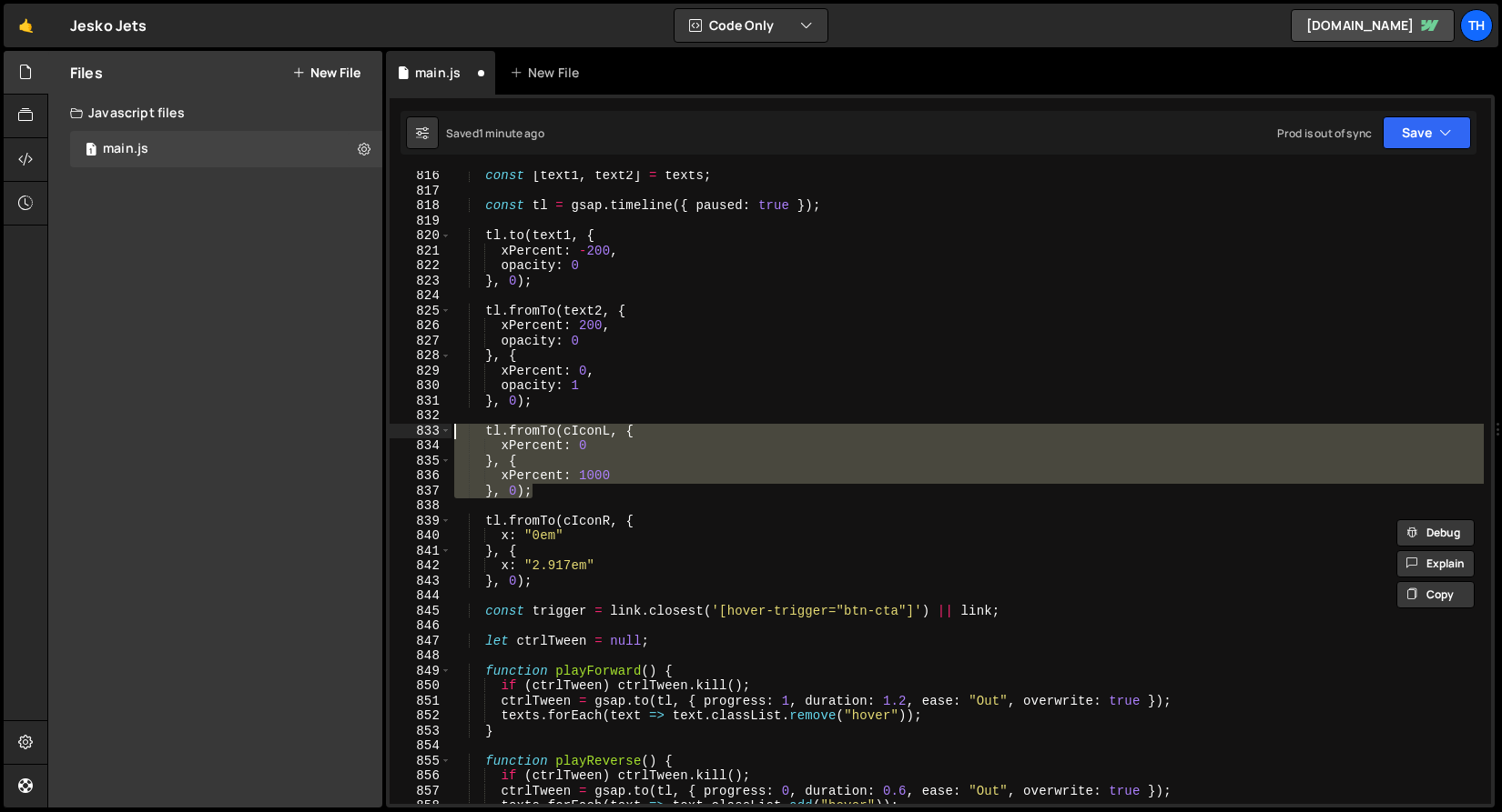
drag, startPoint x: 564, startPoint y: 495, endPoint x: 343, endPoint y: 434, distance: 229.3
click at [343, 434] on div "Files New File Javascript files 1 main.js 0 CSS files Copy share link Edit File…" at bounding box center [774, 430] width 1455 height 758
paste textarea "}, 0);"
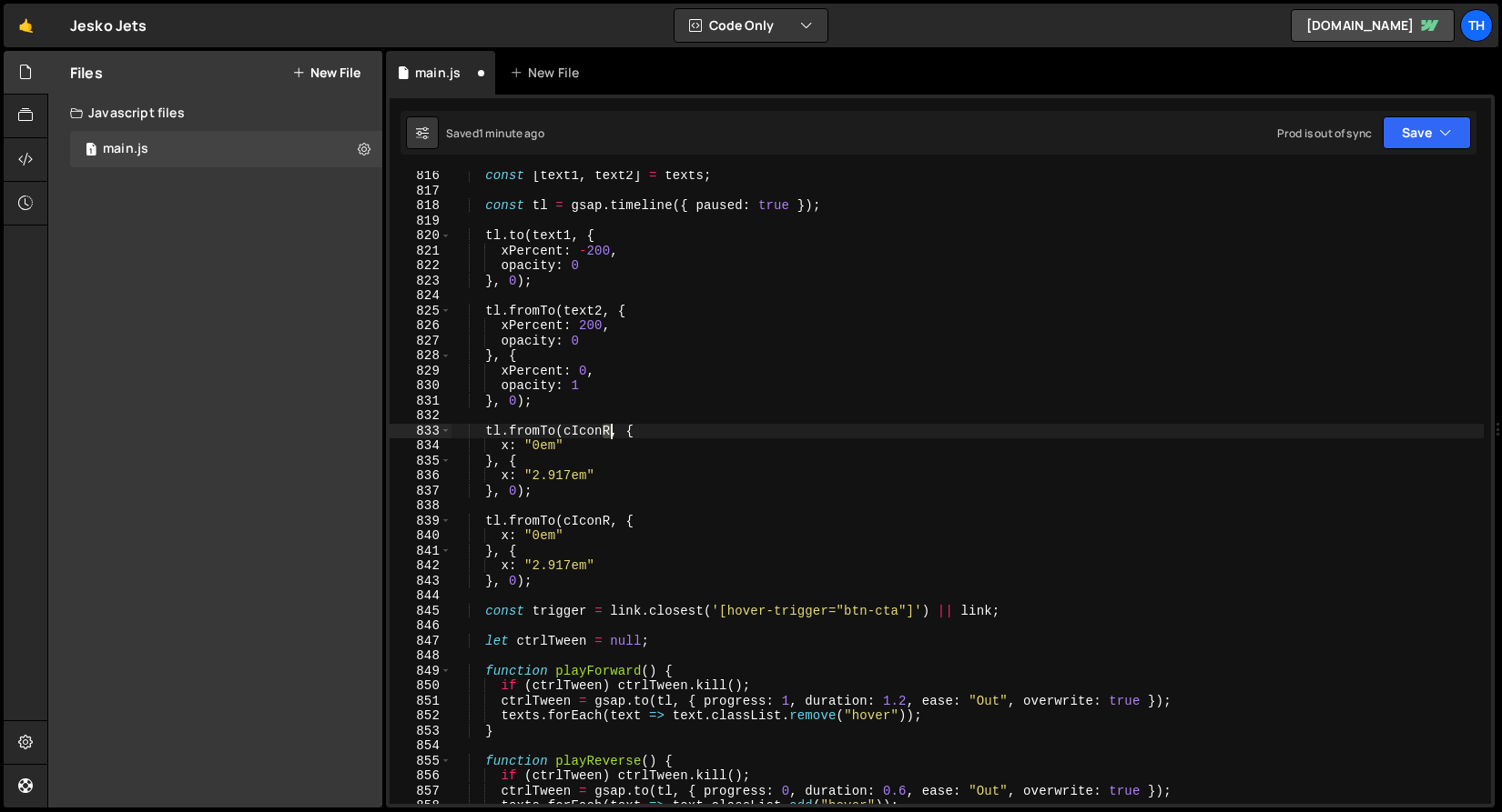
click at [608, 433] on div "const [ text1 , text2 ] = texts ; const tl = gsap . timeline ({ paused : true }…" at bounding box center [967, 499] width 1033 height 663
click at [641, 331] on div "const [ text1 , text2 ] = texts ; const tl = gsap . timeline ({ paused : true }…" at bounding box center [967, 499] width 1033 height 663
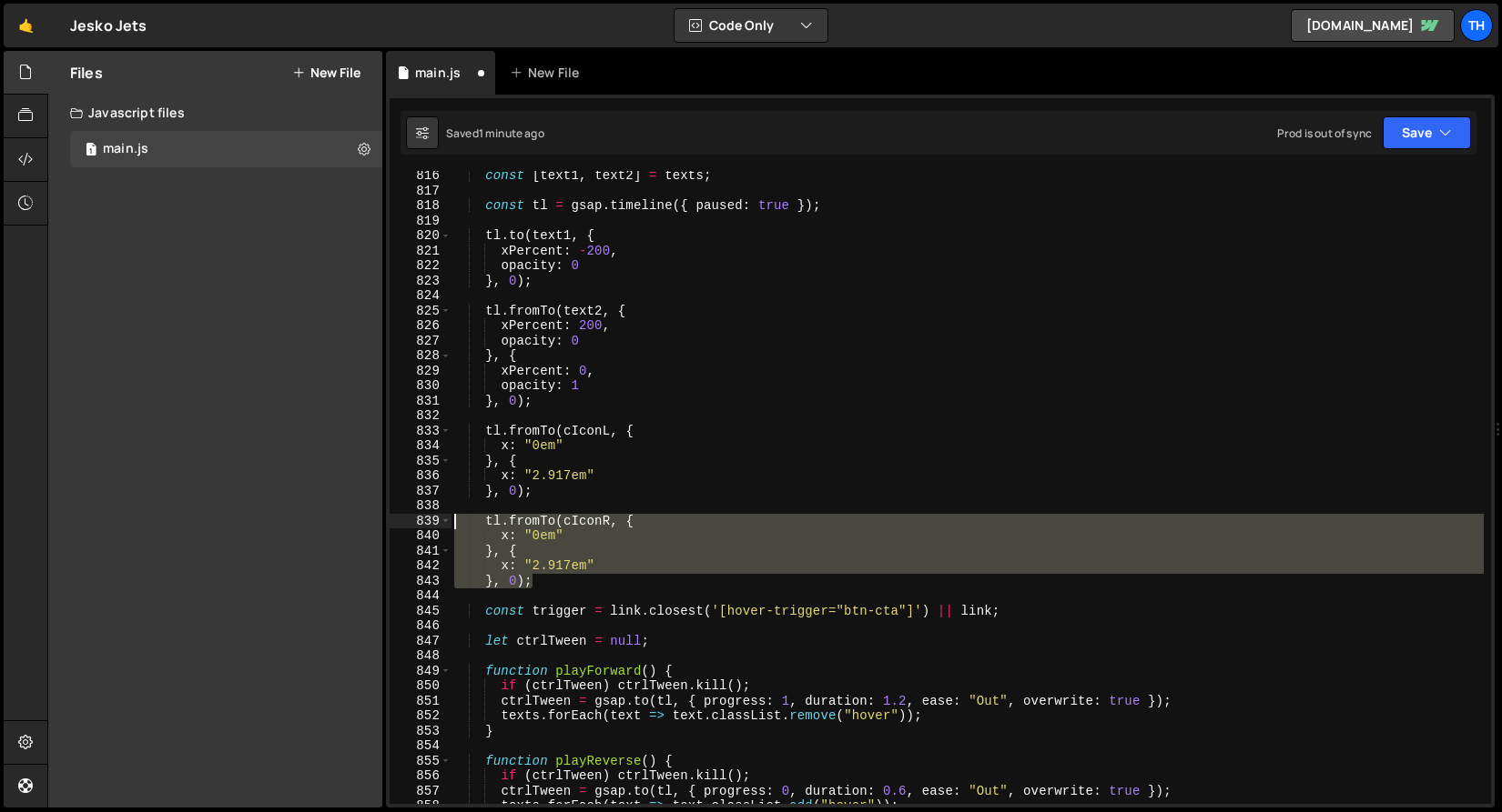
drag, startPoint x: 568, startPoint y: 584, endPoint x: 389, endPoint y: 522, distance: 189.4
click at [389, 522] on div "xPercent: 200, 816 817 818 819 820 821 822 823 824 825 826 827 828 829 830 831 …" at bounding box center [940, 451] width 1108 height 713
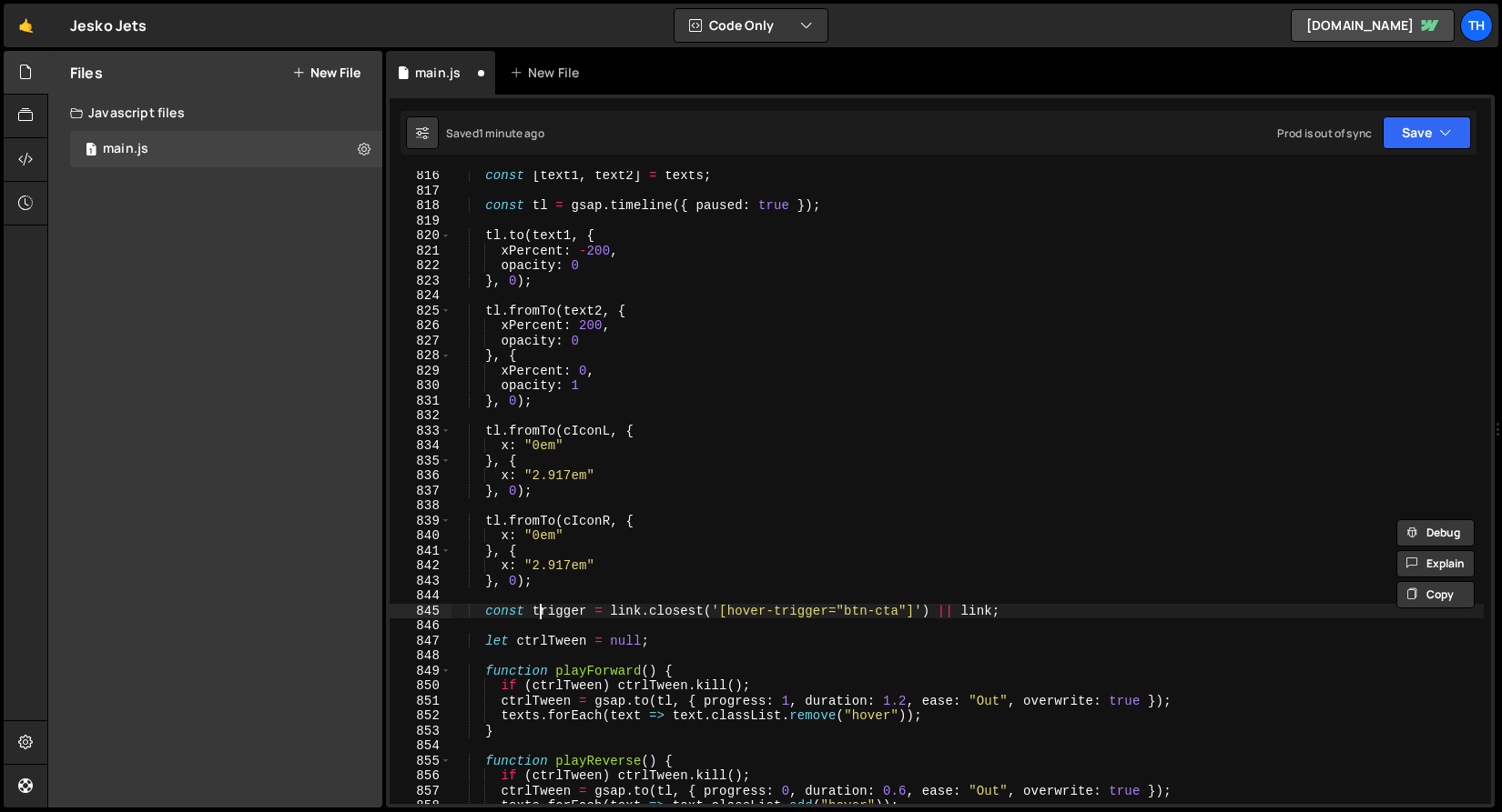
click at [538, 605] on div "const [ text1 , text2 ] = texts ; const tl = gsap . timeline ({ paused : true }…" at bounding box center [967, 499] width 1033 height 663
type textarea "const trigger = link.closest('[hover-trigger="btn-cta"]') || link;"
click at [538, 599] on div "const [ text1 , text2 ] = texts ; const tl = gsap . timeline ({ paused : true }…" at bounding box center [967, 499] width 1033 height 663
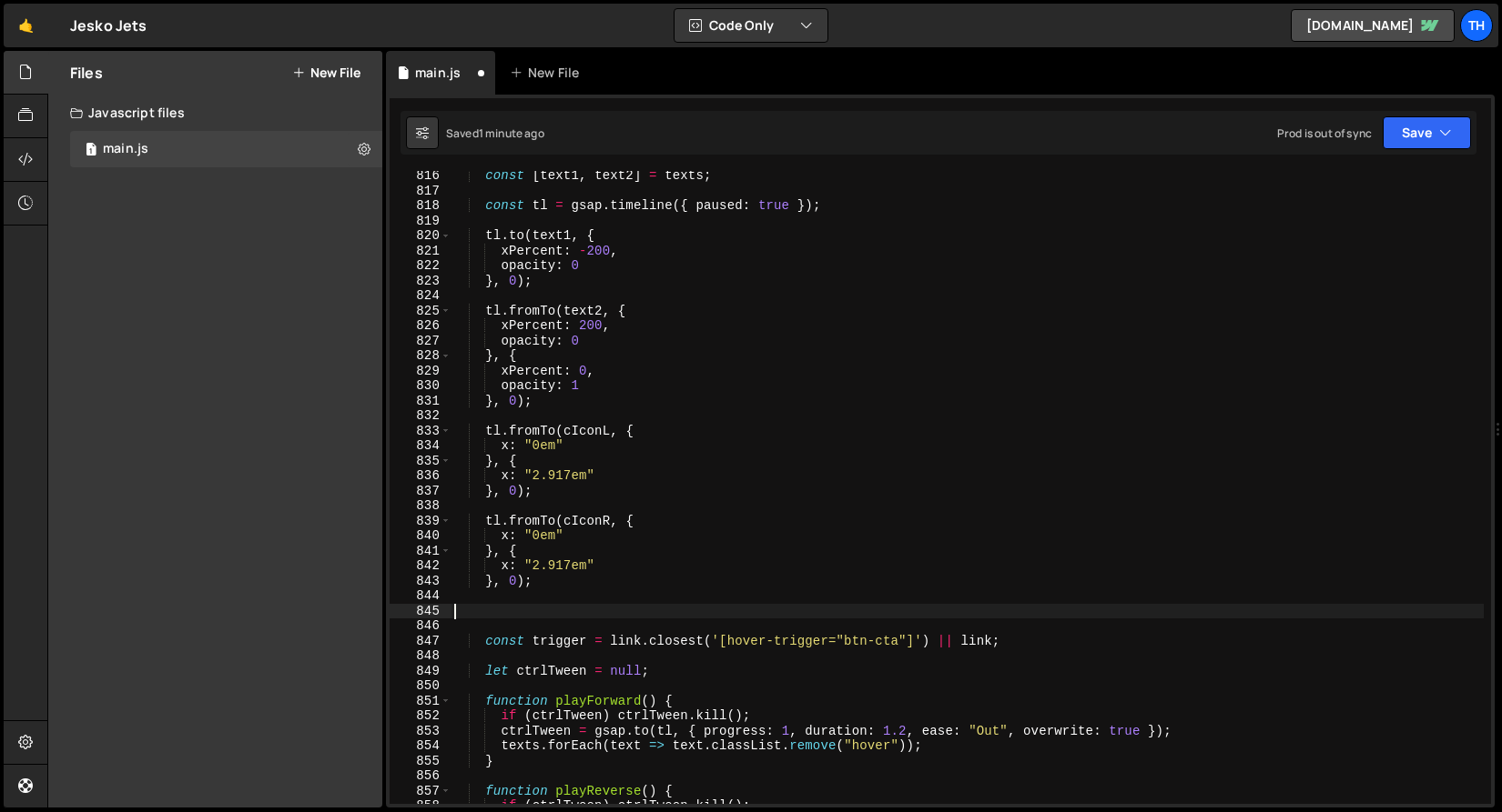
paste textarea "}, 0);"
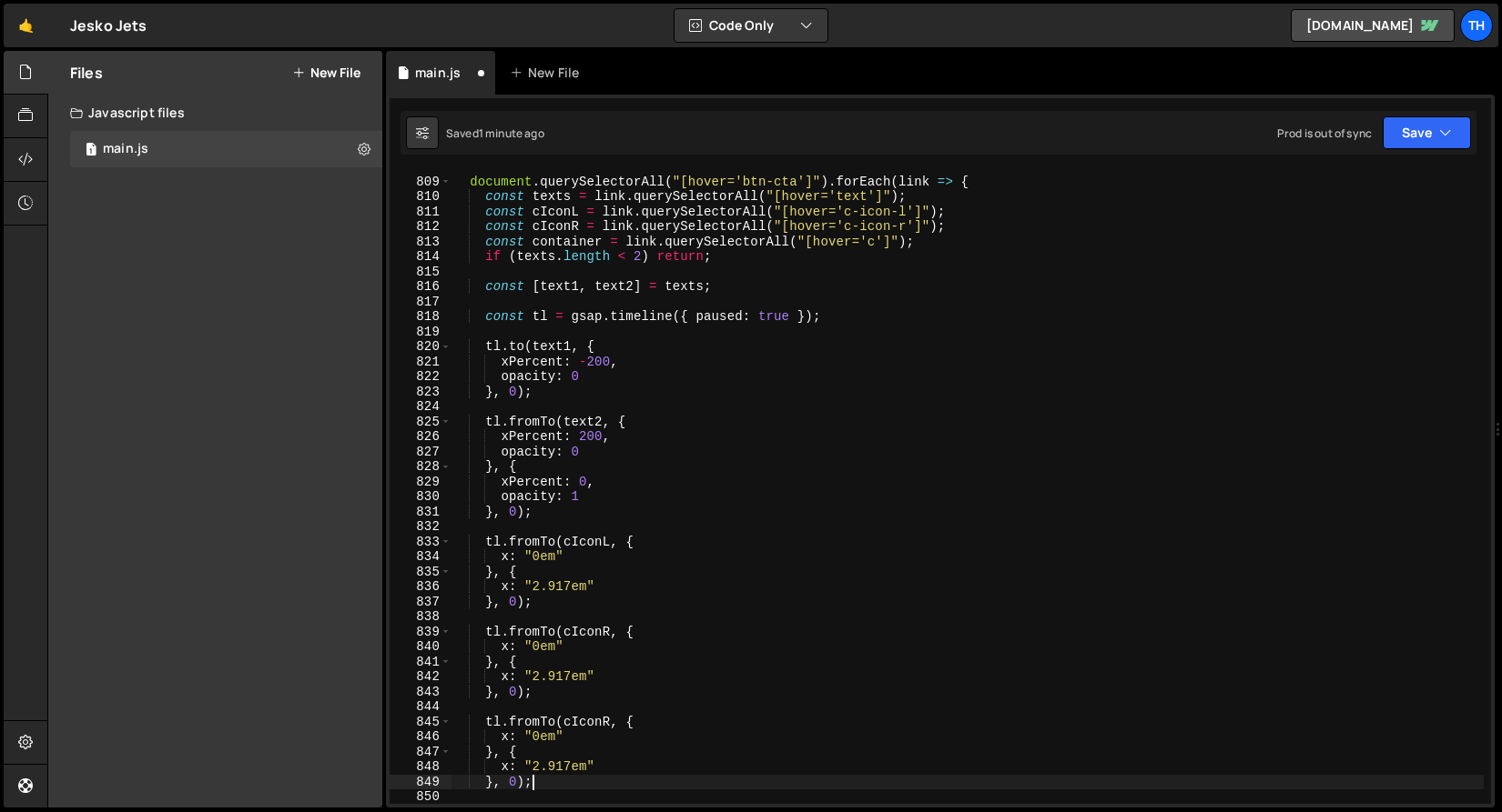
scroll to position [12125, 0]
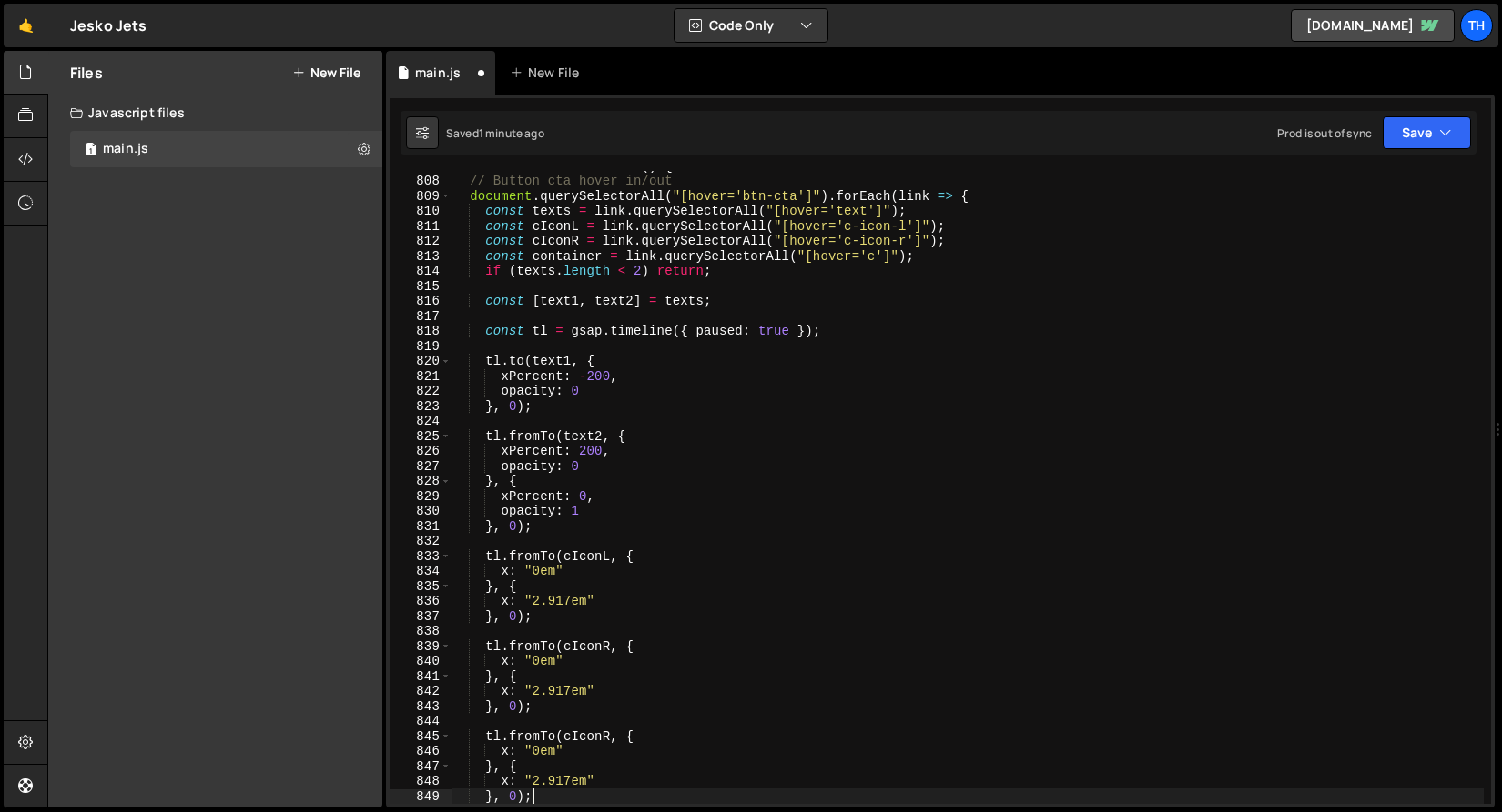
click at [554, 252] on div "function initBtnCtaHover ( ) { // Button cta hover in/out document . querySelec…" at bounding box center [967, 489] width 1033 height 663
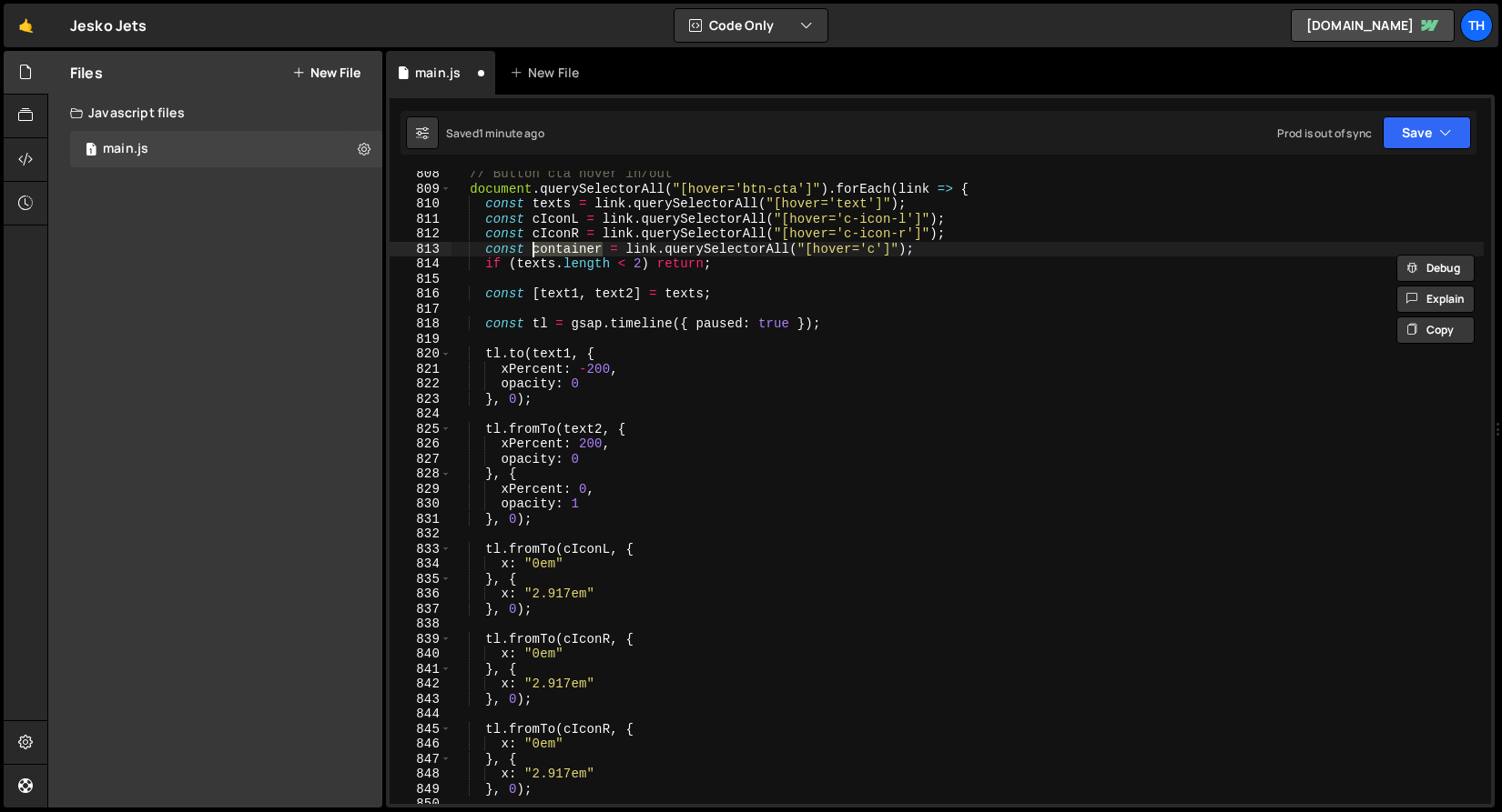
scroll to position [12280, 0]
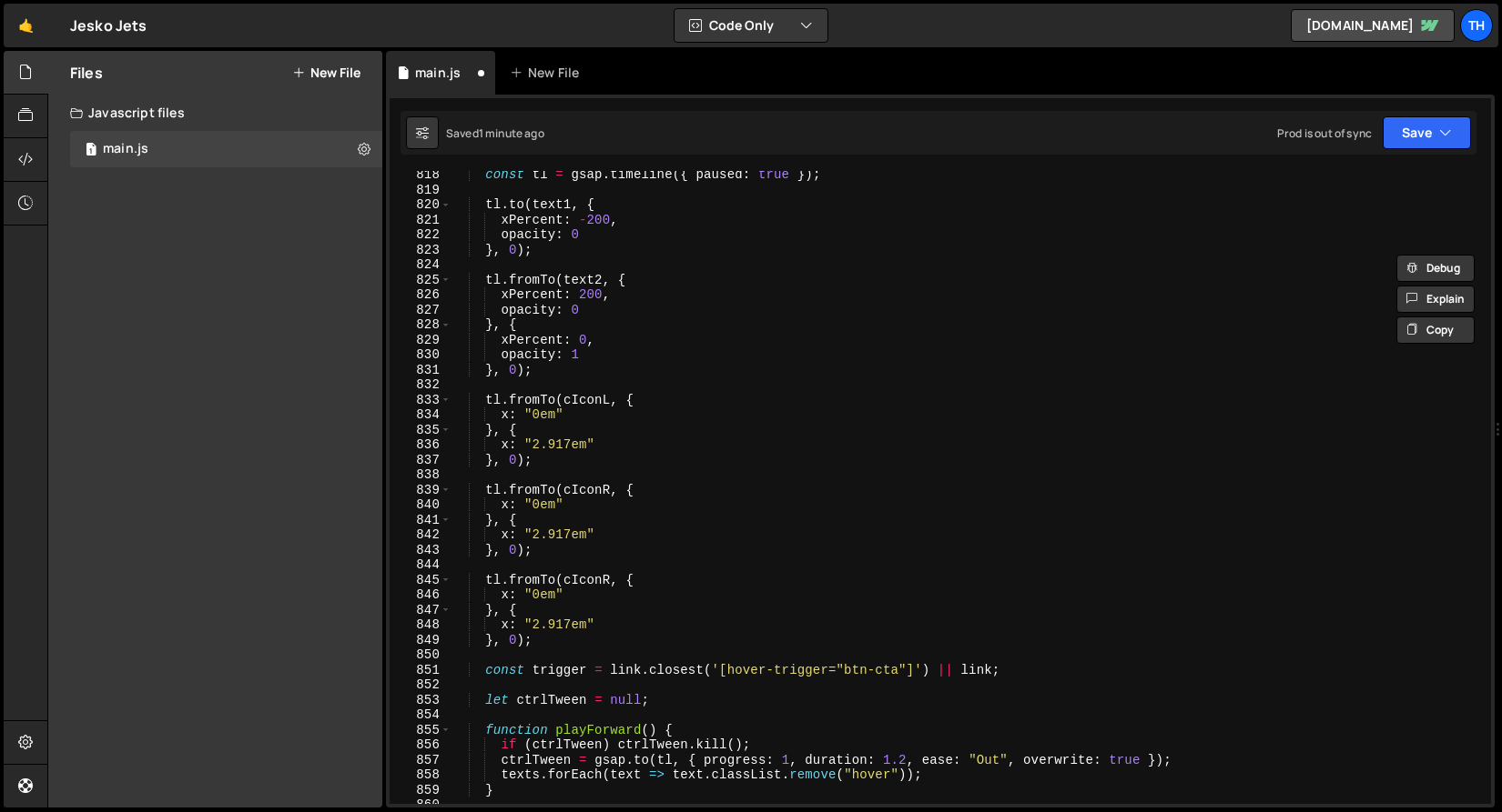
click at [586, 579] on div "const tl = gsap . timeline ({ paused : true }) ; tl . to ( text1 , { xPercent :…" at bounding box center [967, 499] width 1033 height 663
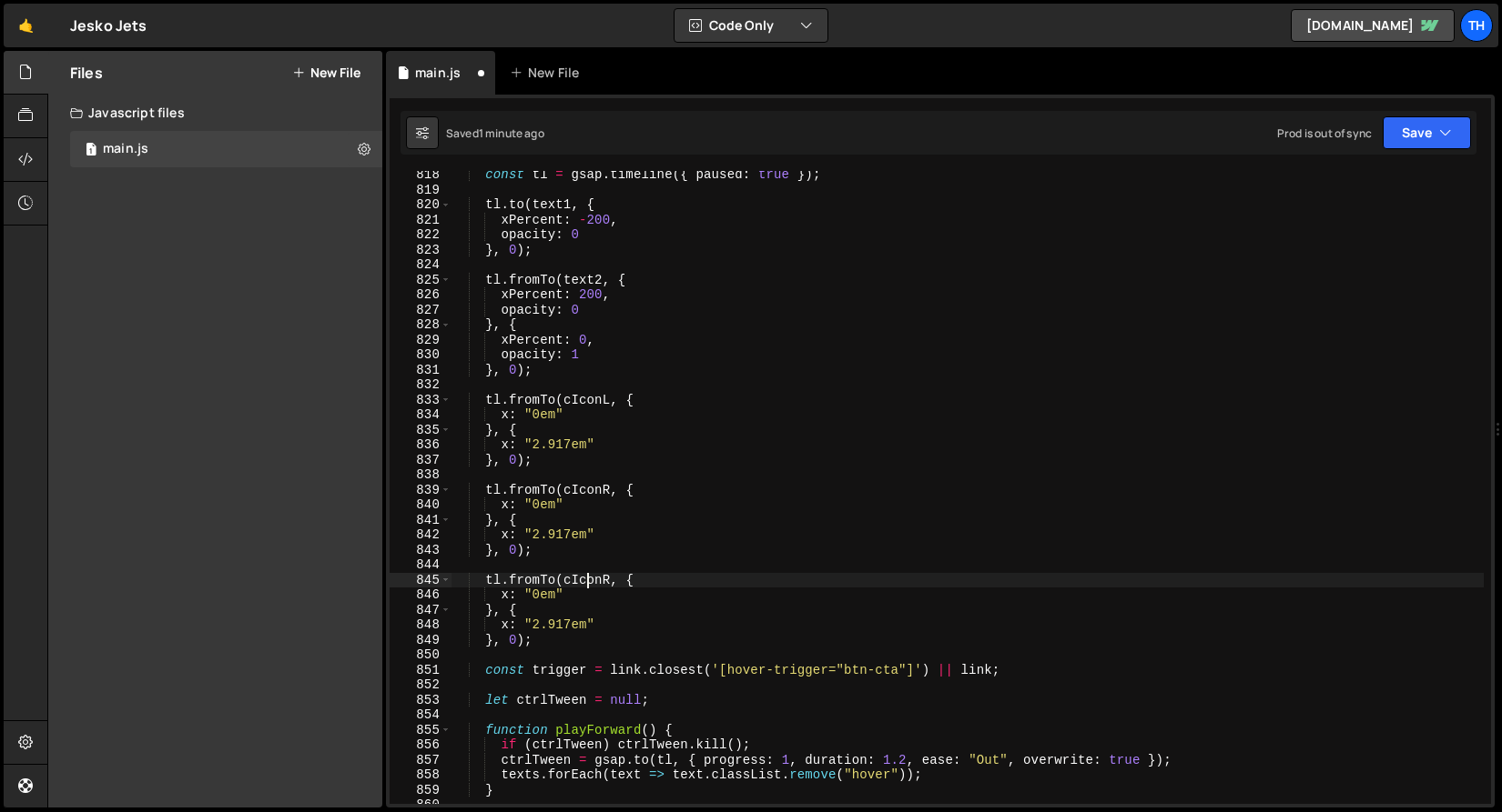
drag, startPoint x: 586, startPoint y: 579, endPoint x: 624, endPoint y: 580, distance: 38.0
click at [586, 579] on div "const tl = gsap . timeline ({ paused : true }) ; tl . to ( text1 , { xPercent :…" at bounding box center [967, 499] width 1033 height 663
paste textarea "ontainer"
click at [1421, 138] on button "Save" at bounding box center [1427, 132] width 88 height 33
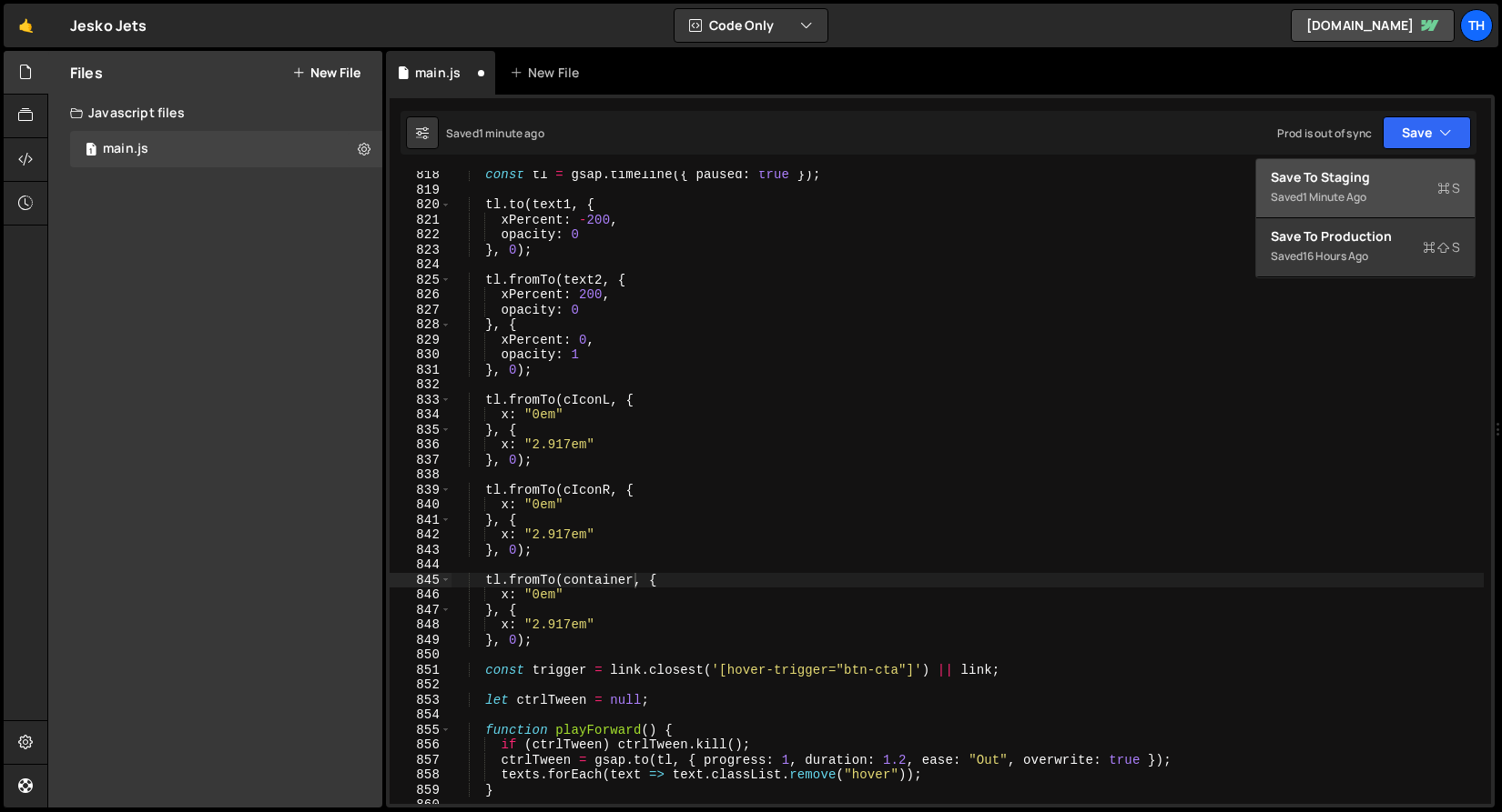
click at [1399, 184] on div "Save to Staging S" at bounding box center [1364, 178] width 189 height 19
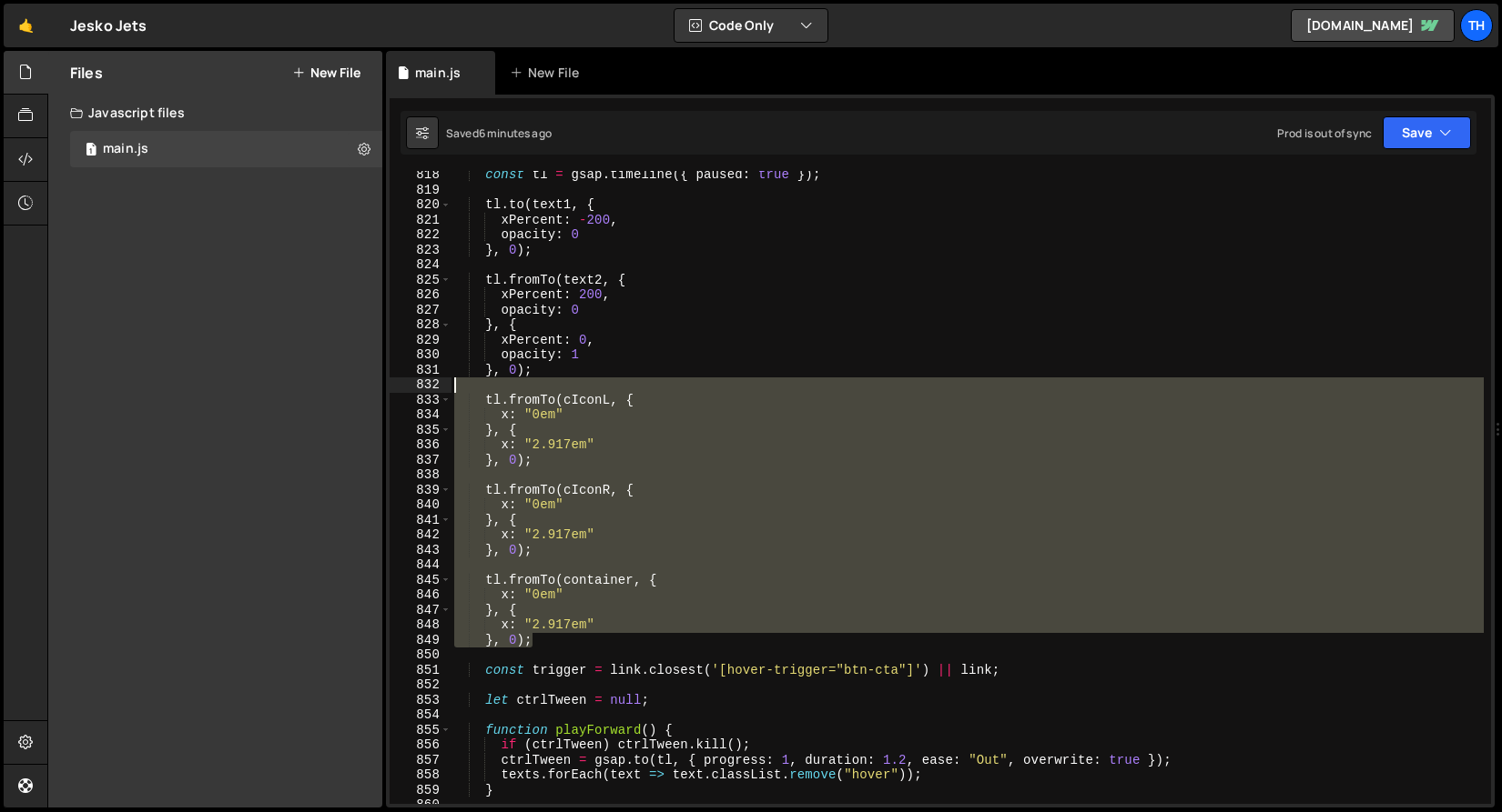
drag, startPoint x: 551, startPoint y: 641, endPoint x: 341, endPoint y: 384, distance: 331.9
click at [341, 384] on div "Files New File Javascript files 1 main.js 0 CSS files Copy share link Edit File…" at bounding box center [774, 430] width 1455 height 758
type textarea "tl.fromTo(cIconL, {"
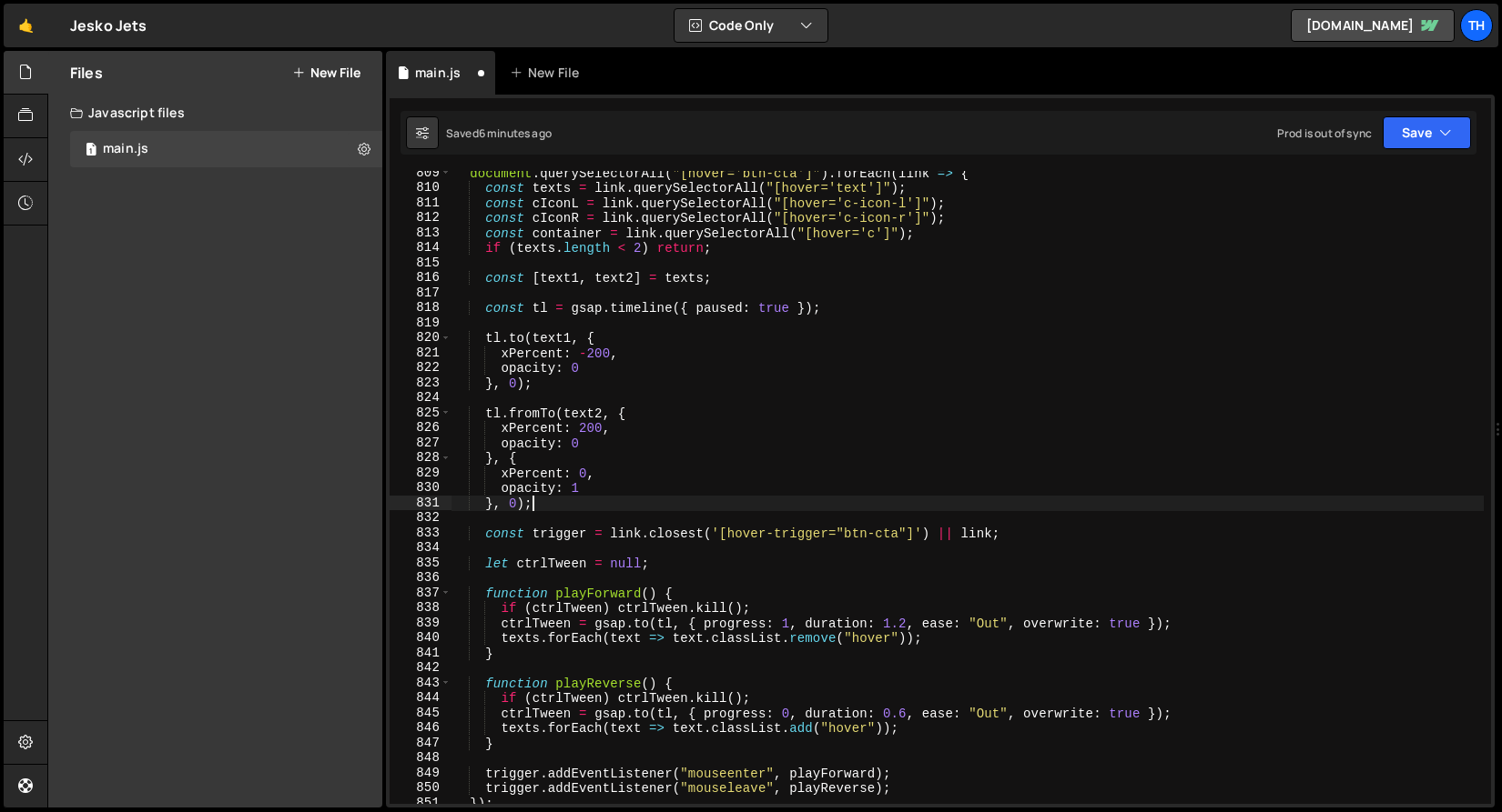
scroll to position [12134, 0]
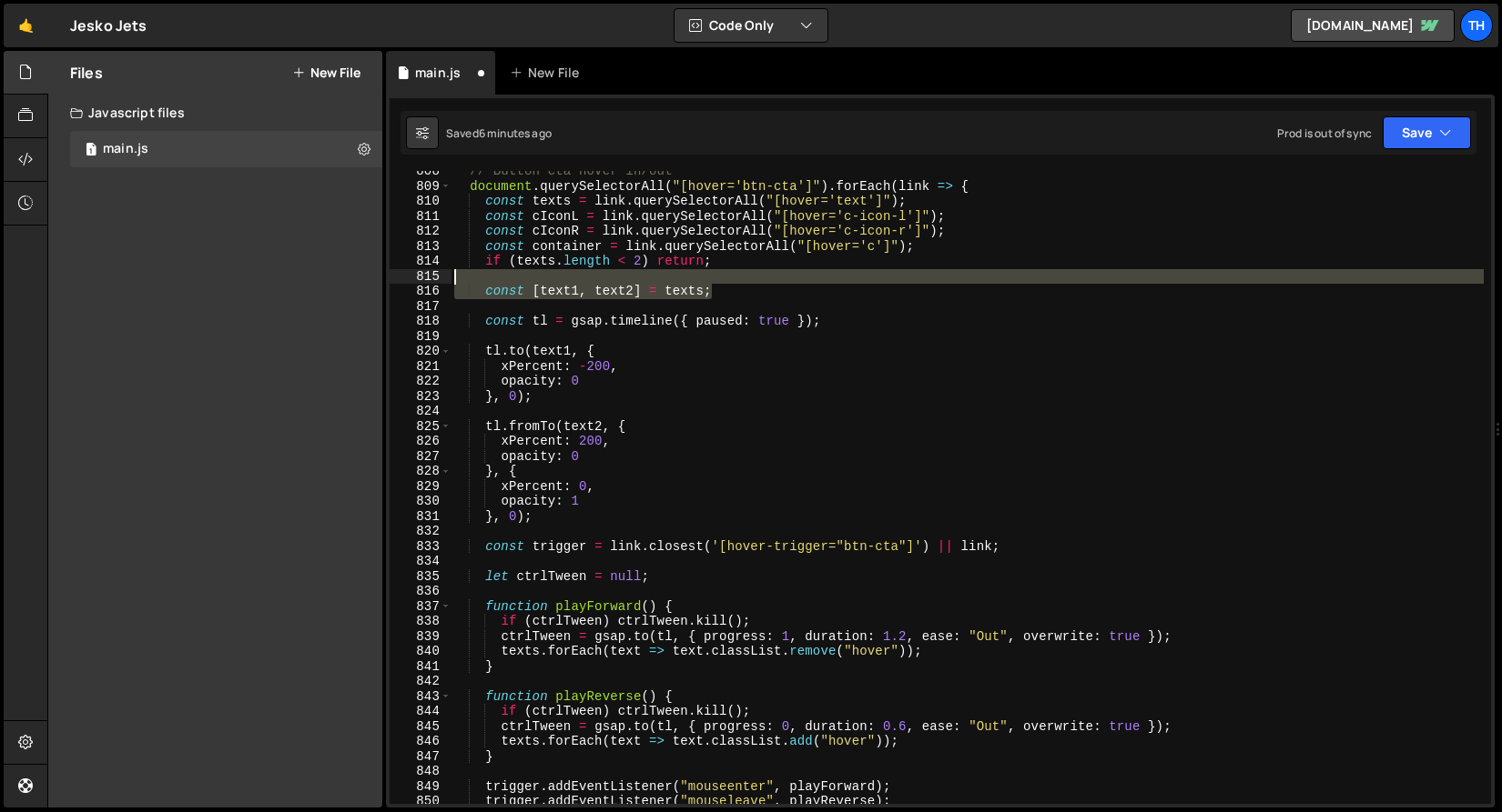
drag, startPoint x: 699, startPoint y: 281, endPoint x: 544, endPoint y: 286, distance: 155.1
click at [544, 286] on div "// Button cta hover in/out document . querySelectorAll ( "[hover='btn-cta']" ) …" at bounding box center [967, 495] width 1033 height 663
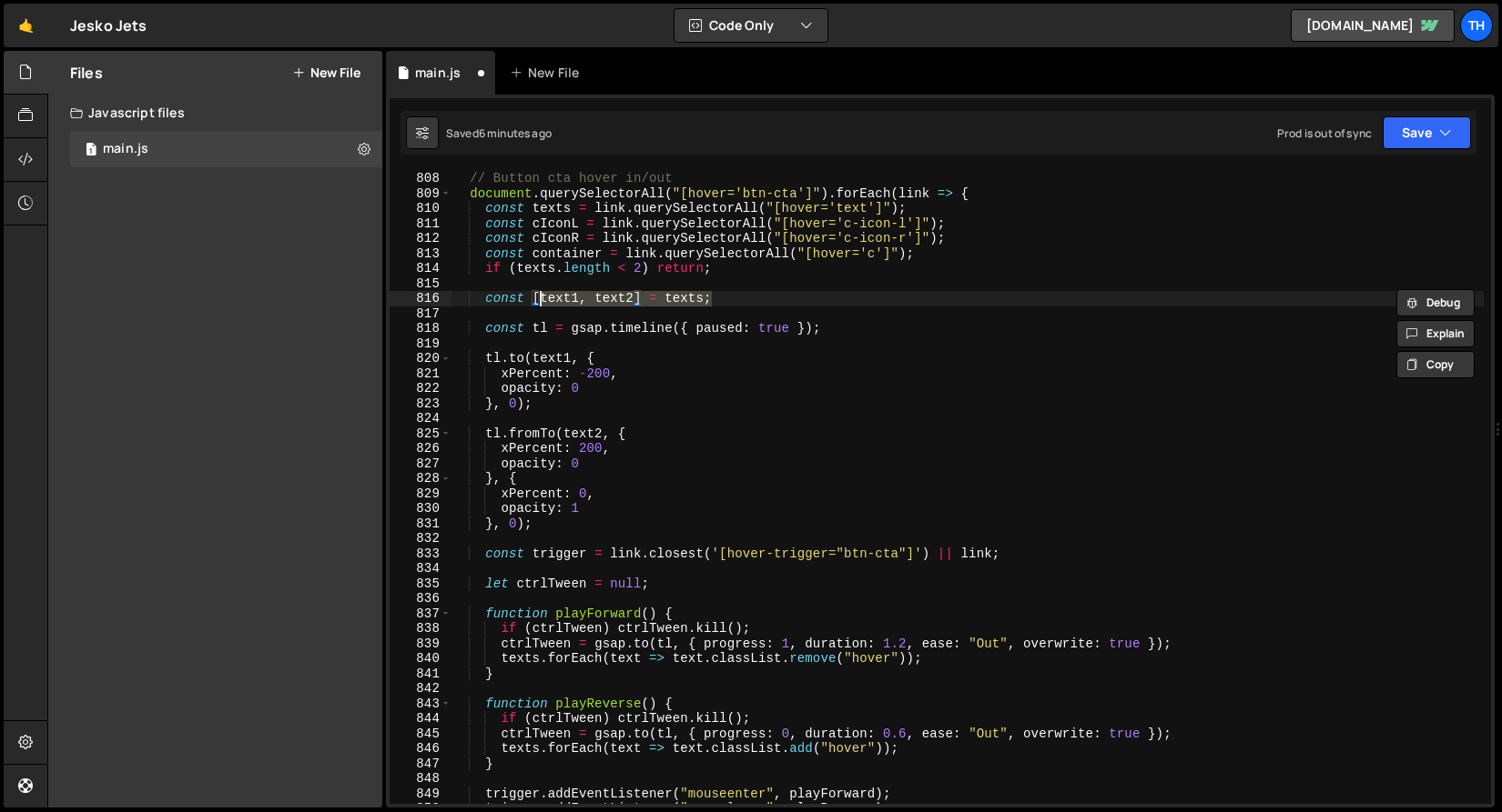
scroll to position [12091, 0]
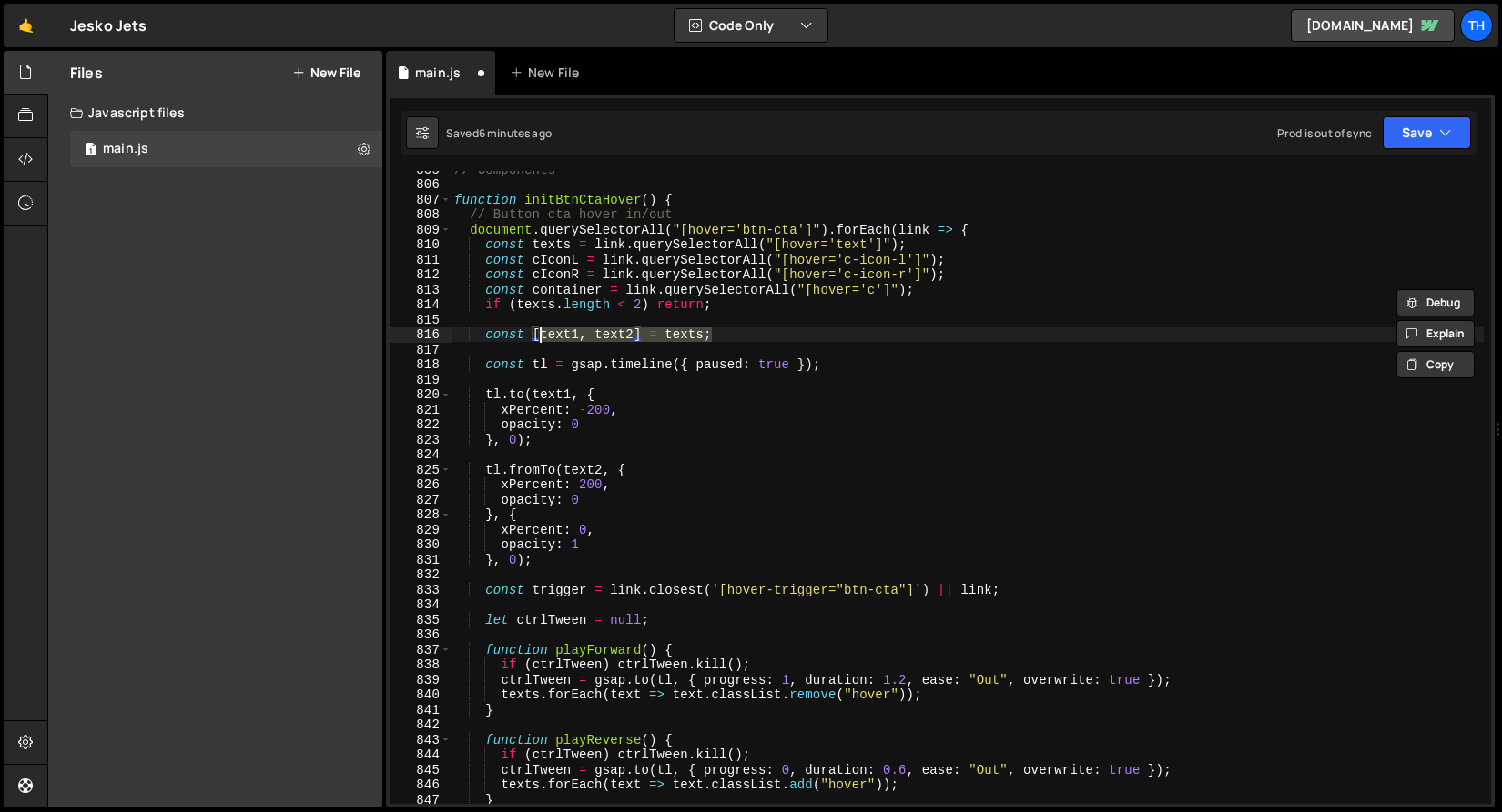
click at [546, 263] on div "// Components function initBtnCtaHover ( ) { // Button cta hover in/out documen…" at bounding box center [967, 493] width 1033 height 663
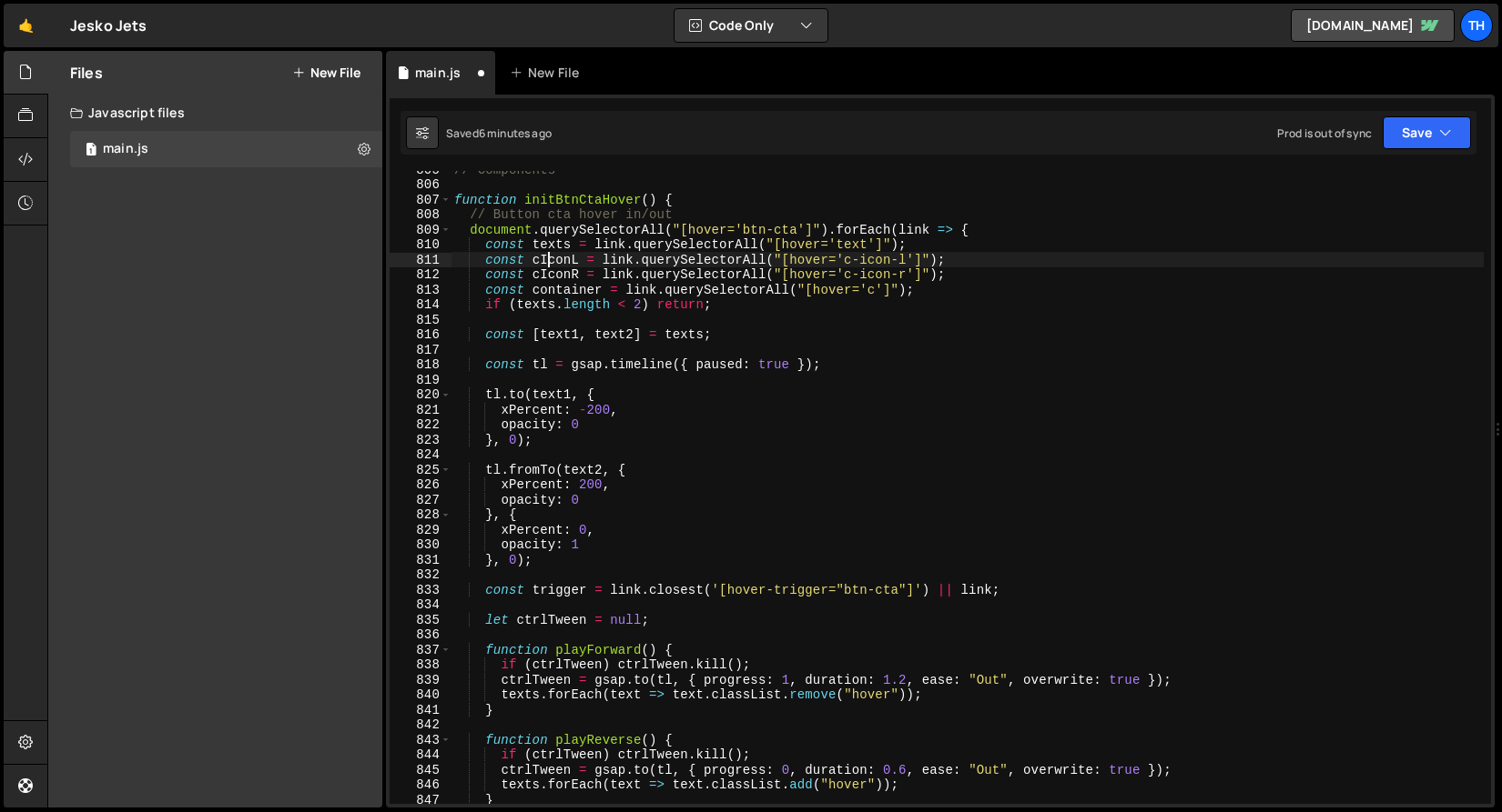
click at [546, 263] on div "// Components function initBtnCtaHover ( ) { // Button cta hover in/out documen…" at bounding box center [967, 493] width 1033 height 663
click at [685, 228] on div "// Components function initBtnCtaHover ( ) { // Button cta hover in/out documen…" at bounding box center [967, 493] width 1033 height 663
drag, startPoint x: 849, startPoint y: 260, endPoint x: 896, endPoint y: 256, distance: 47.2
click at [896, 256] on div "// Components function initBtnCtaHover ( ) { // Button cta hover in/out documen…" at bounding box center [967, 493] width 1033 height 663
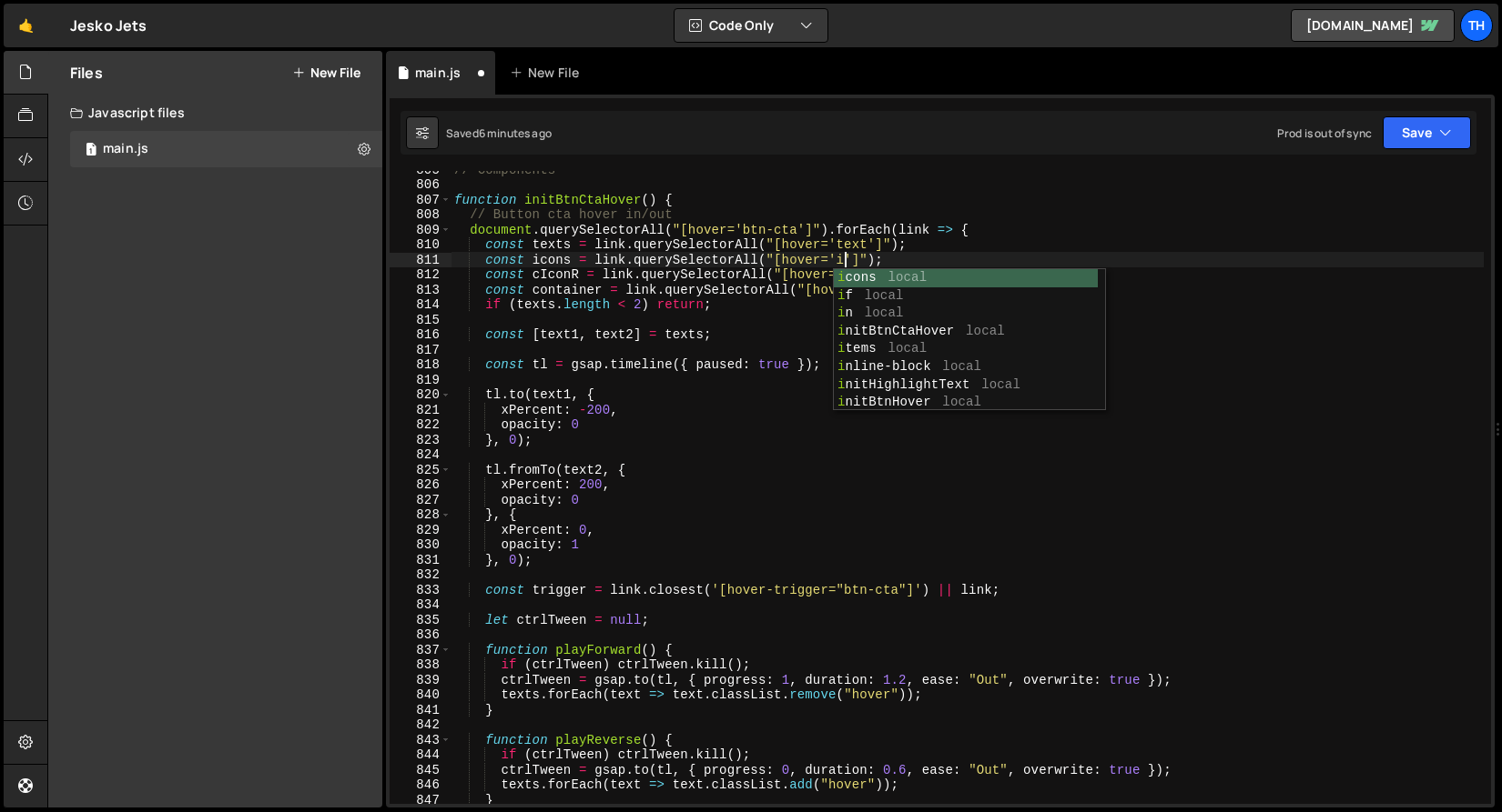
scroll to position [0, 28]
click at [729, 166] on div "const icons = link.querySelectorAll("[hover='icon']"); 805 806 807 808 809 810 …" at bounding box center [940, 451] width 1108 height 713
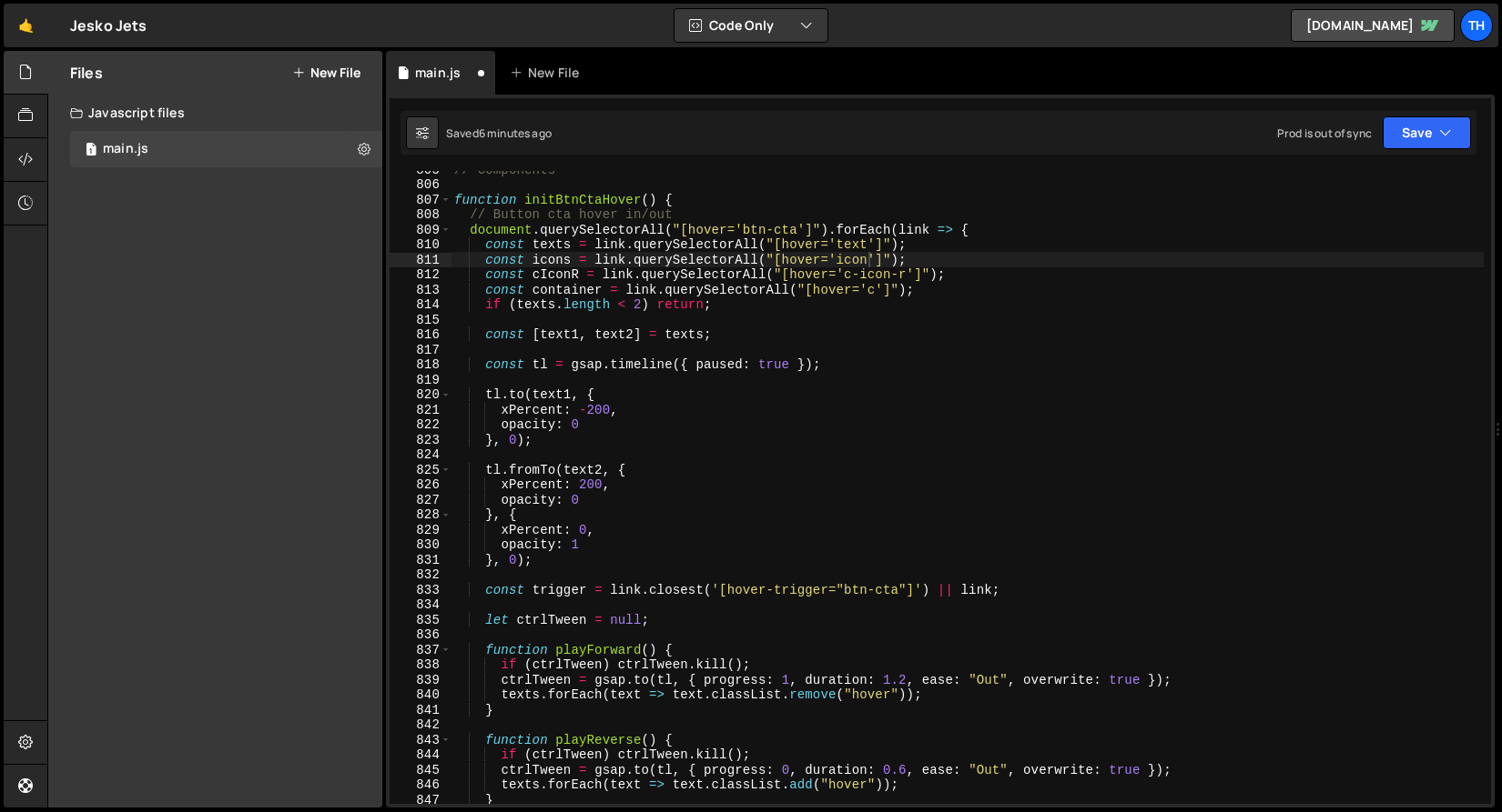
scroll to position [0, 18]
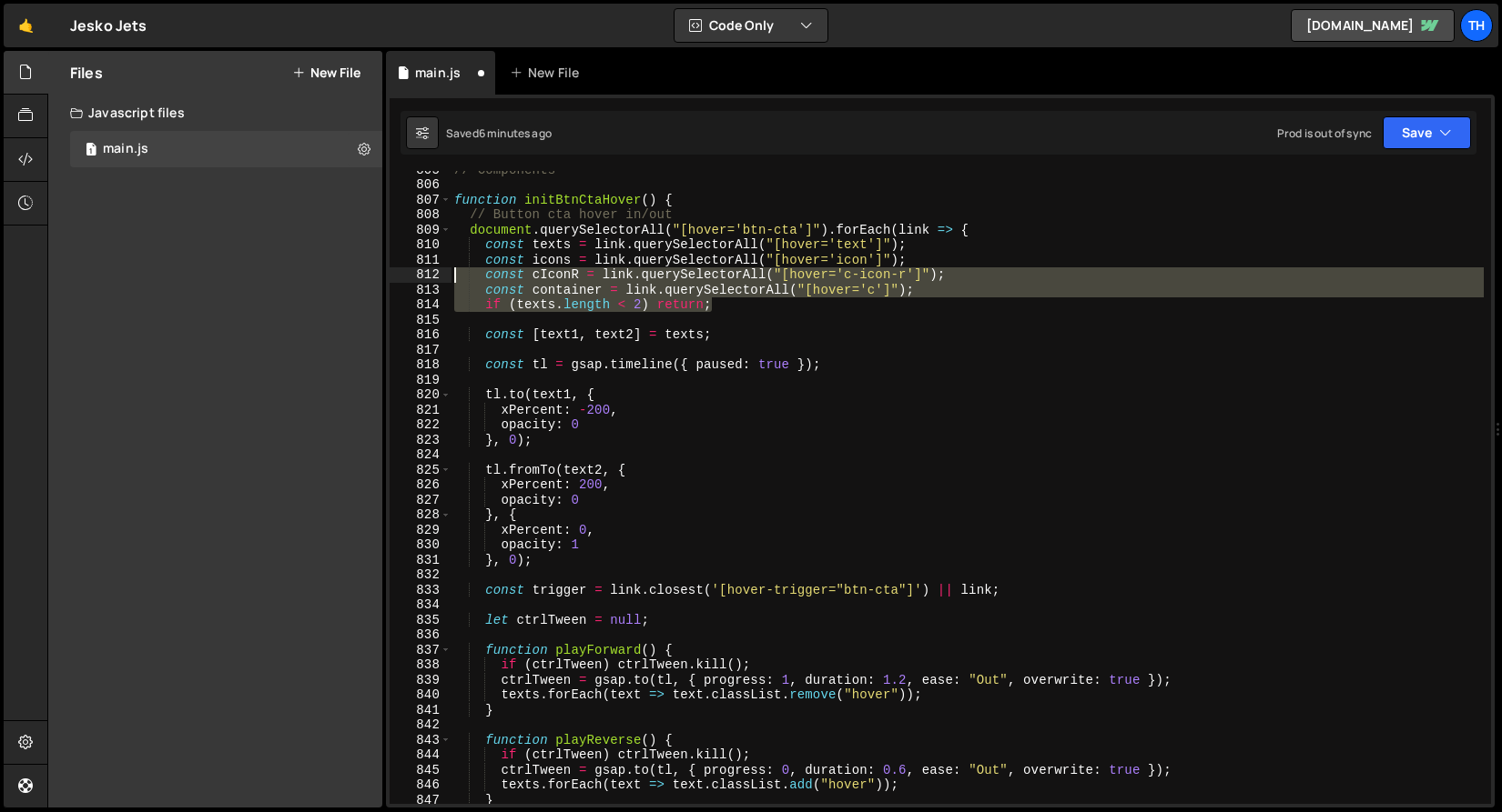
drag, startPoint x: 949, startPoint y: 298, endPoint x: 420, endPoint y: 277, distance: 529.4
click at [420, 277] on div "if (texts.length < 2) return; 805 806 807 808 809 810 811 812 813 814 815 816 8…" at bounding box center [940, 487] width 1101 height 633
click at [766, 276] on div "// Components function initBtnCtaHover ( ) { // Button cta hover in/out documen…" at bounding box center [967, 487] width 1033 height 633
drag, startPoint x: 900, startPoint y: 290, endPoint x: 292, endPoint y: 273, distance: 608.2
click at [292, 273] on div "Files New File Javascript files 1 main.js 0 CSS files Copy share link Edit File…" at bounding box center [774, 430] width 1455 height 758
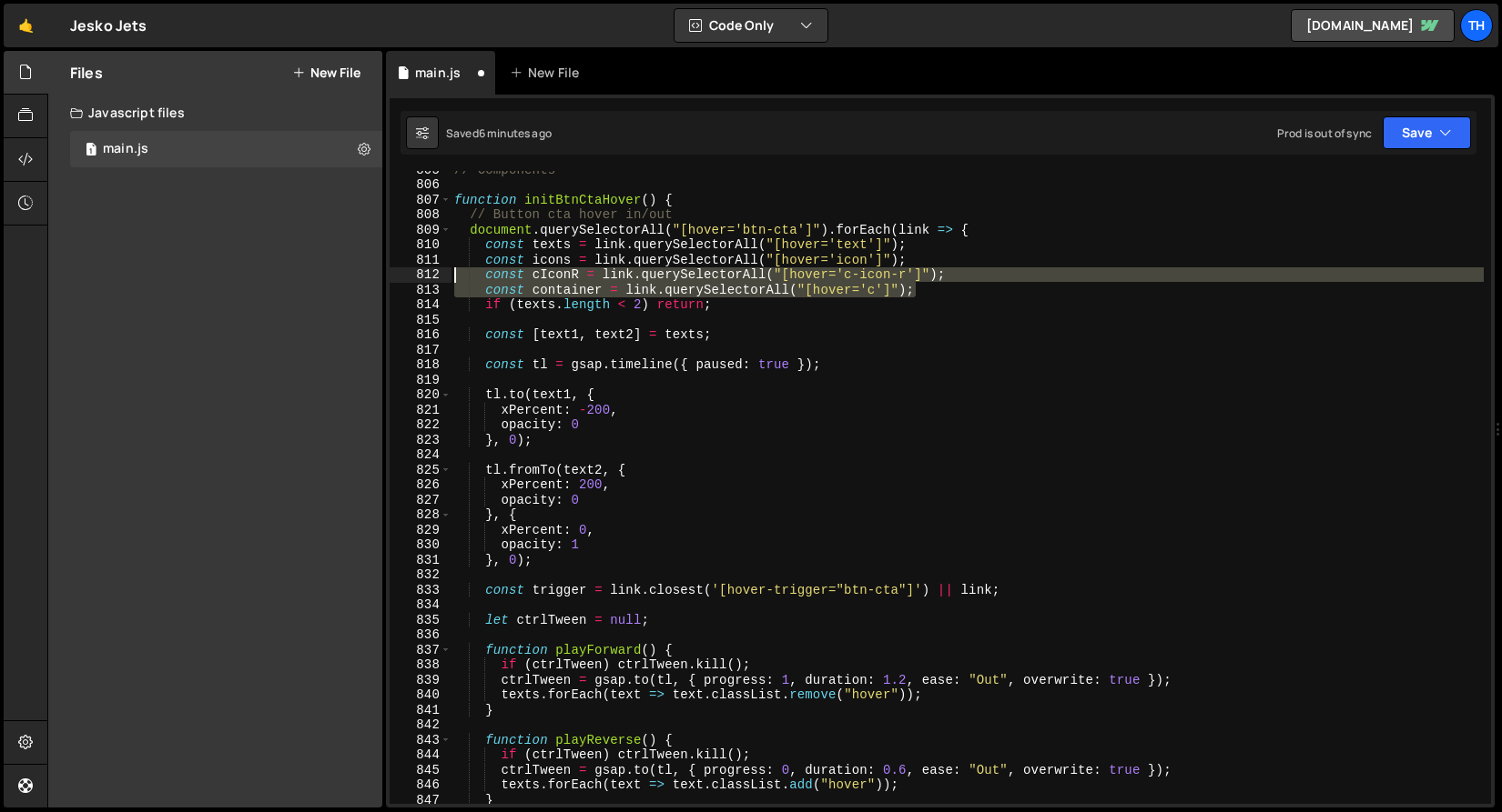
type textarea "const cIconR = link.querySelectorAll("[hover='c-icon-r']"); const container = l…"
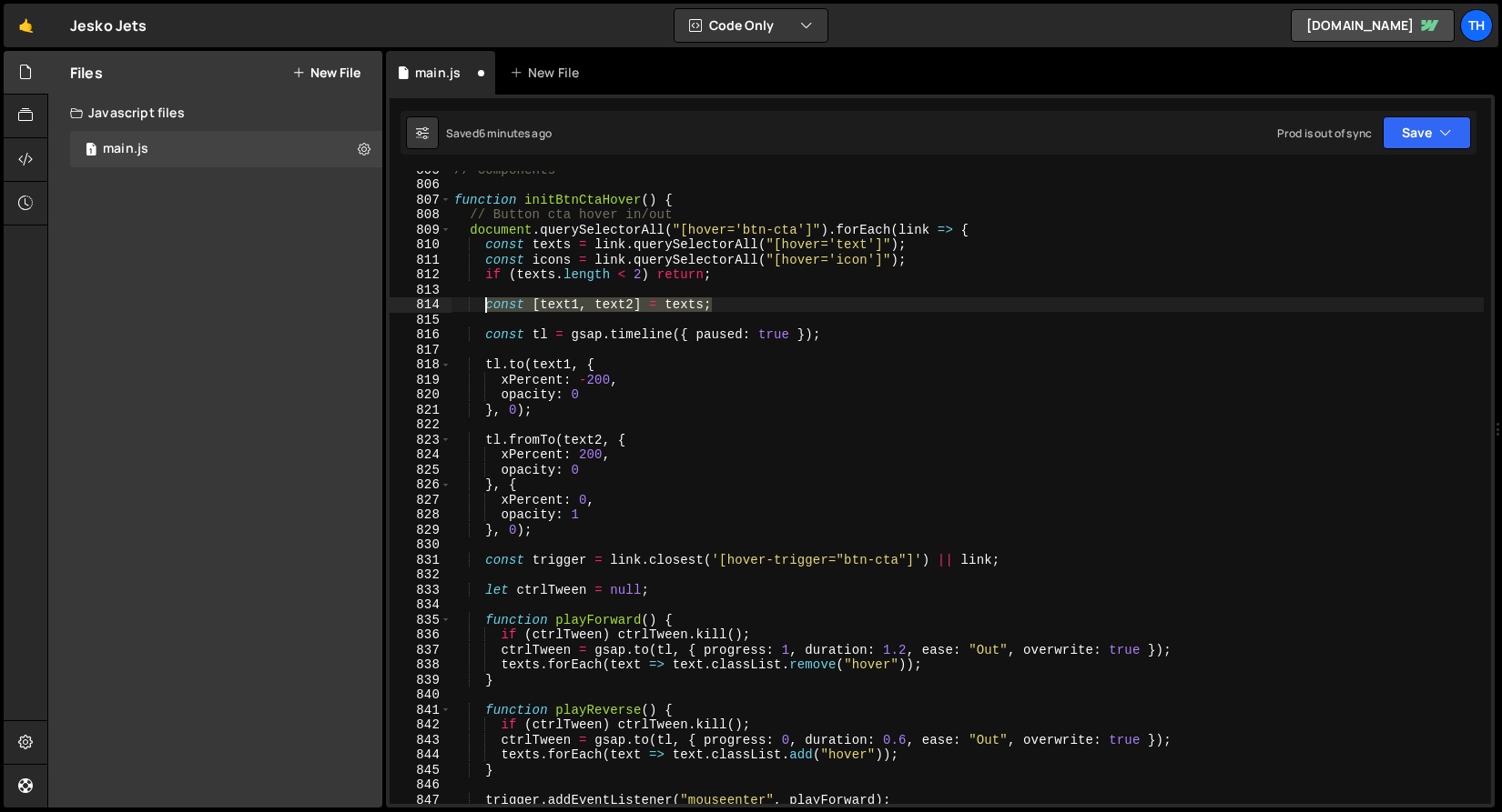
drag, startPoint x: 735, startPoint y: 307, endPoint x: 486, endPoint y: 300, distance: 249.1
click at [486, 300] on div "// Components function initBtnCtaHover ( ) { // Button cta hover in/out documen…" at bounding box center [967, 493] width 1033 height 663
type textarea "const [text1, text2] = texts;"
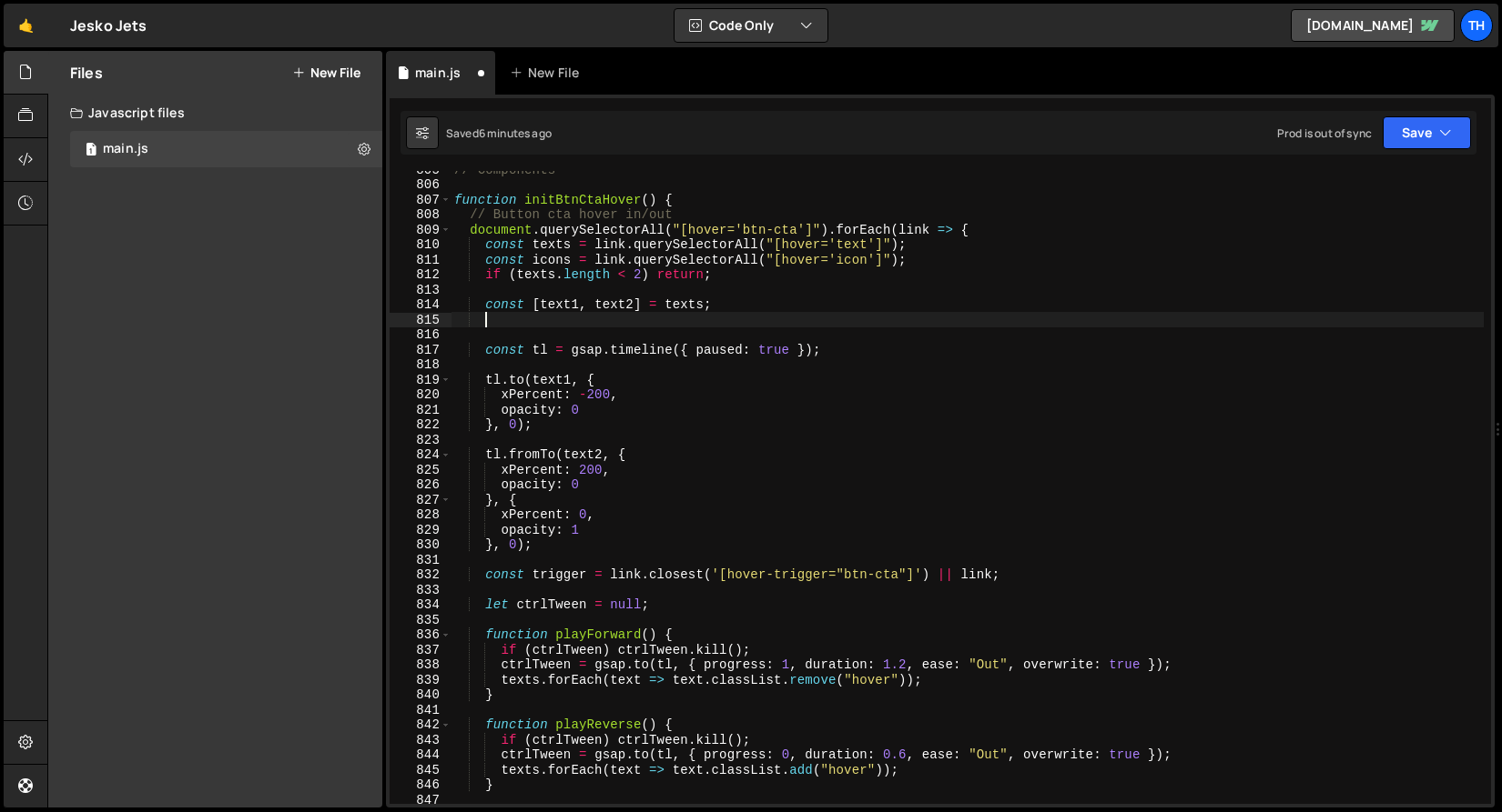
paste textarea "const [text1, text2] = texts;"
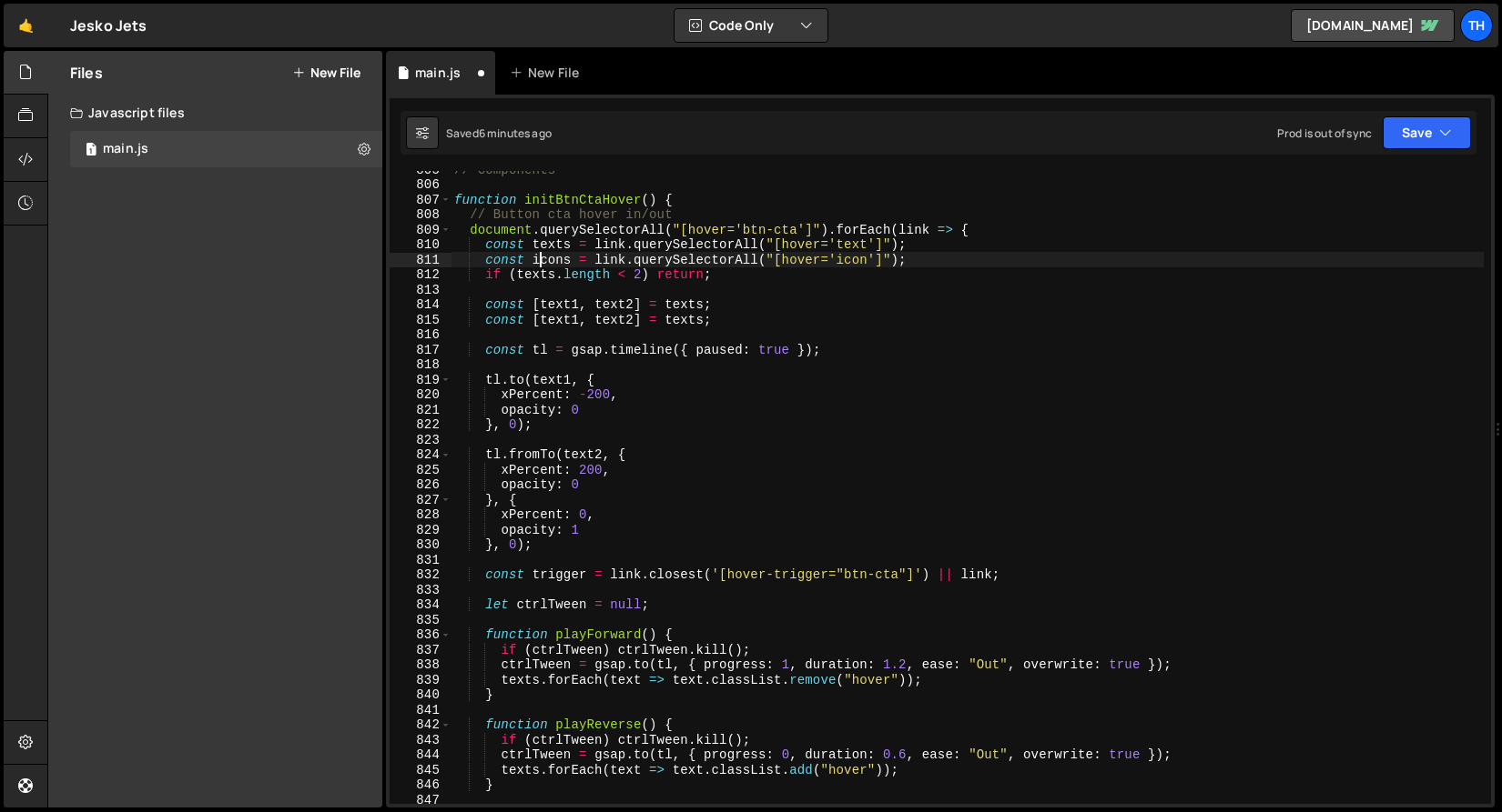
click at [544, 261] on div "// Components function initBtnCtaHover ( ) { // Button cta hover in/out documen…" at bounding box center [967, 493] width 1033 height 663
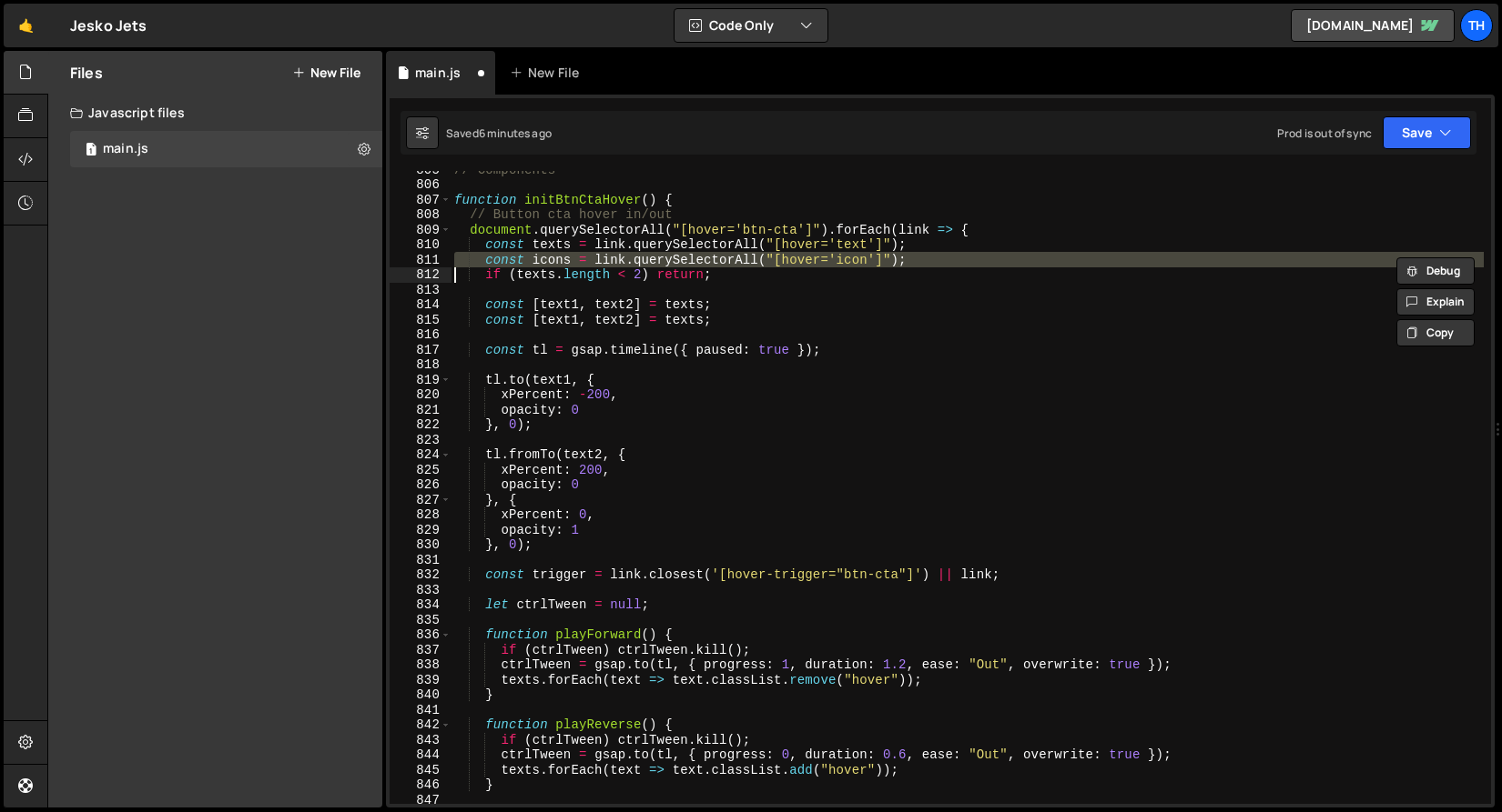
click at [544, 261] on div "// Components function initBtnCtaHover ( ) { // Button cta hover in/out documen…" at bounding box center [967, 493] width 1033 height 663
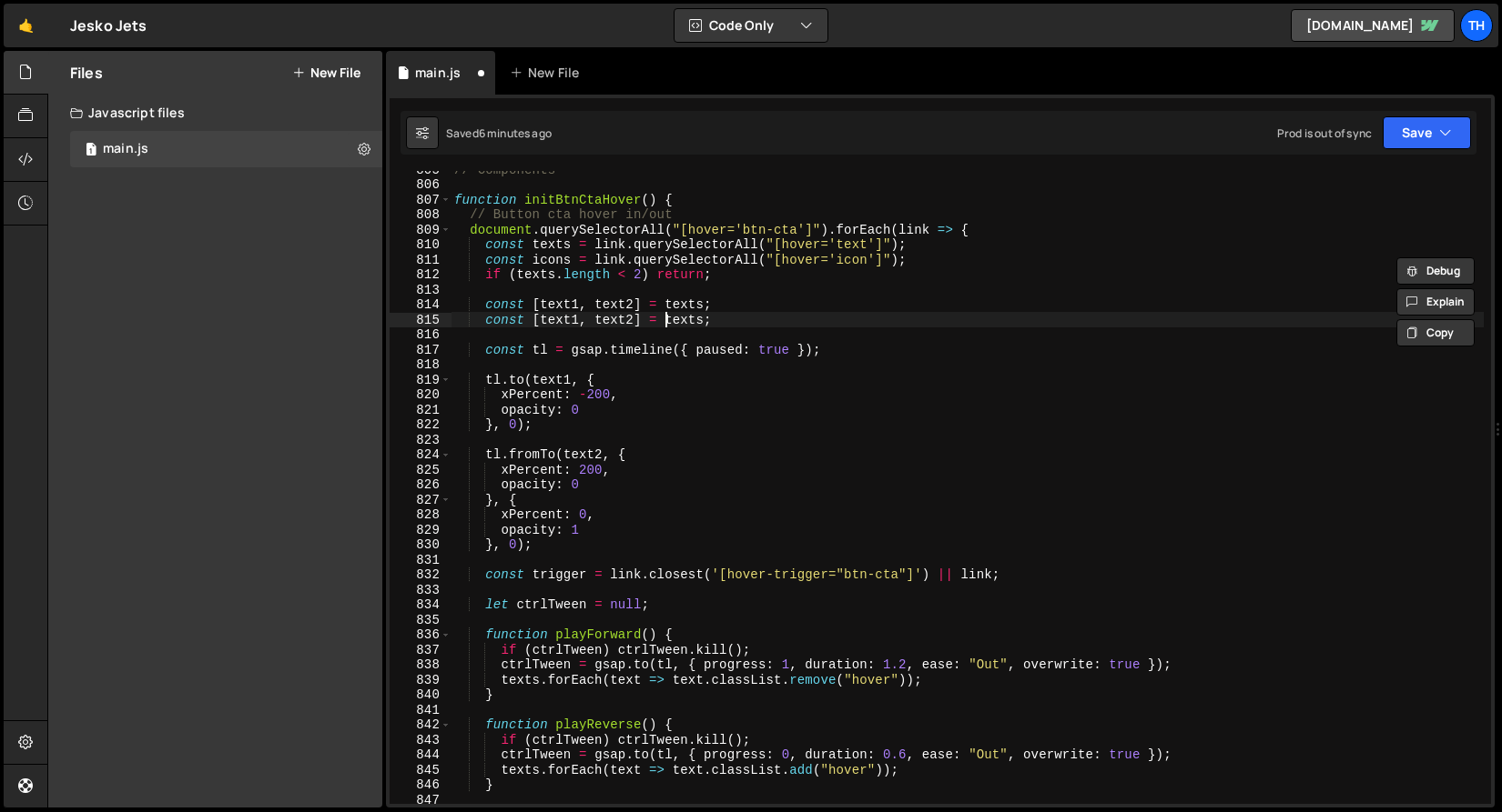
click at [667, 315] on div "// Components function initBtnCtaHover ( ) { // Button cta hover in/out documen…" at bounding box center [967, 493] width 1033 height 663
paste textarea
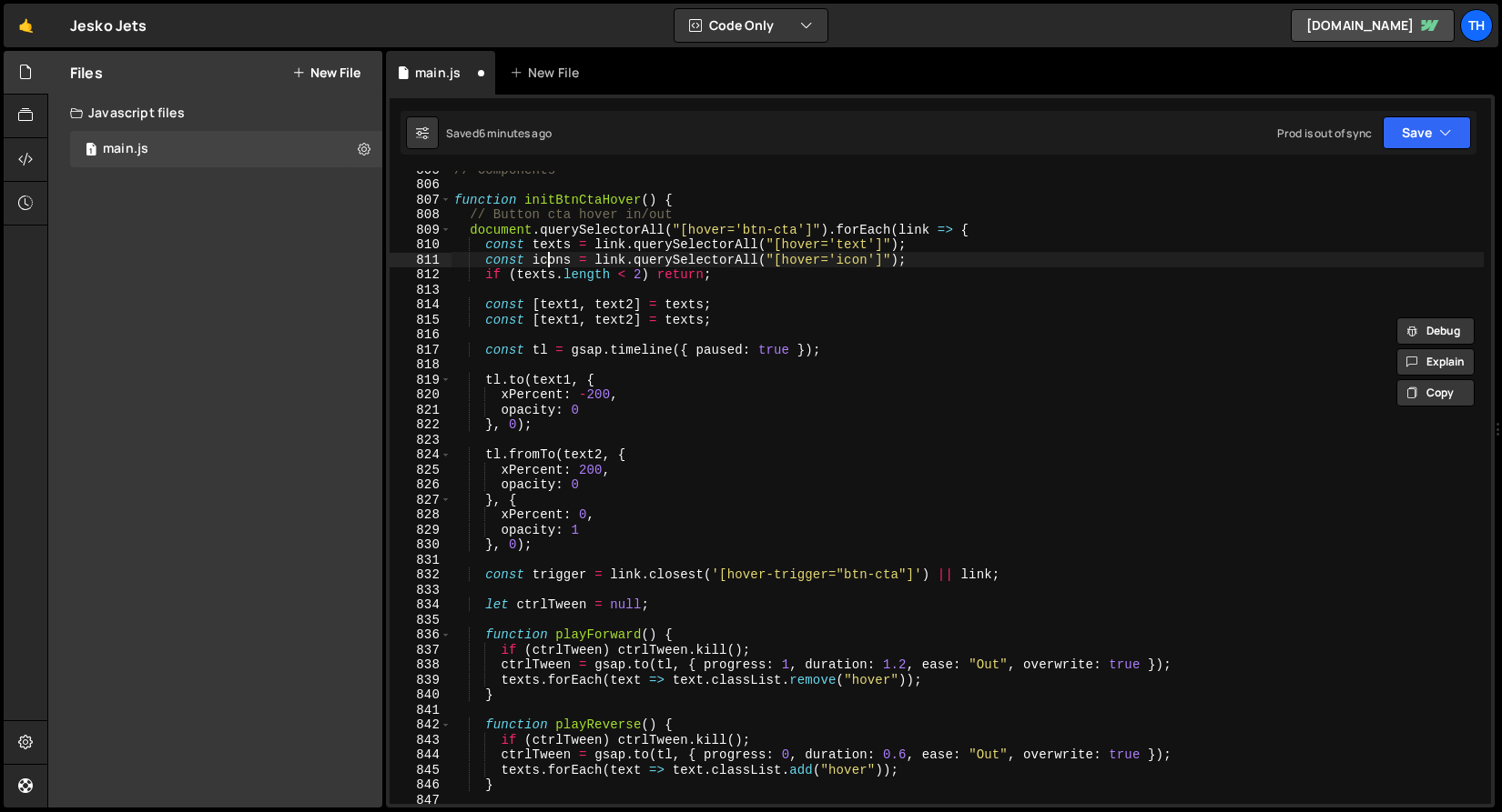
click at [547, 259] on div "// Components function initBtnCtaHover ( ) { // Button cta hover in/out documen…" at bounding box center [967, 493] width 1033 height 663
click at [692, 317] on div "// Components function initBtnCtaHover ( ) { // Button cta hover in/out documen…" at bounding box center [967, 493] width 1033 height 663
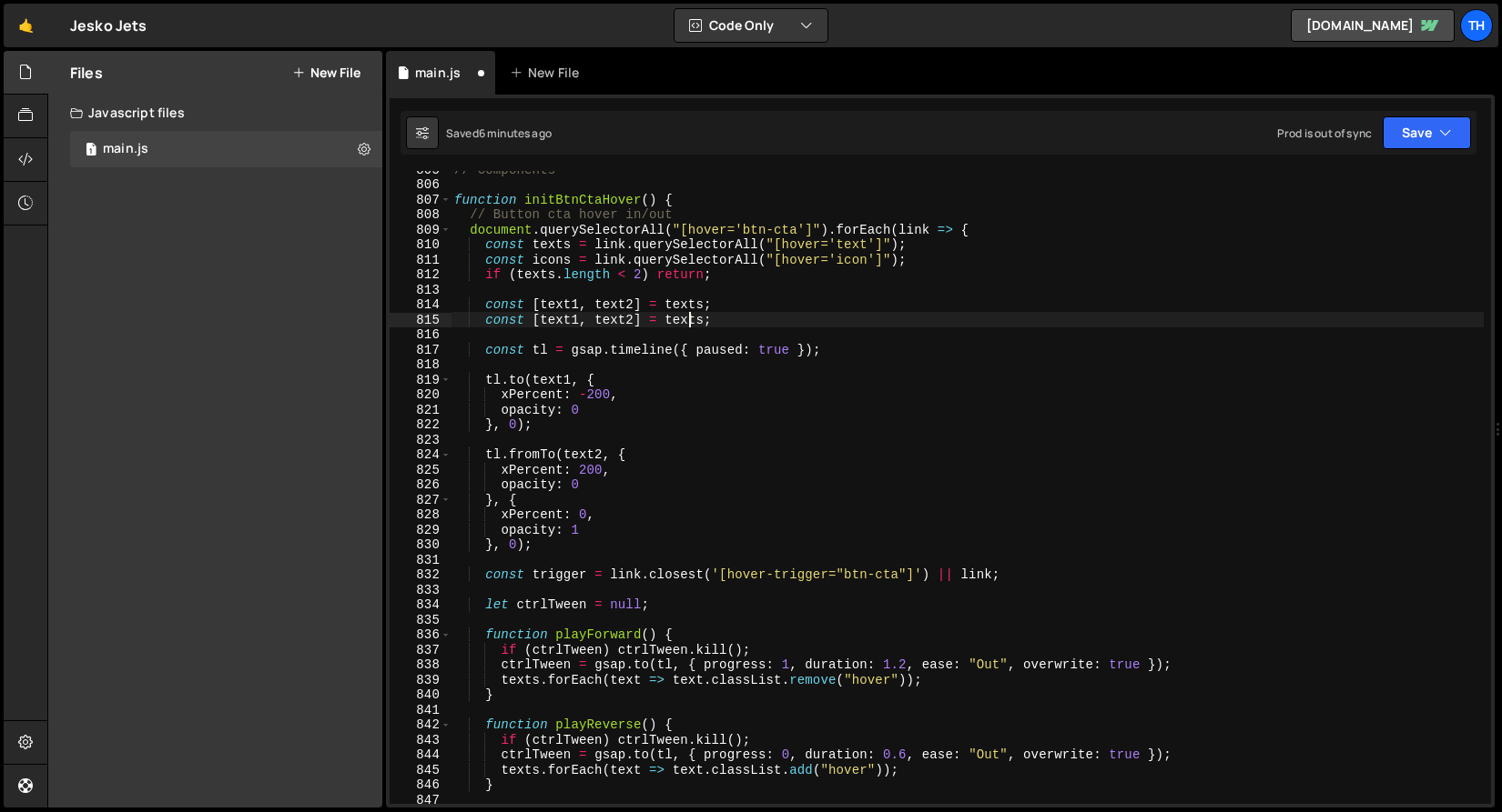
click at [692, 317] on div "// Components function initBtnCtaHover ( ) { // Button cta hover in/out documen…" at bounding box center [967, 493] width 1033 height 663
paste textarea "icon"
drag, startPoint x: 573, startPoint y: 316, endPoint x: 541, endPoint y: 318, distance: 32.1
click at [541, 318] on div "// Components function initBtnCtaHover ( ) { // Button cta hover in/out documen…" at bounding box center [967, 493] width 1033 height 663
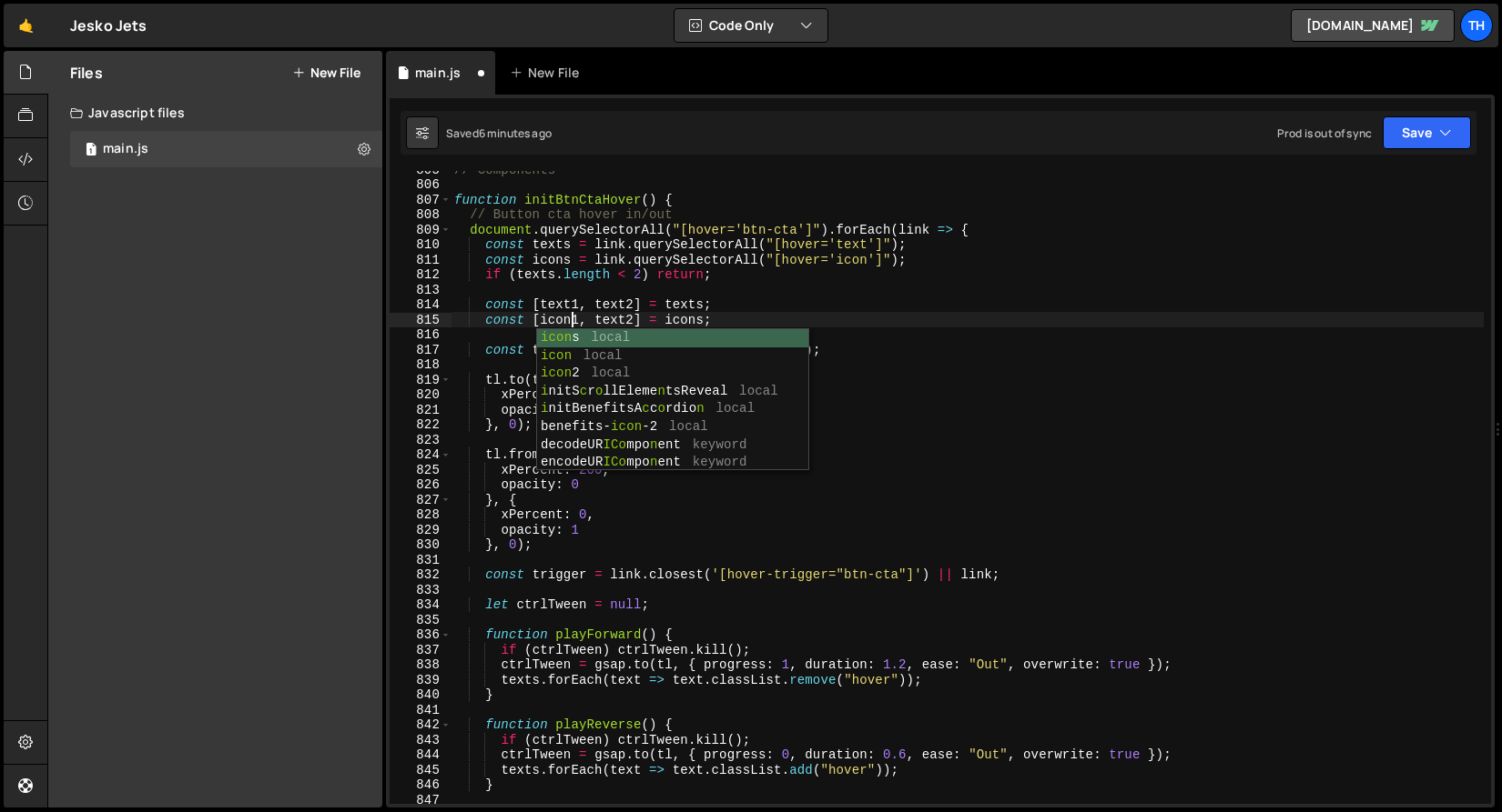
scroll to position [0, 7]
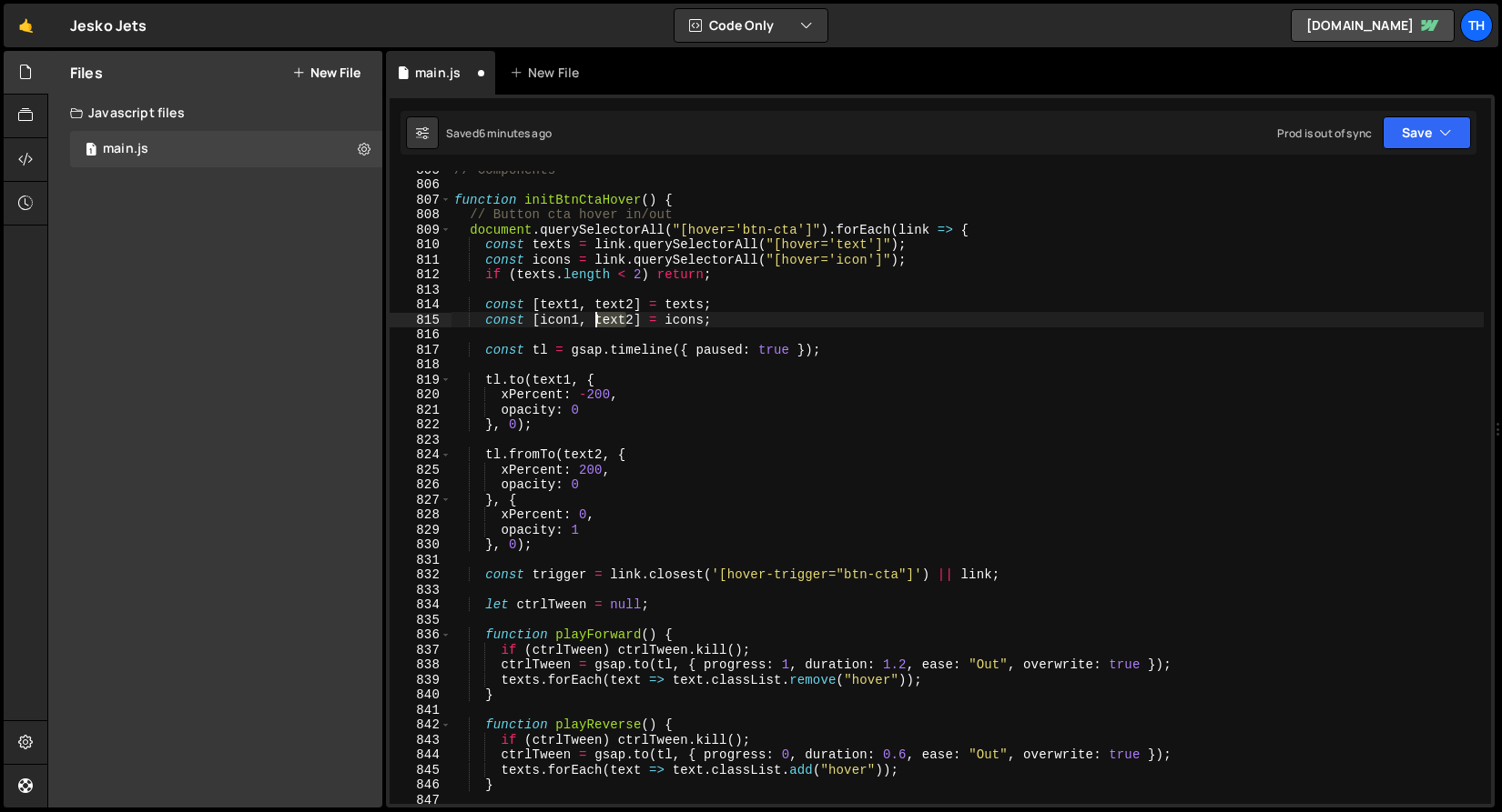
drag, startPoint x: 624, startPoint y: 322, endPoint x: 596, endPoint y: 329, distance: 28.9
click at [595, 322] on div "// Components function initBtnCtaHover ( ) { // Button cta hover in/out documen…" at bounding box center [967, 493] width 1033 height 663
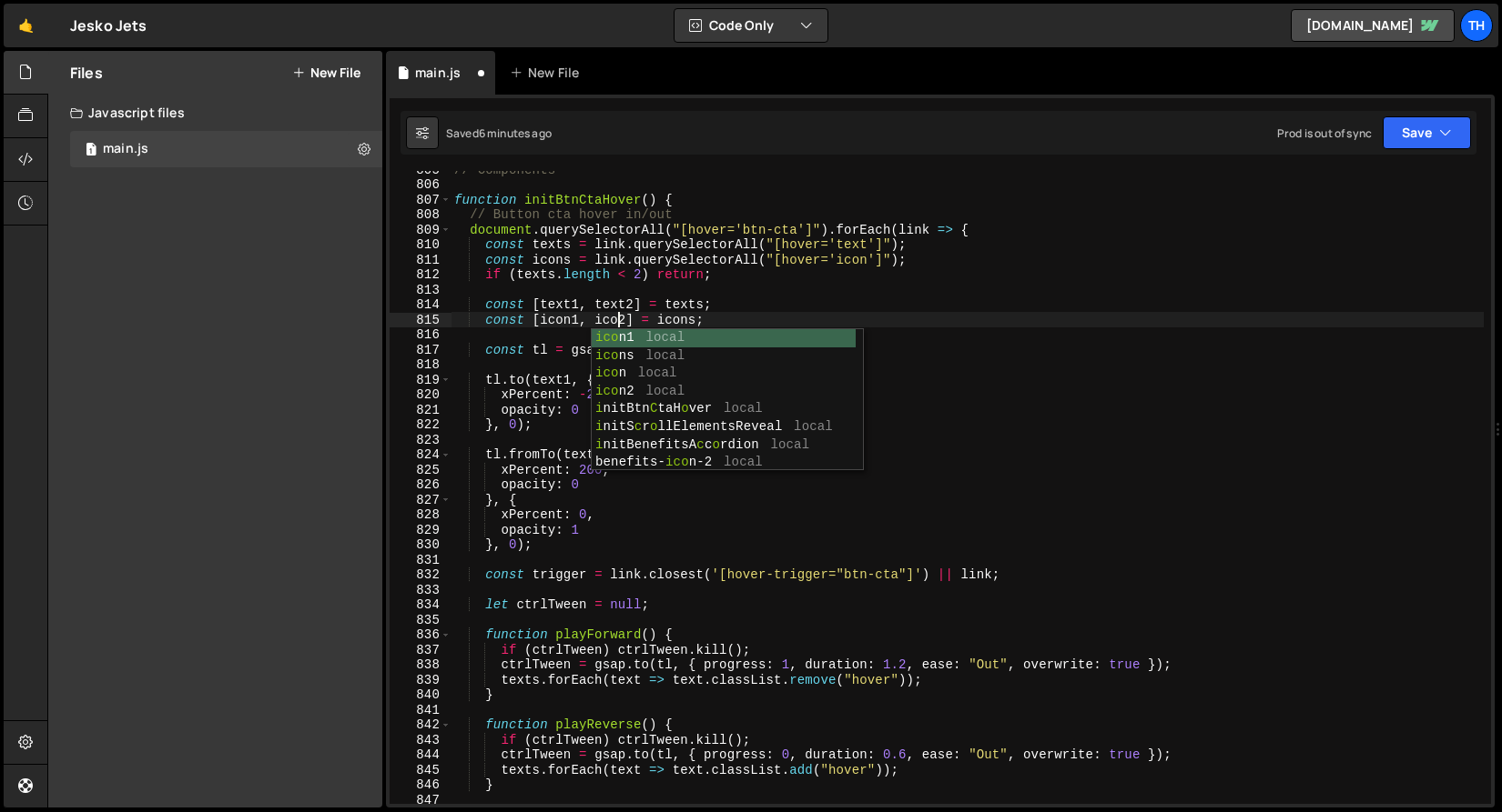
type textarea "const [icon1, icon2] = icons;"
click at [476, 330] on div "// Components function initBtnCtaHover ( ) { // Button cta hover in/out documen…" at bounding box center [967, 493] width 1033 height 663
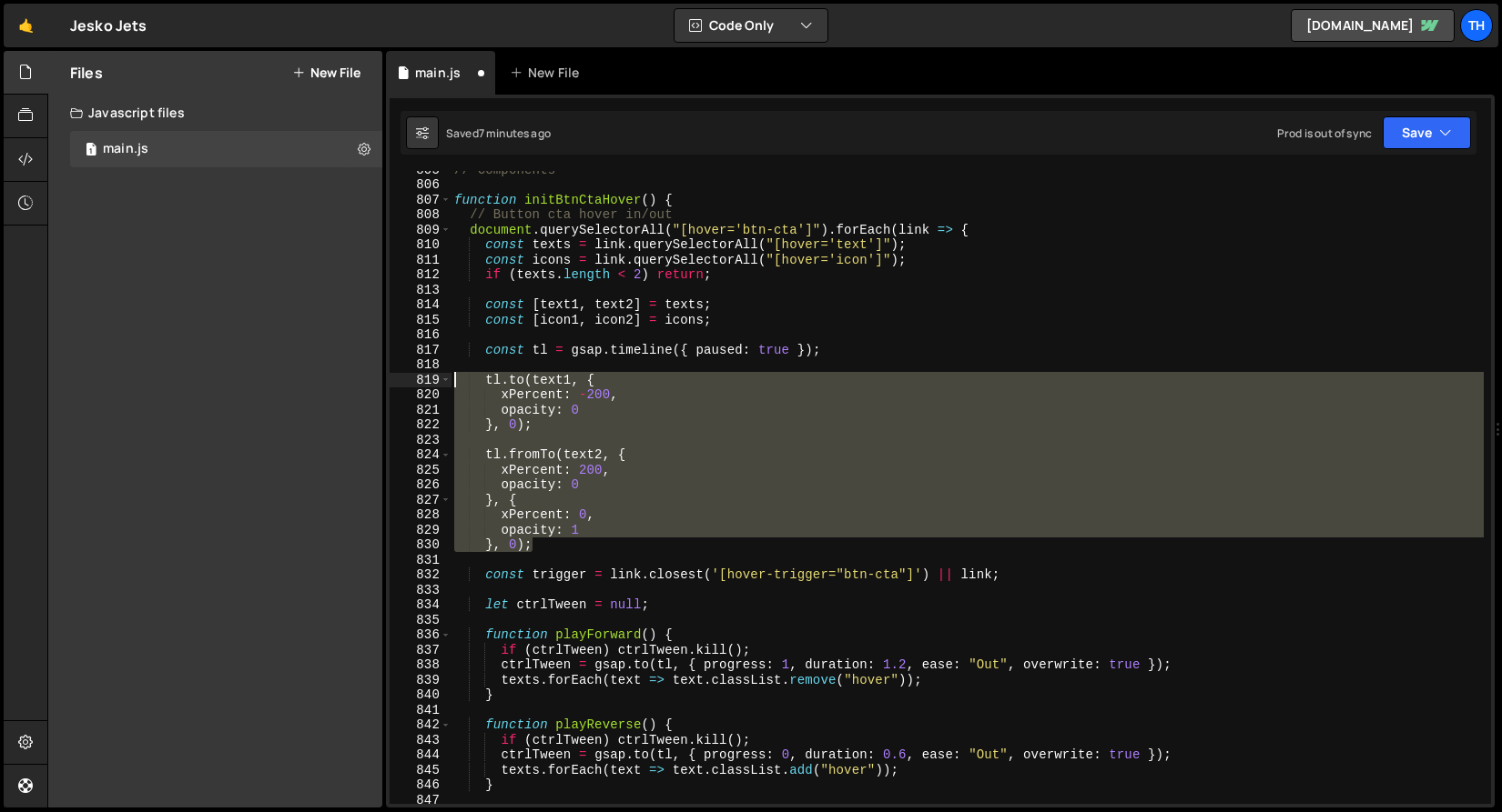
drag, startPoint x: 561, startPoint y: 552, endPoint x: 382, endPoint y: 373, distance: 253.1
click at [382, 373] on div "Files New File Javascript files 1 main.js 0 CSS files Copy share link Edit File…" at bounding box center [774, 430] width 1455 height 758
type textarea "}, 0);"
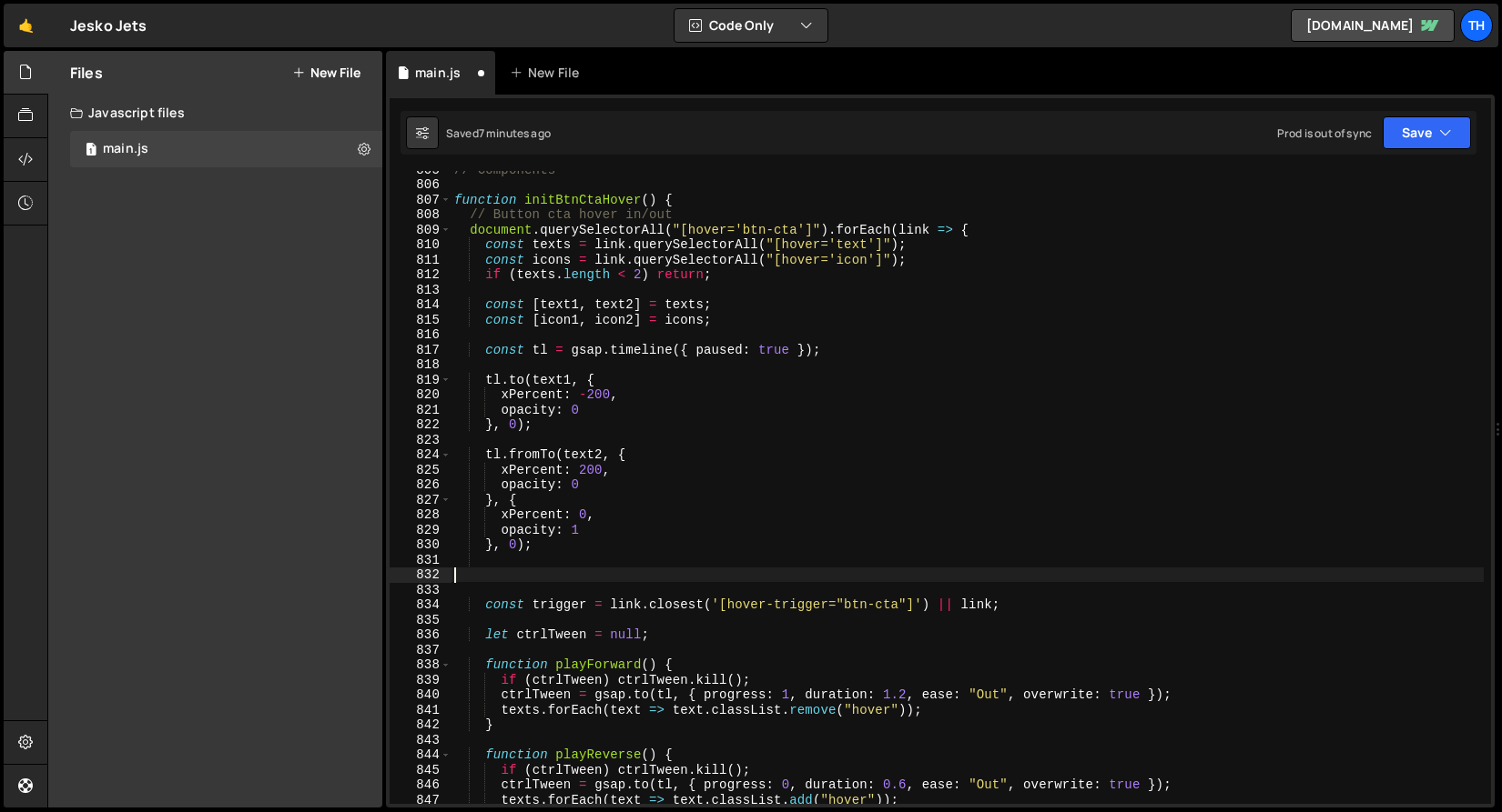
paste textarea "}, 0);"
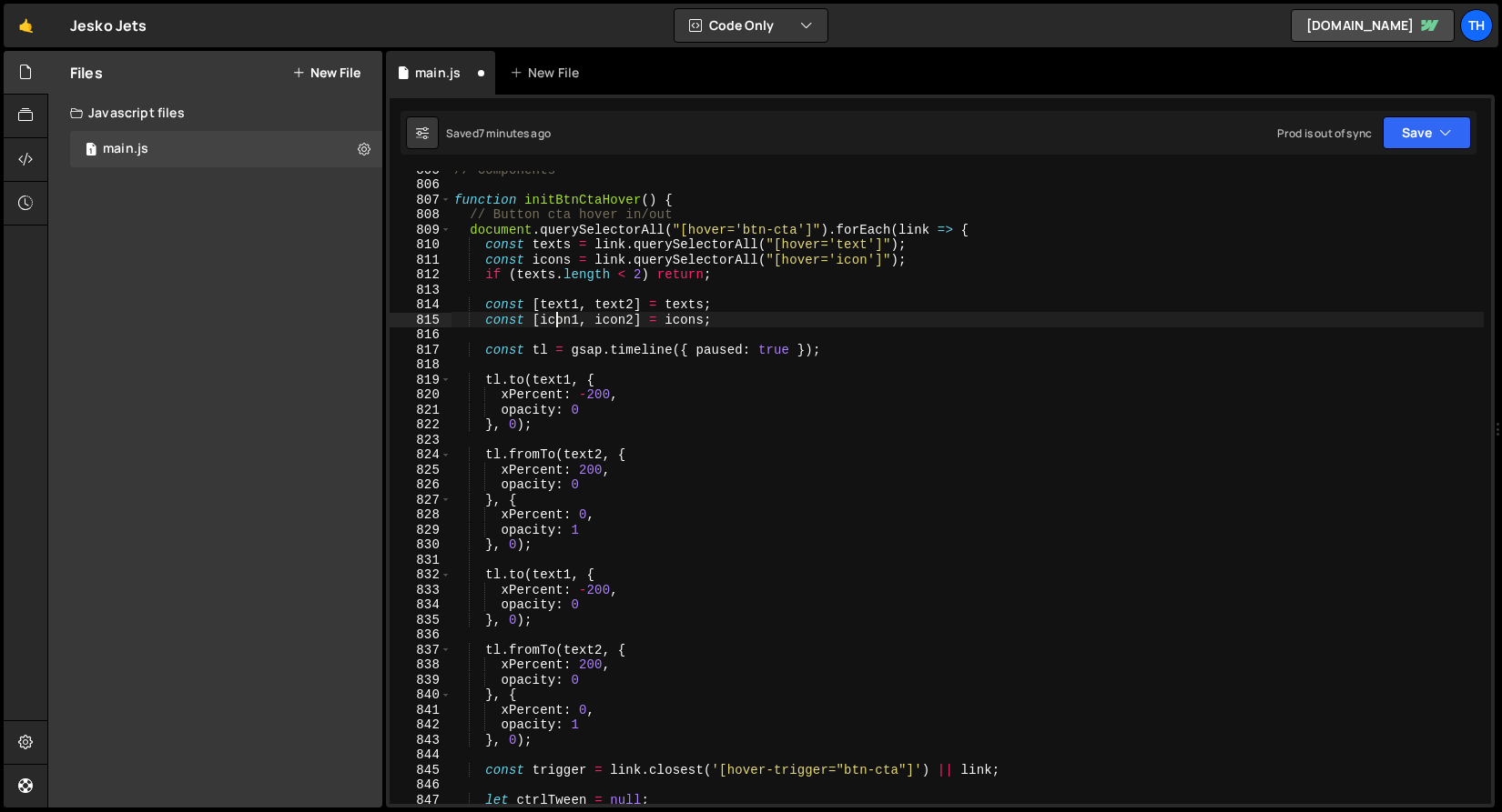
click at [558, 326] on div "// Components function initBtnCtaHover ( ) { // Button cta hover in/out documen…" at bounding box center [967, 493] width 1033 height 663
click at [558, 325] on div "// Components function initBtnCtaHover ( ) { // Button cta hover in/out documen…" at bounding box center [967, 493] width 1033 height 663
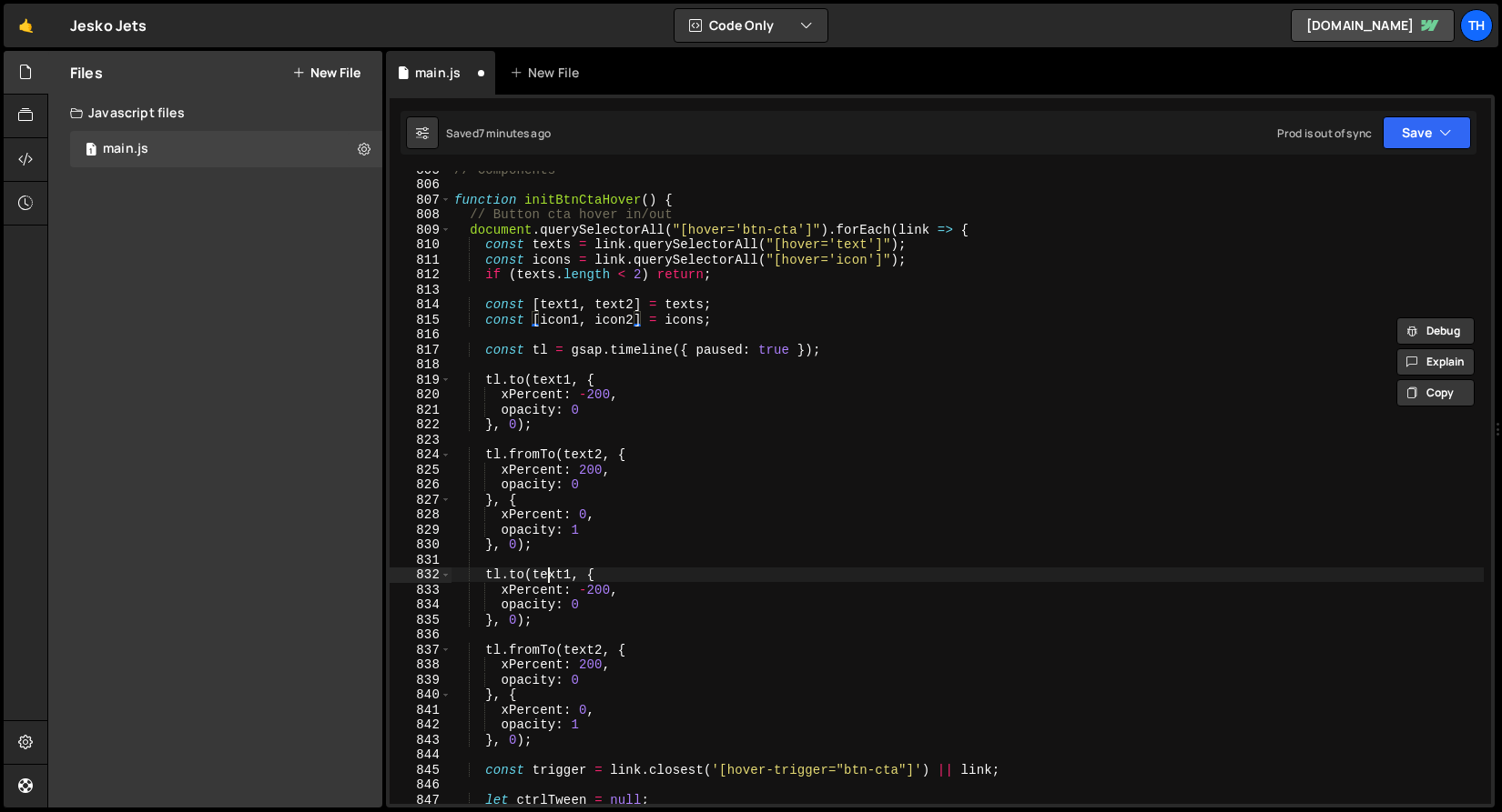
click at [548, 568] on div "// Components function initBtnCtaHover ( ) { // Button cta hover in/out documen…" at bounding box center [967, 493] width 1033 height 663
paste textarea "icon"
click at [601, 584] on div "// Components function initBtnCtaHover ( ) { // Button cta hover in/out documen…" at bounding box center [967, 493] width 1033 height 663
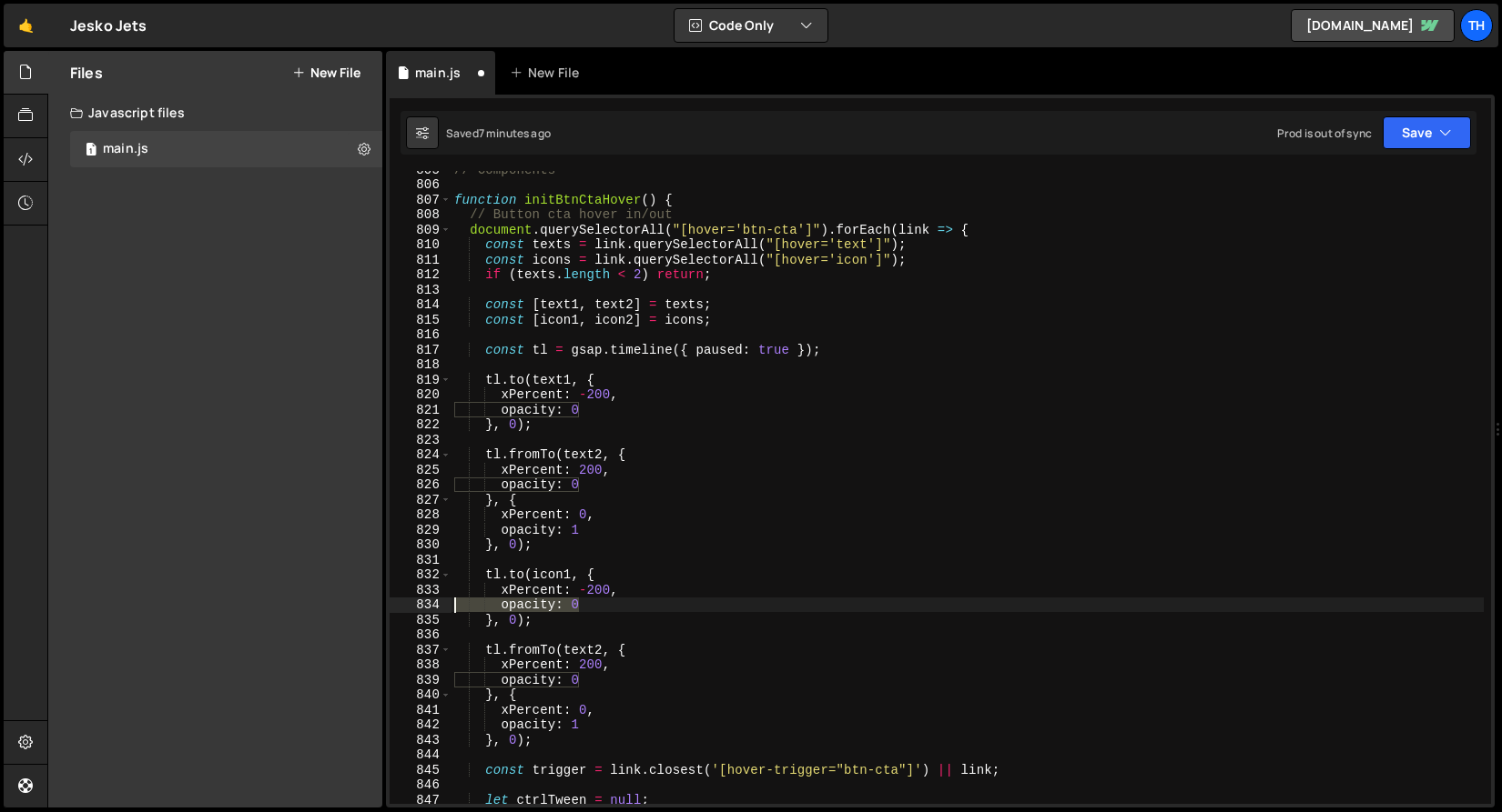
drag, startPoint x: 575, startPoint y: 607, endPoint x: 392, endPoint y: 599, distance: 183.2
click at [392, 599] on div "xPercent: -200, 805 806 807 808 809 810 811 812 813 814 815 816 817 818 819 820…" at bounding box center [940, 487] width 1101 height 633
type textarea "opacity: 0"
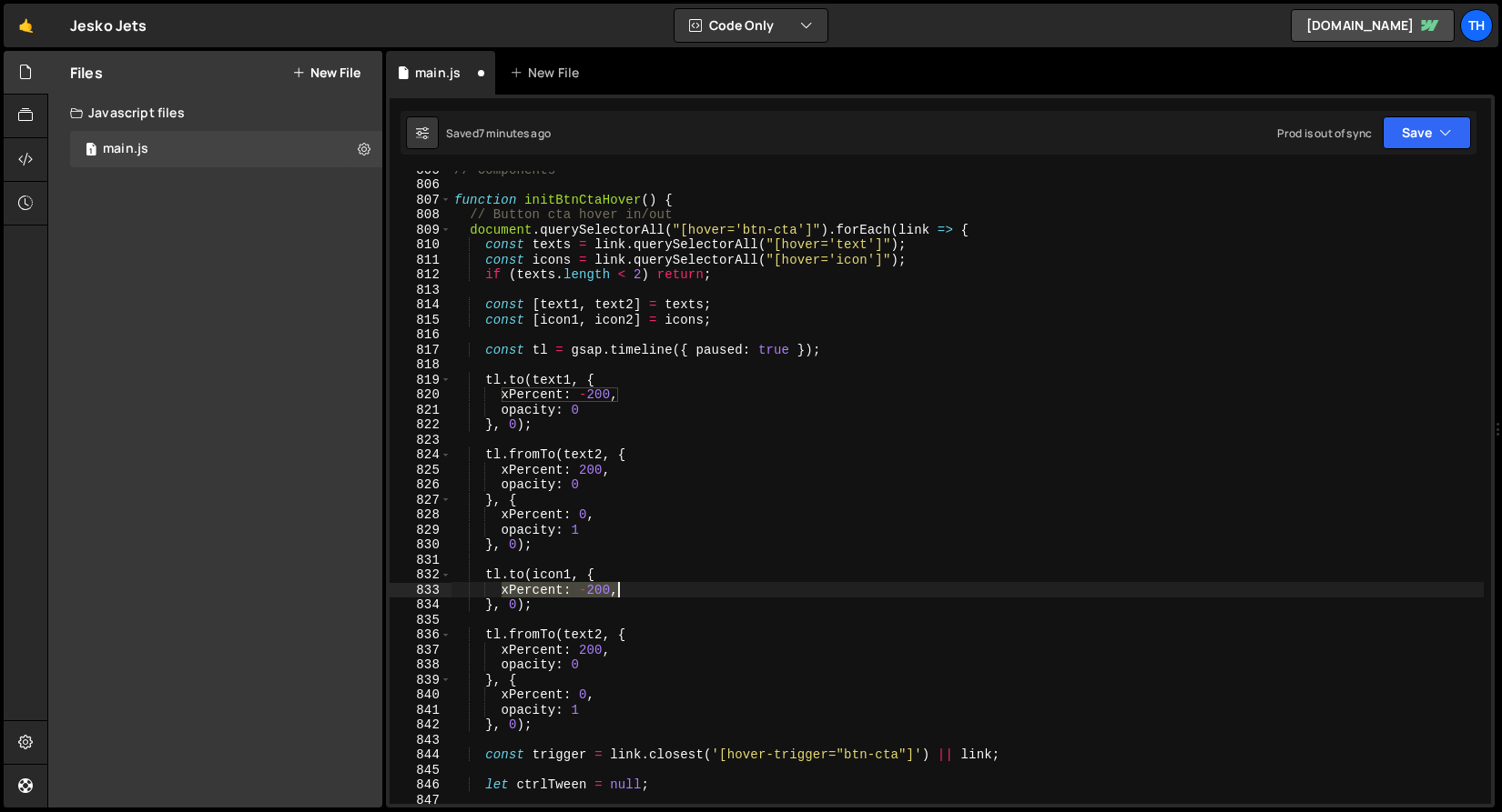
drag, startPoint x: 507, startPoint y: 592, endPoint x: 621, endPoint y: 591, distance: 114.0
click at [621, 591] on div "// Components function initBtnCtaHover ( ) { // Button cta hover in/out documen…" at bounding box center [967, 493] width 1033 height 663
click at [624, 591] on div "// Components function initBtnCtaHover ( ) { // Button cta hover in/out documen…" at bounding box center [967, 487] width 1033 height 633
paste textarea "xPercent: -200,"
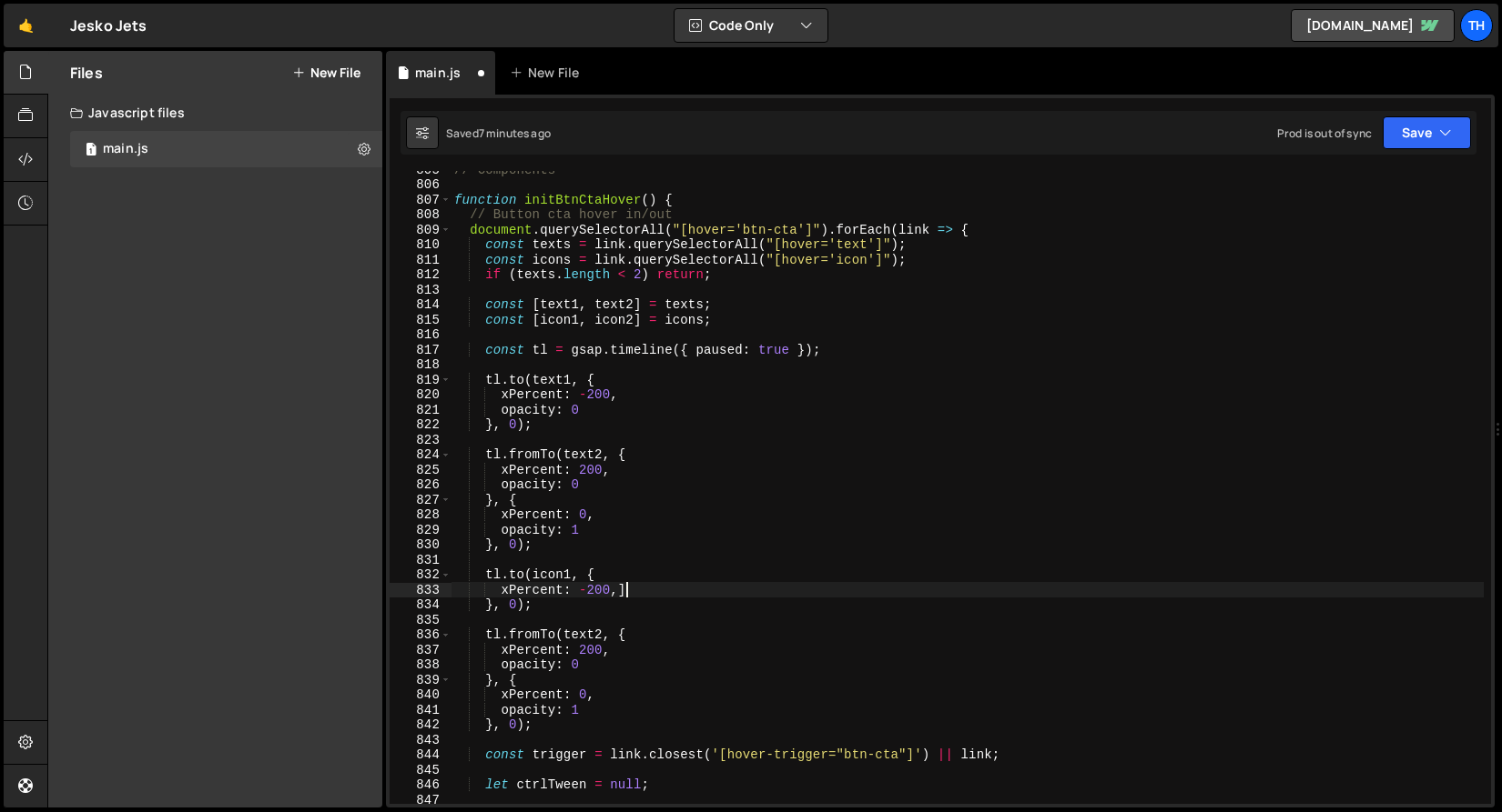
type textarea "xPercent: -200,"
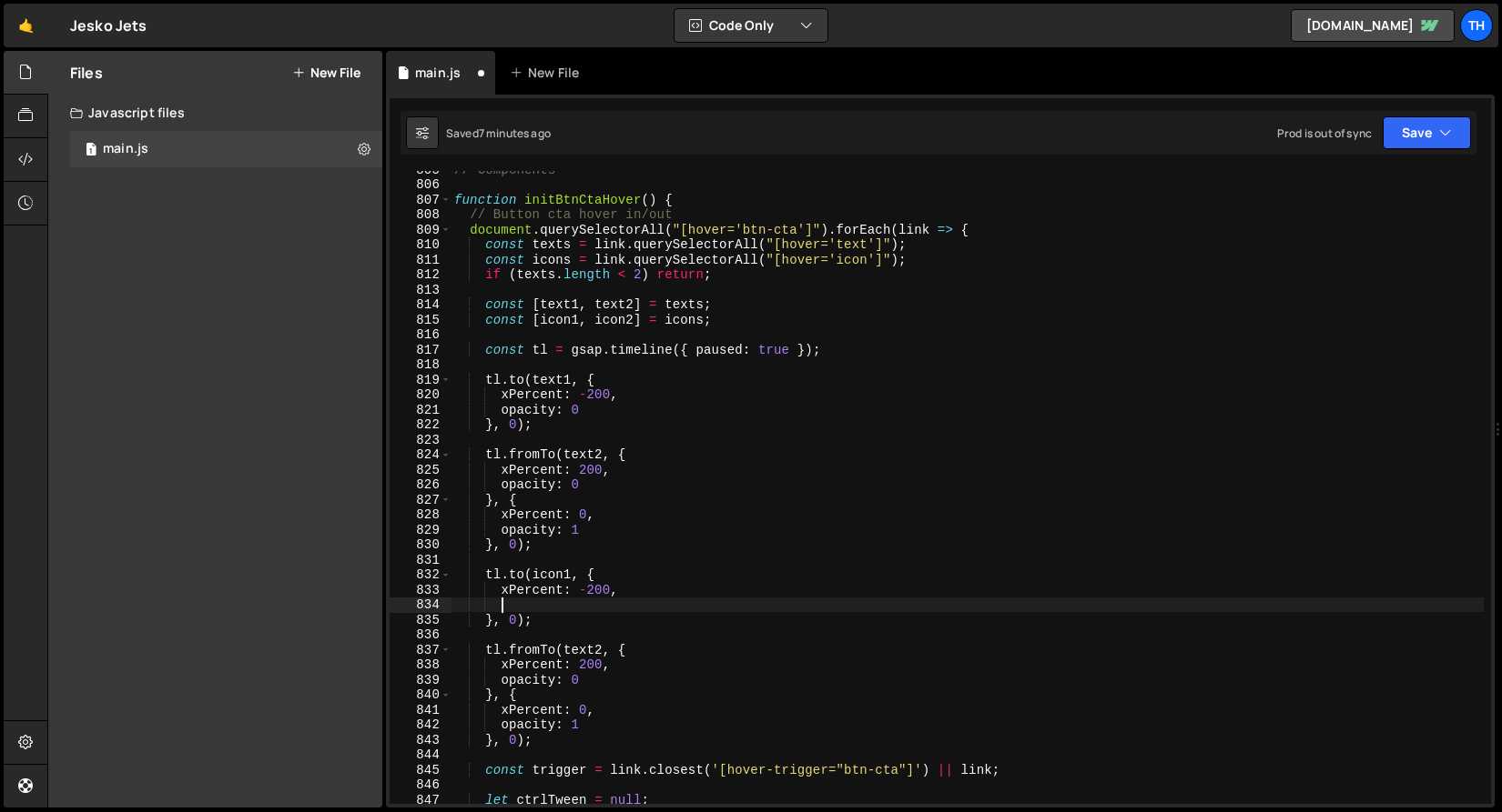
scroll to position [0, 1]
paste textarea "xPercent: -200,"
type textarea "xPercent: -200,"
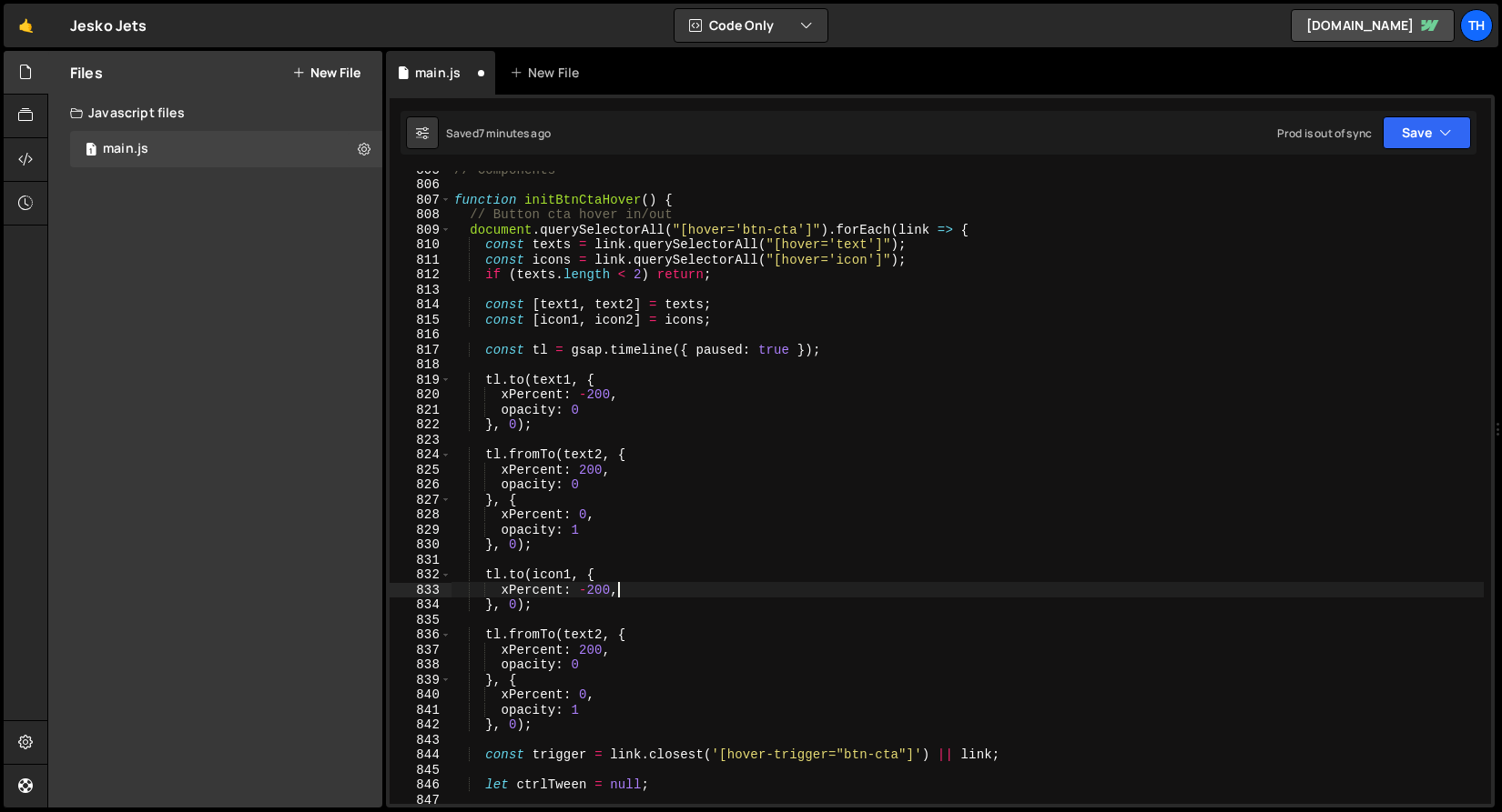
scroll to position [0, 2]
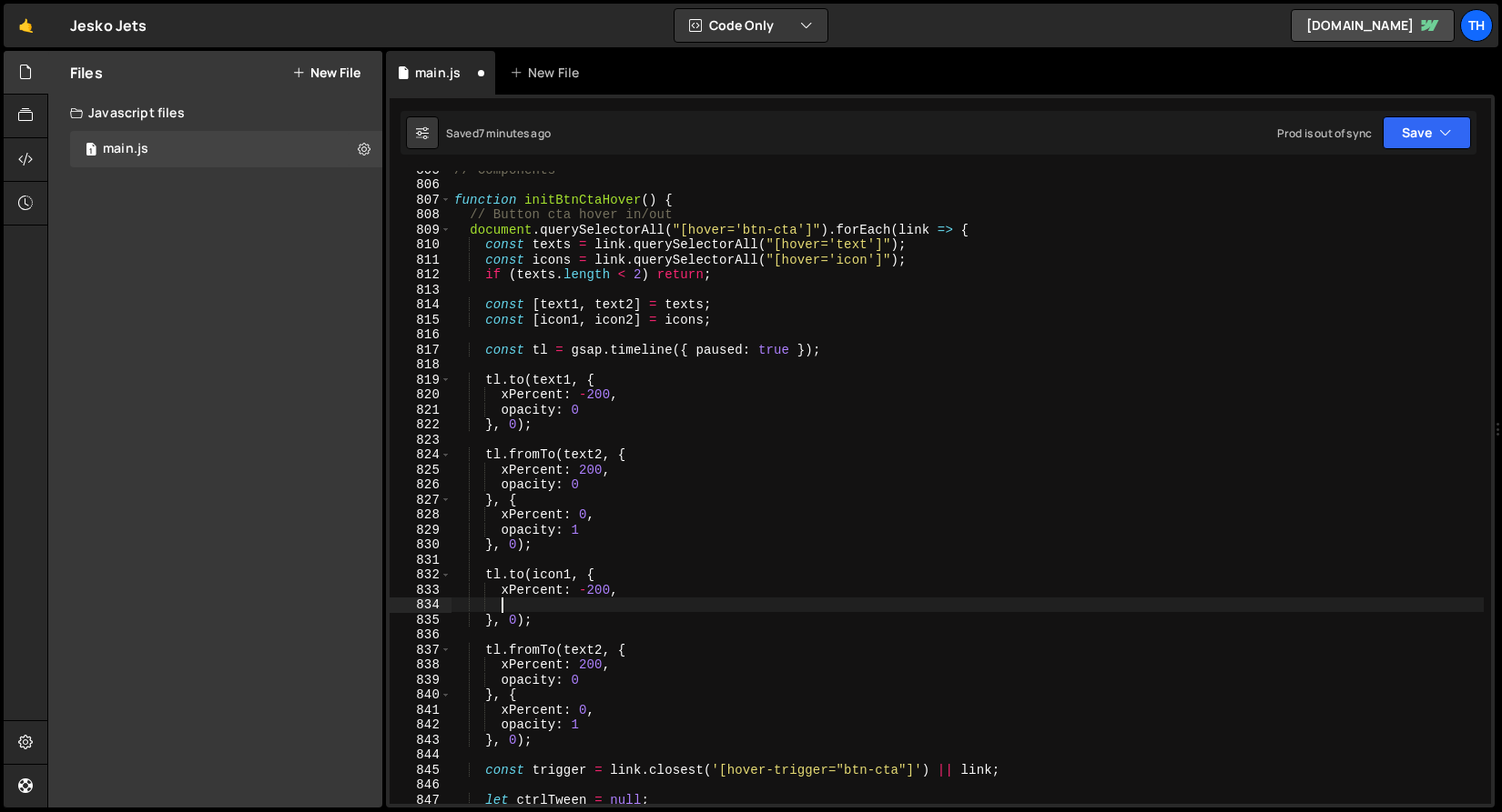
paste textarea "xPercent: -200,"
click at [508, 606] on div "// Components function initBtnCtaHover ( ) { // Button cta hover in/out documen…" at bounding box center [967, 493] width 1033 height 663
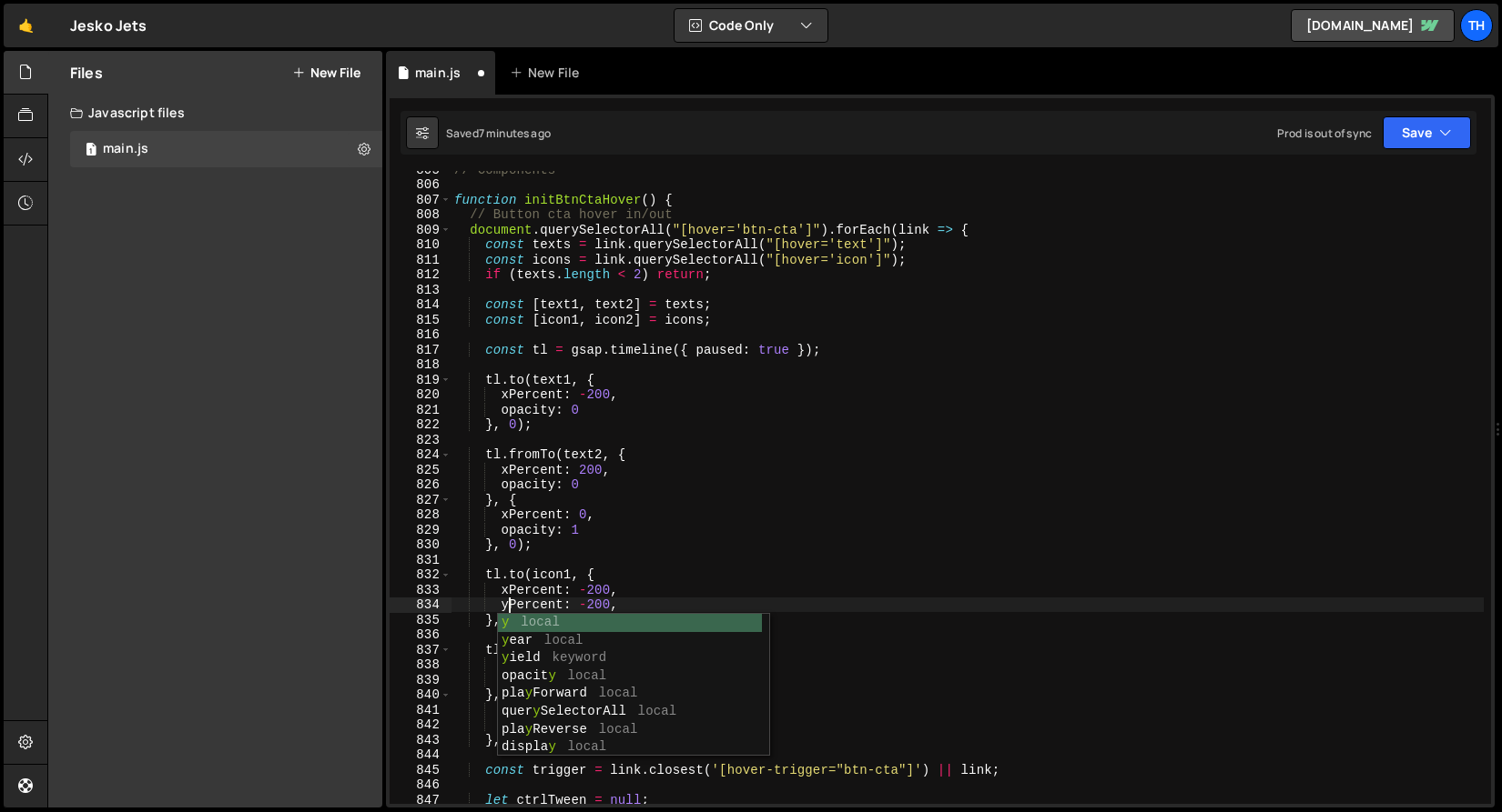
click at [587, 588] on div "// Components function initBtnCtaHover ( ) { // Button cta hover in/out documen…" at bounding box center [967, 493] width 1033 height 663
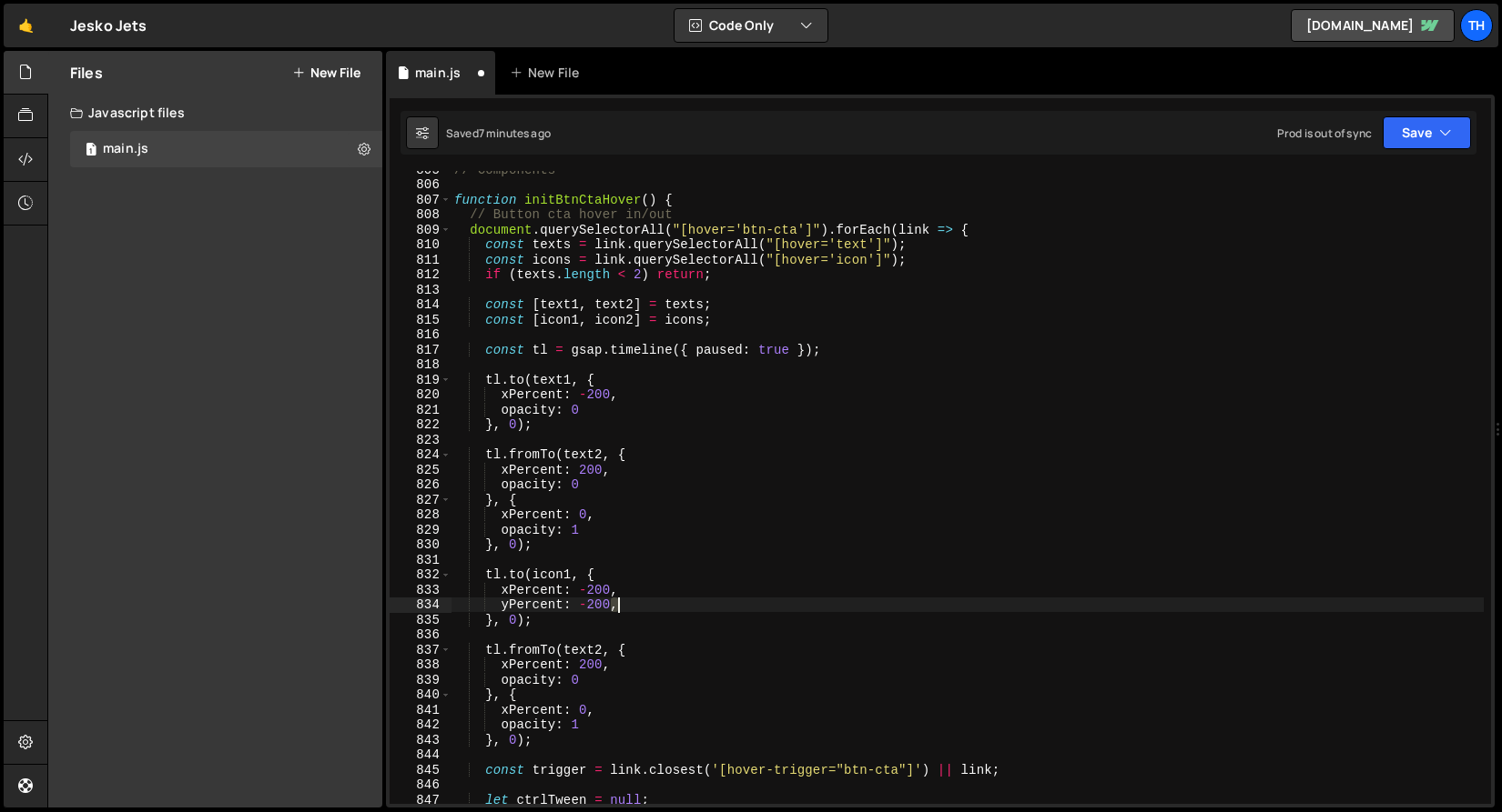
drag, startPoint x: 613, startPoint y: 604, endPoint x: 640, endPoint y: 606, distance: 27.1
click at [640, 606] on div "// Components function initBtnCtaHover ( ) { // Button cta hover in/out documen…" at bounding box center [967, 493] width 1033 height 663
drag, startPoint x: 639, startPoint y: 613, endPoint x: 441, endPoint y: 606, distance: 198.1
click at [441, 606] on div "yPercent: -200 805 806 807 808 809 810 811 812 813 814 815 816 817 818 819 820 …" at bounding box center [940, 487] width 1101 height 633
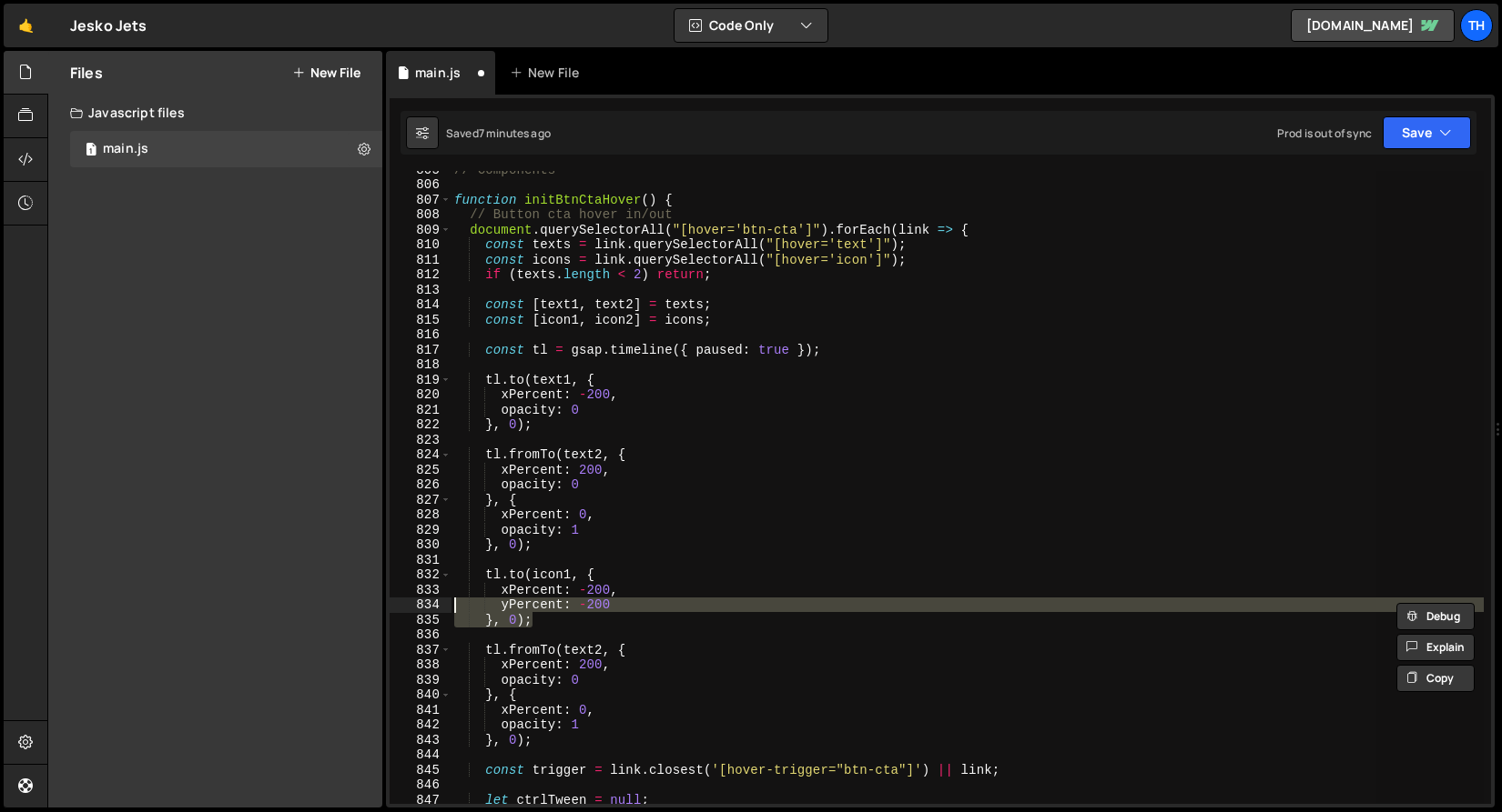
click at [610, 619] on div "// Components function initBtnCtaHover ( ) { // Button cta hover in/out documen…" at bounding box center [967, 487] width 1033 height 633
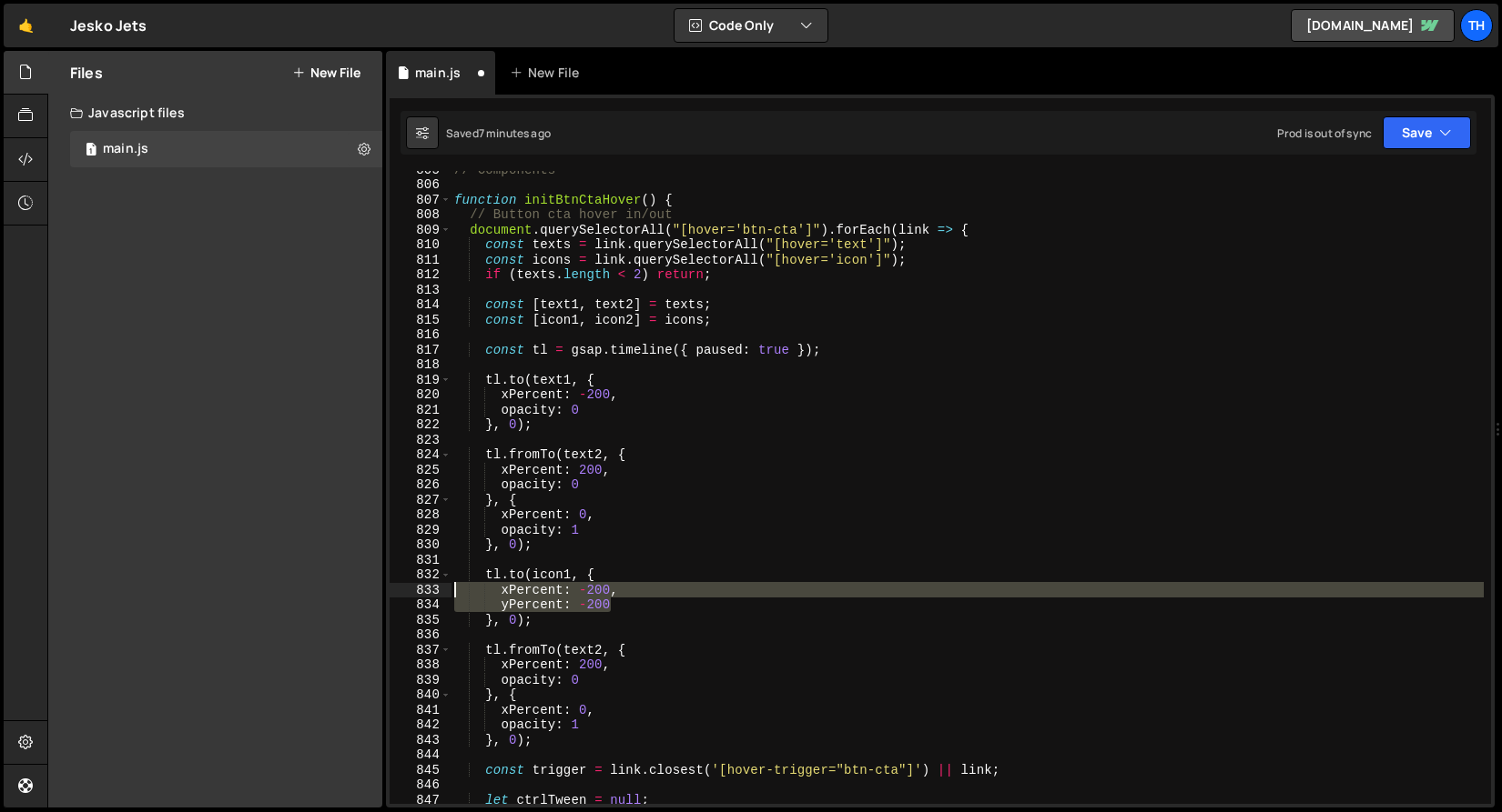
drag, startPoint x: 647, startPoint y: 602, endPoint x: 398, endPoint y: 587, distance: 249.5
click at [398, 587] on div "}, 0); 805 806 807 808 809 810 811 812 813 814 815 816 817 818 819 820 821 822 …" at bounding box center [940, 487] width 1101 height 633
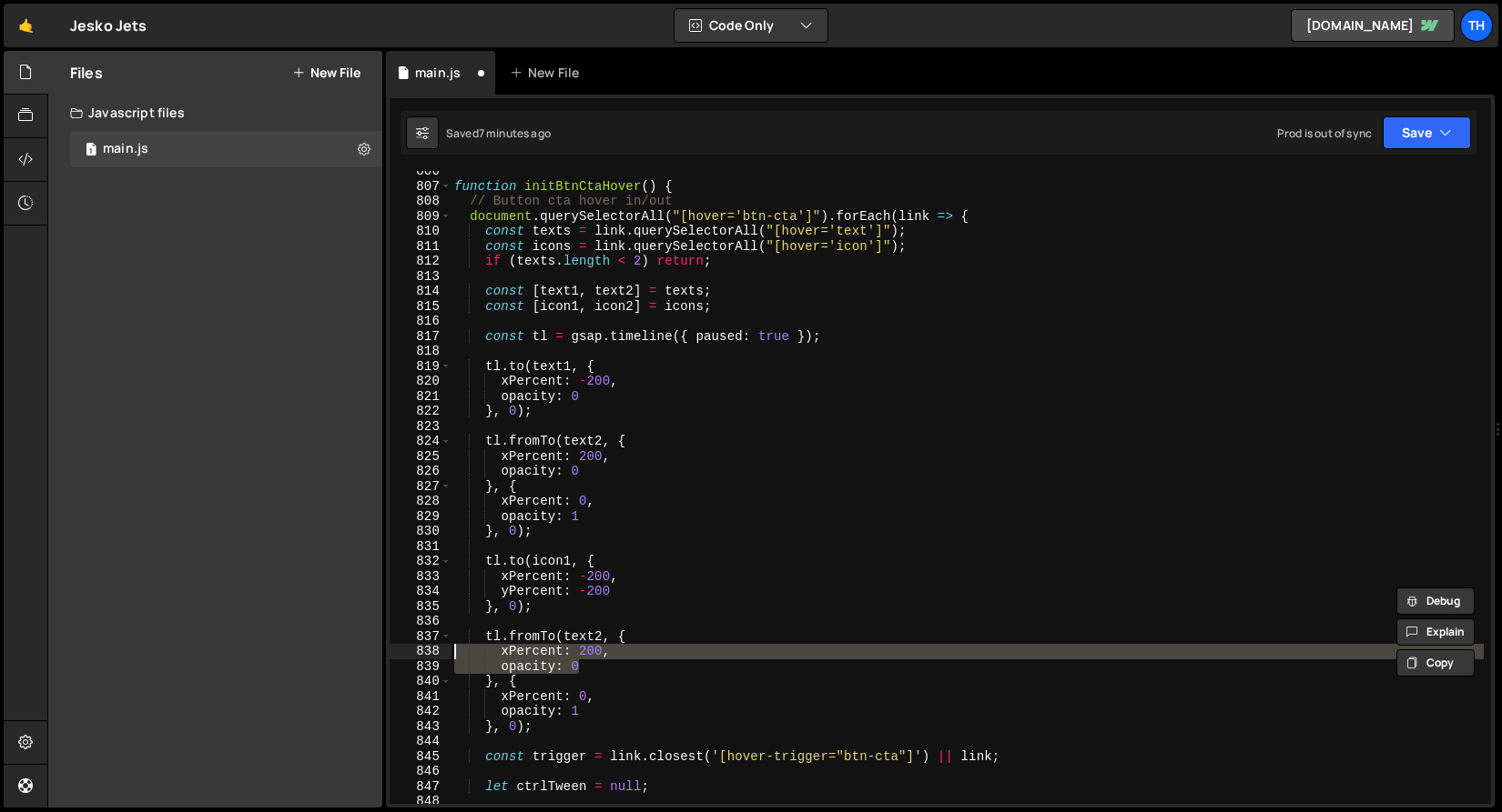
drag, startPoint x: 630, startPoint y: 667, endPoint x: 352, endPoint y: 652, distance: 278.4
click at [352, 652] on div "Files New File Javascript files 1 main.js 0 CSS files Copy share link Edit File…" at bounding box center [774, 430] width 1455 height 758
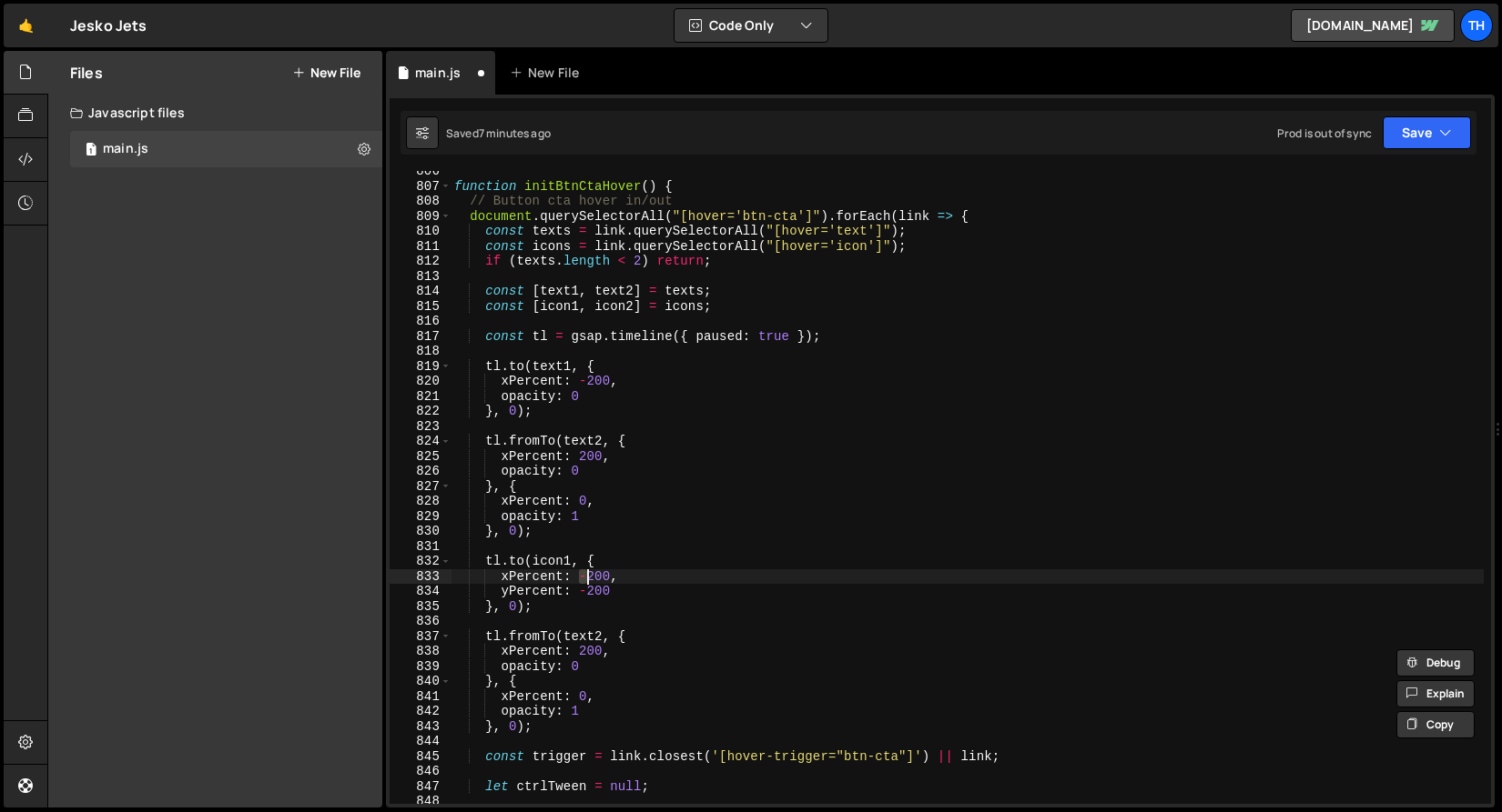
click at [584, 579] on div "function initBtnCtaHover ( ) { // Button cta hover in/out document . querySelec…" at bounding box center [967, 495] width 1033 height 663
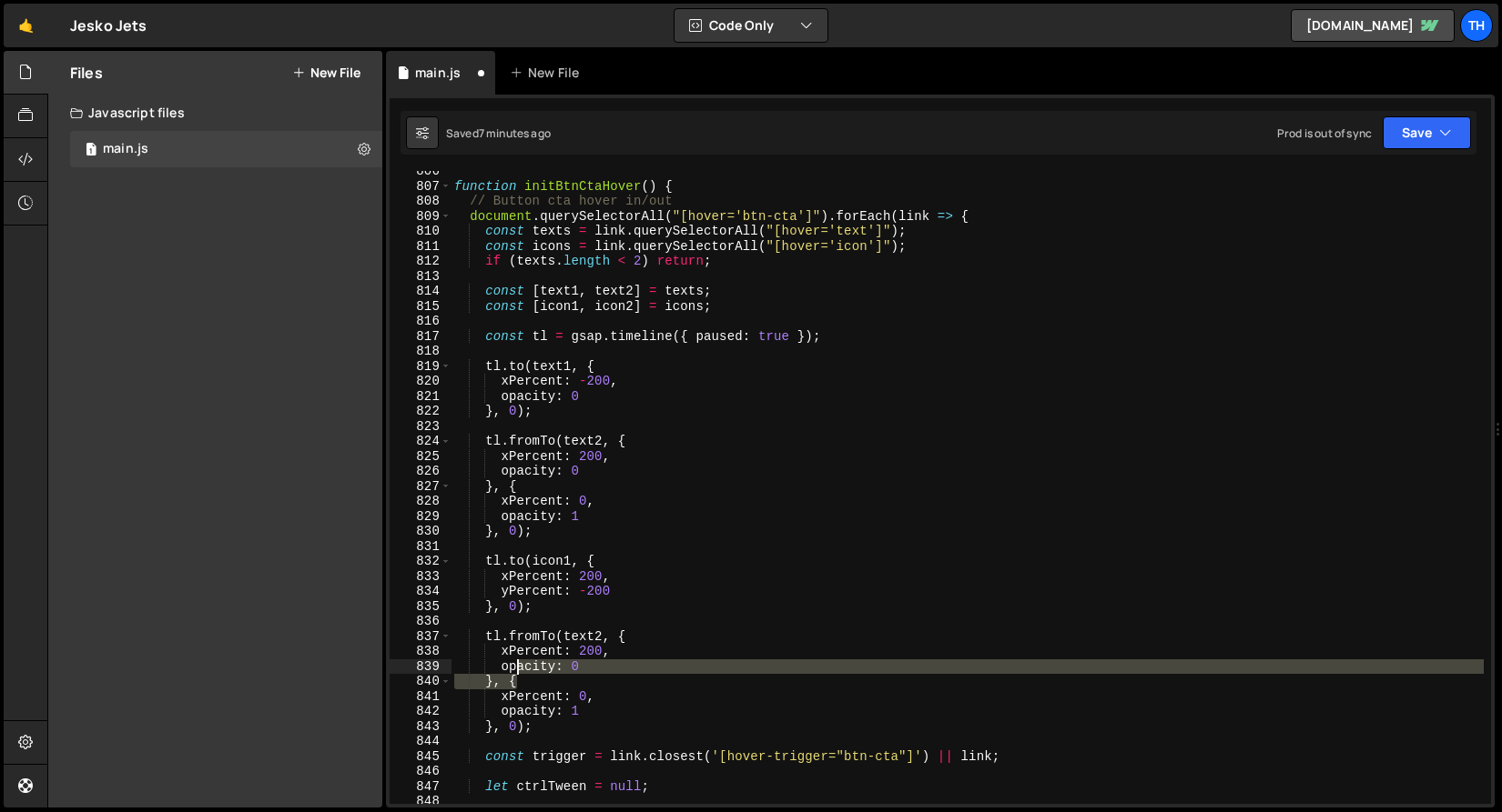
drag, startPoint x: 595, startPoint y: 668, endPoint x: 430, endPoint y: 654, distance: 165.6
click at [430, 654] on div "xPercent: 200, 806 807 808 809 810 811 812 813 814 815 816 817 818 819 820 821 …" at bounding box center [940, 487] width 1101 height 633
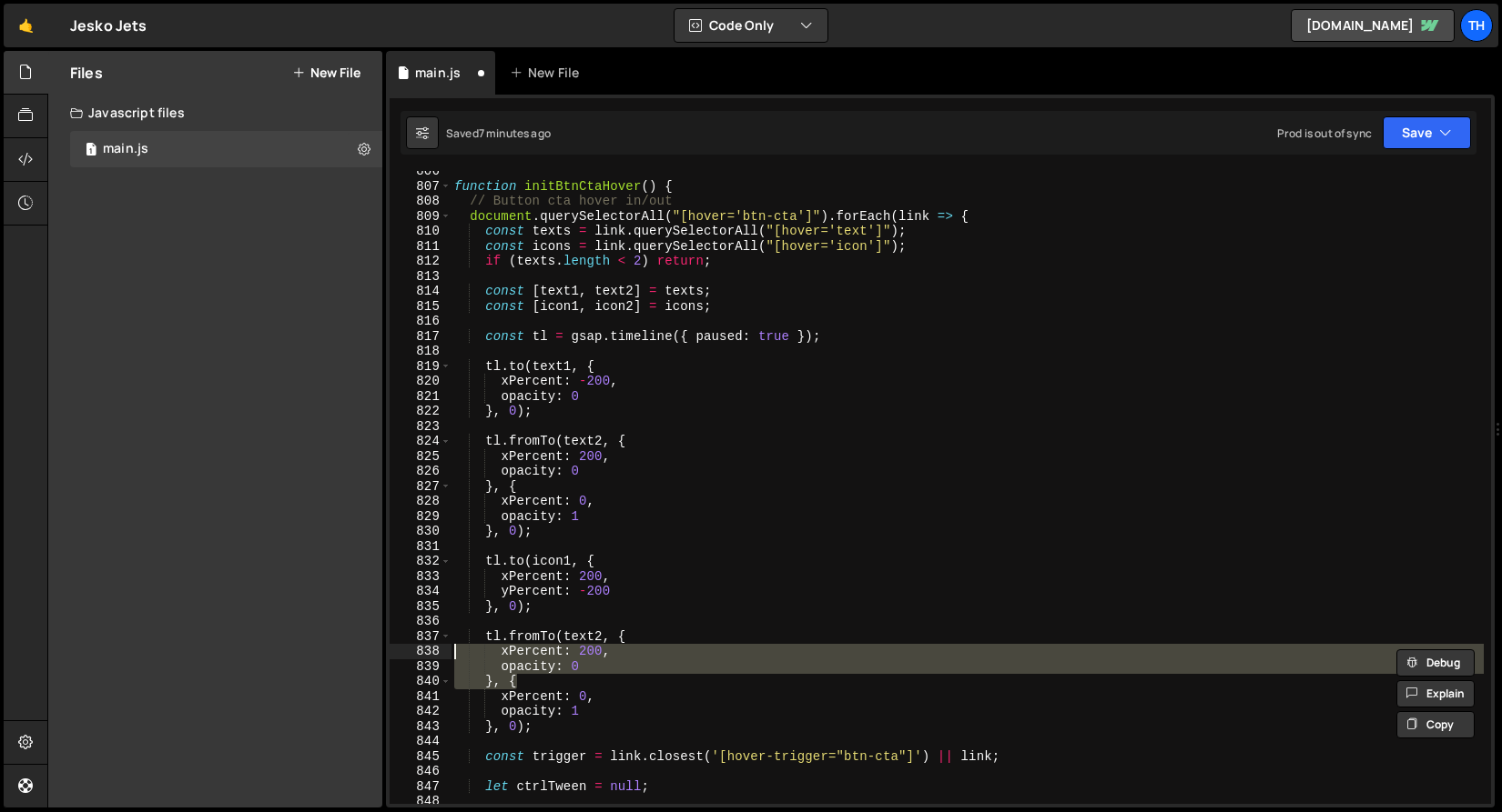
click at [538, 654] on div "function initBtnCtaHover ( ) { // Button cta hover in/out document . querySelec…" at bounding box center [967, 487] width 1033 height 633
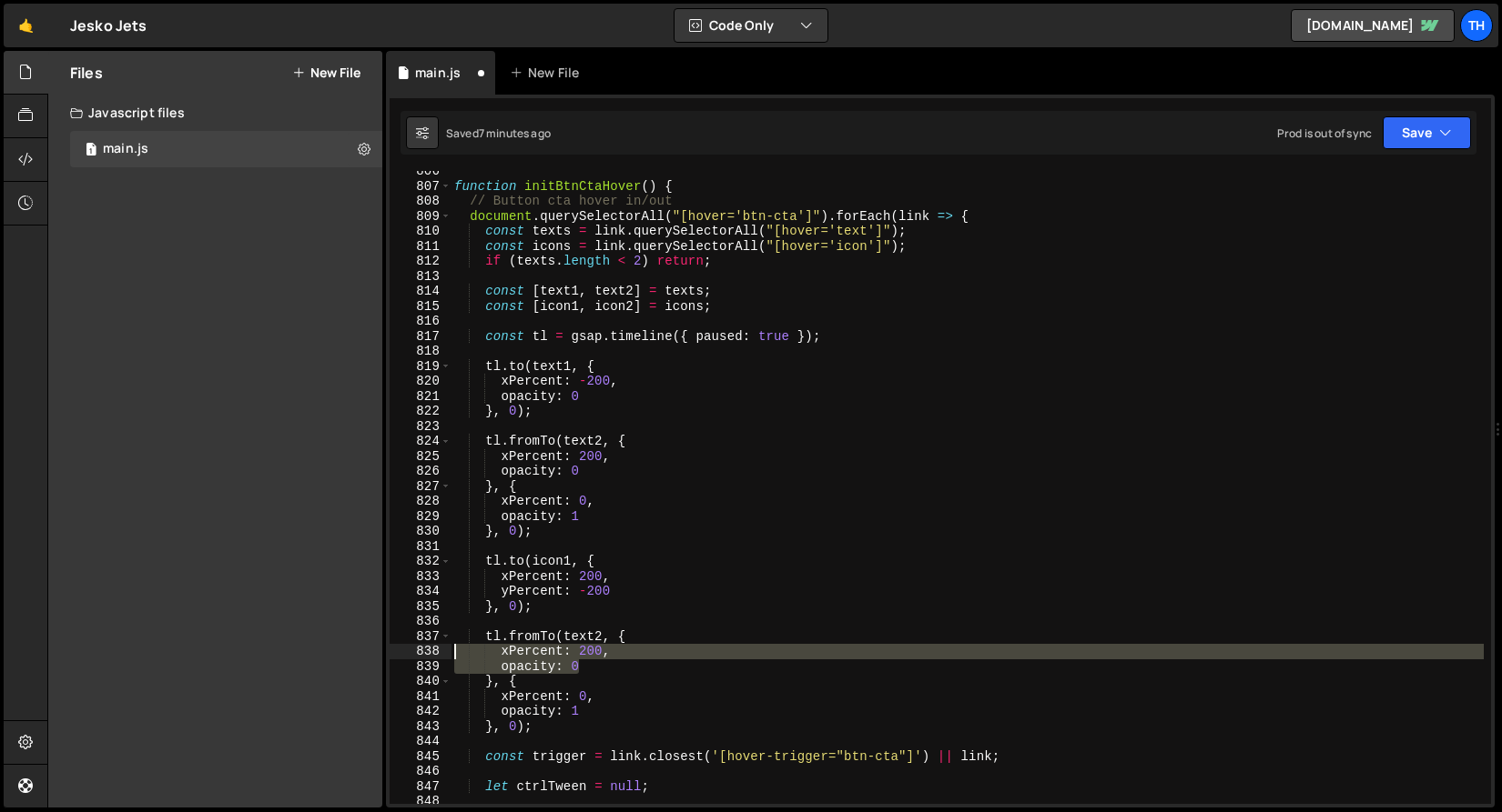
drag, startPoint x: 621, startPoint y: 665, endPoint x: 393, endPoint y: 654, distance: 228.3
click at [393, 654] on div "xPercent: 200, 806 807 808 809 810 811 812 813 814 815 816 817 818 819 820 821 …" at bounding box center [940, 487] width 1101 height 633
paste textarea "yPercent: -20"
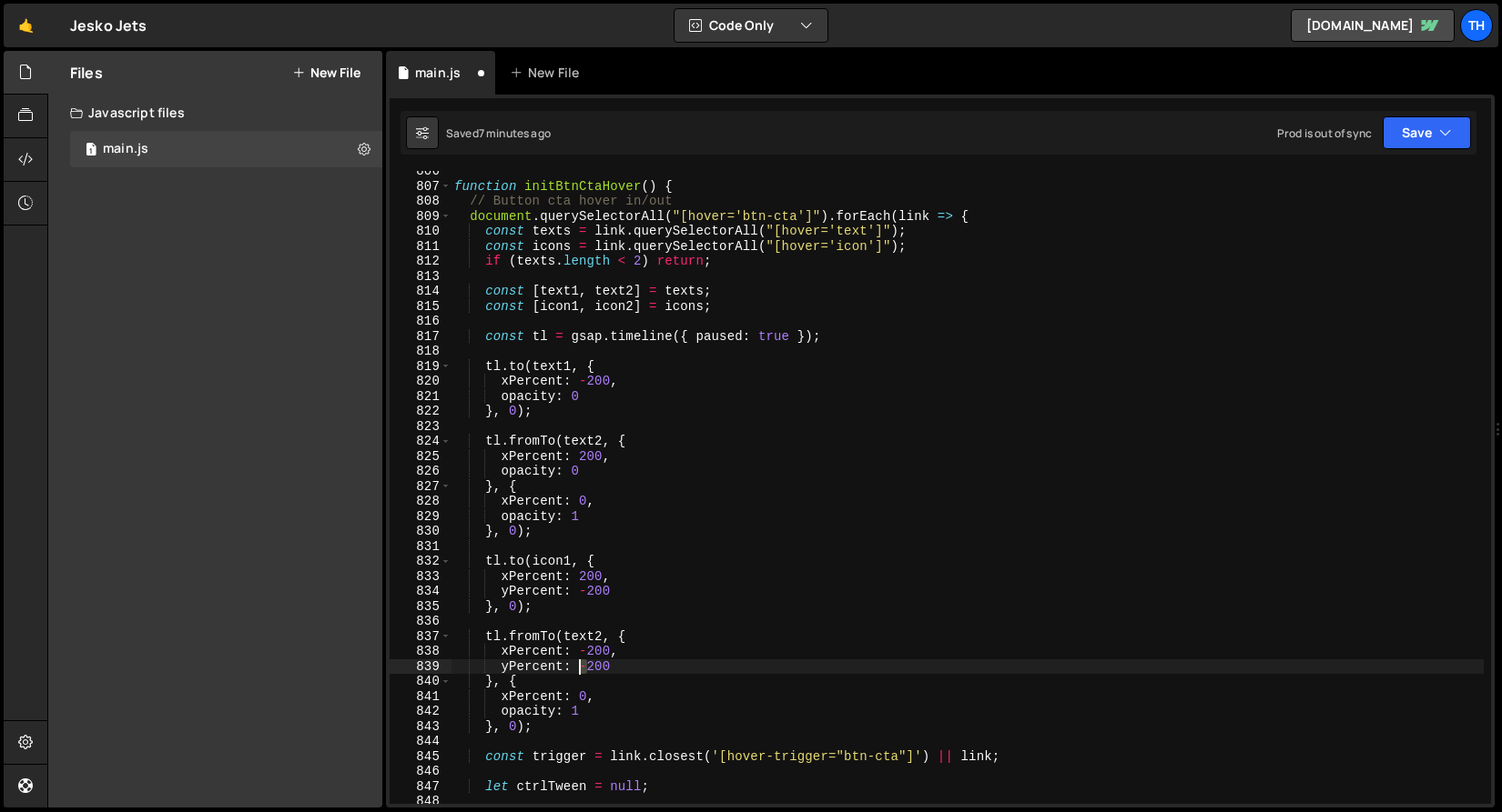
click at [582, 667] on div "function initBtnCtaHover ( ) { // Button cta hover in/out document . querySelec…" at bounding box center [967, 495] width 1033 height 663
click at [615, 642] on div "function initBtnCtaHover ( ) { // Button cta hover in/out document . querySelec…" at bounding box center [967, 495] width 1033 height 663
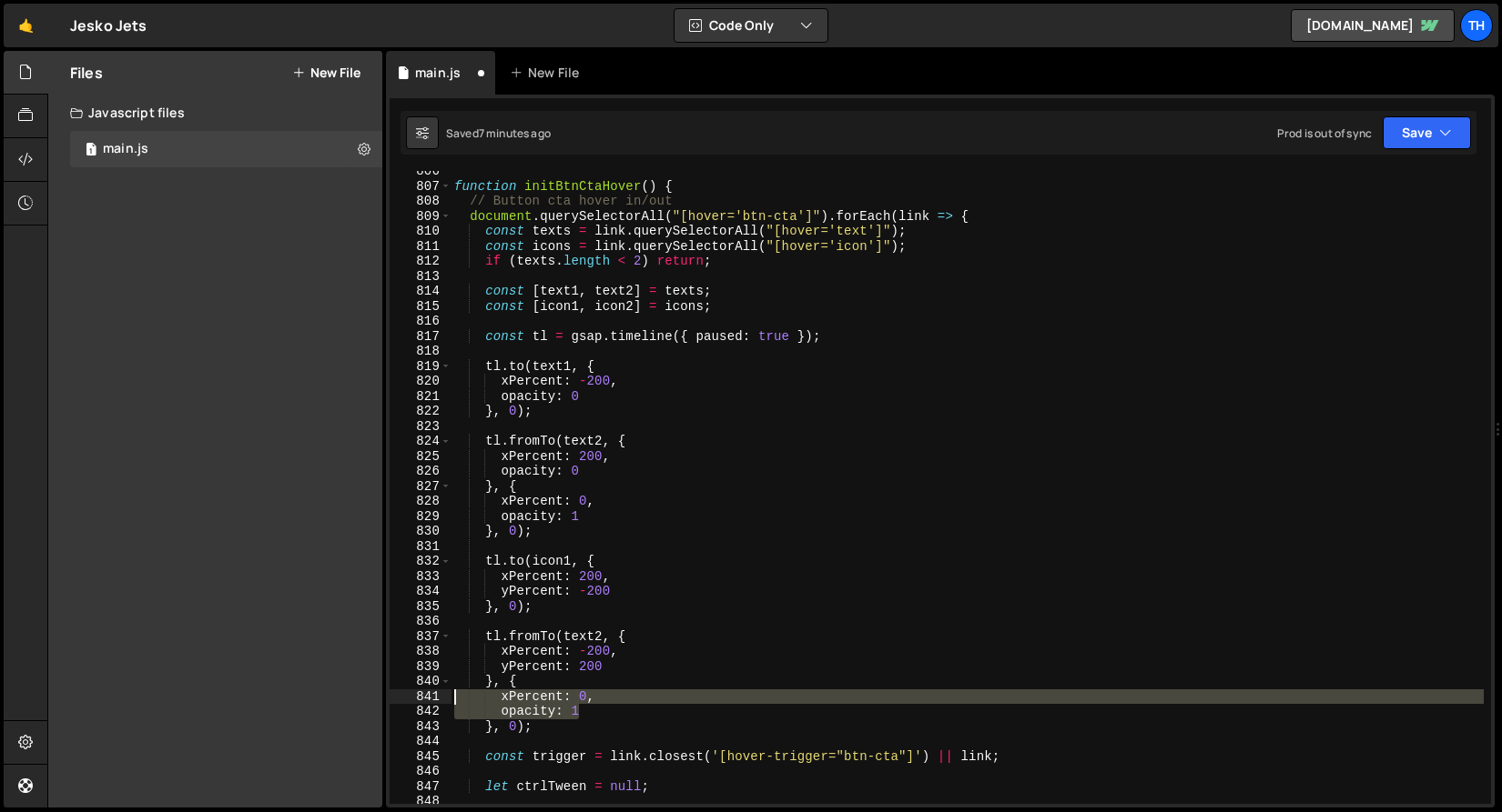
drag, startPoint x: 600, startPoint y: 712, endPoint x: 455, endPoint y: 699, distance: 145.6
click at [455, 699] on div "function initBtnCtaHover ( ) { // Button cta hover in/out document . querySelec…" at bounding box center [967, 495] width 1033 height 663
paste textarea "-"
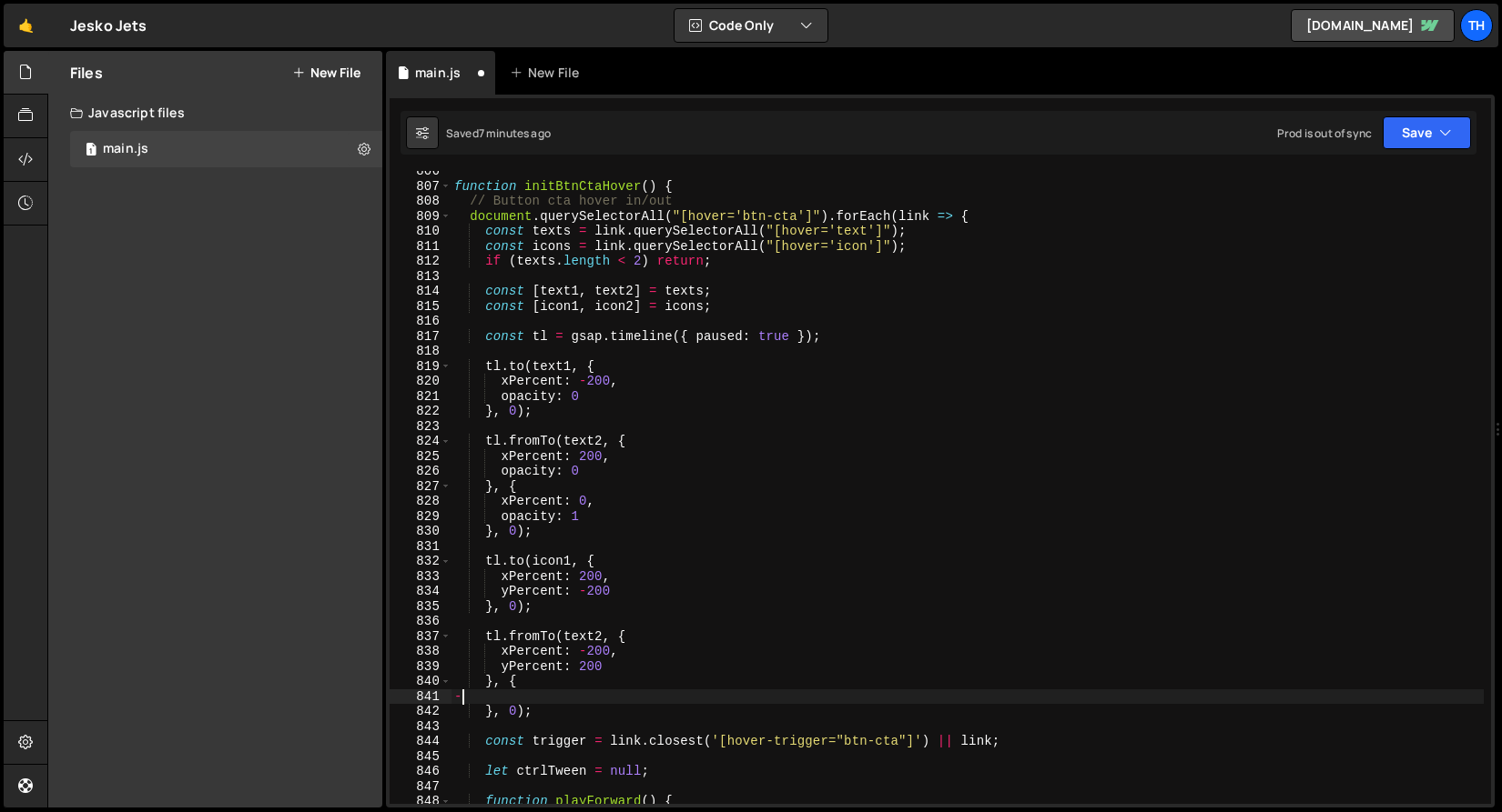
scroll to position [0, 0]
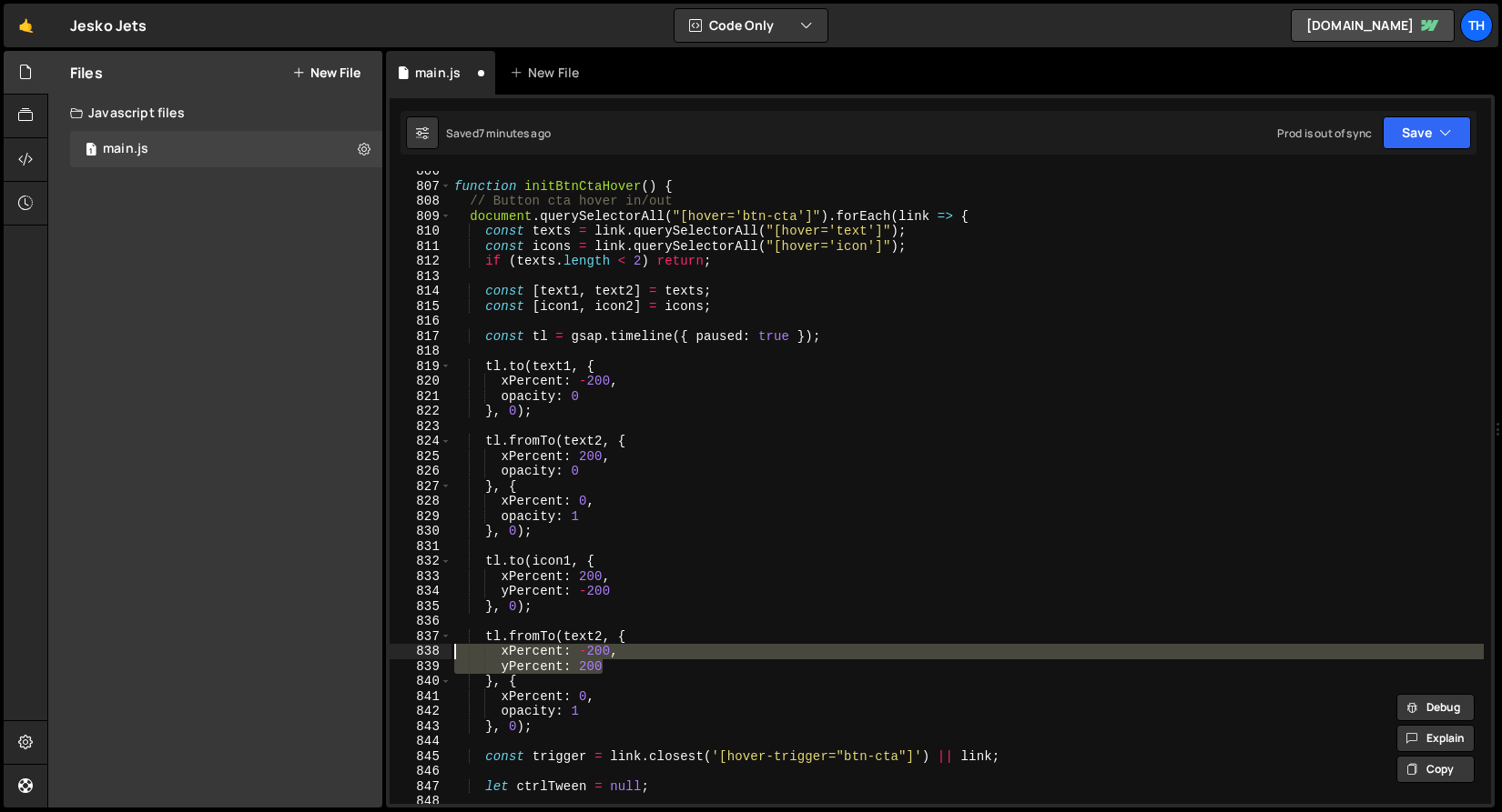
drag, startPoint x: 633, startPoint y: 665, endPoint x: 394, endPoint y: 651, distance: 239.4
click at [394, 651] on div "xPercent: 0, opacity: 1 806 807 808 809 810 811 812 813 814 815 816 817 818 819…" at bounding box center [940, 487] width 1101 height 633
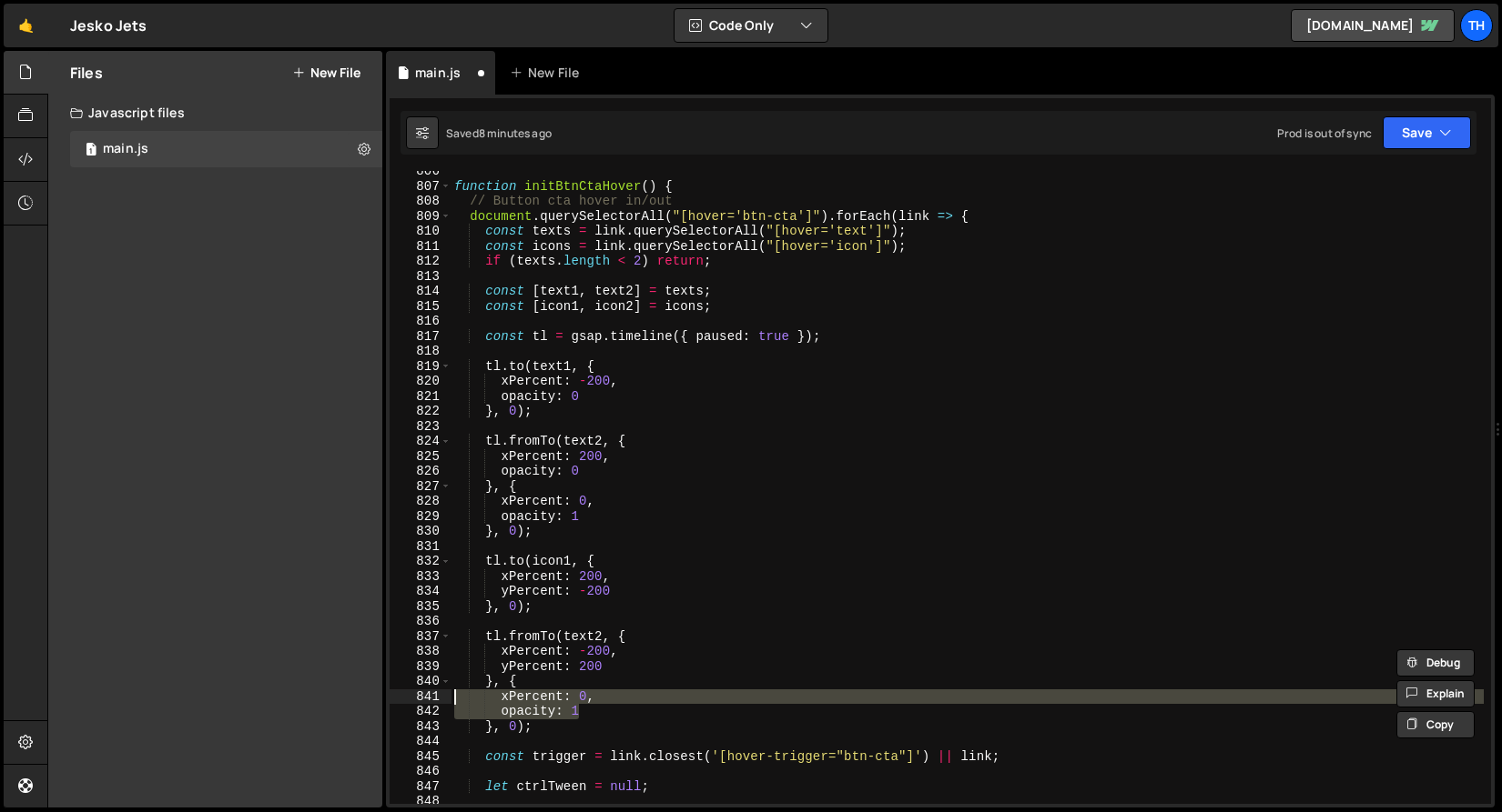
drag, startPoint x: 616, startPoint y: 714, endPoint x: 427, endPoint y: 696, distance: 189.9
click at [427, 696] on div "xPercent: -200, yPercent: 200 806 807 808 809 810 811 812 813 814 815 816 817 8…" at bounding box center [940, 487] width 1101 height 633
paste textarea "yPercent: 200"
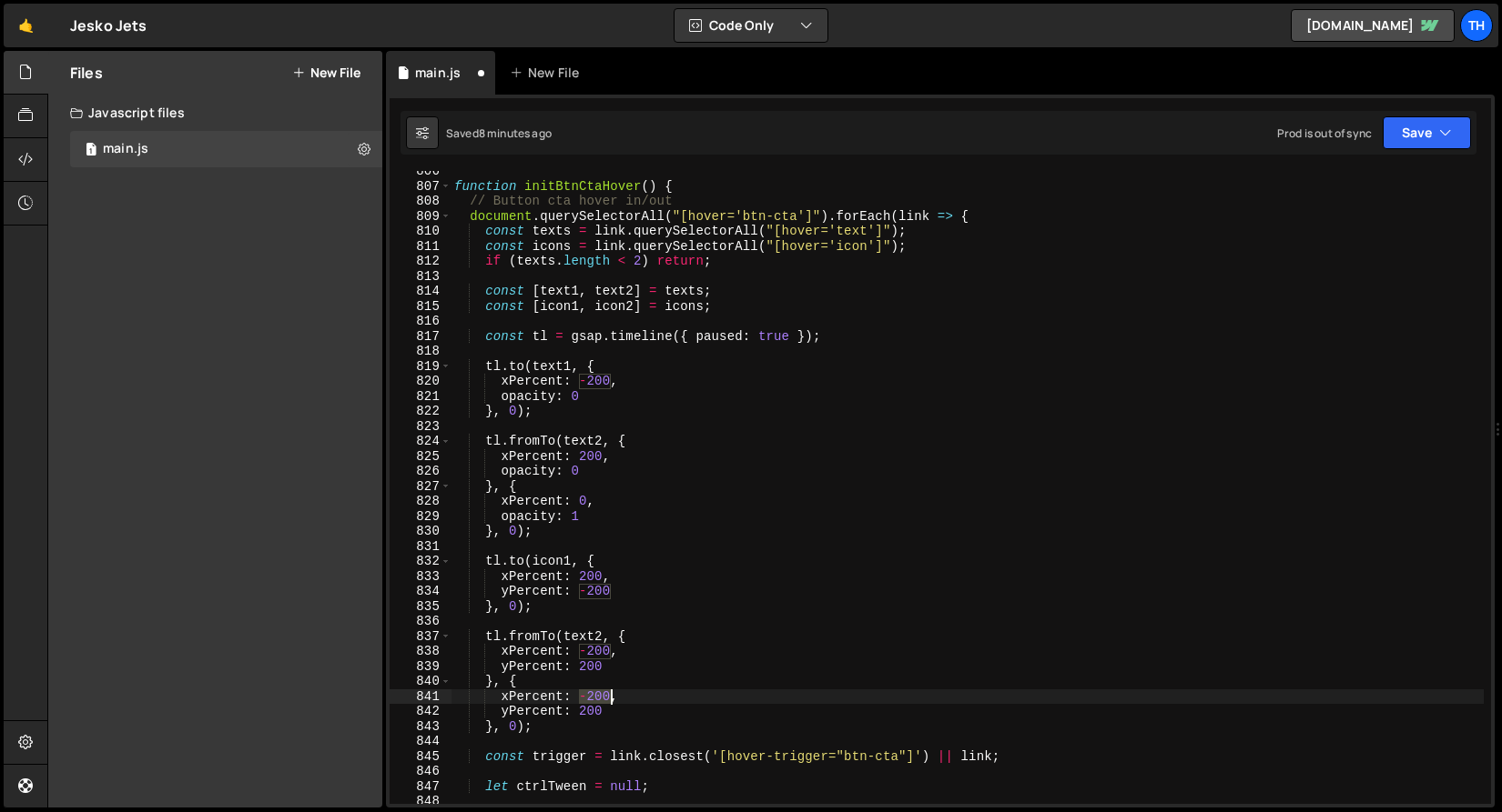
drag, startPoint x: 579, startPoint y: 695, endPoint x: 611, endPoint y: 695, distance: 32.0
click at [607, 695] on div "function initBtnCtaHover ( ) { // Button cta hover in/out document . querySelec…" at bounding box center [967, 495] width 1033 height 663
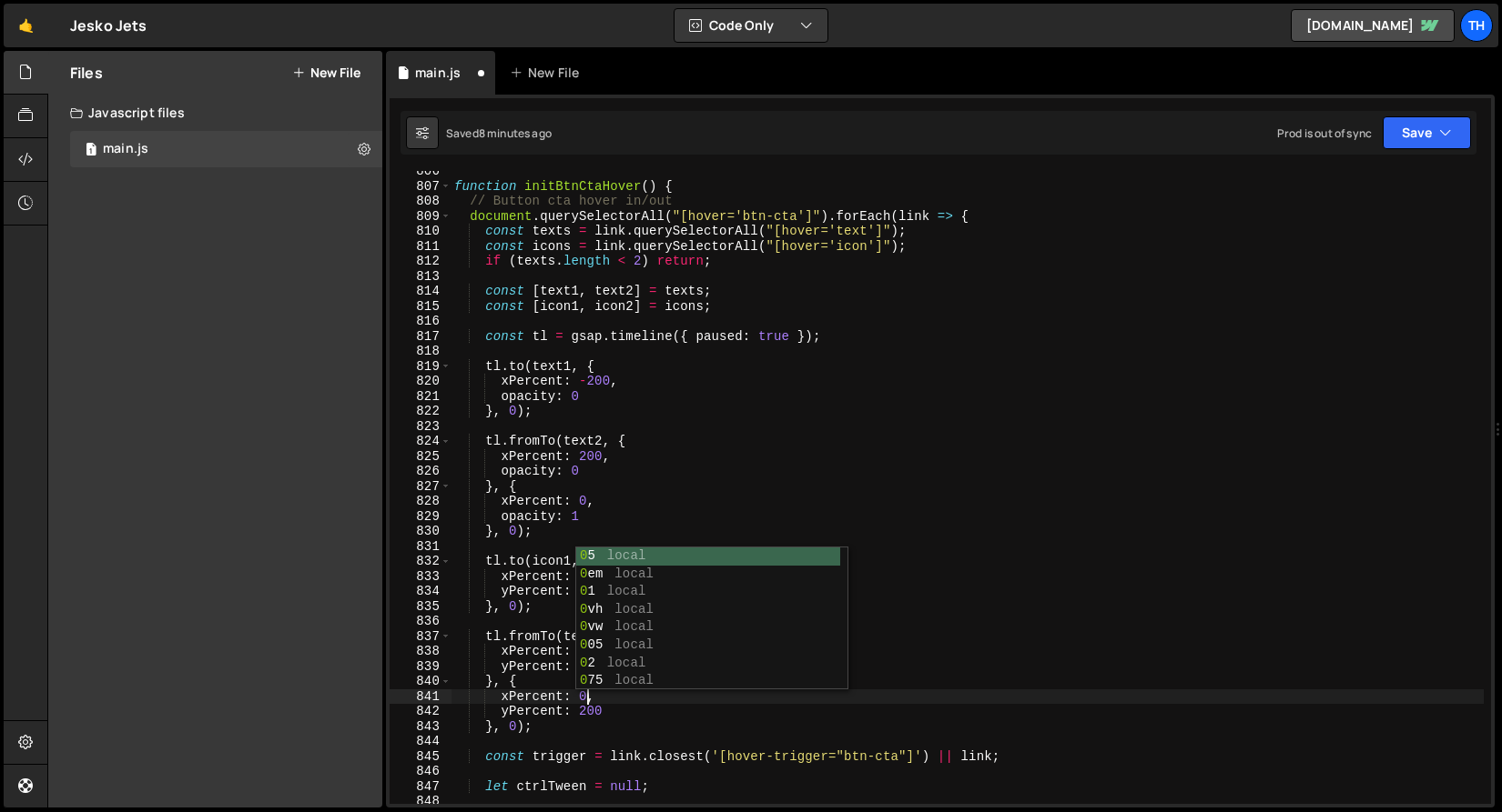
scroll to position [0, 8]
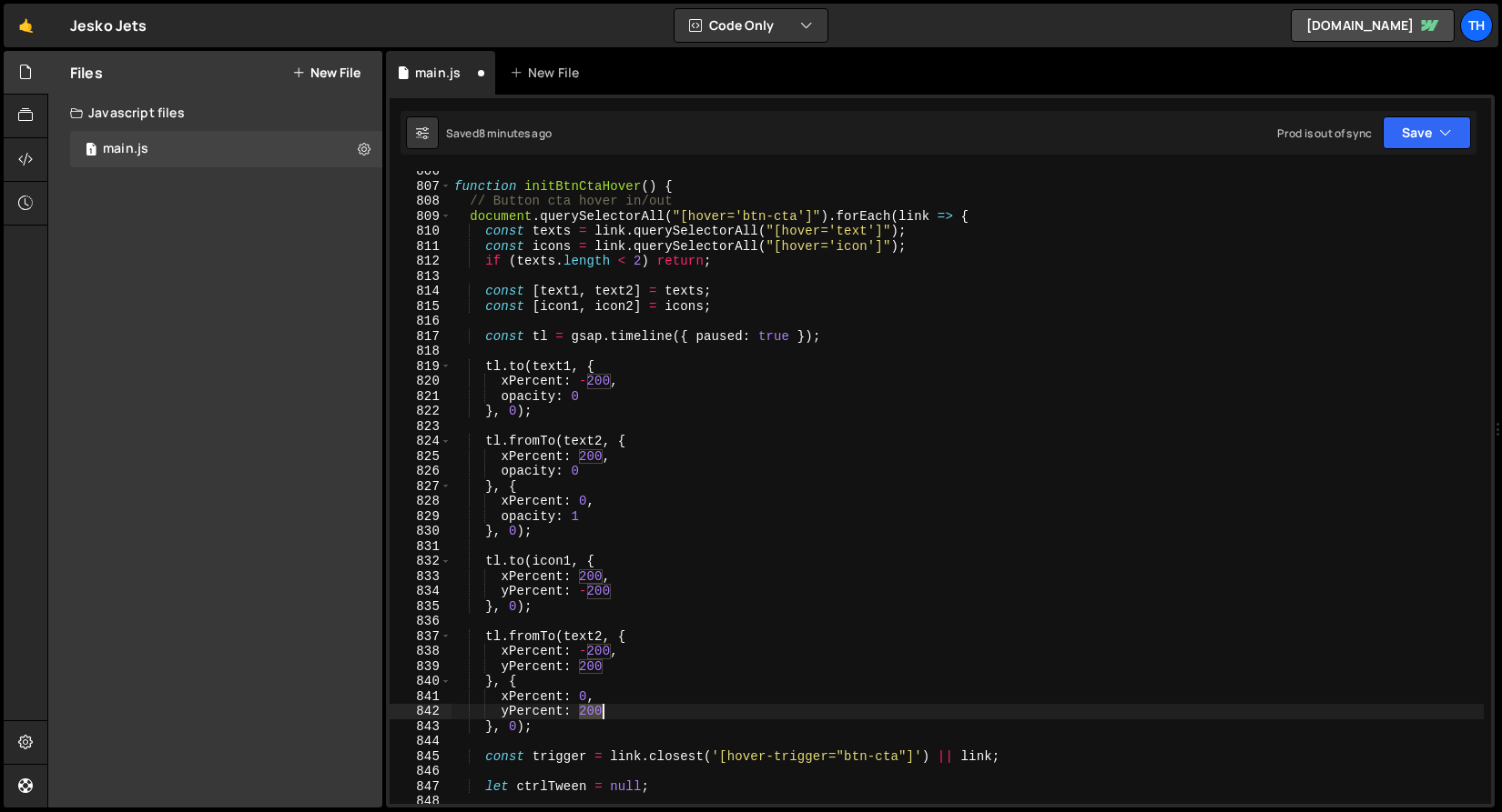
drag, startPoint x: 578, startPoint y: 719, endPoint x: 601, endPoint y: 716, distance: 23.2
click at [601, 716] on div "function initBtnCtaHover ( ) { // Button cta hover in/out document . querySelec…" at bounding box center [967, 495] width 1033 height 663
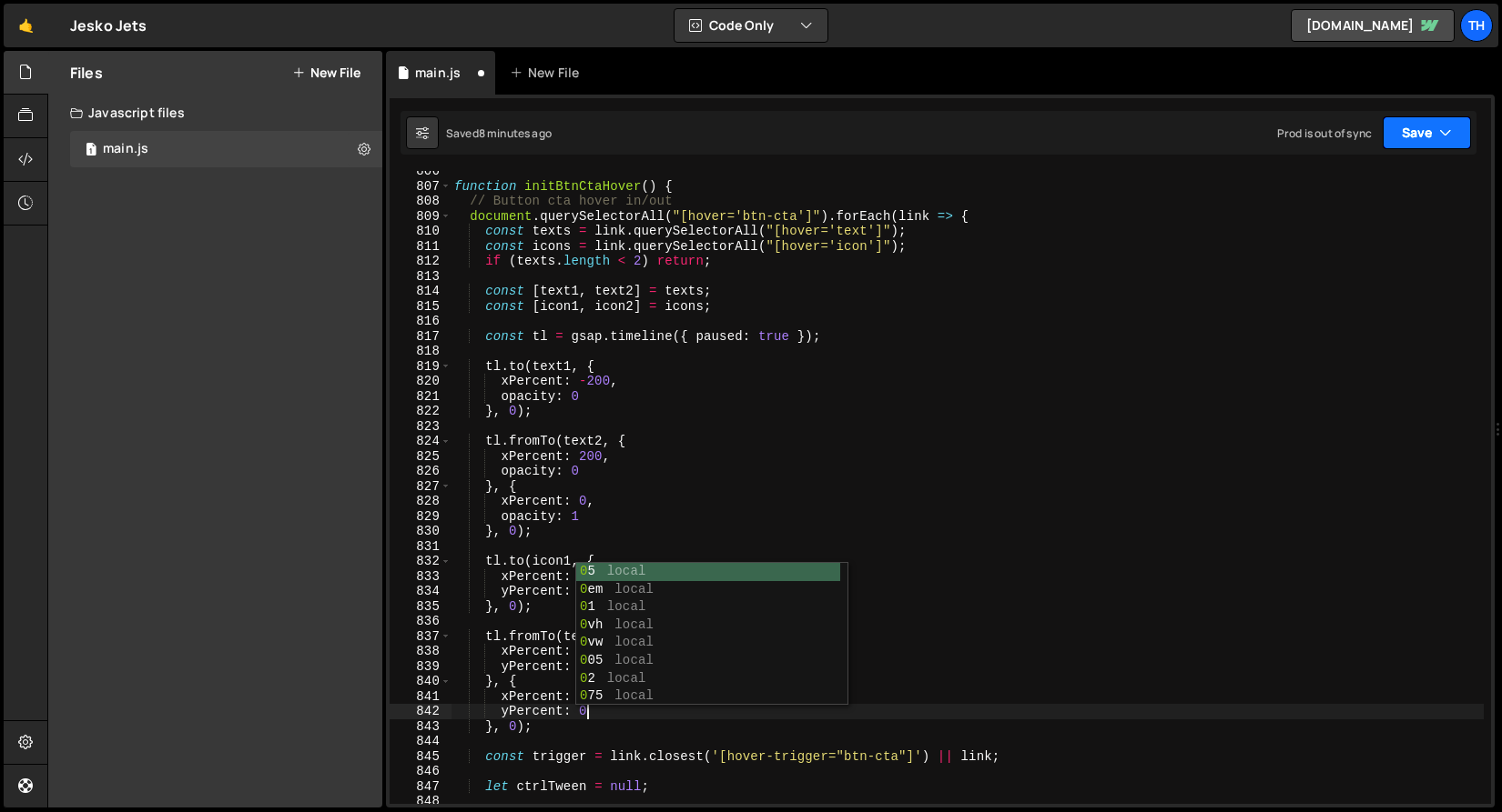
click at [1409, 141] on button "Save" at bounding box center [1427, 132] width 88 height 33
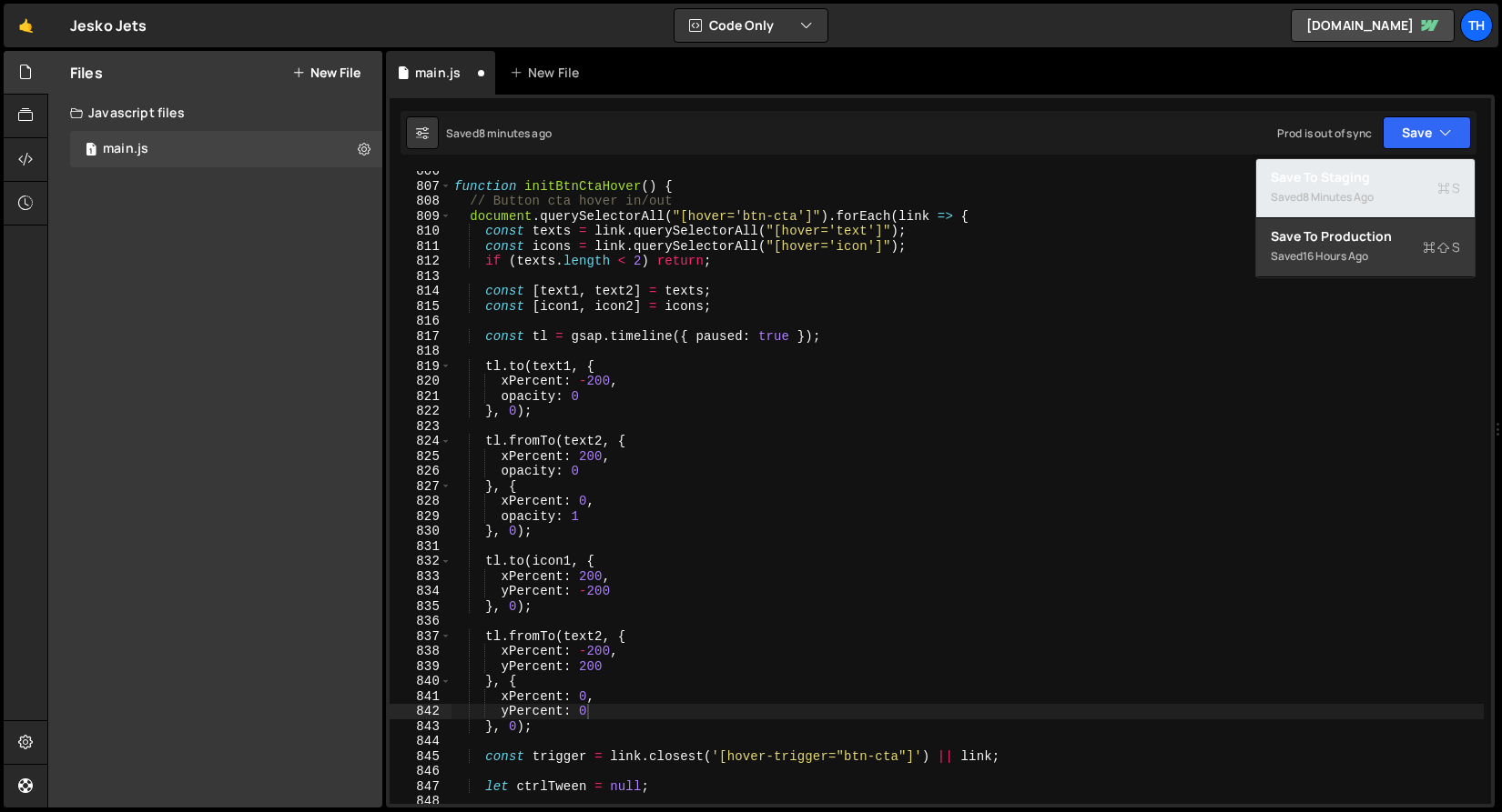
click at [1396, 177] on div "Save to Staging S" at bounding box center [1364, 178] width 189 height 19
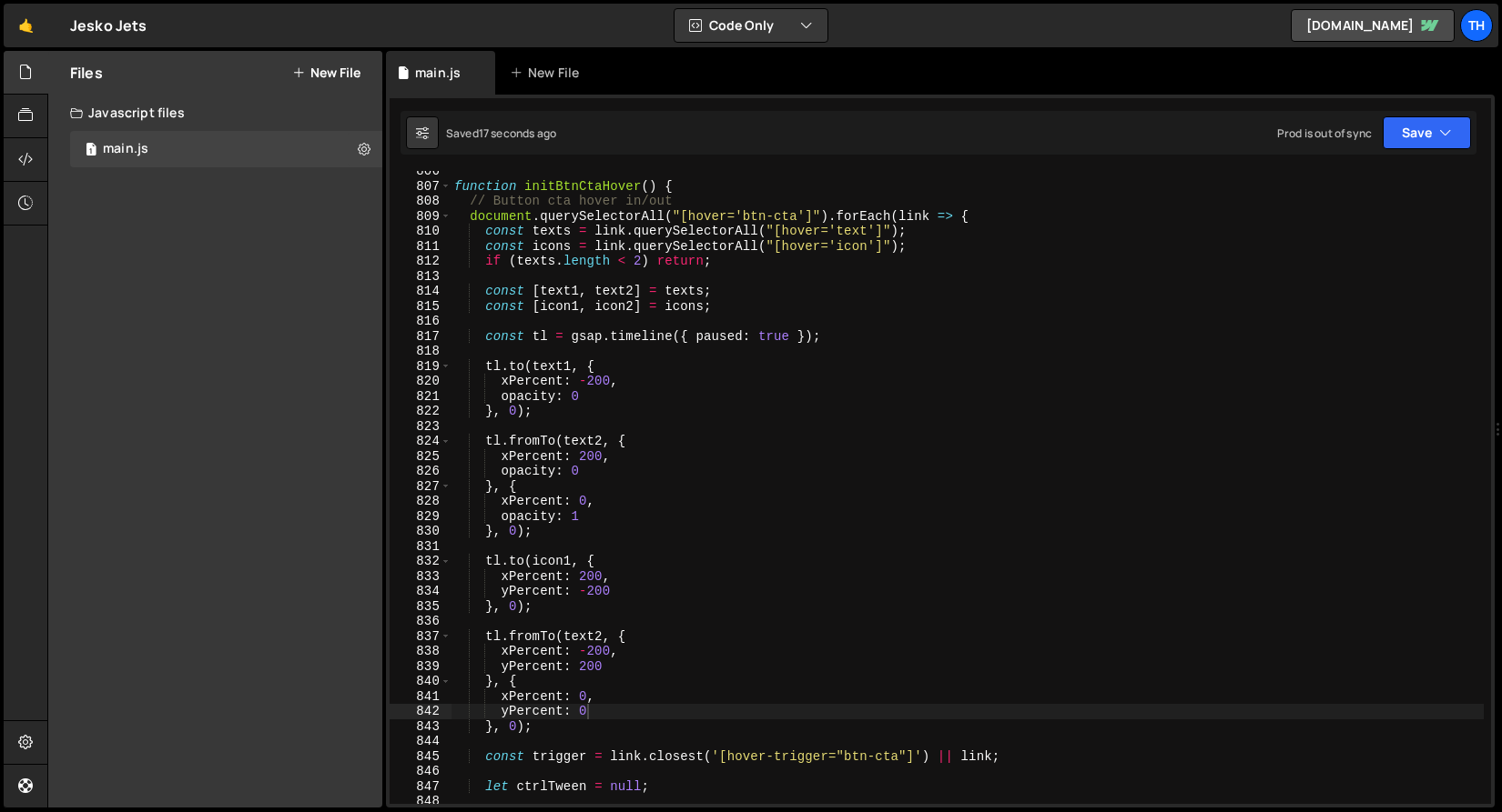
type textarea "[DOMAIN_NAME](icon1, {"
click at [557, 558] on div "function initBtnCtaHover ( ) { // Button cta hover in/out document . querySelec…" at bounding box center [967, 495] width 1033 height 663
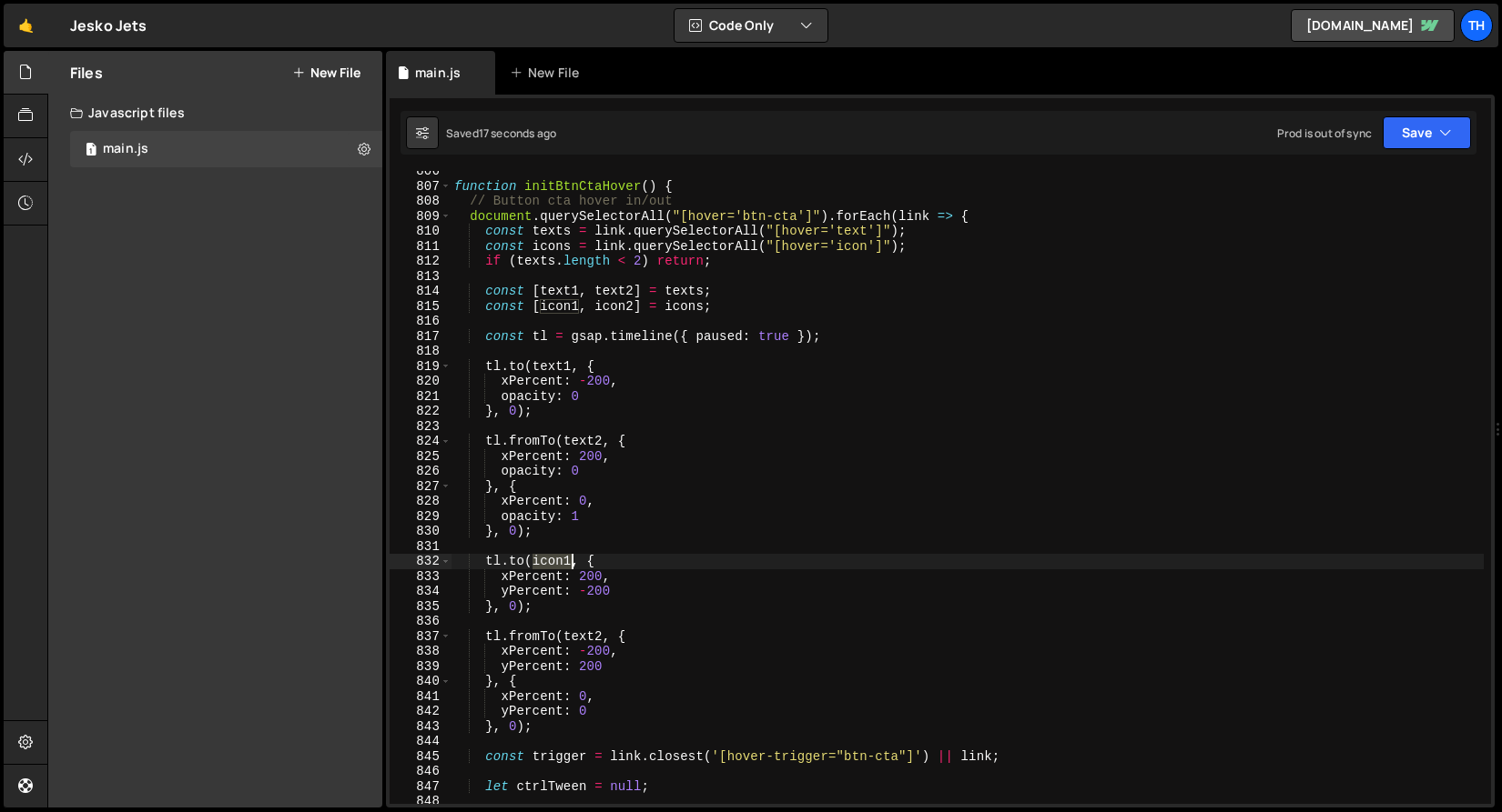
click at [556, 558] on div "function initBtnCtaHover ( ) { // Button cta hover in/out document . querySelec…" at bounding box center [967, 495] width 1033 height 663
click at [583, 628] on div "function initBtnCtaHover ( ) { // Button cta hover in/out document . querySelec…" at bounding box center [967, 495] width 1033 height 663
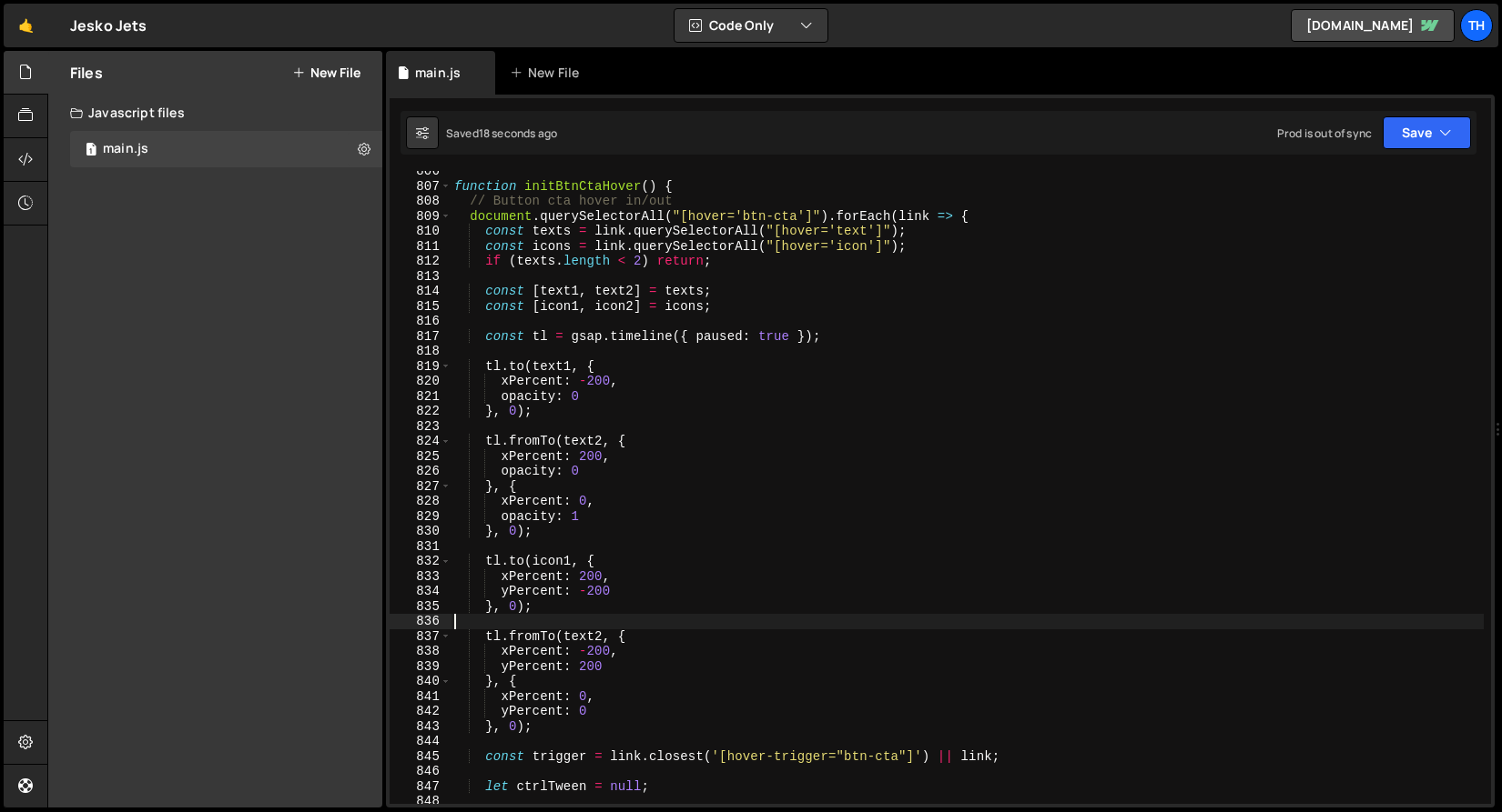
scroll to position [0, 0]
click at [583, 640] on div "function initBtnCtaHover ( ) { // Button cta hover in/out document . querySelec…" at bounding box center [967, 495] width 1033 height 663
paste textarea "icon1"
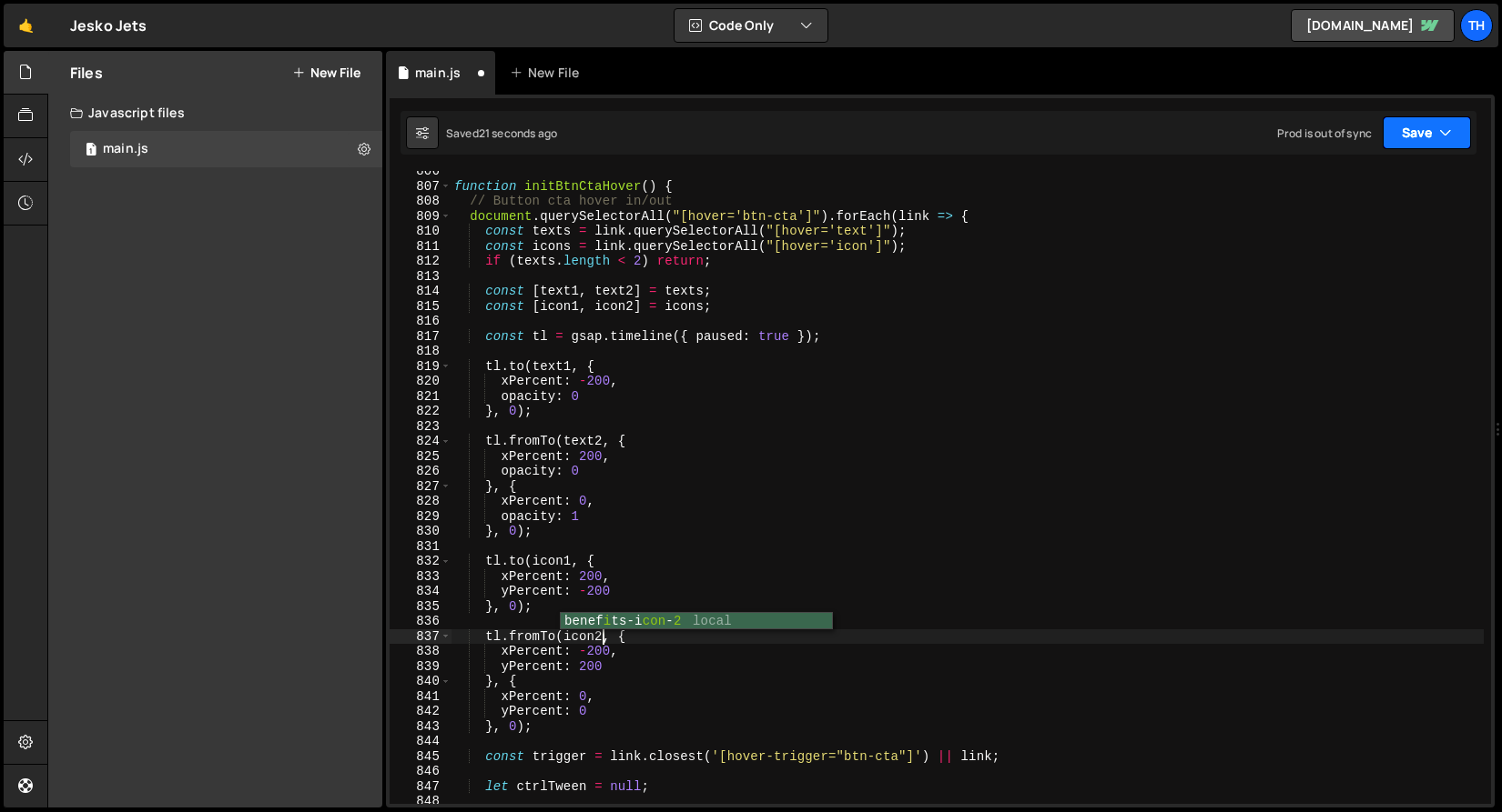
click at [1415, 143] on button "Save" at bounding box center [1427, 132] width 88 height 33
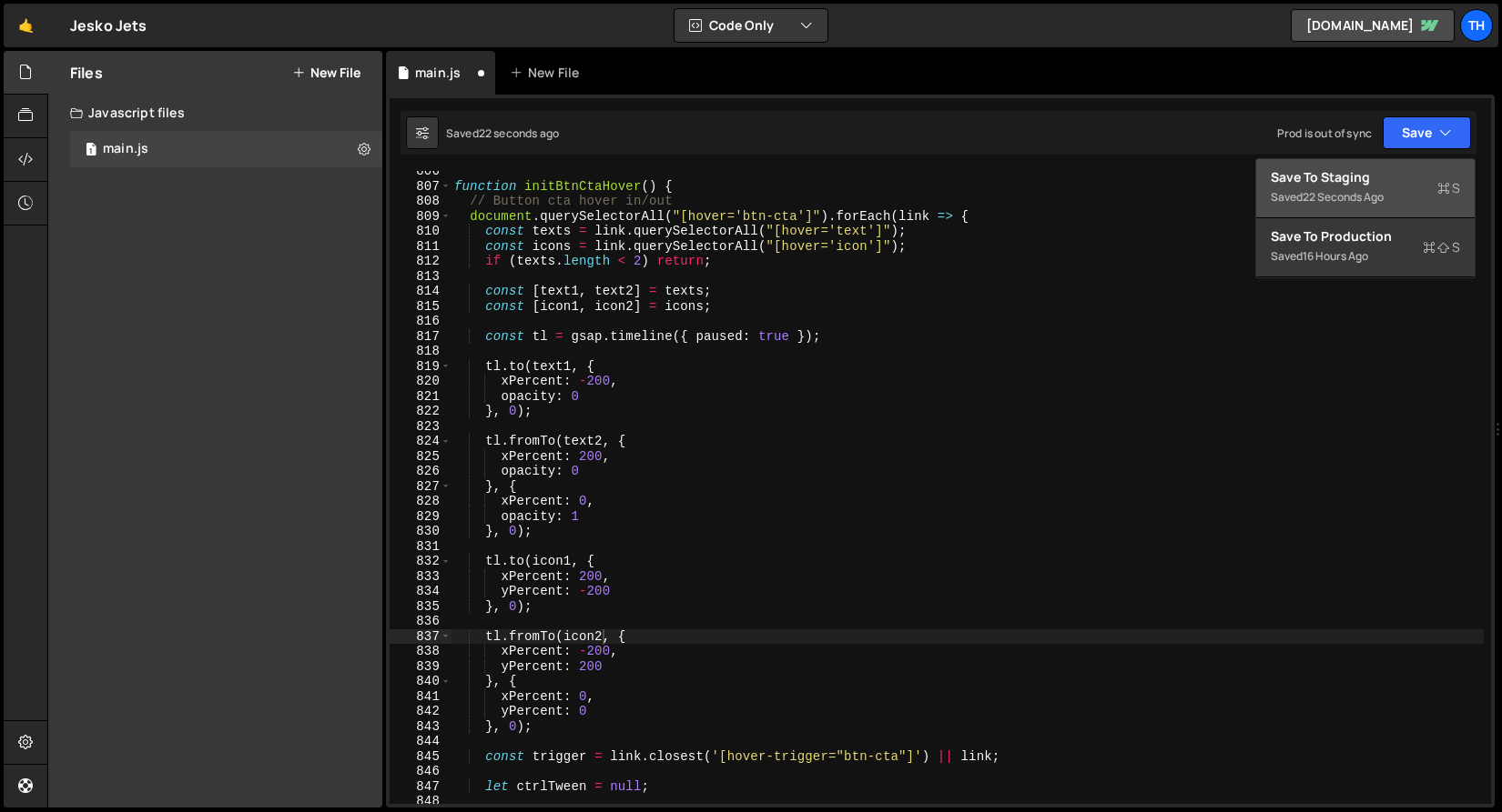
click at [1401, 187] on div "Saved 22 seconds ago" at bounding box center [1364, 196] width 189 height 21
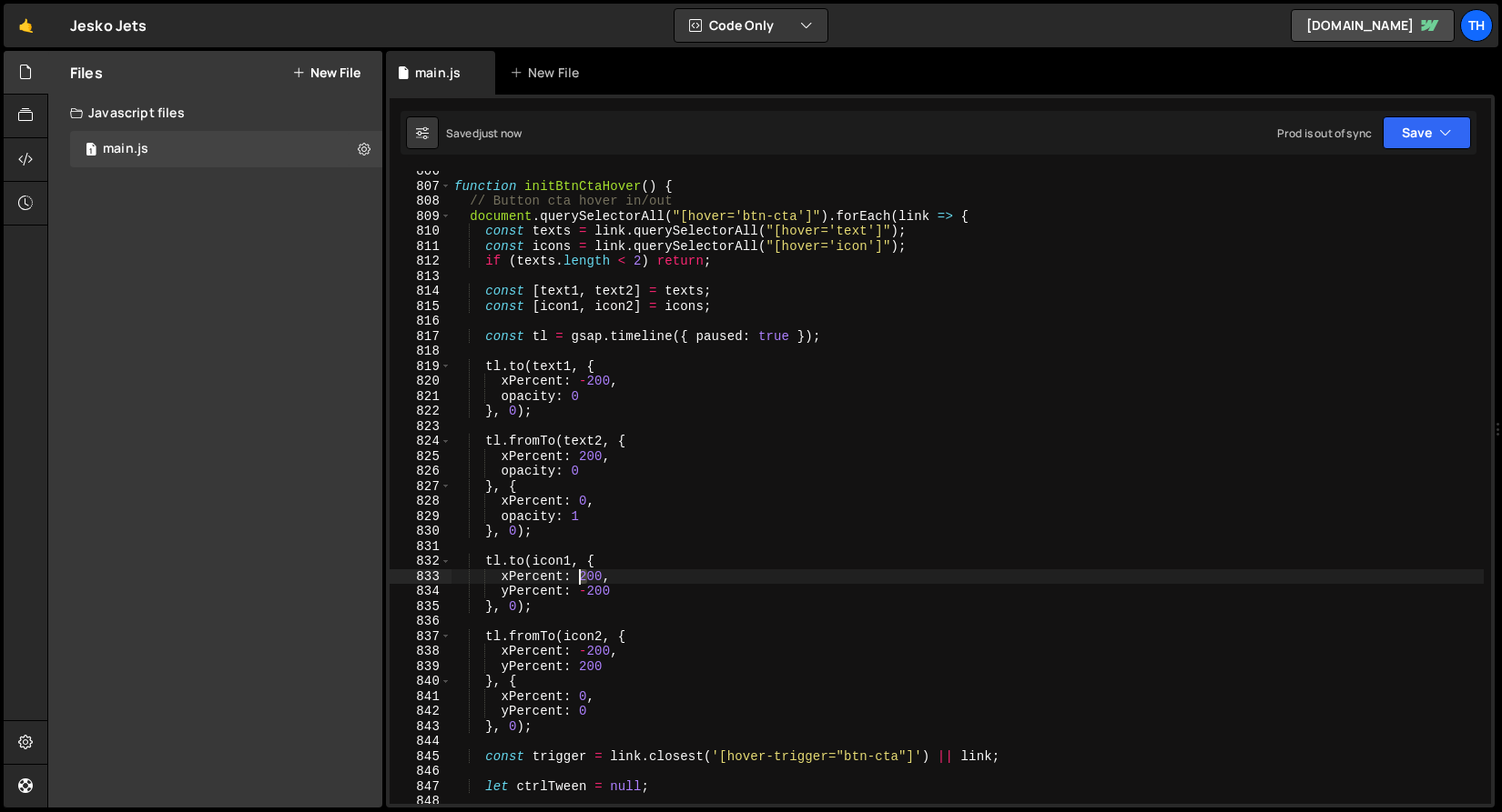
click at [583, 576] on div "function initBtnCtaHover ( ) { // Button cta hover in/out document . querySelec…" at bounding box center [967, 495] width 1033 height 663
click at [588, 570] on div "function initBtnCtaHover ( ) { // Button cta hover in/out document . querySelec…" at bounding box center [967, 495] width 1033 height 663
click at [589, 592] on div "function initBtnCtaHover ( ) { // Button cta hover in/out document . querySelec…" at bounding box center [967, 495] width 1033 height 663
type textarea "yPercent: -100"
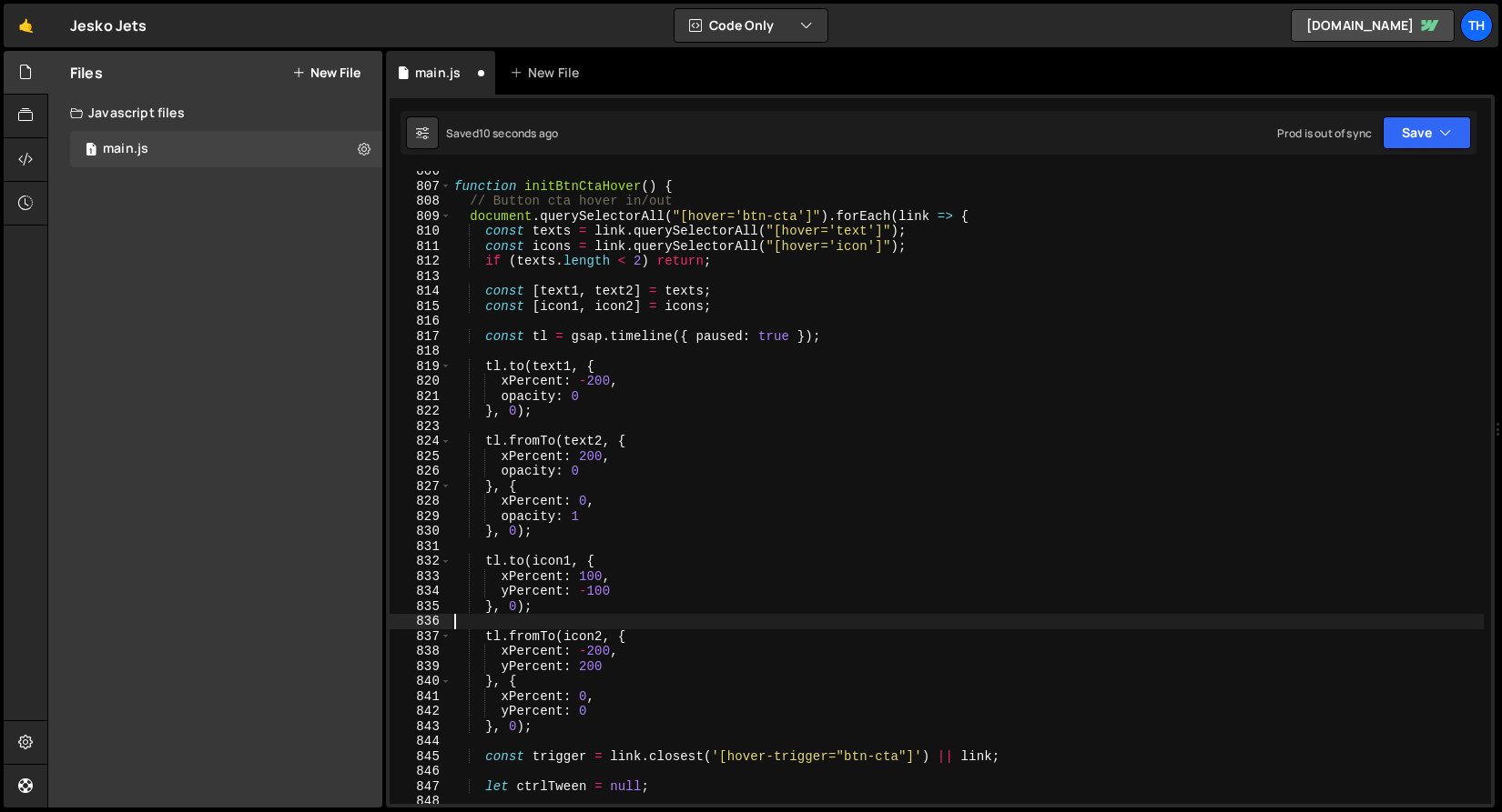
click at [535, 619] on div "function initBtnCtaHover ( ) { // Button cta hover in/out document . querySelec…" at bounding box center [967, 495] width 1033 height 663
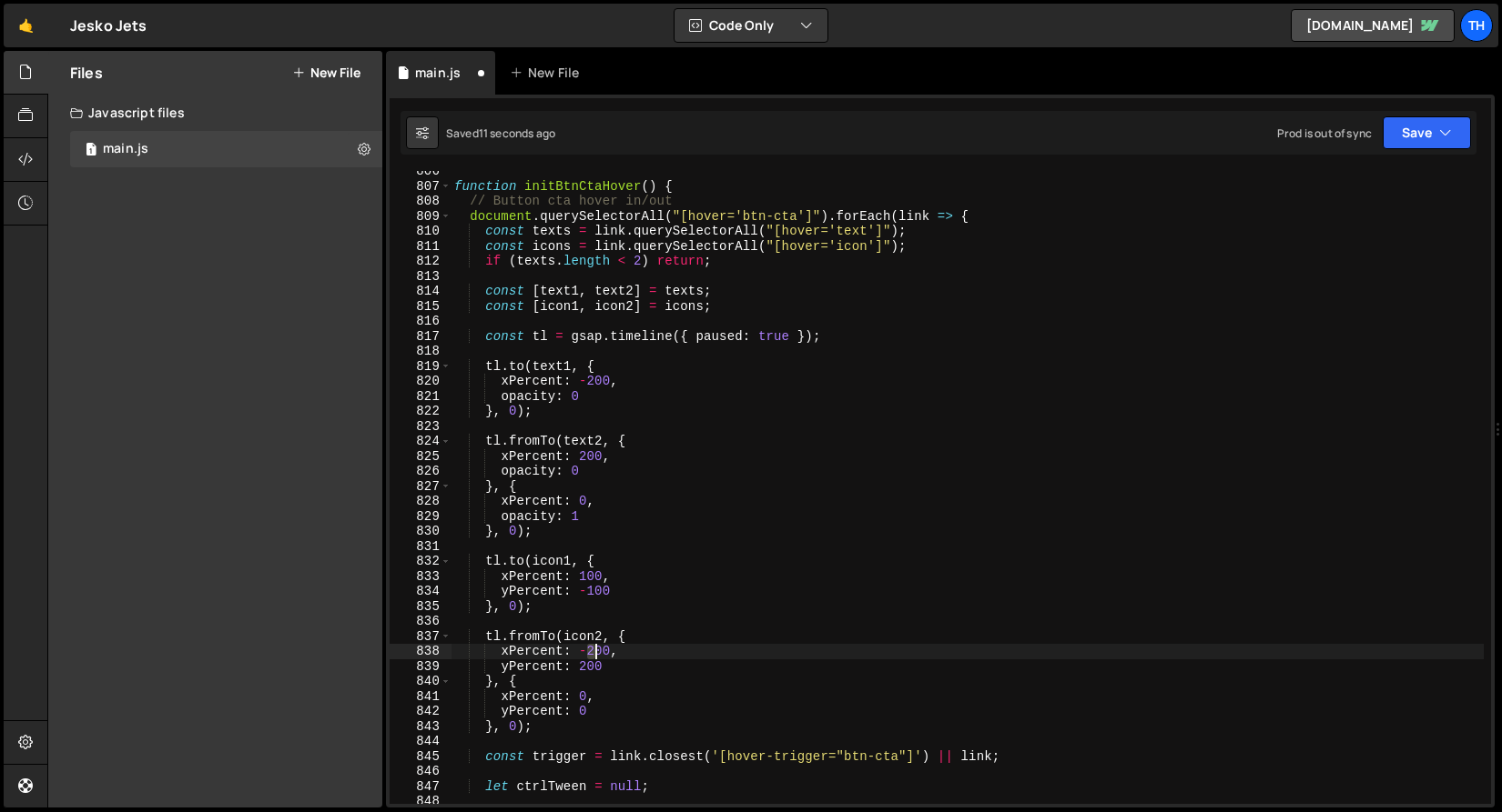
click at [593, 649] on div "function initBtnCtaHover ( ) { // Button cta hover in/out document . querySelec…" at bounding box center [967, 495] width 1033 height 663
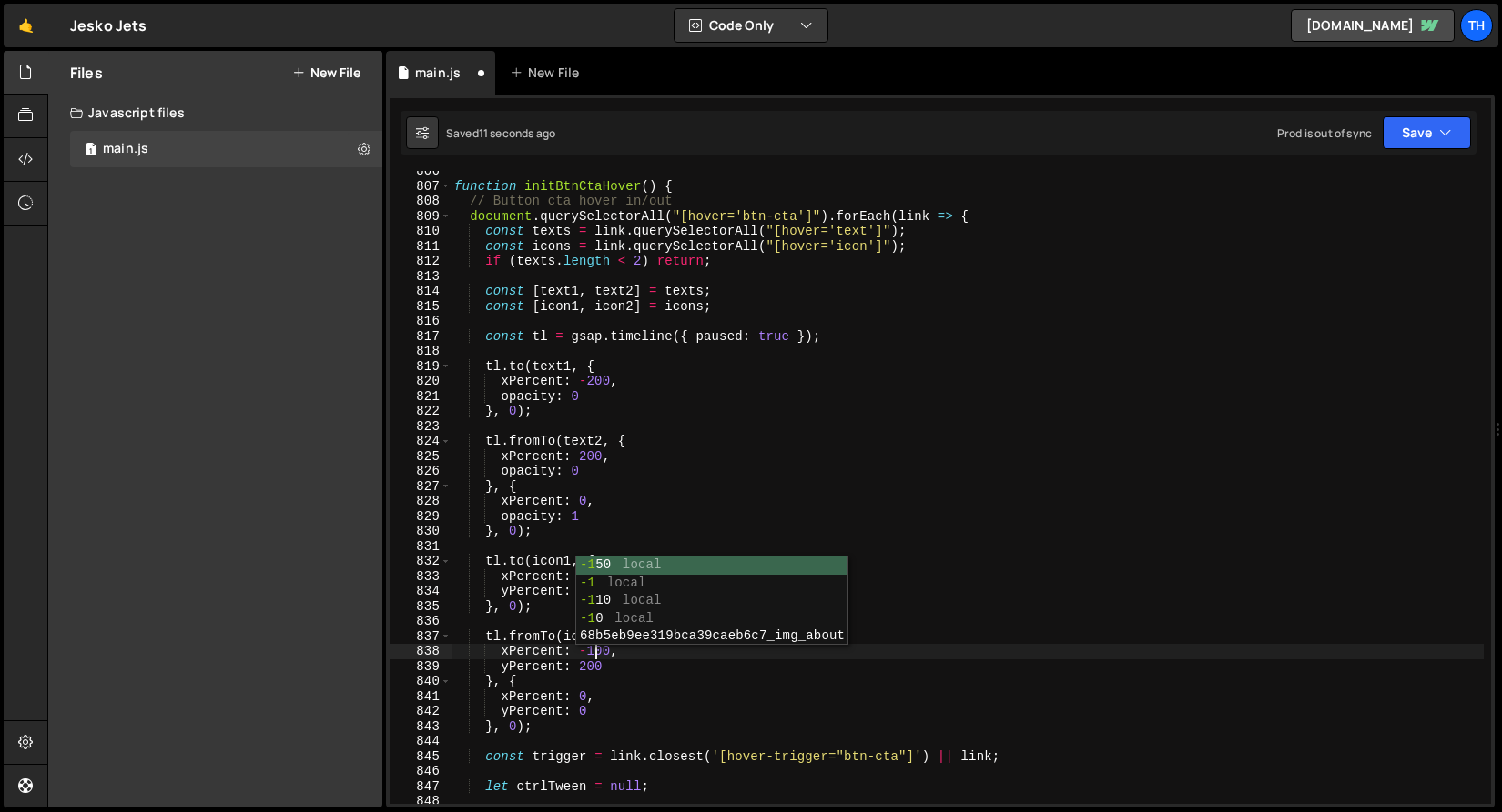
scroll to position [0, 9]
click at [580, 669] on div "function initBtnCtaHover ( ) { // Button cta hover in/out document . querySelec…" at bounding box center [967, 495] width 1033 height 663
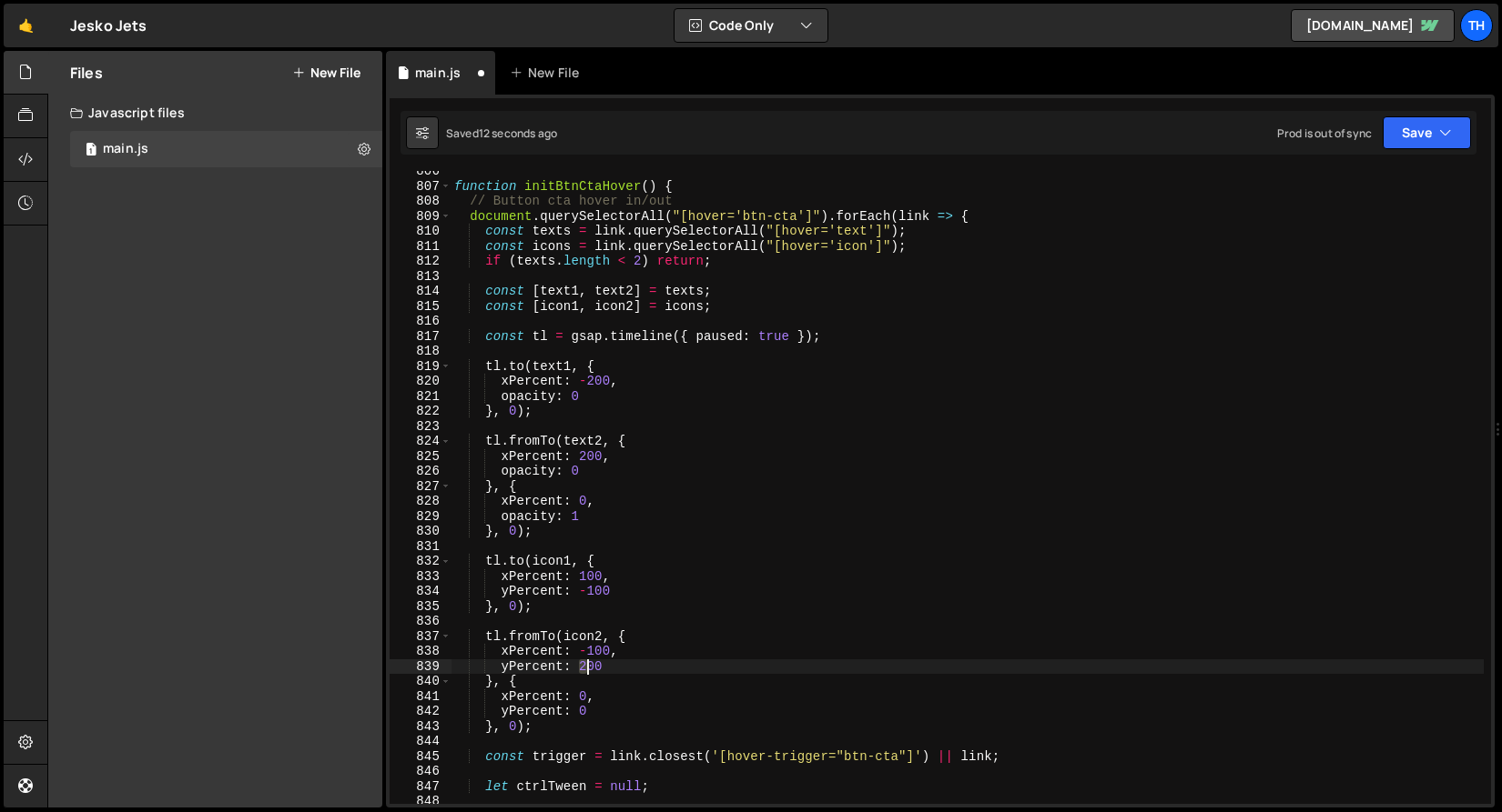
click at [586, 665] on div "function initBtnCtaHover ( ) { // Button cta hover in/out document . querySelec…" at bounding box center [967, 495] width 1033 height 663
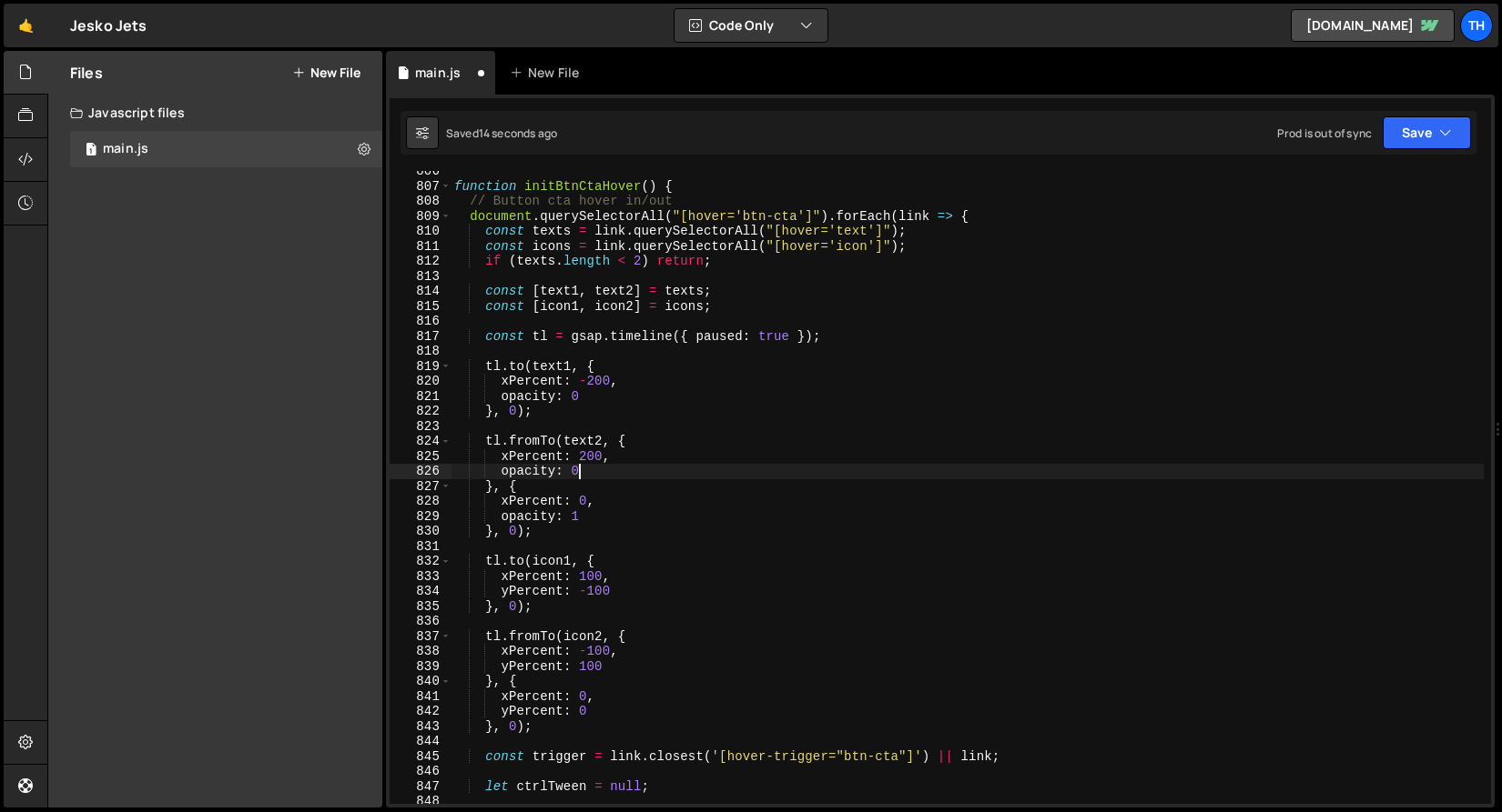
click at [586, 468] on div "function initBtnCtaHover ( ) { // Button cta hover in/out document . querySelec…" at bounding box center [967, 495] width 1033 height 663
click at [583, 459] on div "function initBtnCtaHover ( ) { // Button cta hover in/out document . querySelec…" at bounding box center [967, 495] width 1033 height 663
type textarea "xPercent: 200,"
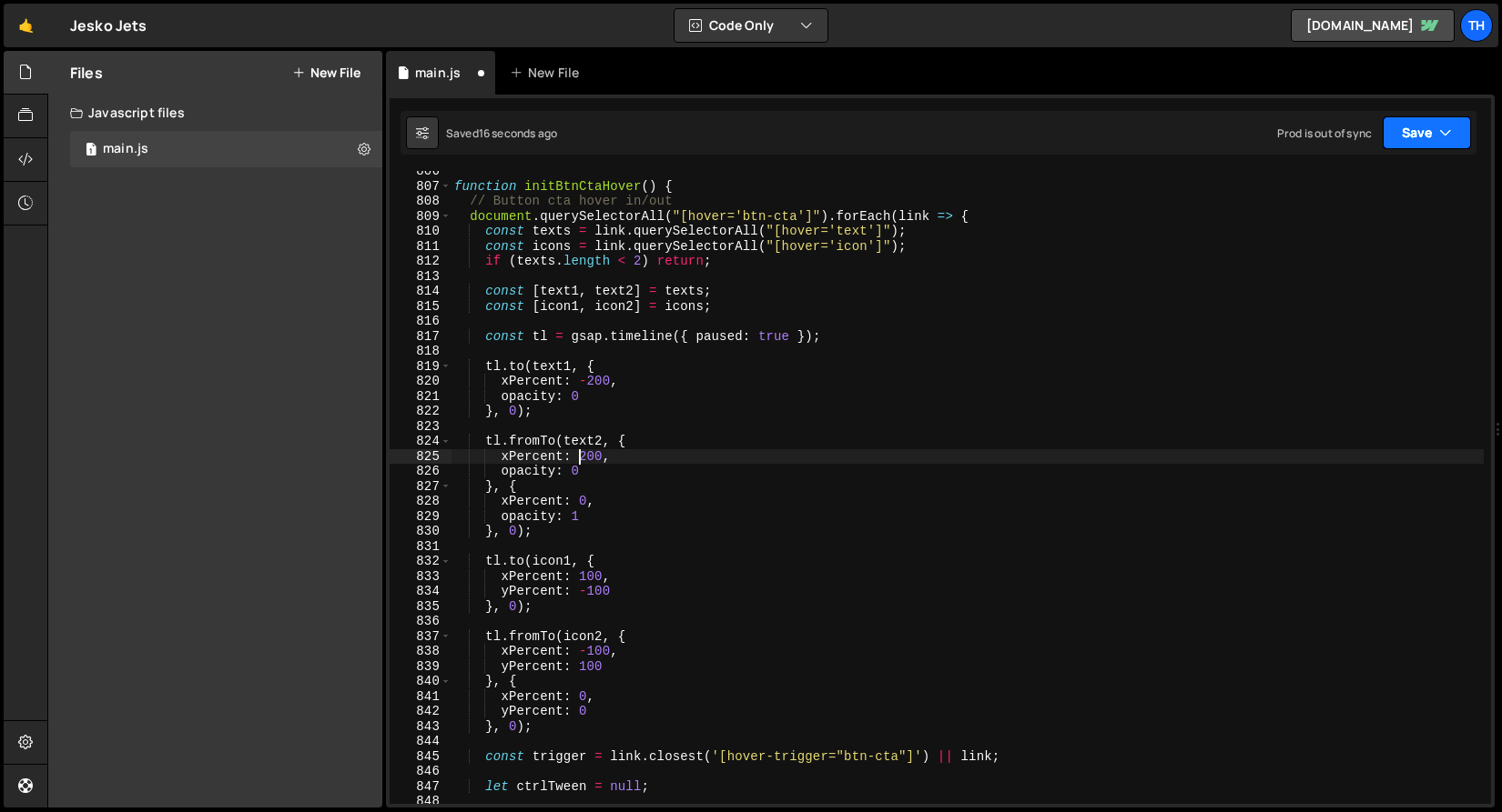
click at [1427, 124] on button "Save" at bounding box center [1427, 132] width 88 height 33
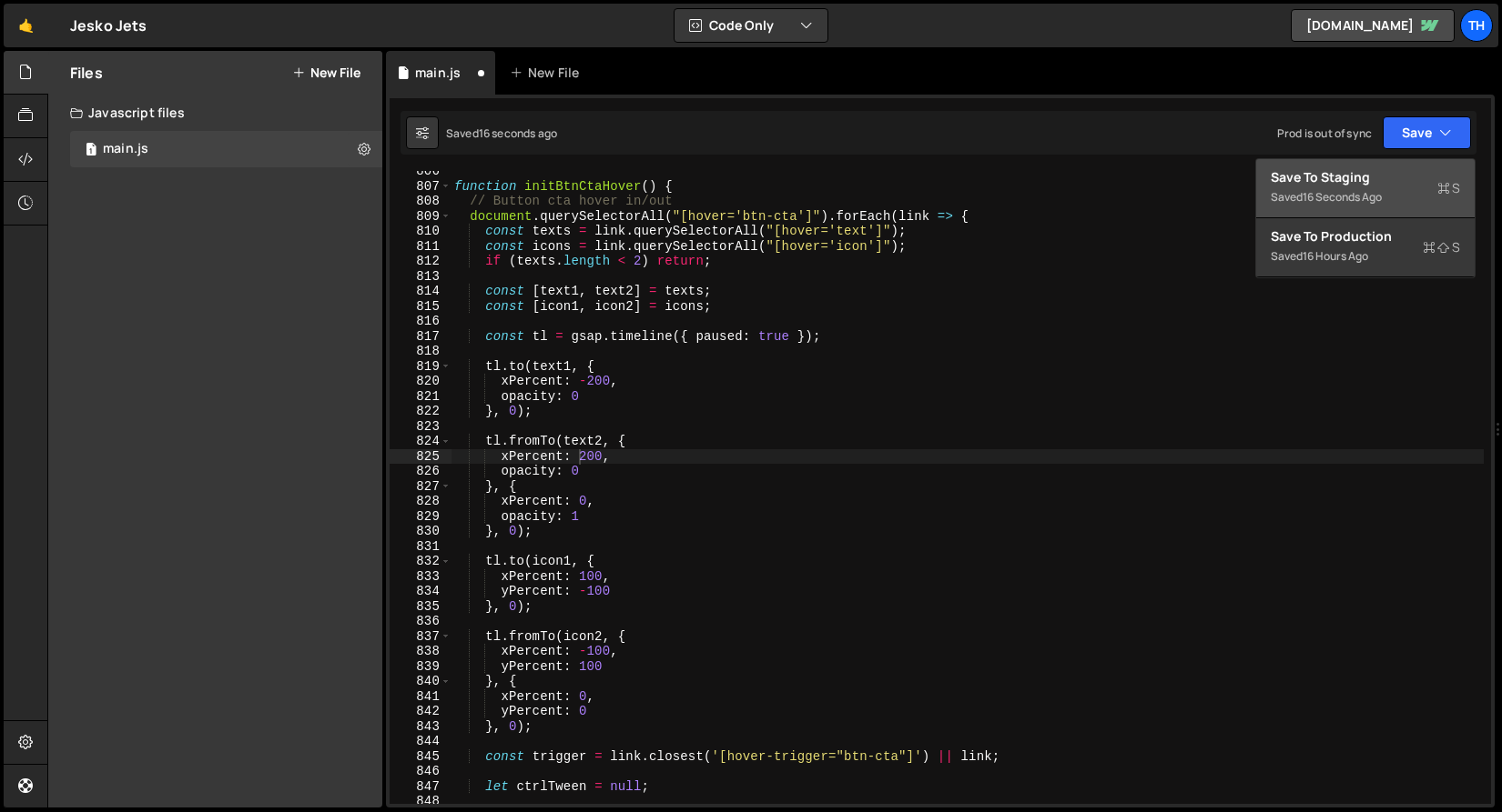
click at [1395, 178] on div "Save to Staging S" at bounding box center [1364, 178] width 189 height 19
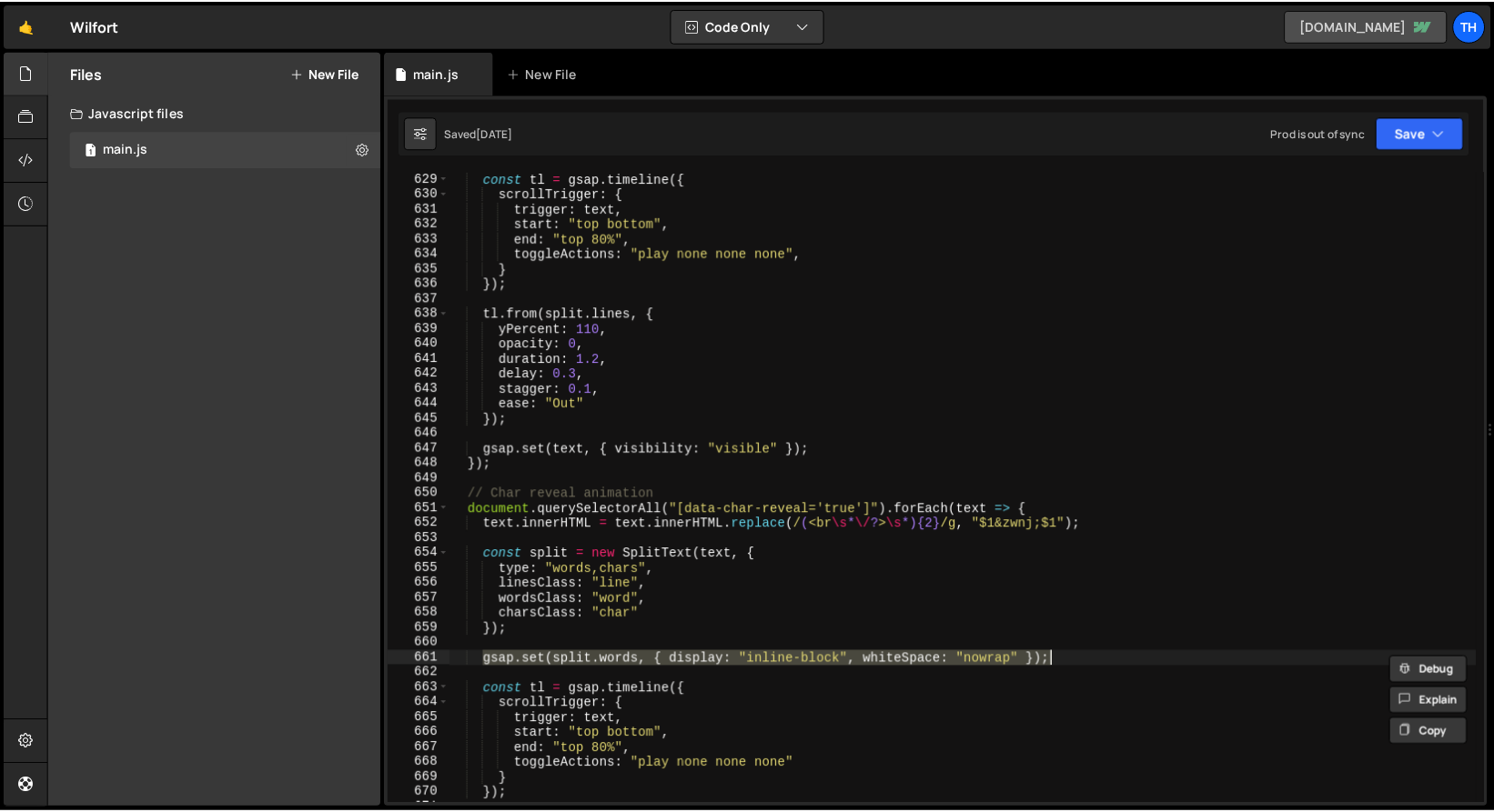
scroll to position [765, 0]
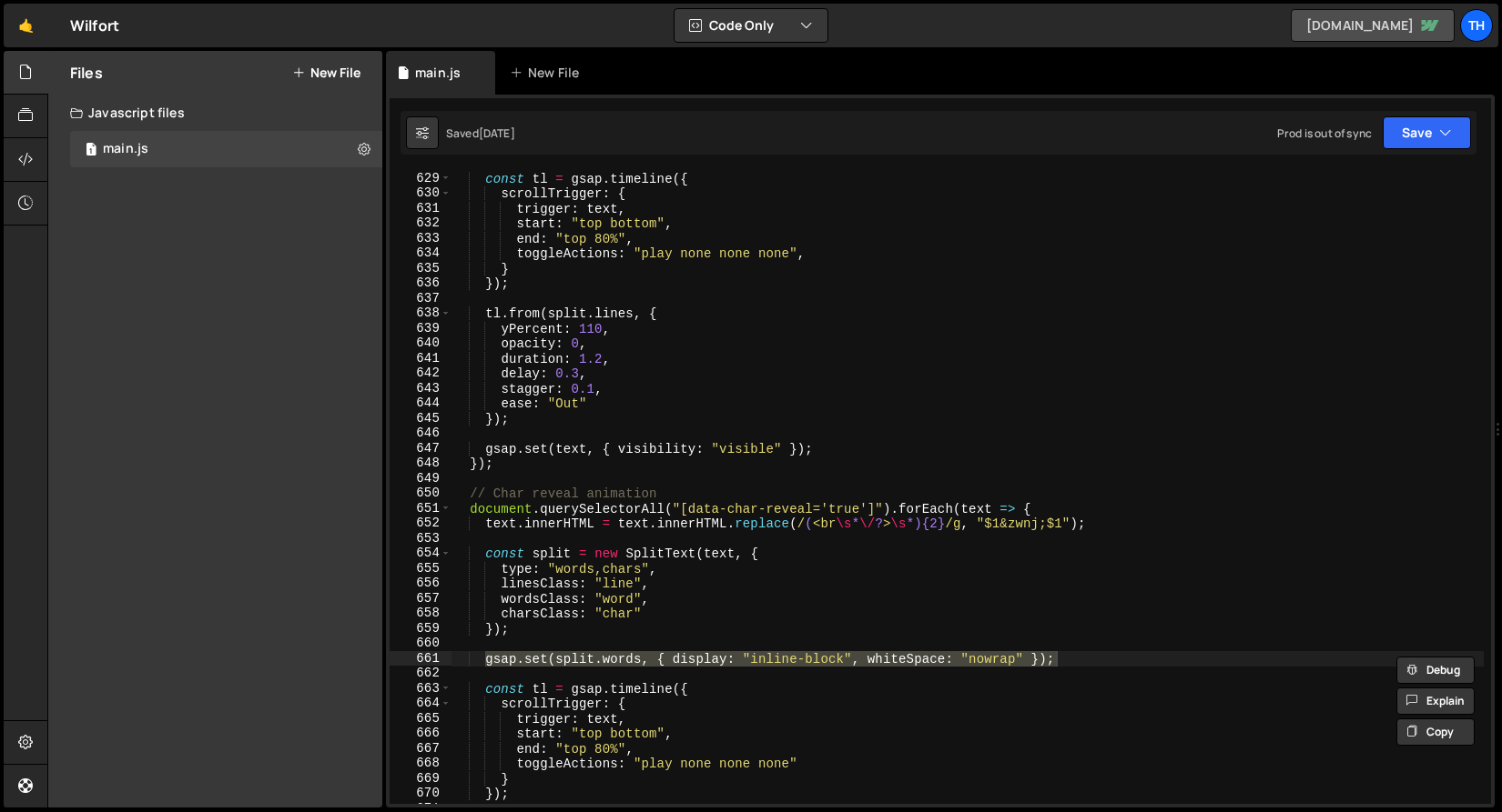
click at [1397, 35] on link "wilfort.webflow.io" at bounding box center [1373, 25] width 164 height 33
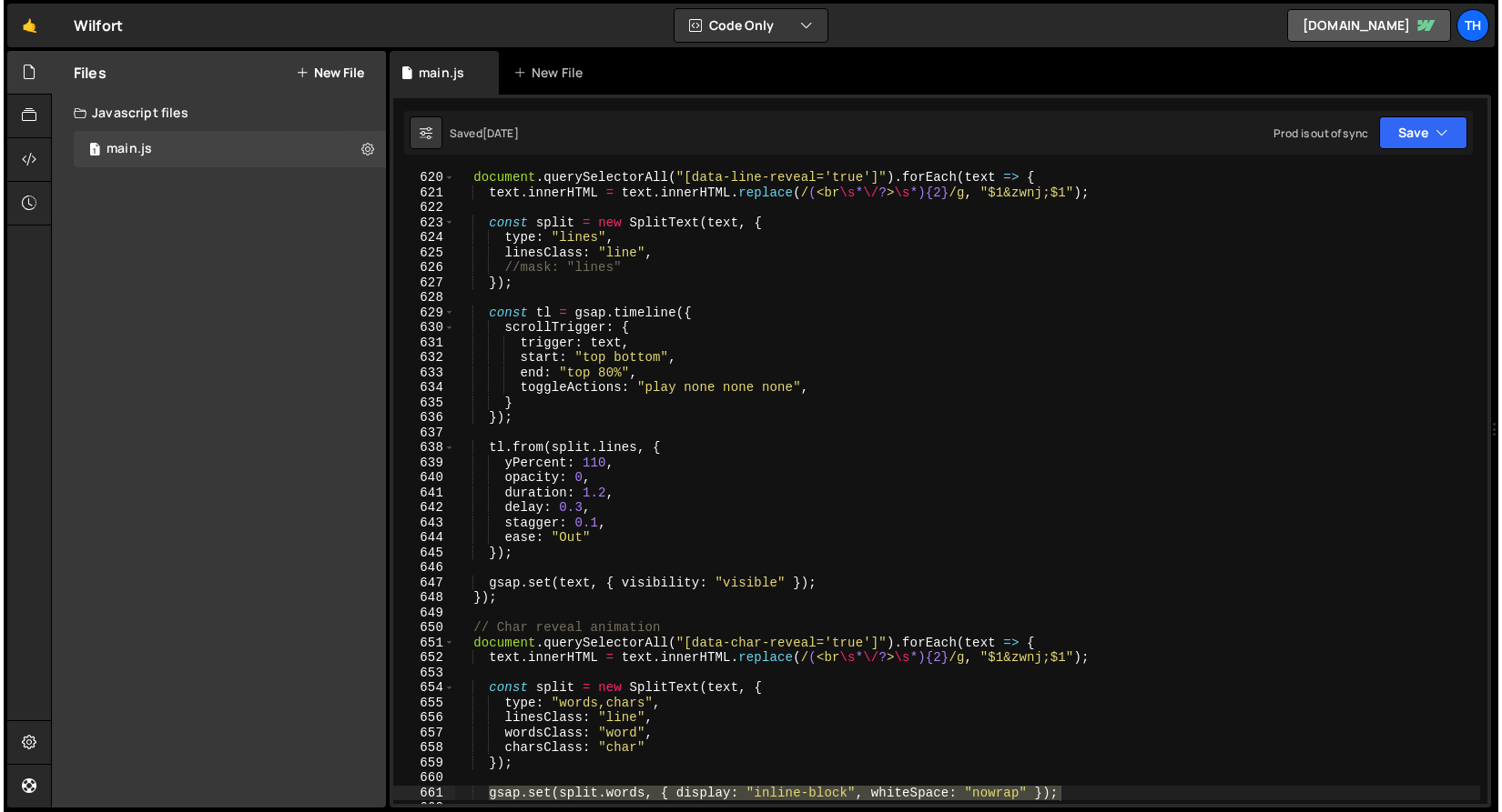
scroll to position [406, 0]
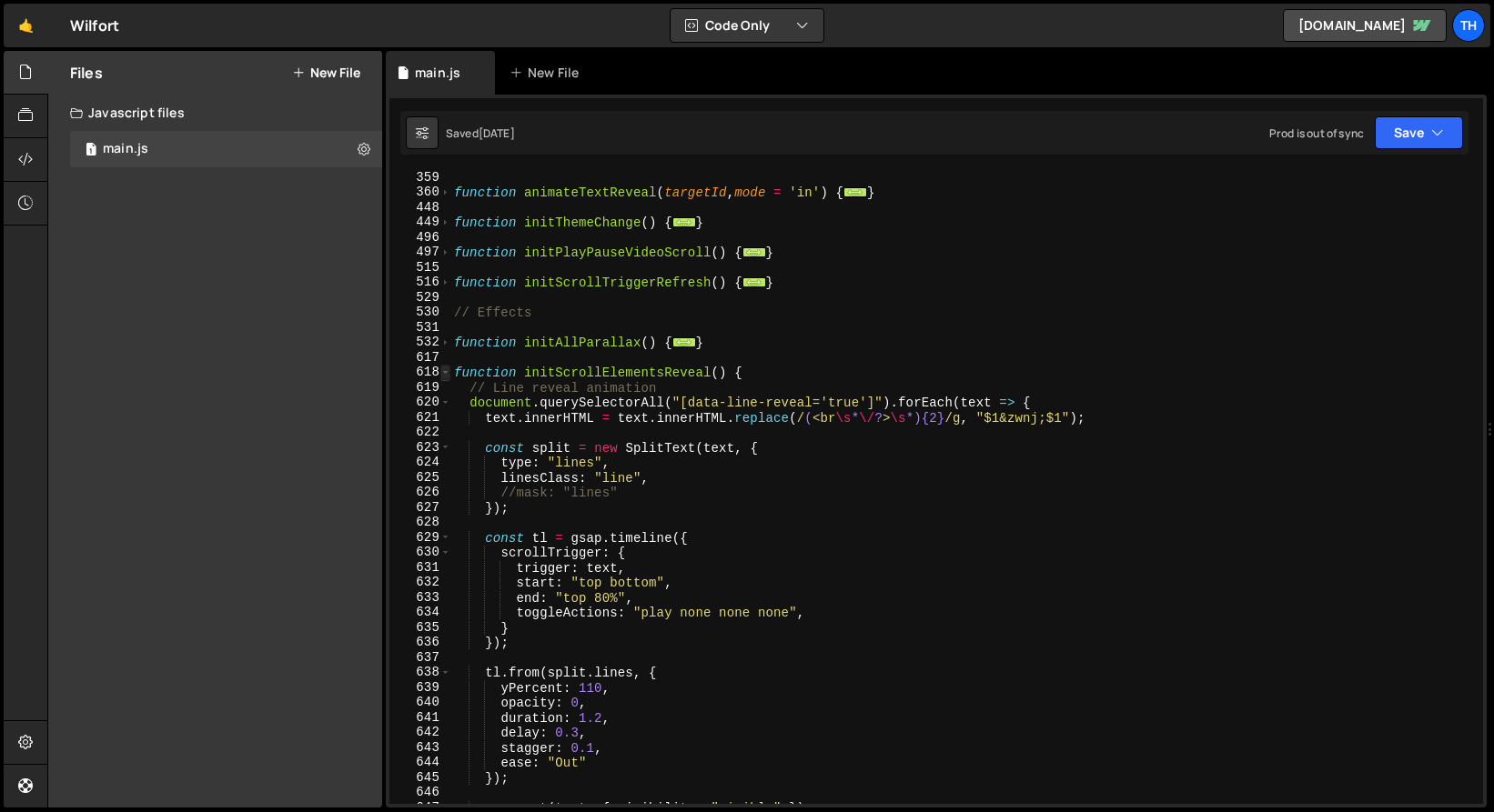
click at [448, 372] on span at bounding box center [445, 372] width 10 height 16
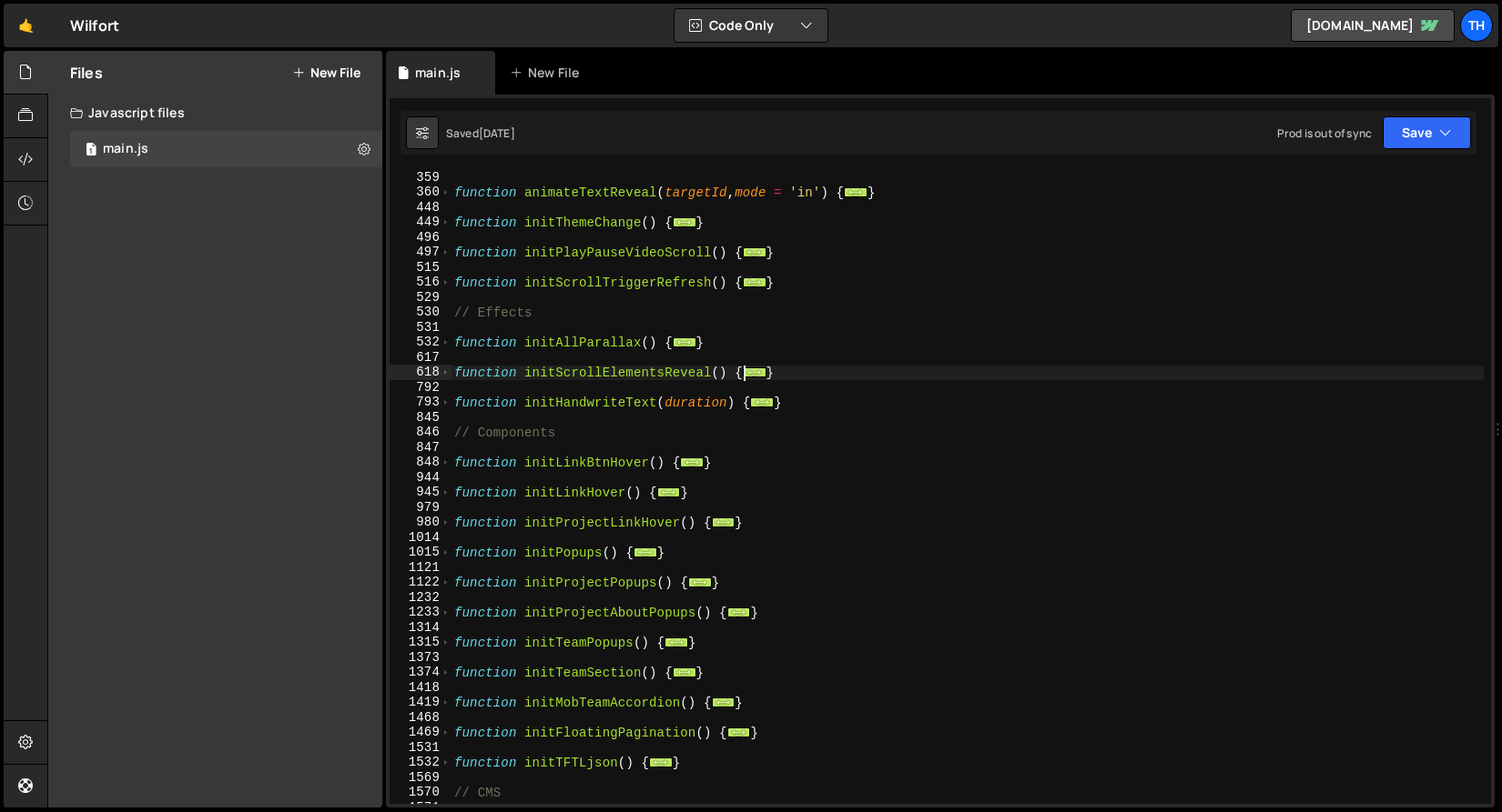
scroll to position [420, 0]
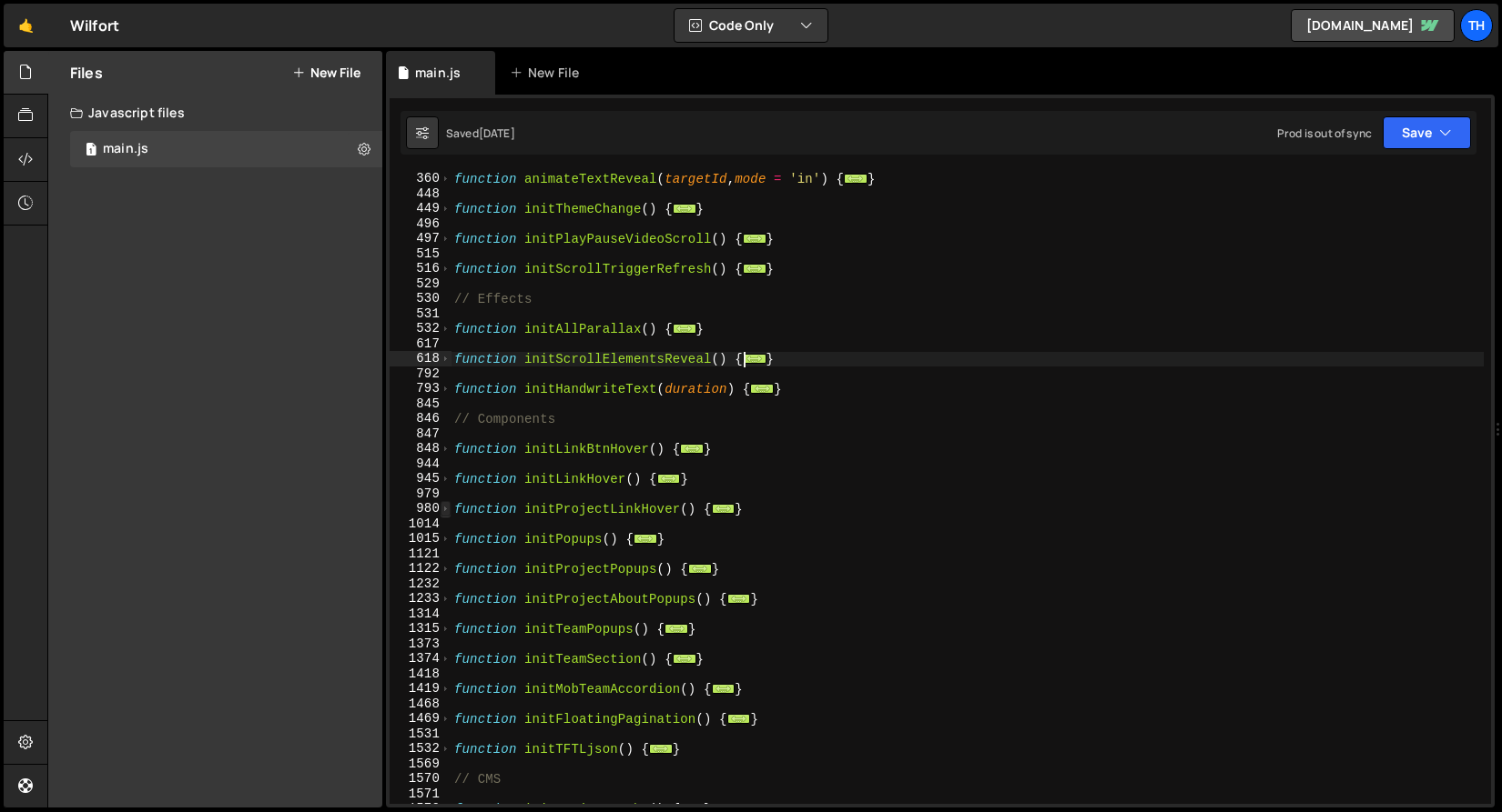
click at [448, 512] on span at bounding box center [445, 509] width 10 height 16
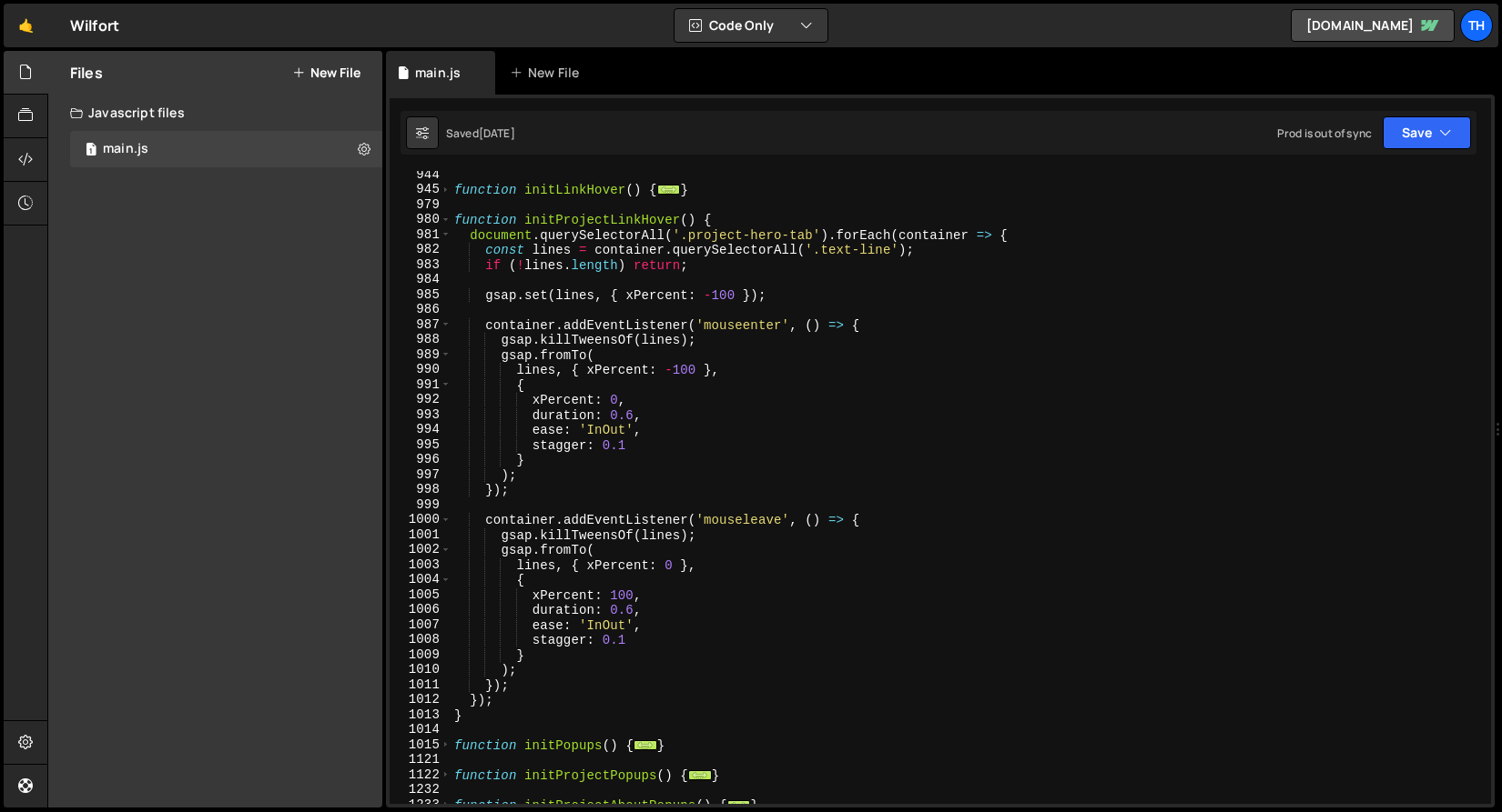
scroll to position [702, 0]
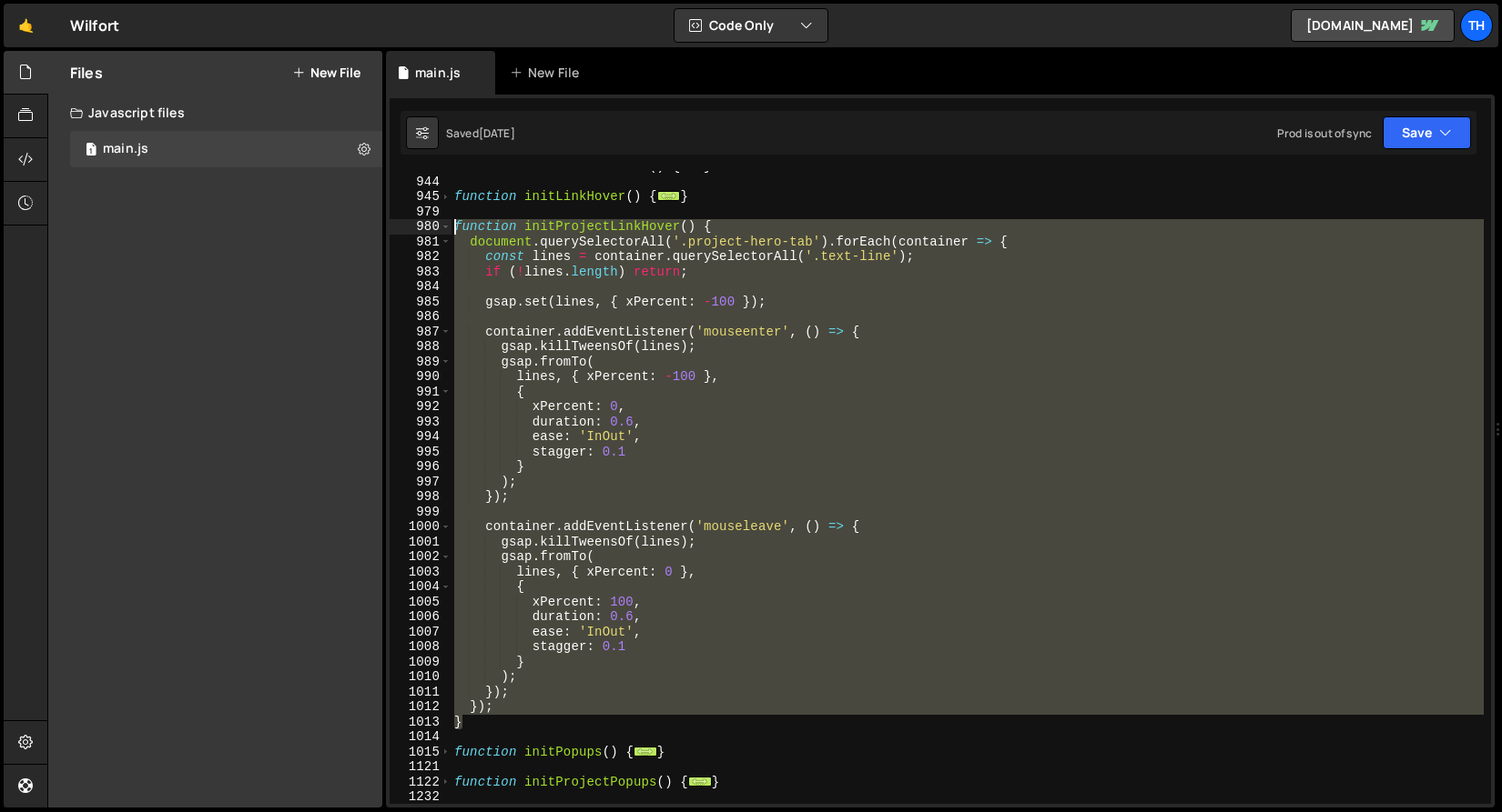
drag, startPoint x: 473, startPoint y: 717, endPoint x: 325, endPoint y: 233, distance: 506.1
click at [325, 233] on div "Files New File Javascript files 1 main.js 0 CSS files Copy share link Edit File…" at bounding box center [774, 430] width 1455 height 758
click at [498, 725] on div "function initLinkBtnHover ( ) { ... } function initLinkHover ( ) { ... } functi…" at bounding box center [967, 487] width 1033 height 633
type textarea "}"
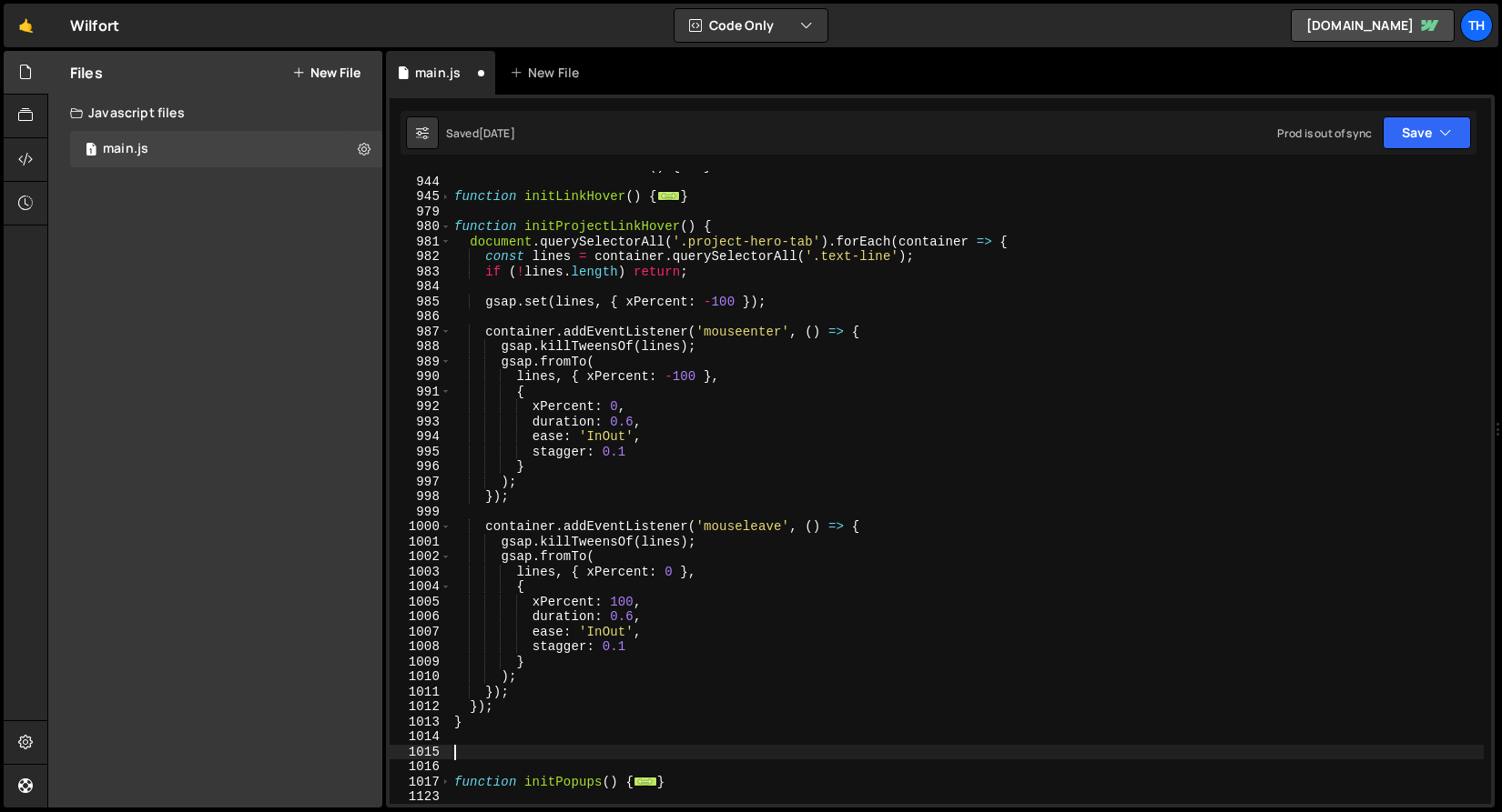
paste textarea "}"
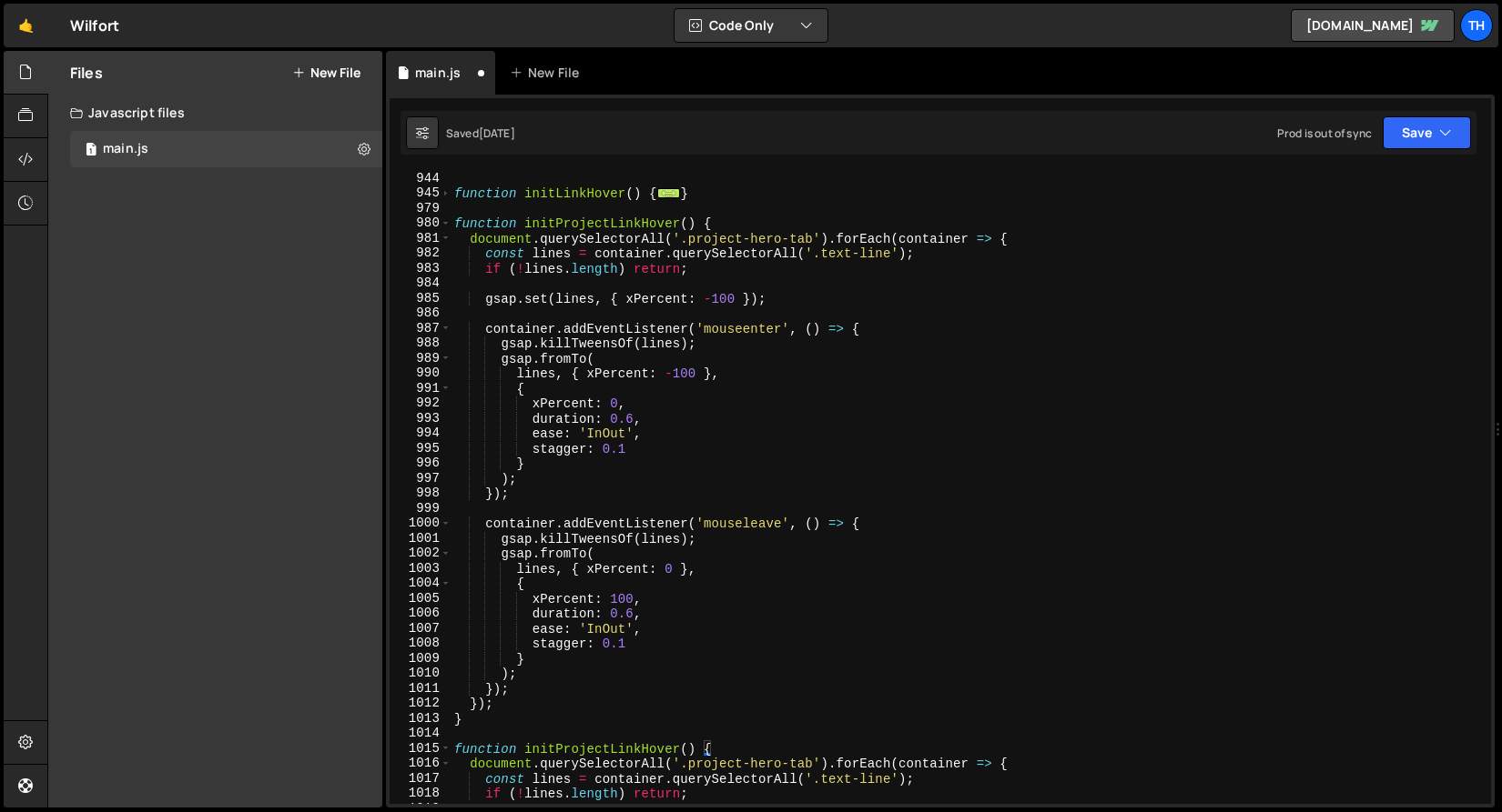
scroll to position [648, 0]
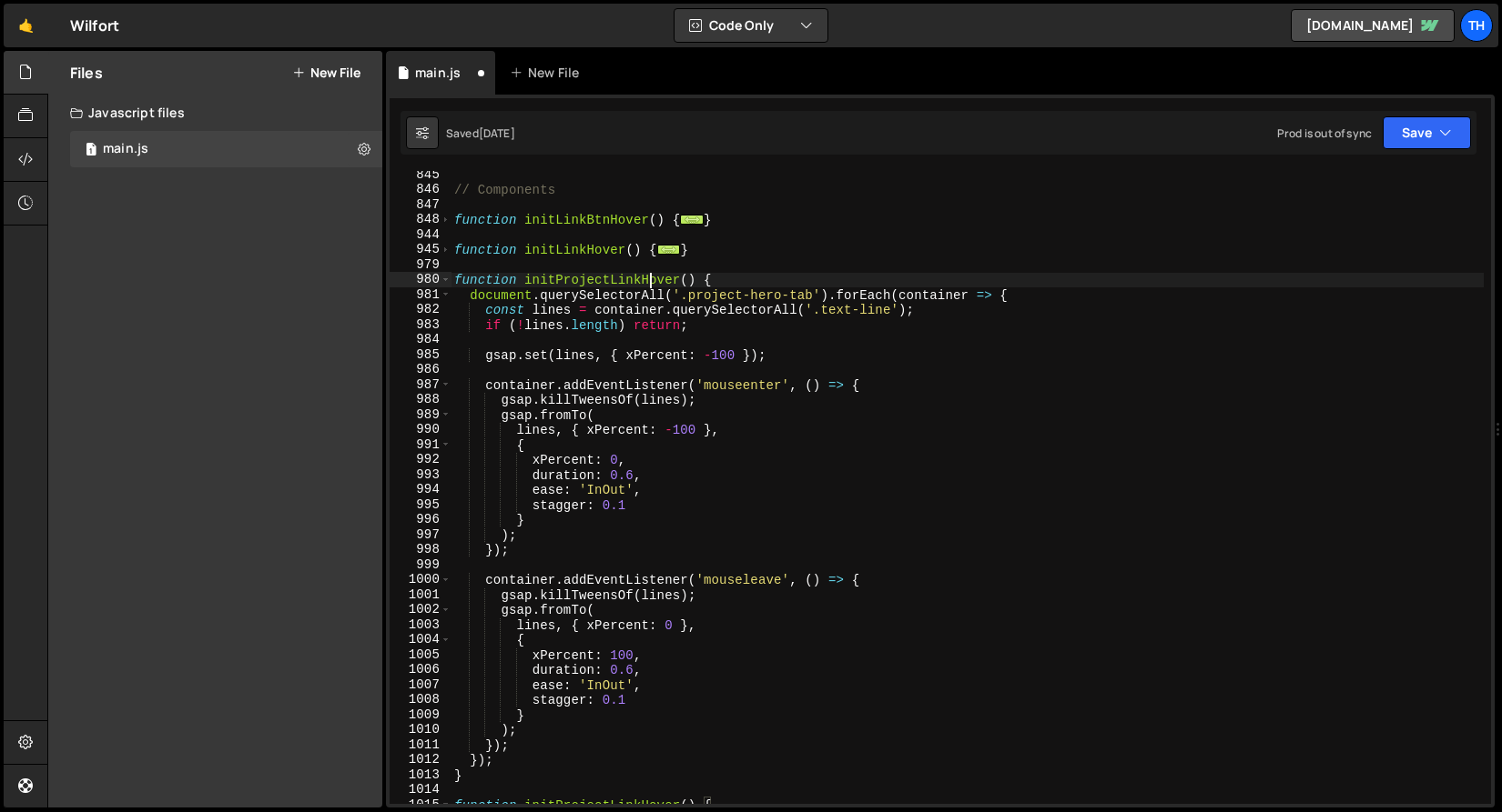
click at [650, 282] on div "// Components function initLinkBtnHover ( ) { ... } function initLinkHover ( ) …" at bounding box center [967, 499] width 1033 height 663
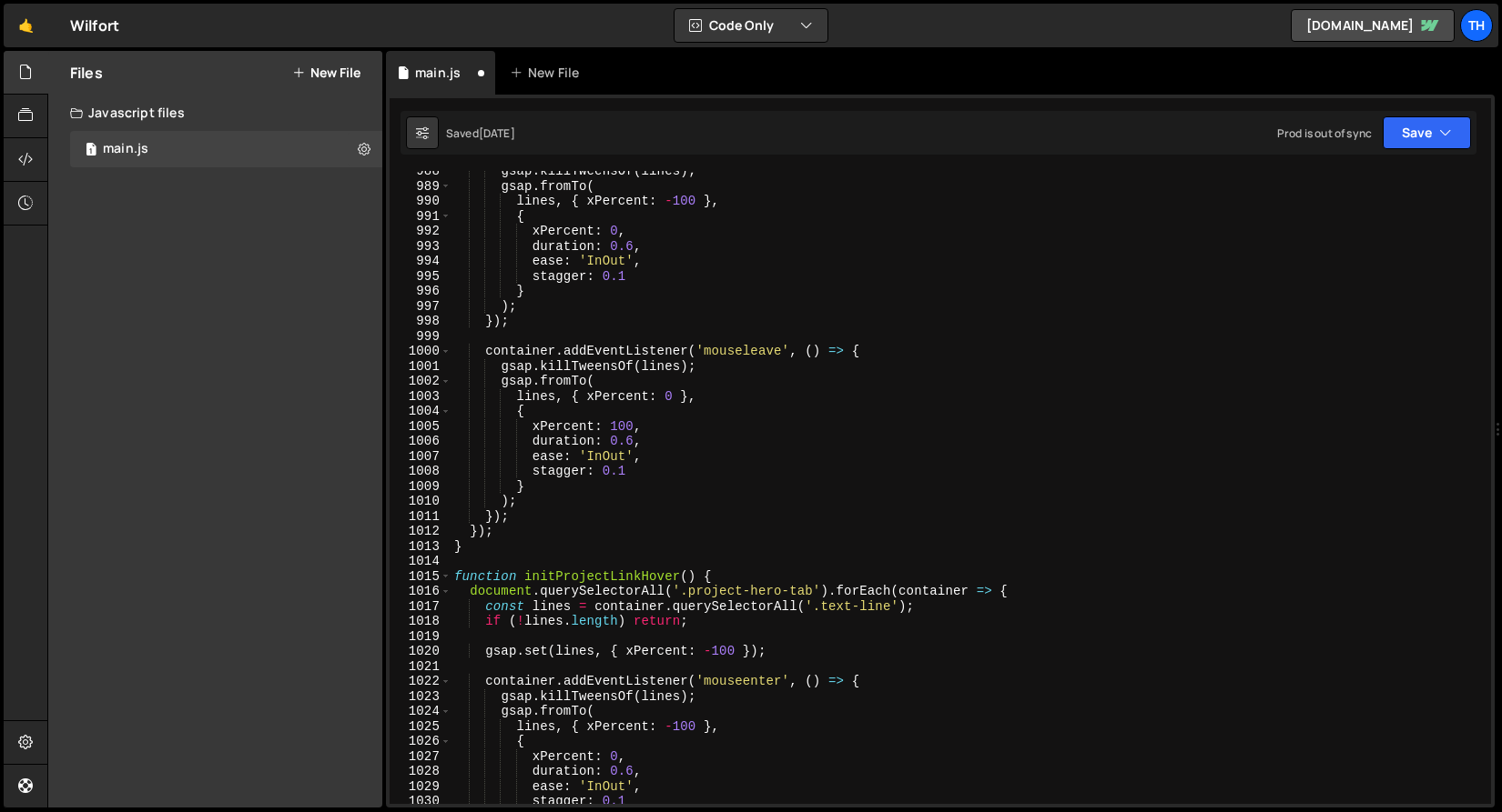
scroll to position [1046, 0]
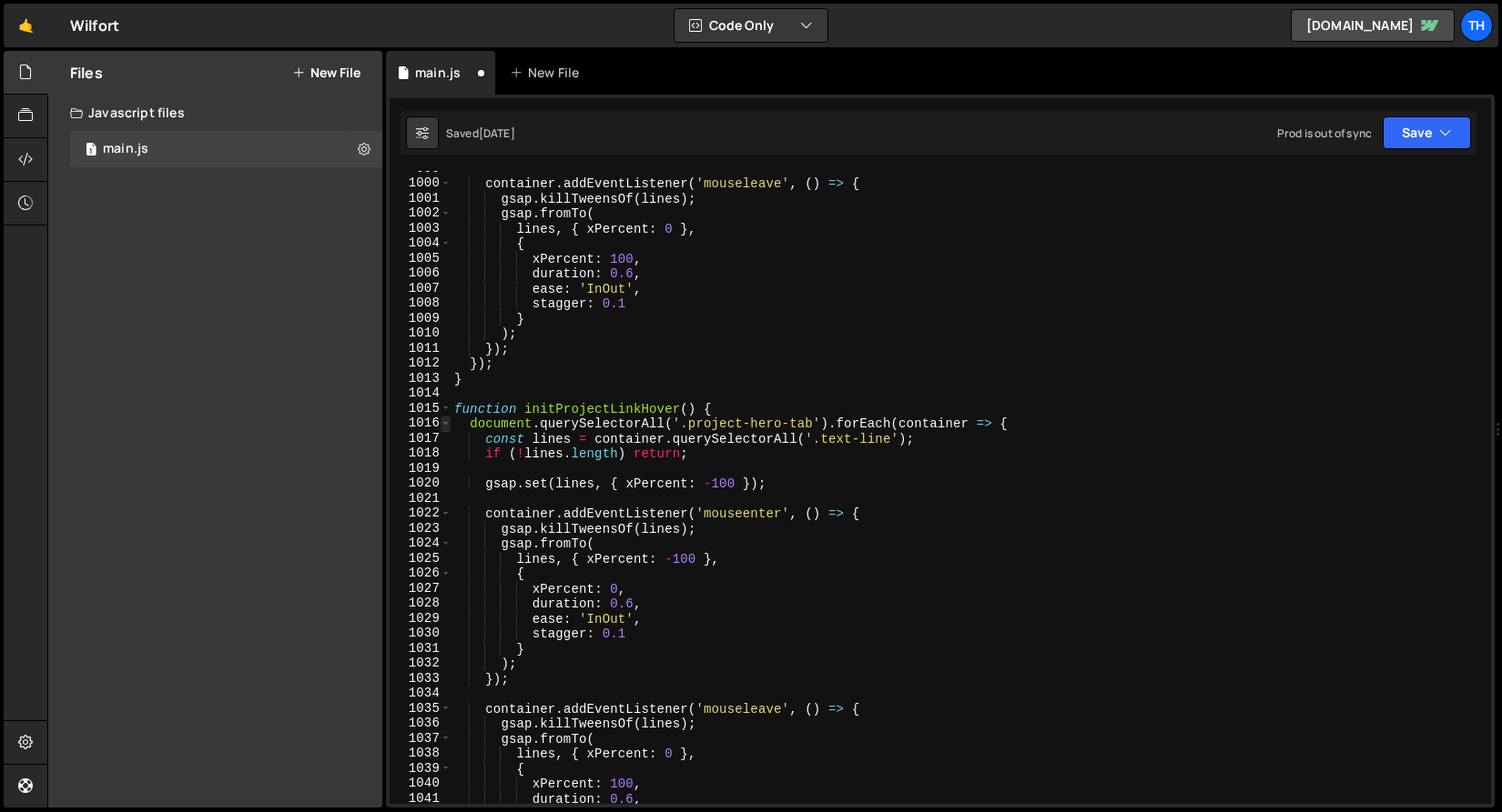
click at [440, 425] on span at bounding box center [445, 423] width 10 height 16
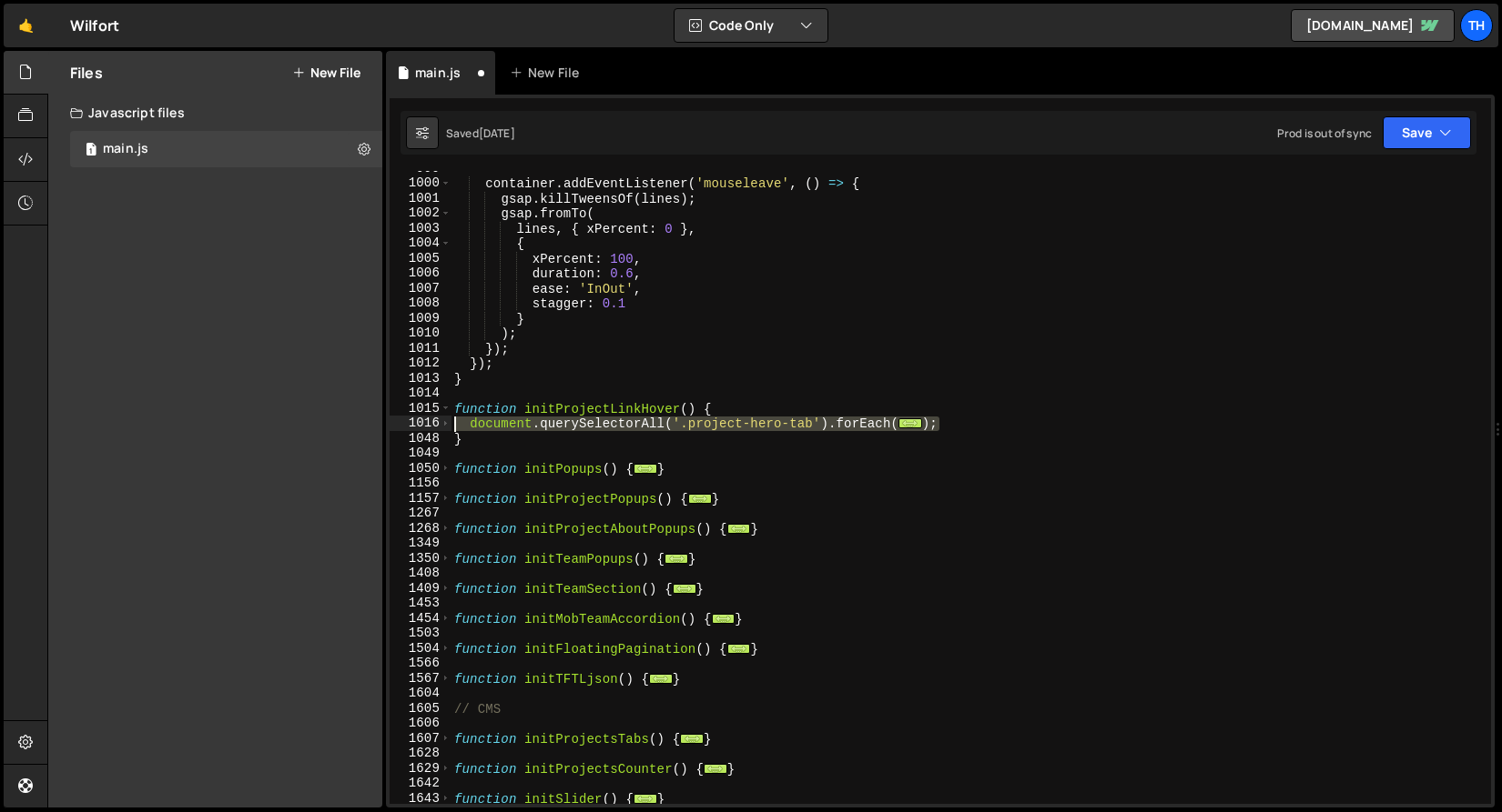
drag, startPoint x: 954, startPoint y: 427, endPoint x: 383, endPoint y: 424, distance: 571.0
click at [383, 424] on div "Files New File Javascript files 1 main.js 0 CSS files Copy share link Edit File…" at bounding box center [774, 430] width 1455 height 758
paste textarea "}"
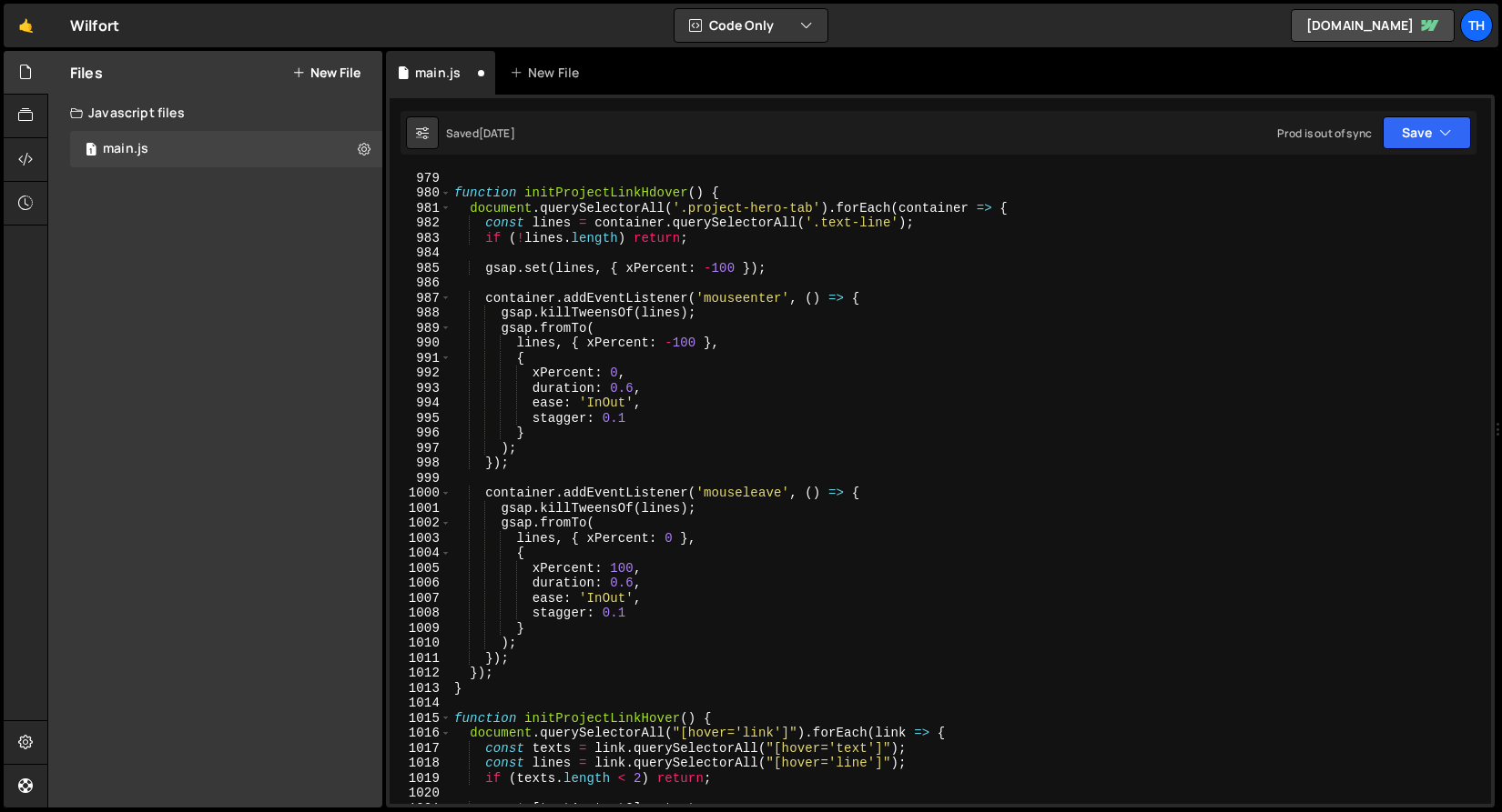
scroll to position [736, 0]
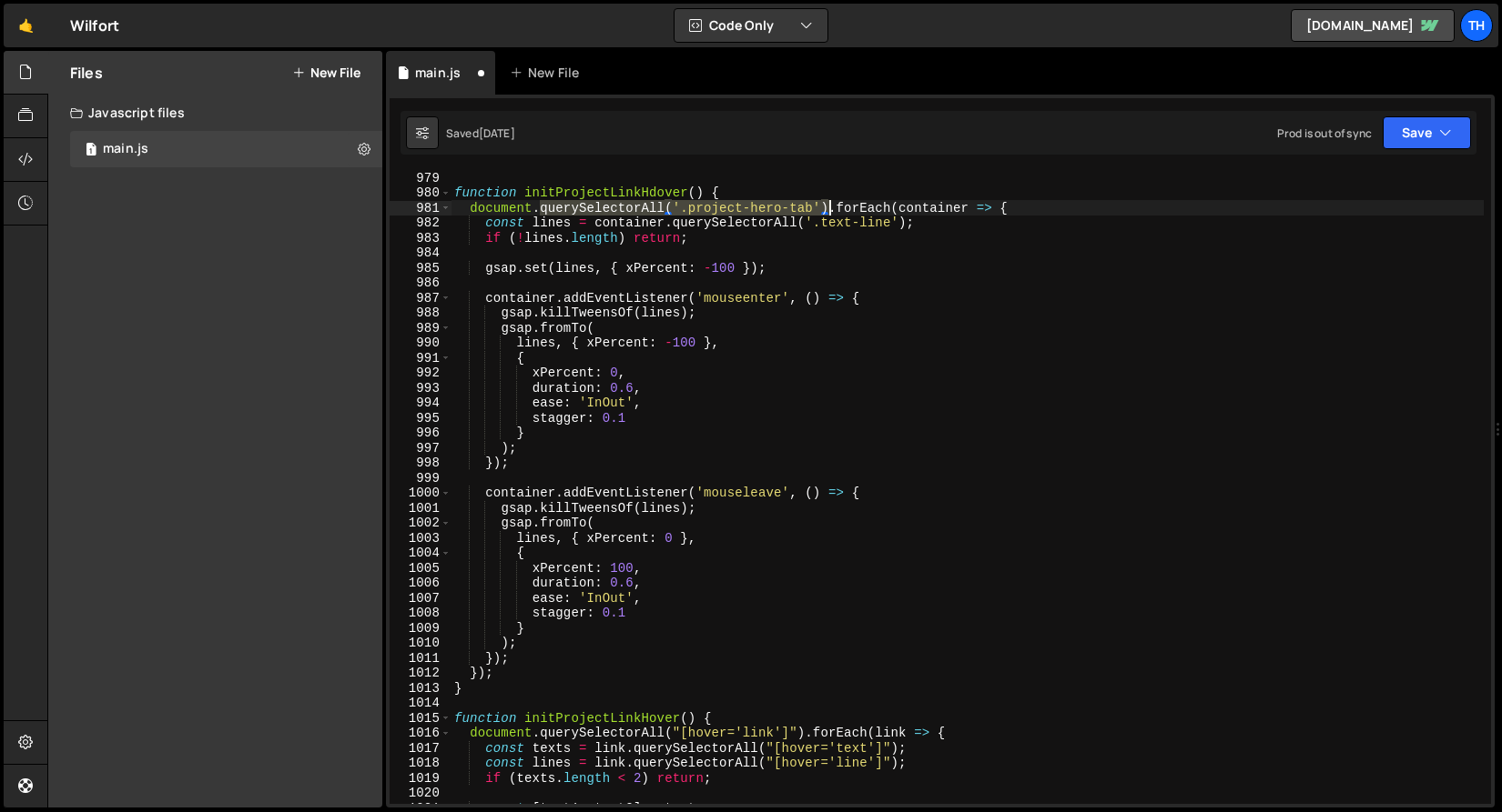
drag, startPoint x: 541, startPoint y: 212, endPoint x: 829, endPoint y: 210, distance: 288.0
click at [829, 210] on div "function initProjectLinkHdover ( ) { document . querySelectorAll ( '.project-he…" at bounding box center [967, 501] width 1033 height 663
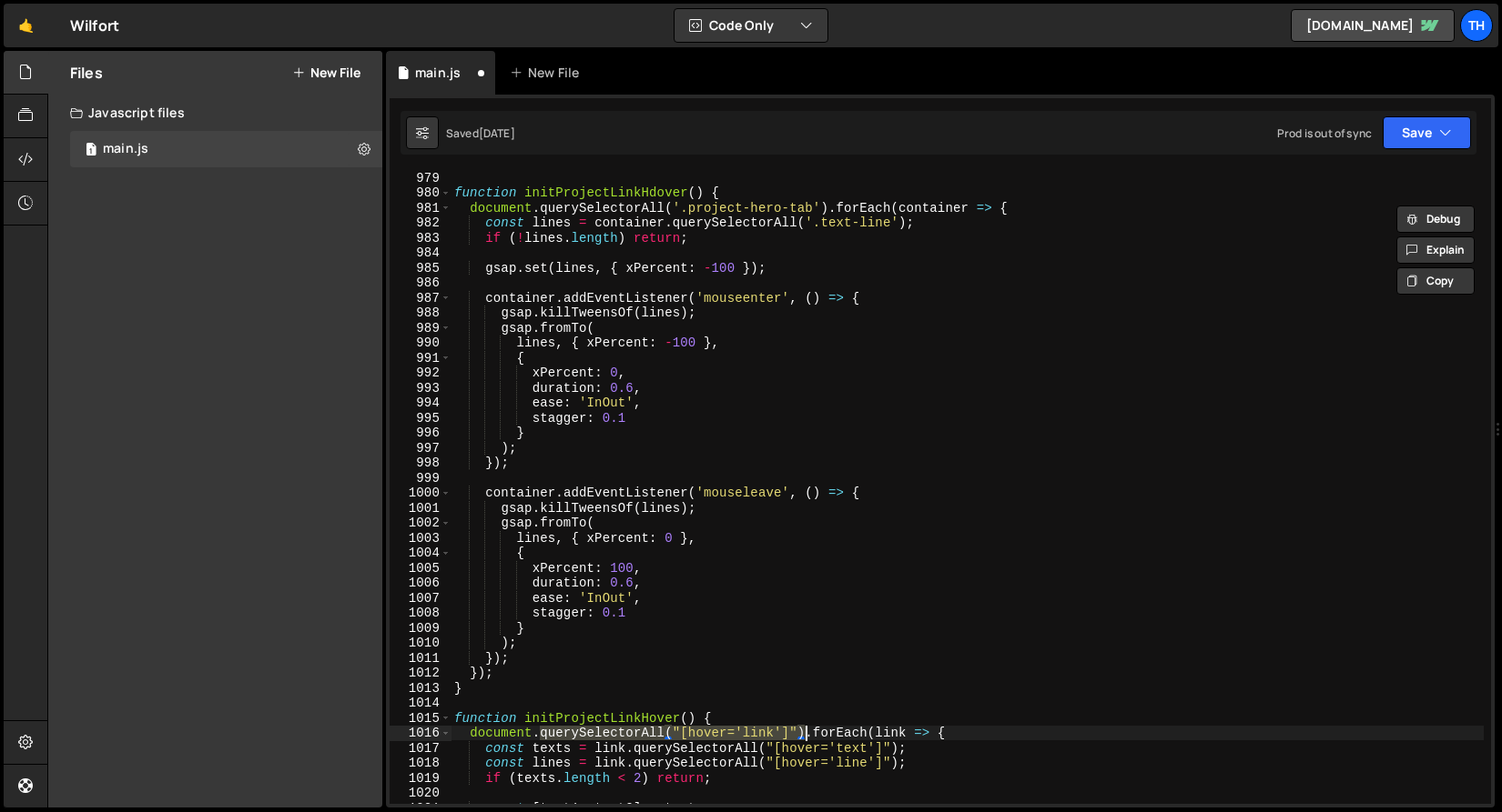
drag, startPoint x: 542, startPoint y: 736, endPoint x: 806, endPoint y: 728, distance: 264.1
click at [806, 728] on div "function initProjectLinkHdover ( ) { document . querySelectorAll ( '.project-he…" at bounding box center [967, 501] width 1033 height 663
paste textarea "'.project-hero-tab'"
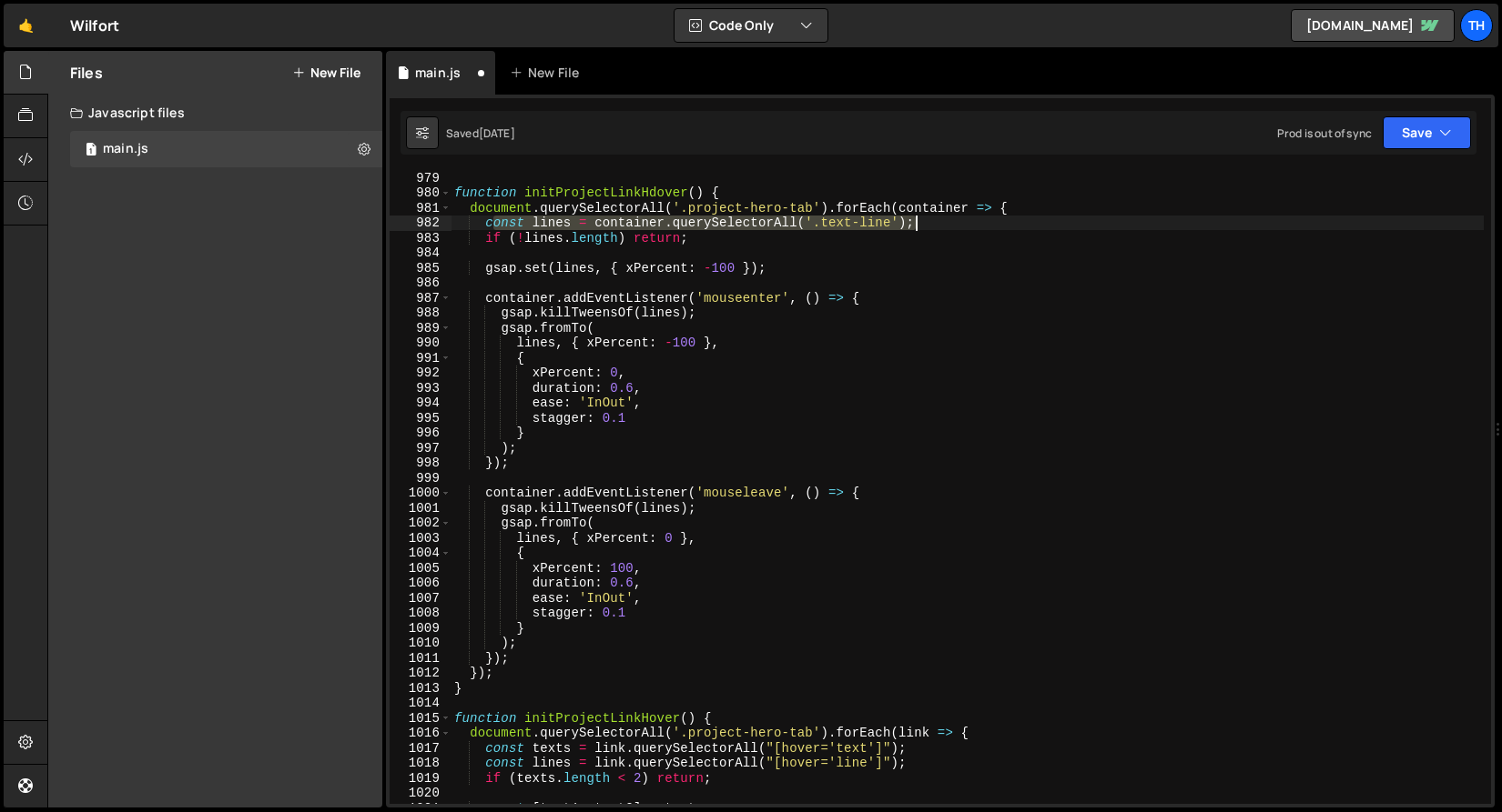
drag, startPoint x: 491, startPoint y: 220, endPoint x: 923, endPoint y: 222, distance: 432.0
click at [923, 222] on div "function initProjectLinkHdover ( ) { document . querySelectorAll ( '.project-he…" at bounding box center [967, 501] width 1033 height 663
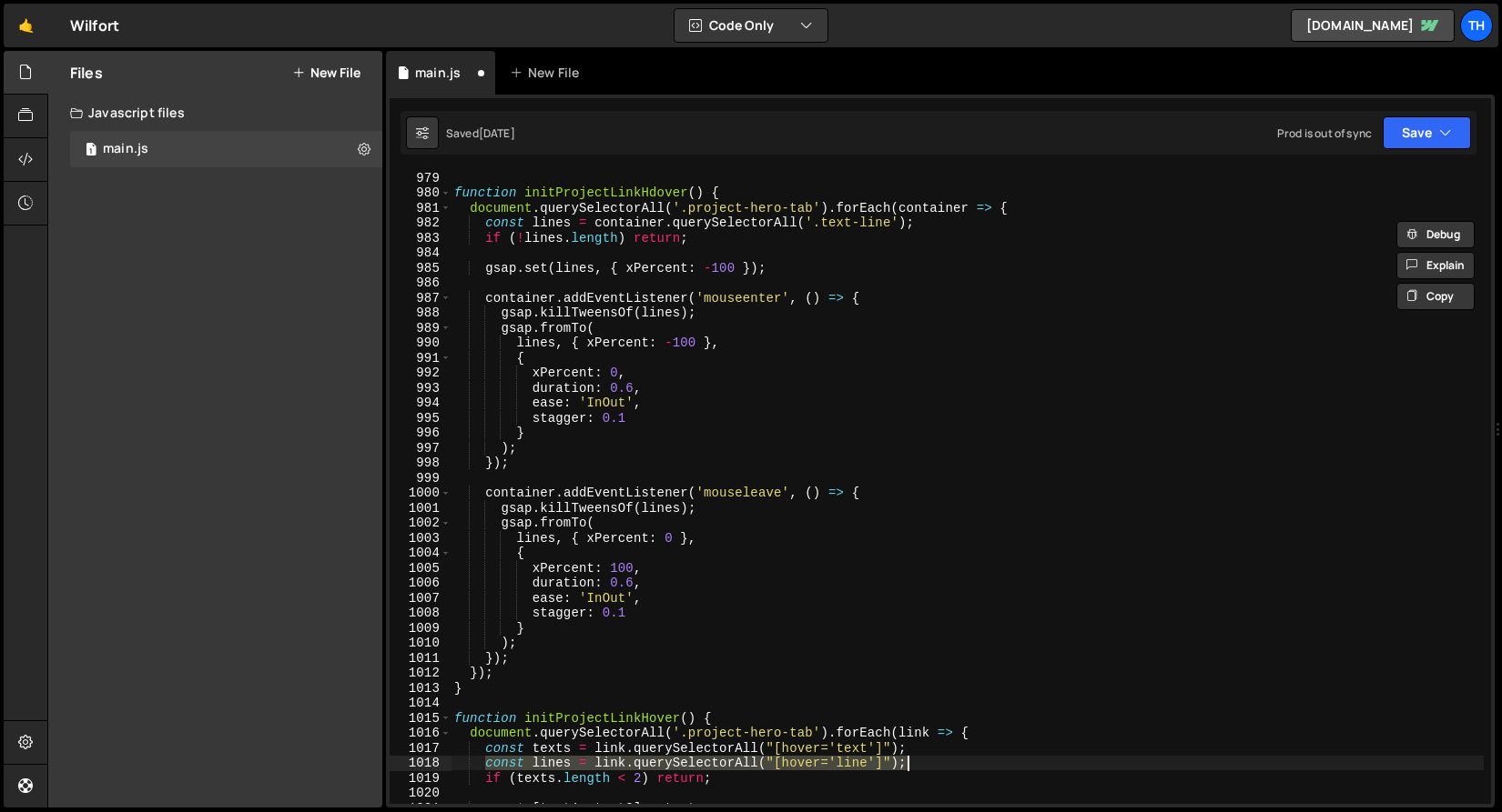
drag, startPoint x: 489, startPoint y: 763, endPoint x: 958, endPoint y: 757, distance: 469.0
click at [958, 757] on div "function initProjectLinkHdover ( ) { document . querySelectorAll ( '.project-he…" at bounding box center [967, 501] width 1033 height 663
paste textarea "onst lines = container.querySelectorAll('.text-line'"
click at [483, 764] on div "function initProjectLinkHdover ( ) { document . querySelectorAll ( '.project-he…" at bounding box center [967, 487] width 1033 height 633
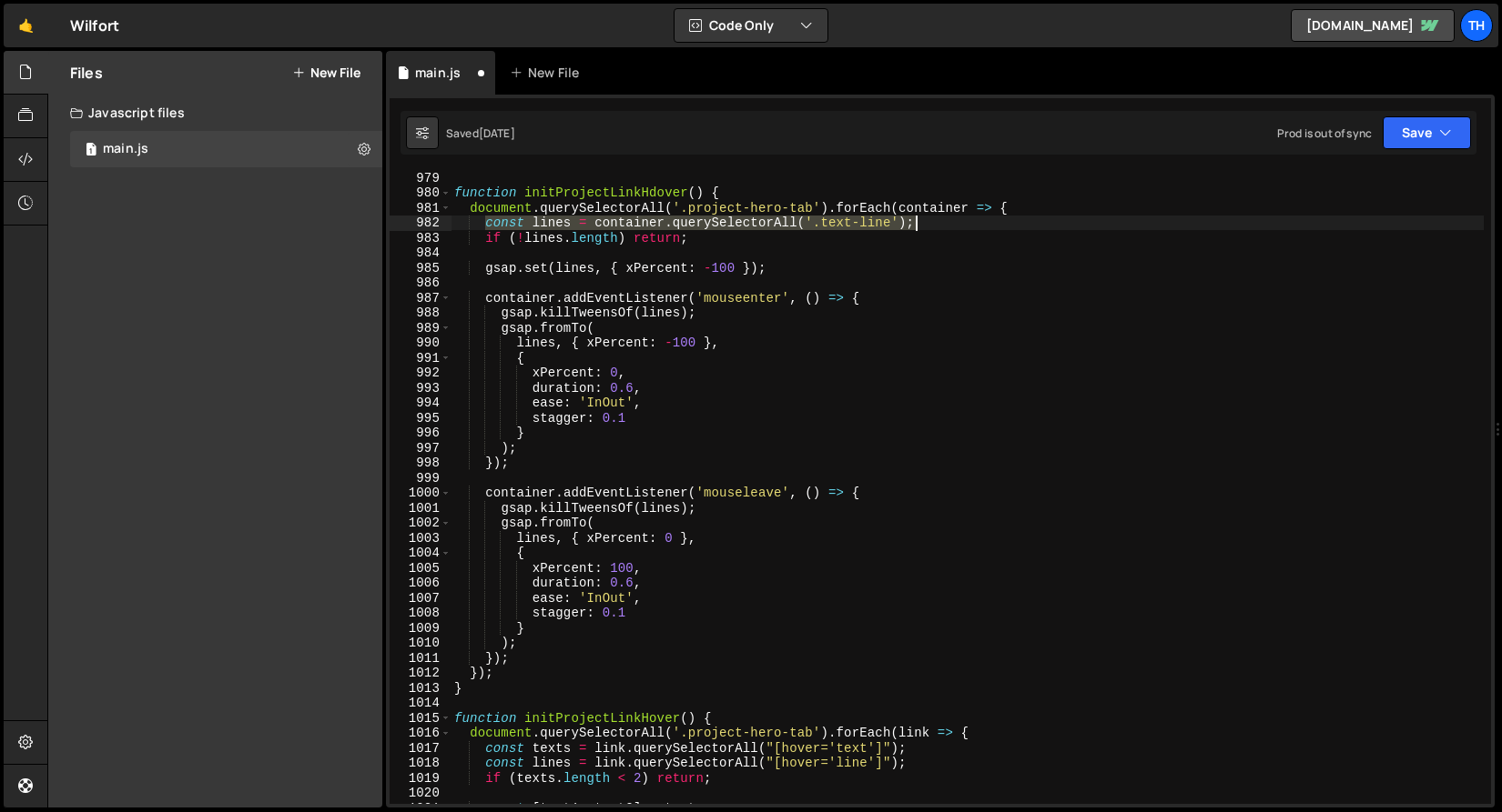
drag, startPoint x: 488, startPoint y: 224, endPoint x: 928, endPoint y: 226, distance: 440.0
click at [928, 226] on div "function initProjectLinkHdover ( ) { document . querySelectorAll ( '.project-he…" at bounding box center [967, 501] width 1033 height 663
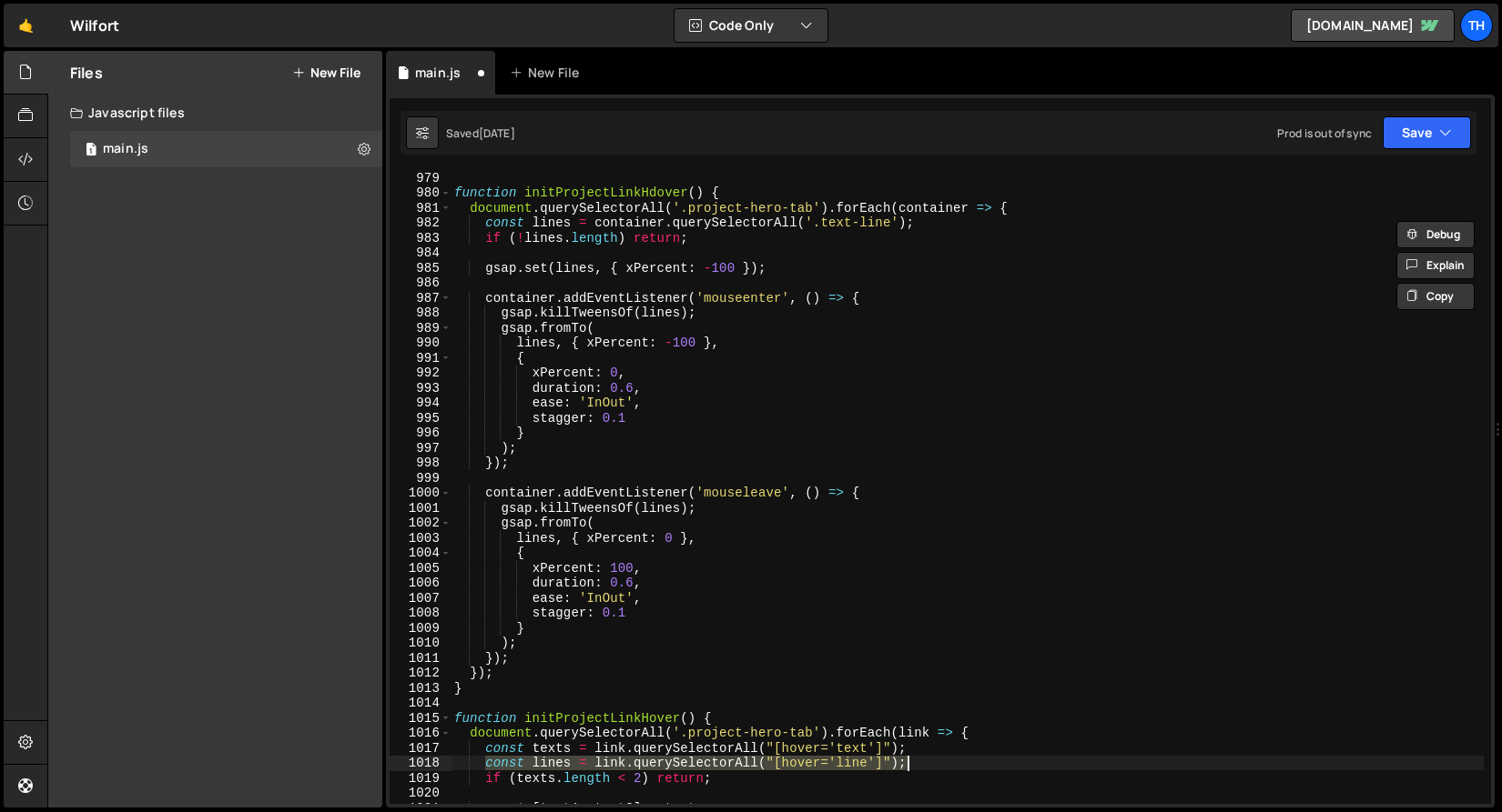
drag, startPoint x: 485, startPoint y: 766, endPoint x: 1020, endPoint y: 765, distance: 535.0
click at [1020, 765] on div "function initProjectLinkHdover ( ) { document . querySelectorAll ( '.project-he…" at bounding box center [967, 501] width 1033 height 663
paste textarea "container.querySelectorAll('.text-line'"
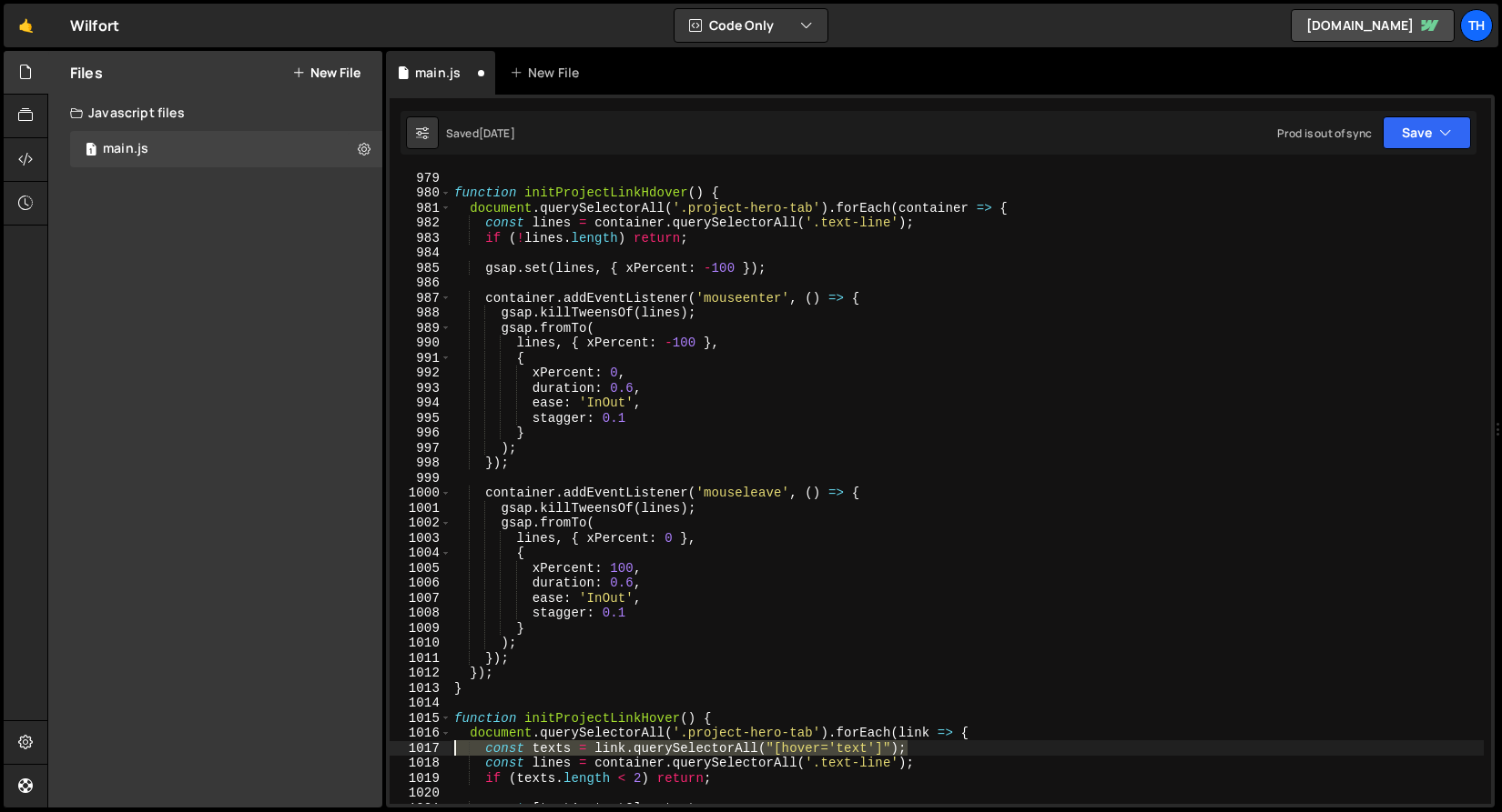
drag, startPoint x: 934, startPoint y: 753, endPoint x: 415, endPoint y: 750, distance: 519.0
click at [415, 750] on div "const lines = container.querySelectorAll('.text-line'); 979 980 981 982 983 984…" at bounding box center [940, 487] width 1101 height 633
type textarea "const texts = link.querySelectorAll("[hover='text']");"
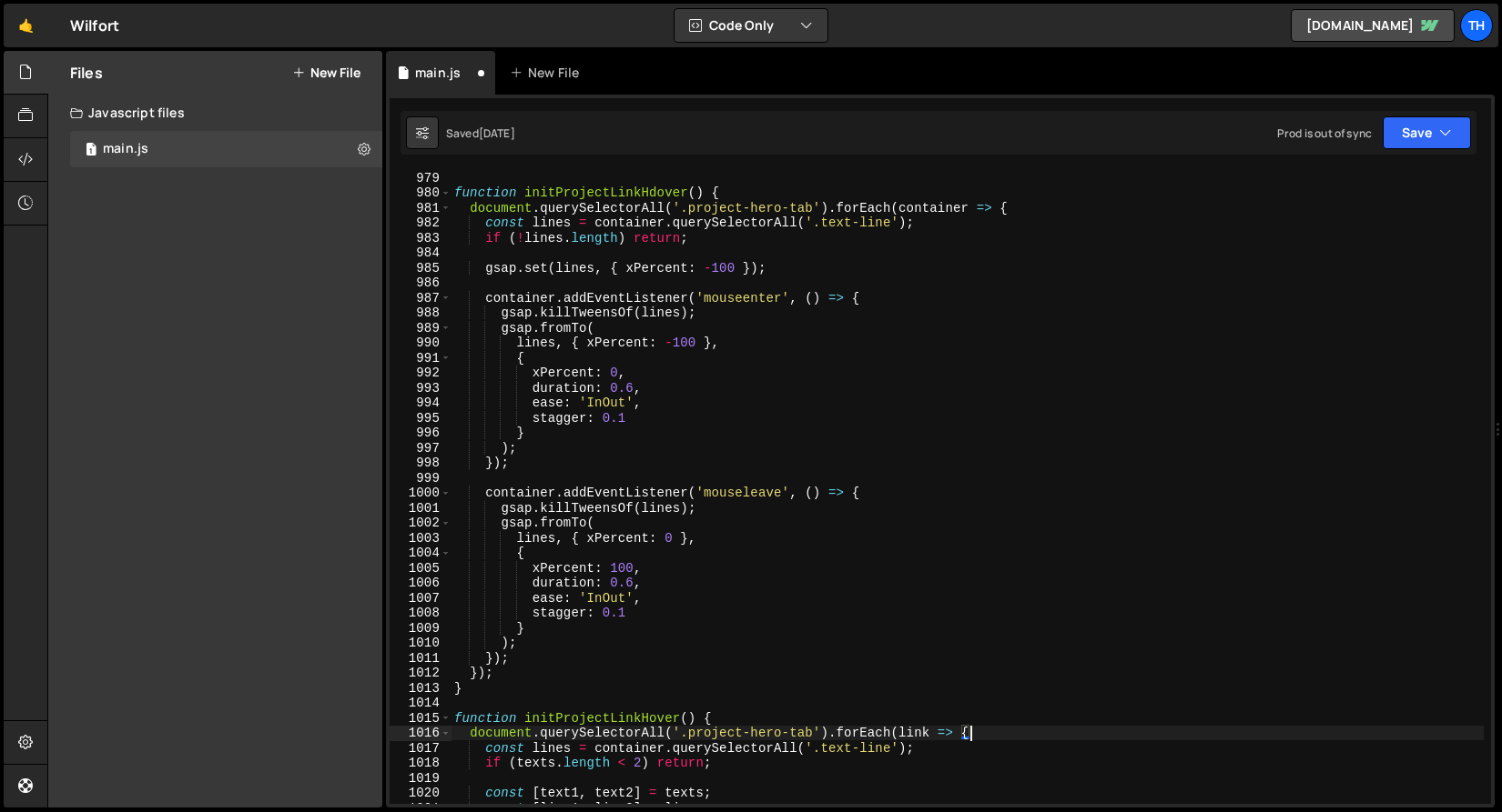
click at [549, 233] on div "function initProjectLinkHdover ( ) { document . querySelectorAll ( '.project-he…" at bounding box center [967, 501] width 1033 height 663
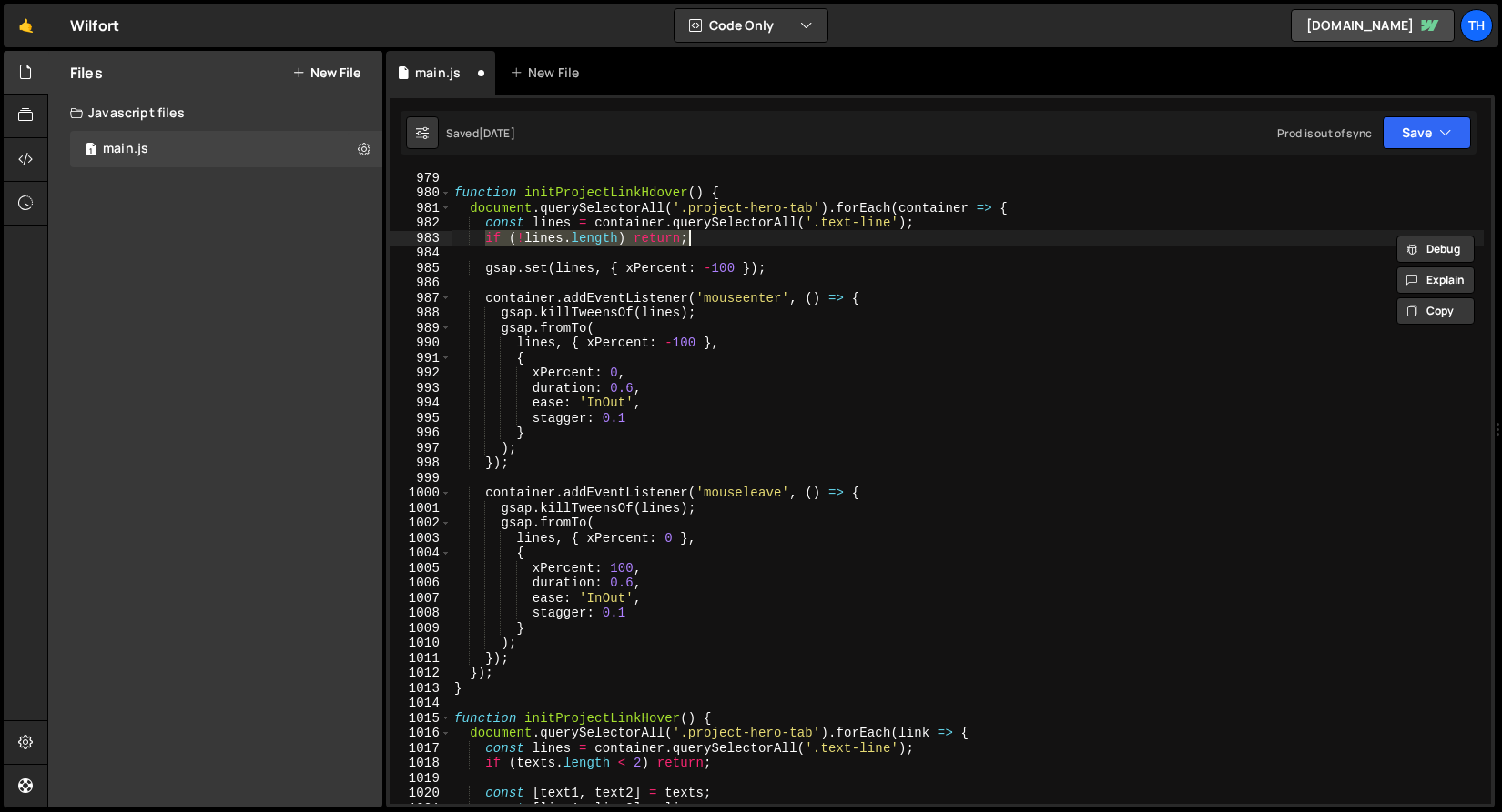
drag, startPoint x: 482, startPoint y: 236, endPoint x: 704, endPoint y: 236, distance: 222.0
click at [704, 236] on div "function initProjectLinkHdover ( ) { document . querySelectorAll ( '.project-he…" at bounding box center [967, 501] width 1033 height 663
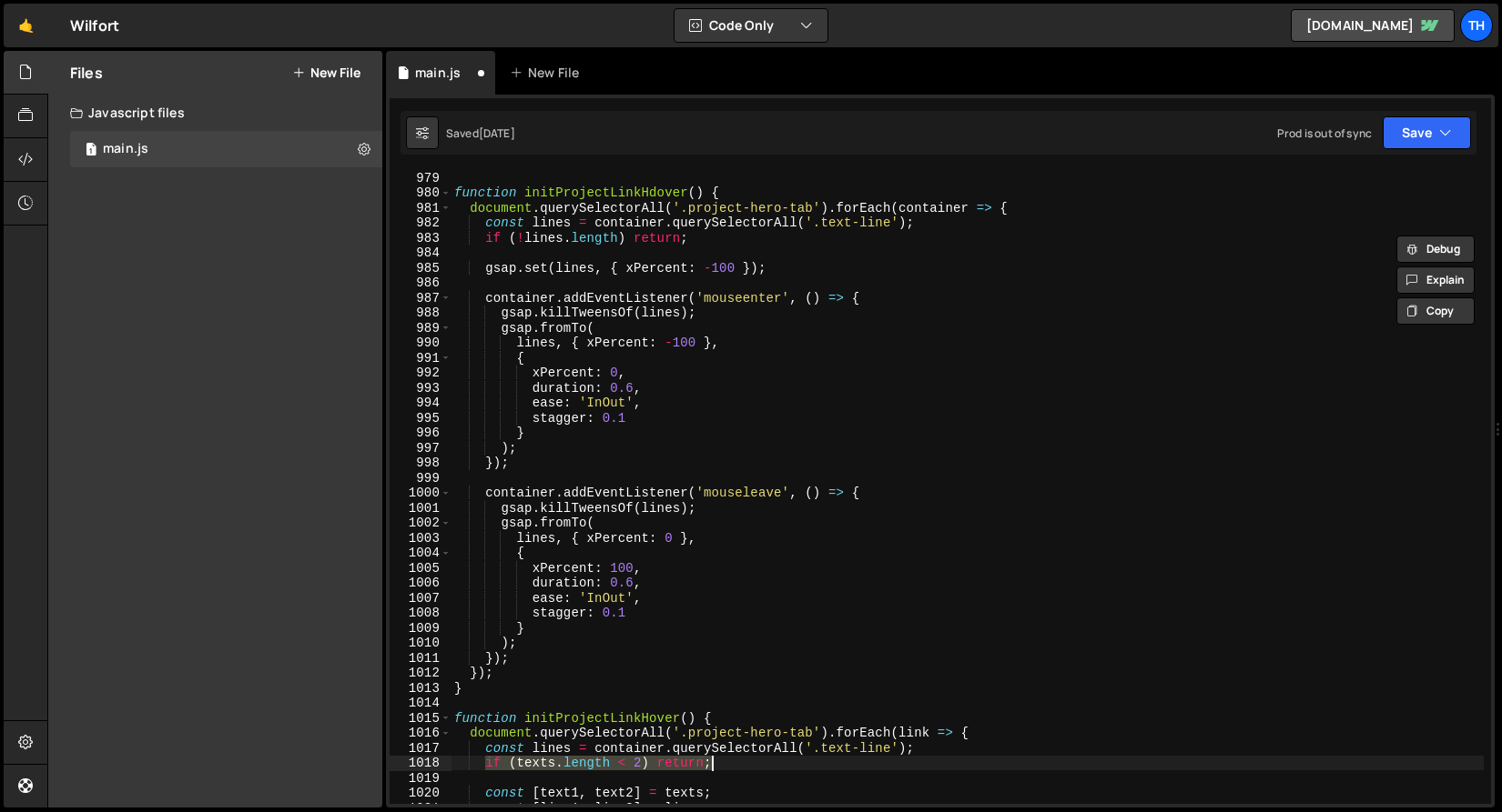
drag, startPoint x: 487, startPoint y: 765, endPoint x: 763, endPoint y: 761, distance: 276.0
click at [763, 761] on div "function initProjectLinkHdover ( ) { document . querySelectorAll ( '.project-he…" at bounding box center [967, 501] width 1033 height 663
paste textarea "!lines.length"
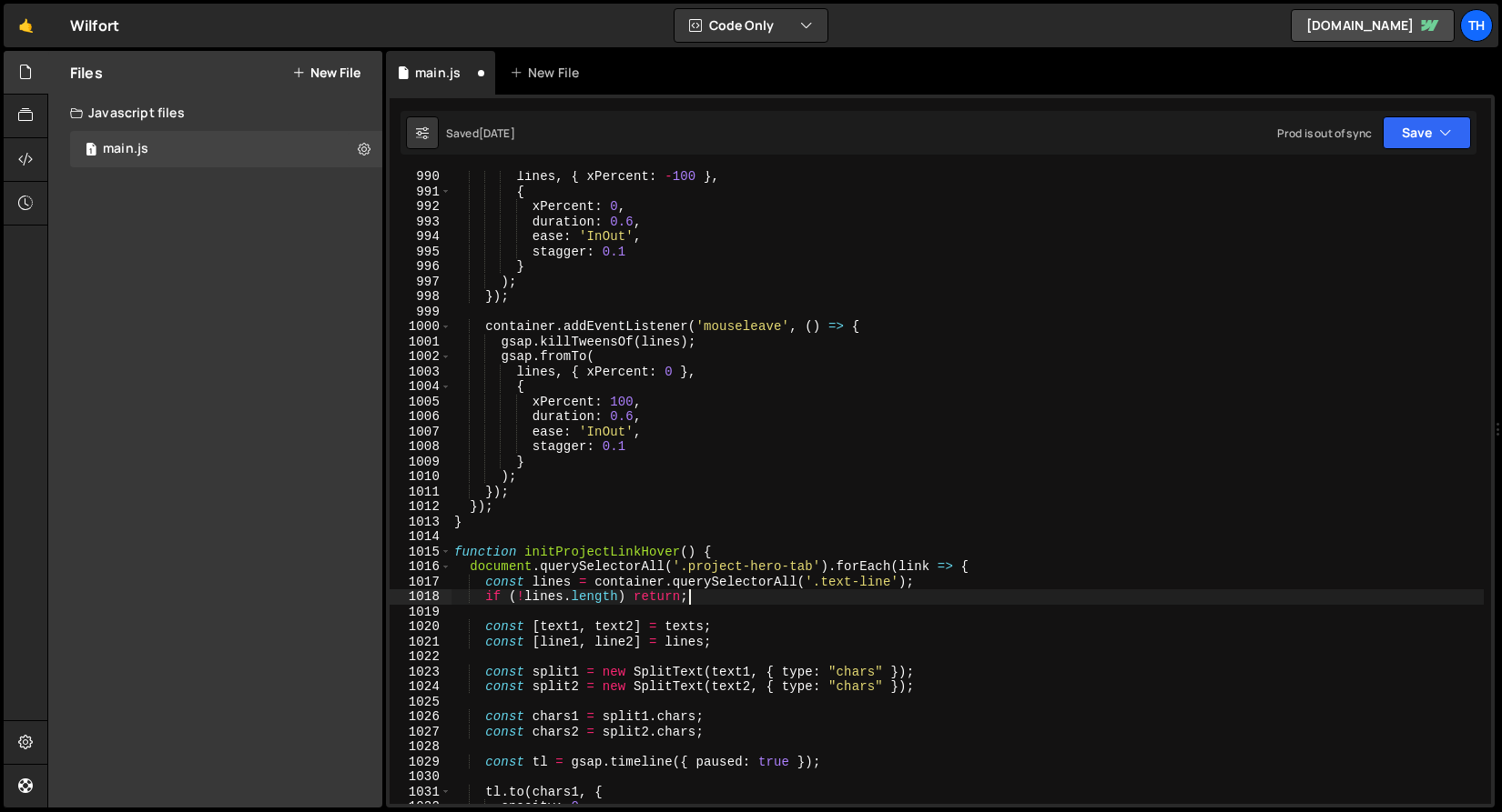
scroll to position [910, 0]
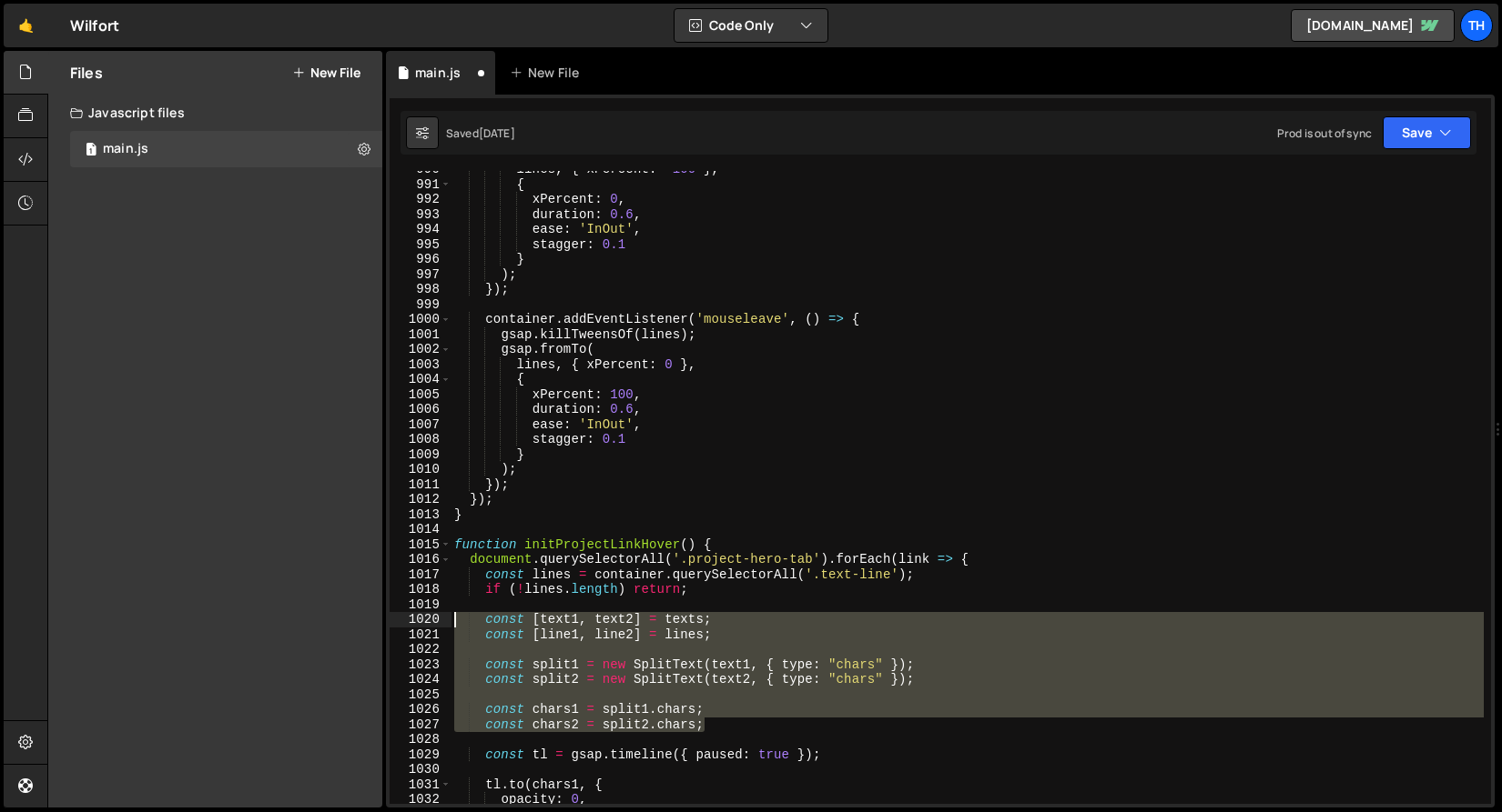
drag, startPoint x: 731, startPoint y: 729, endPoint x: 342, endPoint y: 623, distance: 403.2
click at [342, 623] on div "Files New File Javascript files 1 main.js 0 CSS files Copy share link Edit File…" at bounding box center [774, 430] width 1455 height 758
click at [697, 720] on div "lines , { xPercent : - 100 } , { xPercent : 0 , duration : 0.6 , ease : 'InOut'…" at bounding box center [967, 487] width 1033 height 633
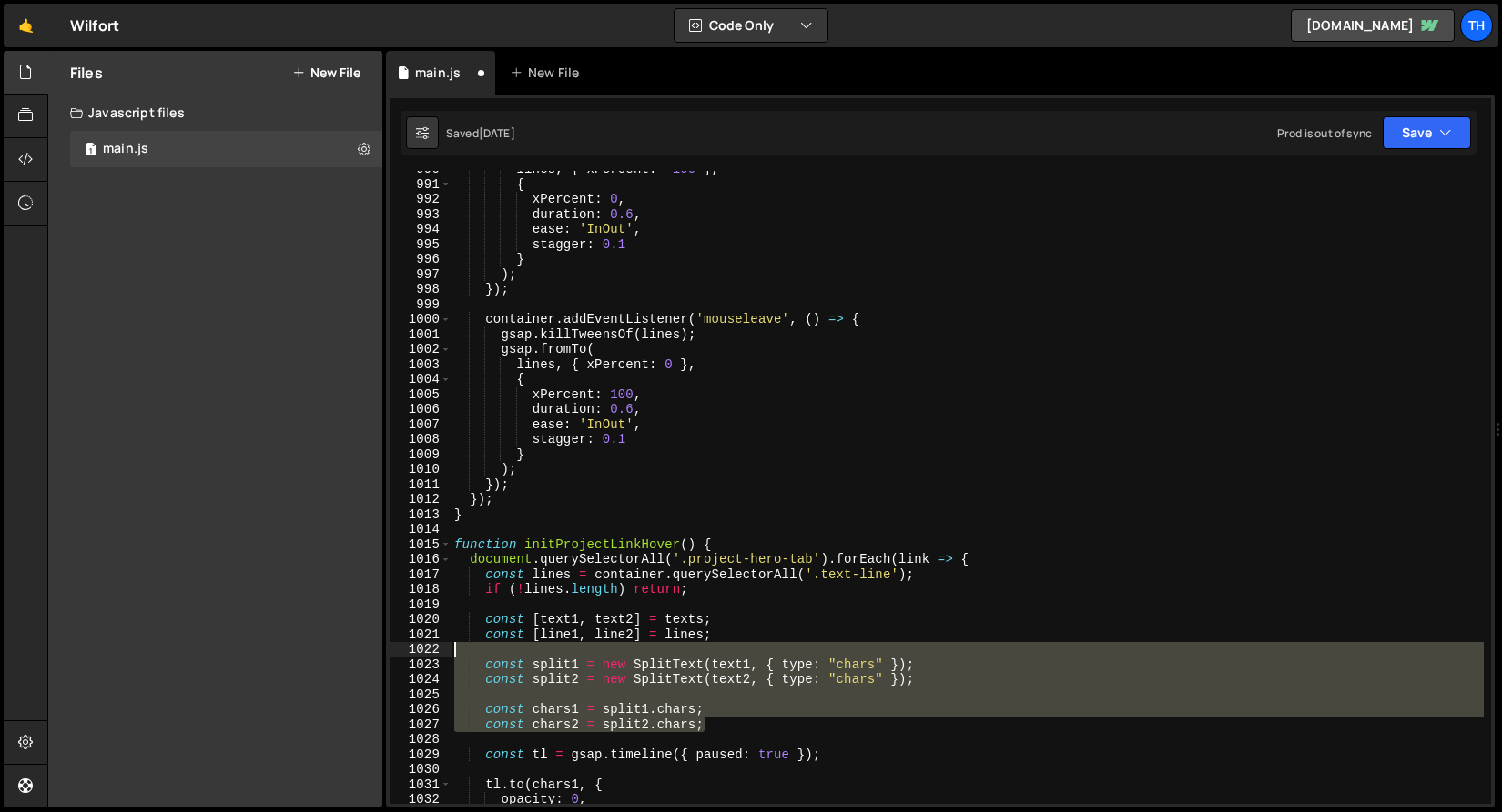
drag, startPoint x: 722, startPoint y: 724, endPoint x: 431, endPoint y: 652, distance: 299.8
click at [431, 652] on div "const chars2 = split2.chars; 990 991 992 993 994 995 996 997 998 999 1000 1001 …" at bounding box center [940, 487] width 1101 height 633
type textarea "const split1 = new SplitText(text1, { type: "chars" });"
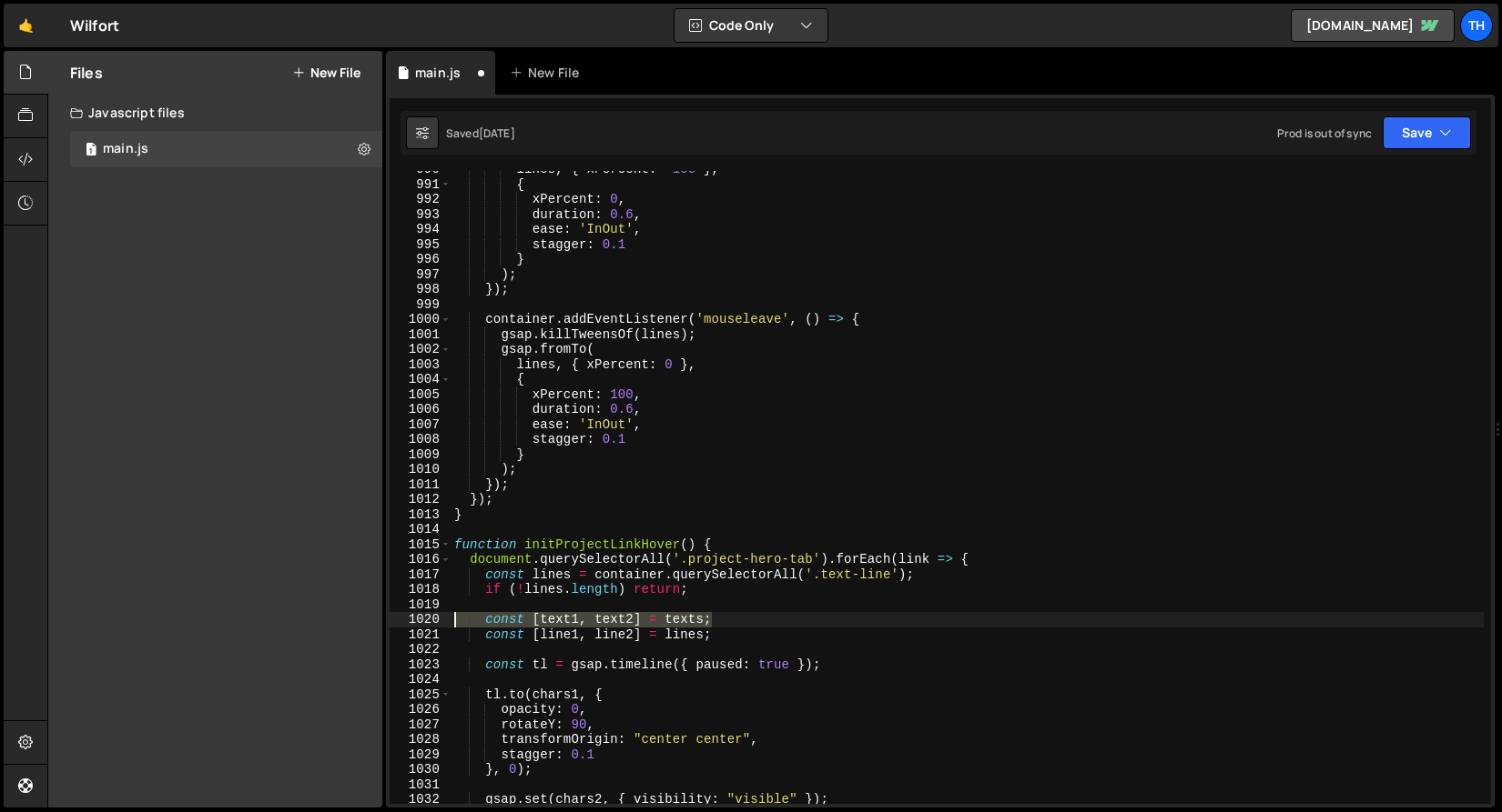
drag, startPoint x: 727, startPoint y: 619, endPoint x: 401, endPoint y: 625, distance: 326.1
click at [401, 625] on div "const [line1, line2] = lines; 990 991 992 993 994 995 996 997 998 999 1000 1001…" at bounding box center [940, 487] width 1101 height 633
type textarea "const [text1, text2] = texts;"
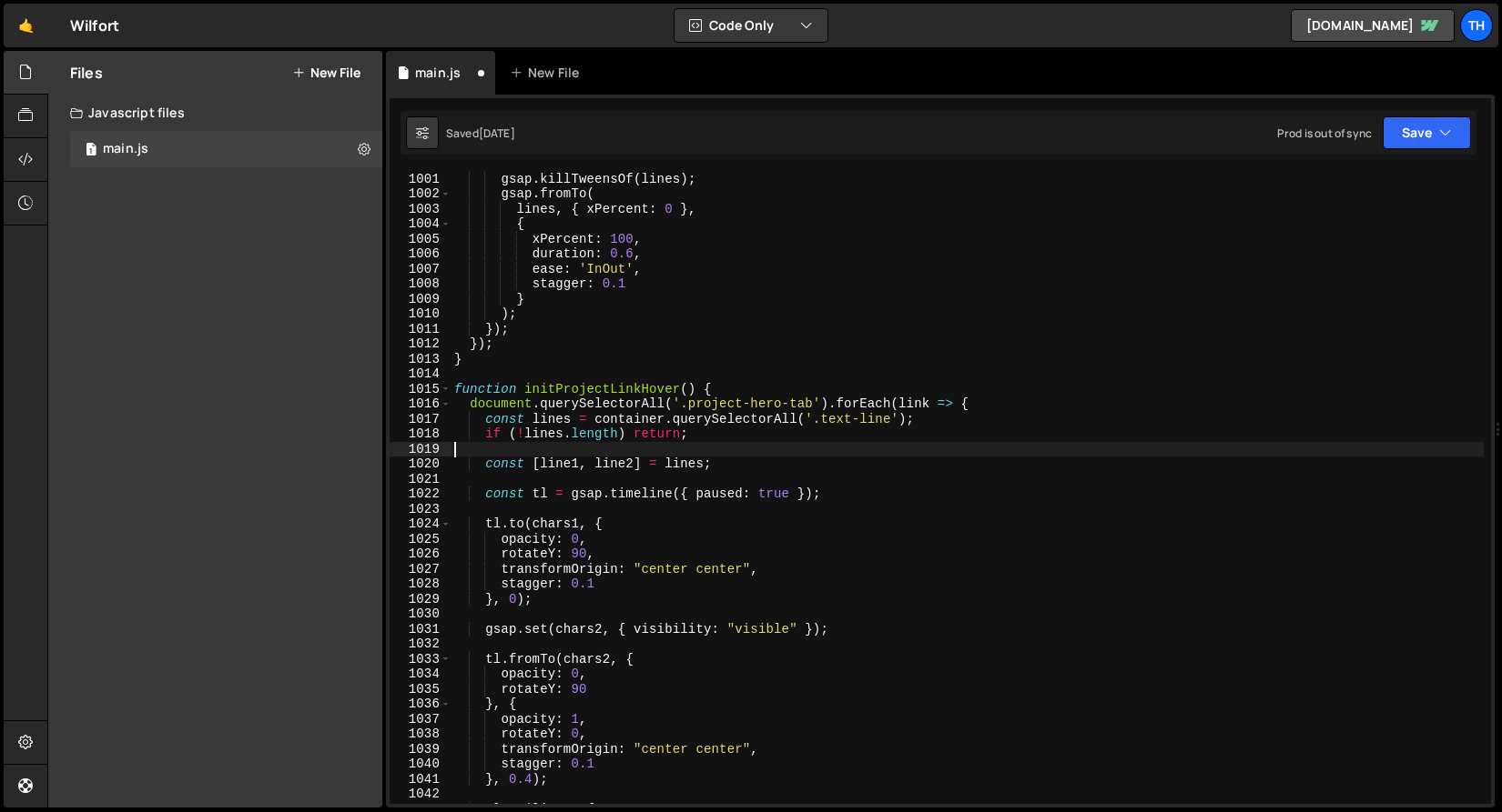
scroll to position [1124, 0]
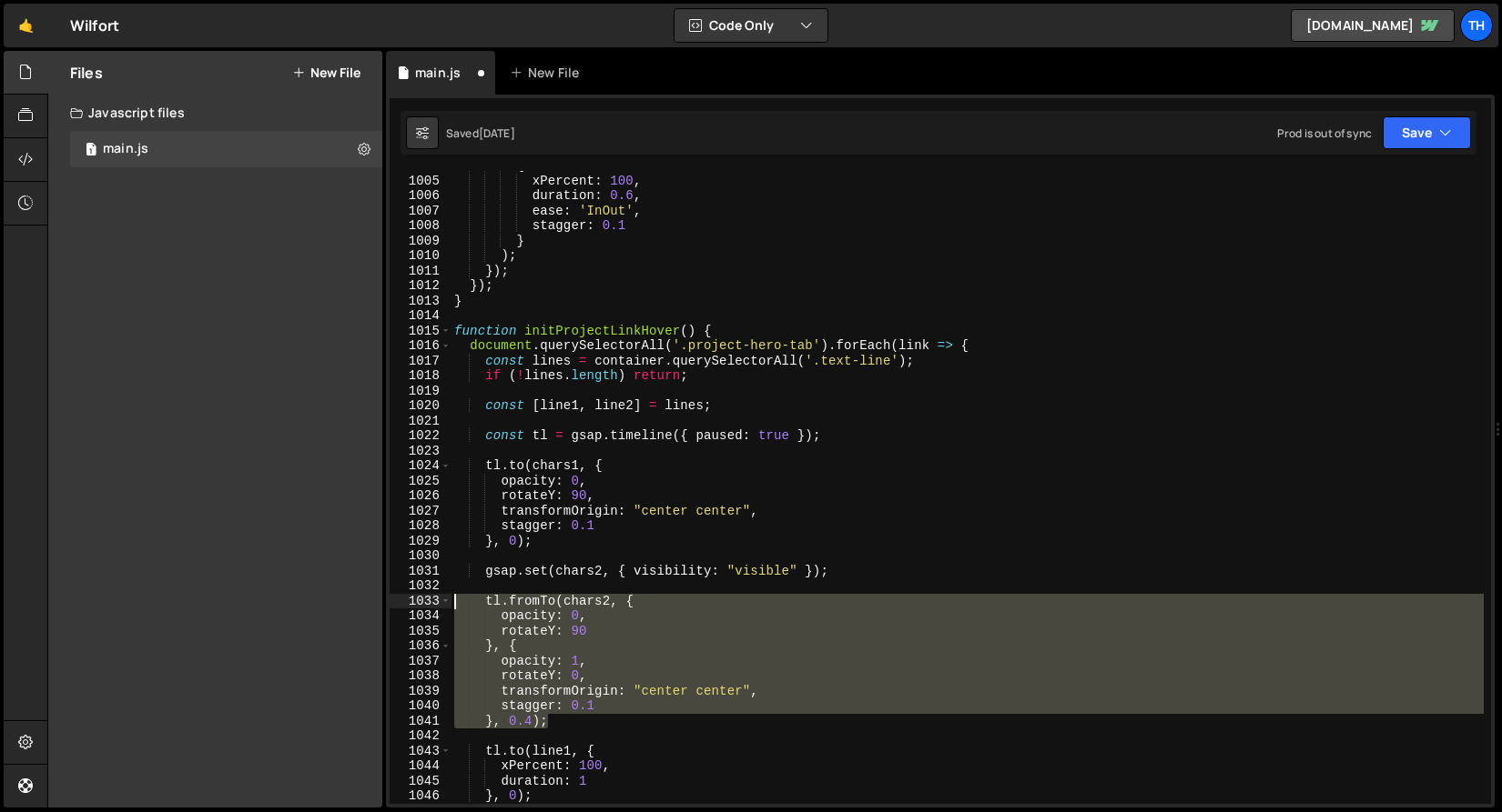
drag, startPoint x: 558, startPoint y: 723, endPoint x: 277, endPoint y: 594, distance: 309.2
click at [277, 594] on div "Files New File Javascript files 1 main.js 0 CSS files Copy share link Edit File…" at bounding box center [774, 430] width 1455 height 758
type textarea "tl.fromTo(chars2, { opacity: 0,"
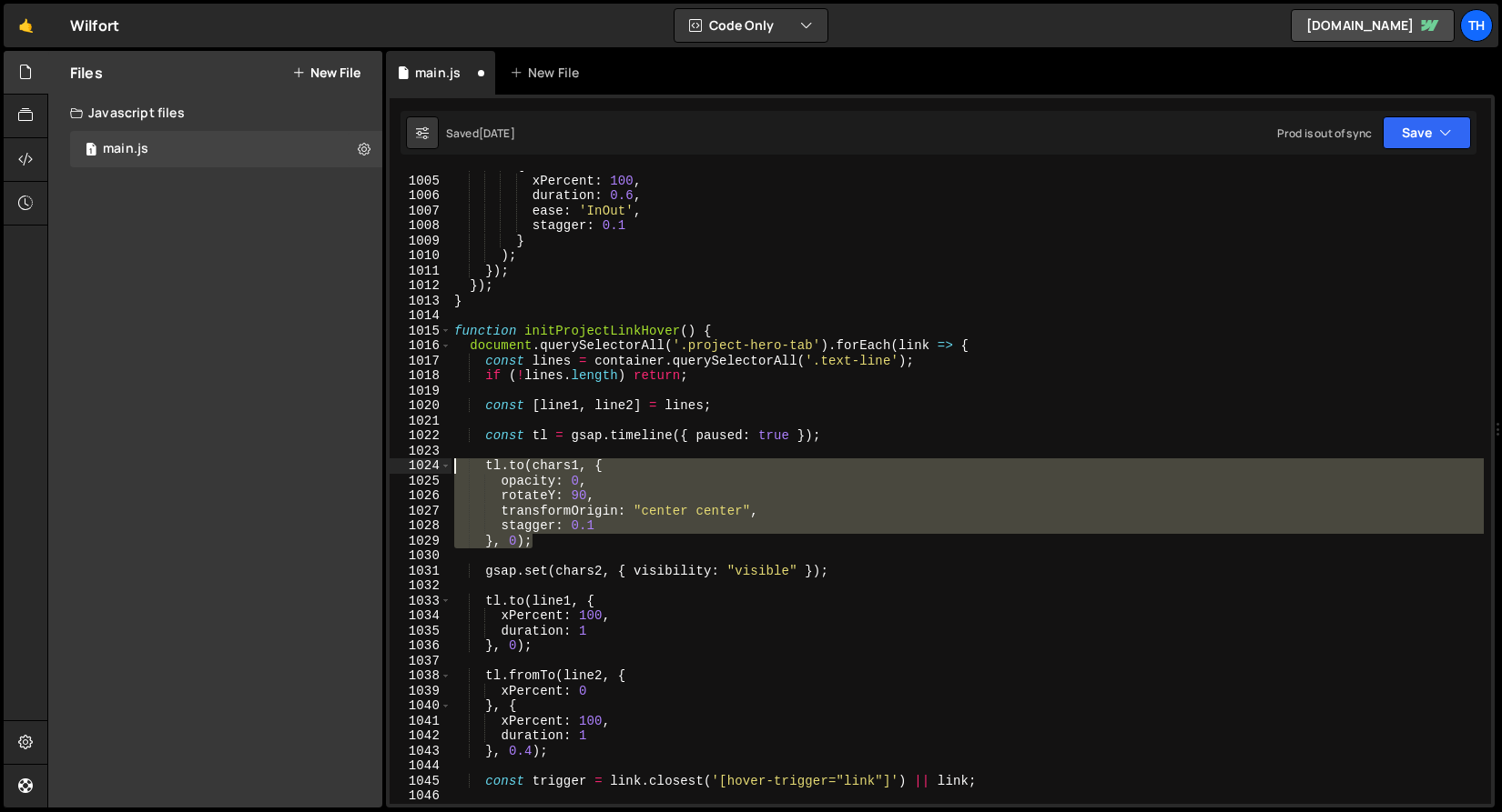
drag, startPoint x: 555, startPoint y: 536, endPoint x: 326, endPoint y: 470, distance: 238.3
click at [326, 470] on div "Files New File Javascript files 1 main.js 0 CSS files Copy share link Edit File…" at bounding box center [774, 430] width 1455 height 758
type textarea "tl.to(chars1, { opacity: 0,"
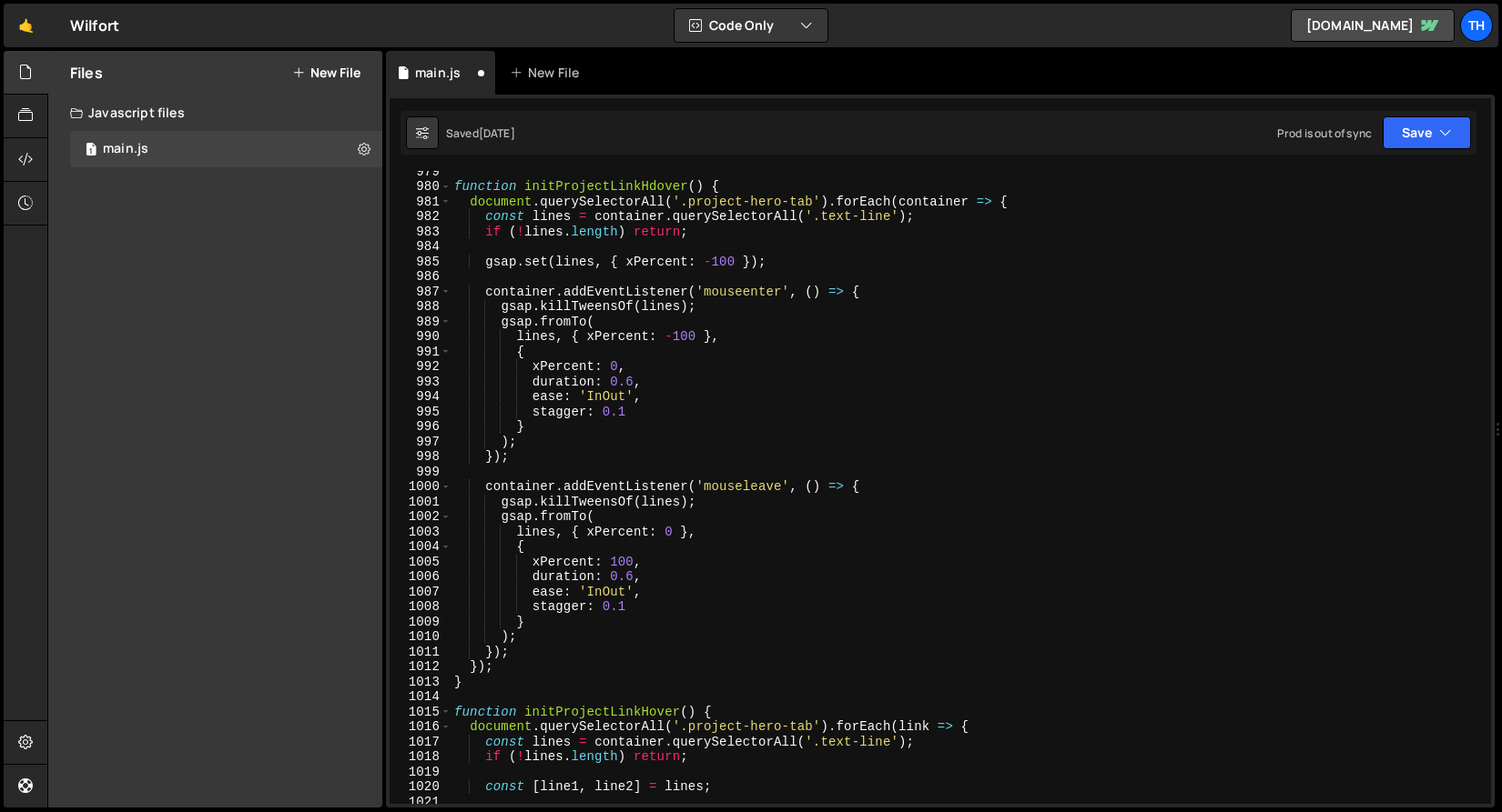
scroll to position [689, 0]
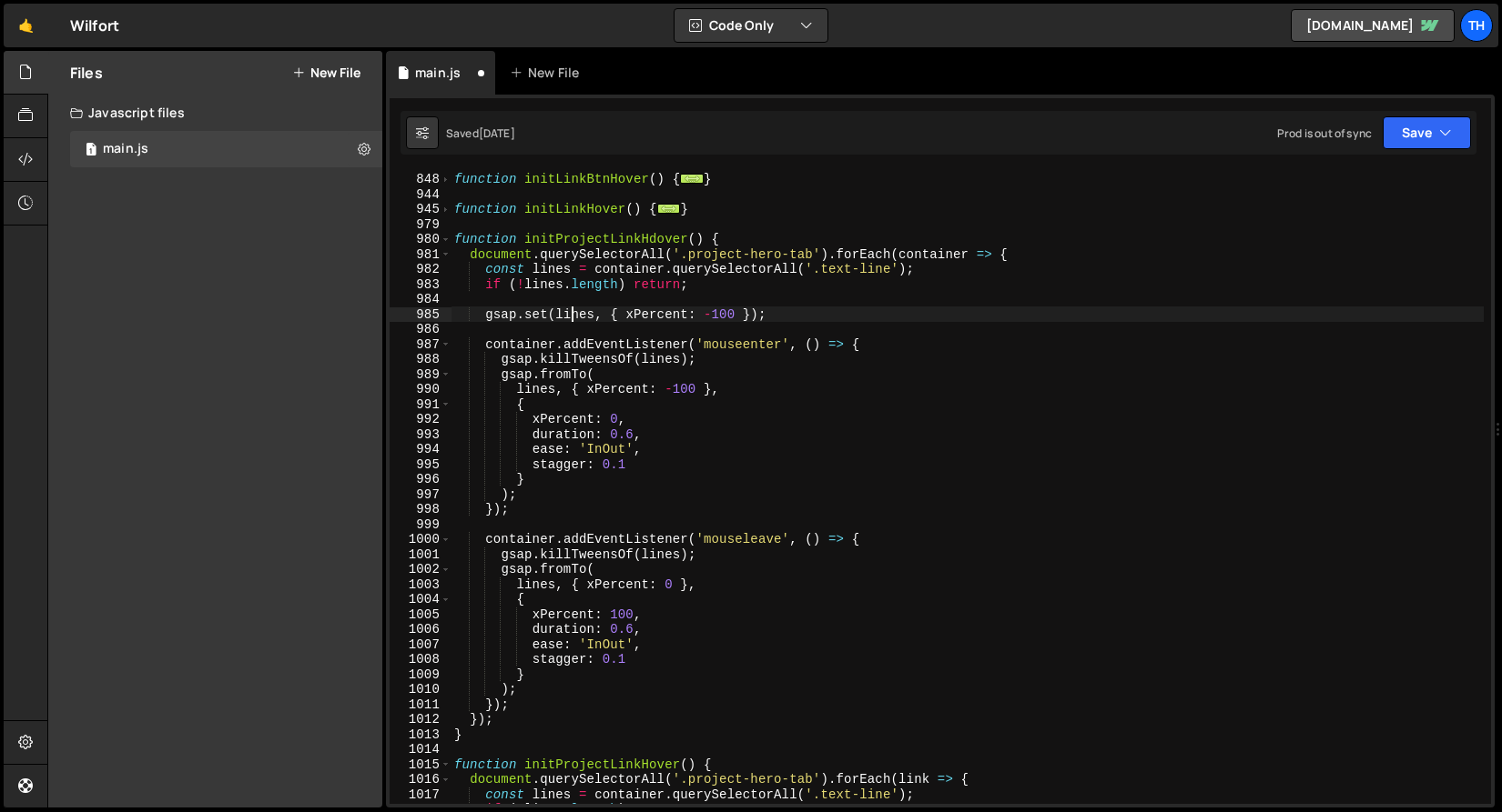
click at [570, 316] on div "function initLinkBtnHover ( ) { ... } function initLinkHover ( ) { ... } functi…" at bounding box center [967, 487] width 1033 height 663
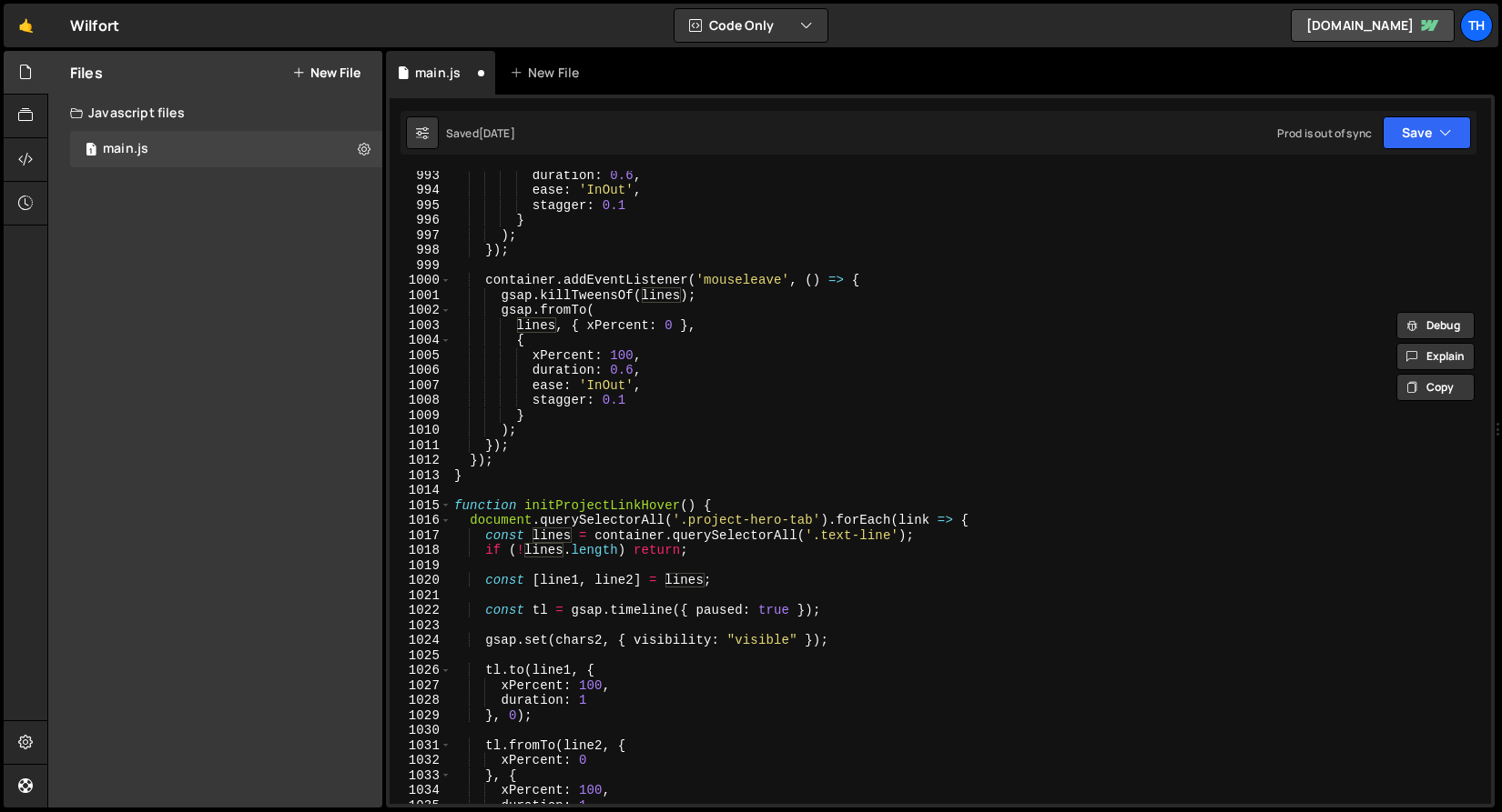
scroll to position [949, 0]
click at [492, 579] on div "duration : 0.6 , ease : 'InOut' , stagger : 0.1 } ) ; }) ; container . addEvent…" at bounding box center [967, 499] width 1033 height 663
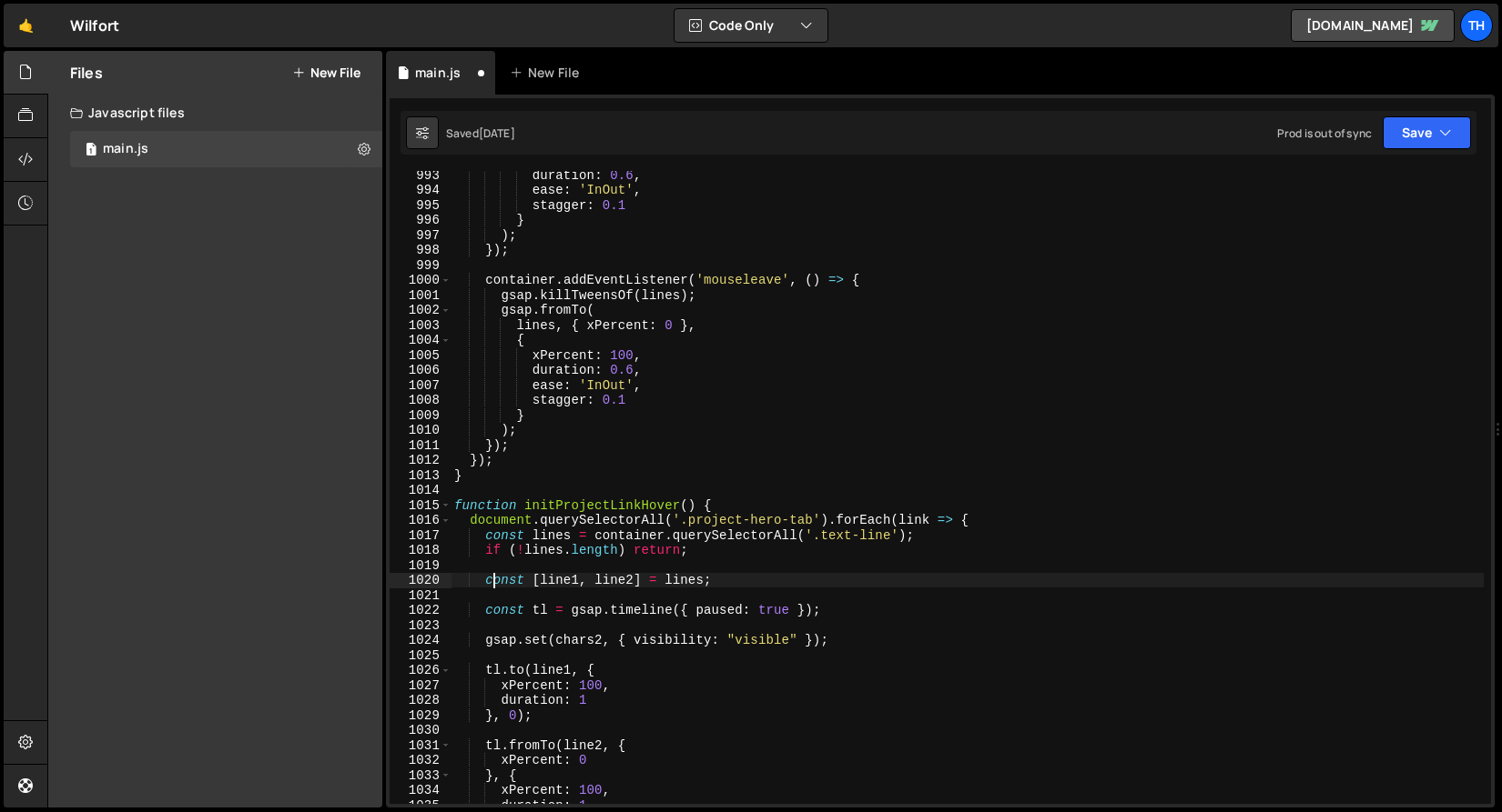
click at [486, 578] on div "duration : 0.6 , ease : 'InOut' , stagger : 0.1 } ) ; }) ; container . addEvent…" at bounding box center [967, 499] width 1033 height 663
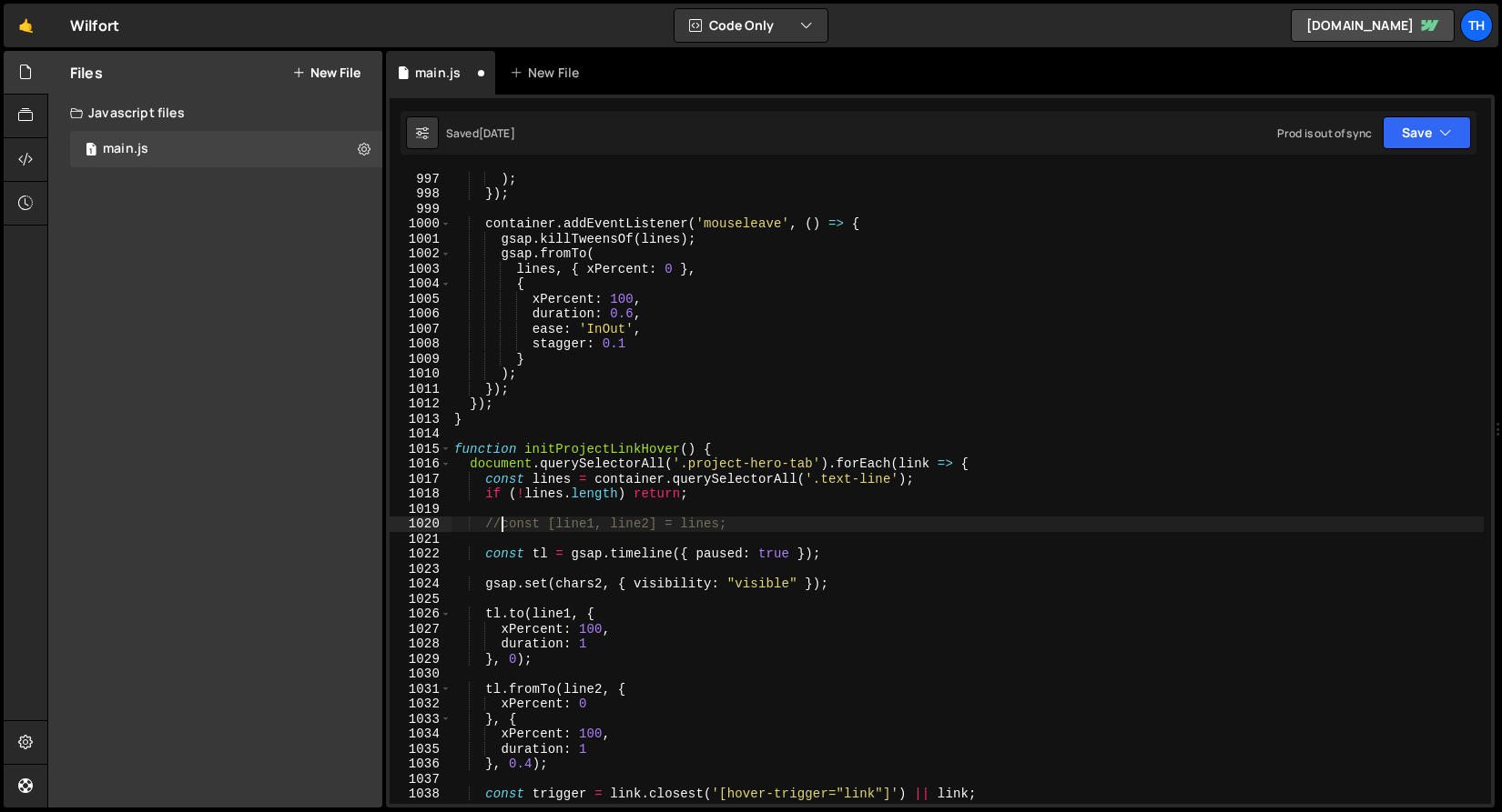
click at [580, 580] on div "} ) ; }) ; container . addEventListener ( 'mouseleave' , ( ) => { gsap . killTw…" at bounding box center [967, 487] width 1033 height 663
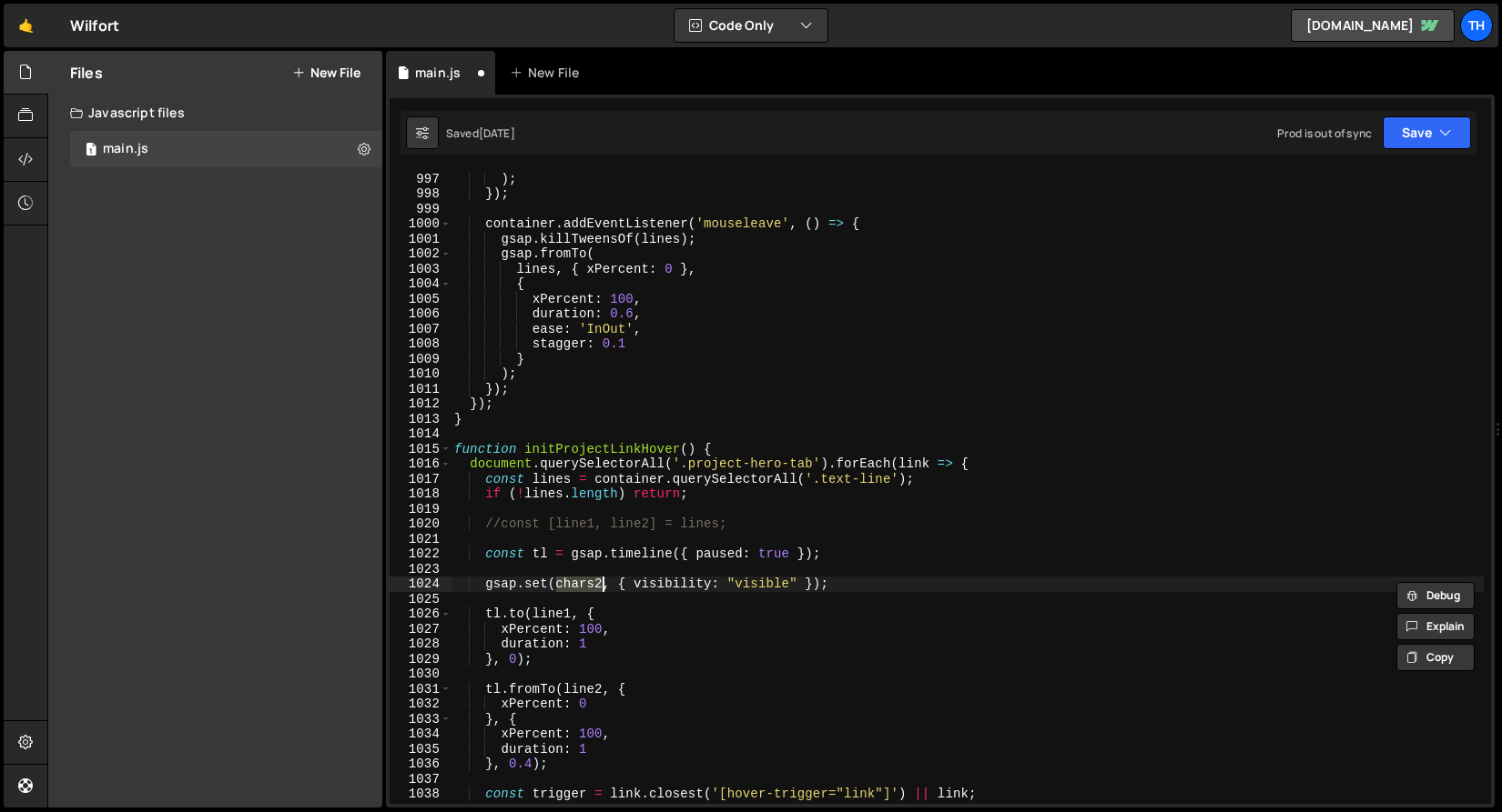
paste textarea "lines"
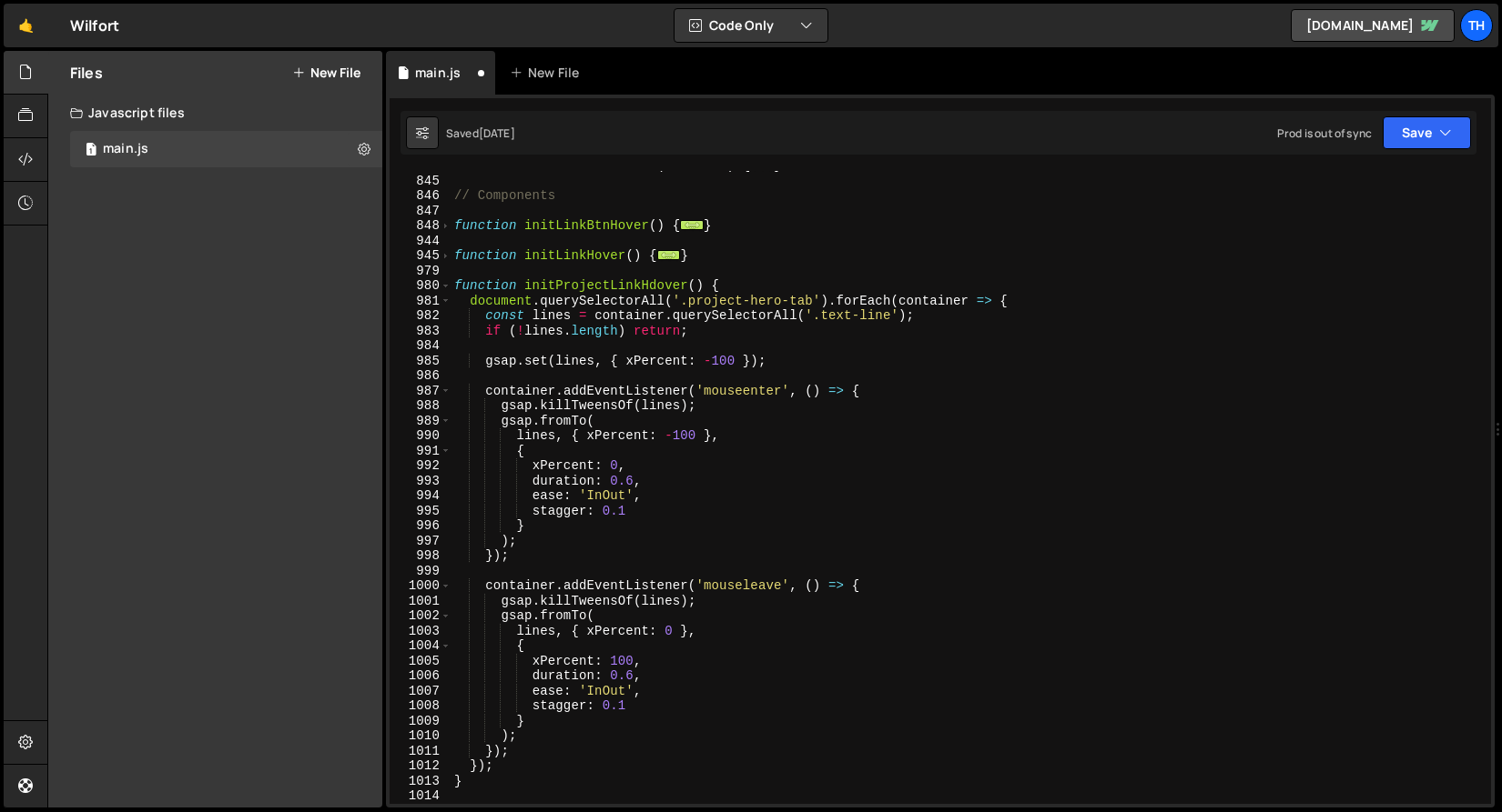
scroll to position [643, 0]
drag, startPoint x: 628, startPoint y: 359, endPoint x: 746, endPoint y: 354, distance: 118.1
click at [746, 354] on div "function initHandwriteText ( duration ) { ... } // Components function initLink…" at bounding box center [967, 489] width 1033 height 663
click at [743, 354] on div "function initHandwriteText ( duration ) { ... } // Components function initLink…" at bounding box center [967, 487] width 1033 height 633
drag, startPoint x: 628, startPoint y: 357, endPoint x: 735, endPoint y: 358, distance: 107.0
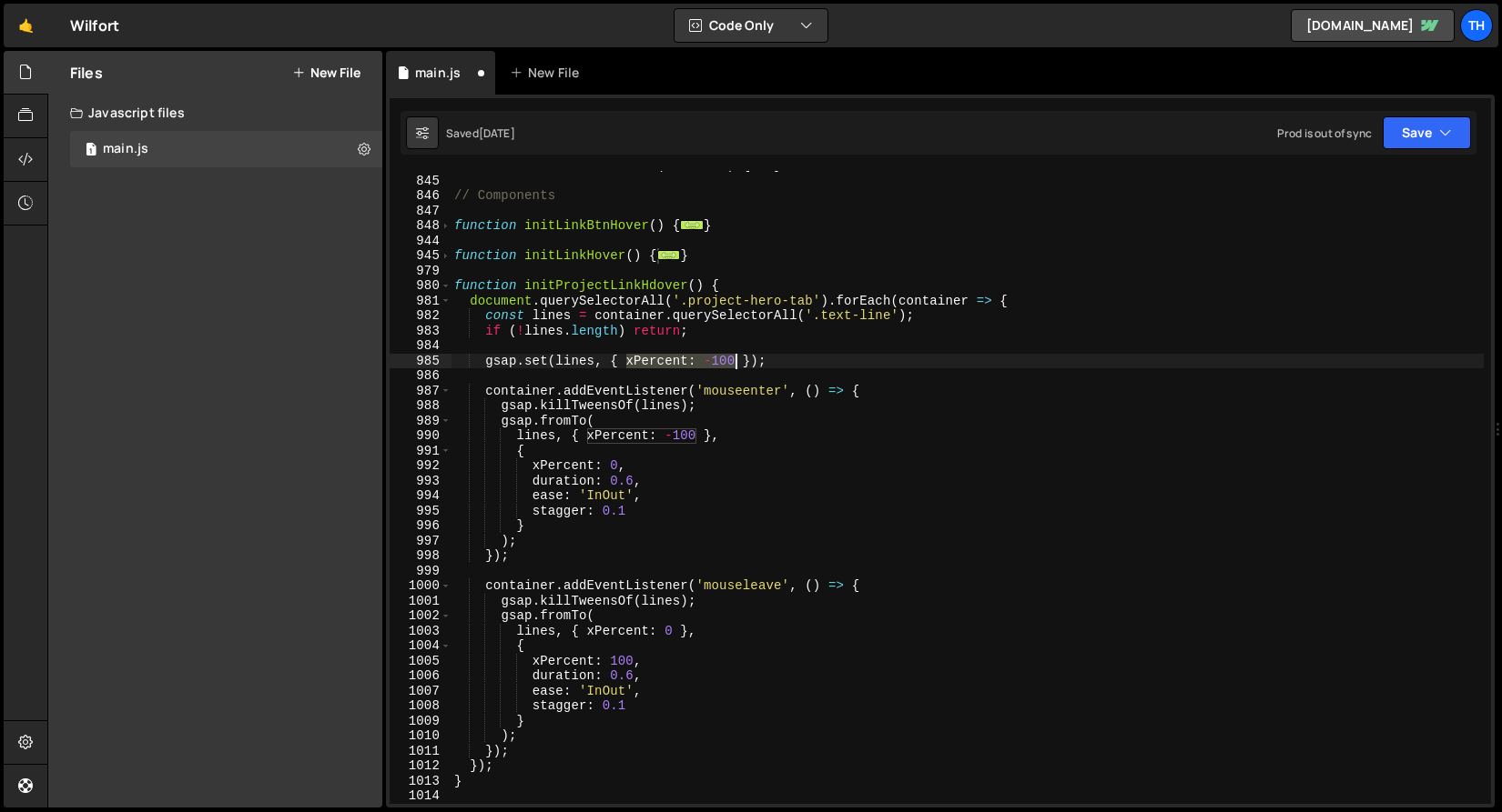
click at [735, 358] on div "function initHandwriteText ( duration ) { ... } // Components function initLink…" at bounding box center [967, 489] width 1033 height 663
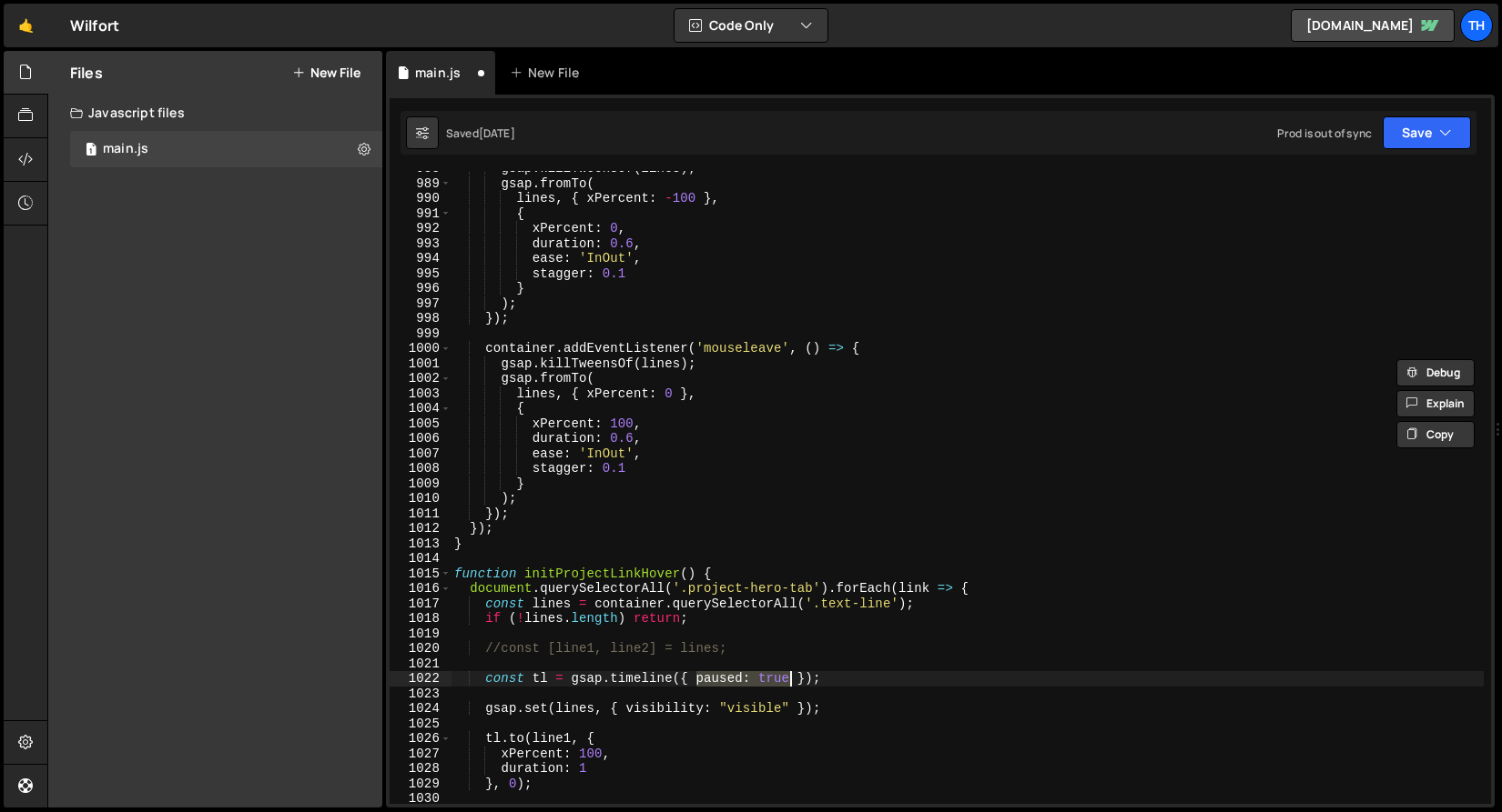
drag, startPoint x: 699, startPoint y: 679, endPoint x: 790, endPoint y: 680, distance: 91.0
click at [790, 680] on div "gsap . killTweensOf ( lines ) ; gsap . fromTo ( lines , { xPercent : - 100 } , …" at bounding box center [967, 492] width 1033 height 663
paste textarea "xPercent: -100"
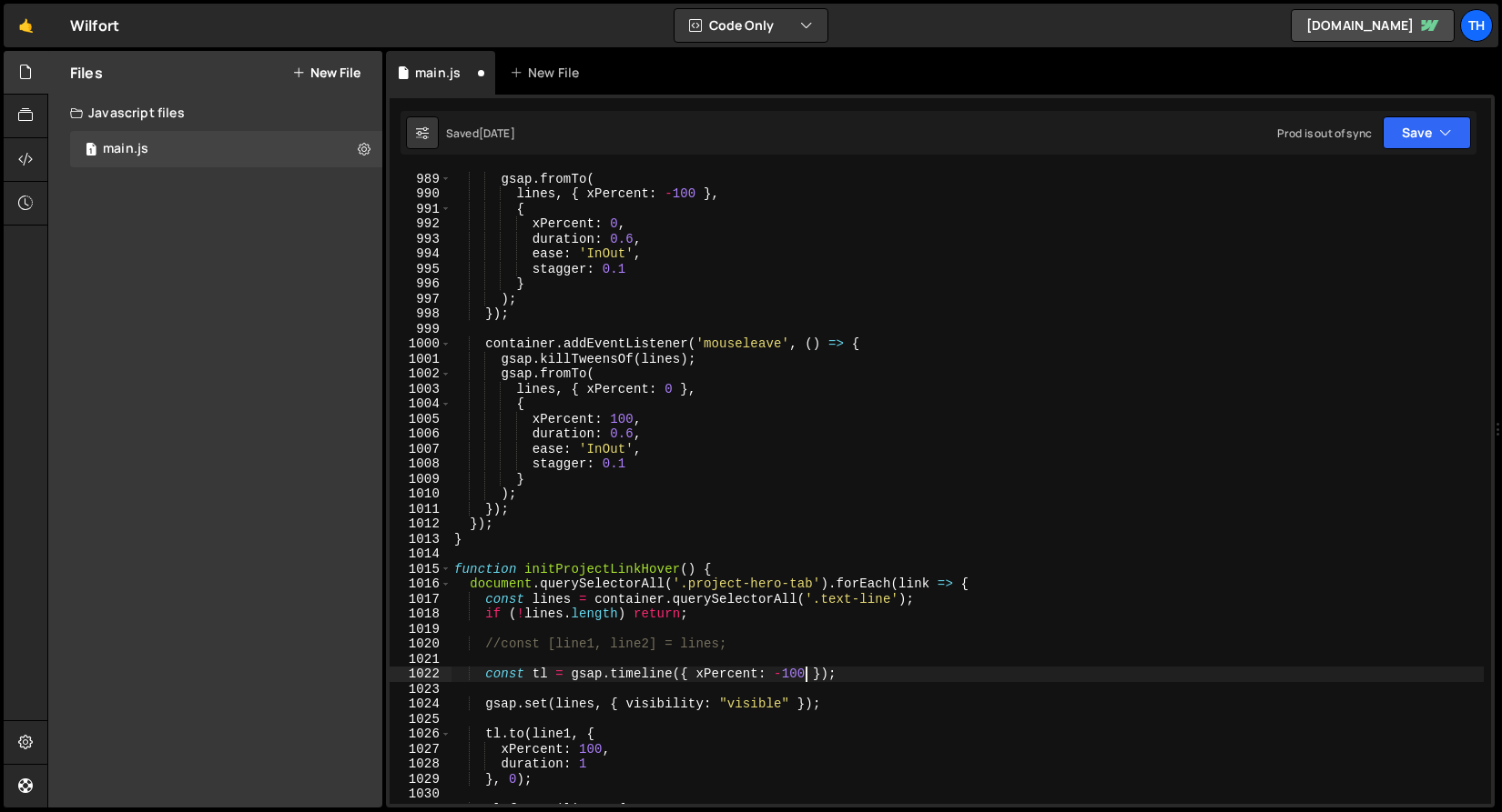
scroll to position [885, 0]
type textarea "const tl = gsap.timeline({ paused: true });"
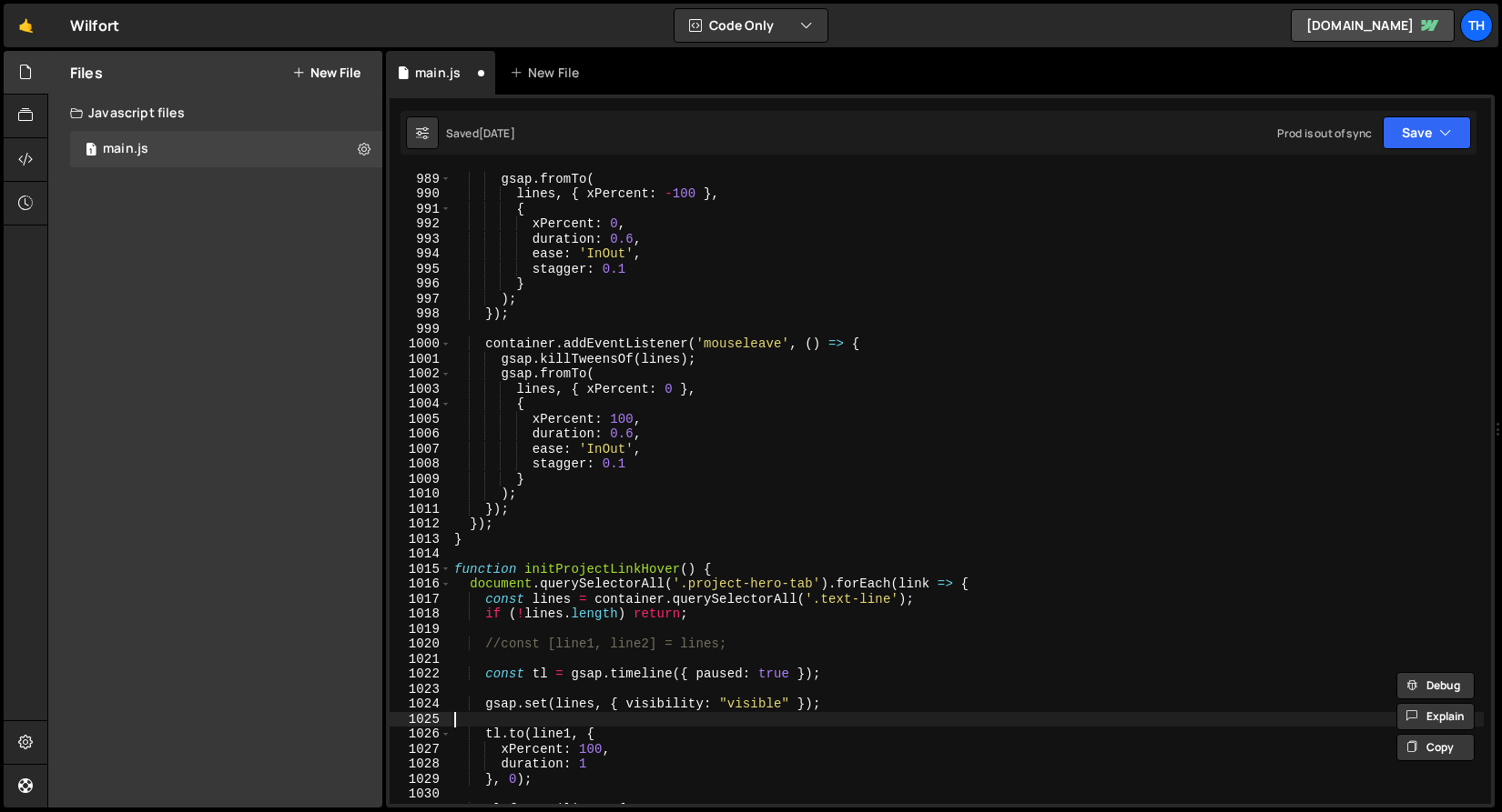
click at [717, 718] on div "gsap . killTweensOf ( lines ) ; gsap . fromTo ( lines , { xPercent : - 100 } , …" at bounding box center [967, 487] width 1033 height 663
drag, startPoint x: 627, startPoint y: 705, endPoint x: 789, endPoint y: 705, distance: 162.0
click at [789, 705] on div "gsap . killTweensOf ( lines ) ; gsap . fromTo ( lines , { xPercent : - 100 } , …" at bounding box center [967, 487] width 1033 height 663
paste textarea "xPercent: -100"
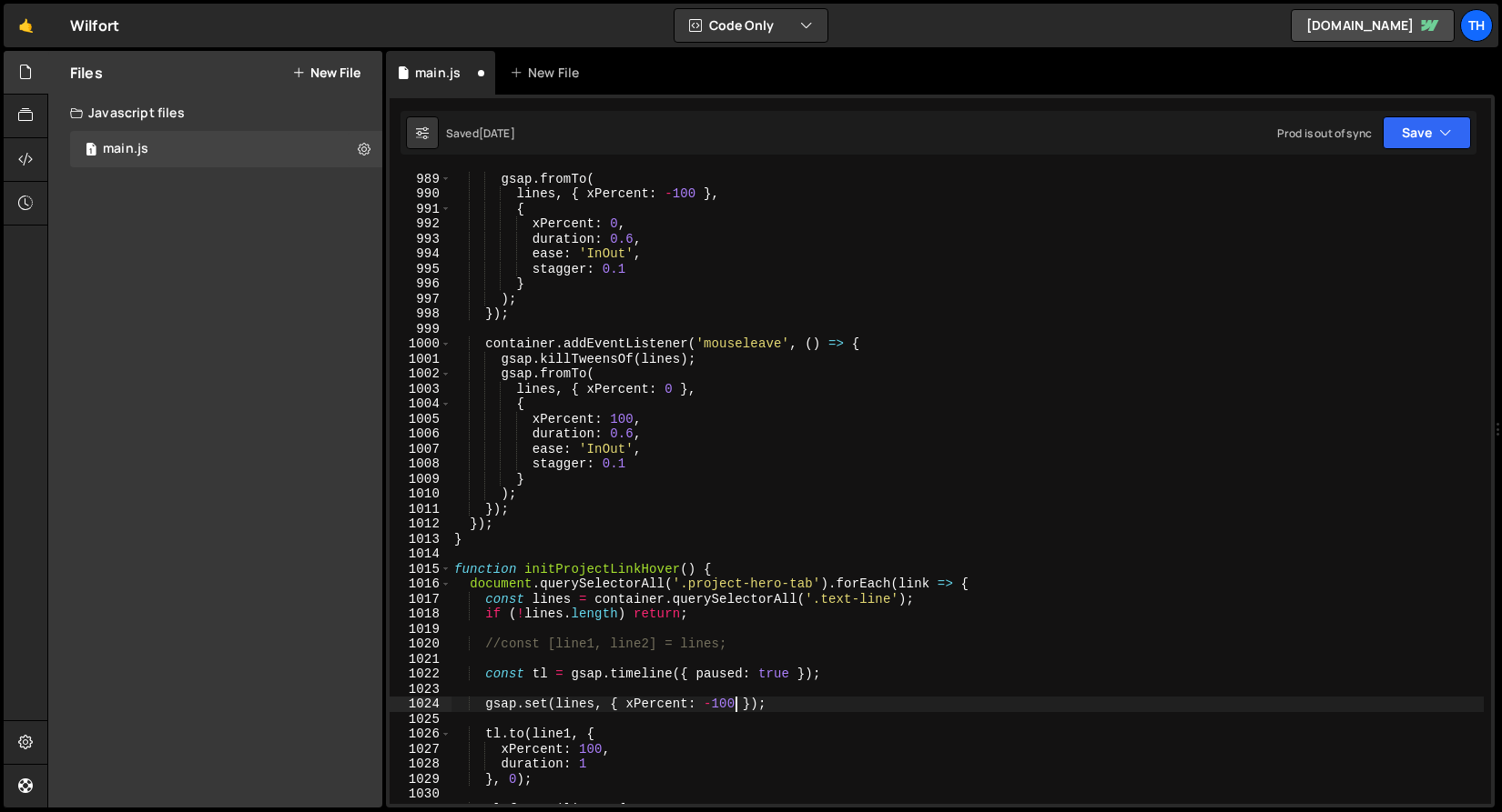
scroll to position [774, 0]
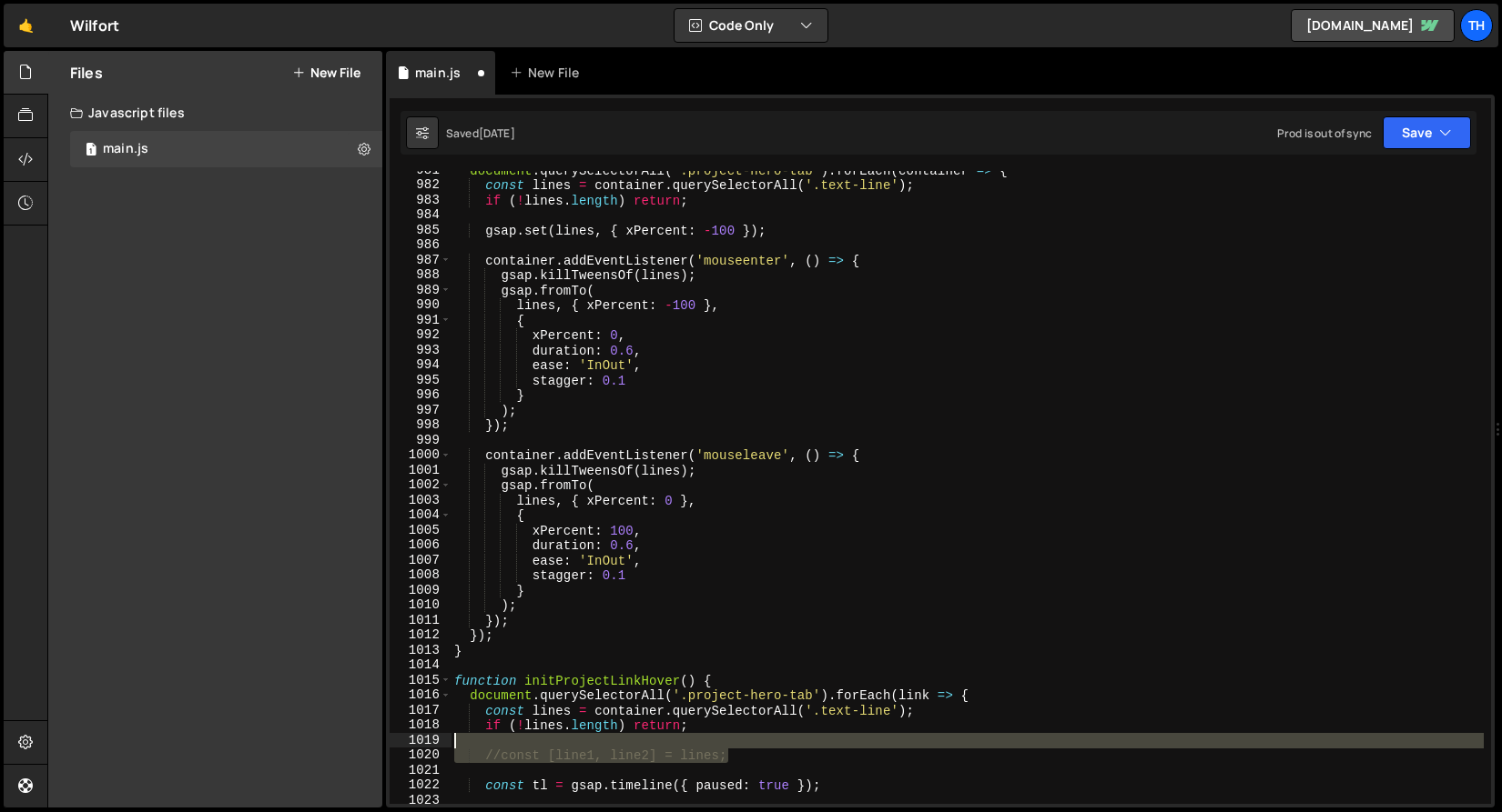
drag, startPoint x: 718, startPoint y: 754, endPoint x: 467, endPoint y: 740, distance: 251.4
click at [467, 740] on div "document . querySelectorAll ( '.project-hero-tab' ) . forEach ( container => { …" at bounding box center [967, 494] width 1033 height 663
type textarea "//const [line1, line2] = lines;"
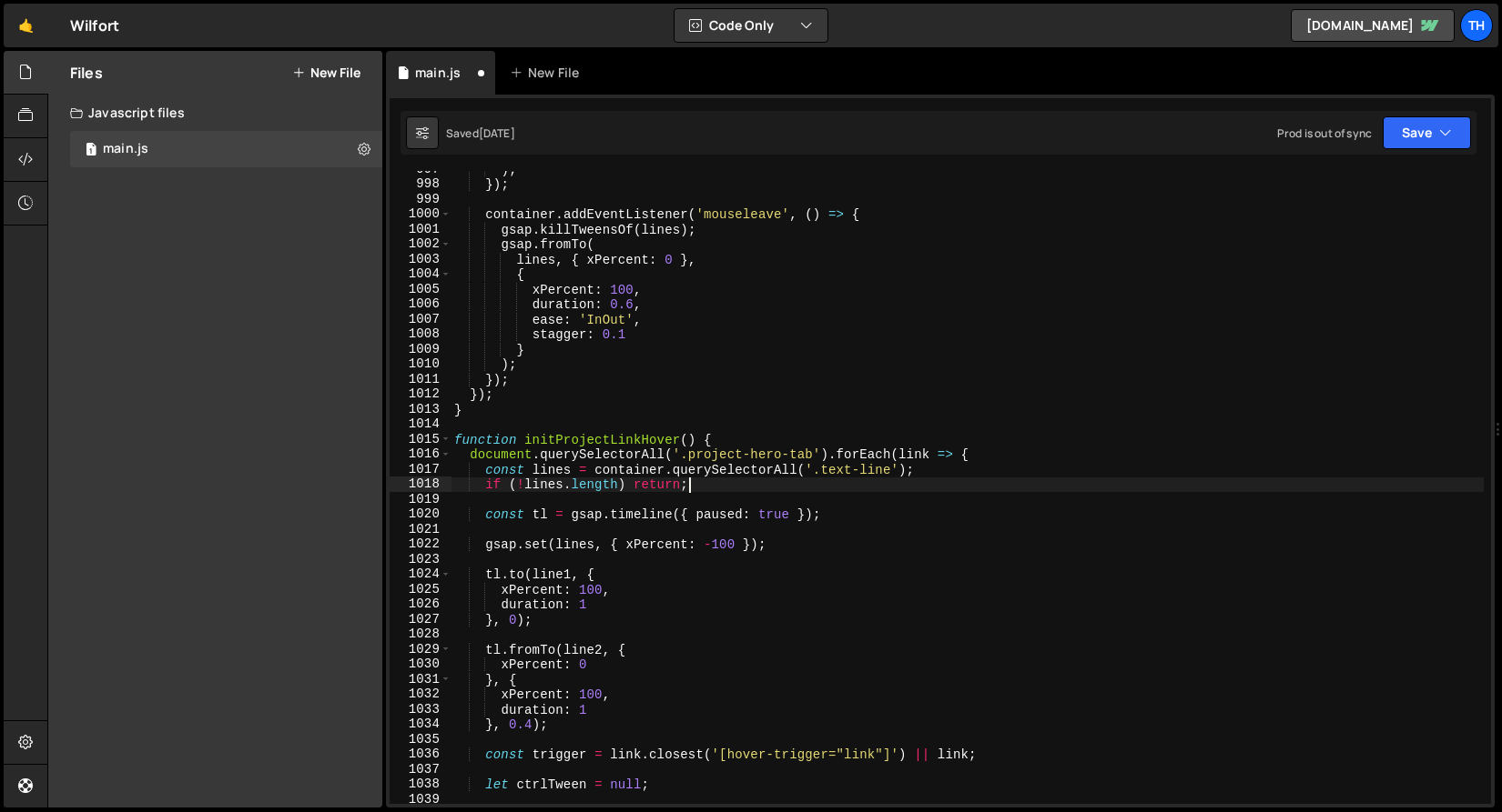
scroll to position [1034, 0]
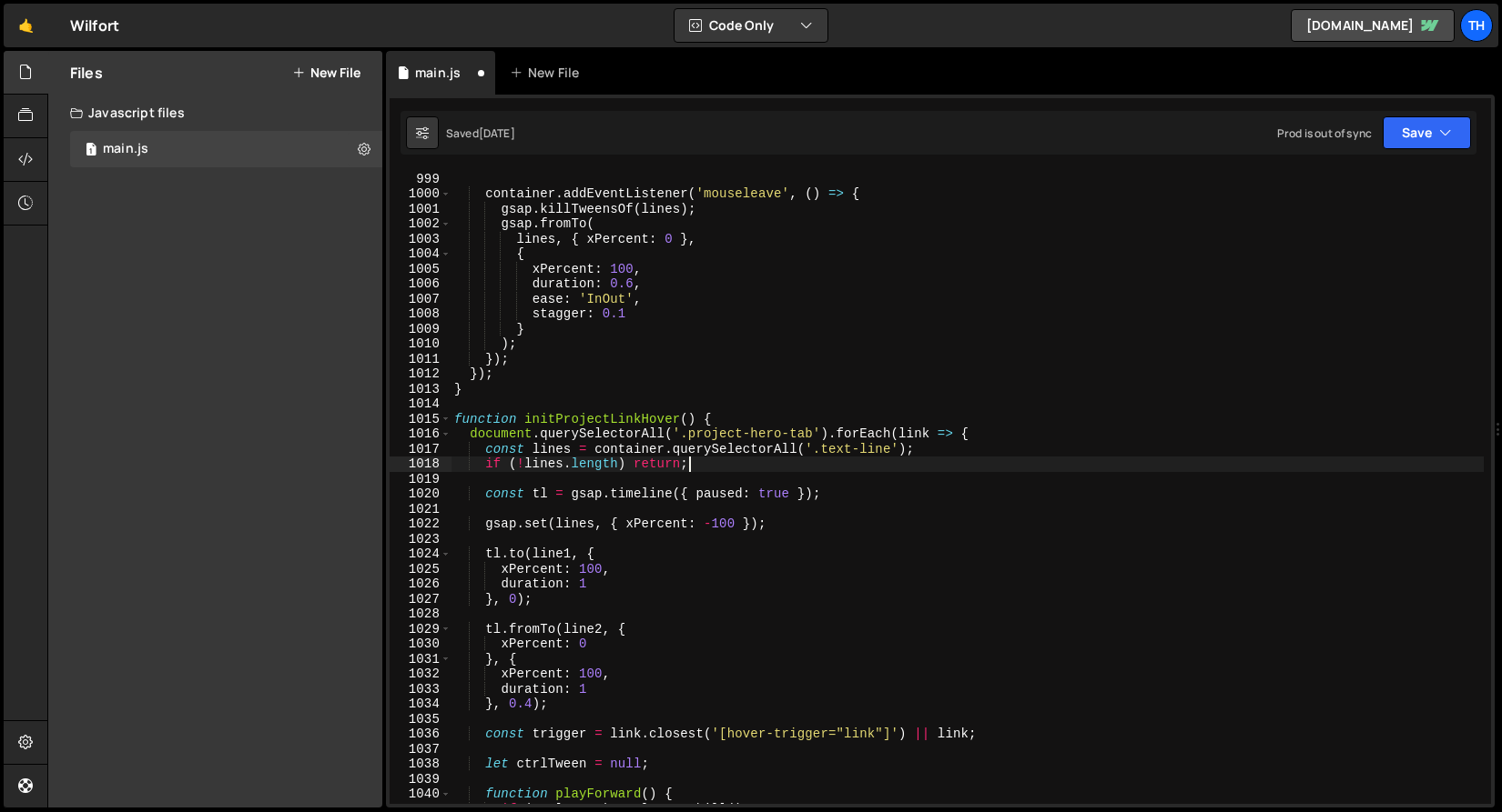
click at [553, 526] on div "}) ; container . addEventListener ( 'mouseleave' , ( ) => { gsap . killTweensOf…" at bounding box center [967, 487] width 1033 height 663
type textarea "gsap.set(lines, { xPercent: -100 });"
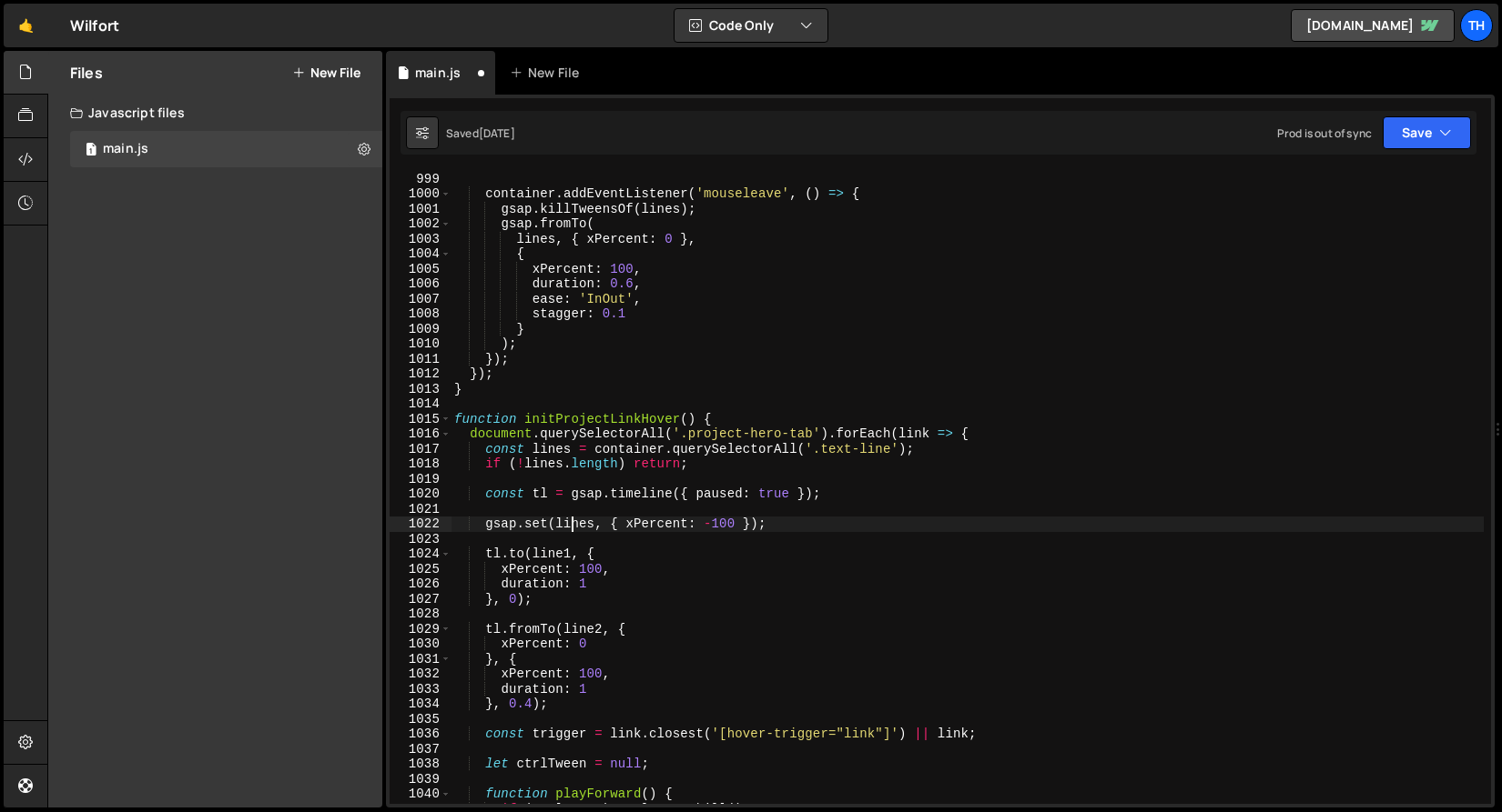
click at [570, 525] on div "}) ; container . addEventListener ( 'mouseleave' , ( ) => { gsap . killTweensOf…" at bounding box center [967, 487] width 1033 height 663
click at [545, 540] on div "}) ; container . addEventListener ( 'mouseleave' , ( ) => { gsap . killTweensOf…" at bounding box center [967, 487] width 1033 height 663
click at [548, 551] on div "}) ; container . addEventListener ( 'mouseleave' , ( ) => { gsap . killTweensOf…" at bounding box center [967, 487] width 1033 height 663
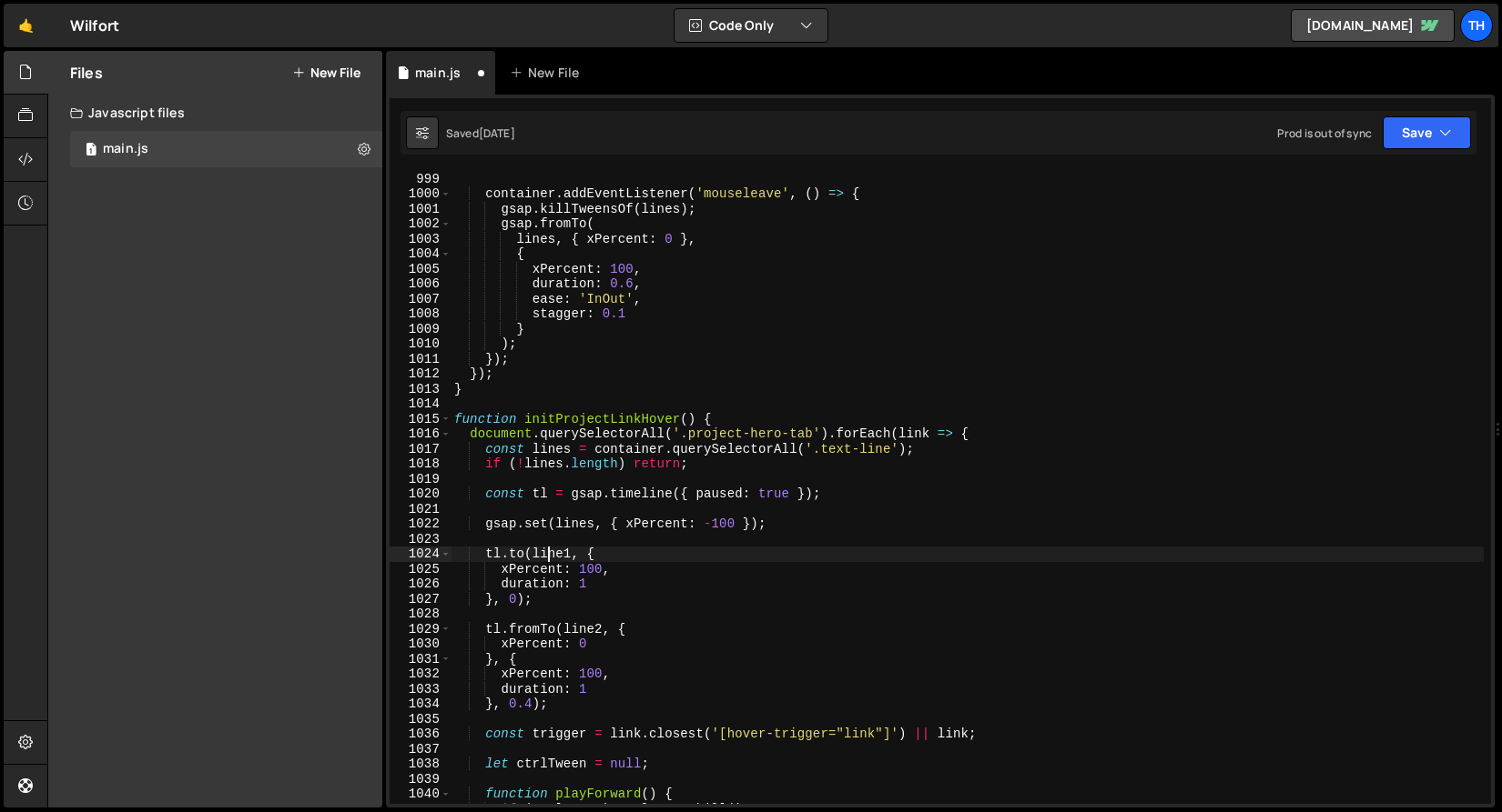
click at [548, 551] on div "}) ; container . addEventListener ( 'mouseleave' , ( ) => { gsap . killTweensOf…" at bounding box center [967, 487] width 1033 height 663
paste textarea "s"
type textarea "tl.to(lines, {"
click at [554, 557] on div "}) ; container . addEventListener ( 'mouseleave' , ( ) => { gsap . killTweensOf…" at bounding box center [967, 490] width 1033 height 663
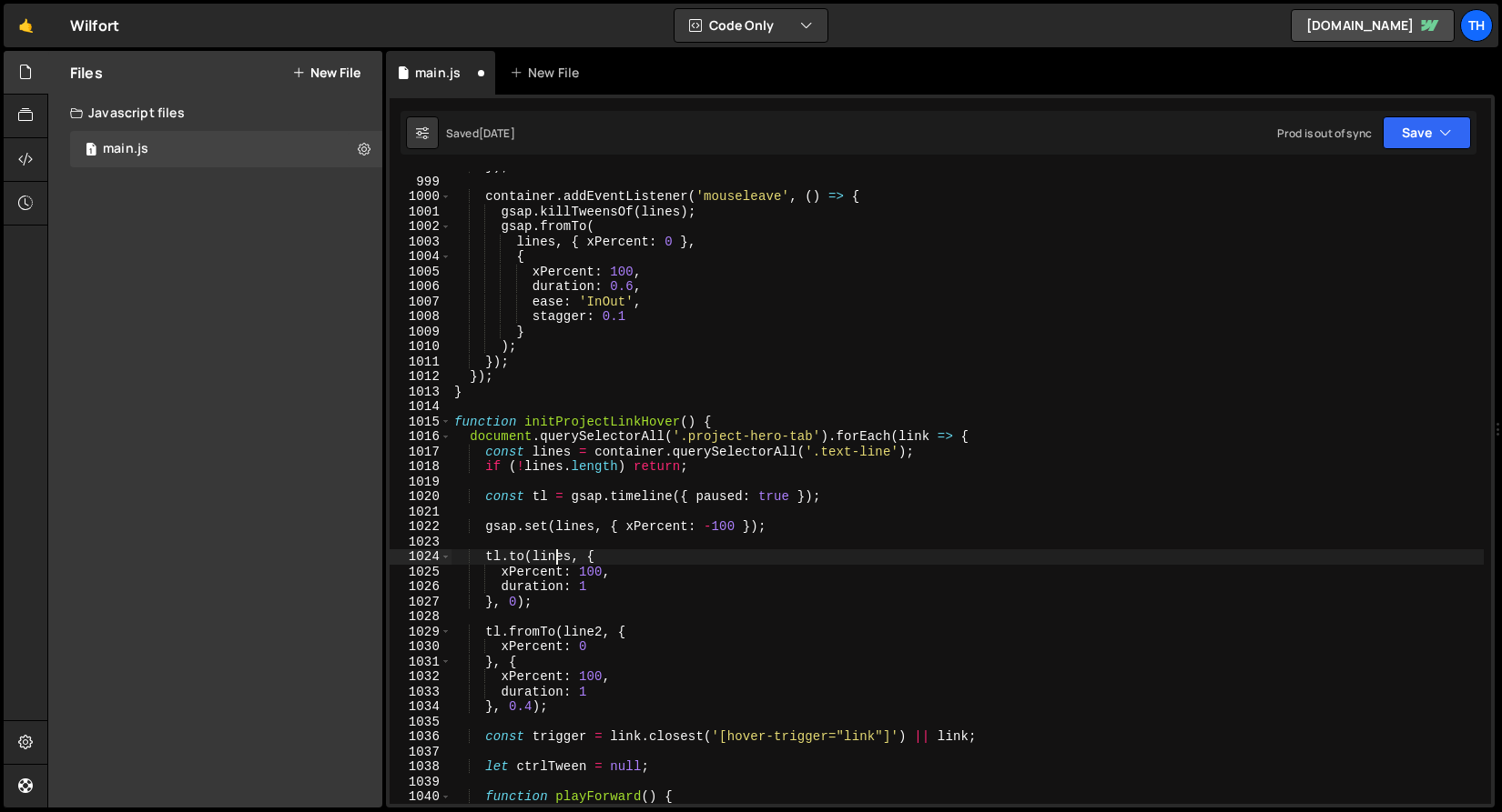
click at [554, 556] on div "}) ; container . addEventListener ( 'mouseleave' , ( ) => { gsap . killTweensOf…" at bounding box center [967, 490] width 1033 height 663
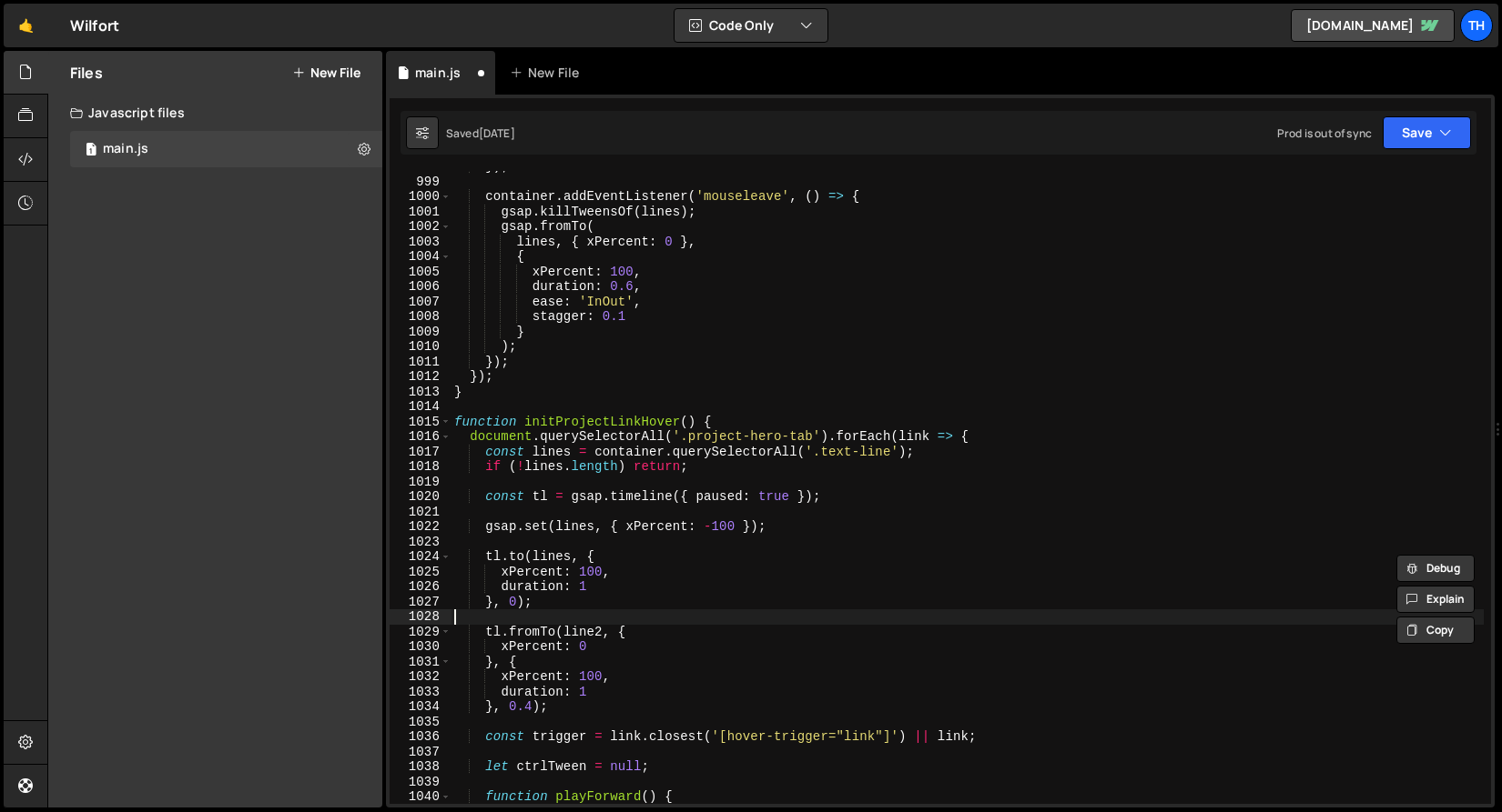
click at [583, 622] on div "}) ; container . addEventListener ( 'mouseleave' , ( ) => { gsap . killTweensOf…" at bounding box center [967, 490] width 1033 height 663
click at [583, 630] on div "}) ; container . addEventListener ( 'mouseleave' , ( ) => { gsap . killTweensOf…" at bounding box center [967, 490] width 1033 height 663
paste textarea "s"
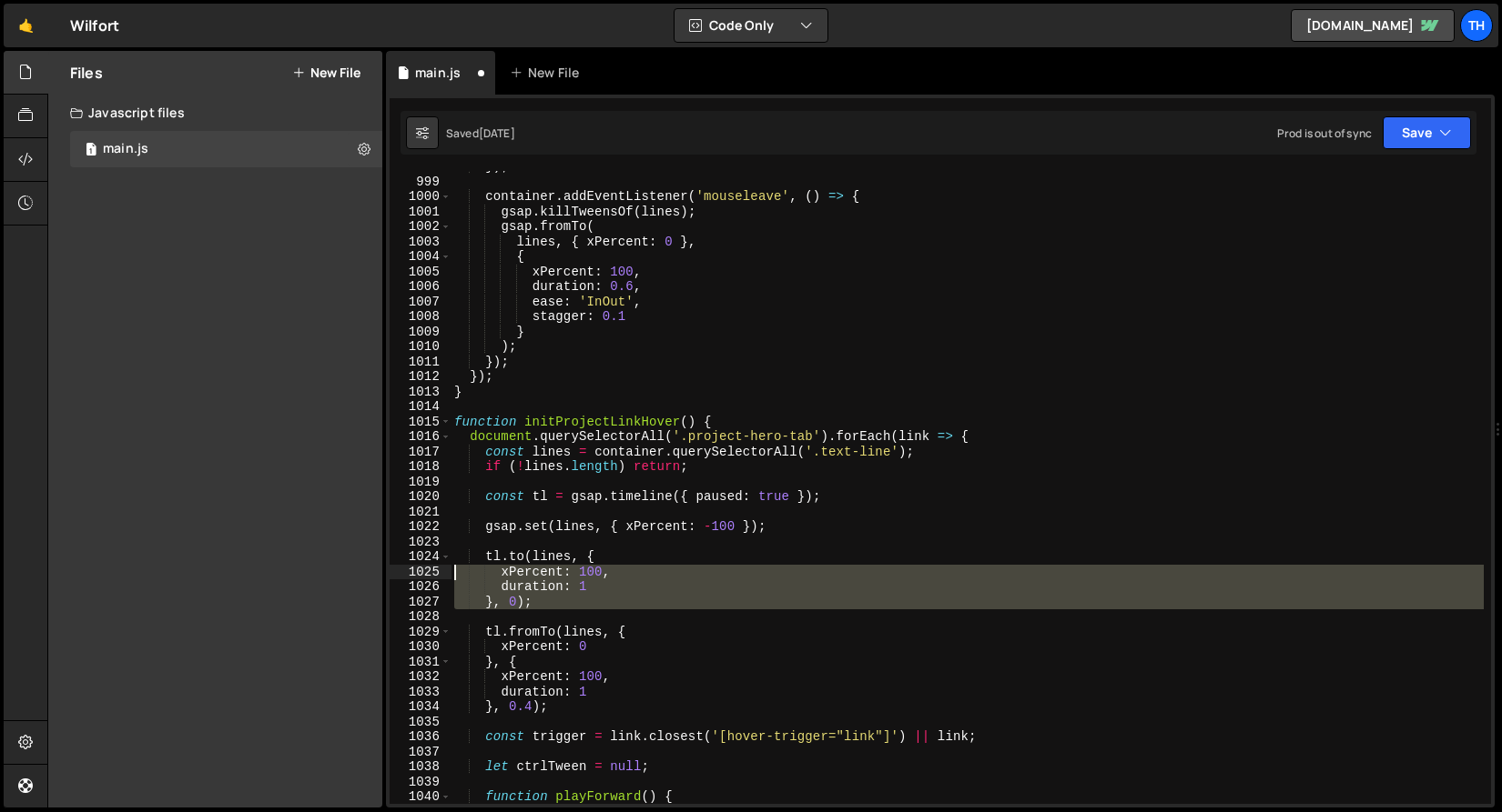
drag, startPoint x: 543, startPoint y: 612, endPoint x: 396, endPoint y: 554, distance: 158.0
click at [396, 554] on div "tl.fromTo(lines, { 998 999 1000 1001 1002 1003 1004 1005 1006 1007 1008 1009 10…" at bounding box center [940, 487] width 1101 height 633
type textarea "tl.to(lines, { xPercent: 100,"
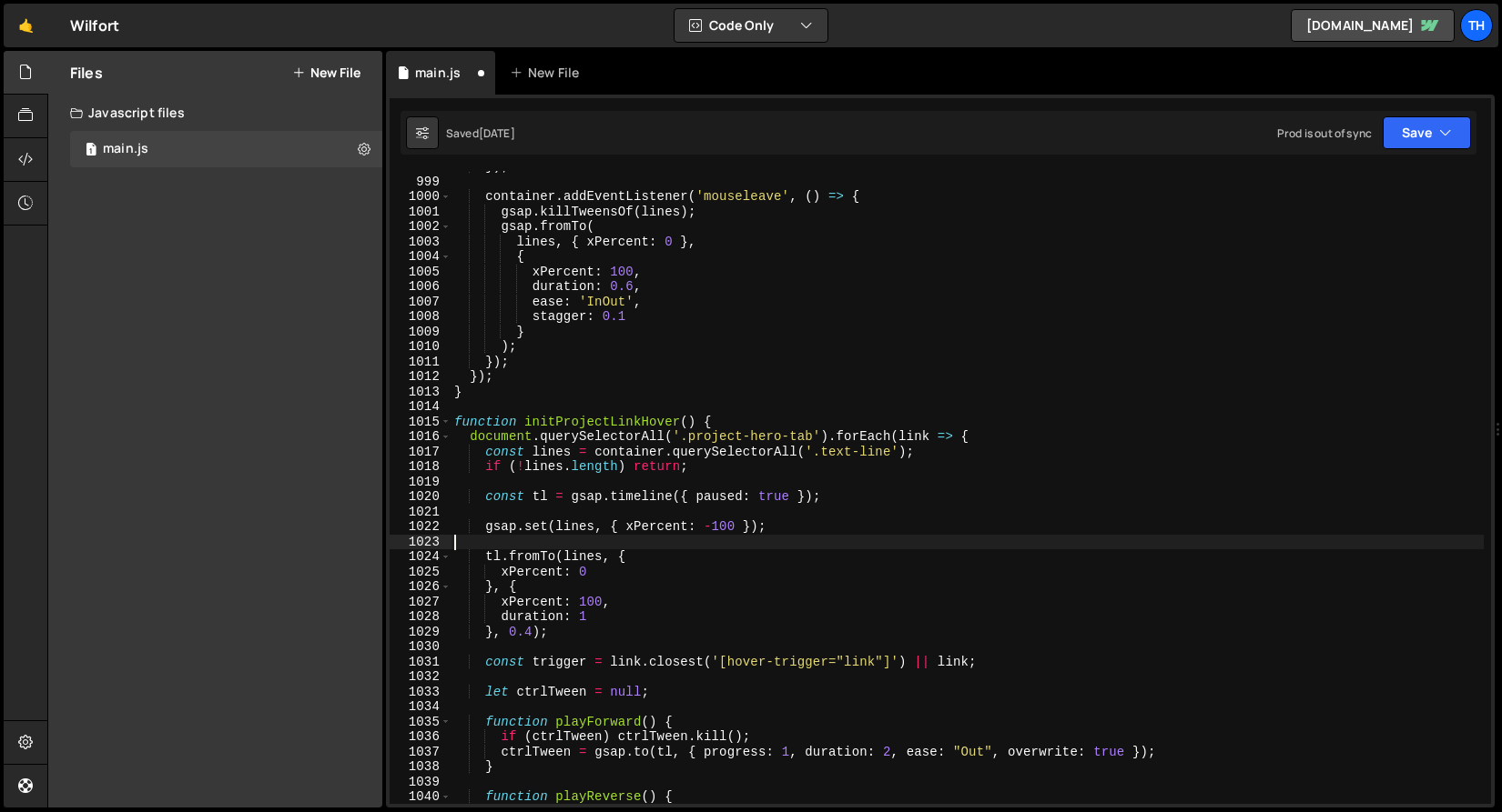
click at [659, 533] on div "}) ; container . addEventListener ( 'mouseleave' , ( ) => { gsap . killTweensOf…" at bounding box center [967, 490] width 1033 height 663
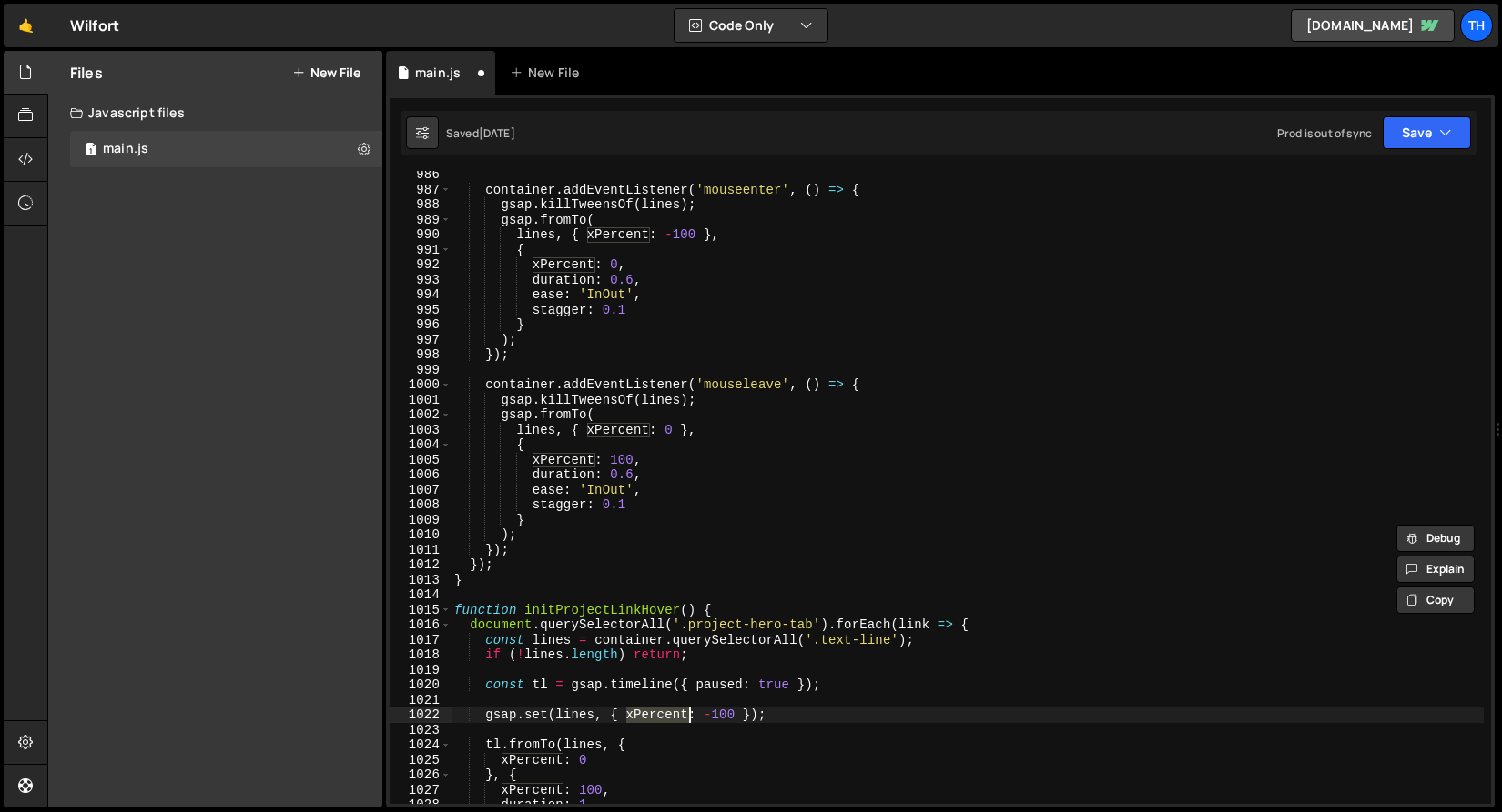
scroll to position [969, 0]
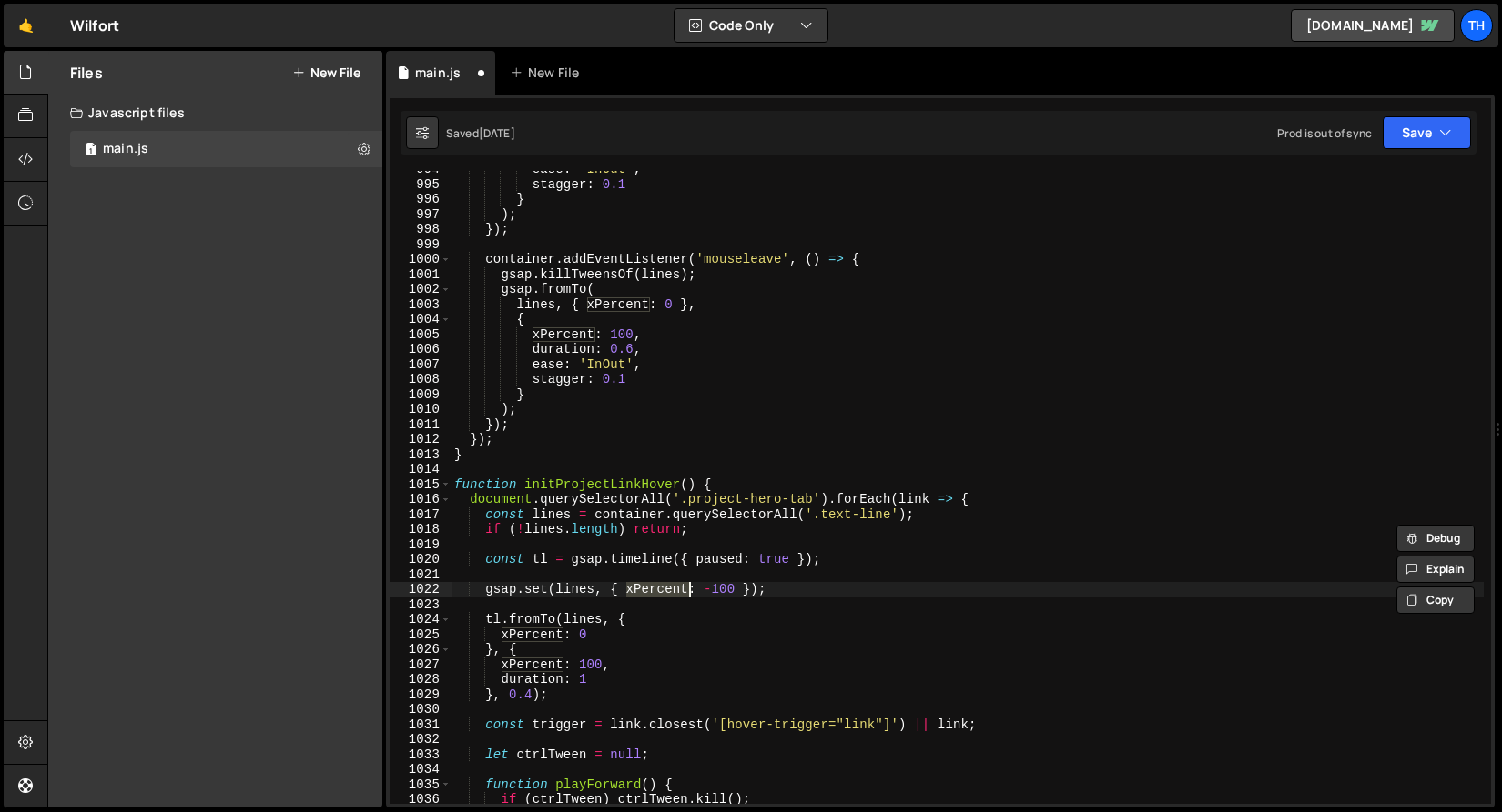
click at [548, 565] on div "ease : 'InOut' , stagger : 0.1 } ) ; }) ; container . addEventListener ( 'mouse…" at bounding box center [967, 493] width 1033 height 663
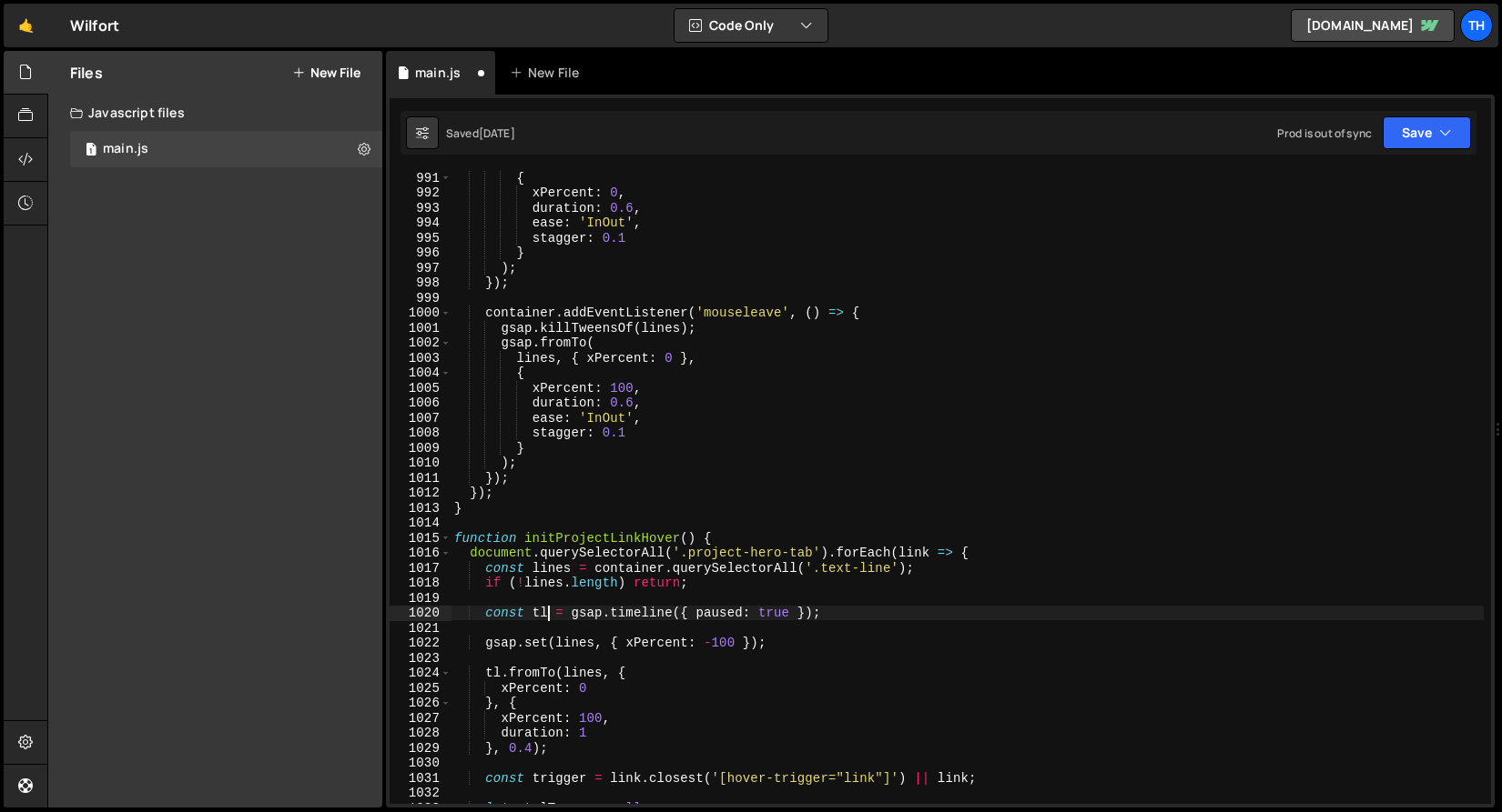
scroll to position [811, 0]
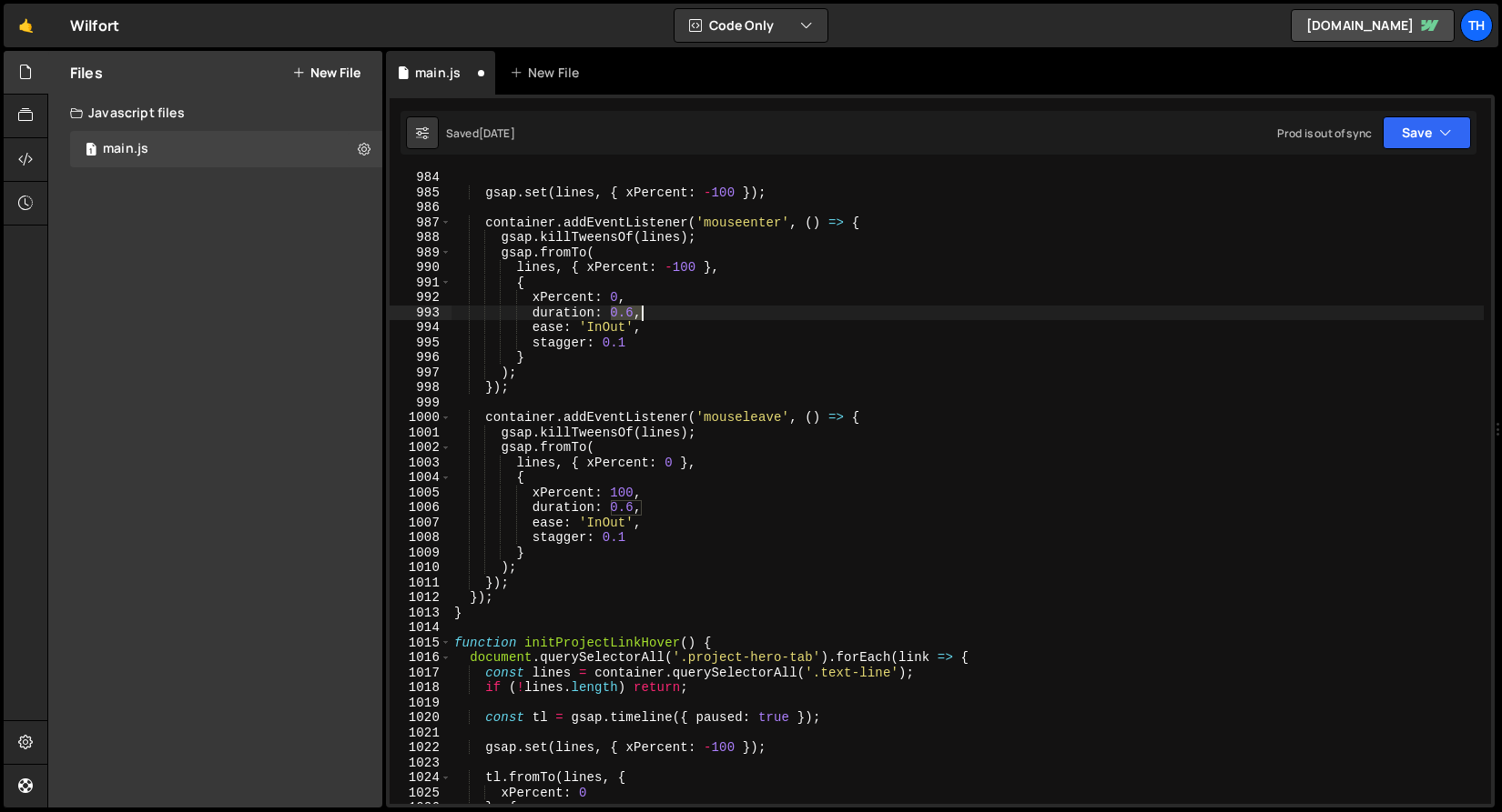
drag, startPoint x: 610, startPoint y: 314, endPoint x: 639, endPoint y: 311, distance: 29.2
click at [639, 311] on div "gsap . set ( lines , { xPercent : - 100 }) ; container . addEventListener ( 'mo…" at bounding box center [967, 501] width 1033 height 663
click at [618, 313] on div "gsap . set ( lines , { xPercent : - 100 }) ; container . addEventListener ( 'mo…" at bounding box center [967, 487] width 1033 height 633
drag, startPoint x: 614, startPoint y: 310, endPoint x: 636, endPoint y: 311, distance: 22.0
click at [636, 311] on div "gsap . set ( lines , { xPercent : - 100 }) ; container . addEventListener ( 'mo…" at bounding box center [967, 501] width 1033 height 663
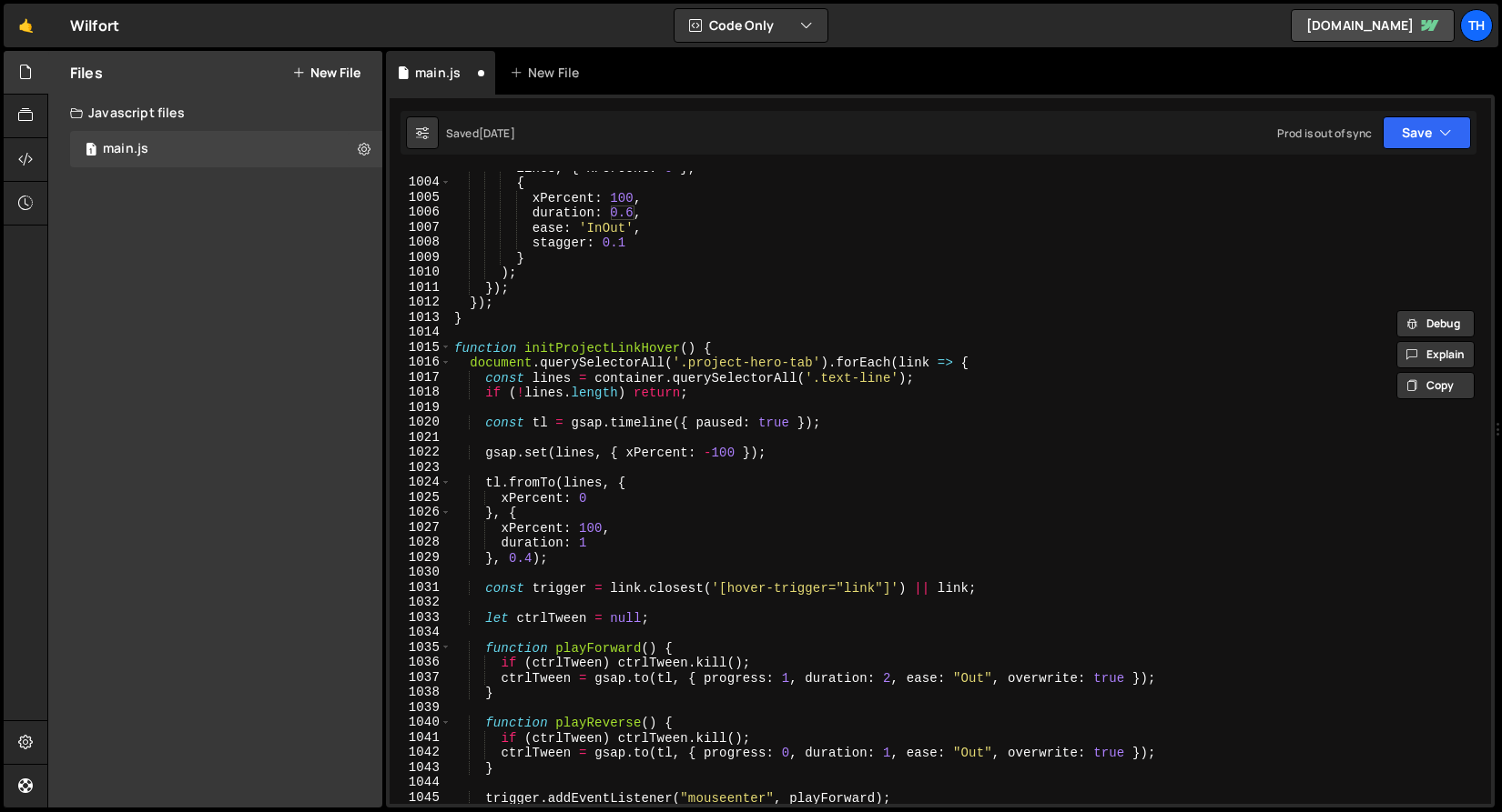
scroll to position [1107, 0]
click at [889, 677] on div "lines , { xPercent : 0 } , { xPercent : 100 , duration : 0.6 , ease : 'InOut' ,…" at bounding box center [967, 491] width 1033 height 663
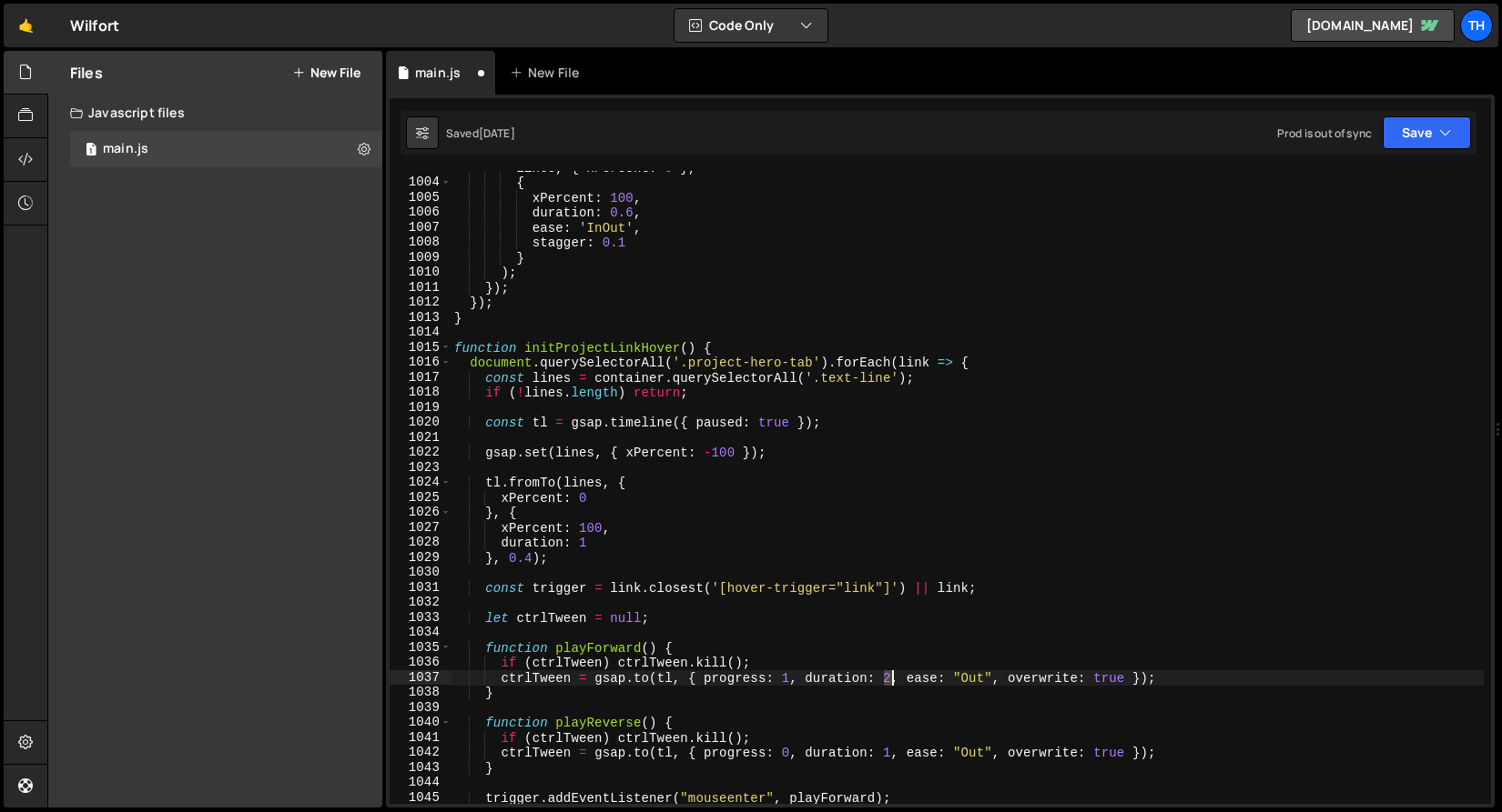
click at [891, 674] on div "lines , { xPercent : 0 } , { xPercent : 100 , duration : 0.6 , ease : 'InOut' ,…" at bounding box center [967, 491] width 1033 height 663
paste textarea "0.6"
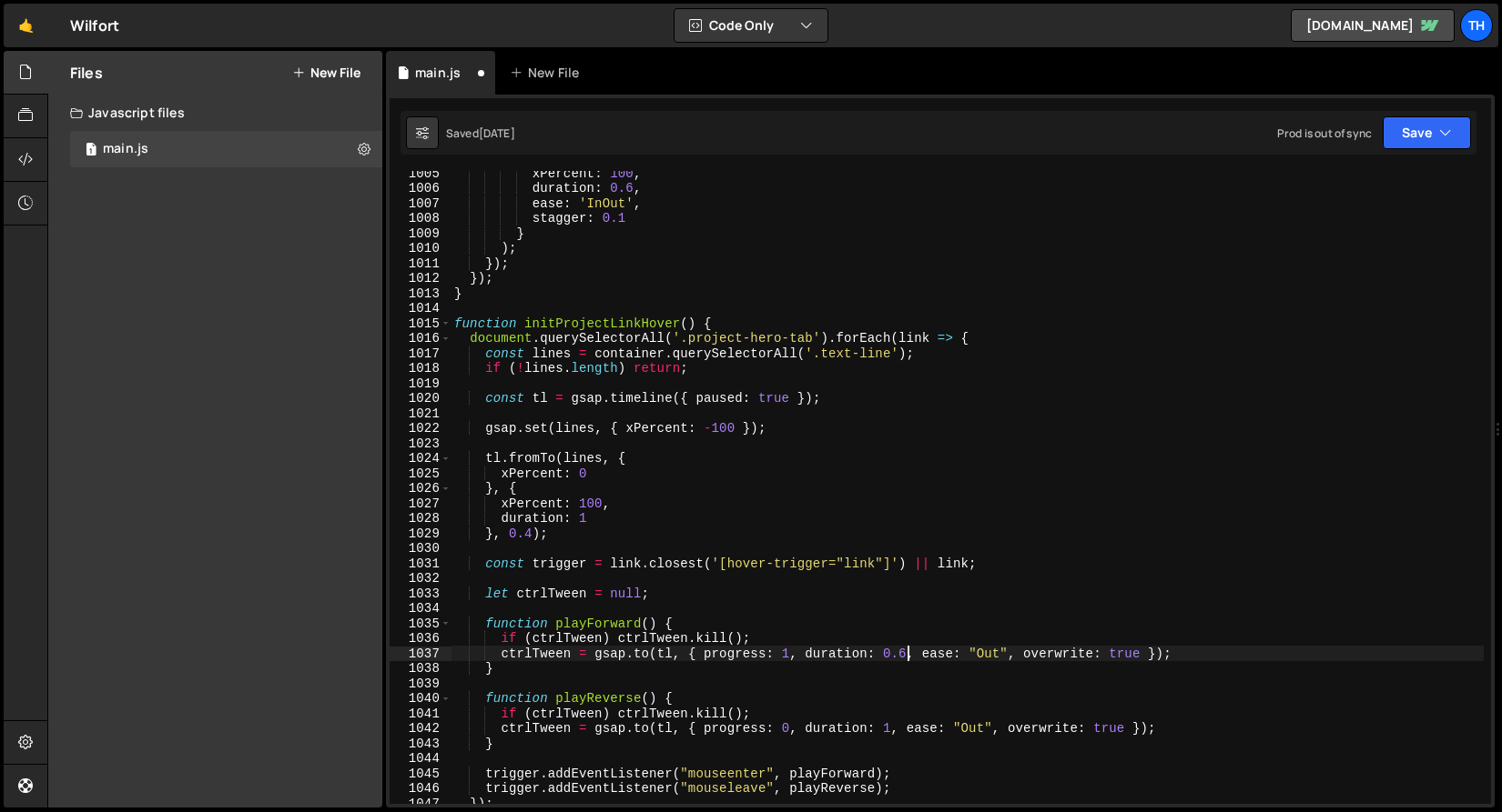
scroll to position [1153, 0]
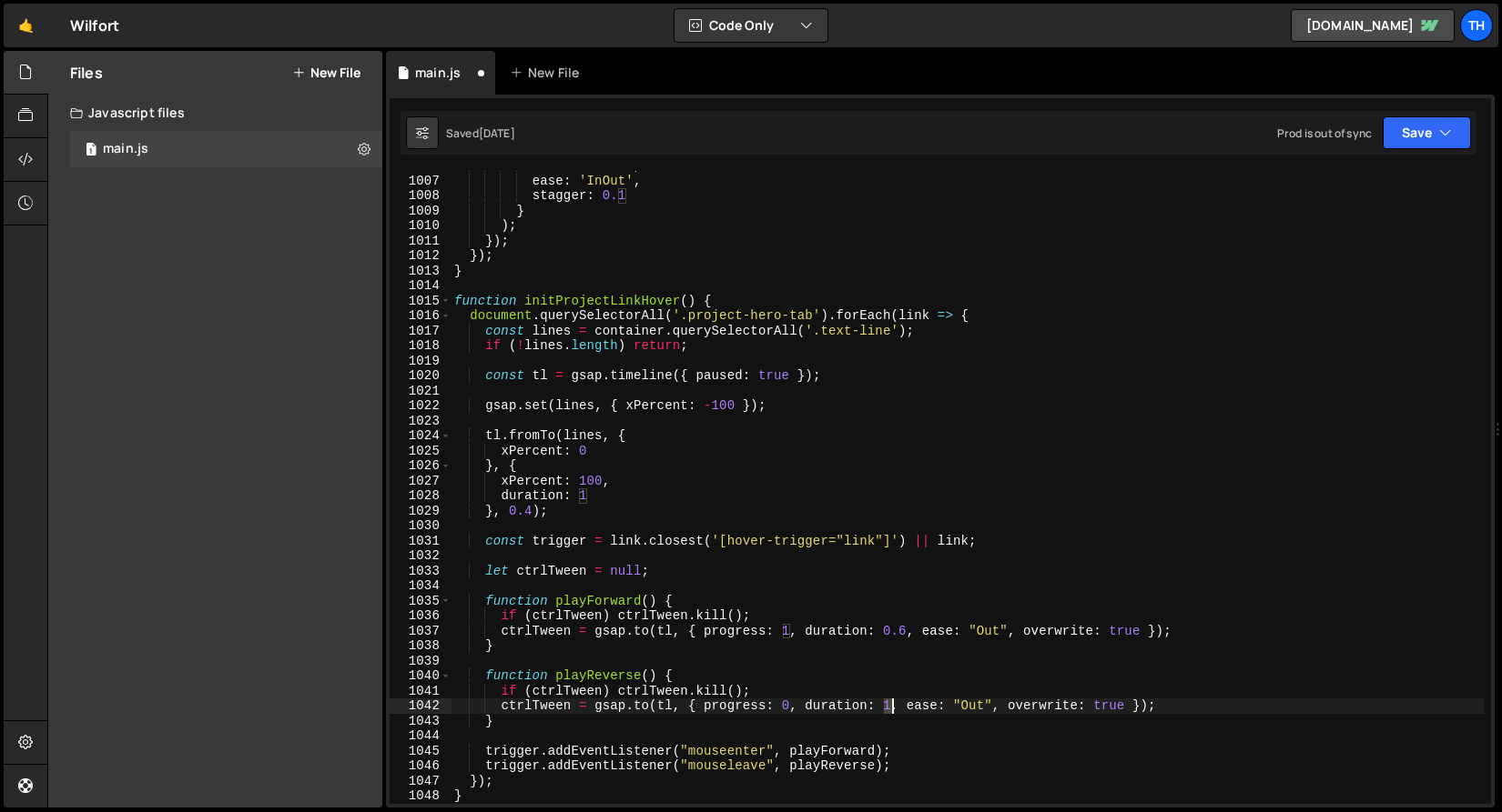
click at [892, 711] on div "duration : 0.6 , ease : 'InOut' , stagger : 0.1 } ) ; }) ; }) ; } function init…" at bounding box center [967, 489] width 1033 height 663
paste textarea "0.6"
click at [977, 708] on div "duration : 0.6 , ease : 'InOut' , stagger : 0.1 } ) ; }) ; }) ; } function init…" at bounding box center [967, 489] width 1033 height 663
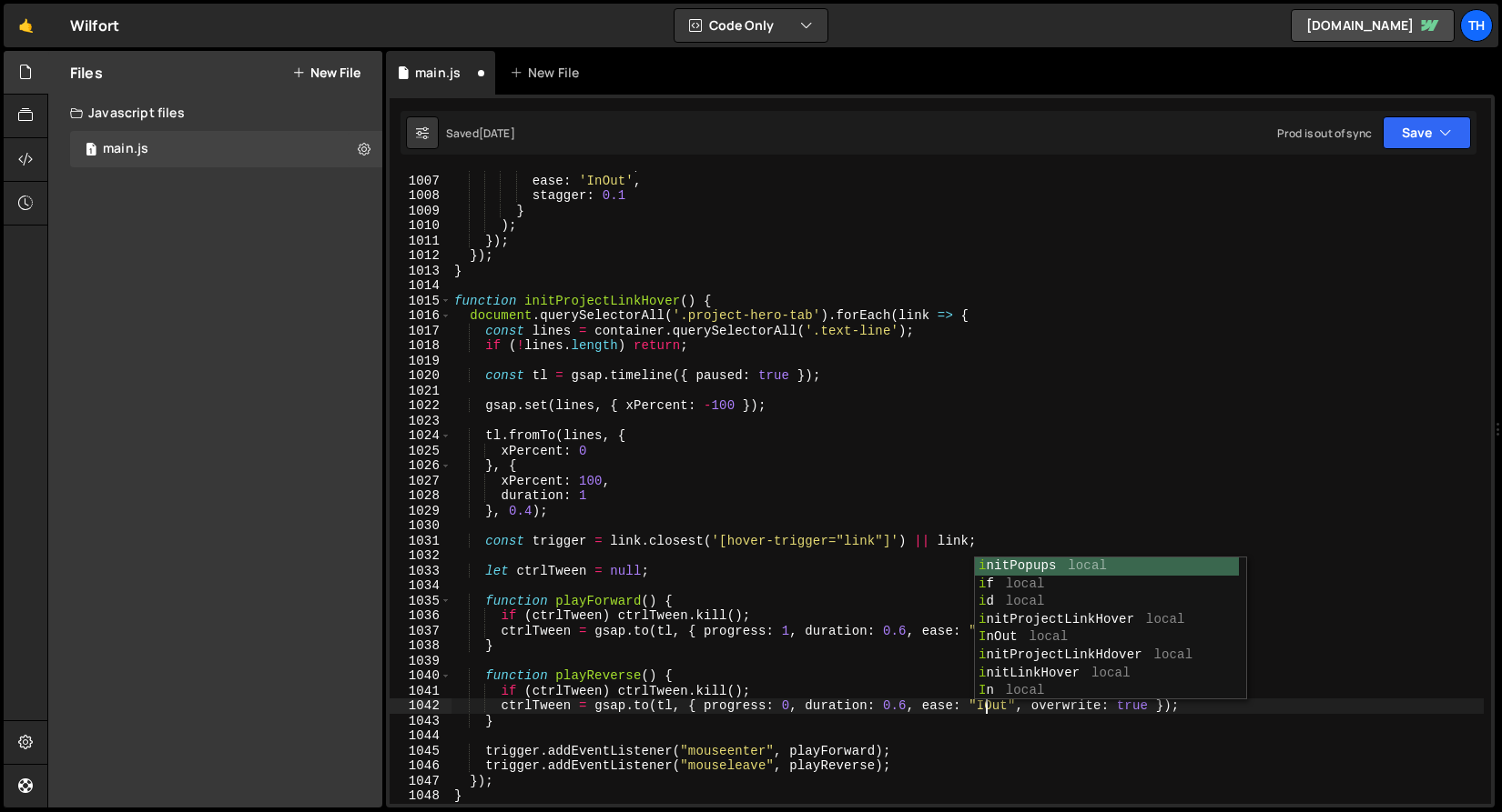
type textarea "ctrlTween = gsap.to(tl, { progress: 0, duration: 0.6, ease: "InOut", overwrite:…"
click at [846, 737] on div "duration : 0.6 , ease : 'InOut' , stagger : 0.1 } ) ; }) ; }) ; } function init…" at bounding box center [967, 489] width 1033 height 663
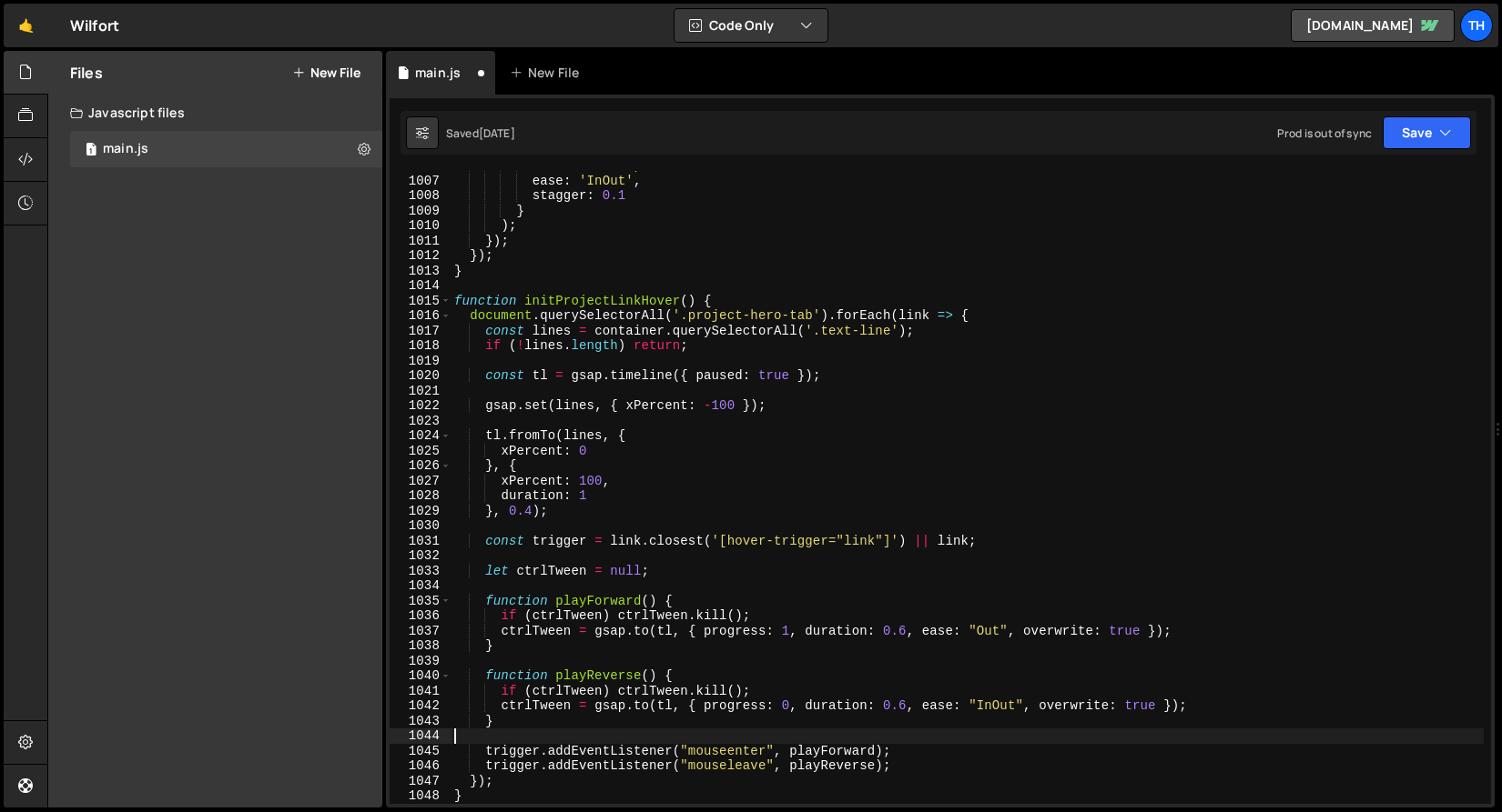
click at [988, 711] on div "duration : 0.6 , ease : 'InOut' , stagger : 0.1 } ) ; }) ; }) ; } function init…" at bounding box center [967, 489] width 1033 height 663
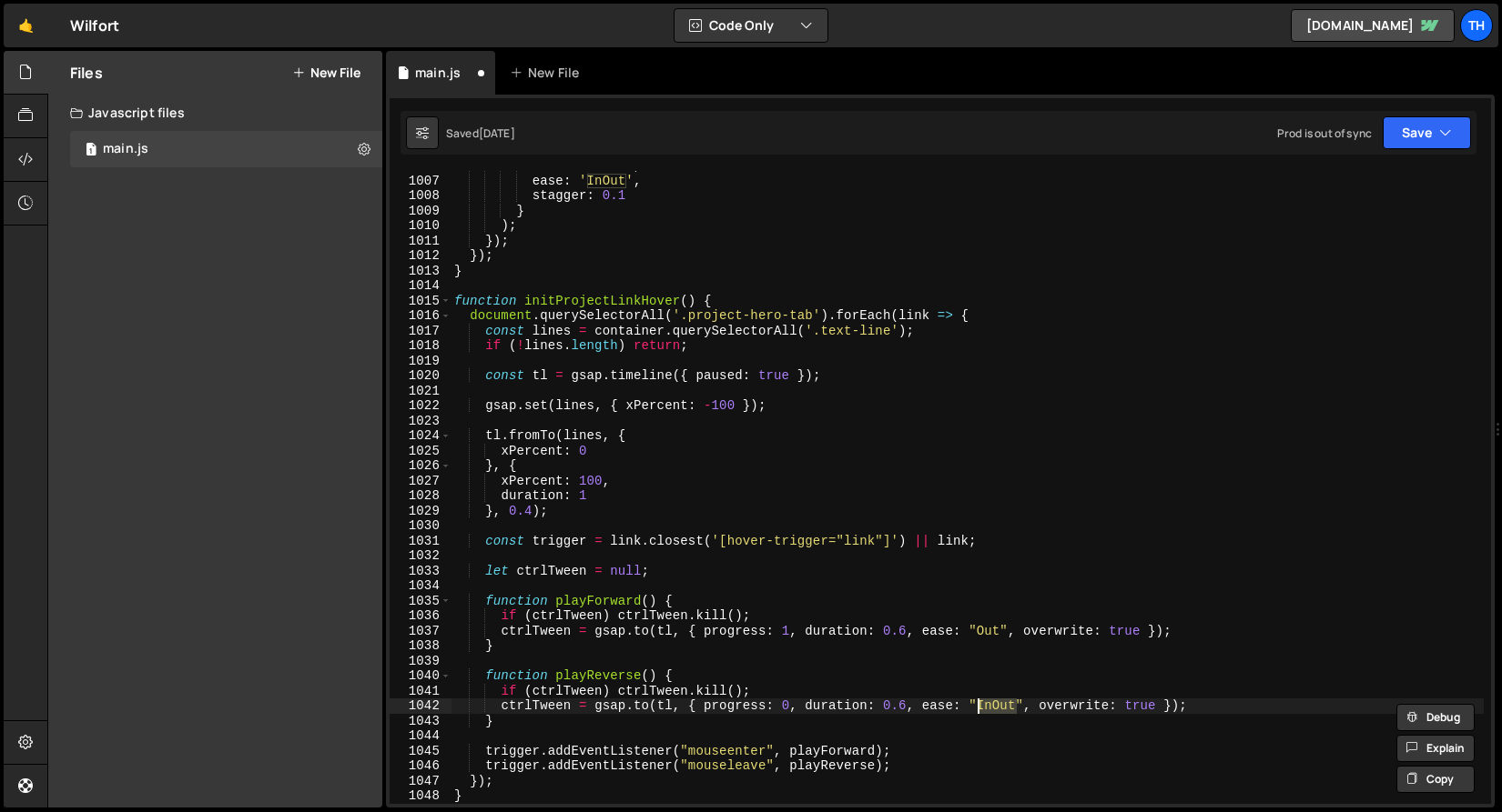
click at [994, 631] on div "duration : 0.6 , ease : 'InOut' , stagger : 0.1 } ) ; }) ; }) ; } function init…" at bounding box center [967, 489] width 1033 height 663
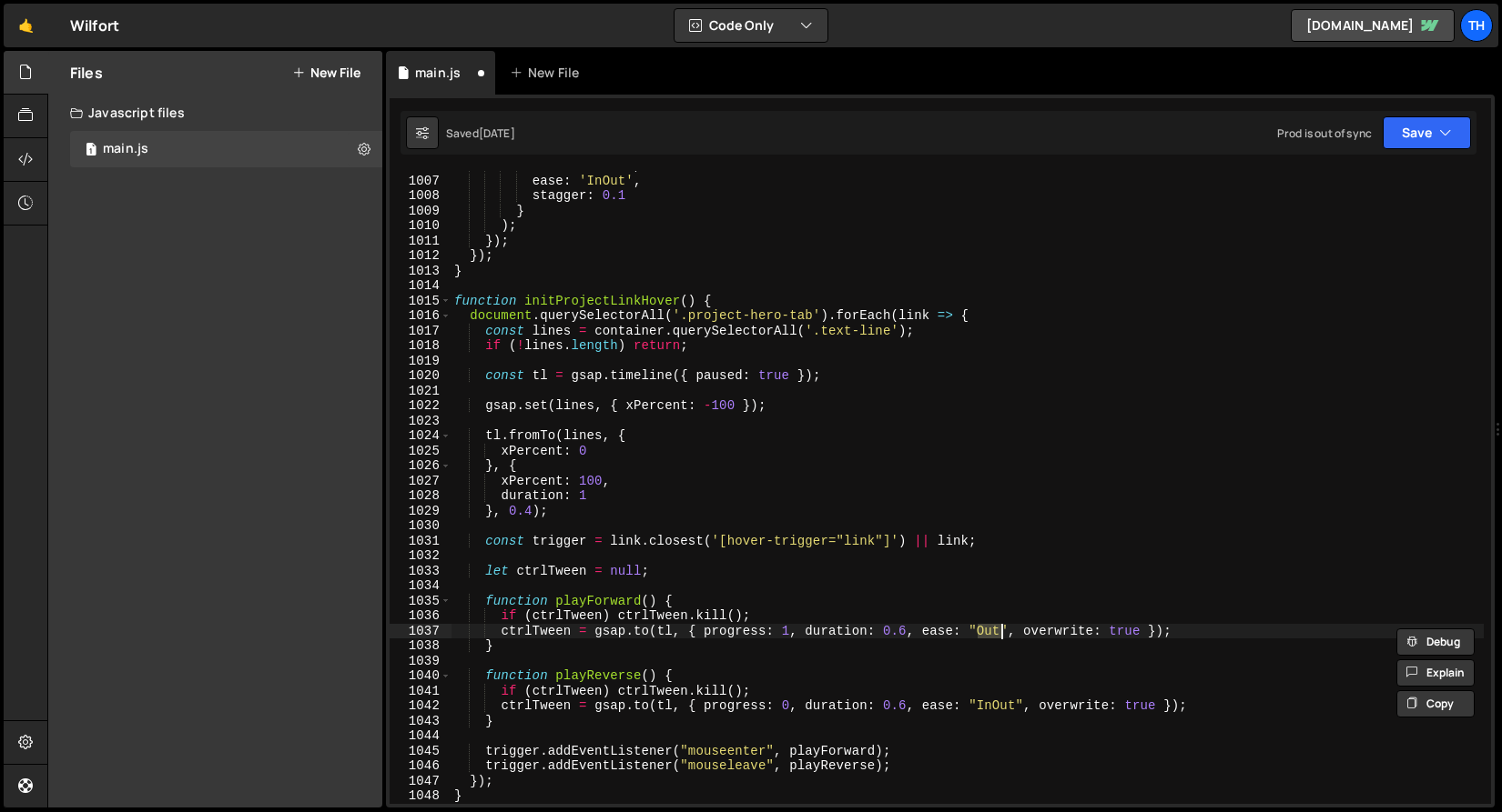
paste textarea "In"
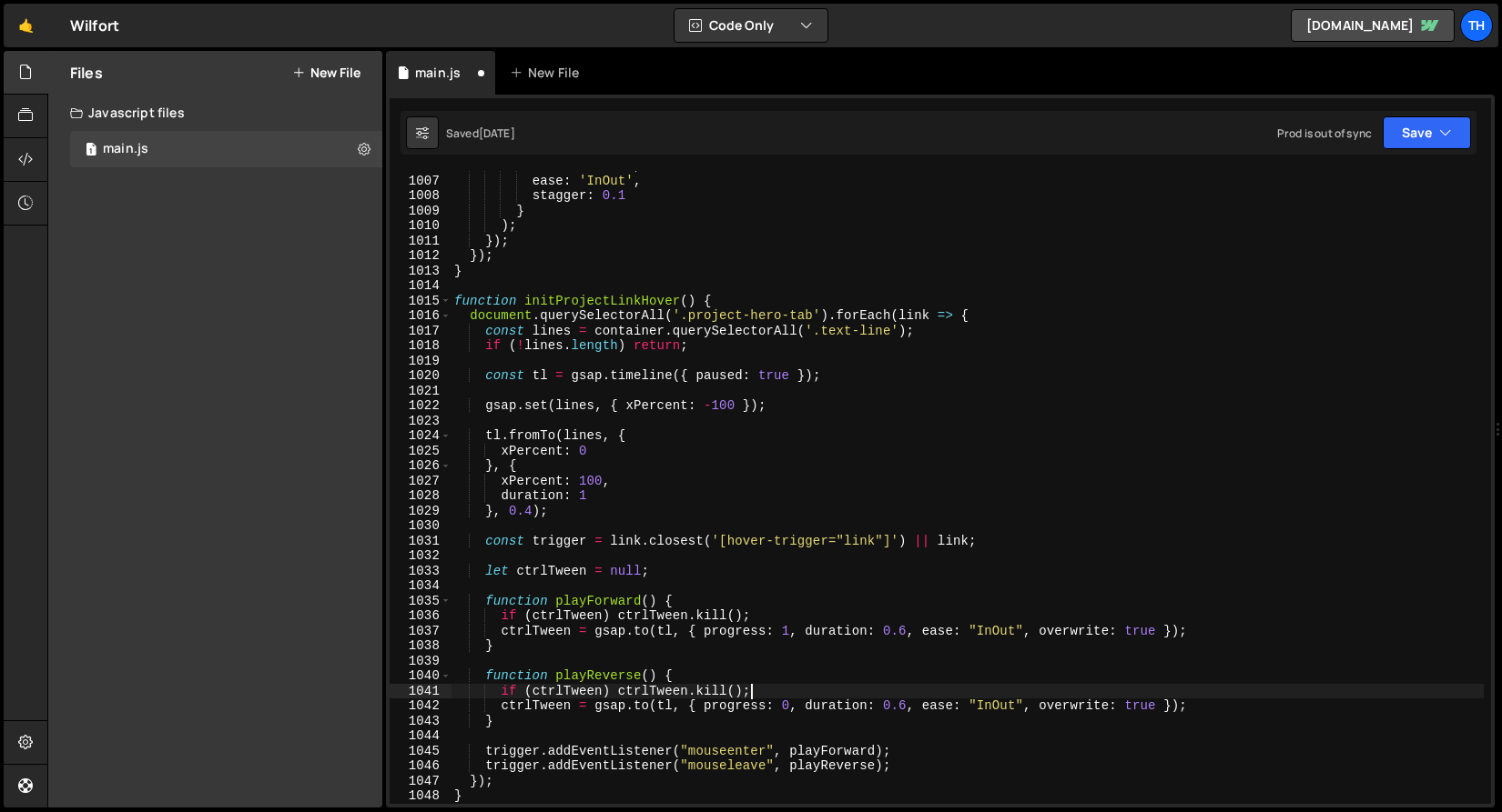
click at [892, 698] on div "duration : 0.6 , ease : 'InOut' , stagger : 0.1 } ) ; }) ; }) ; } function init…" at bounding box center [967, 489] width 1033 height 663
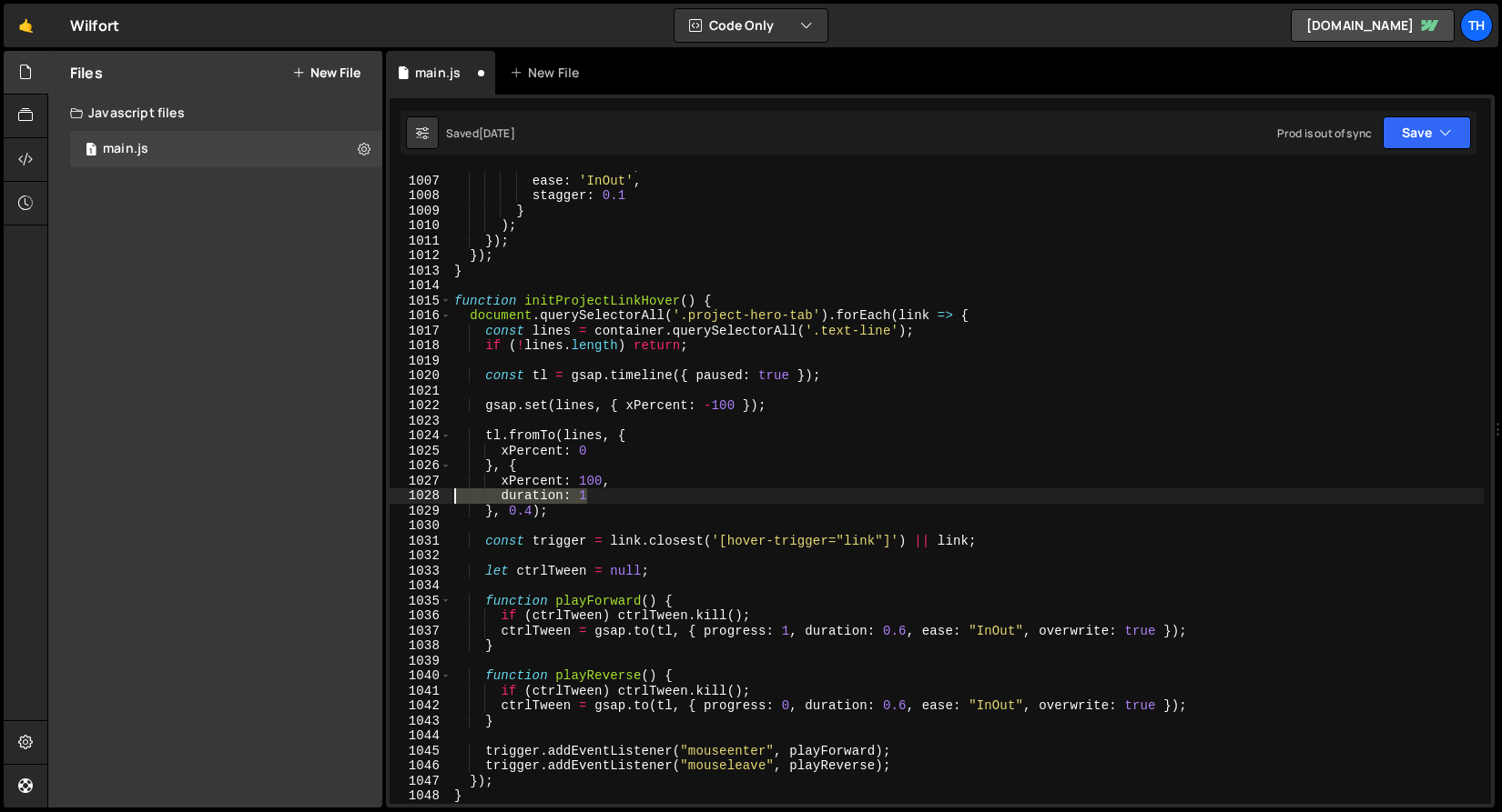
drag, startPoint x: 606, startPoint y: 498, endPoint x: 388, endPoint y: 502, distance: 218.0
click at [388, 502] on div "1 Type cmd + s to save your Javascript file. הההההההההההההההההההההההההההההההההה…" at bounding box center [940, 451] width 1108 height 713
type textarea "duration: 1"
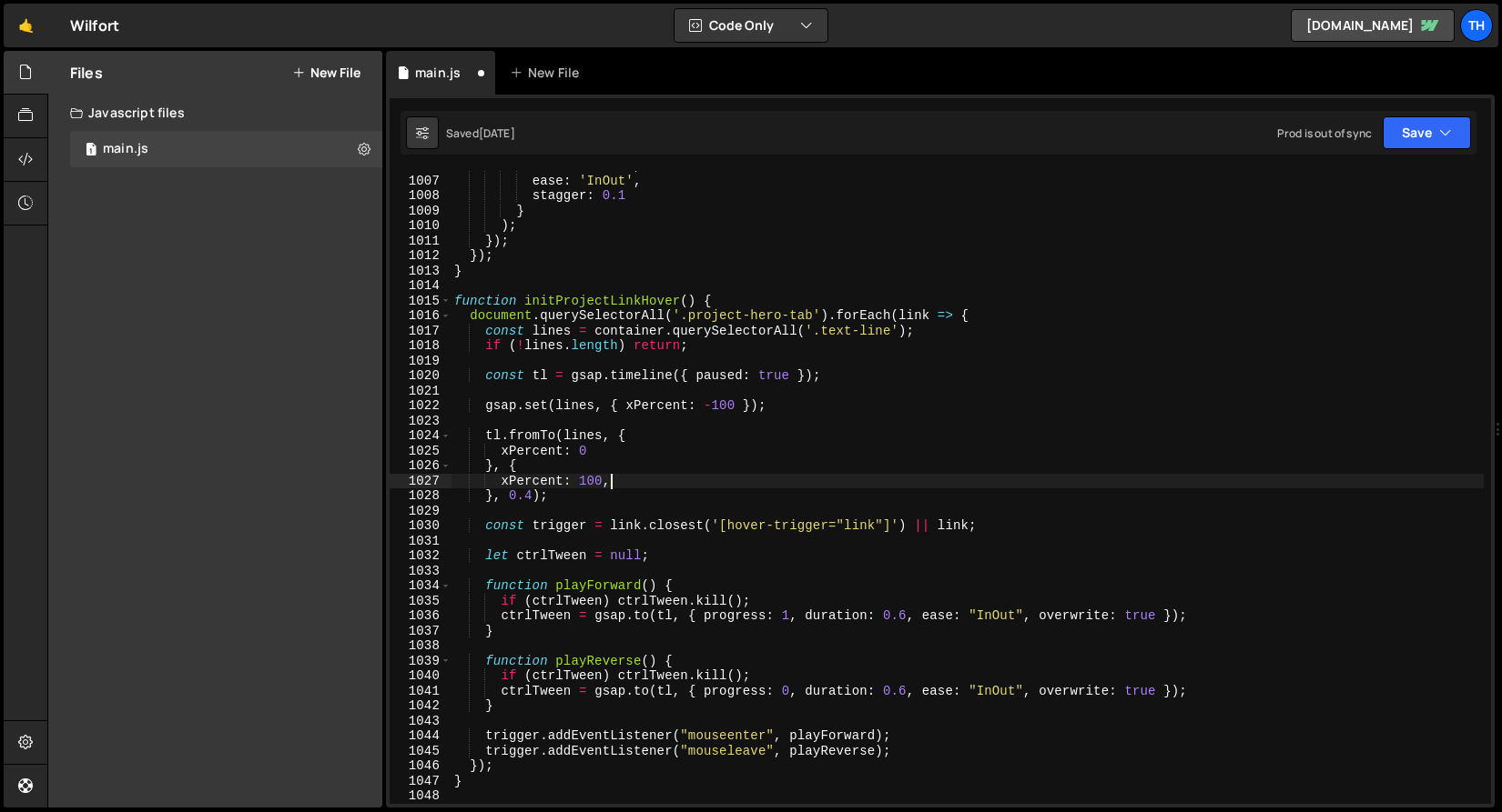
click at [532, 494] on div "duration : 0.6 , ease : 'InOut' , stagger : 0.1 } ) ; }) ; }) ; } function init…" at bounding box center [967, 489] width 1033 height 663
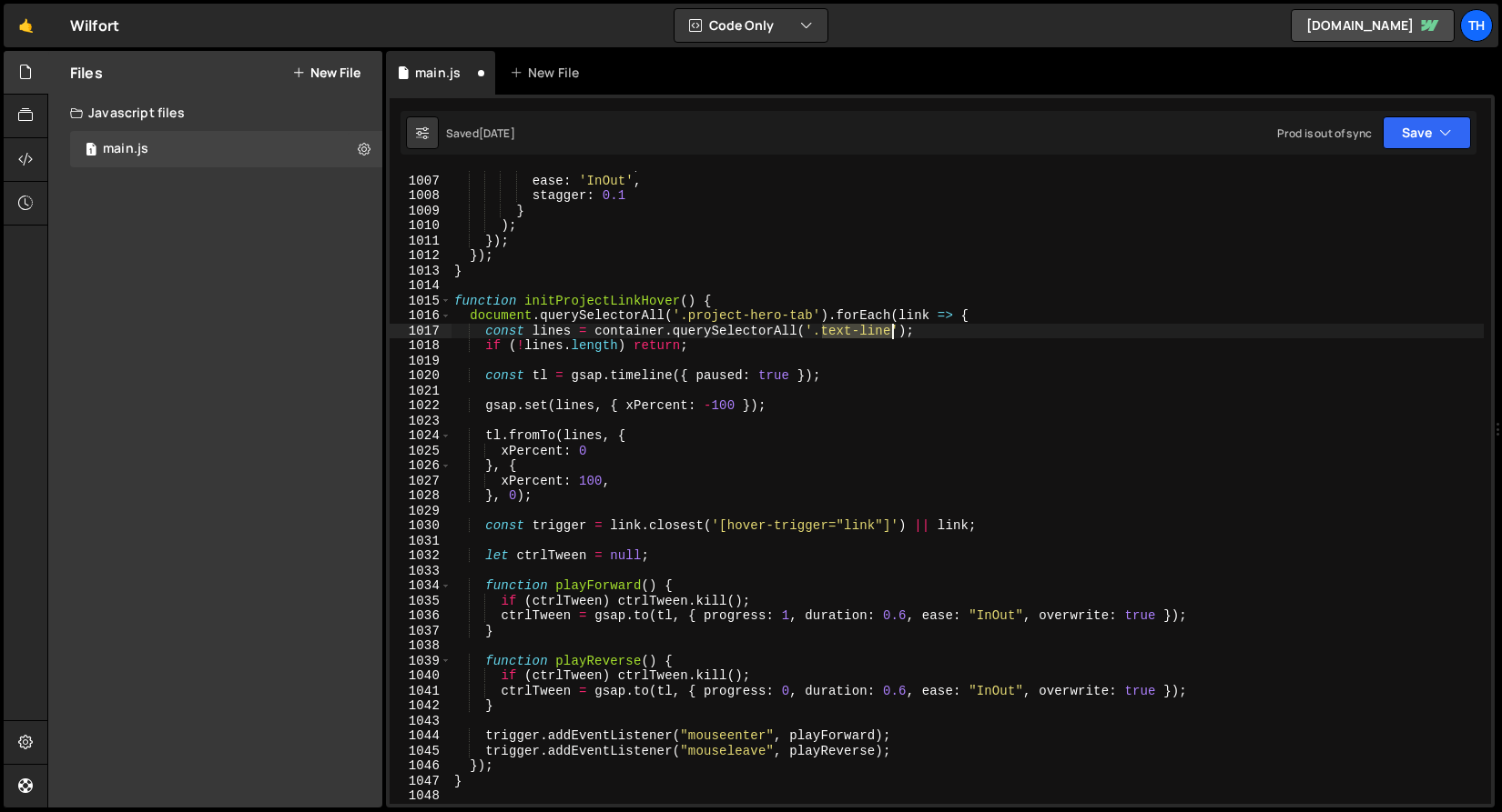
drag, startPoint x: 822, startPoint y: 329, endPoint x: 890, endPoint y: 333, distance: 68.1
click at [890, 333] on div "duration : 0.6 , ease : 'InOut' , stagger : 0.1 } ) ; }) ; }) ; } function init…" at bounding box center [967, 489] width 1033 height 663
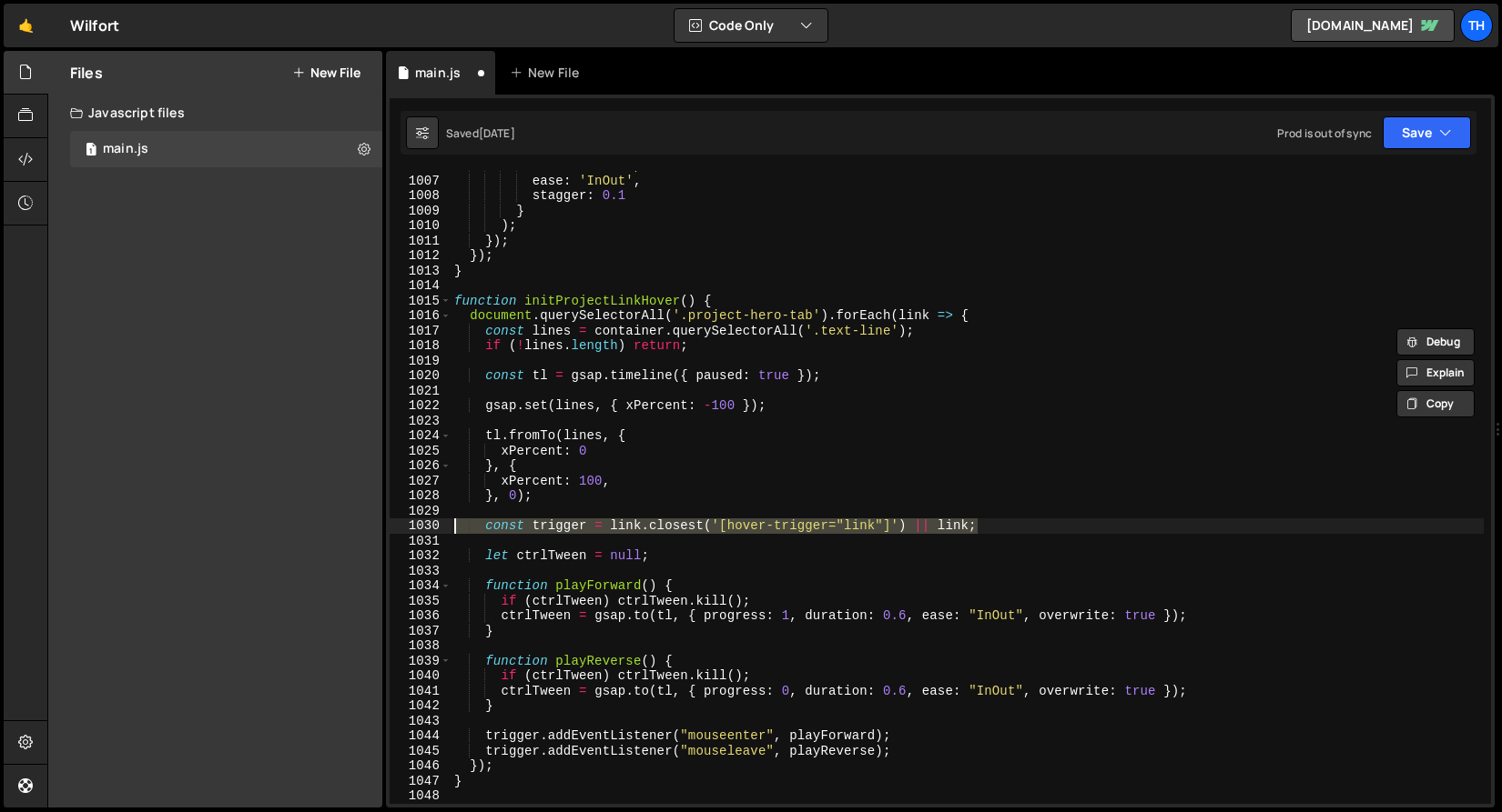
drag, startPoint x: 1032, startPoint y: 522, endPoint x: 362, endPoint y: 525, distance: 670.0
click at [362, 525] on div "Files New File Javascript files 1 main.js 0 CSS files Copy share link Edit File…" at bounding box center [774, 430] width 1455 height 758
type textarea "const trigger = link.closest('[hover-trigger="link"]') || link;"
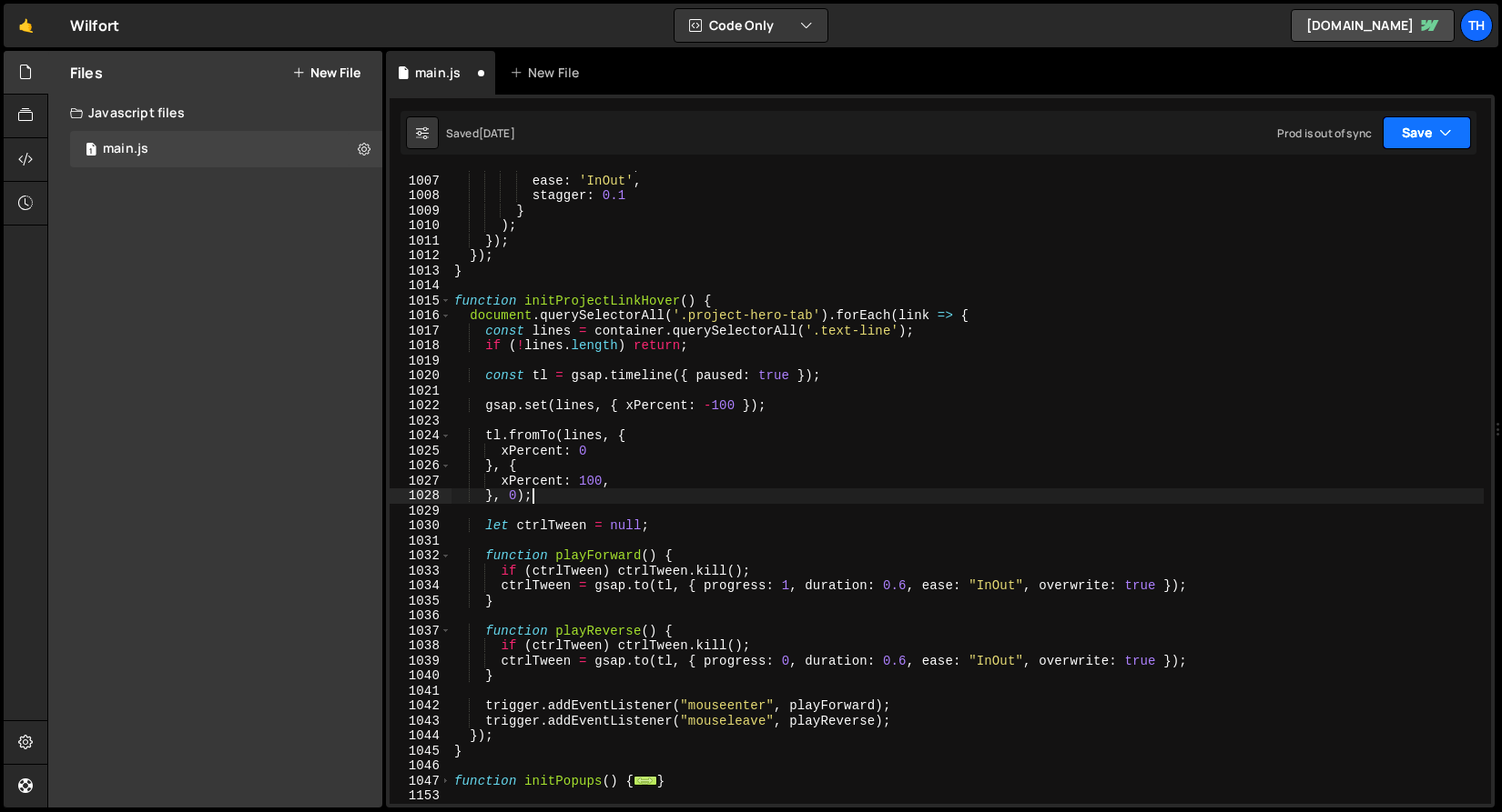
click at [1410, 131] on button "Save" at bounding box center [1427, 132] width 88 height 33
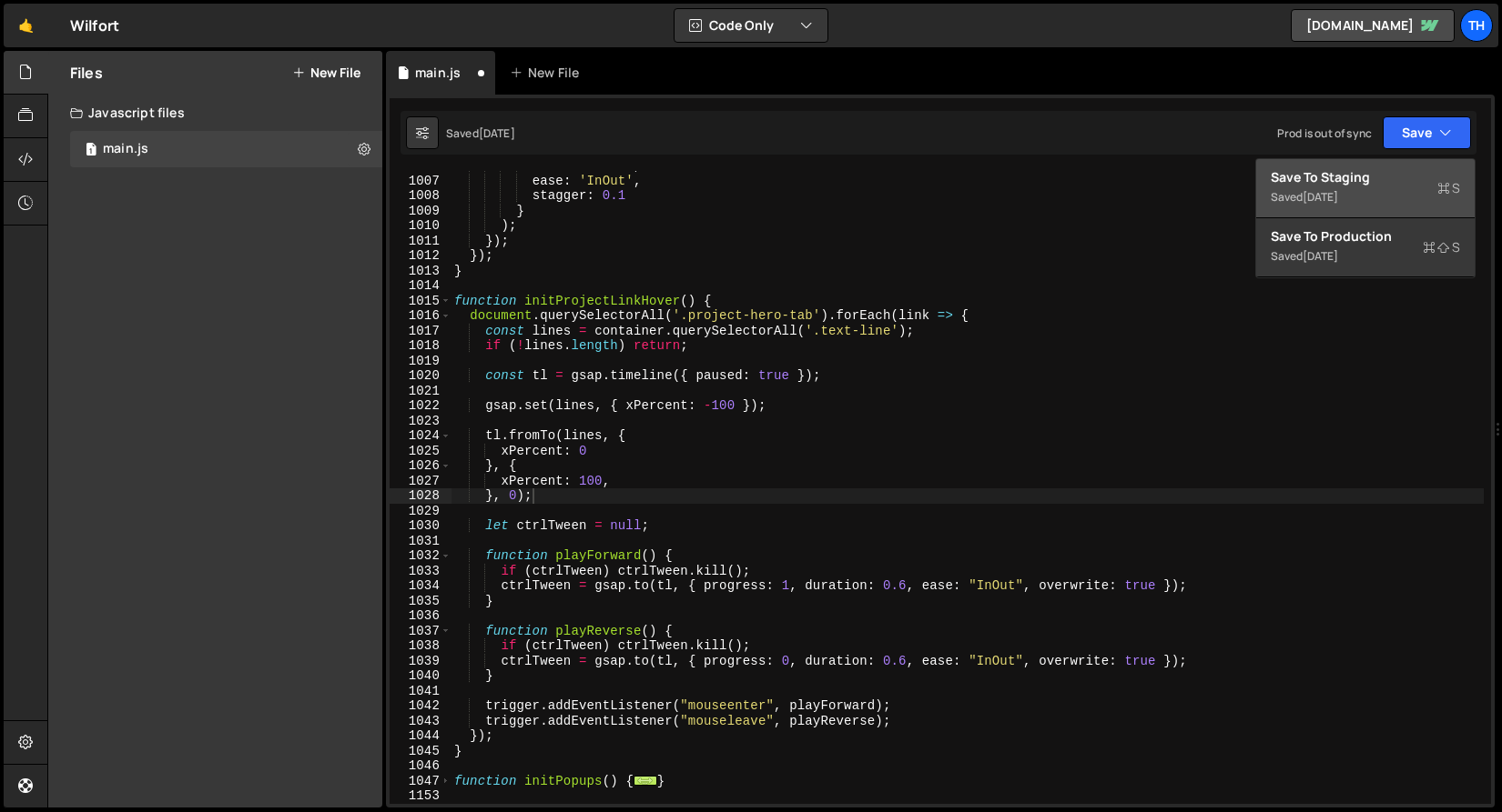
click at [1389, 174] on div "Save to Staging S" at bounding box center [1364, 178] width 189 height 19
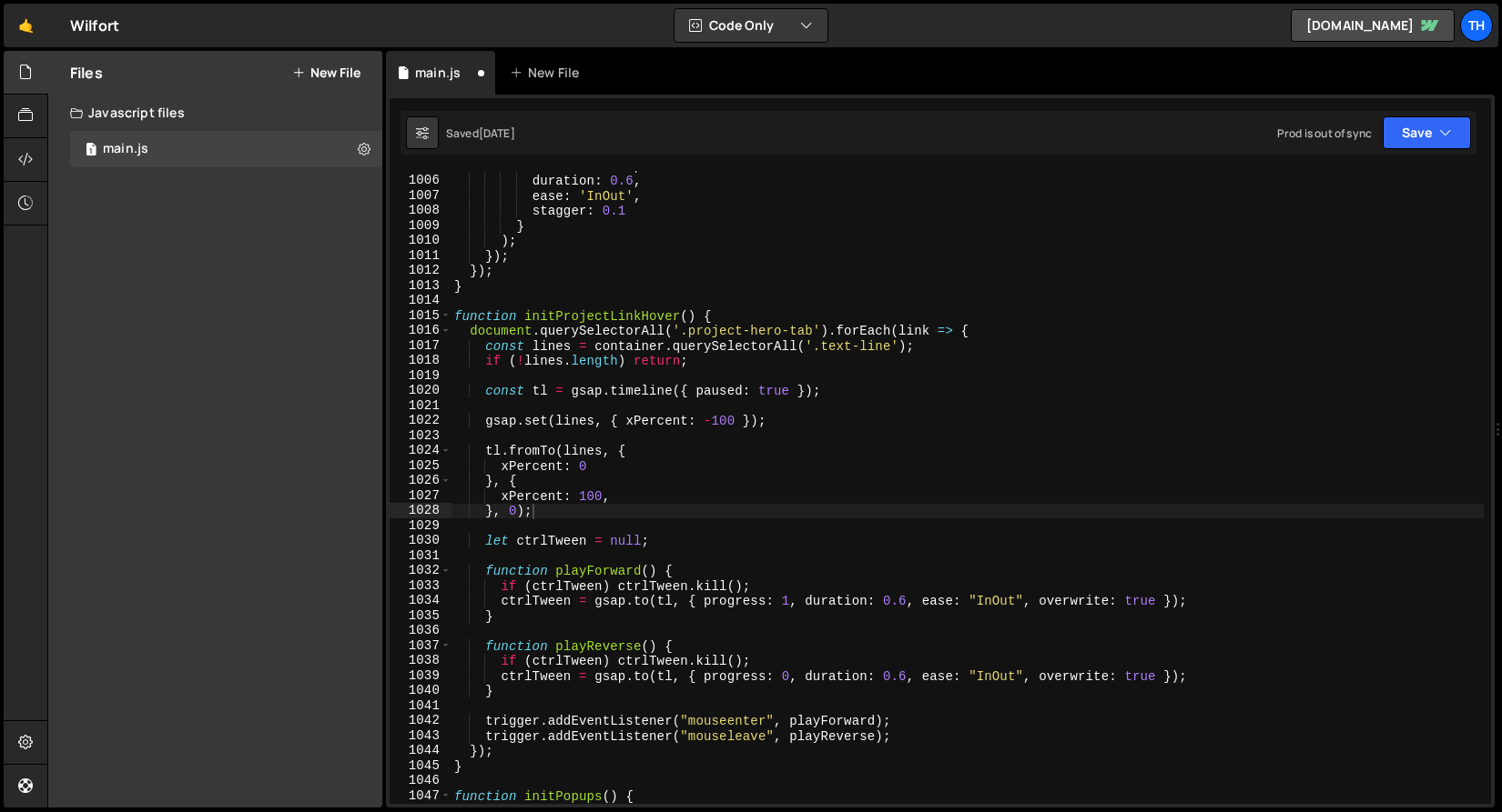
scroll to position [15098, 0]
click at [1382, 32] on link "wilfort.webflow.io" at bounding box center [1373, 25] width 164 height 33
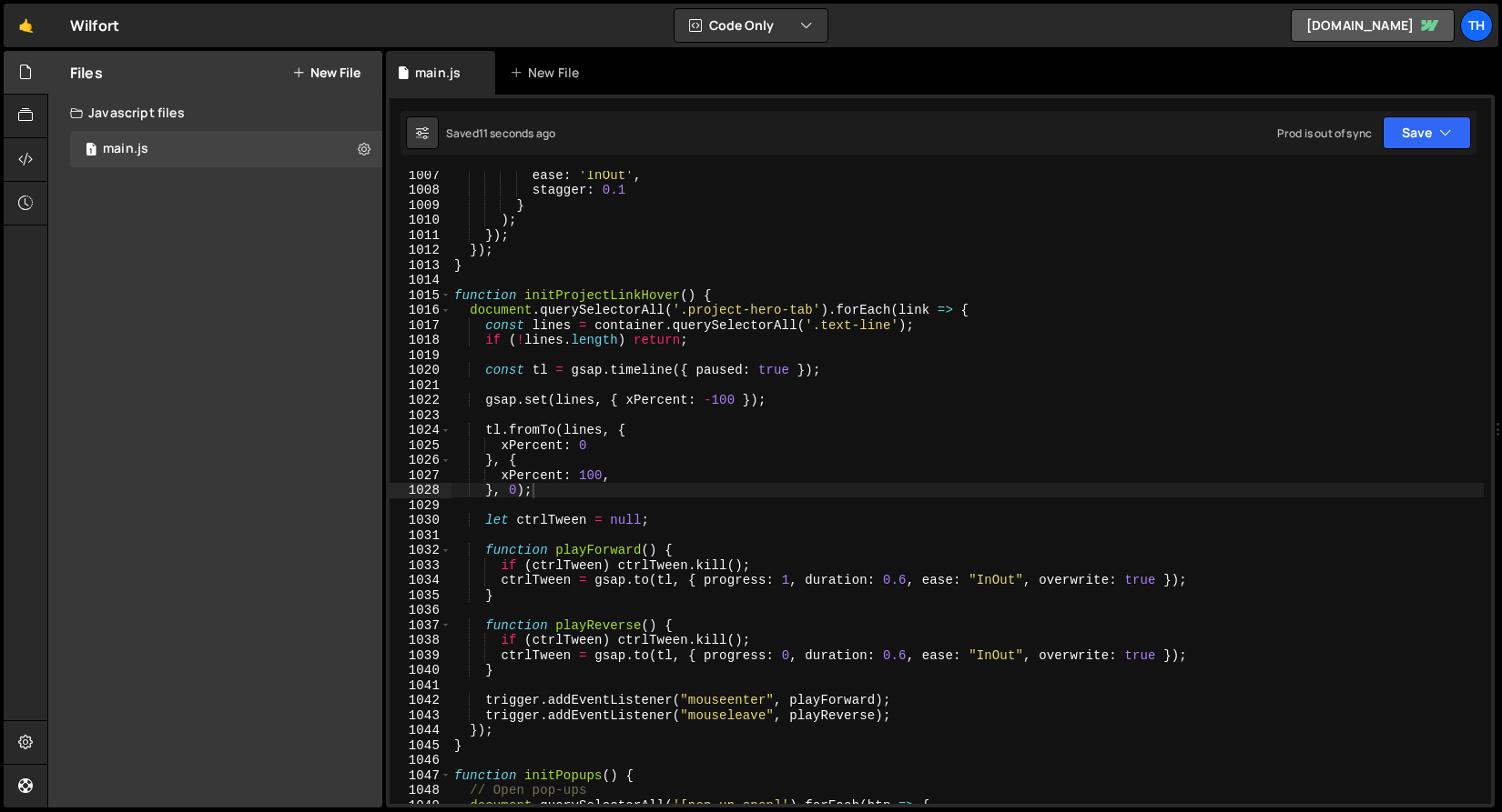
scroll to position [15148, 0]
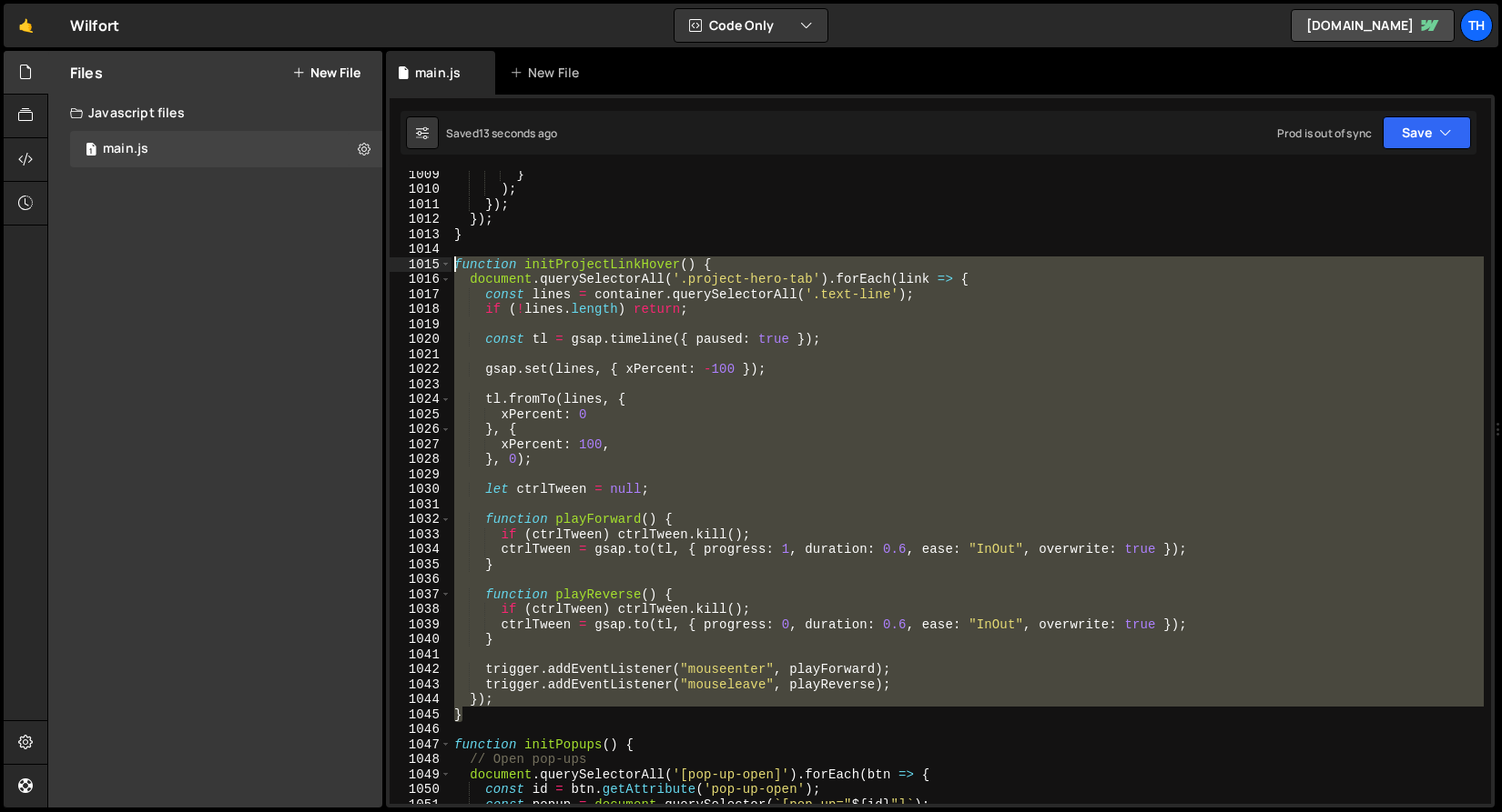
drag, startPoint x: 487, startPoint y: 712, endPoint x: 343, endPoint y: 269, distance: 465.8
click at [343, 269] on div "Files New File Javascript files 1 main.js 0 CSS files Copy share link Edit File…" at bounding box center [774, 430] width 1455 height 758
paste textarea "}"
type textarea "}"
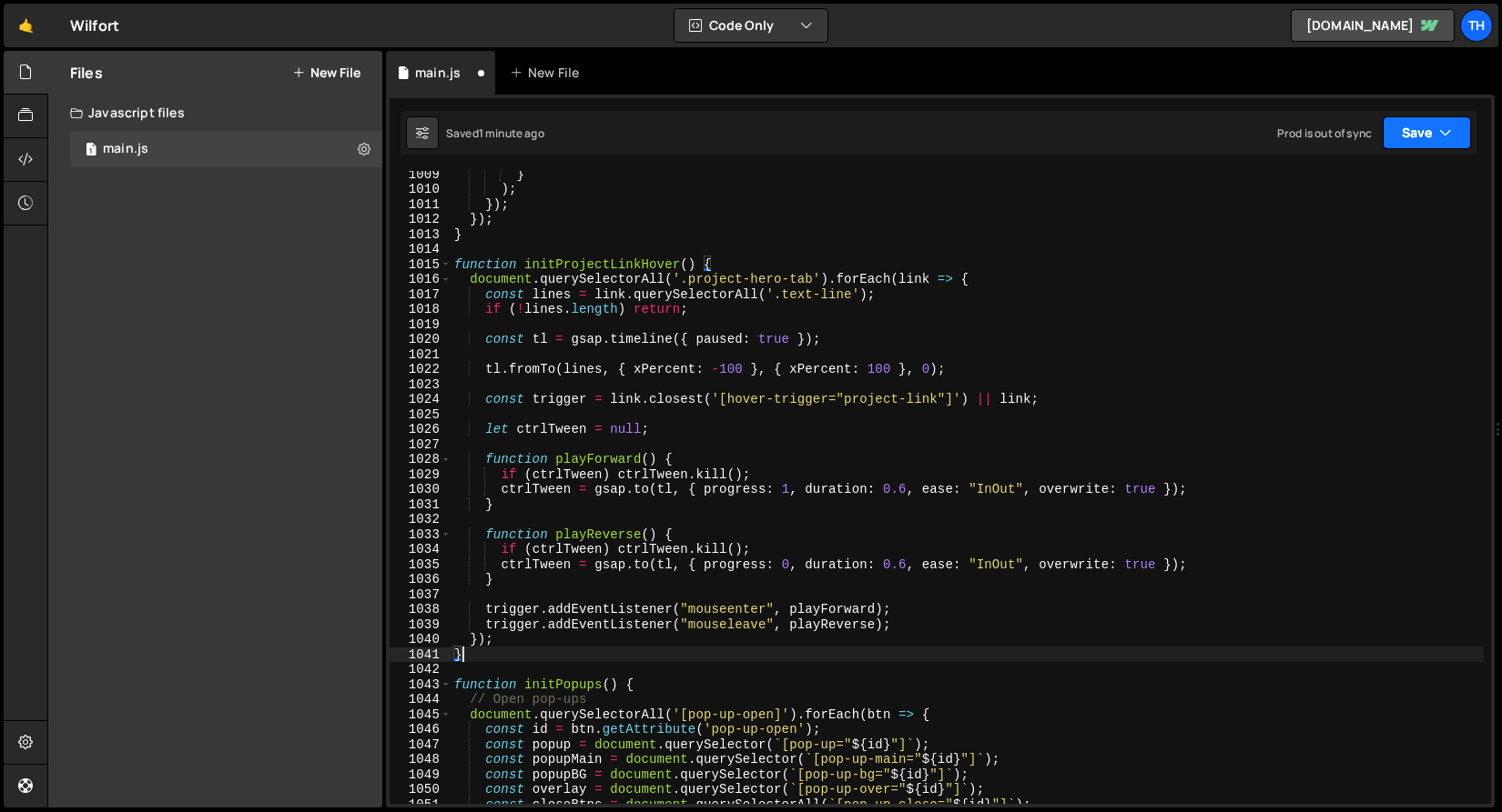
click at [1422, 134] on button "Save" at bounding box center [1427, 132] width 88 height 33
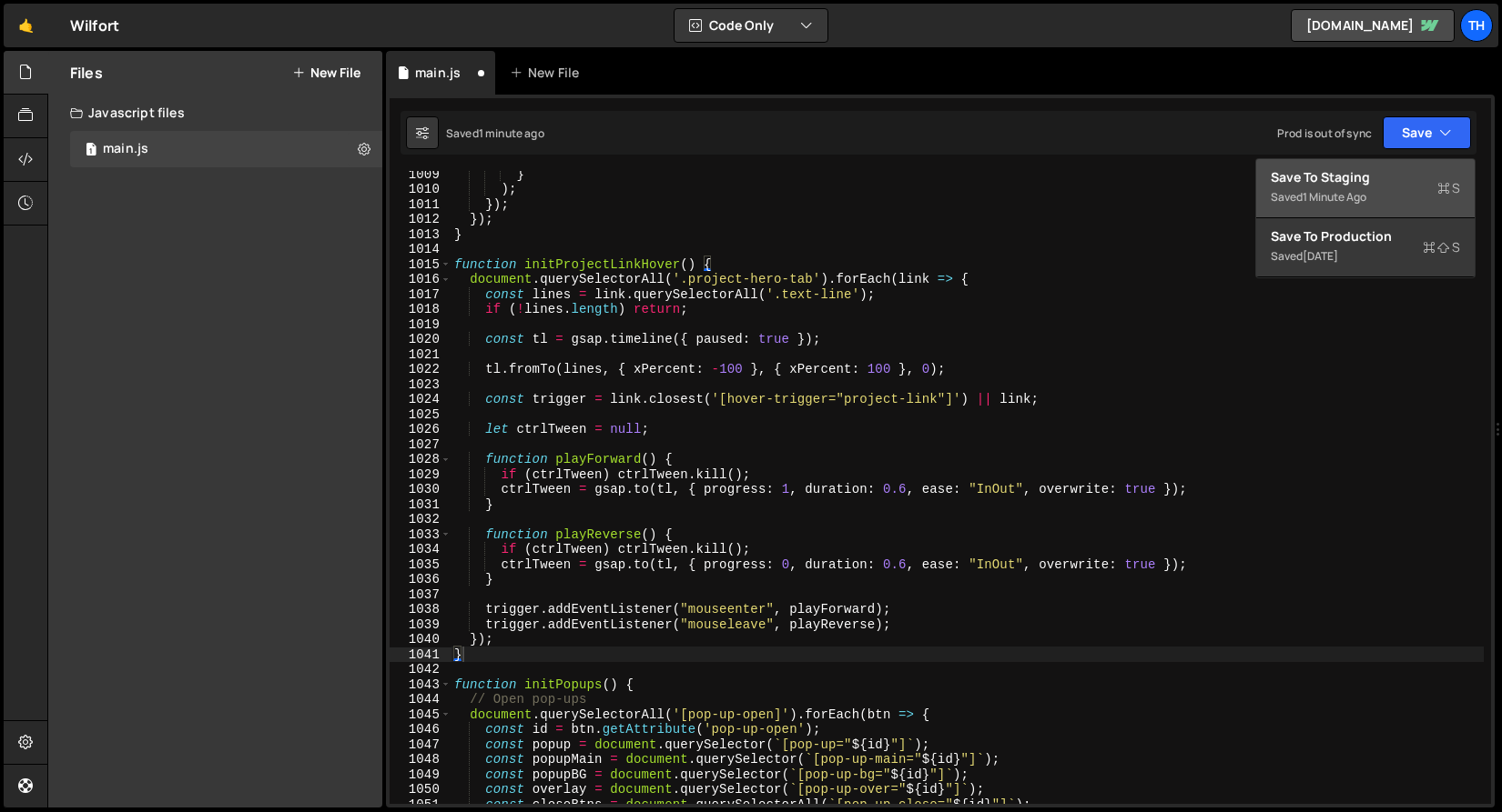
click at [1415, 174] on div "Save to Staging S" at bounding box center [1364, 178] width 189 height 19
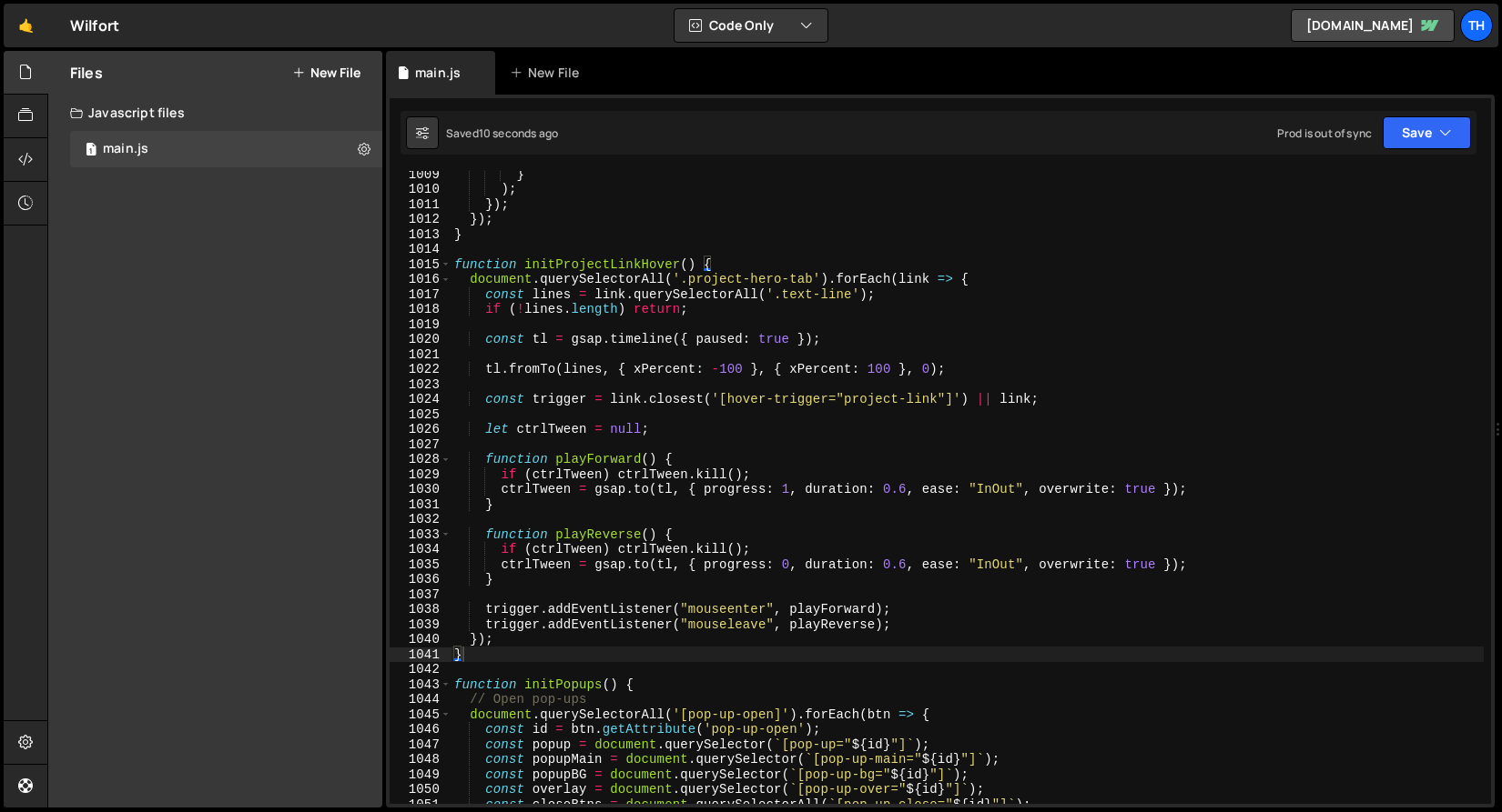
click at [557, 516] on div "} ) ; }) ; }) ; } function initProjectLinkHover ( ) { document . querySelectorA…" at bounding box center [967, 498] width 1033 height 663
click at [880, 363] on div "} ) ; }) ; }) ; } function initProjectLinkHover ( ) { document . querySelectorA…" at bounding box center [967, 498] width 1033 height 663
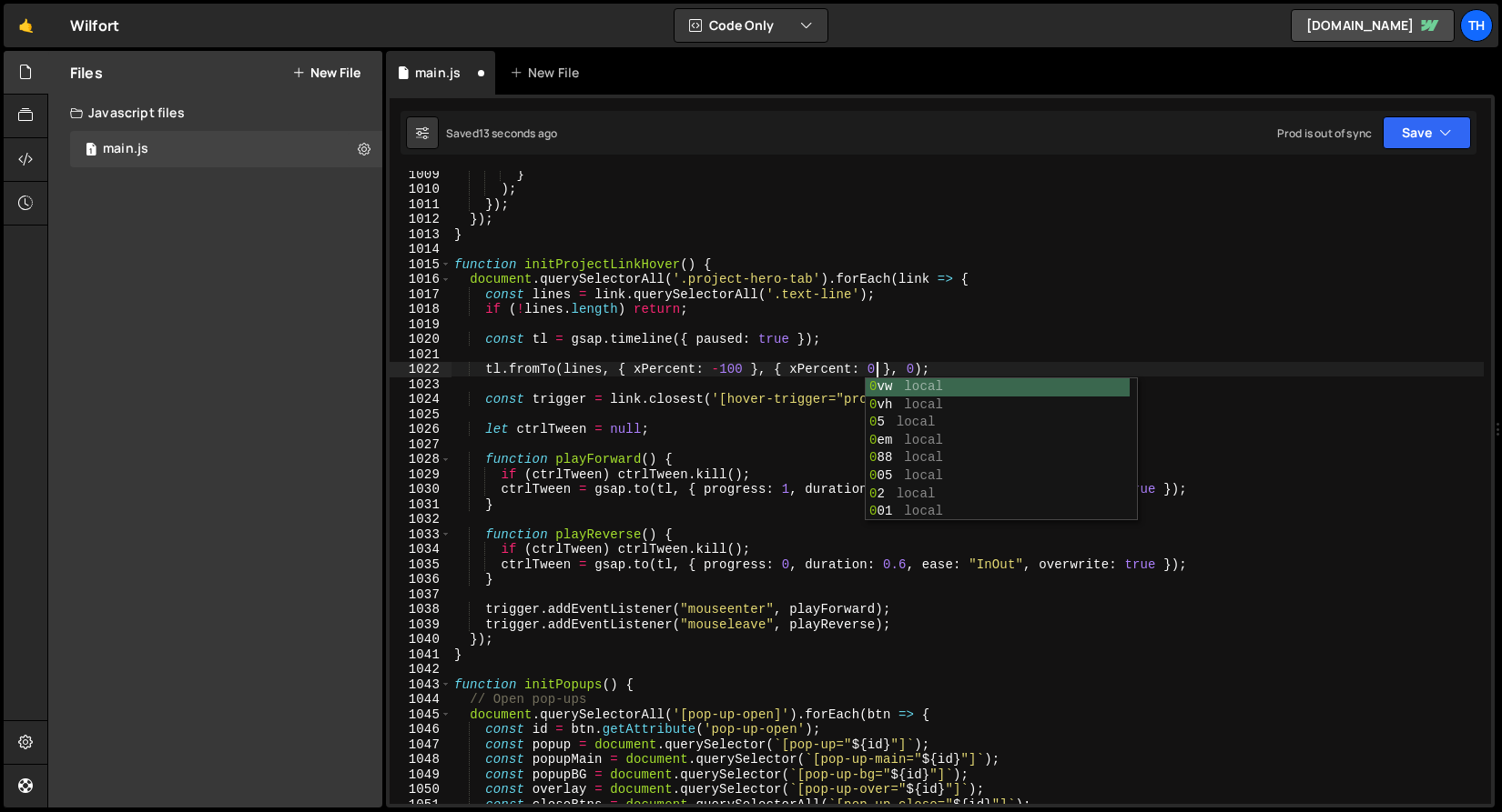
scroll to position [0, 29]
click at [1452, 131] on button "Save" at bounding box center [1427, 132] width 88 height 33
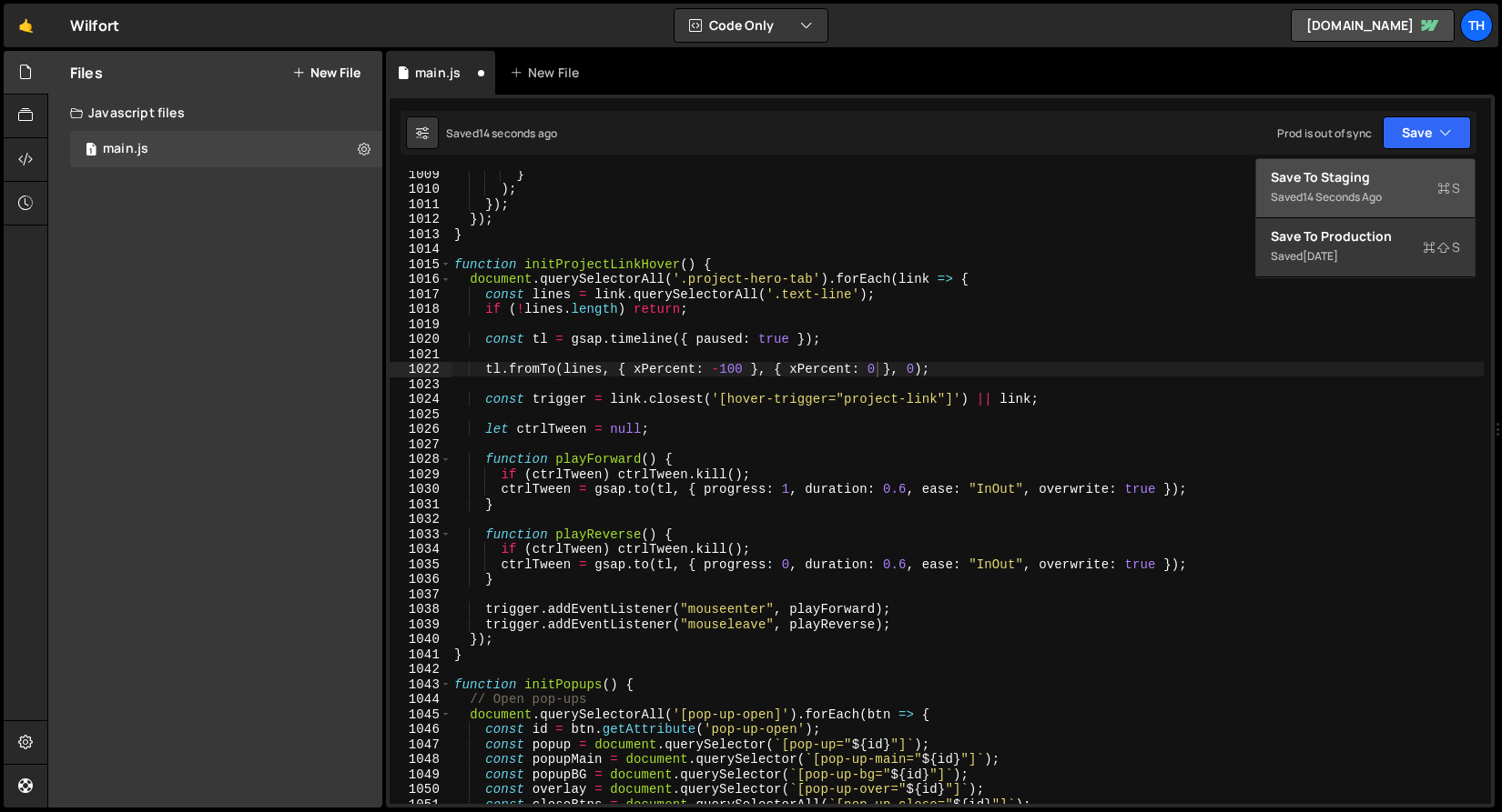
click at [1398, 188] on div "Saved 14 seconds ago" at bounding box center [1364, 196] width 189 height 21
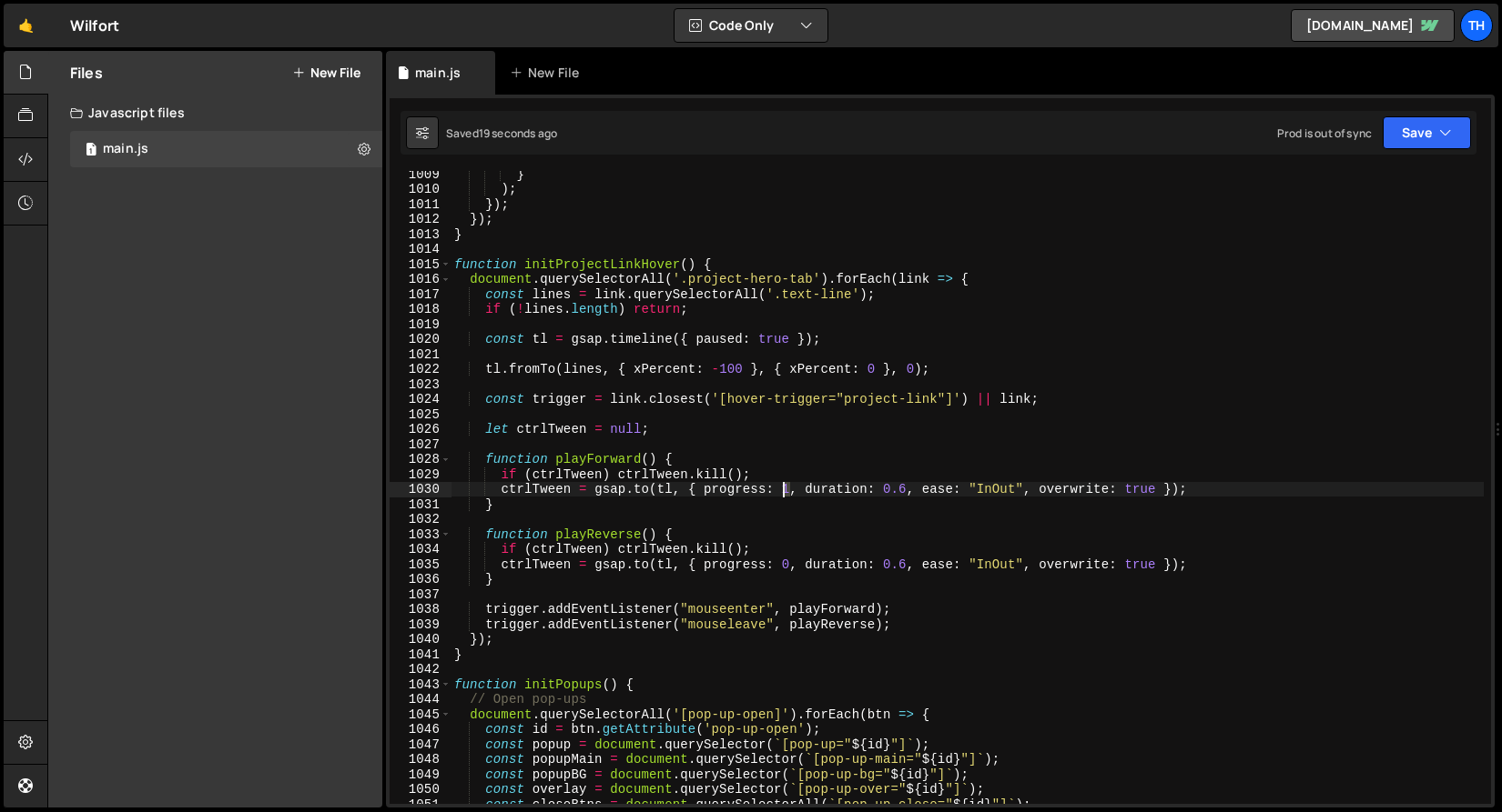
click at [785, 485] on div "} ) ; }) ; }) ; } function initProjectLinkHover ( ) { document . querySelectorA…" at bounding box center [967, 498] width 1033 height 663
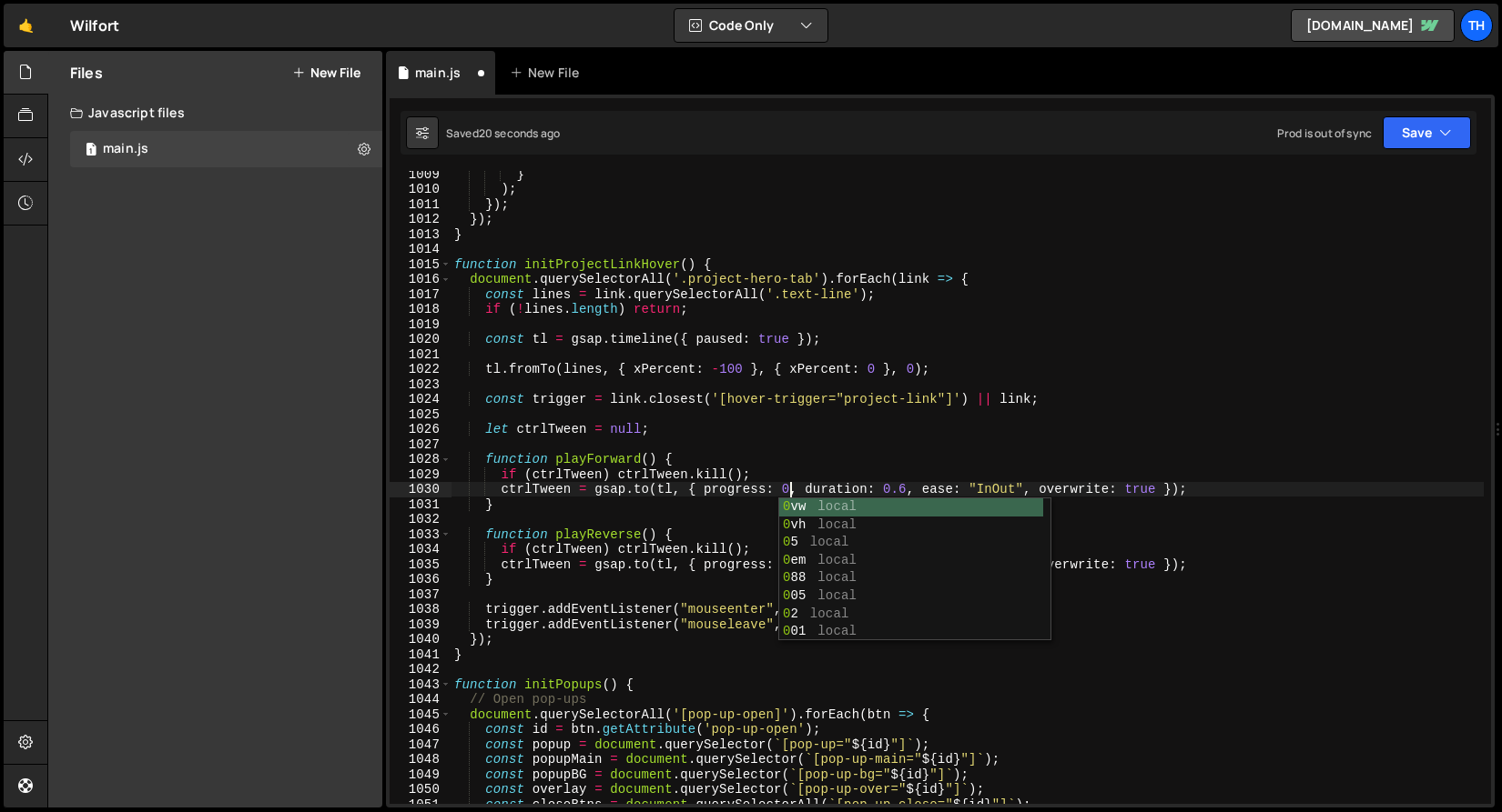
scroll to position [0, 23]
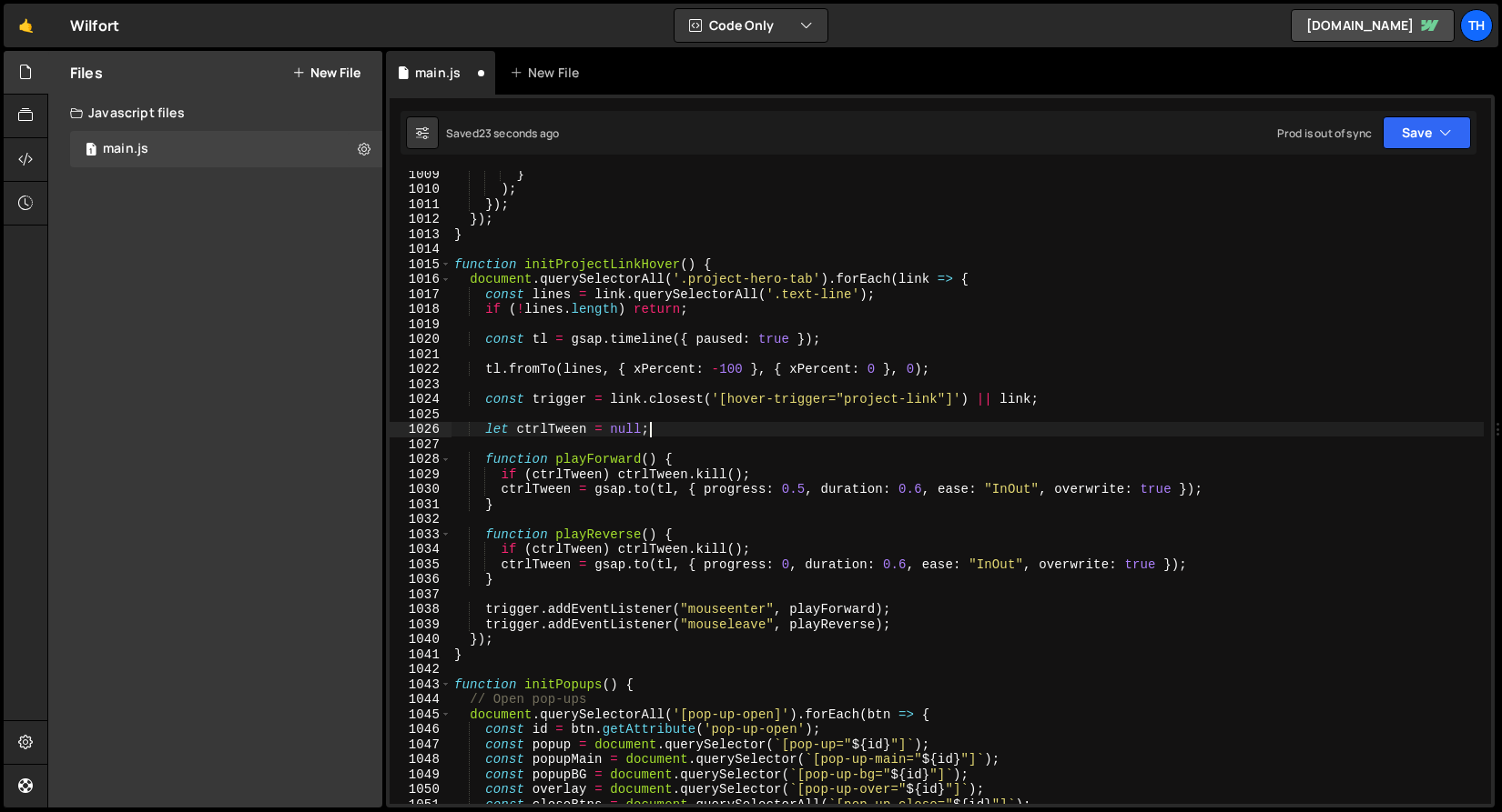
click at [691, 427] on div "} ) ; }) ; }) ; } function initProjectLinkHover ( ) { document . querySelectorA…" at bounding box center [967, 498] width 1033 height 663
click at [790, 566] on div "} ) ; }) ; }) ; } function initProjectLinkHover ( ) { document . querySelectorA…" at bounding box center [967, 498] width 1033 height 663
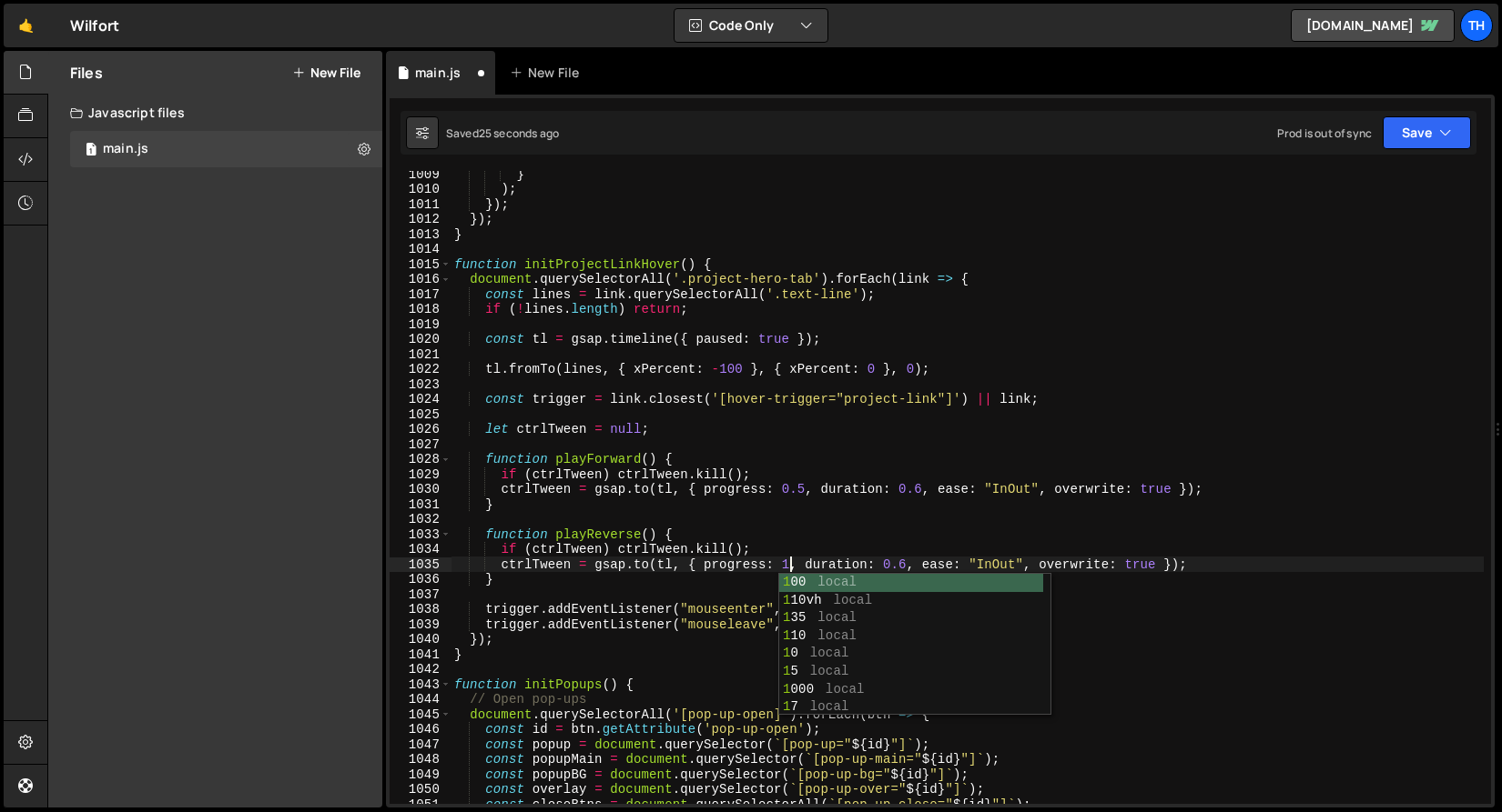
click at [718, 534] on div "} ) ; }) ; }) ; } function initProjectLinkHover ( ) { document . querySelectorA…" at bounding box center [967, 498] width 1033 height 663
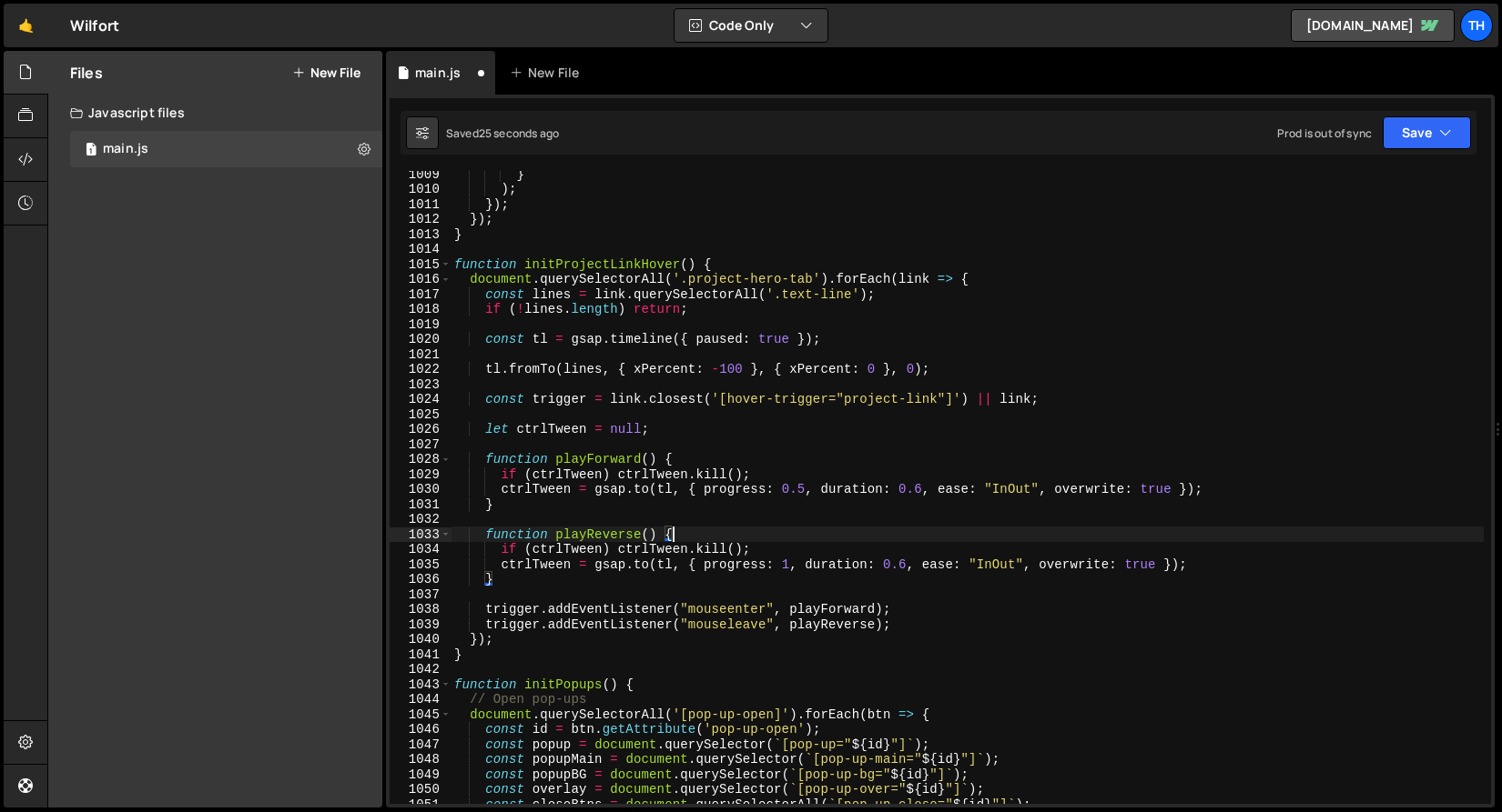
scroll to position [0, 15]
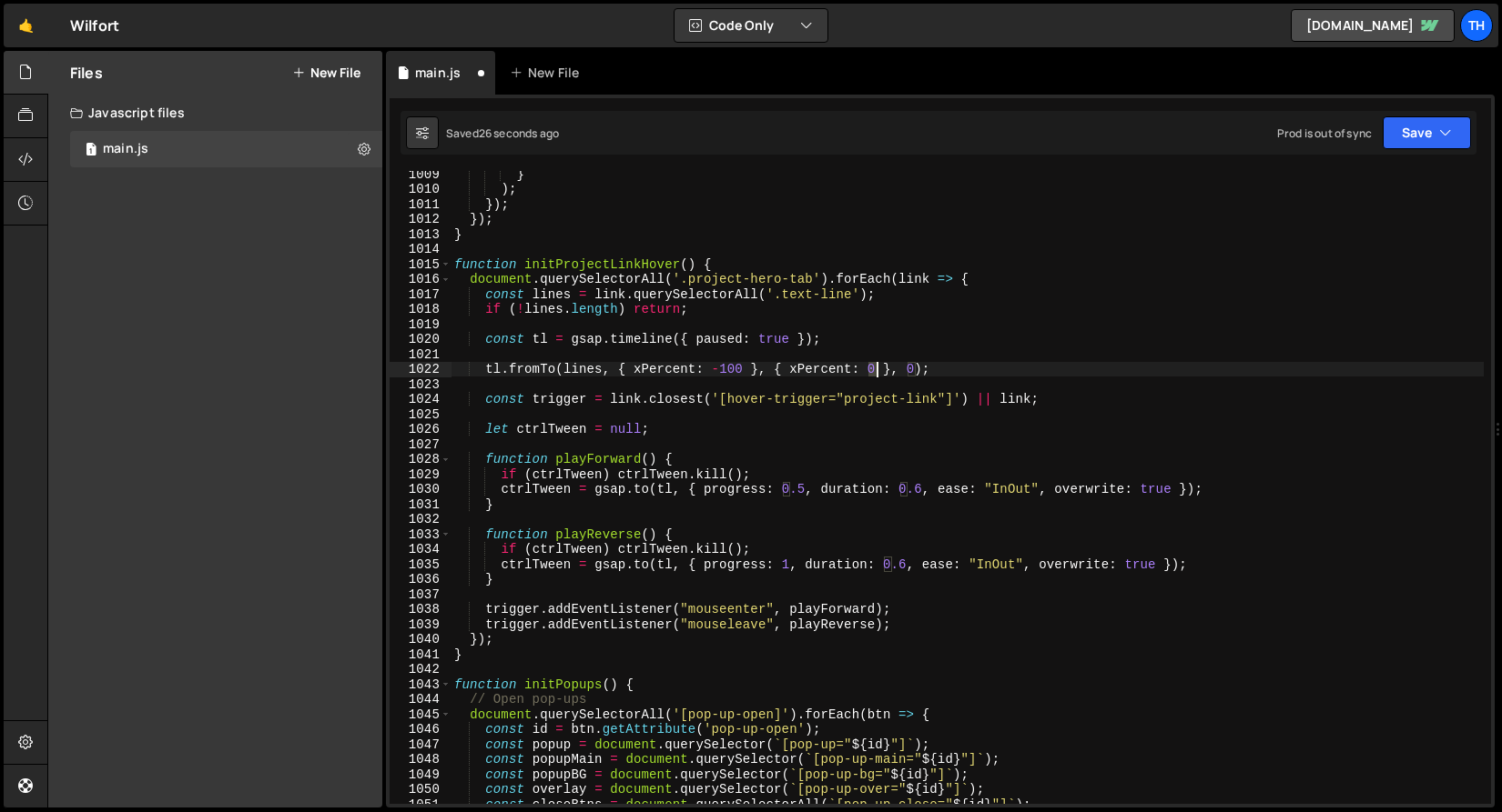
drag, startPoint x: 871, startPoint y: 367, endPoint x: 880, endPoint y: 368, distance: 9.1
click at [880, 368] on div "} ) ; }) ; }) ; } function initProjectLinkHover ( ) { document . querySelectorA…" at bounding box center [967, 498] width 1033 height 663
click at [1432, 125] on button "Save" at bounding box center [1427, 132] width 88 height 33
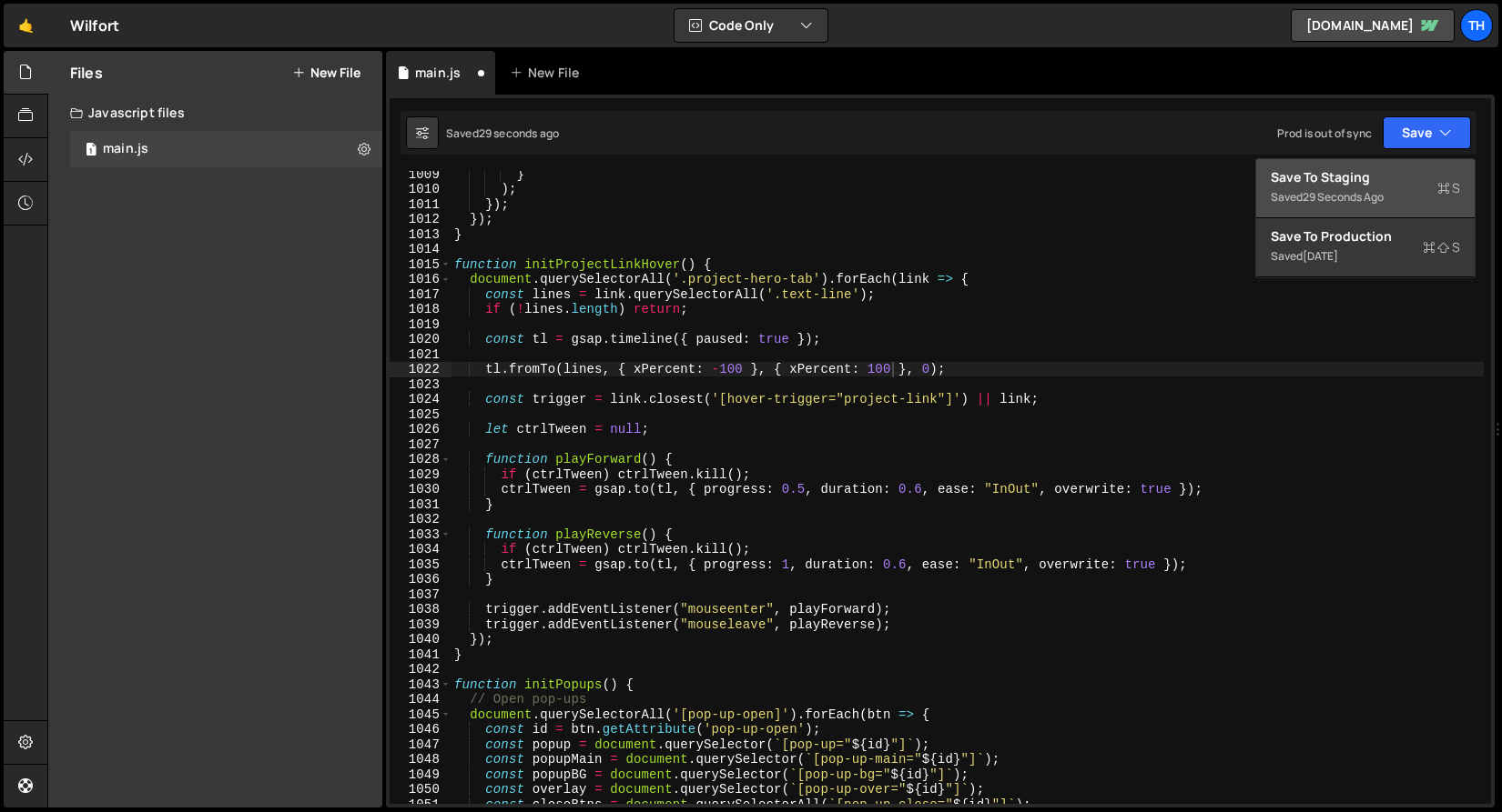
click at [1402, 173] on div "Save to Staging S" at bounding box center [1364, 178] width 189 height 19
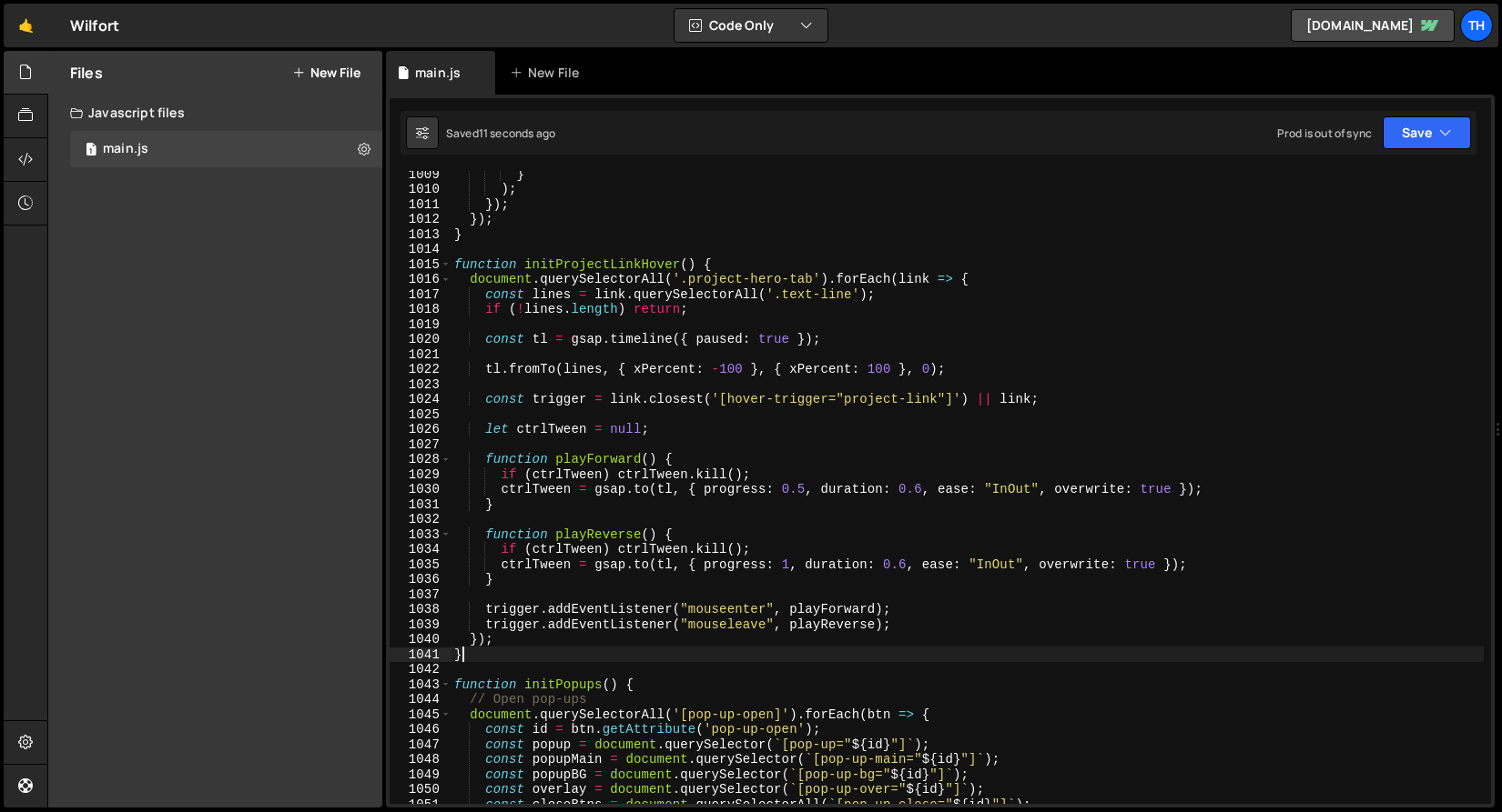
scroll to position [0, 0]
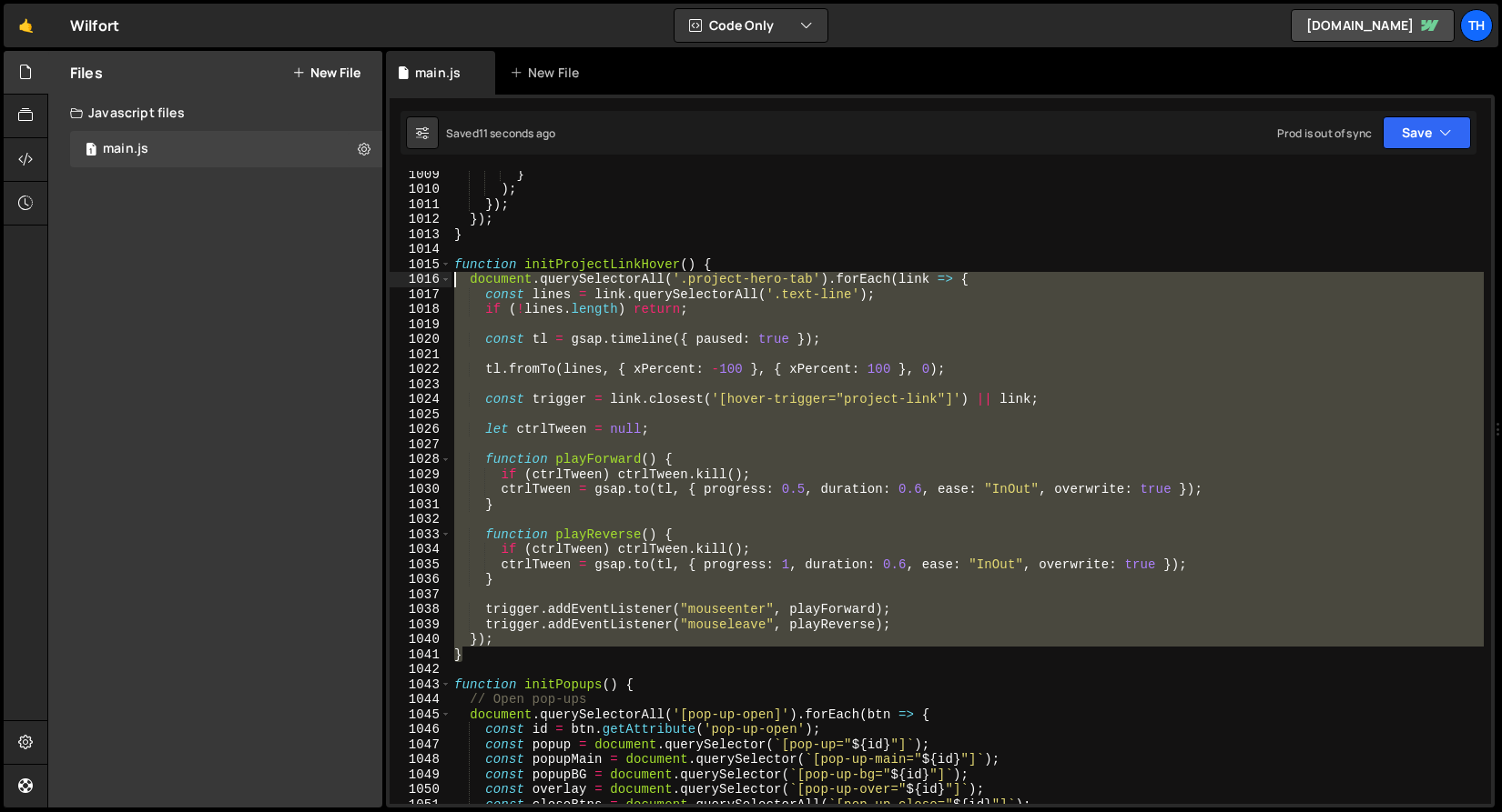
drag, startPoint x: 474, startPoint y: 654, endPoint x: 393, endPoint y: 268, distance: 394.4
click at [393, 268] on div "} 1009 1010 1011 1012 1013 1014 1015 1016 1017 1018 1019 1020 1021 1022 1023 10…" at bounding box center [940, 487] width 1101 height 633
type textarea "function initProjectLinkHover() { document.querySelectorAll('.project-hero-tab'…"
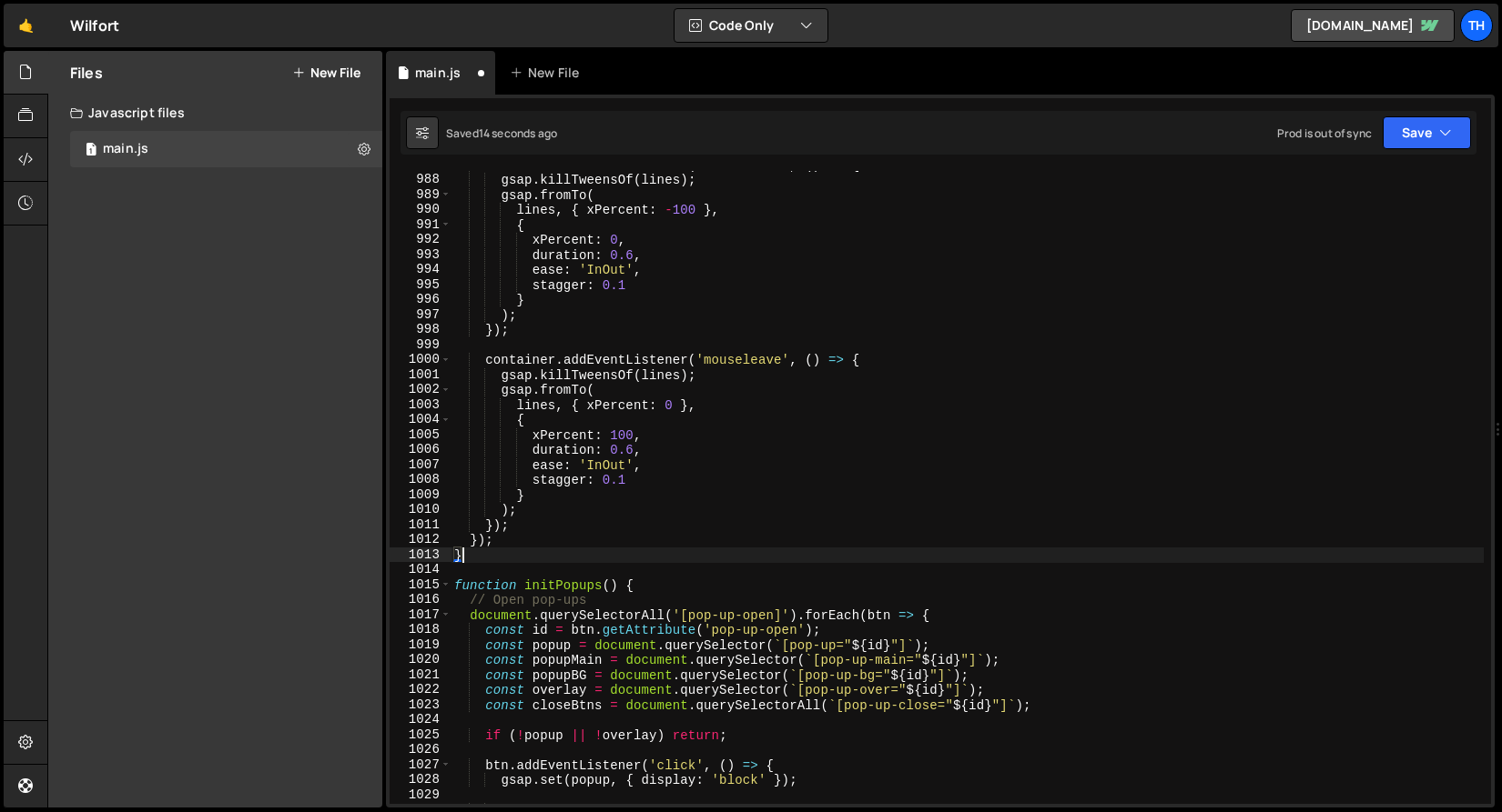
scroll to position [14582, 0]
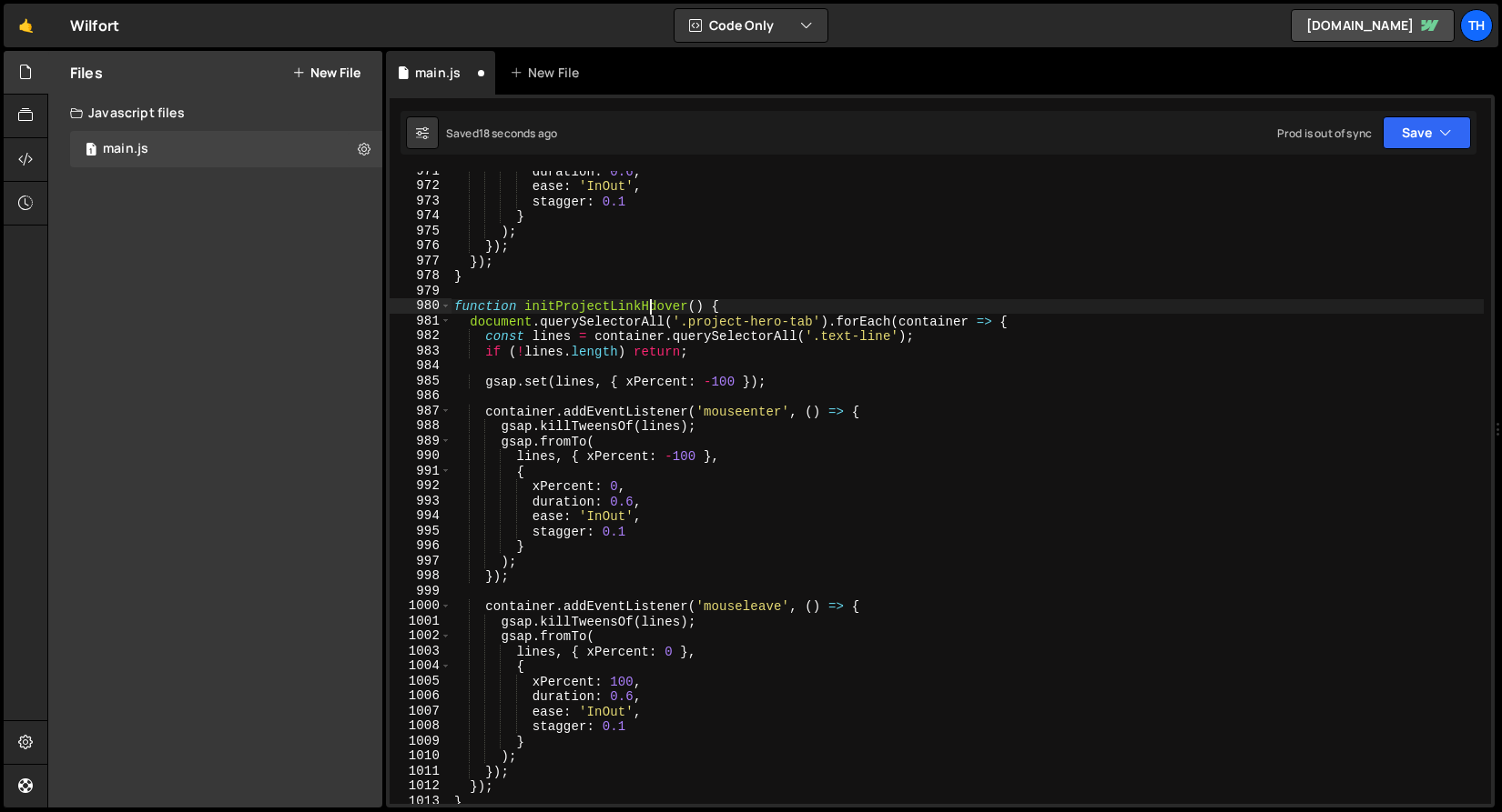
click at [649, 309] on div "duration : 0.6 , ease : 'InOut' , stagger : 0.1 } ) ; }) ; }) ; } function init…" at bounding box center [967, 495] width 1033 height 663
type textarea "function initProjectLinkHover() {"
click at [1414, 132] on button "Save" at bounding box center [1427, 132] width 88 height 33
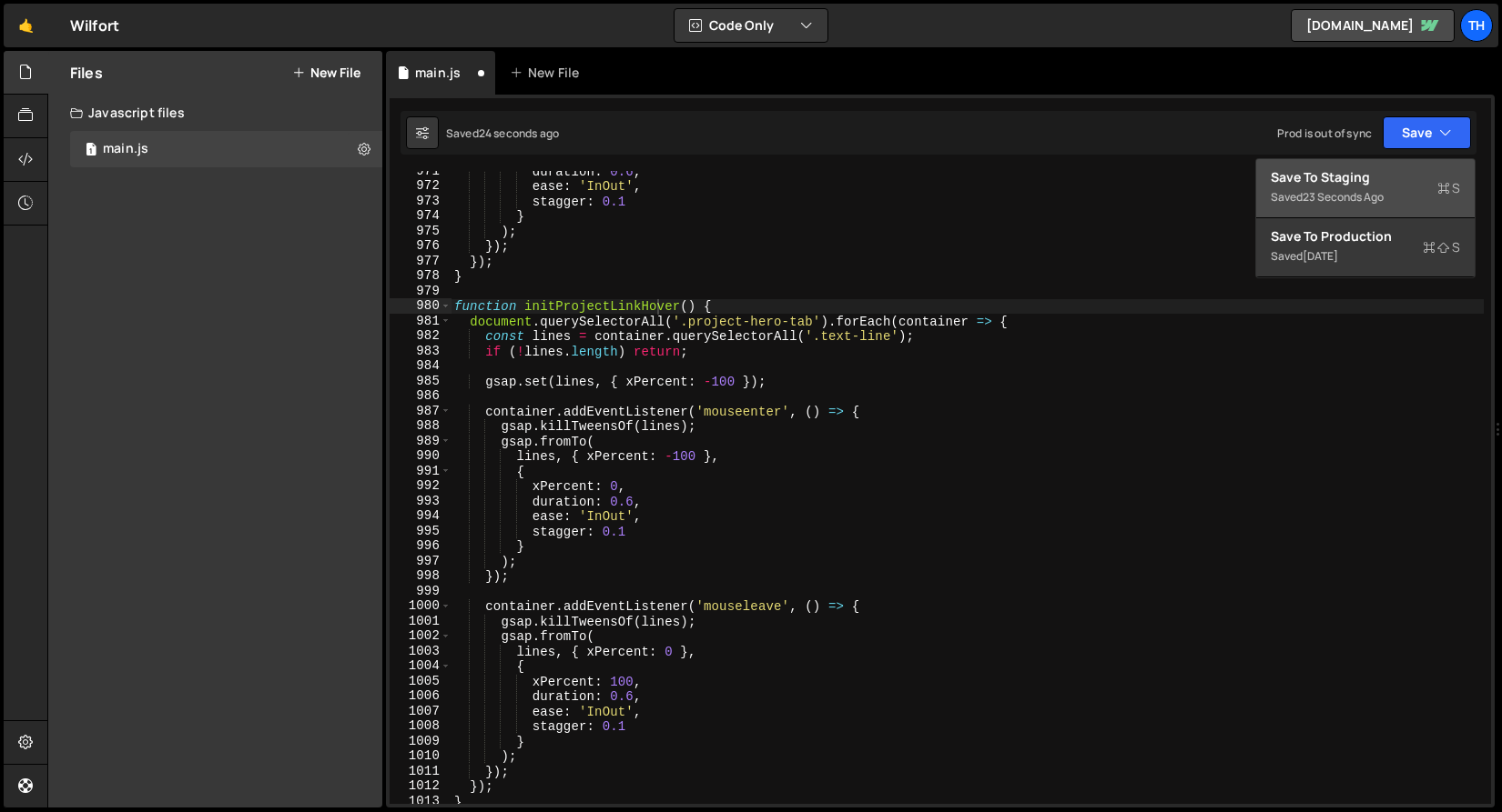
click at [1372, 188] on div "Saved 23 seconds ago" at bounding box center [1364, 196] width 189 height 21
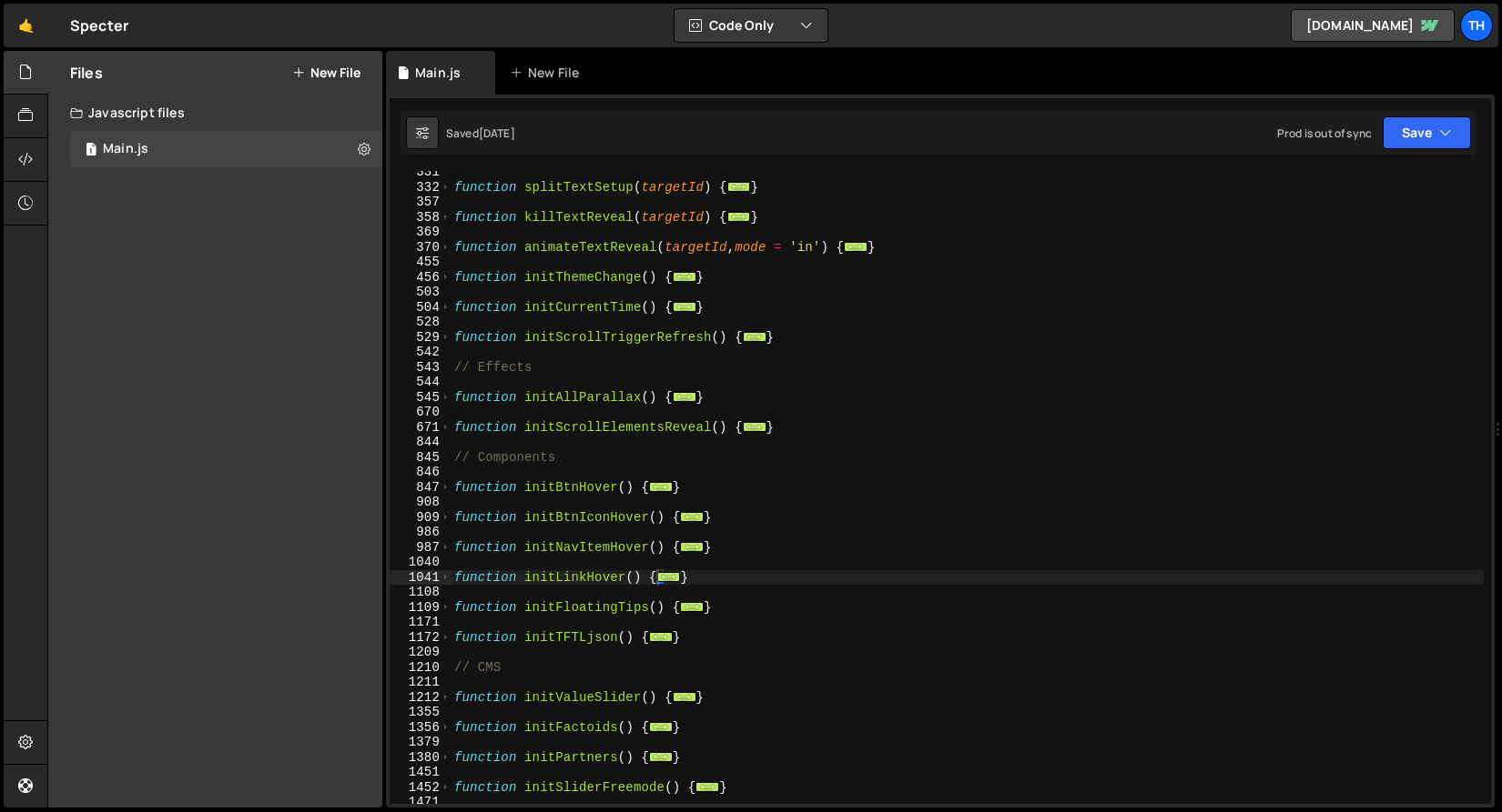
scroll to position [396, 0]
click at [445, 577] on span at bounding box center [445, 578] width 10 height 16
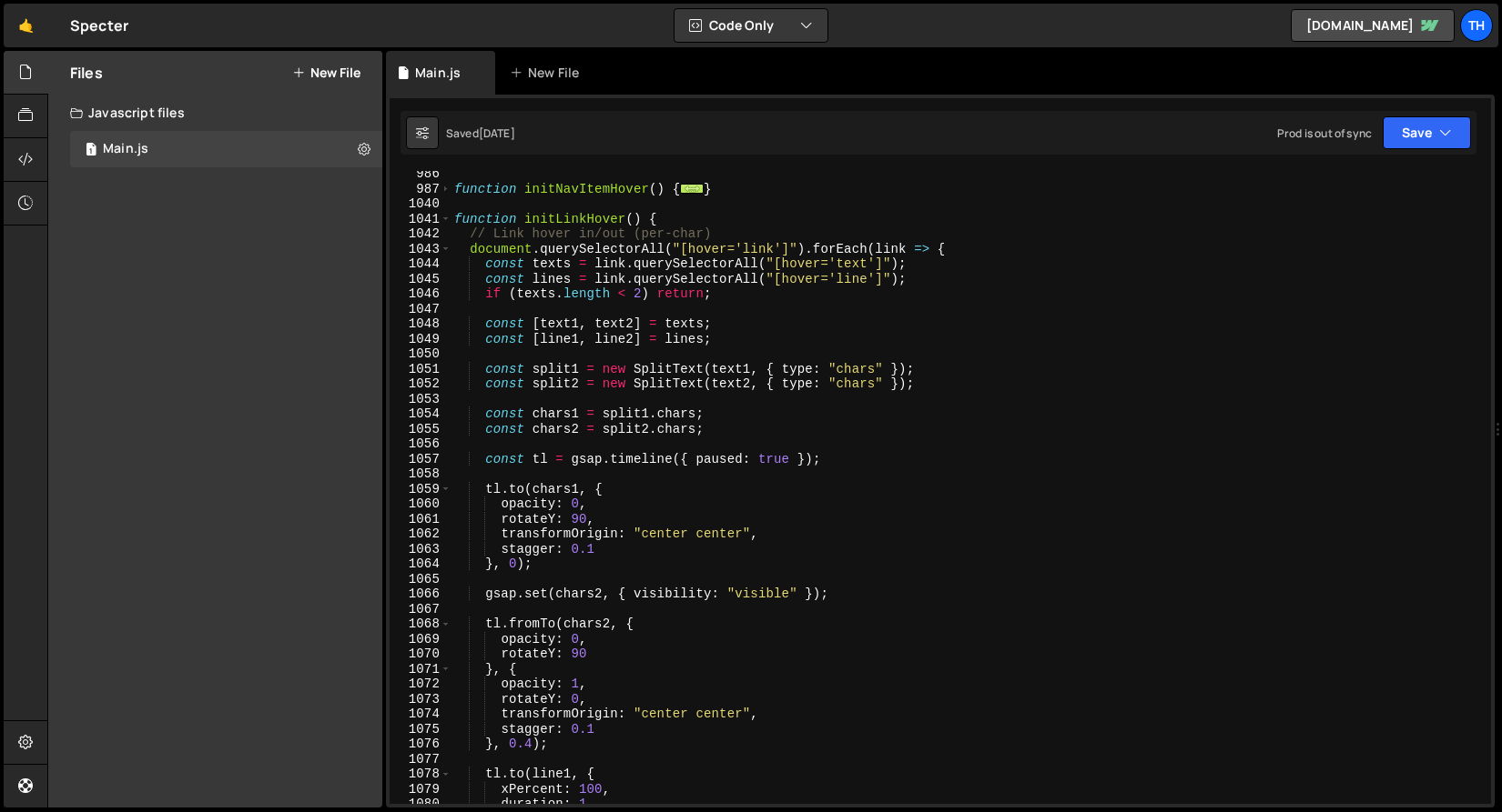
scroll to position [748, 0]
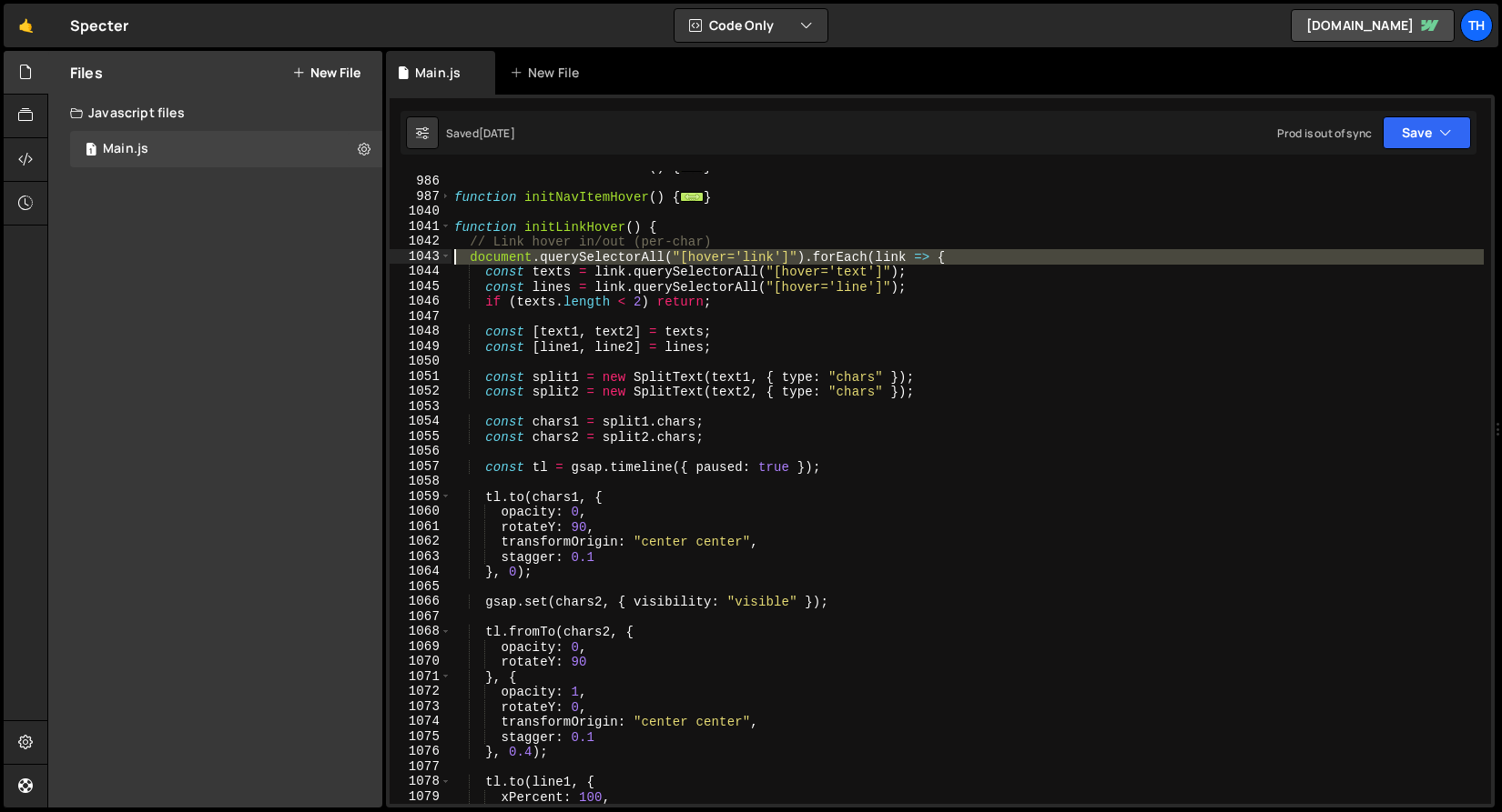
click at [438, 259] on div "1043" at bounding box center [421, 257] width 62 height 16
click at [610, 270] on div "function initBtnIconHover ( ) { ... } function initNavItemHover ( ) { ... } fun…" at bounding box center [967, 490] width 1033 height 663
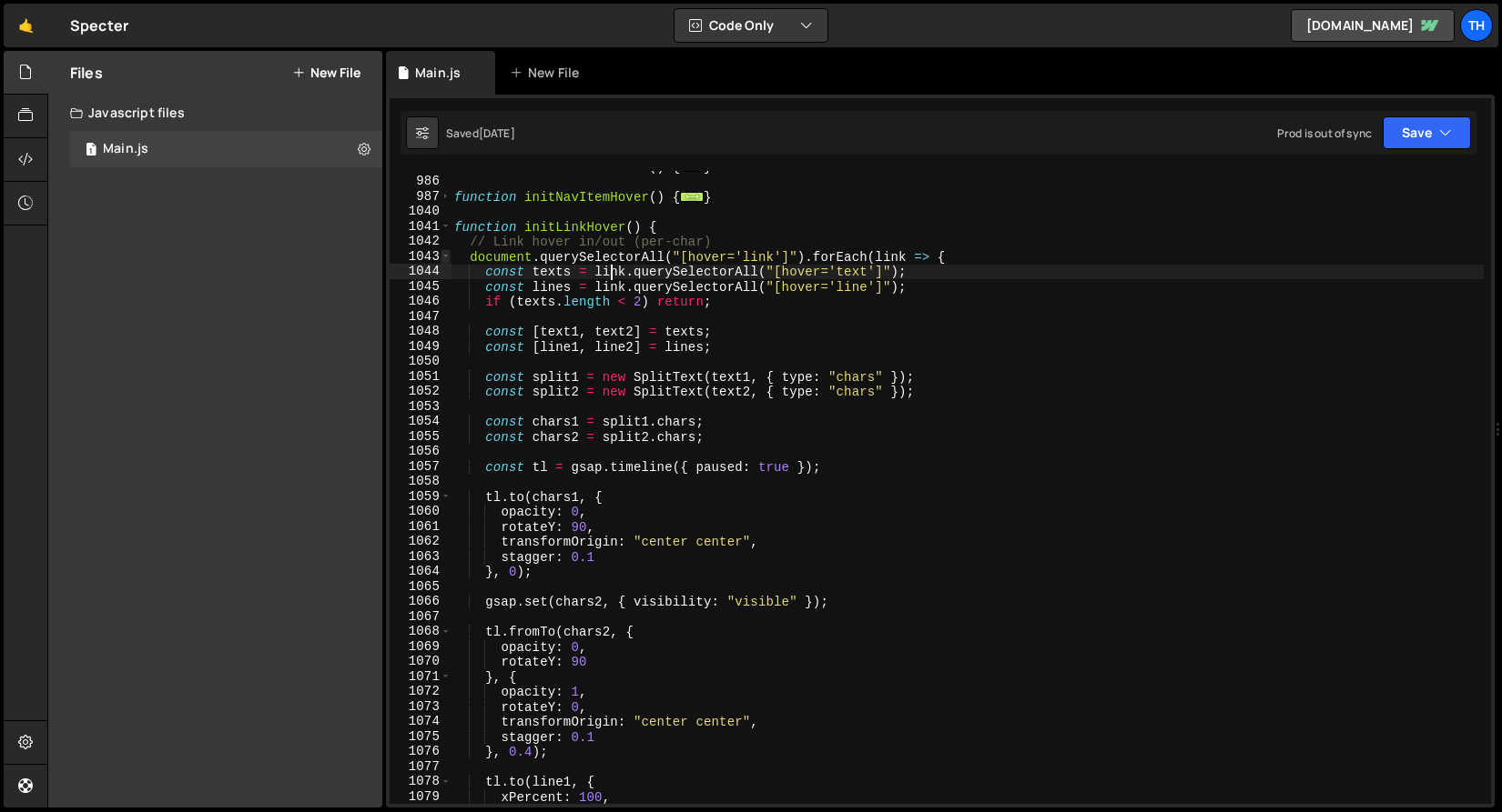
click at [446, 260] on span at bounding box center [445, 257] width 10 height 16
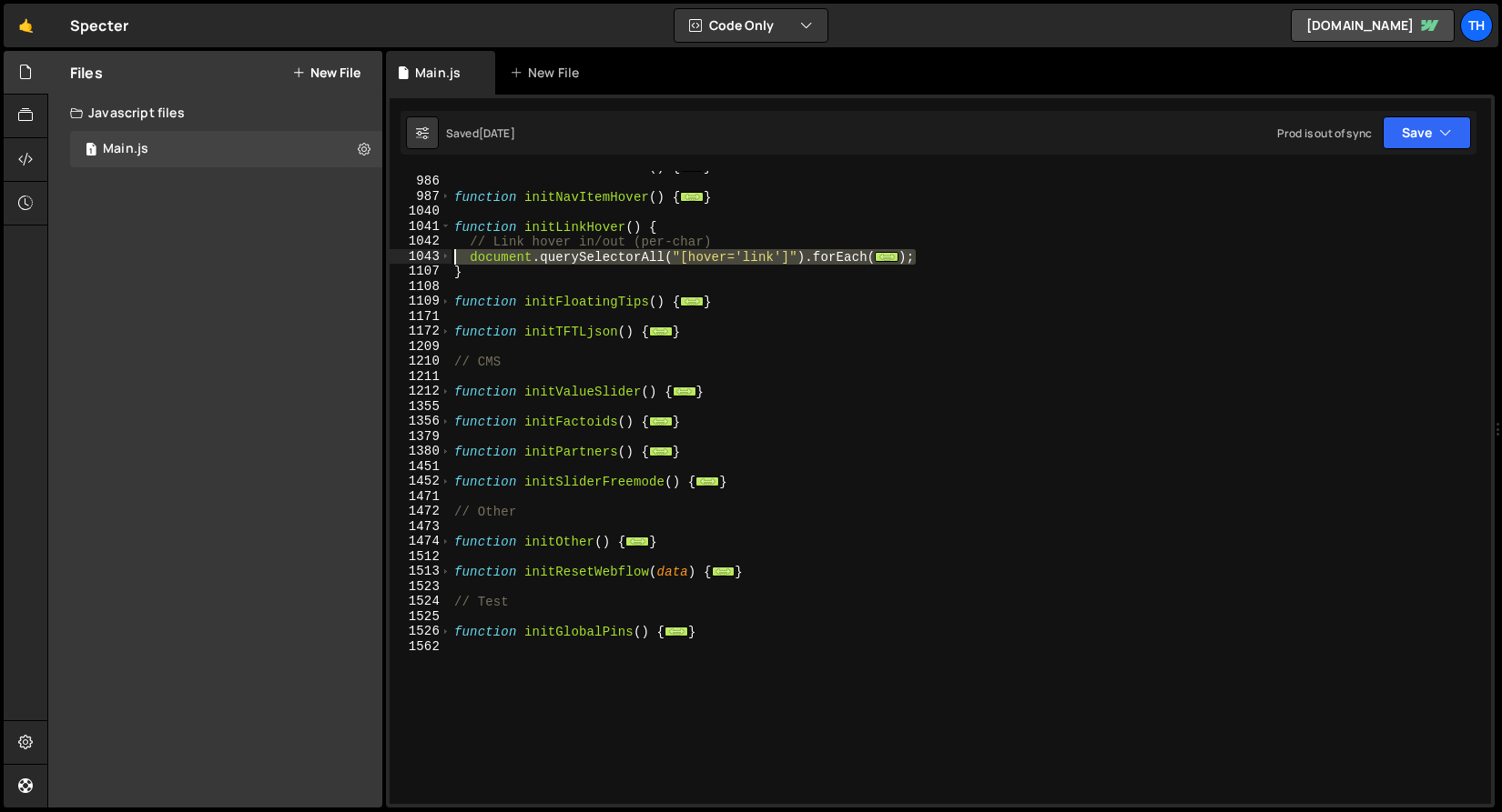
drag, startPoint x: 820, startPoint y: 261, endPoint x: 336, endPoint y: 258, distance: 484.0
click at [336, 258] on div "Files New File Javascript files 1 Main.js 0 CSS files Copy share link Edit File…" at bounding box center [774, 430] width 1455 height 758
type textarea "document.querySelectorAll("[hover='link']").forEach(link => { const texts = lin…"
